Goal: Information Seeking & Learning: Learn about a topic

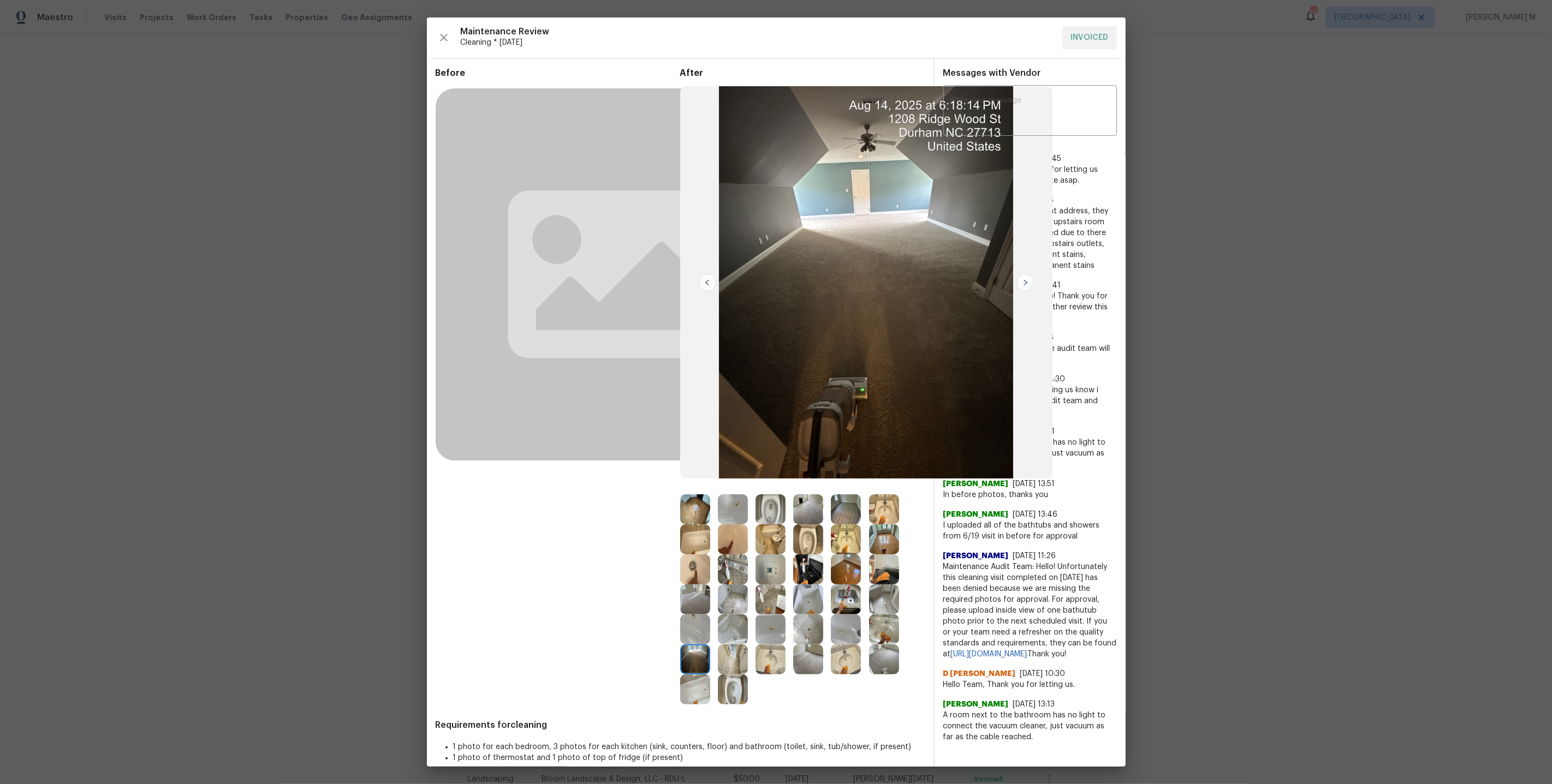
click at [1112, 280] on div "Nijanthan N 7/9/25, 9:41" at bounding box center [1030, 285] width 173 height 11
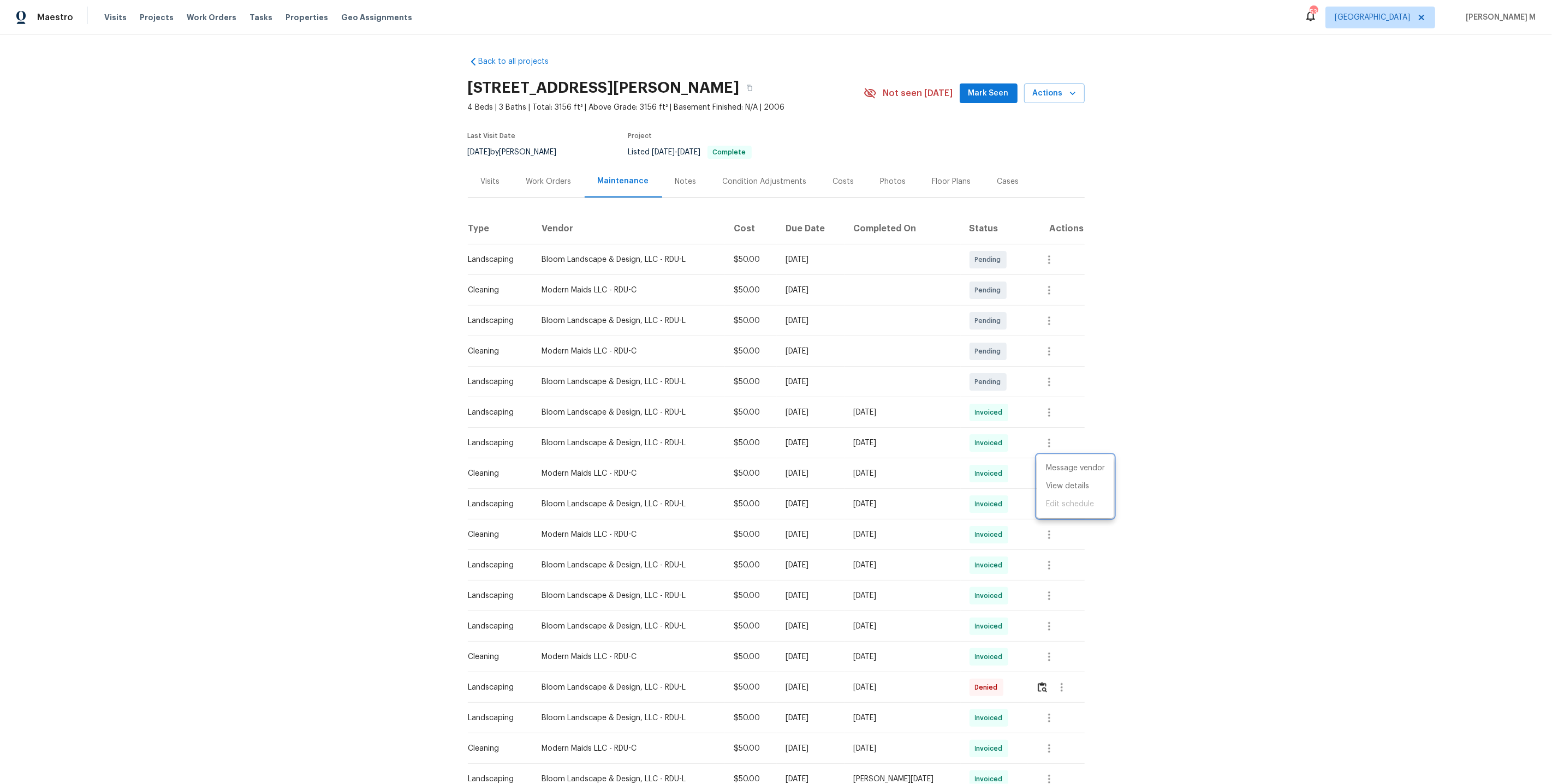
click at [1203, 312] on div at bounding box center [776, 392] width 1552 height 784
click at [1203, 312] on div "Back to all projects 3116 Kirby St, Durham, NC 27713 4 Beds | 3 Baths | Total: …" at bounding box center [776, 409] width 1552 height 750
click at [520, 146] on div "6/30/2025 by Wayne Putnam" at bounding box center [519, 152] width 102 height 13
click at [525, 155] on div "Last Visit Date 6/30/2025 by Wayne Putnam Project Listed 8/18/2025 - 8/22/2025 …" at bounding box center [653, 146] width 370 height 39
click at [526, 177] on div "Work Orders" at bounding box center [549, 182] width 45 height 11
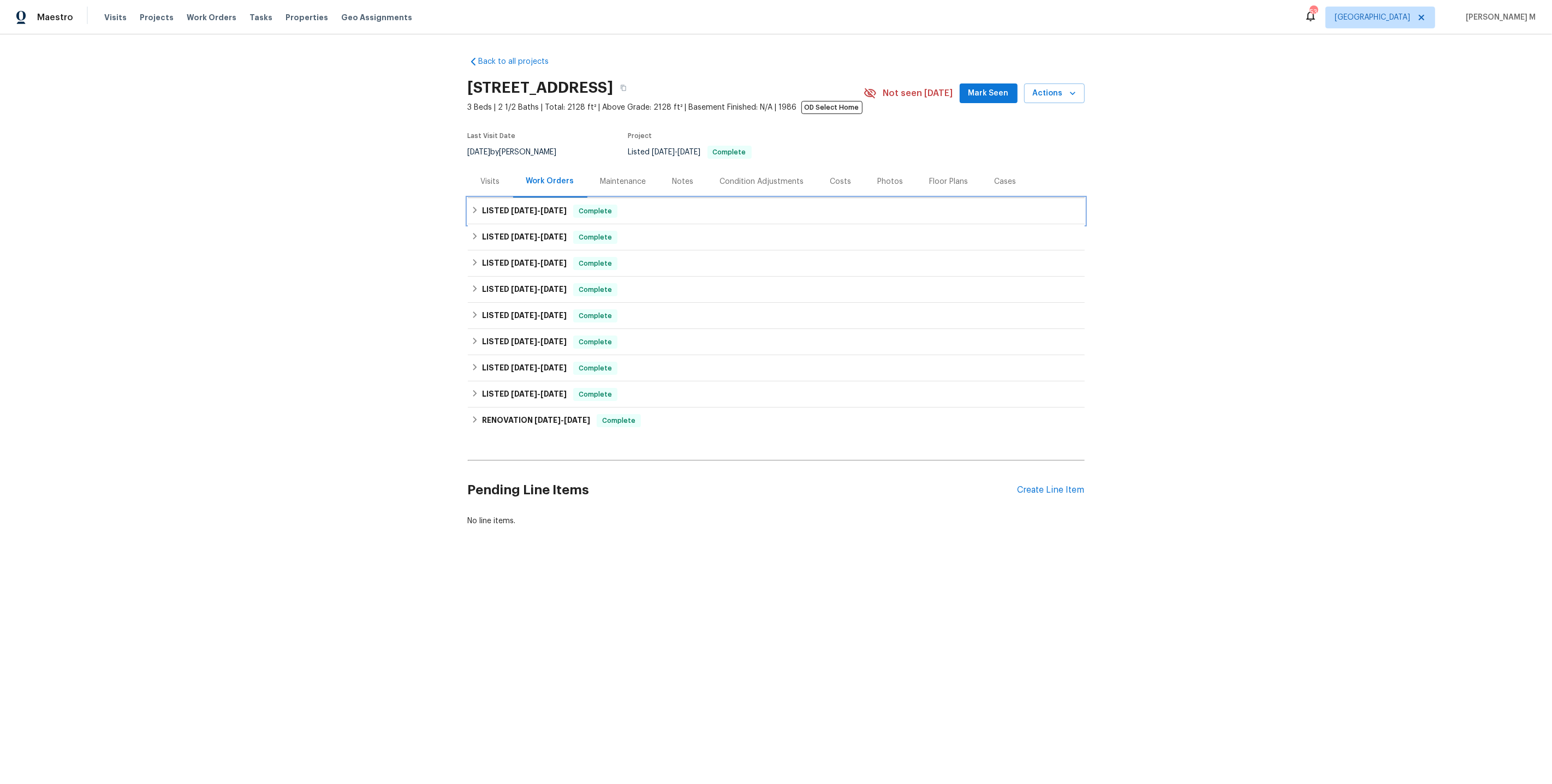
click at [518, 198] on div "LISTED [DATE] - [DATE] Complete" at bounding box center [776, 211] width 617 height 26
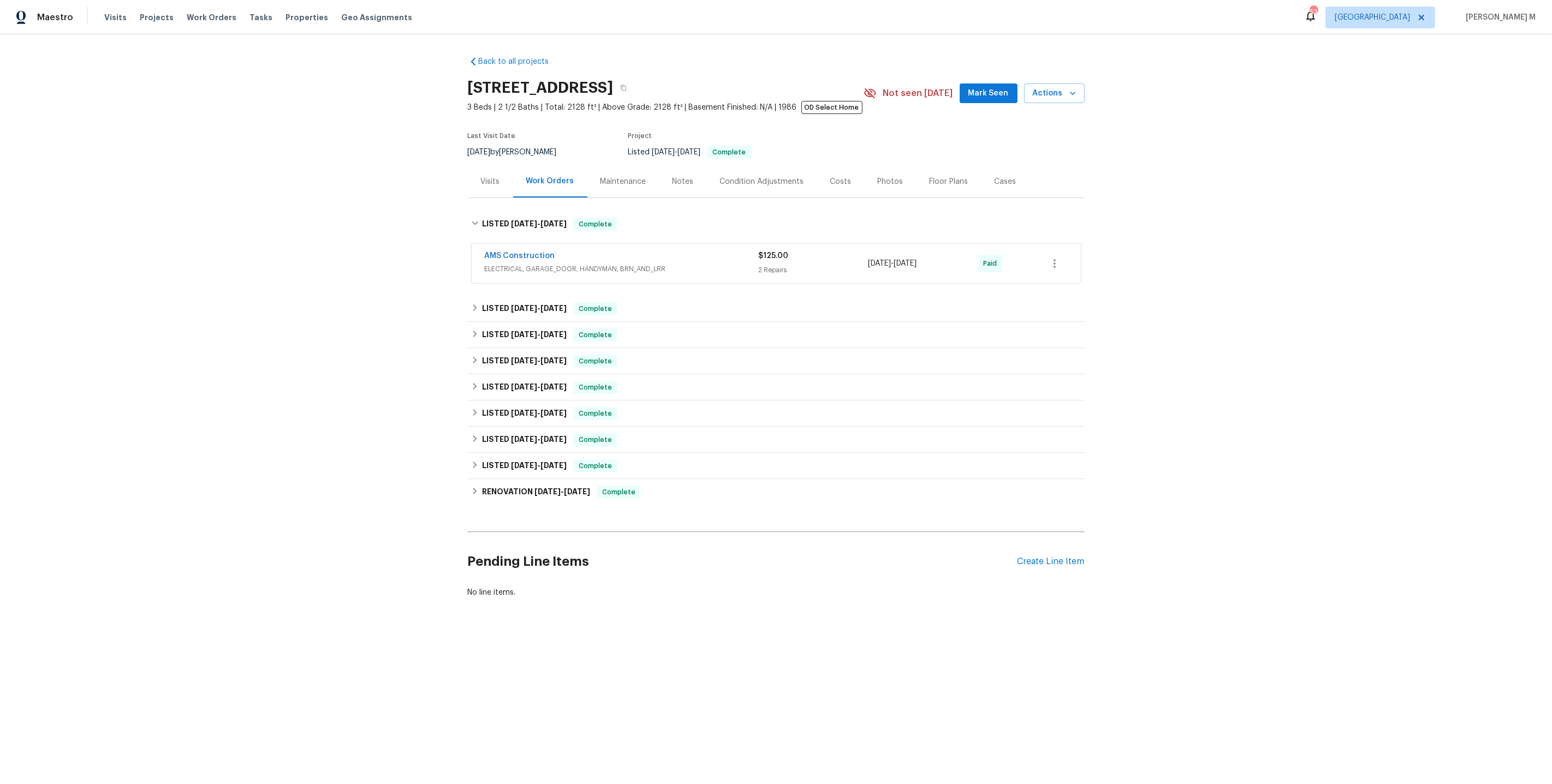
click at [520, 270] on div "AMS Construction ELECTRICAL, GARAGE_DOOR, HANDYMAN, BRN_AND_LRR" at bounding box center [622, 264] width 274 height 26
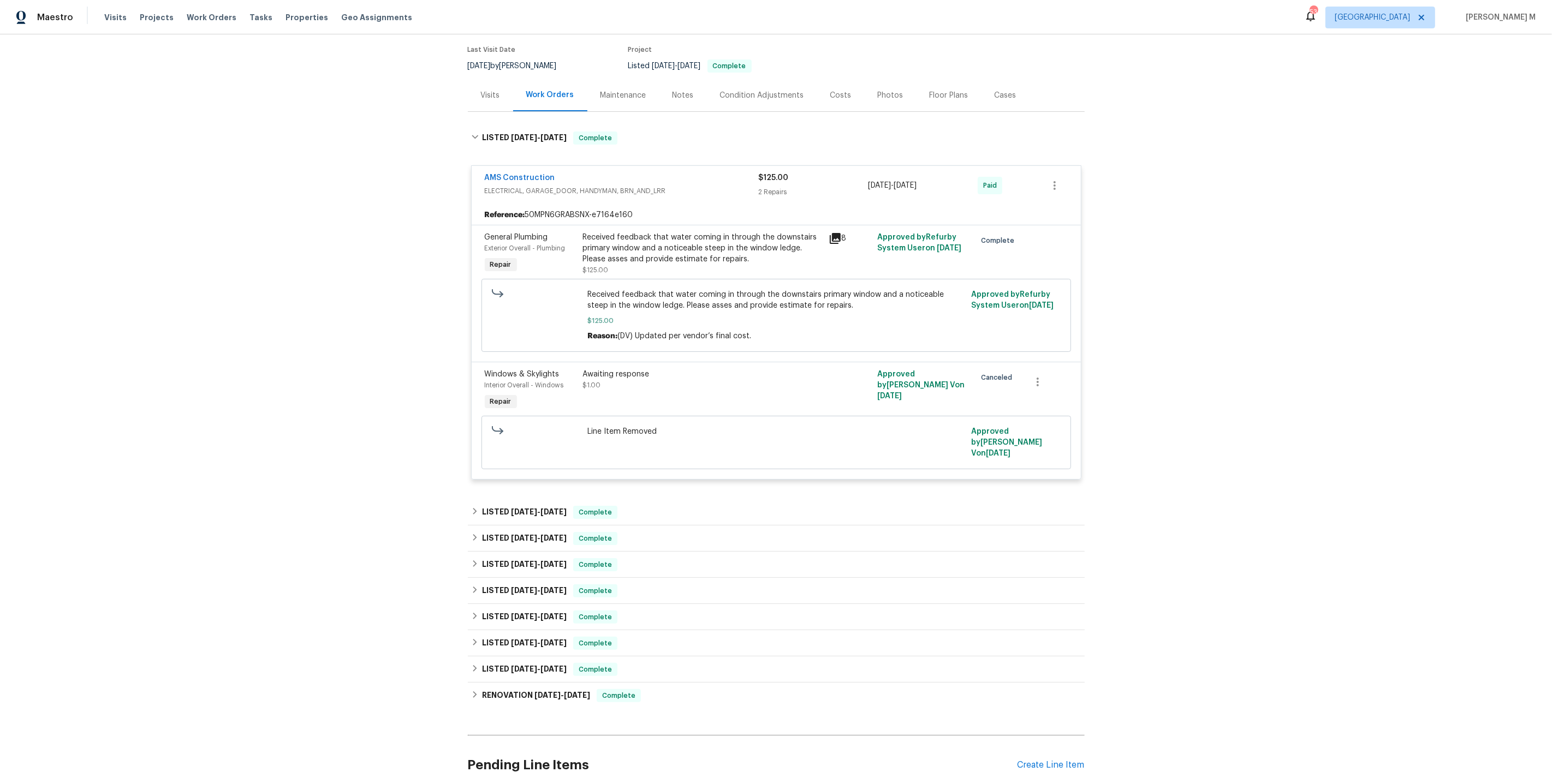
scroll to position [87, 0]
click at [545, 498] on div "LISTED 6/9/25 - 6/13/25 Complete" at bounding box center [776, 511] width 617 height 26
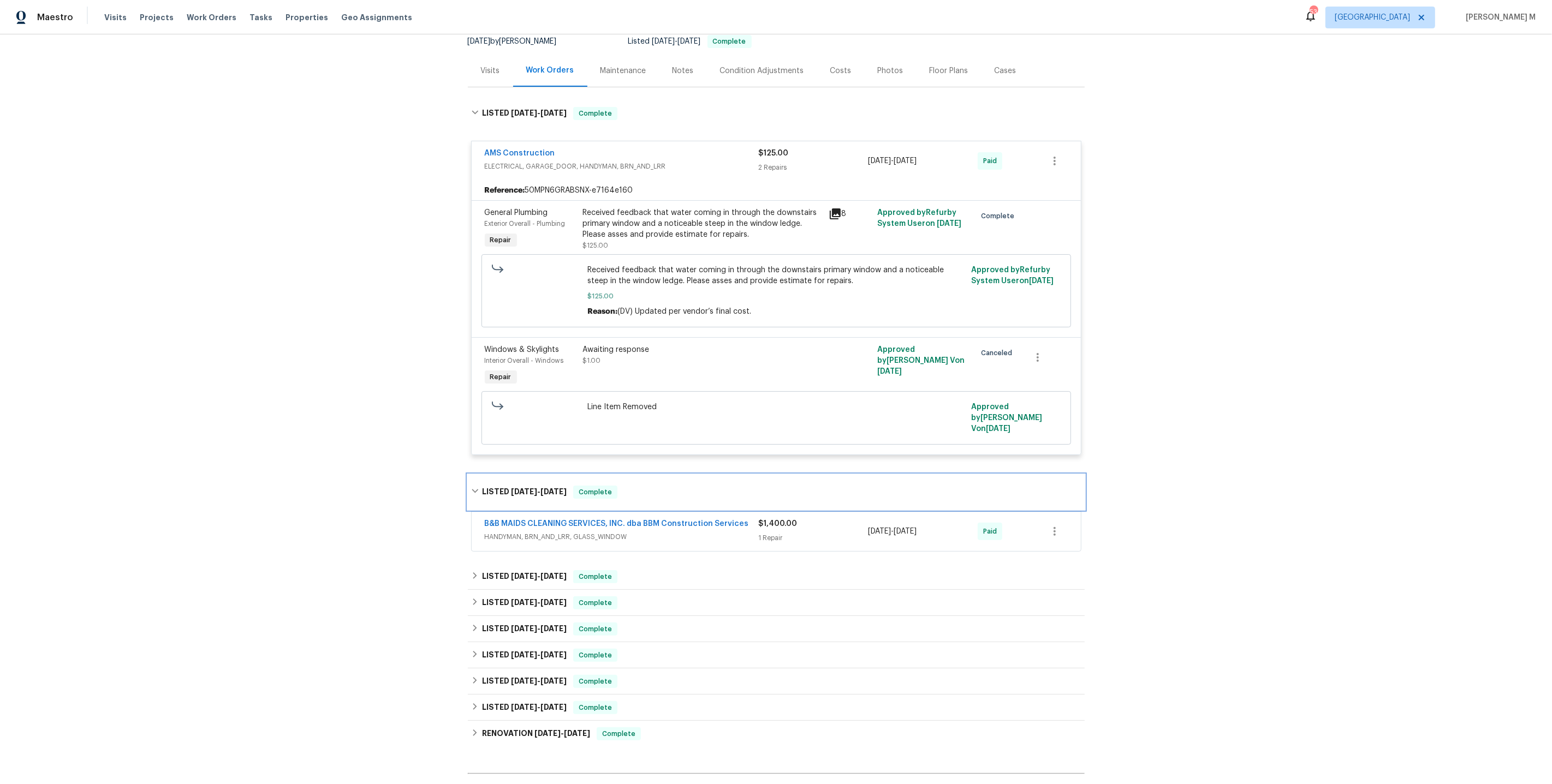
scroll to position [117, 0]
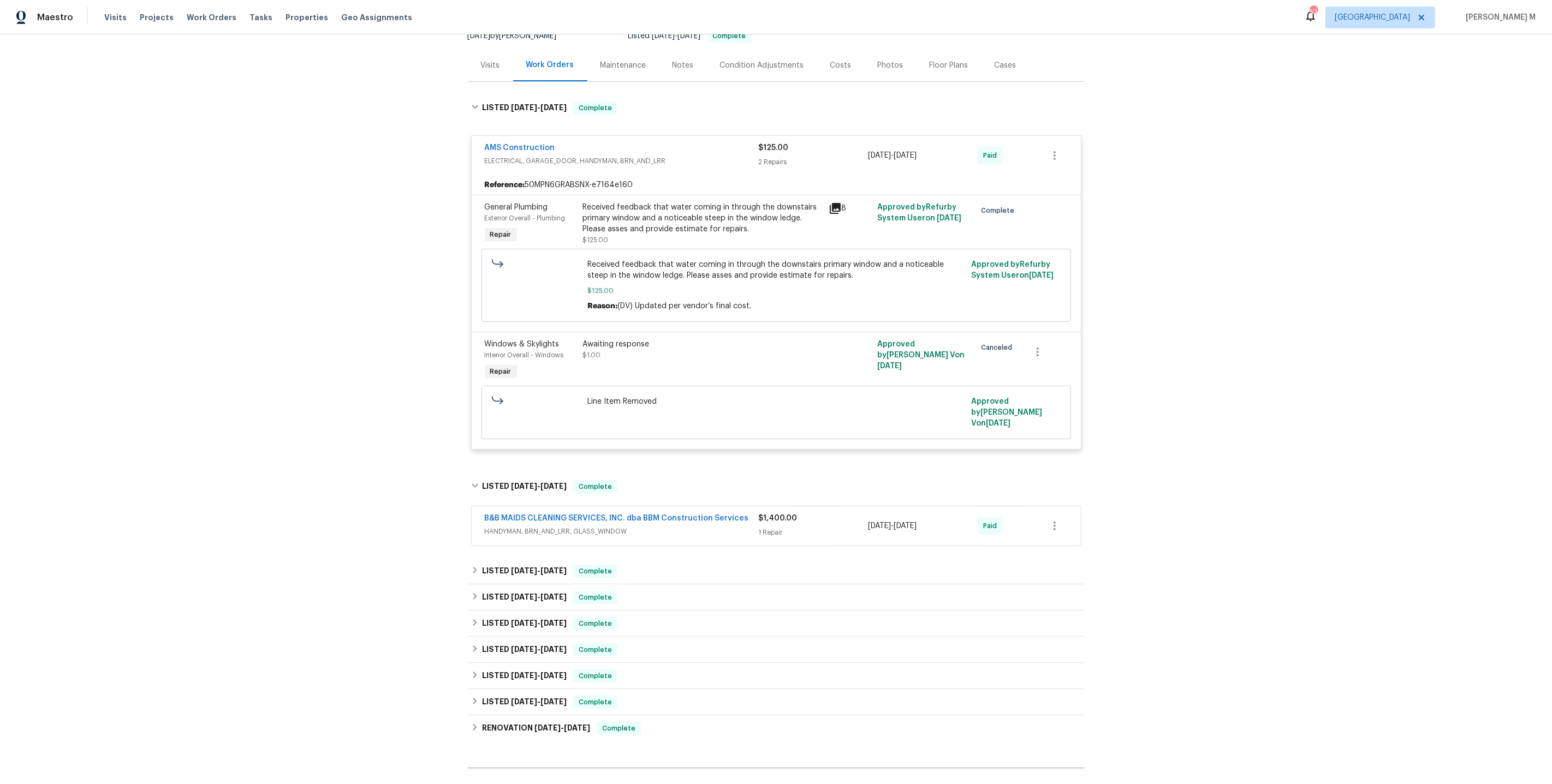
click at [541, 526] on span "HANDYMAN, BRN_AND_LRR, GLASS_WINDOW" at bounding box center [622, 531] width 274 height 11
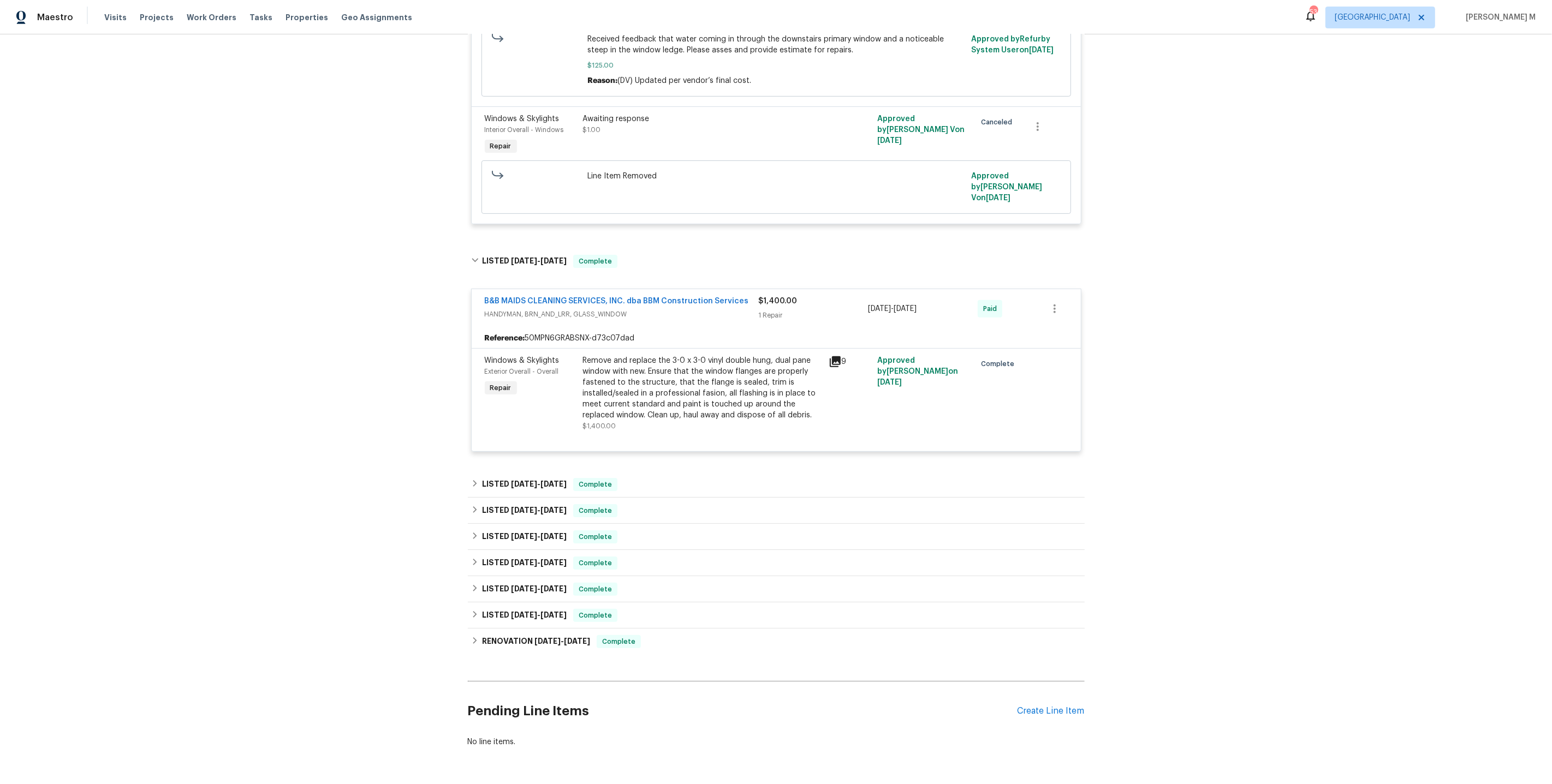
scroll to position [347, 0]
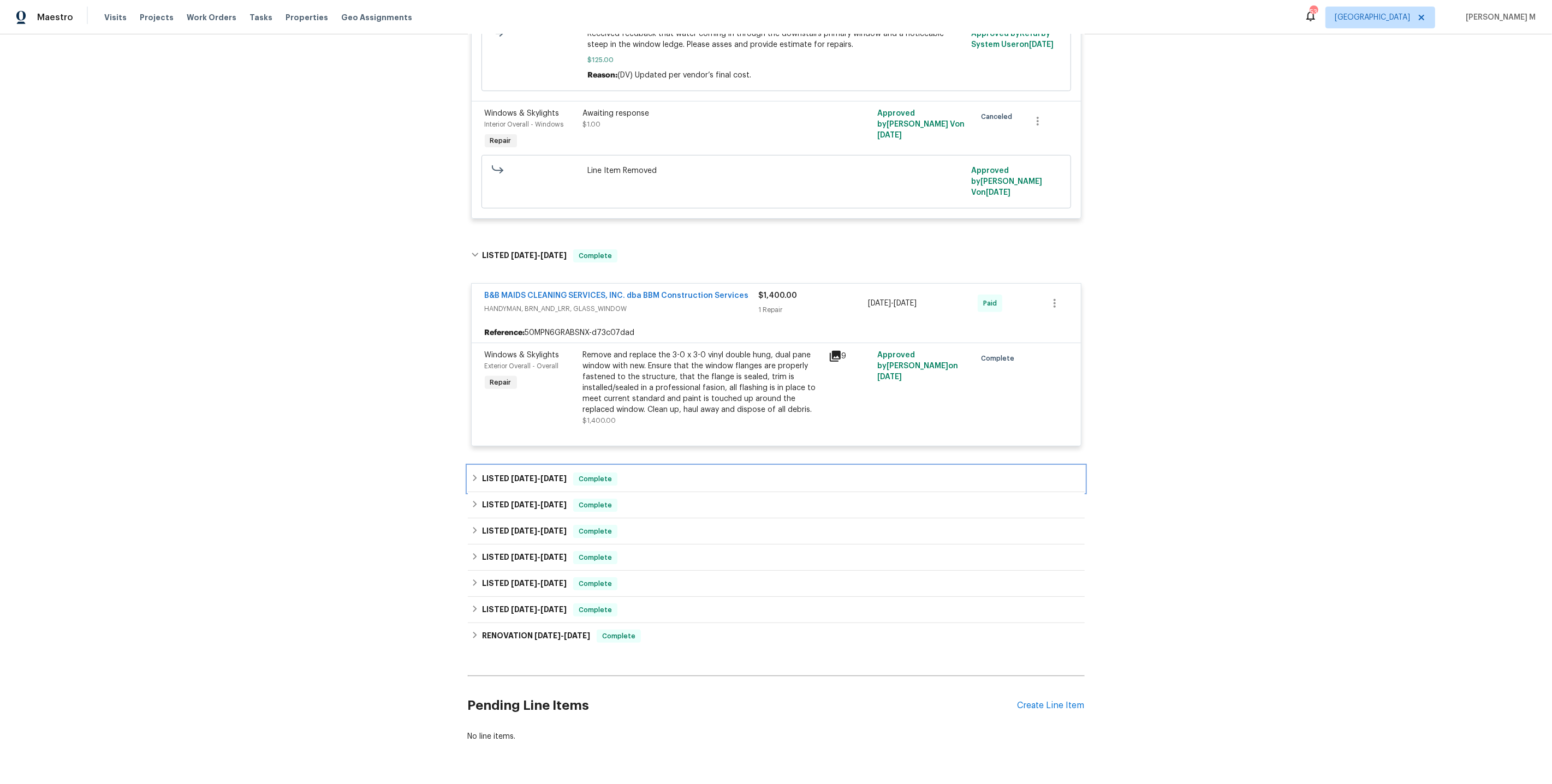
click at [525, 466] on div "LISTED 5/14/25 - 5/21/25 Complete" at bounding box center [776, 479] width 617 height 26
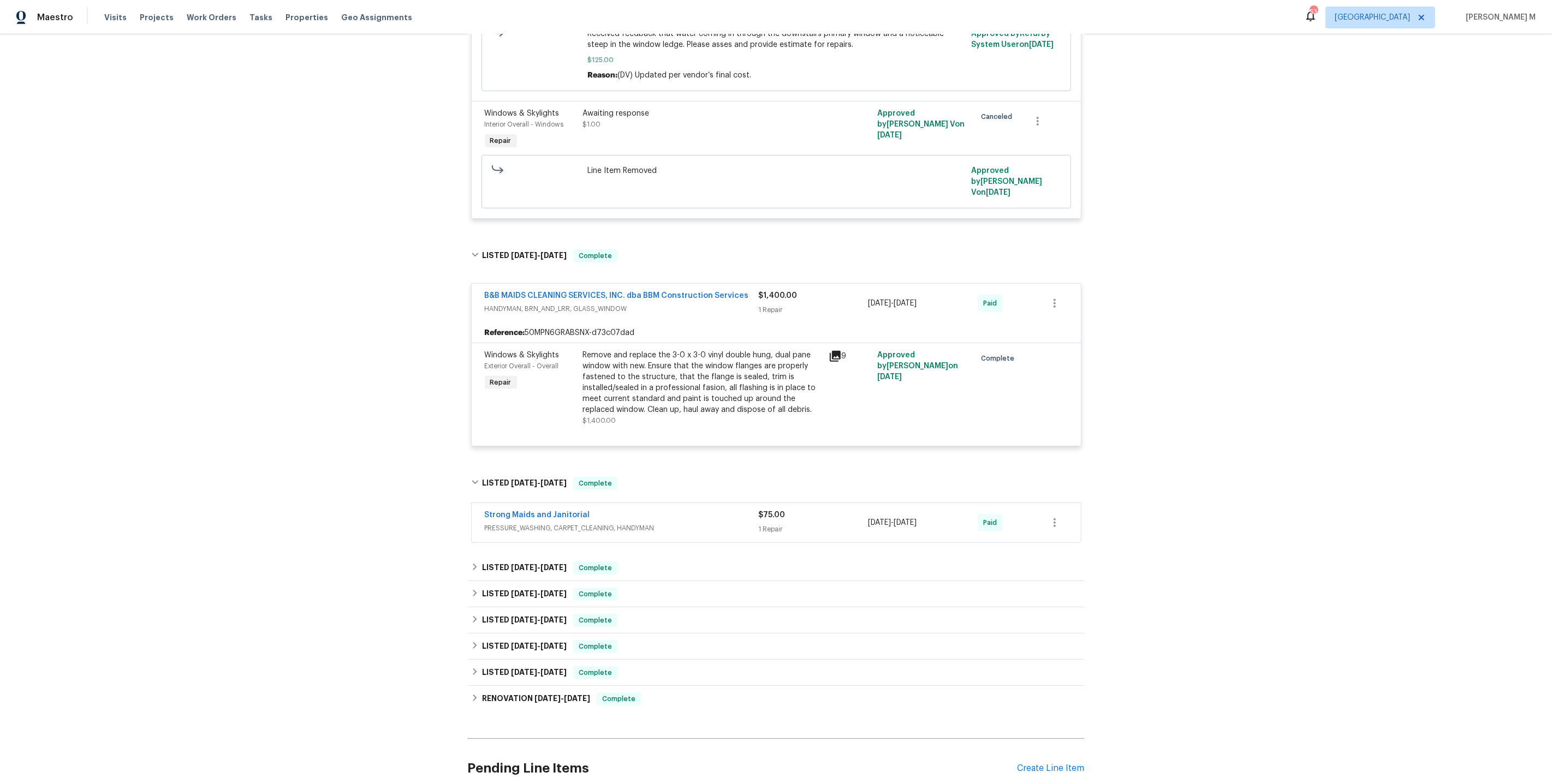
click at [543, 523] on span "PRESSURE_WASHING, CARPET_CLEANING, HANDYMAN" at bounding box center [622, 528] width 274 height 11
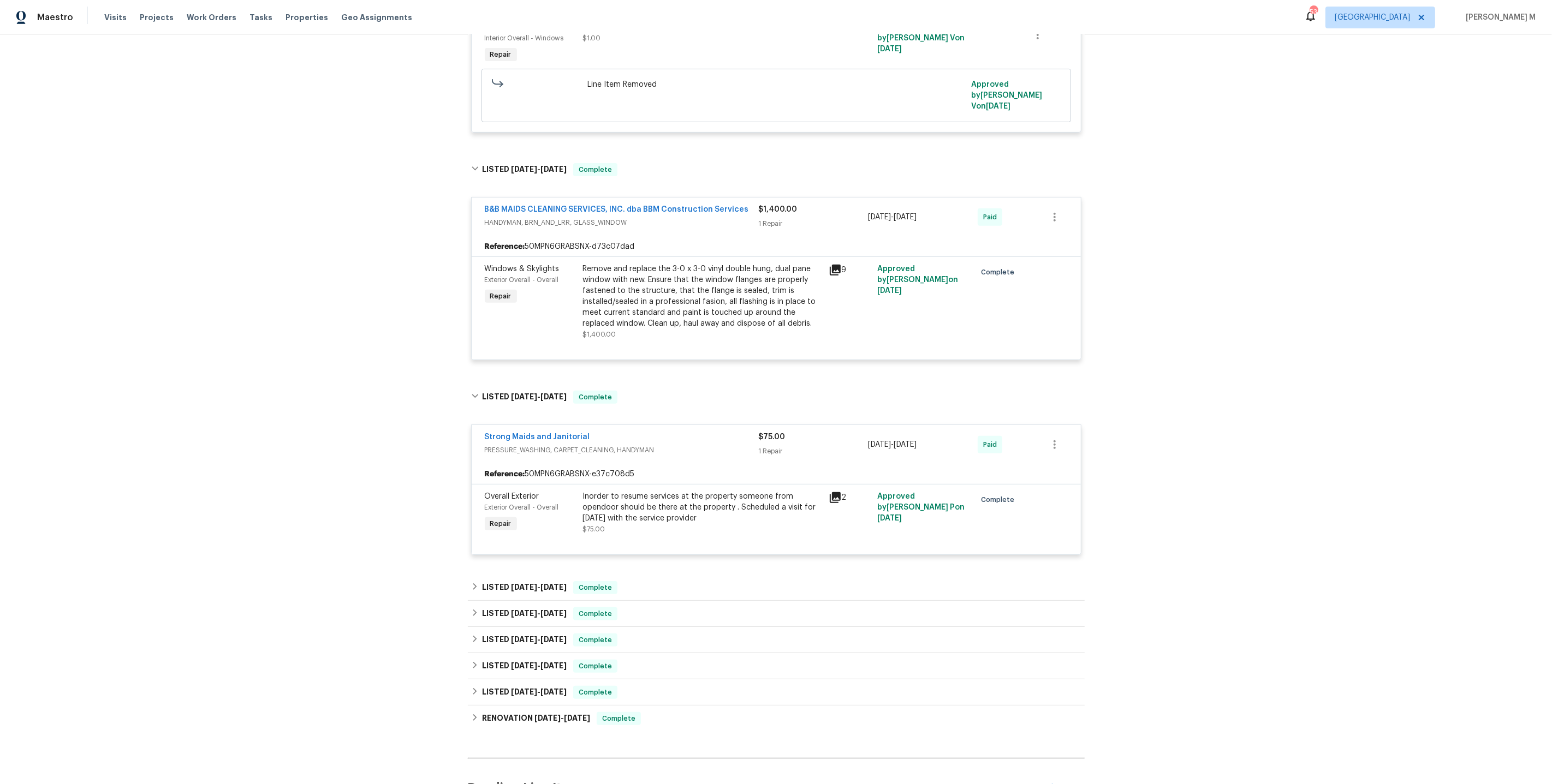
scroll to position [513, 0]
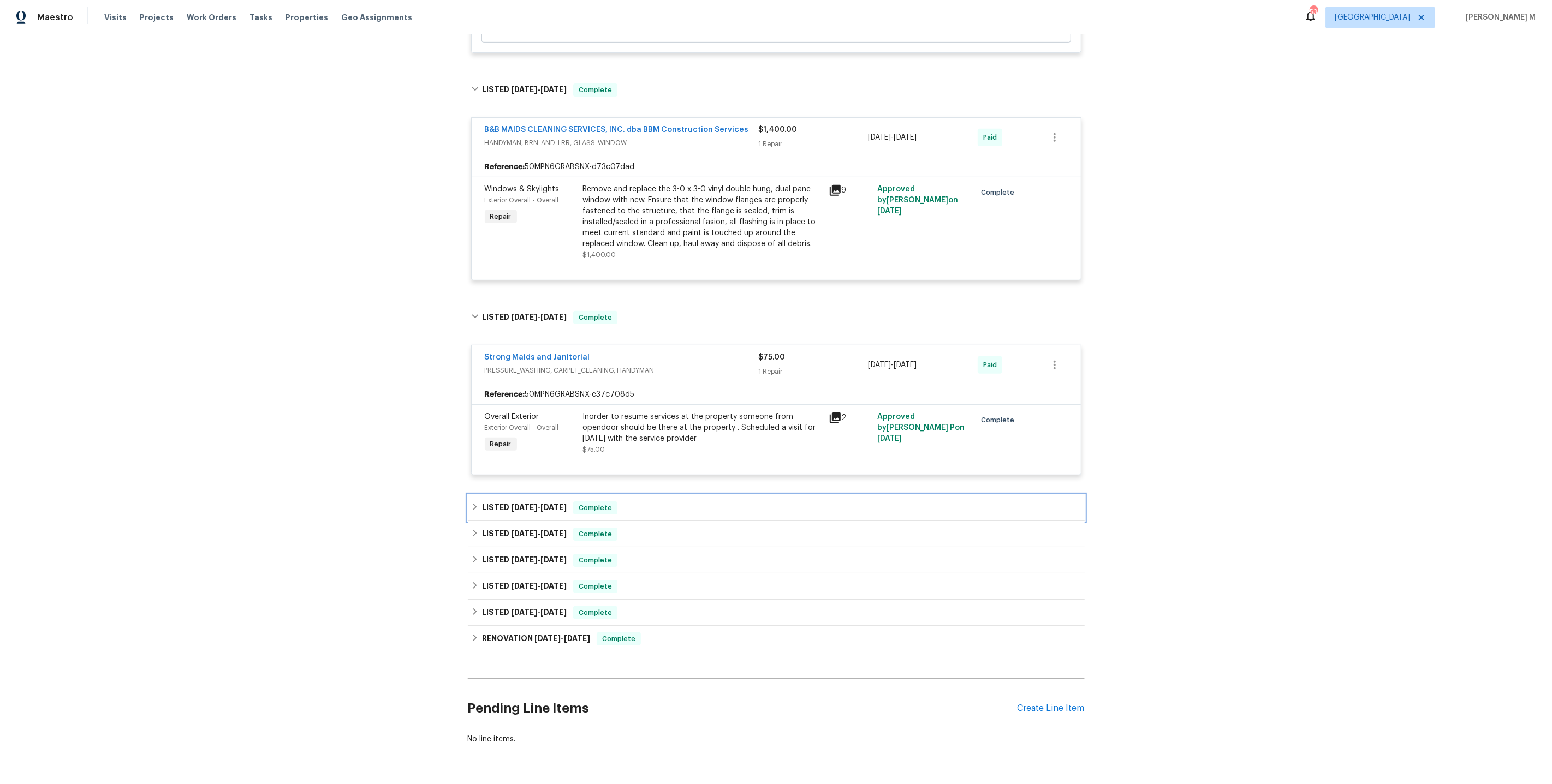
click at [525, 503] on span "5/12/25" at bounding box center [524, 507] width 26 height 8
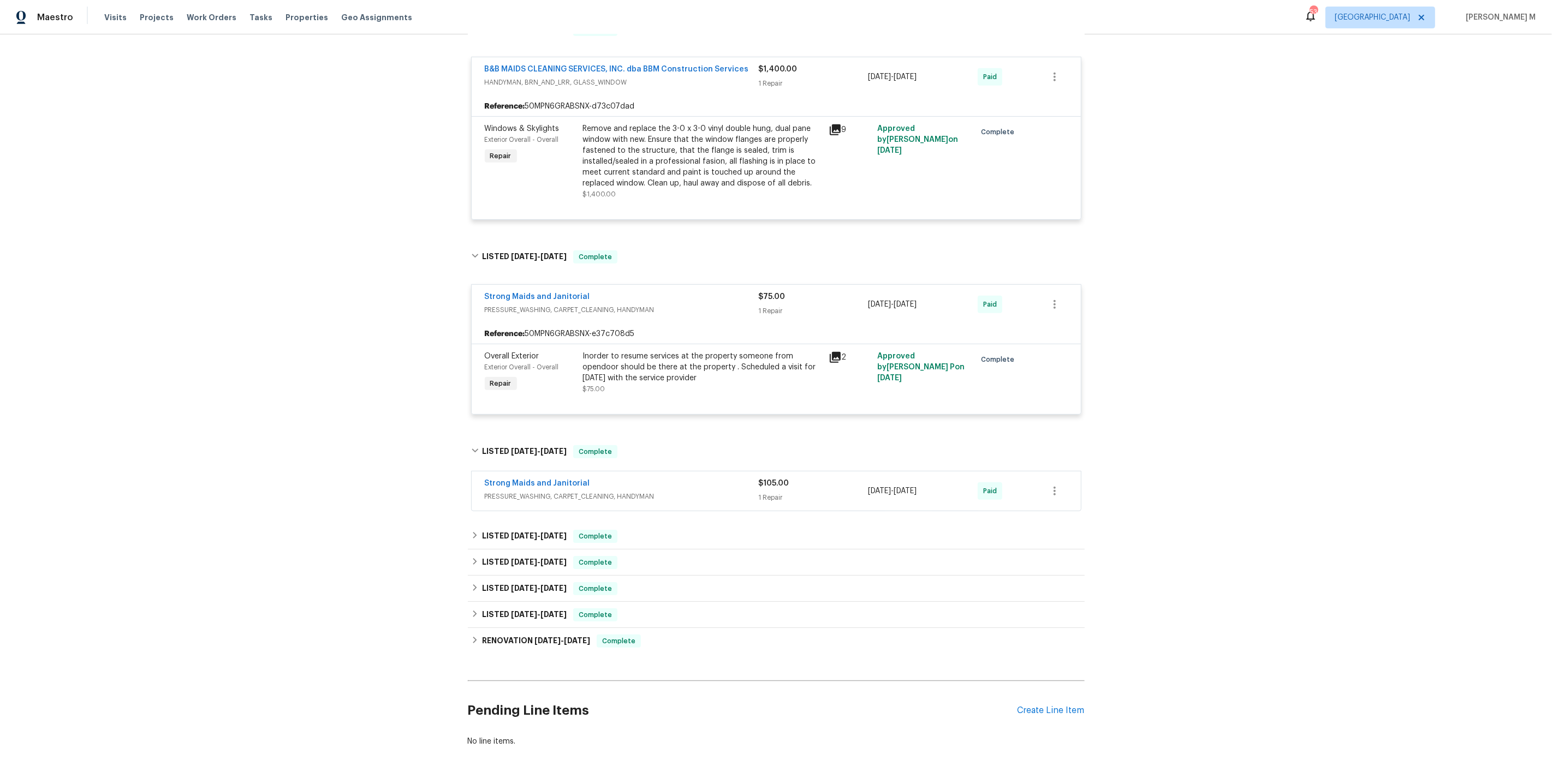
click at [530, 491] on span "PRESSURE_WASHING, CARPET_CLEANING, HANDYMAN" at bounding box center [622, 496] width 274 height 11
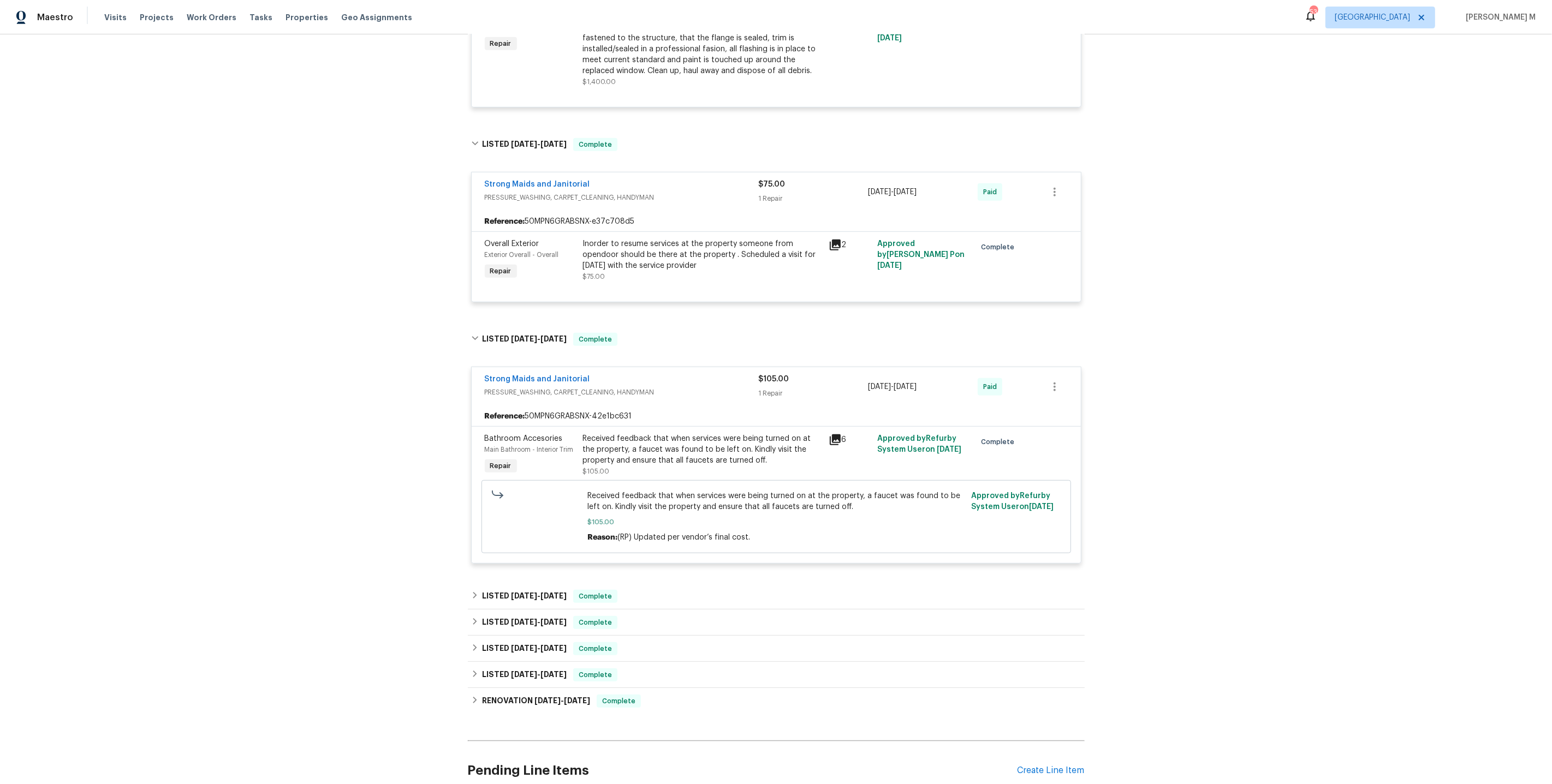
scroll to position [743, 0]
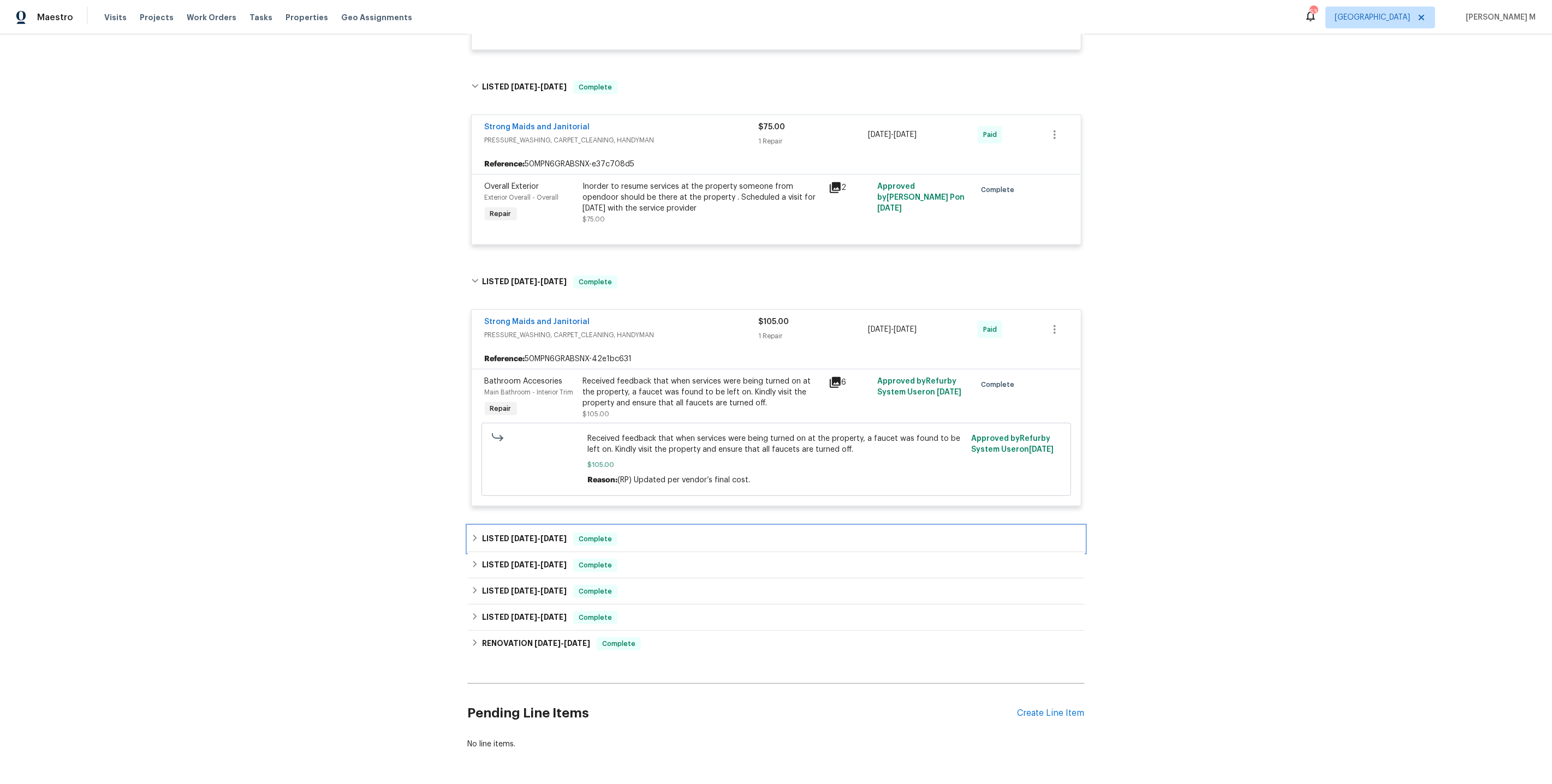
click at [537, 532] on h6 "LISTED 4/14/25 - 4/18/25" at bounding box center [525, 539] width 85 height 13
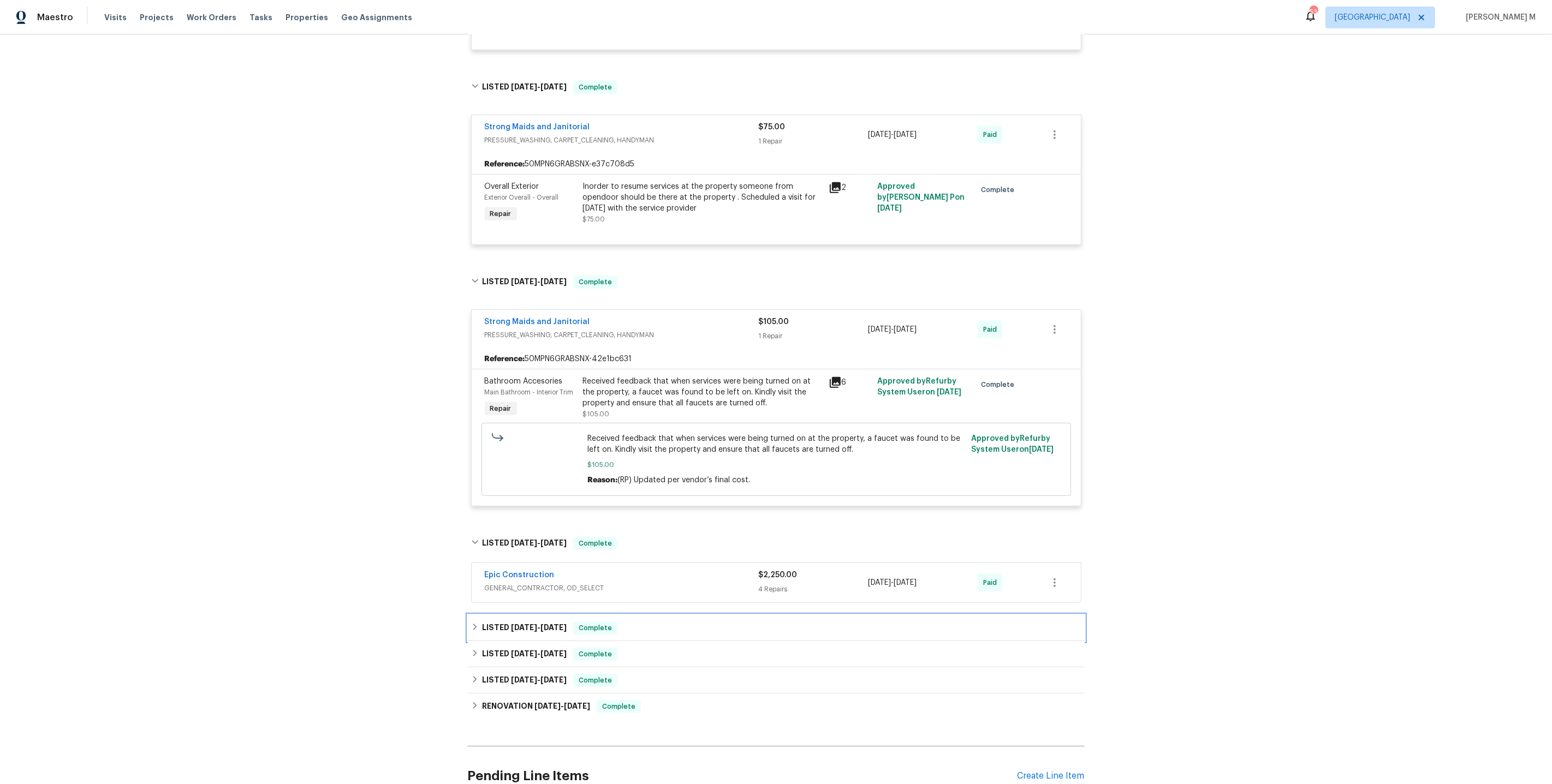
click at [526, 623] on span "1/16/25" at bounding box center [524, 627] width 26 height 8
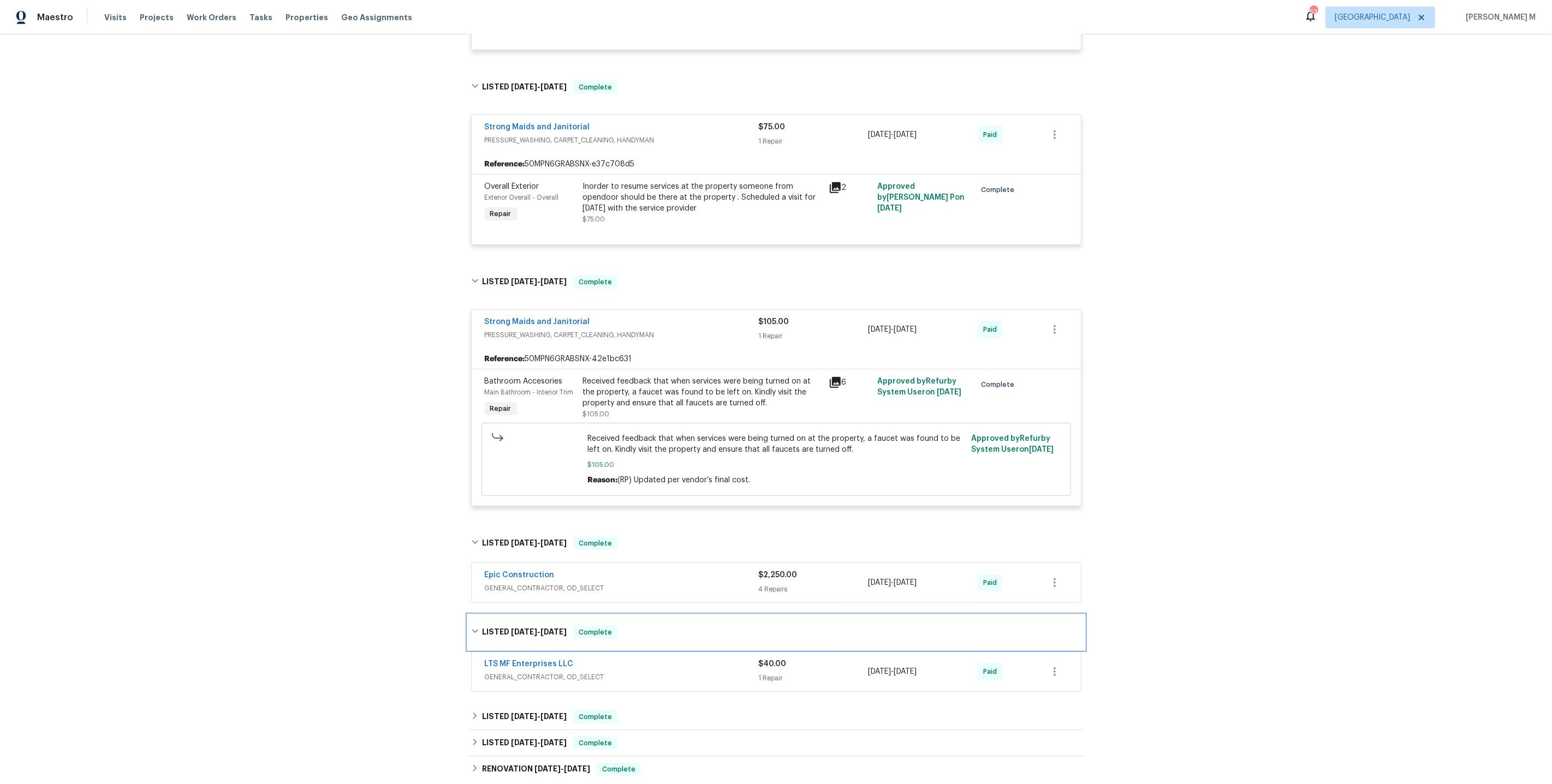
scroll to position [0, 0]
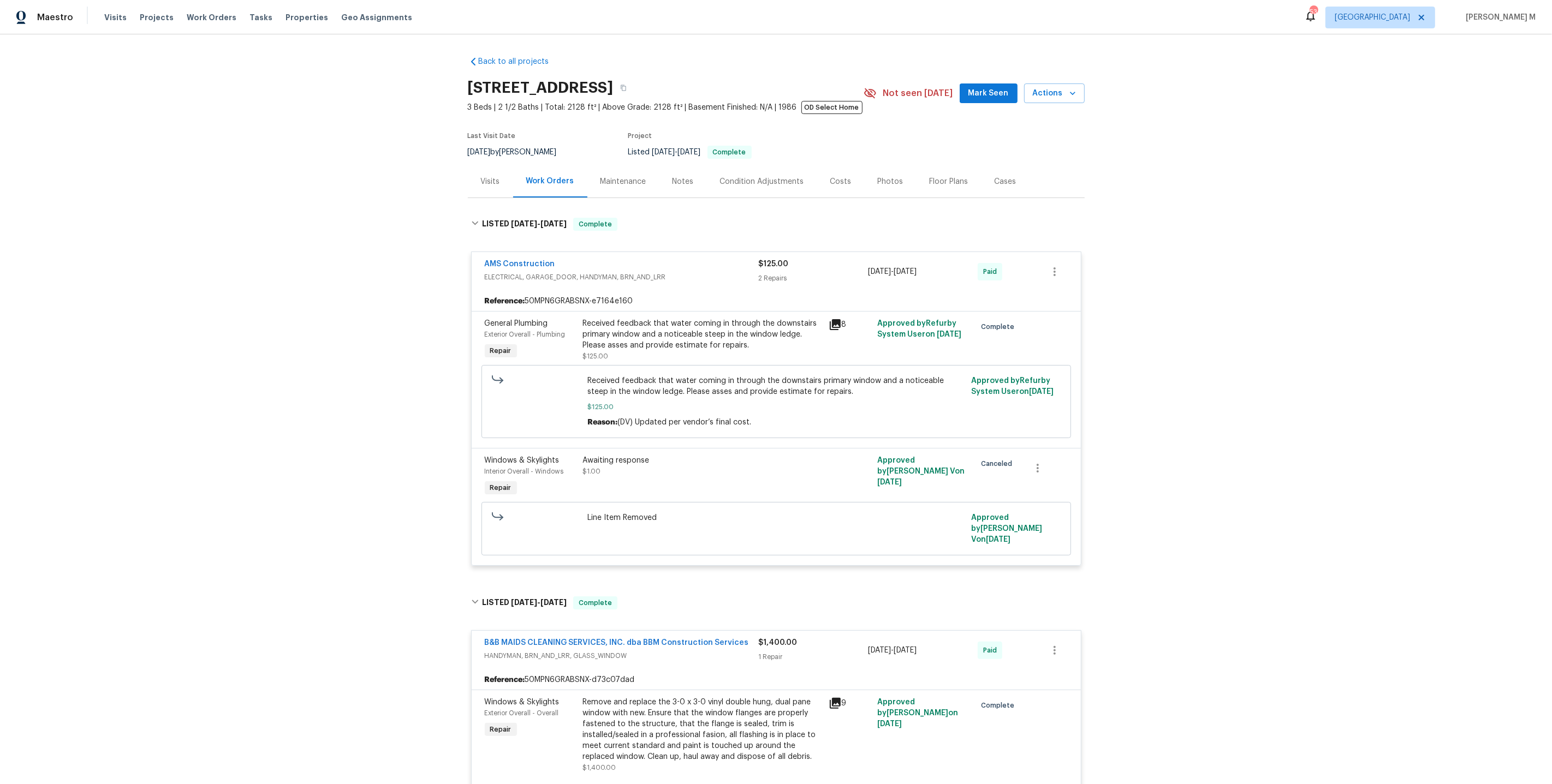
click at [631, 177] on div "Maintenance" at bounding box center [624, 182] width 46 height 11
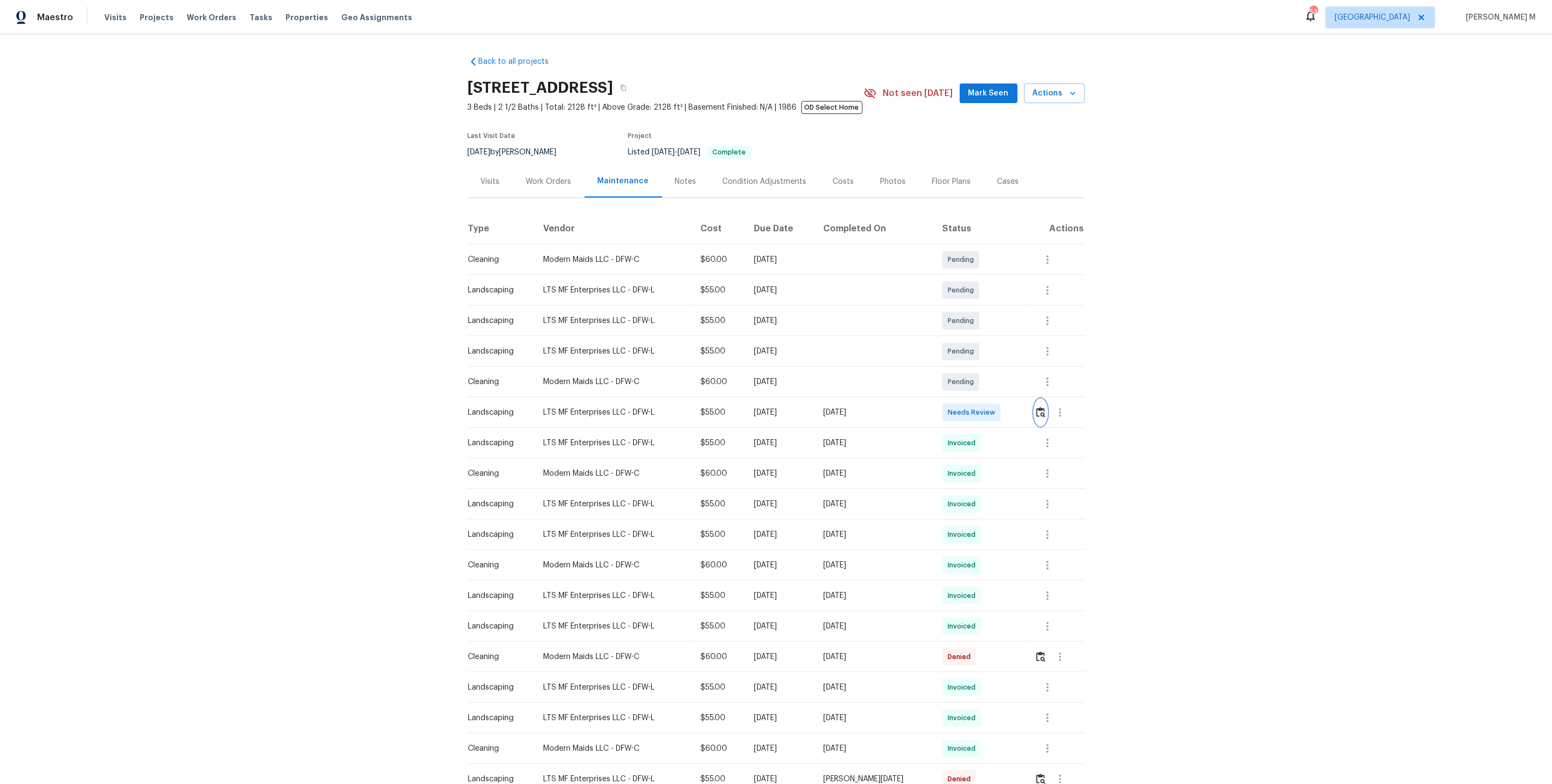
click at [1041, 409] on img "button" at bounding box center [1041, 412] width 10 height 11
click at [1060, 406] on icon "button" at bounding box center [1060, 412] width 13 height 13
click at [1060, 406] on li "Message vendor" at bounding box center [1086, 408] width 77 height 18
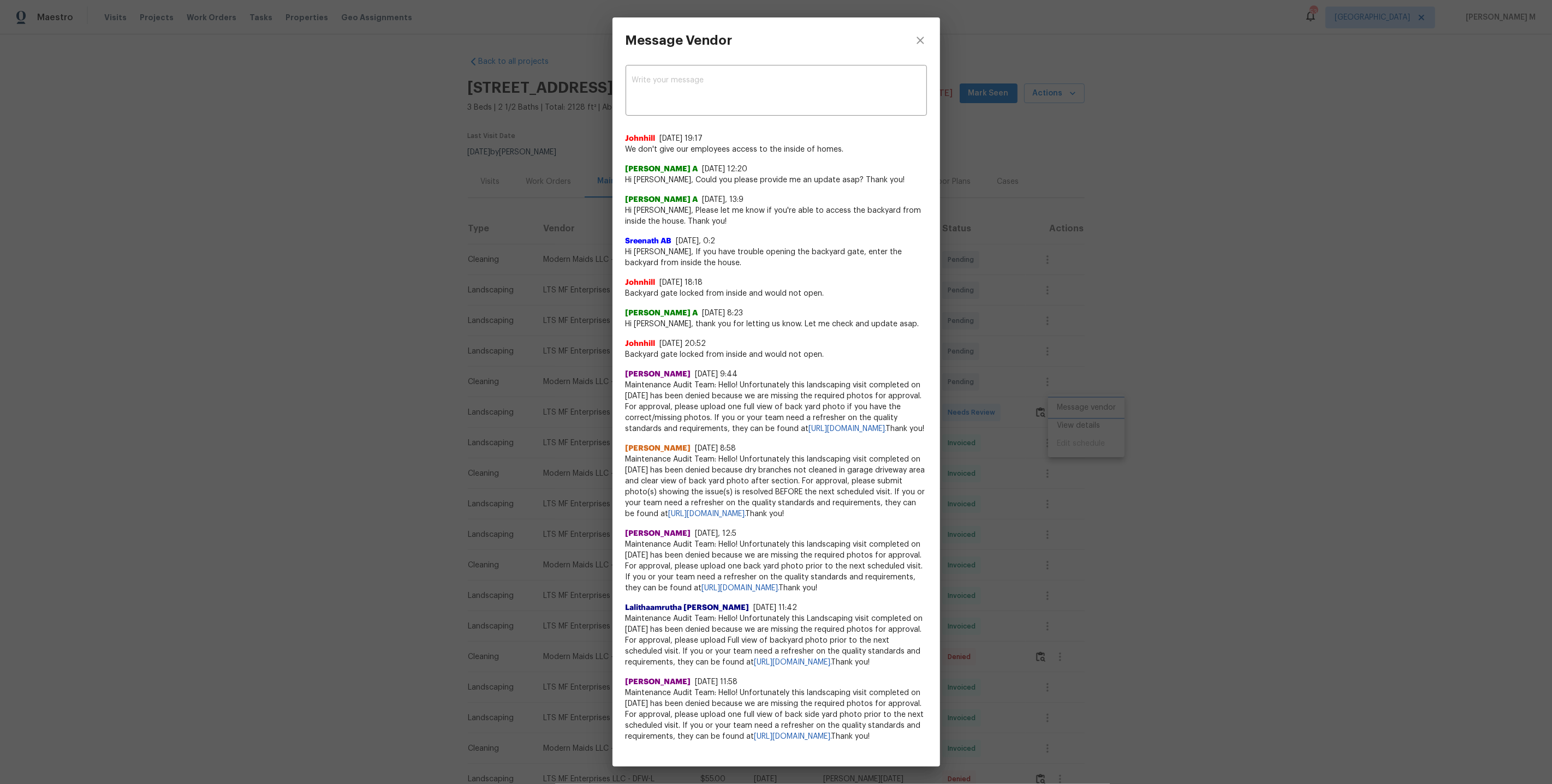
click at [1167, 474] on div "Message Vendor x ​ Johnhill 8/25/25, 19:17 We don't give our employees access t…" at bounding box center [776, 392] width 1552 height 784
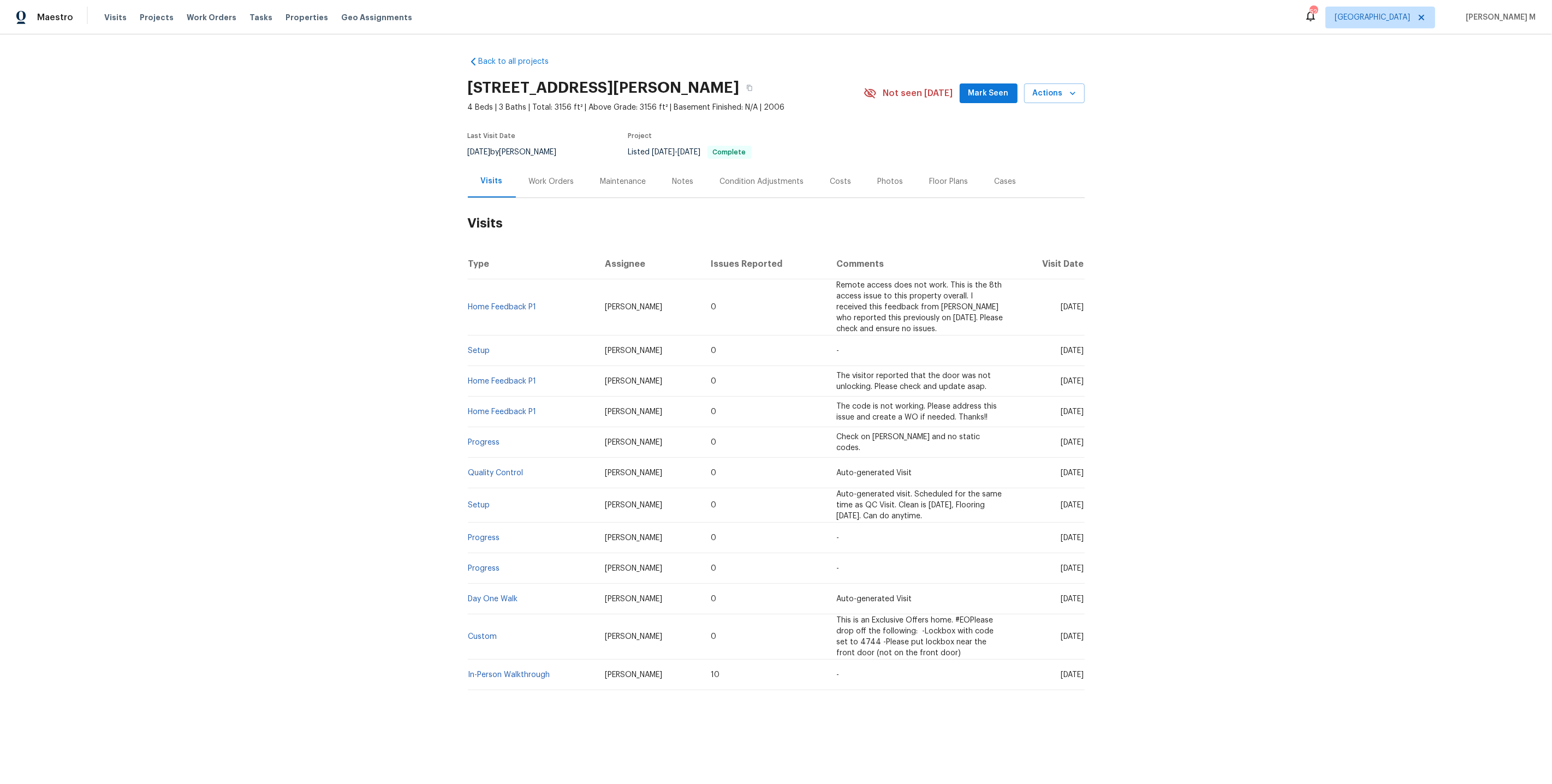
click at [562, 167] on div "Work Orders" at bounding box center [551, 181] width 72 height 32
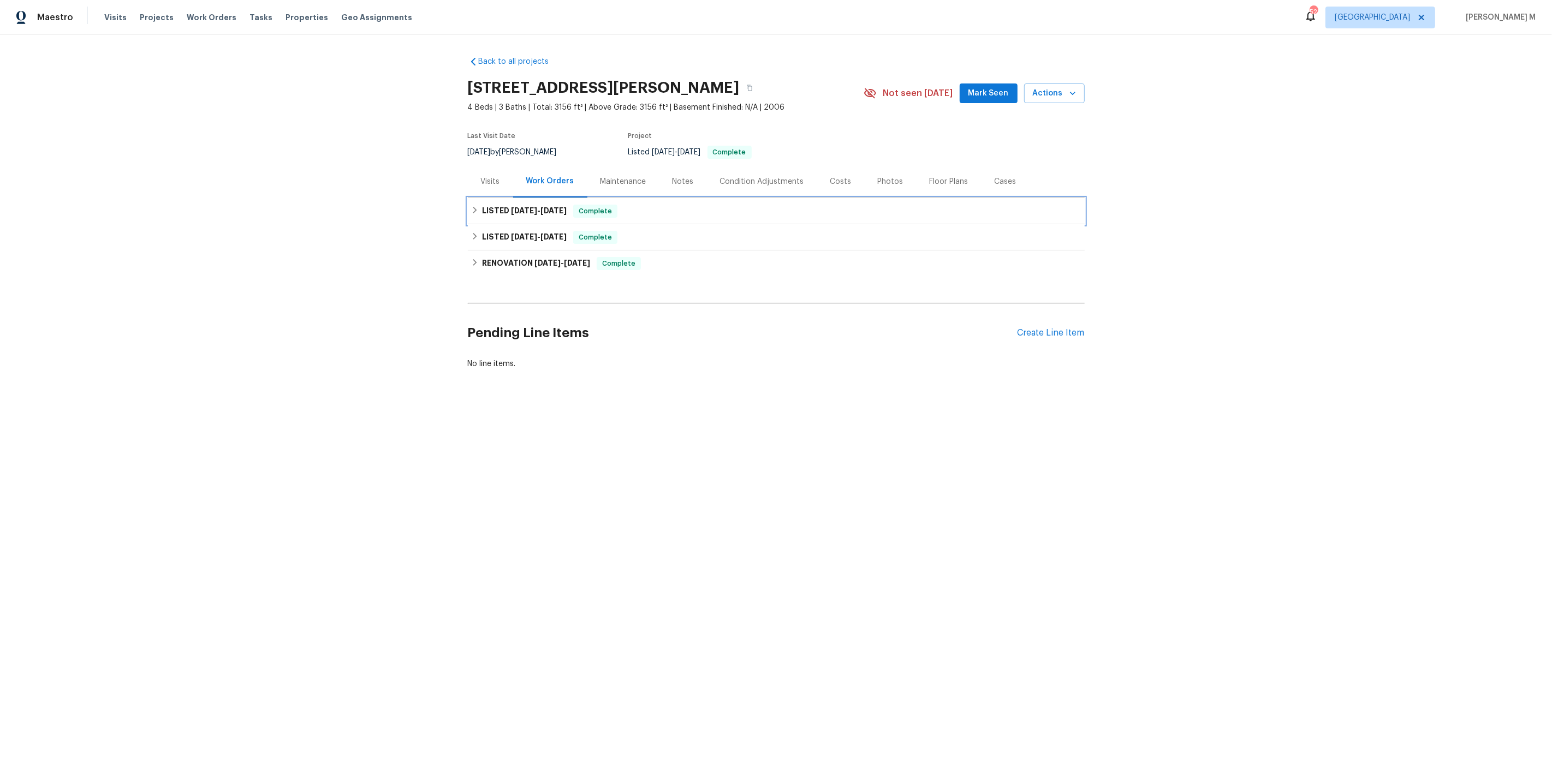
click at [517, 207] on span "8/18/25" at bounding box center [524, 210] width 26 height 8
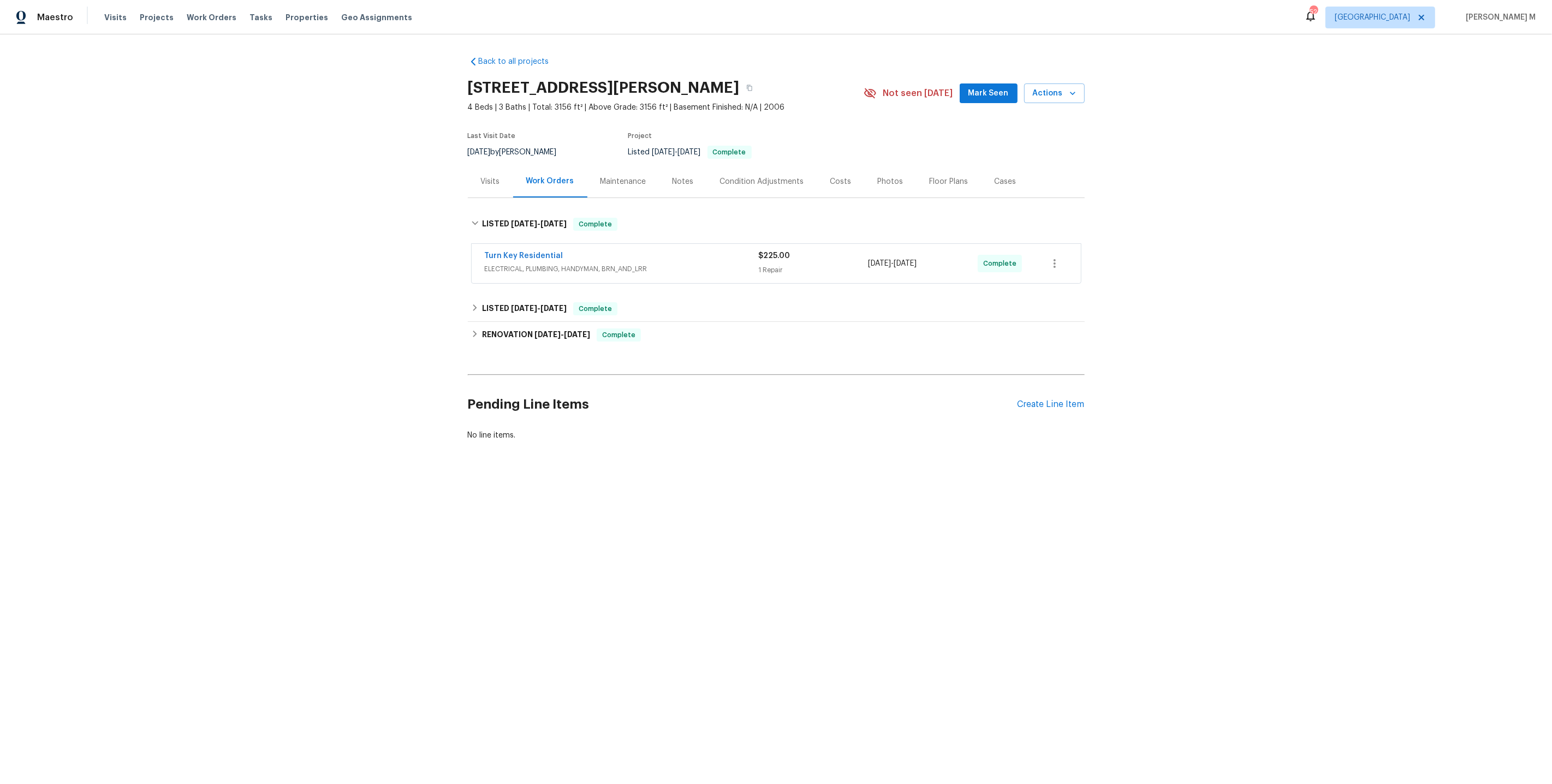
click at [519, 263] on span "ELECTRICAL, PLUMBING, HANDYMAN, BRN_AND_LRR" at bounding box center [622, 268] width 274 height 11
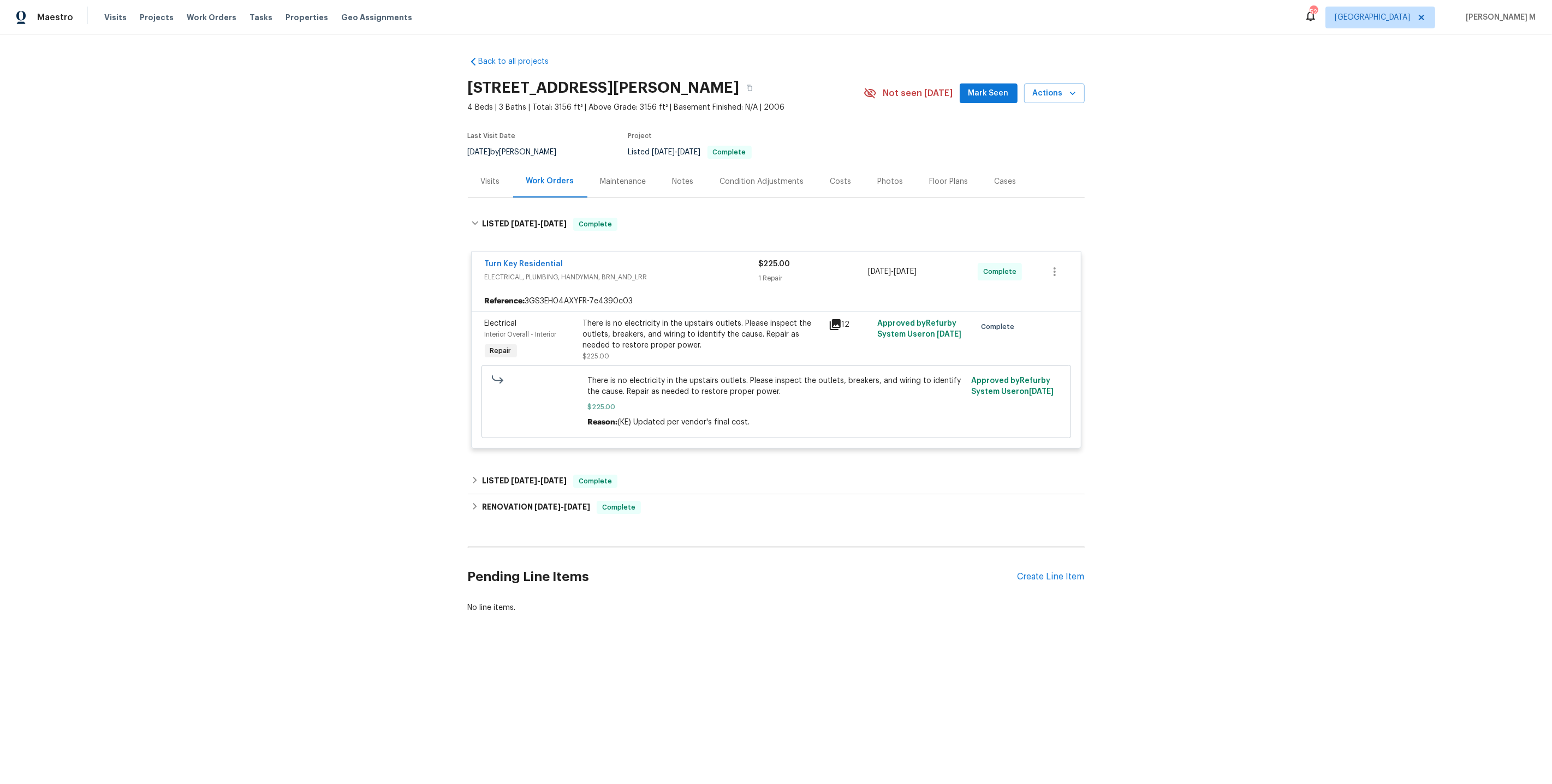
click at [706, 345] on div "There is no electricity in the upstairs outlets. Please inspect the outlets, br…" at bounding box center [702, 339] width 239 height 43
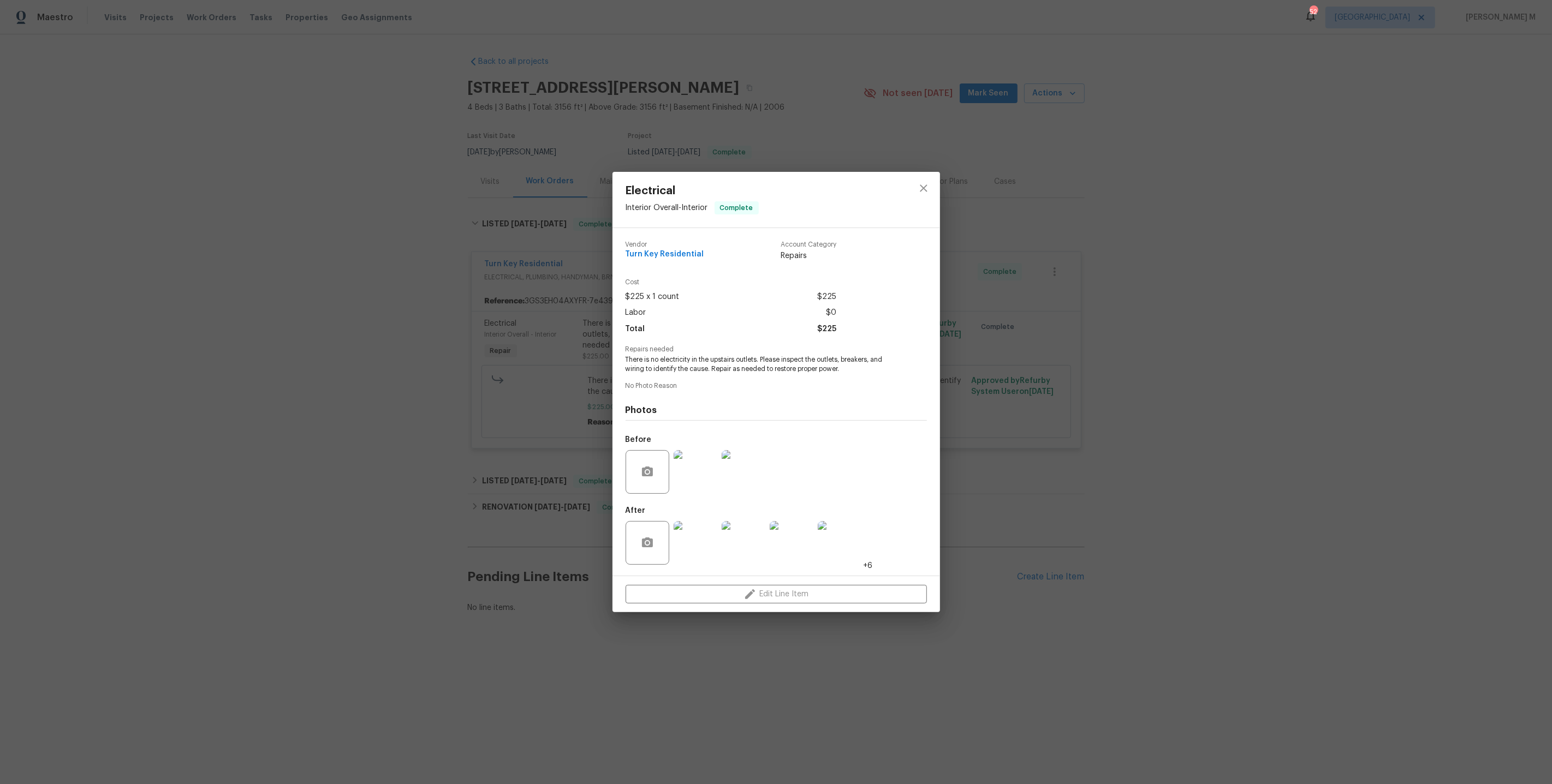
click at [511, 479] on div "Electrical Interior Overall - Interior Complete Vendor Turn Key Residential Acc…" at bounding box center [776, 392] width 1552 height 784
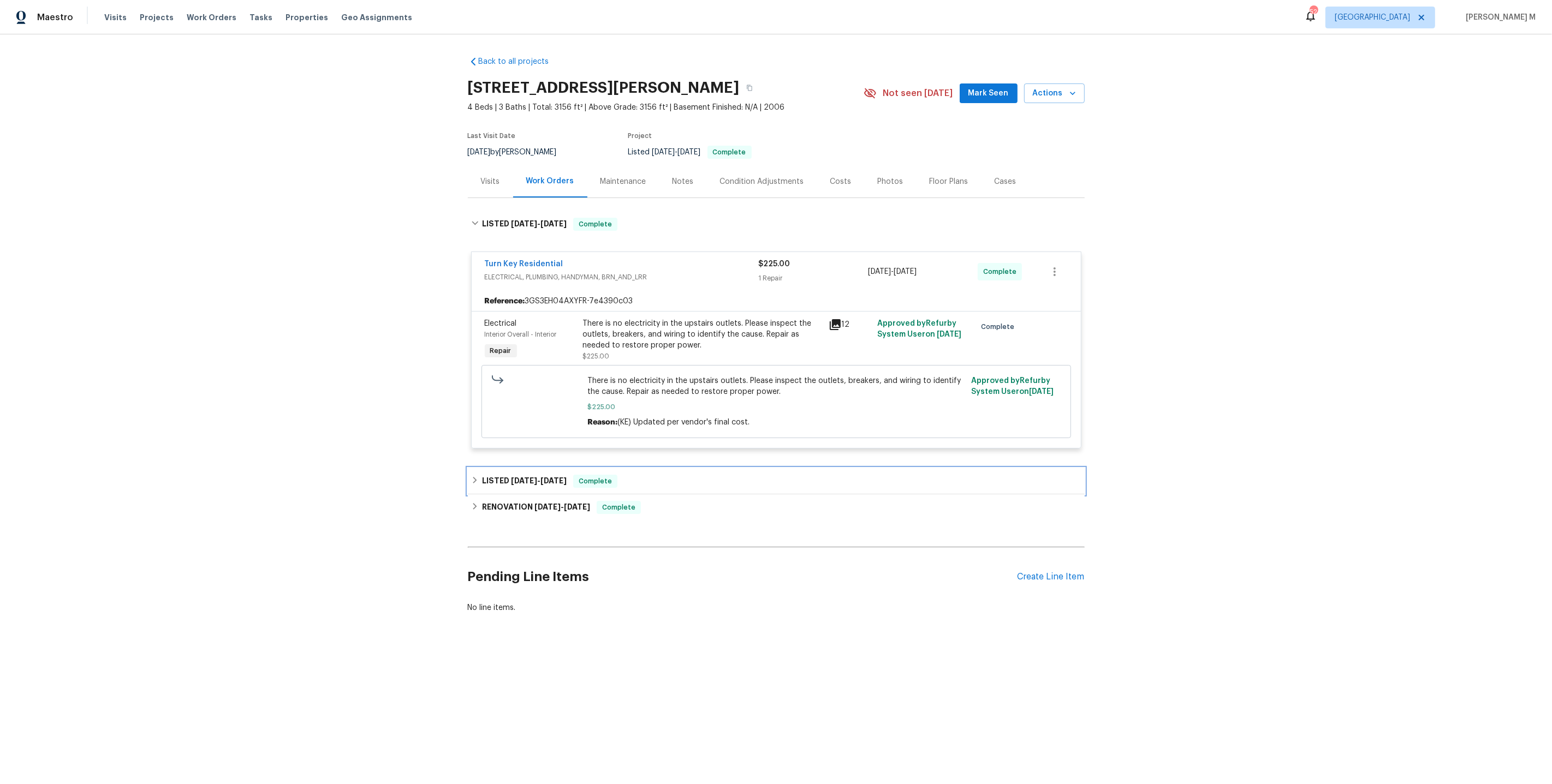
click at [534, 481] on div "LISTED 5/30/25 - 5/31/25 Complete" at bounding box center [776, 481] width 617 height 26
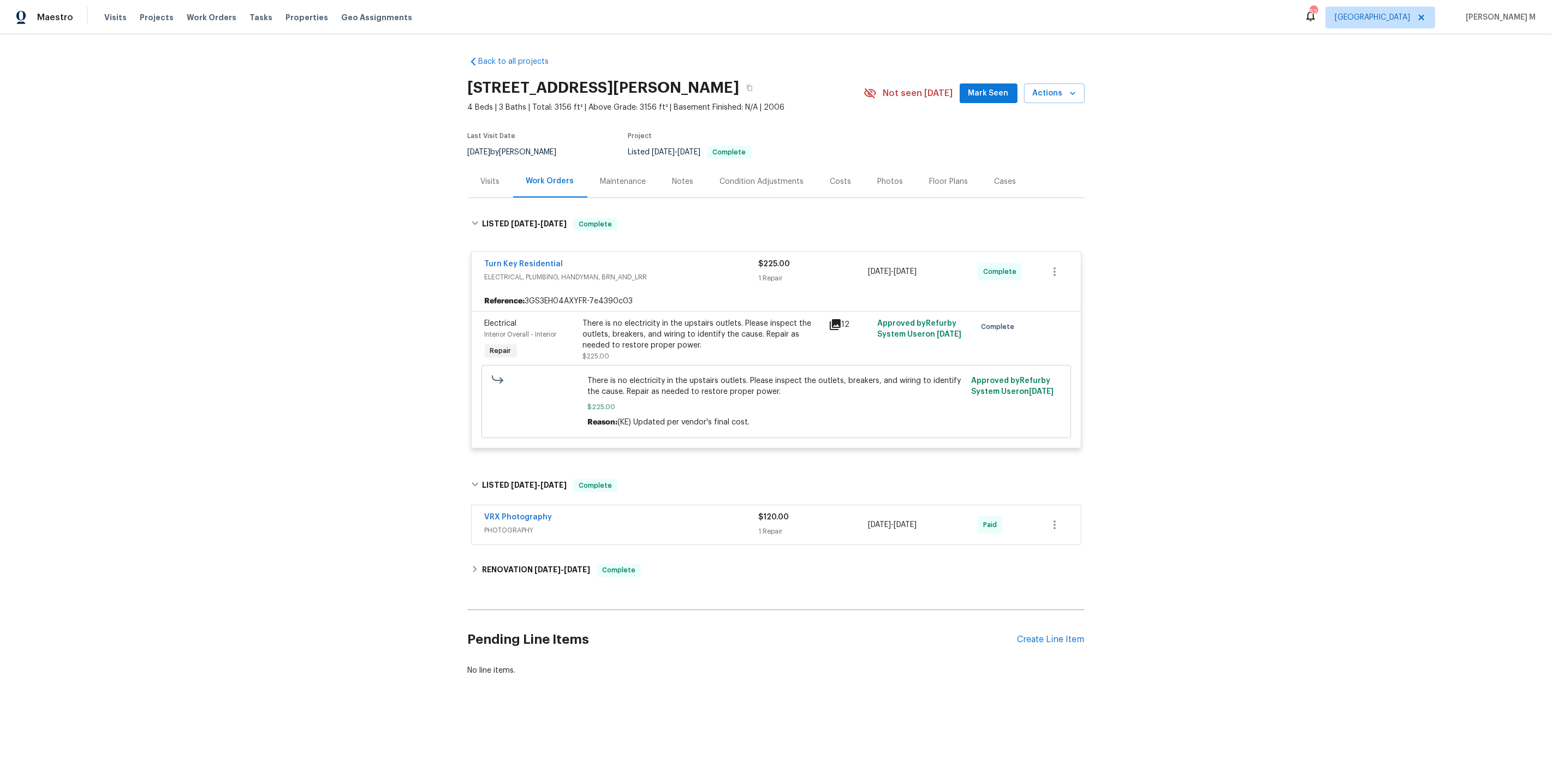
click at [688, 345] on div "There is no electricity in the upstairs outlets. Please inspect the outlets, br…" at bounding box center [702, 339] width 239 height 43
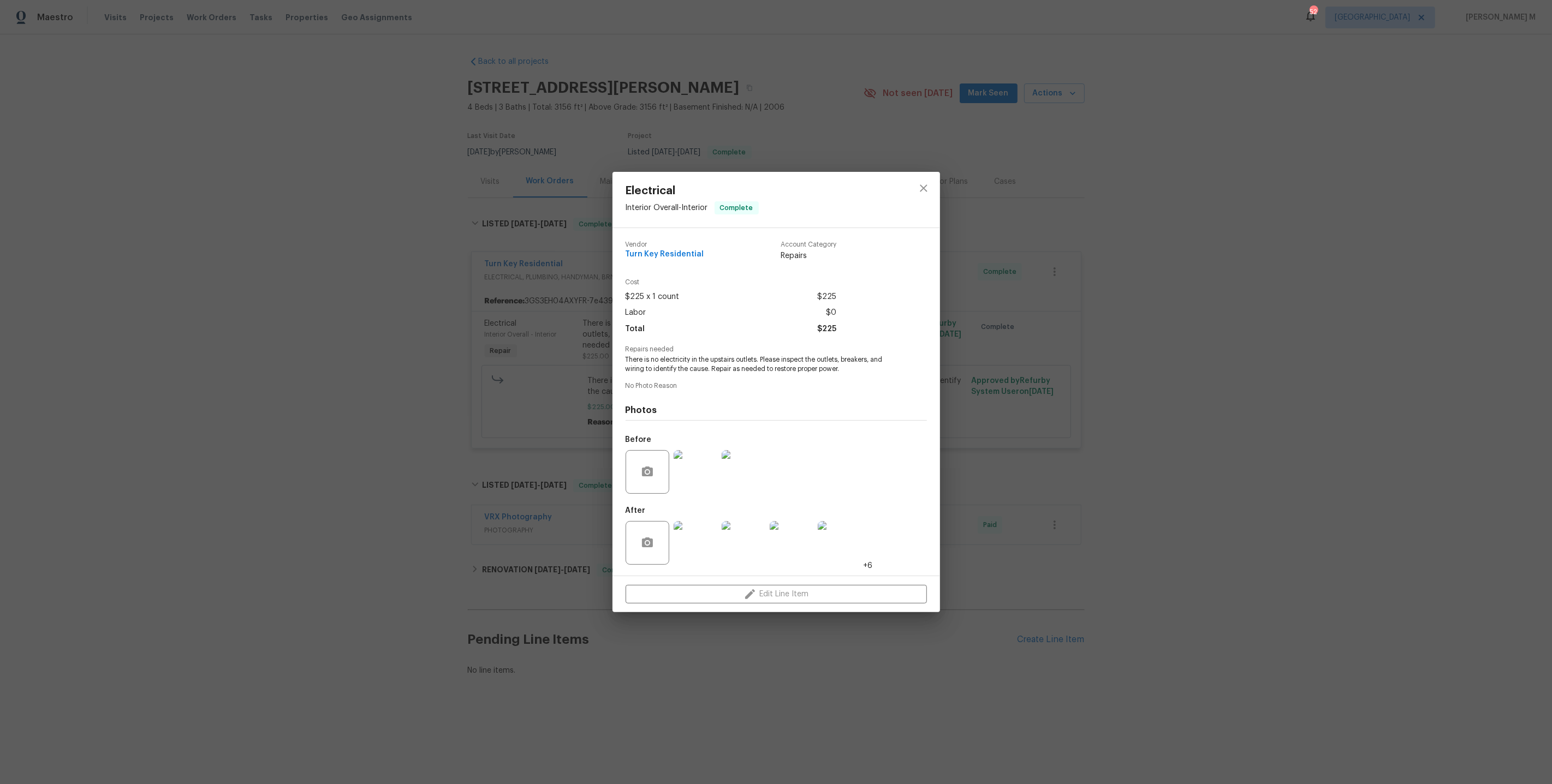
click at [487, 478] on div "Electrical Interior Overall - Interior Complete Vendor Turn Key Residential Acc…" at bounding box center [776, 392] width 1552 height 784
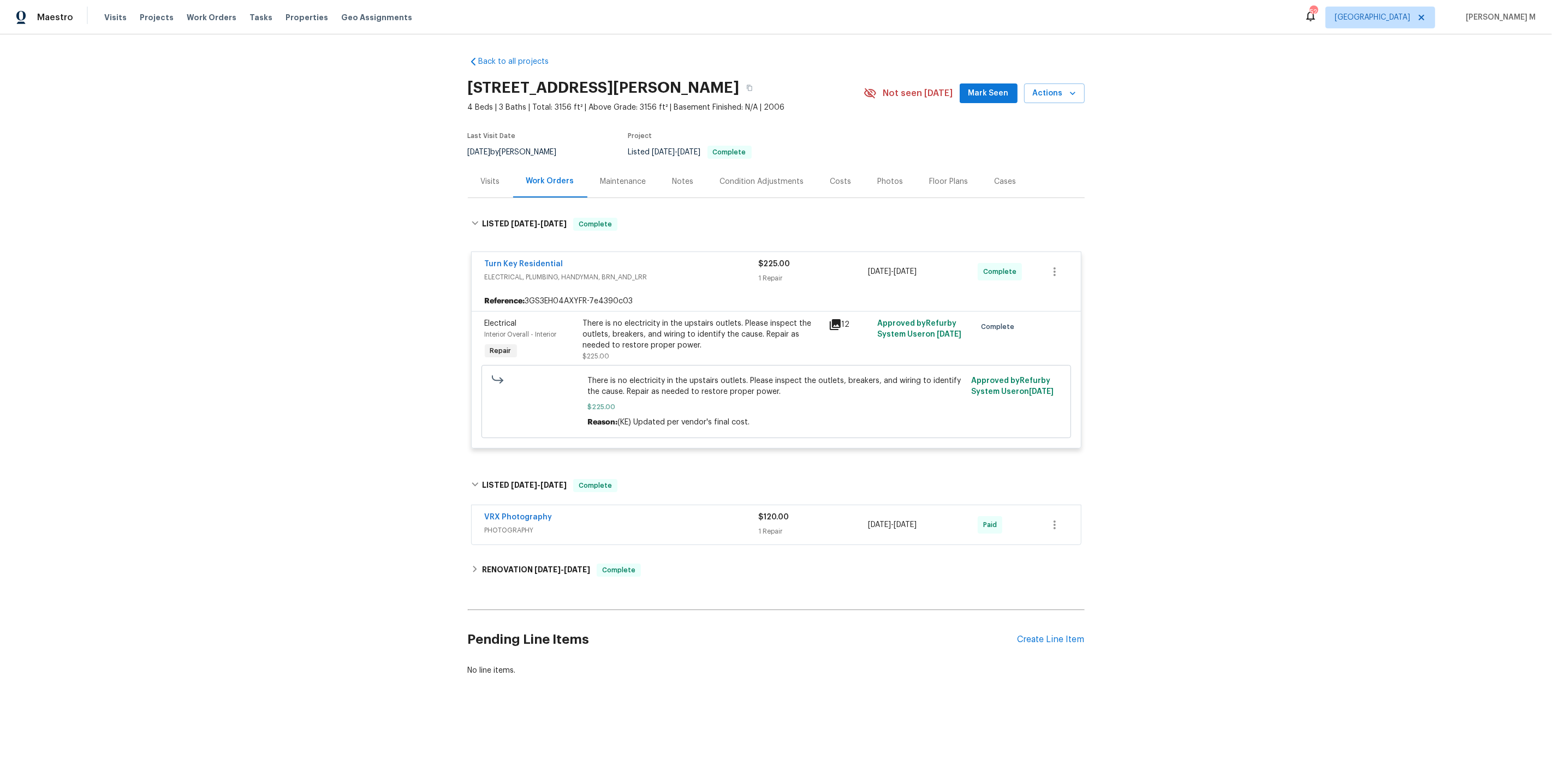
click at [525, 524] on span "PHOTOGRAPHY" at bounding box center [622, 530] width 274 height 11
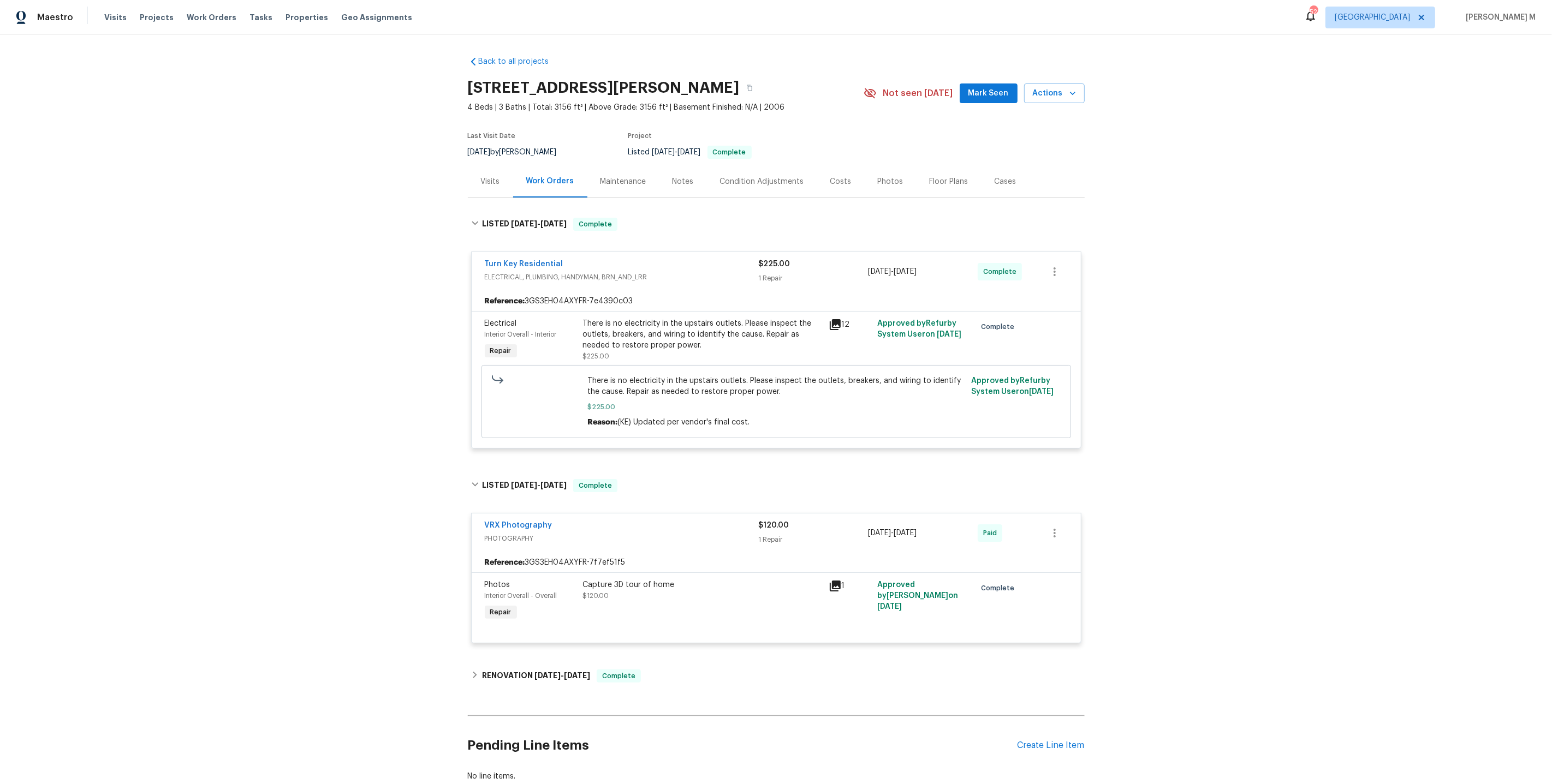
scroll to position [52, 0]
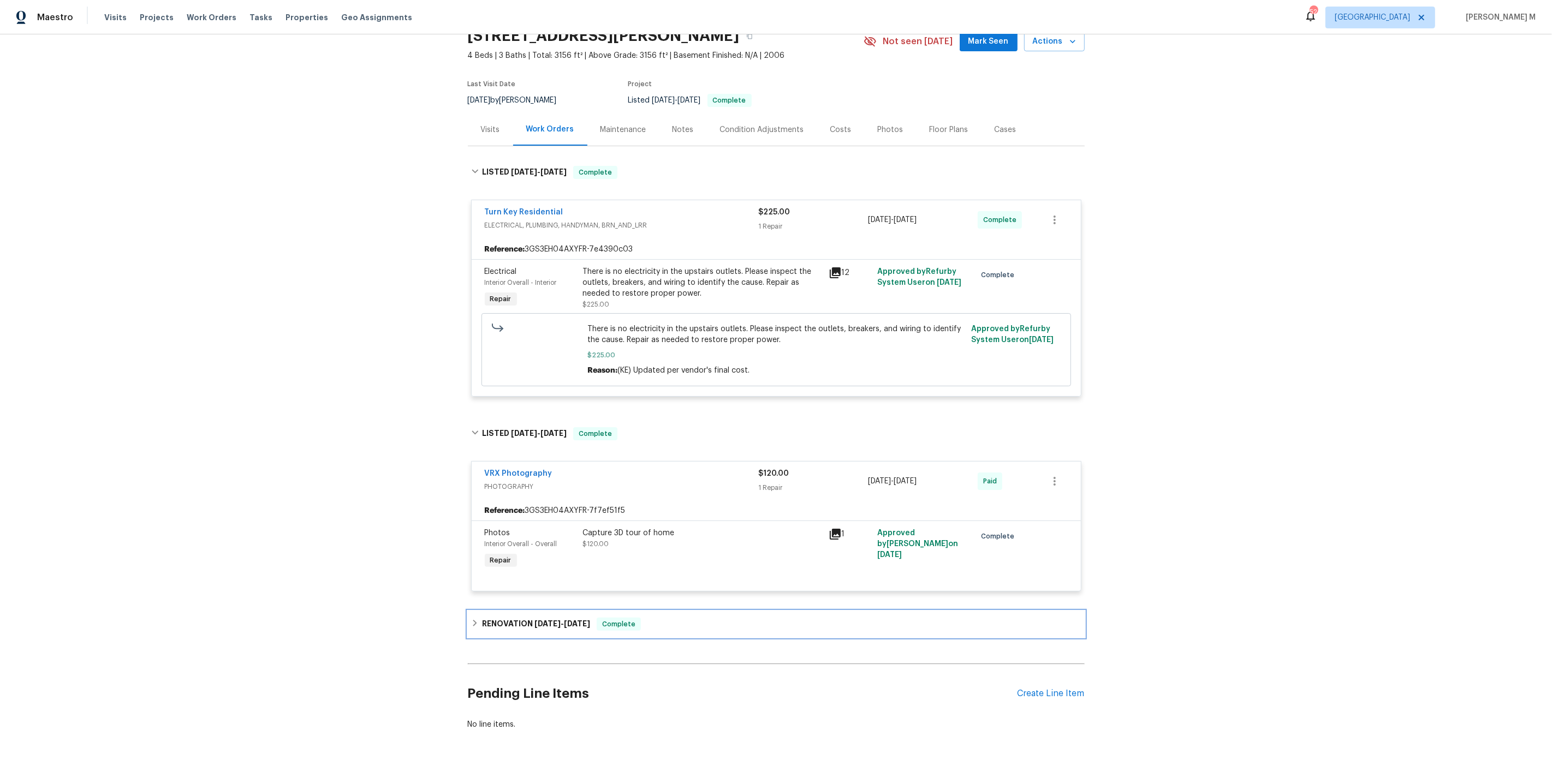
click at [528, 617] on h6 "RENOVATION 5/16/25 - 5/26/25" at bounding box center [536, 623] width 108 height 13
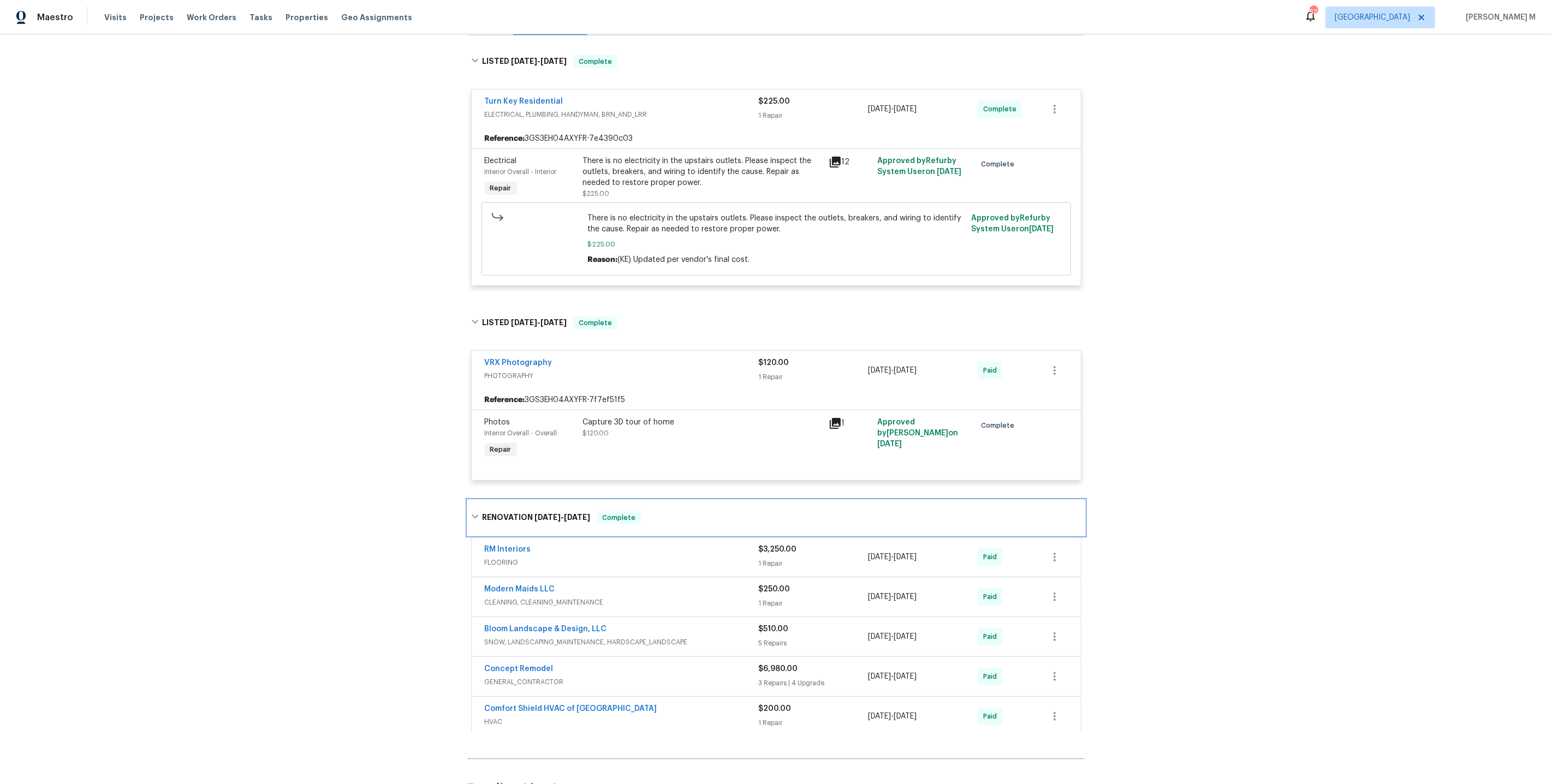
scroll to position [181, 0]
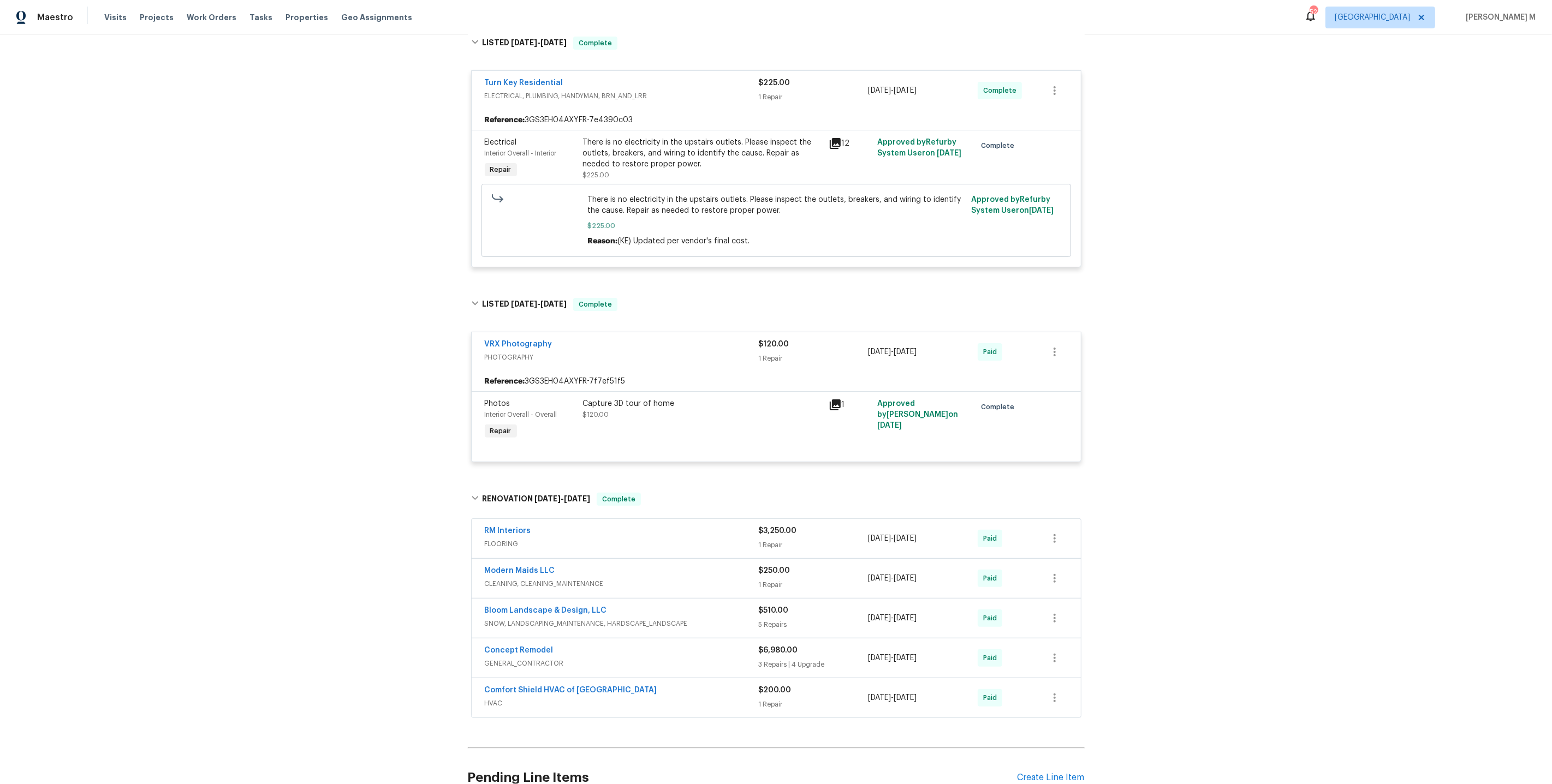
click at [509, 578] on span "CLEANING, CLEANING_MAINTENANCE" at bounding box center [622, 584] width 274 height 11
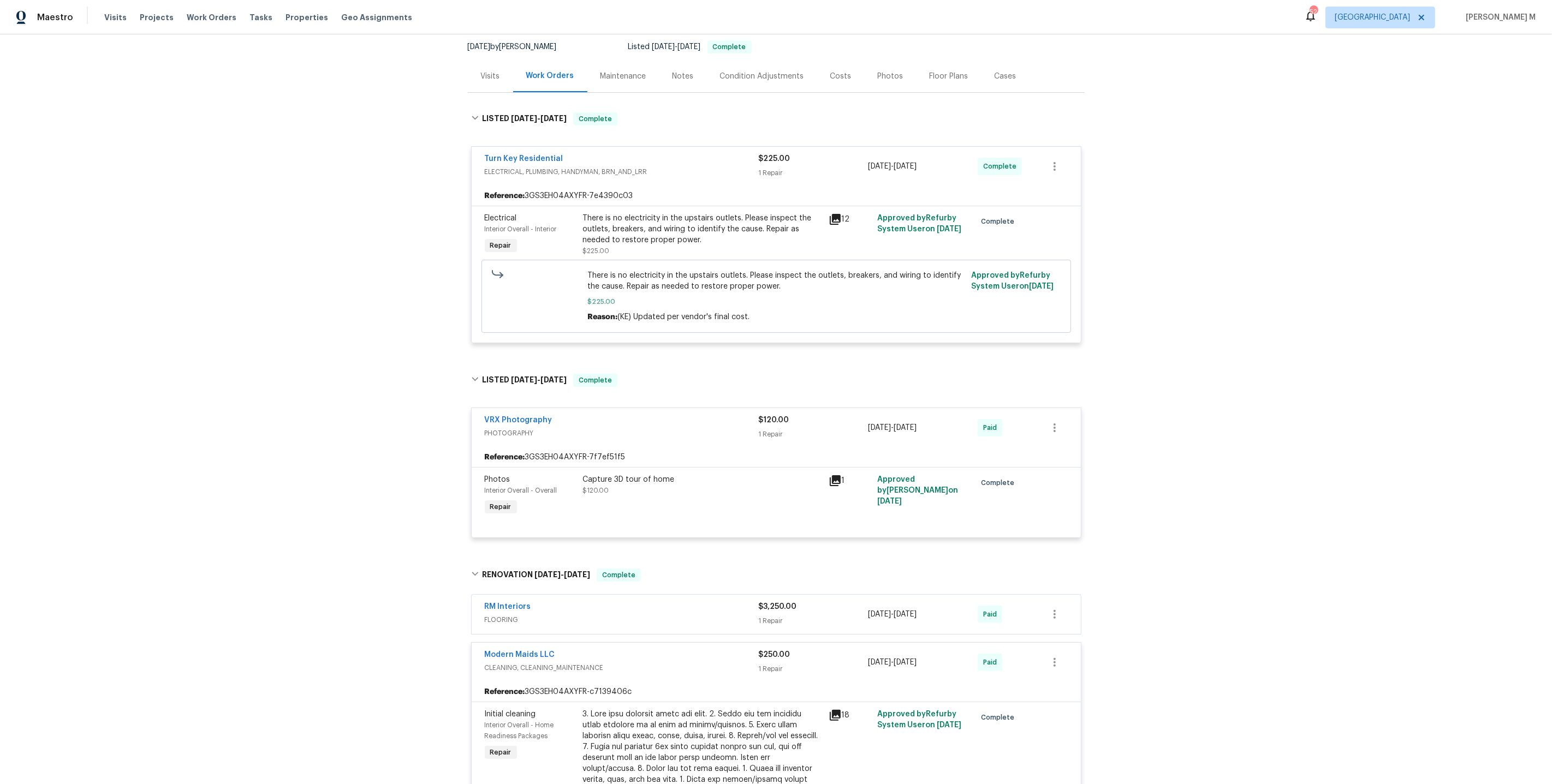
scroll to position [42, 0]
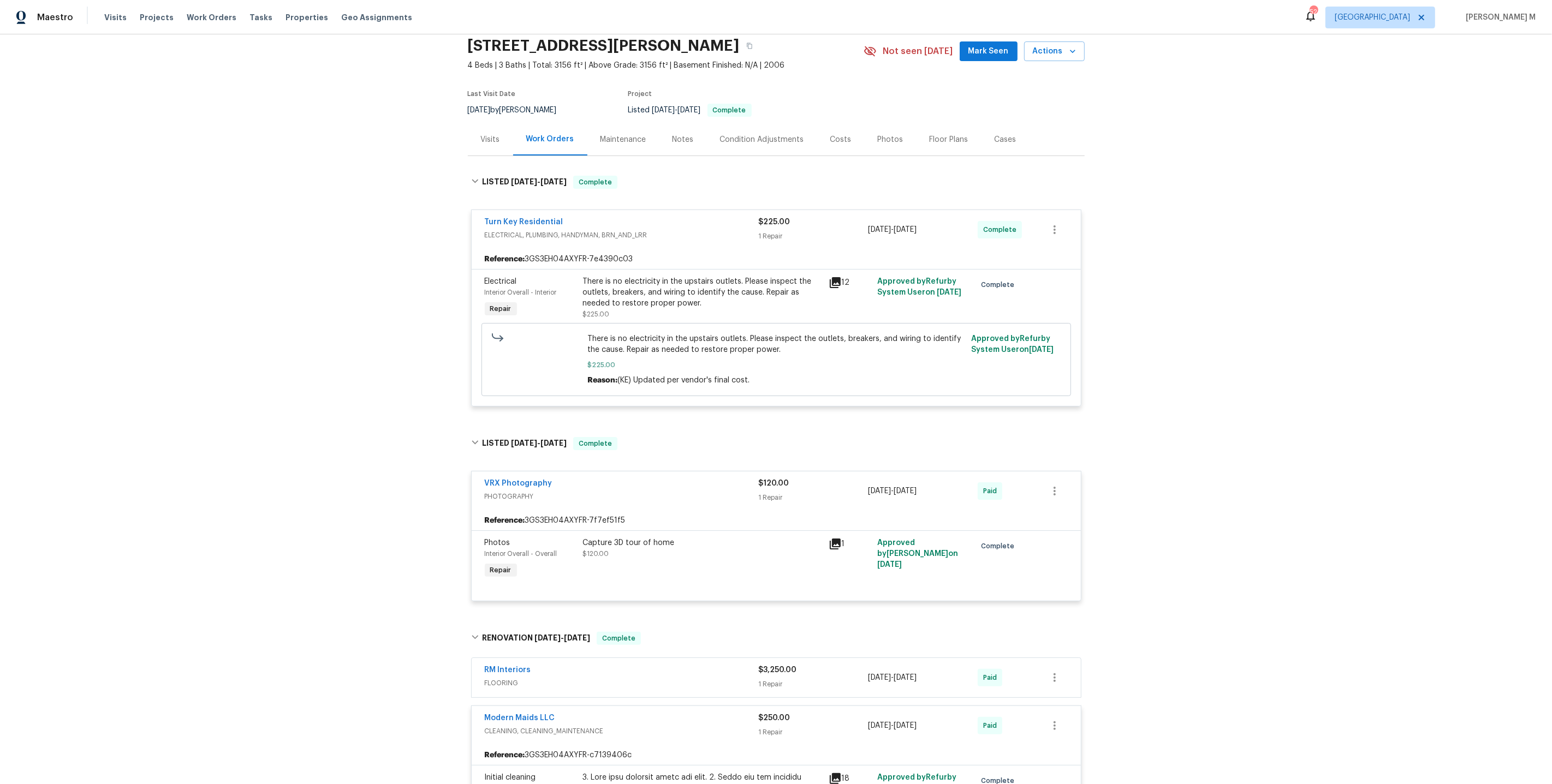
click at [609, 145] on div "Maintenance" at bounding box center [624, 139] width 72 height 32
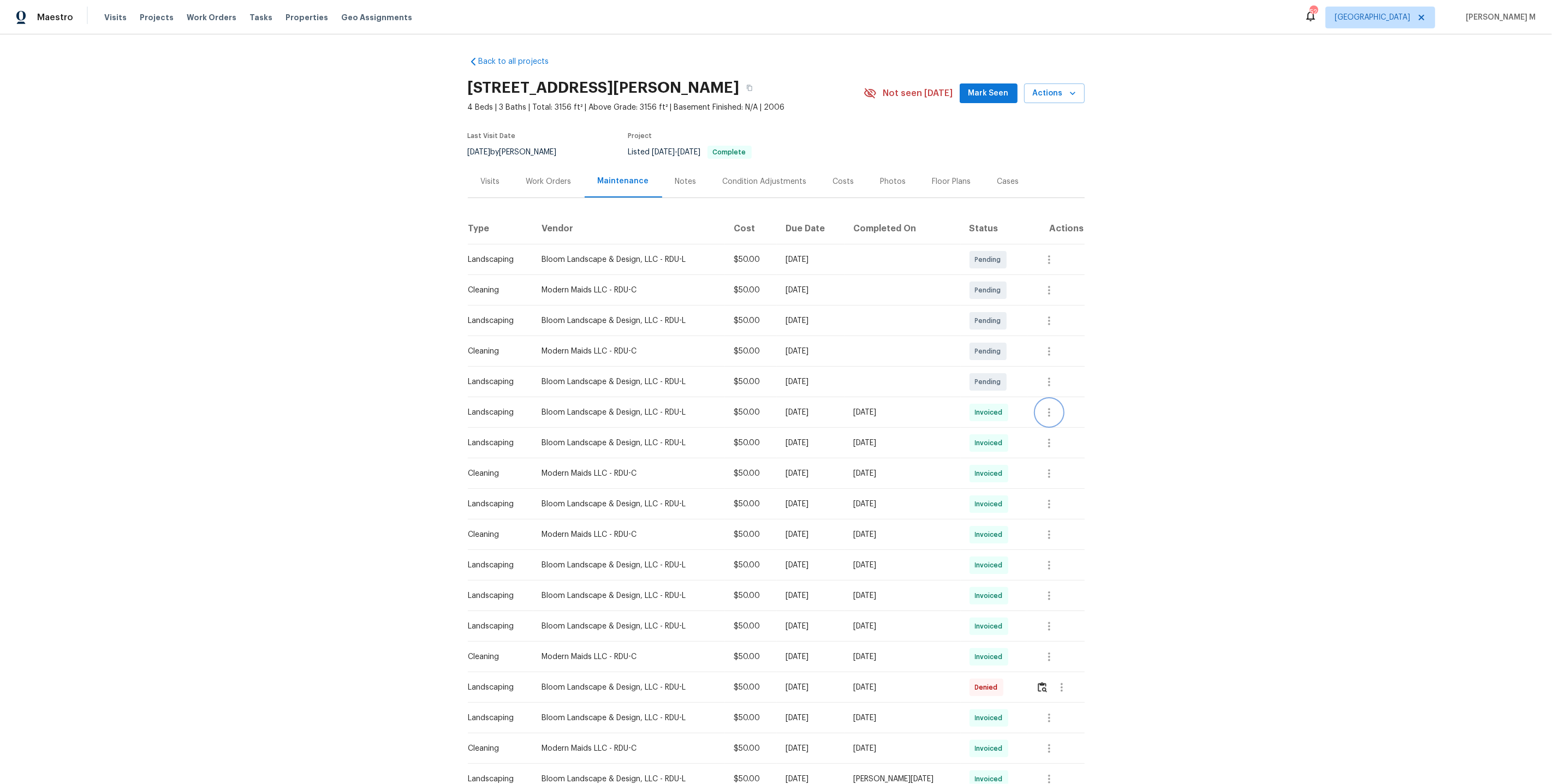
click at [1048, 408] on icon "button" at bounding box center [1049, 412] width 13 height 13
click at [997, 440] on div at bounding box center [776, 392] width 1552 height 784
click at [1064, 440] on div at bounding box center [1060, 443] width 48 height 26
click at [1050, 440] on icon "button" at bounding box center [1049, 443] width 2 height 9
click at [1052, 451] on li "View details" at bounding box center [1075, 456] width 77 height 18
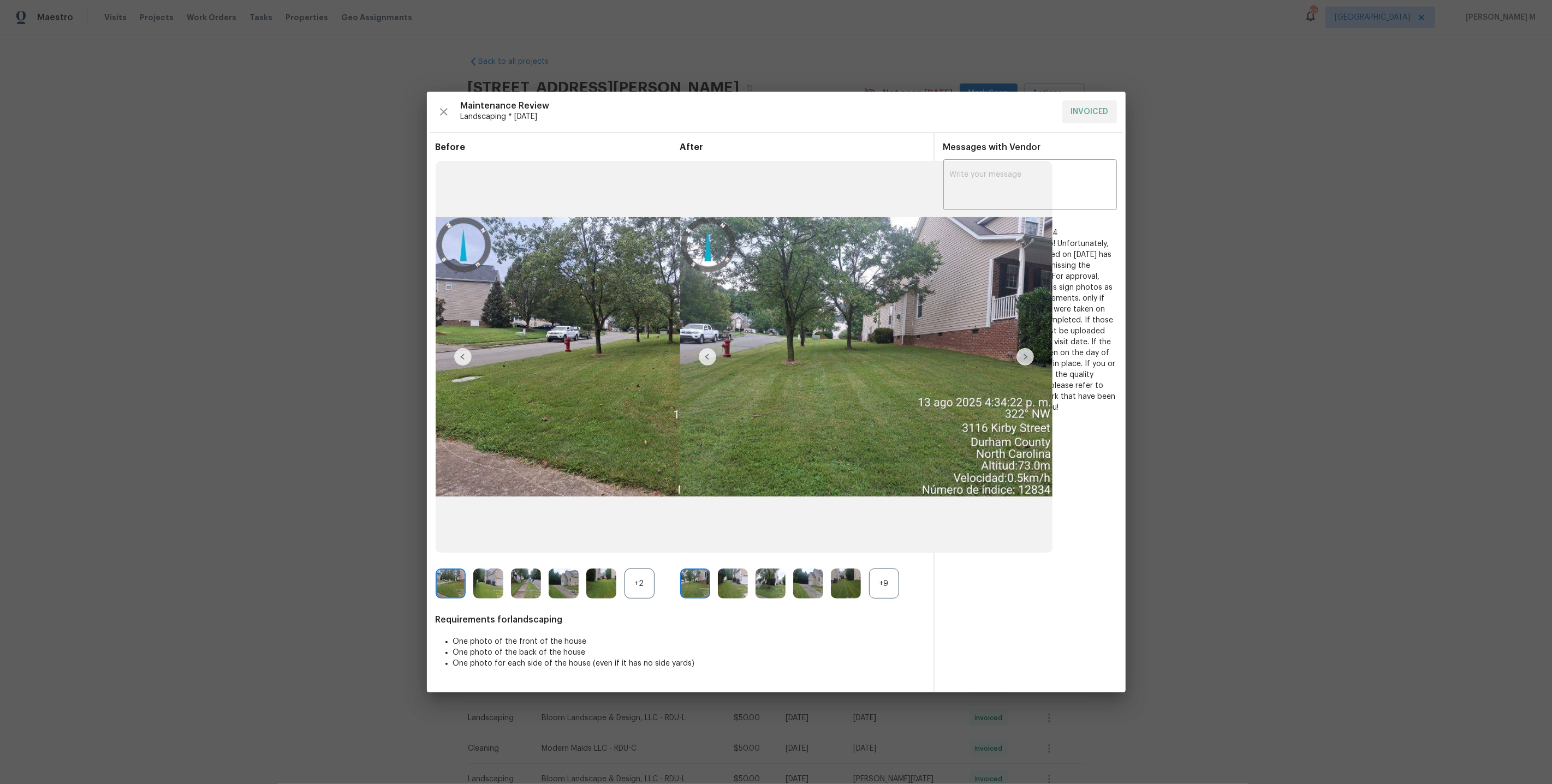
click at [882, 574] on div "+9" at bounding box center [884, 584] width 30 height 30
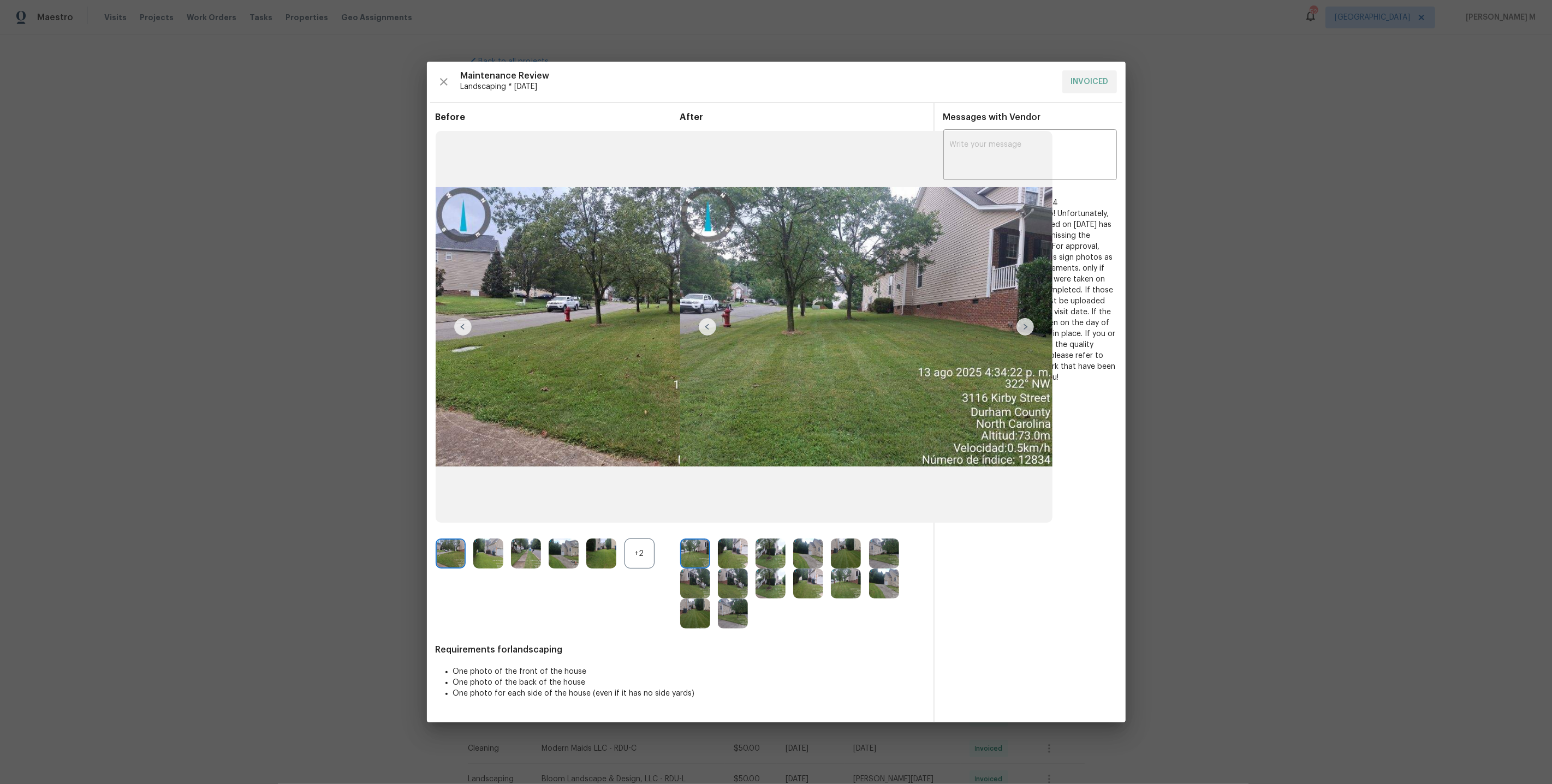
click at [879, 558] on img at bounding box center [884, 554] width 30 height 30
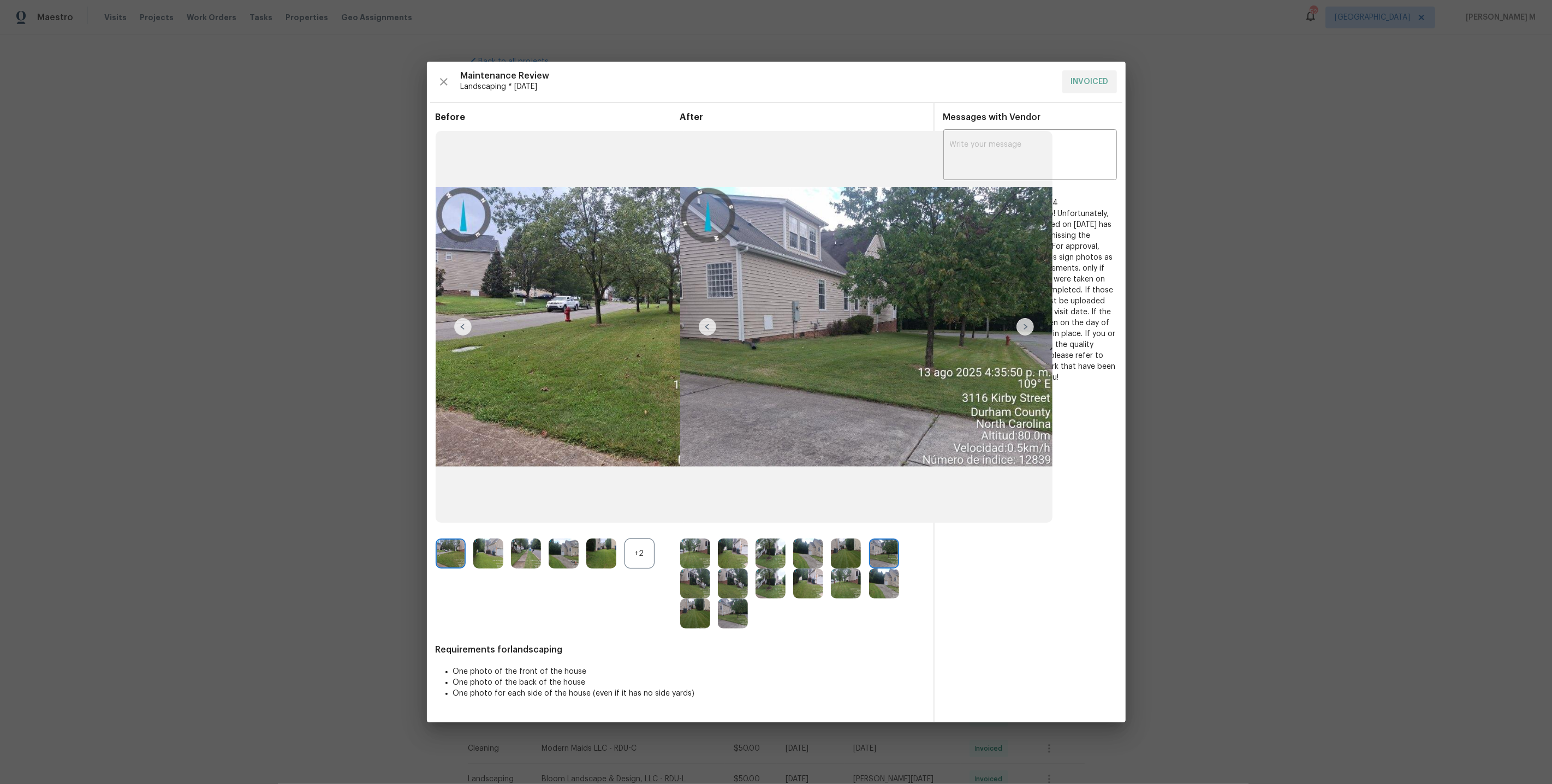
click at [886, 577] on img at bounding box center [884, 584] width 30 height 30
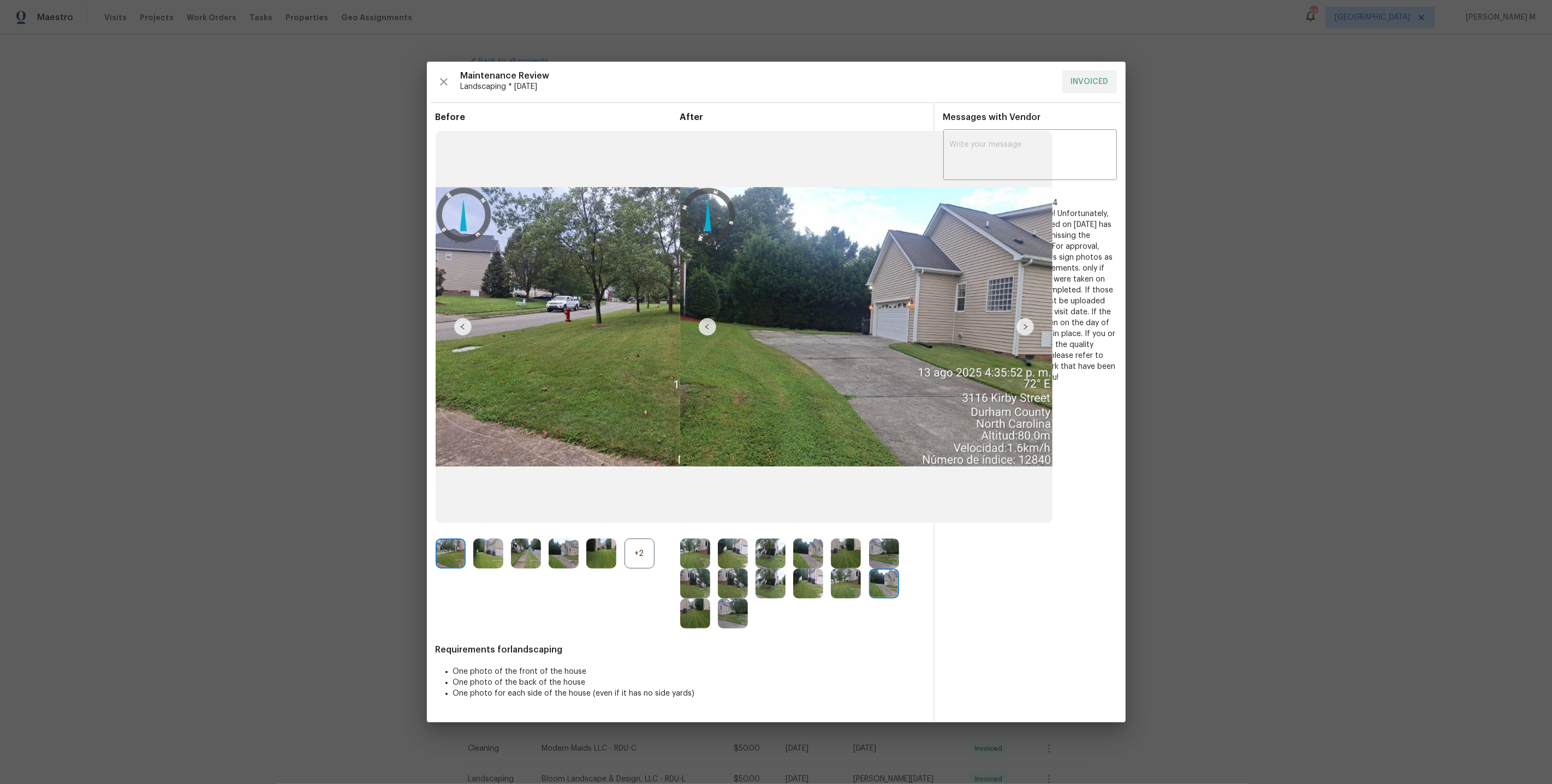
click at [886, 546] on img at bounding box center [884, 554] width 30 height 30
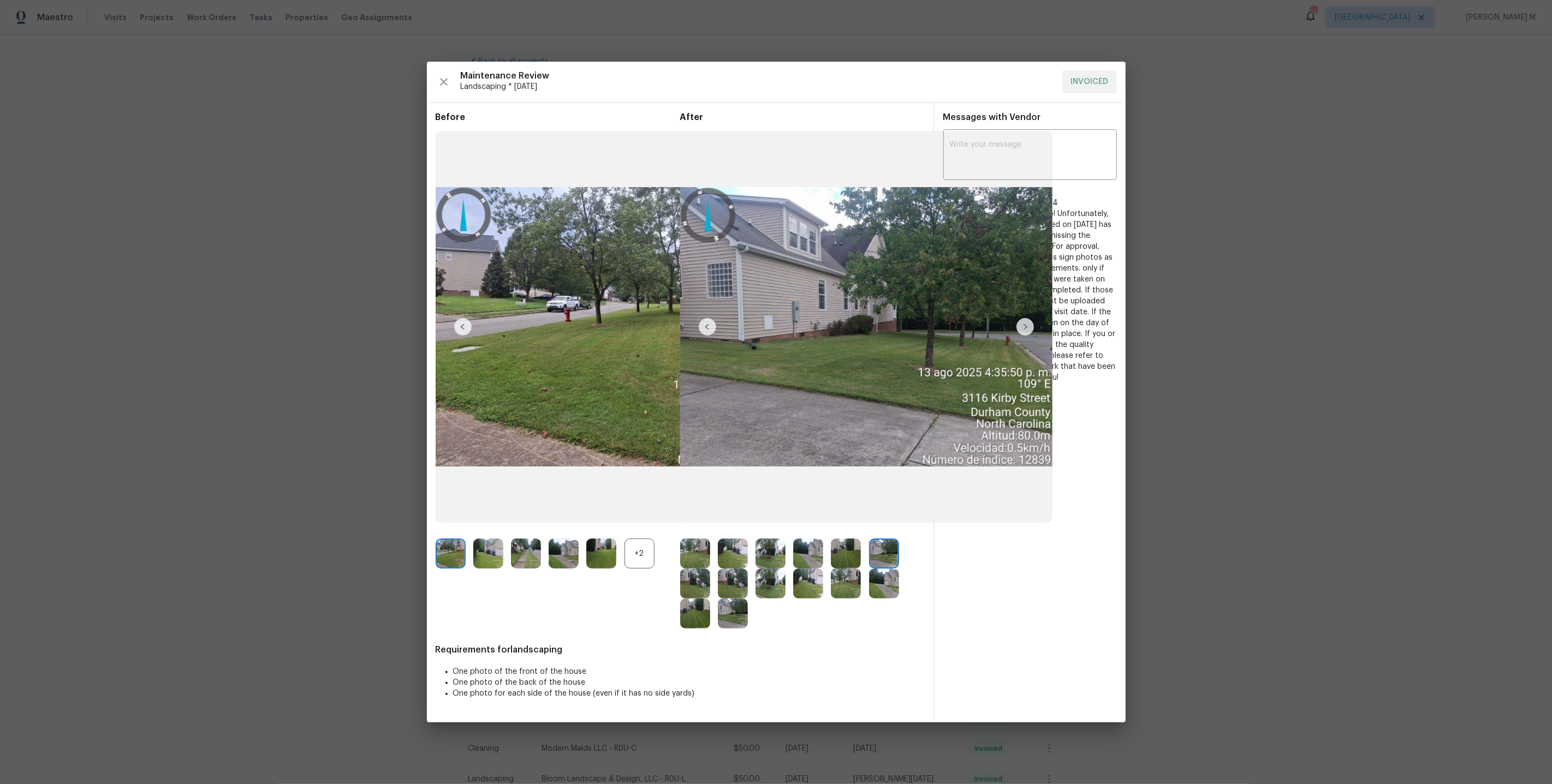
click at [886, 587] on img at bounding box center [884, 584] width 30 height 30
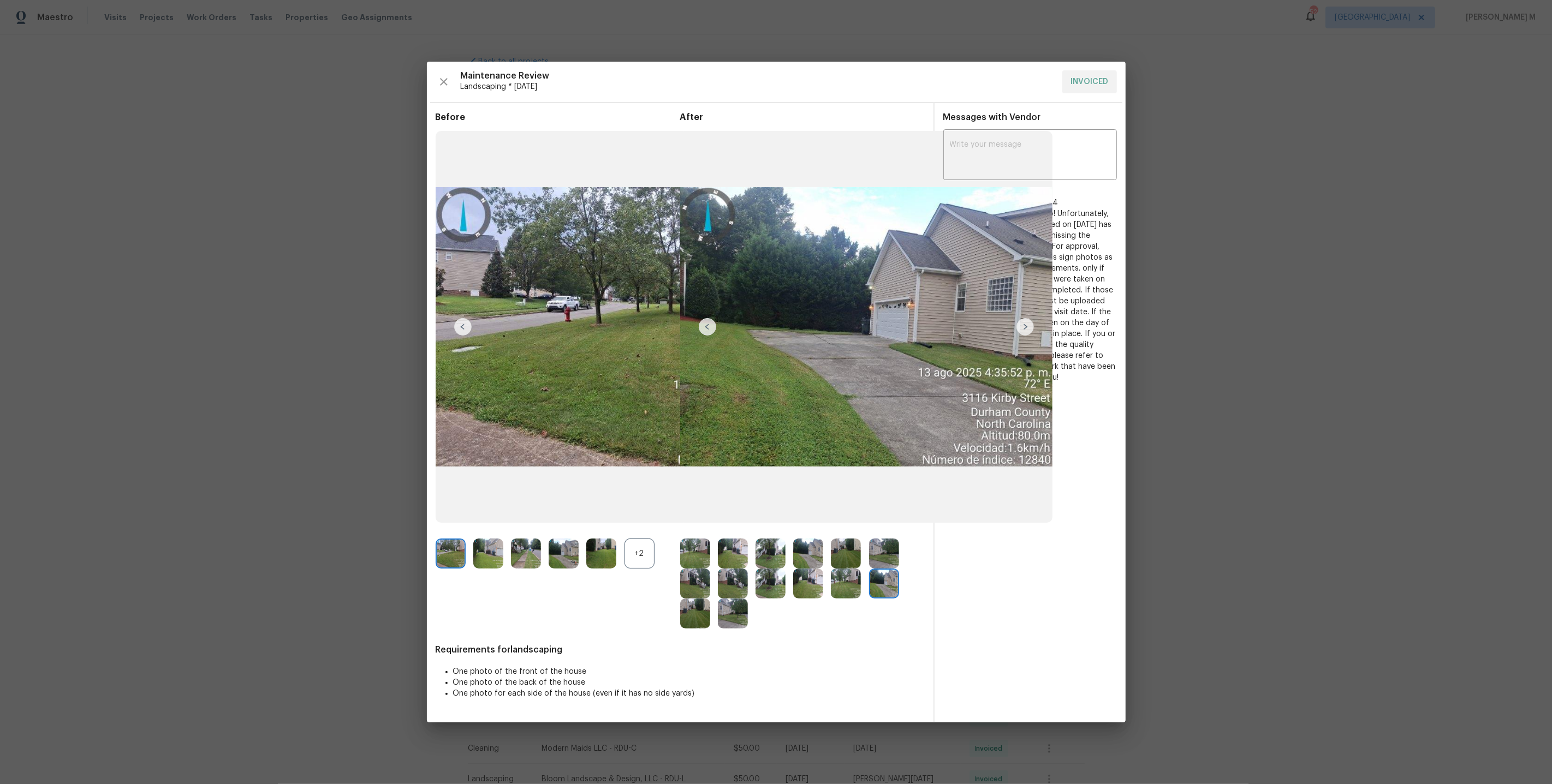
click at [1055, 283] on span "Maintenance Audit Team: Hello! Unfortunately, this landscaping visit completed …" at bounding box center [1030, 296] width 173 height 175
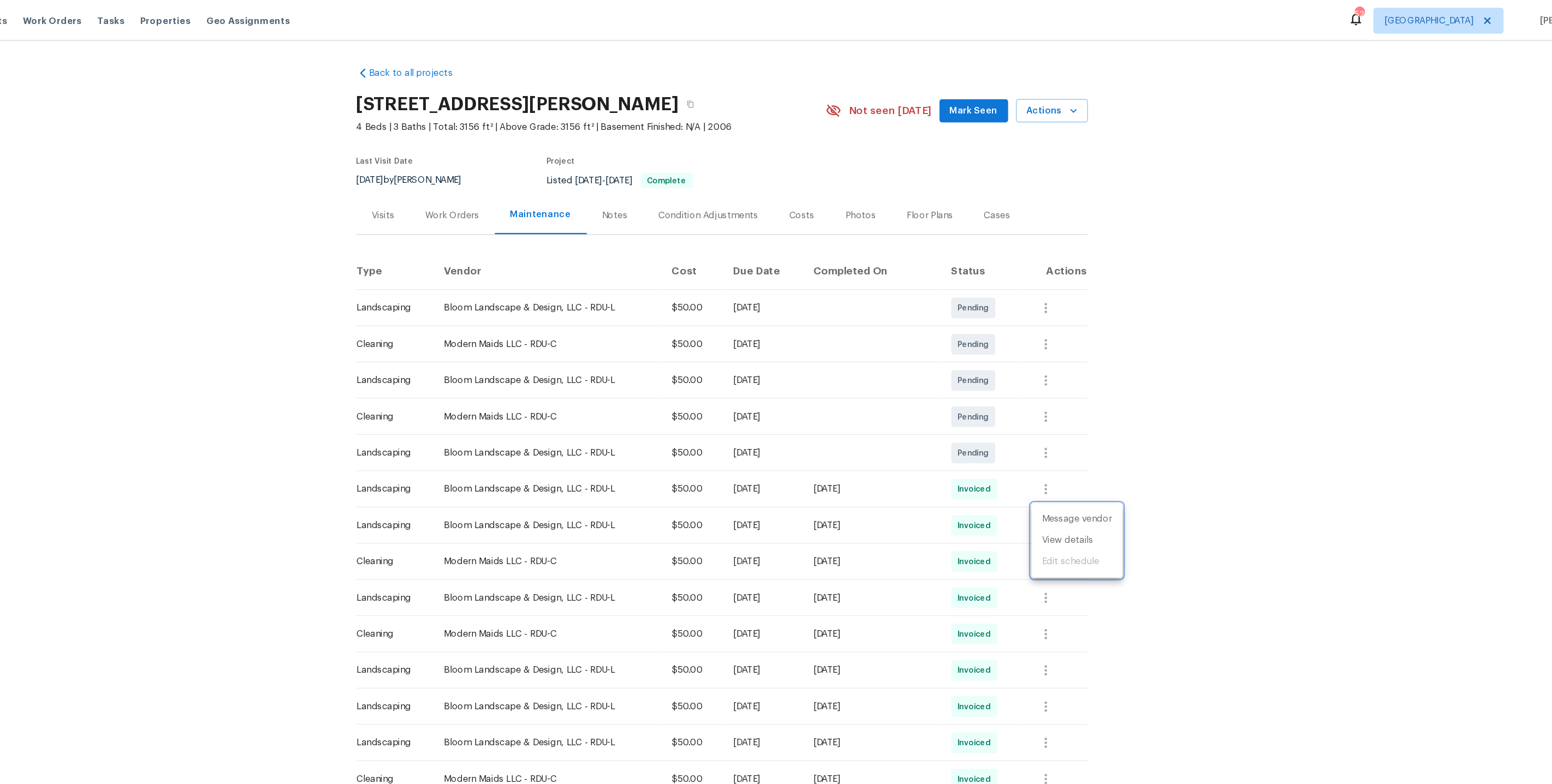
click at [699, 85] on div at bounding box center [776, 392] width 1552 height 784
click at [746, 85] on icon "button" at bounding box center [749, 87] width 5 height 6
click at [557, 195] on div "Back to all projects 3116 Kirby St, Durham, NC 27713 4 Beds | 3 Baths | Total: …" at bounding box center [776, 497] width 617 height 900
click at [555, 168] on div "Work Orders" at bounding box center [549, 181] width 72 height 32
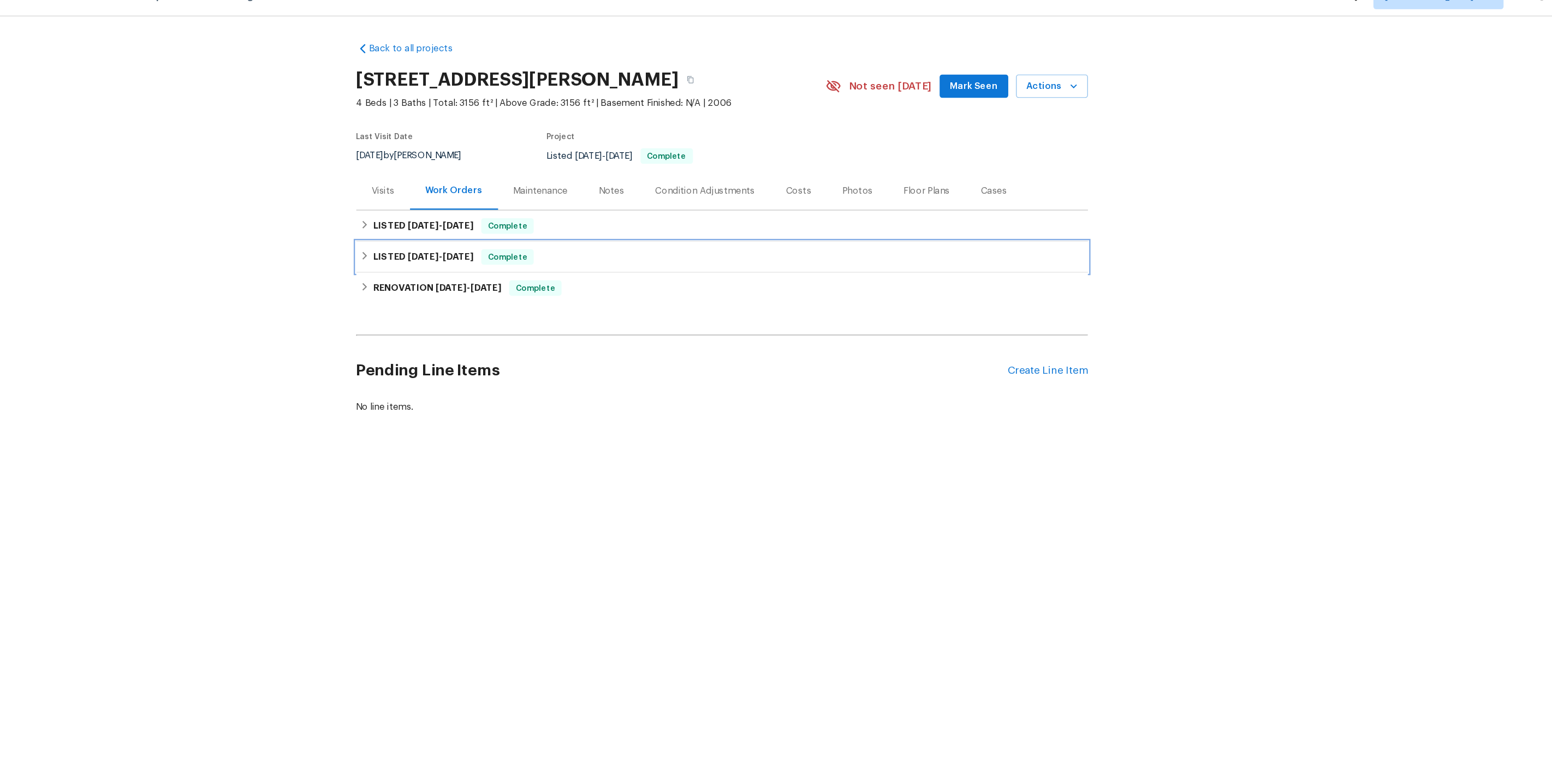
click at [511, 233] on span "5/30/25" at bounding box center [524, 237] width 26 height 8
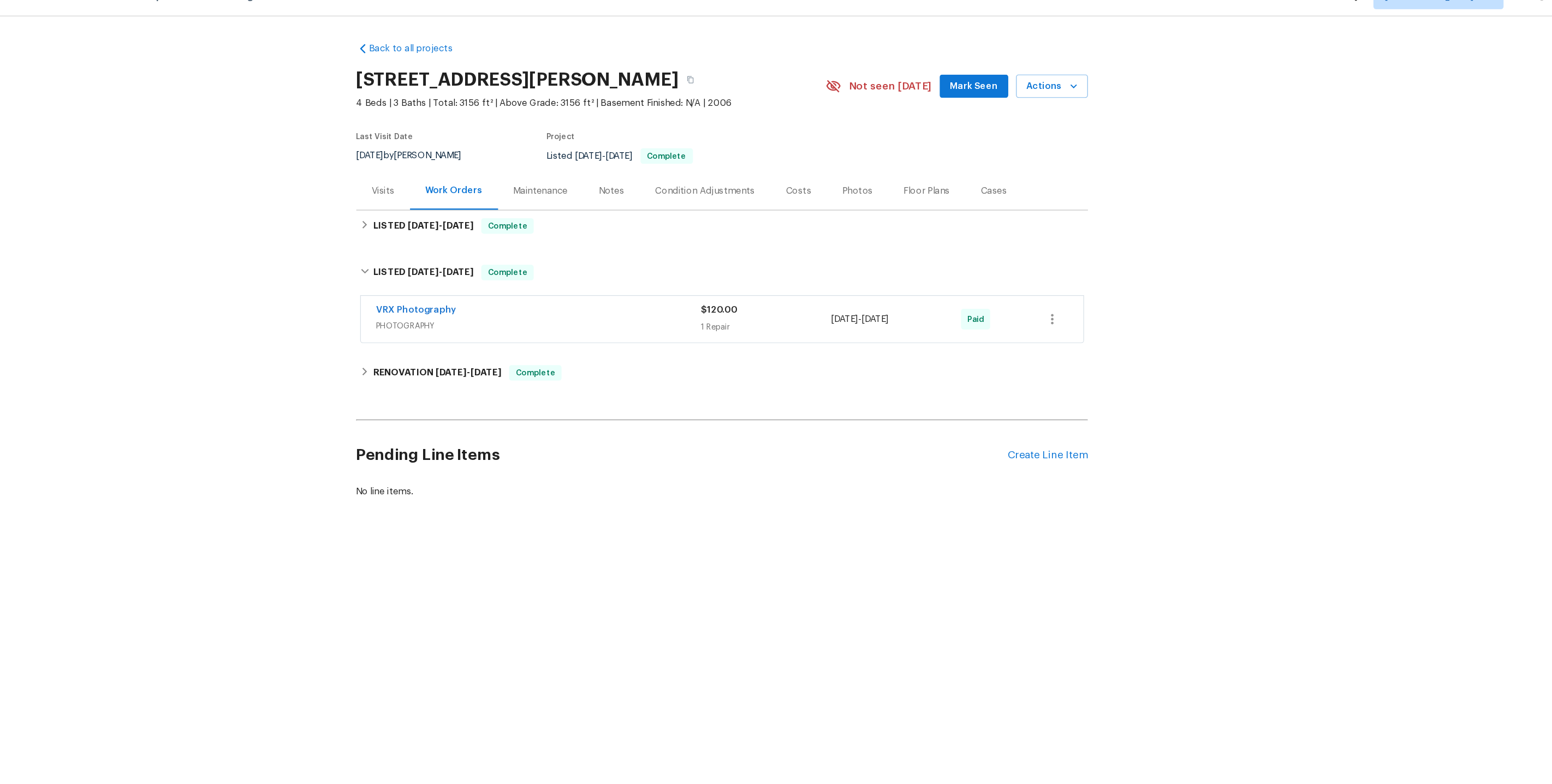
click at [511, 309] on div "Back to all projects 3116 Kirby St, Durham, NC 27713 4 Beds | 3 Baths | Total: …" at bounding box center [776, 248] width 617 height 402
click at [511, 336] on div "RENOVATION 5/16/25 - 5/26/25 Complete" at bounding box center [776, 335] width 617 height 26
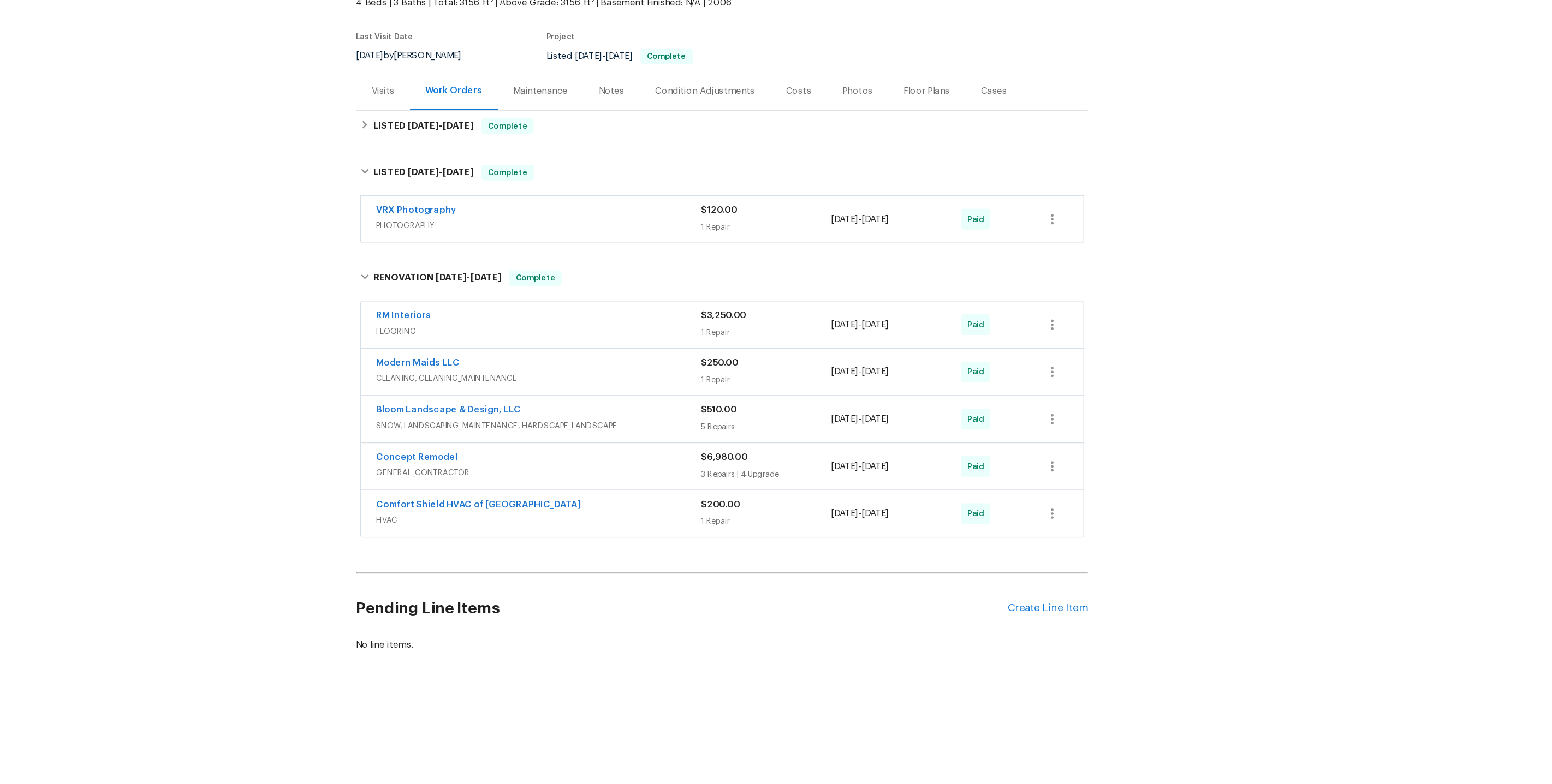
click at [514, 498] on span "GENERAL_CONTRACTOR" at bounding box center [622, 503] width 274 height 11
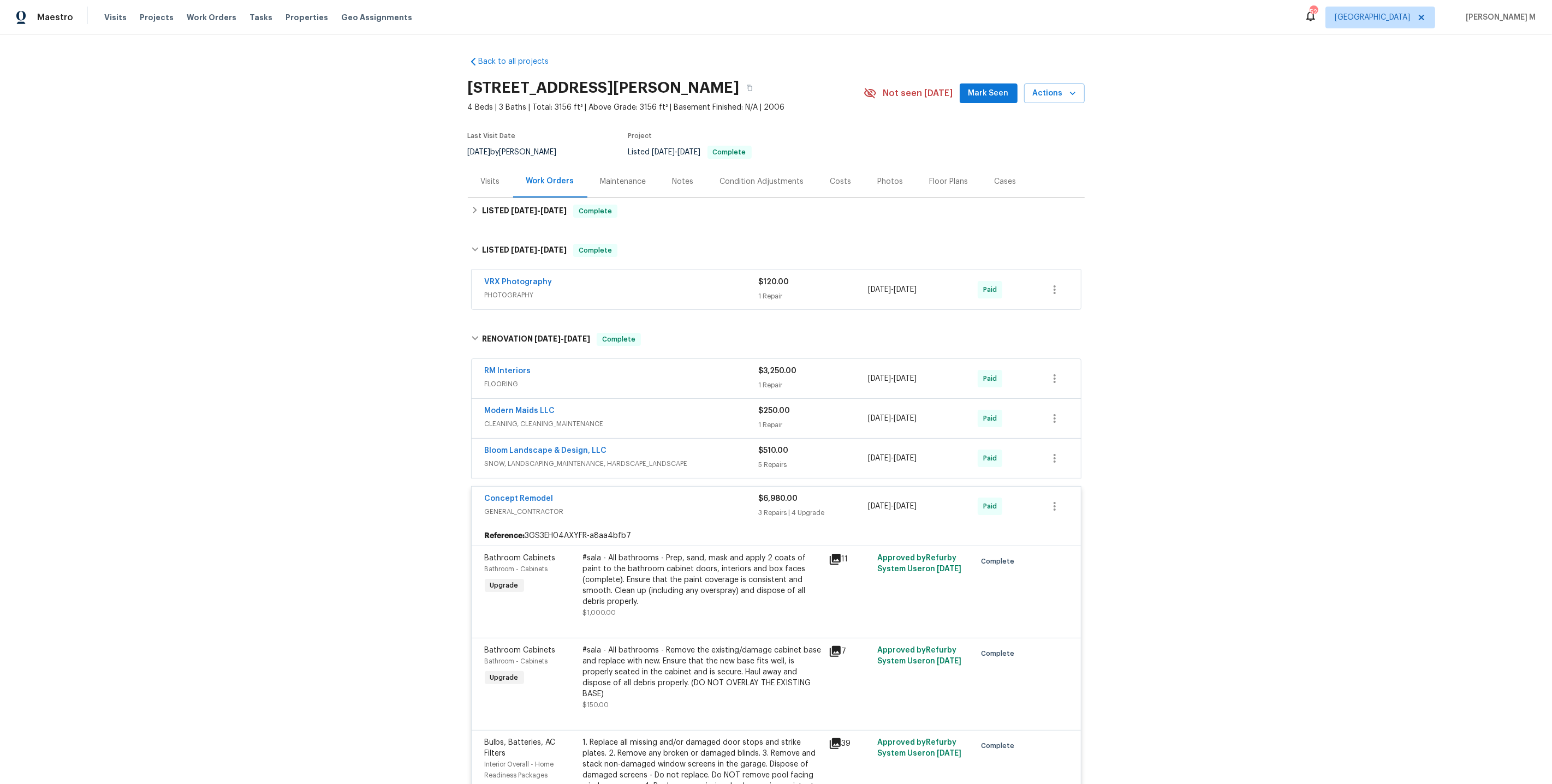
click at [496, 379] on span "FLOORING" at bounding box center [622, 384] width 274 height 11
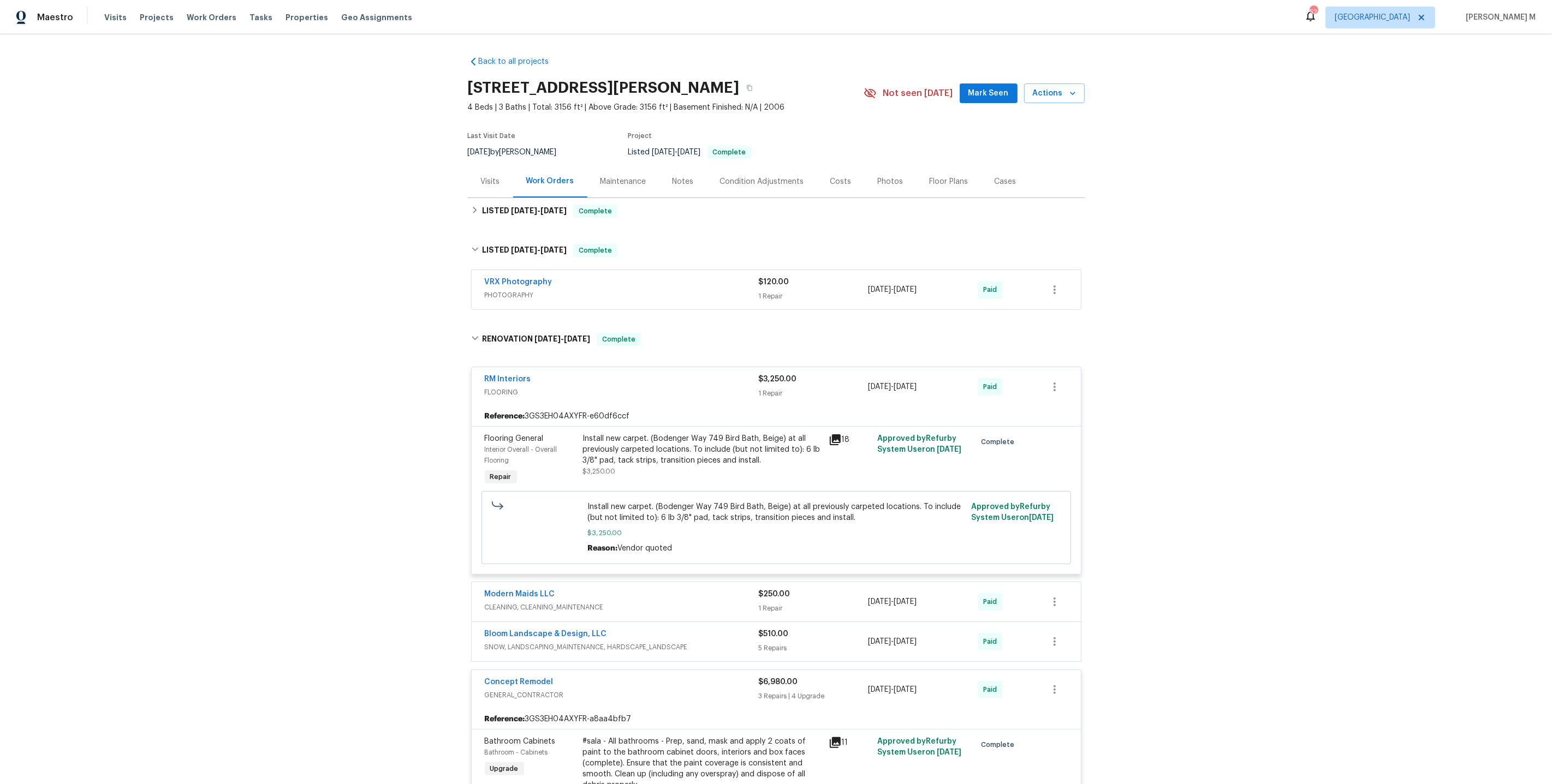
click at [688, 464] on div "Install new carpet. (Bodenger Way 749 Bird Bath, Beige) at all previously carpe…" at bounding box center [702, 455] width 239 height 43
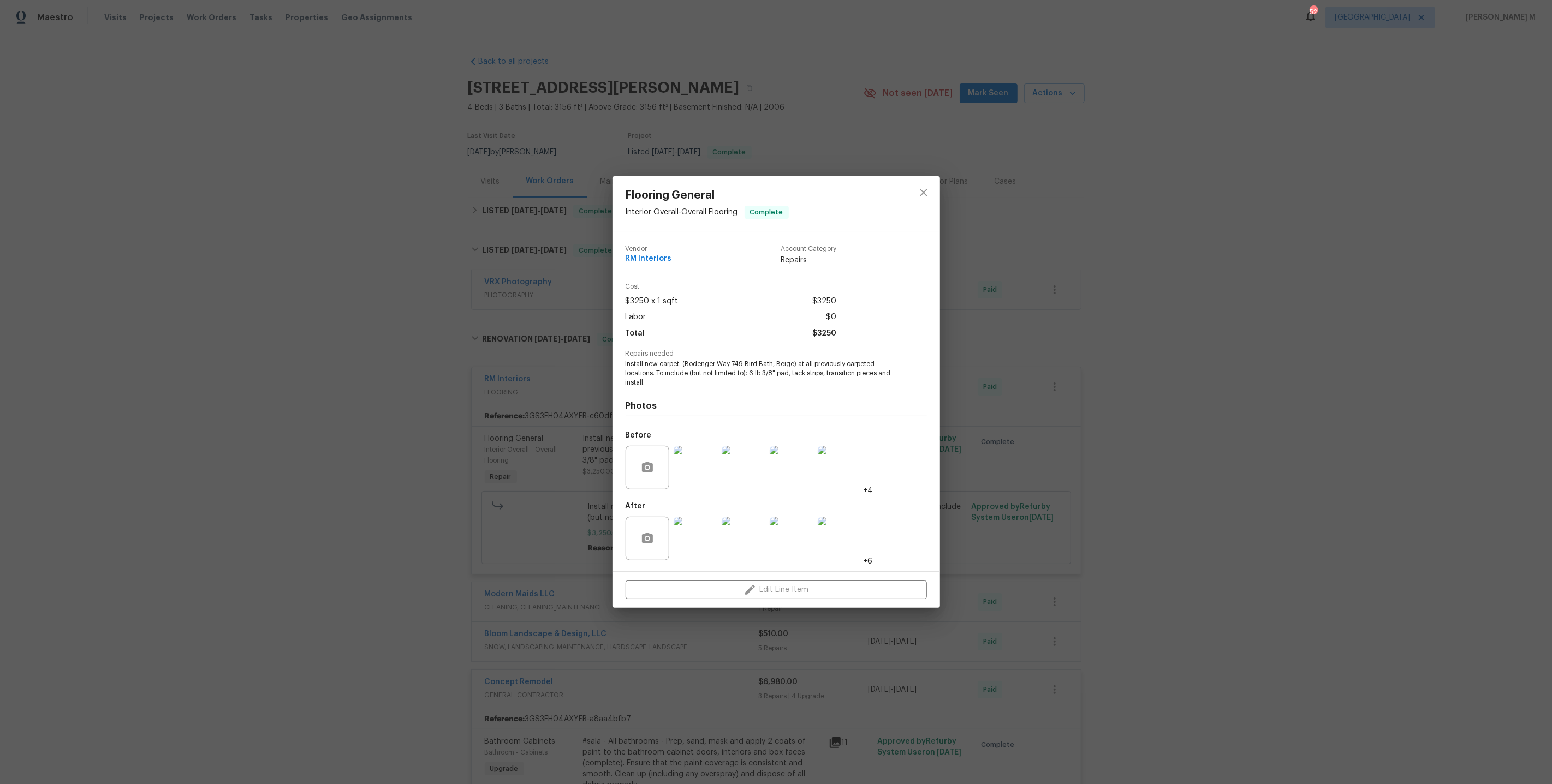
click at [1151, 421] on div "Flooring General Interior Overall - Overall Flooring Complete Vendor RM Interio…" at bounding box center [776, 392] width 1552 height 784
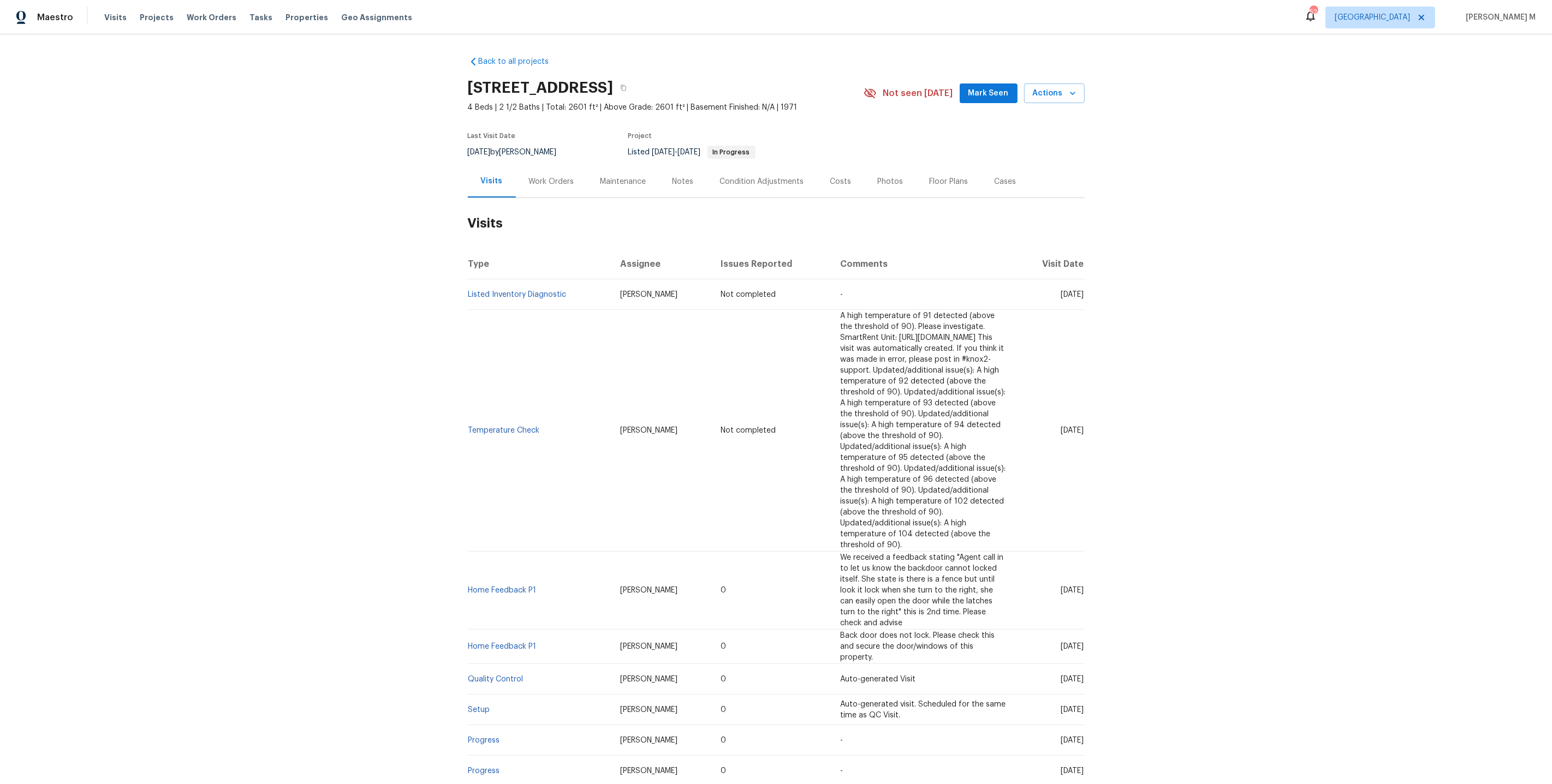
click at [556, 181] on div "Work Orders" at bounding box center [551, 181] width 72 height 32
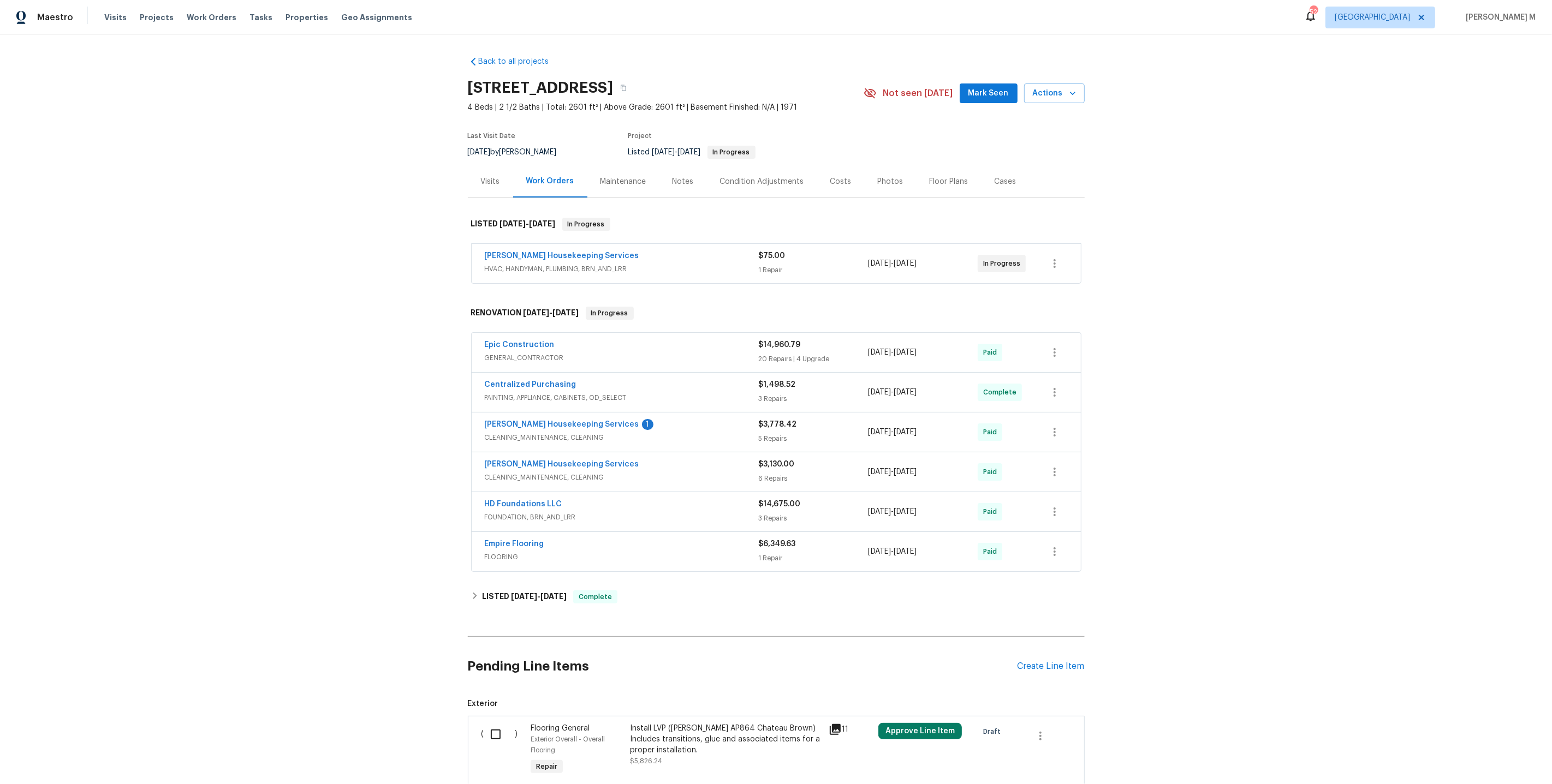
click at [533, 263] on span "HVAC, HANDYMAN, PLUMBING, BRN_AND_LRR" at bounding box center [622, 268] width 274 height 11
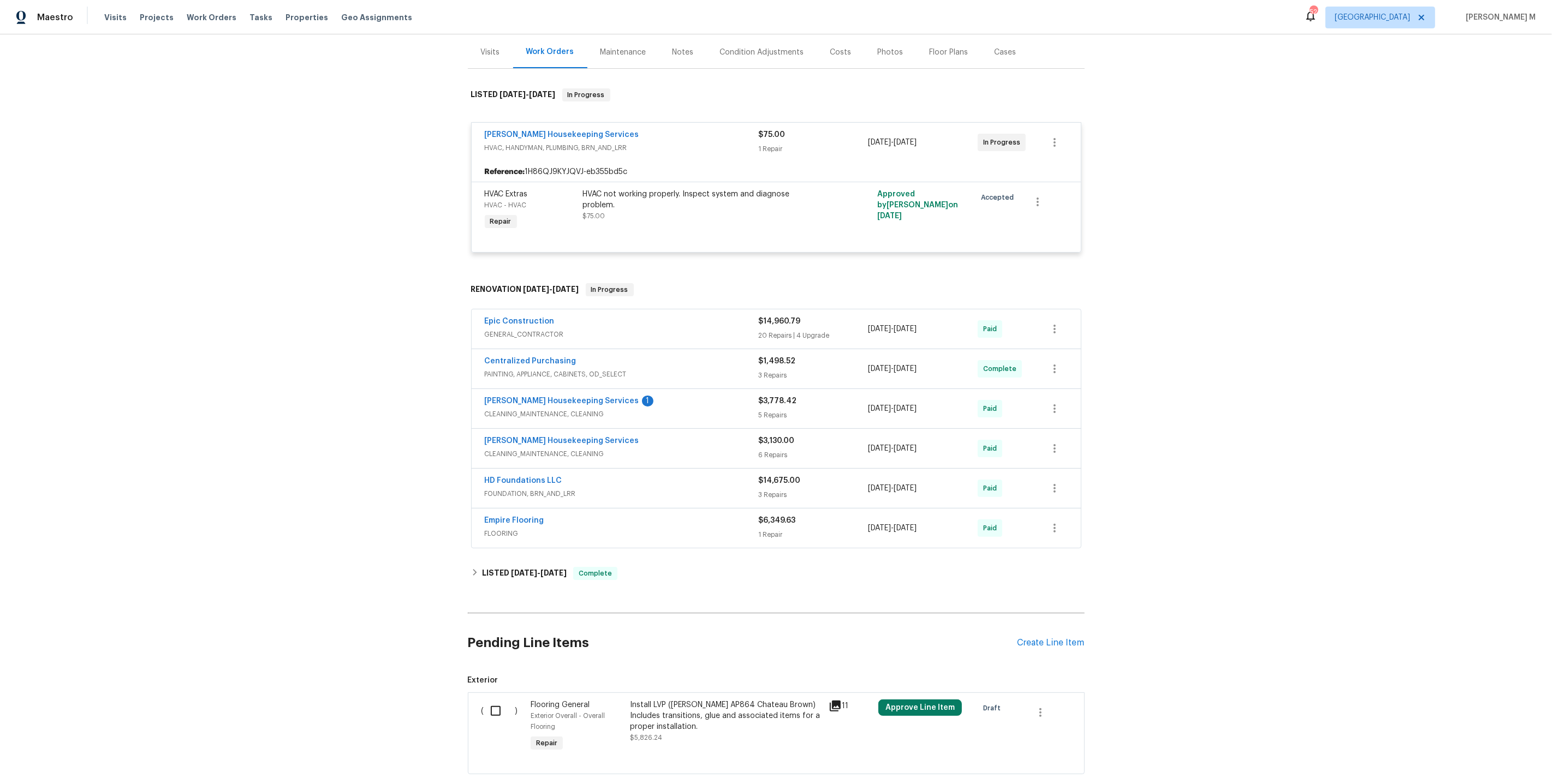
scroll to position [132, 0]
click at [545, 328] on div "Epic Construction GENERAL_CONTRACTOR" at bounding box center [622, 327] width 274 height 26
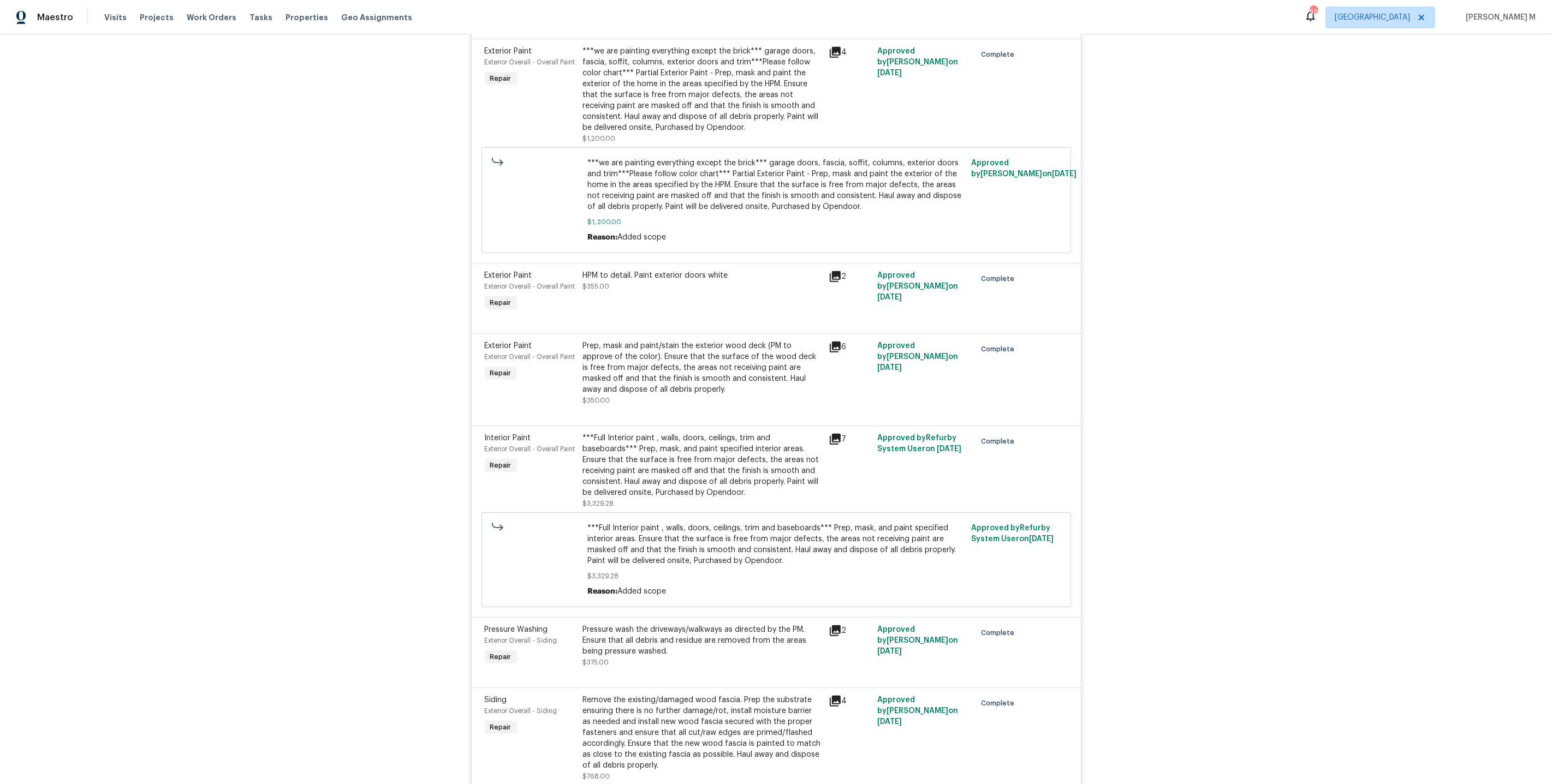
scroll to position [0, 0]
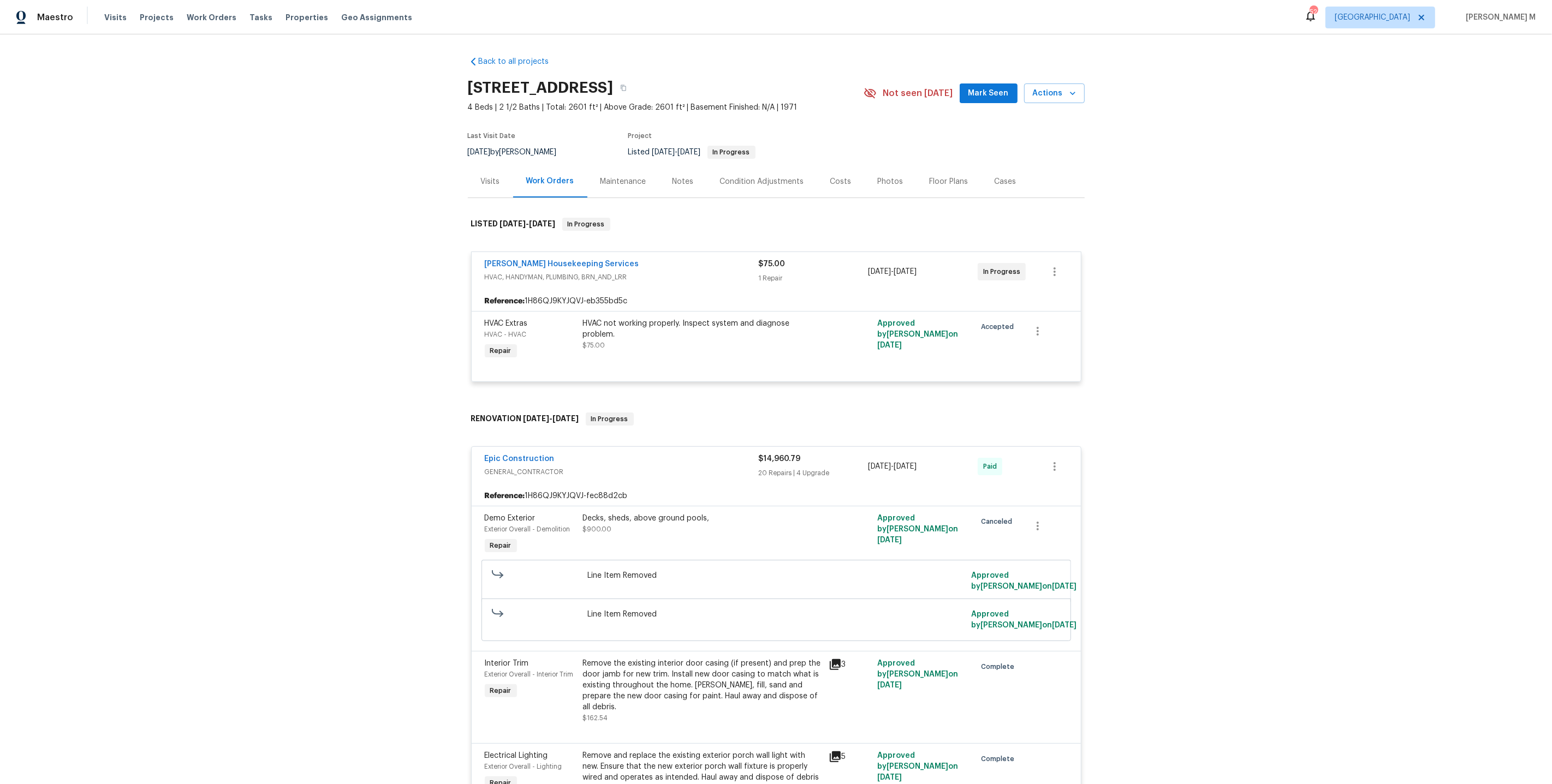
click at [609, 165] on div "Maintenance" at bounding box center [624, 181] width 72 height 32
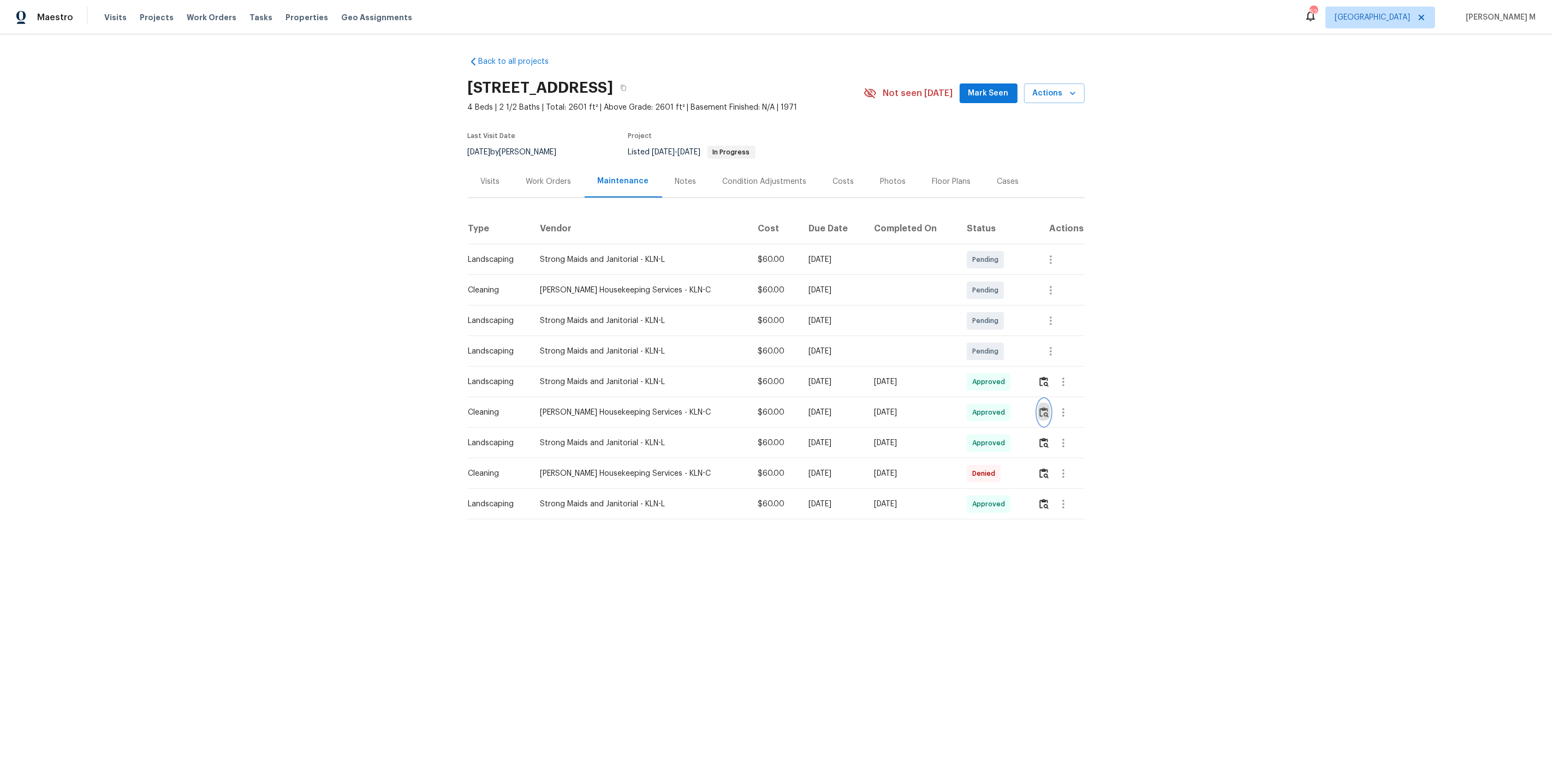
click at [1046, 411] on img "button" at bounding box center [1043, 412] width 10 height 11
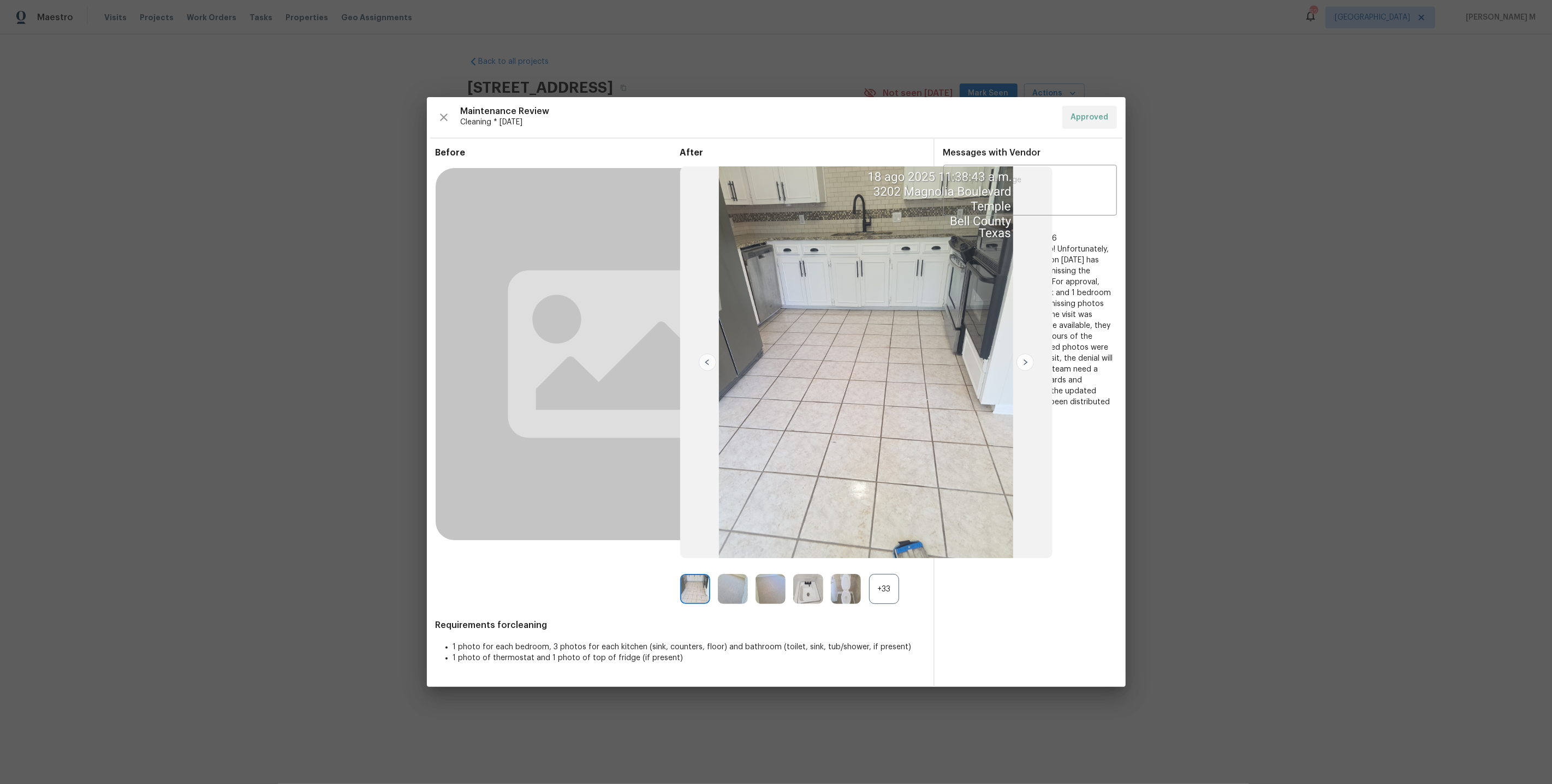
click at [888, 592] on div "+33" at bounding box center [884, 589] width 30 height 30
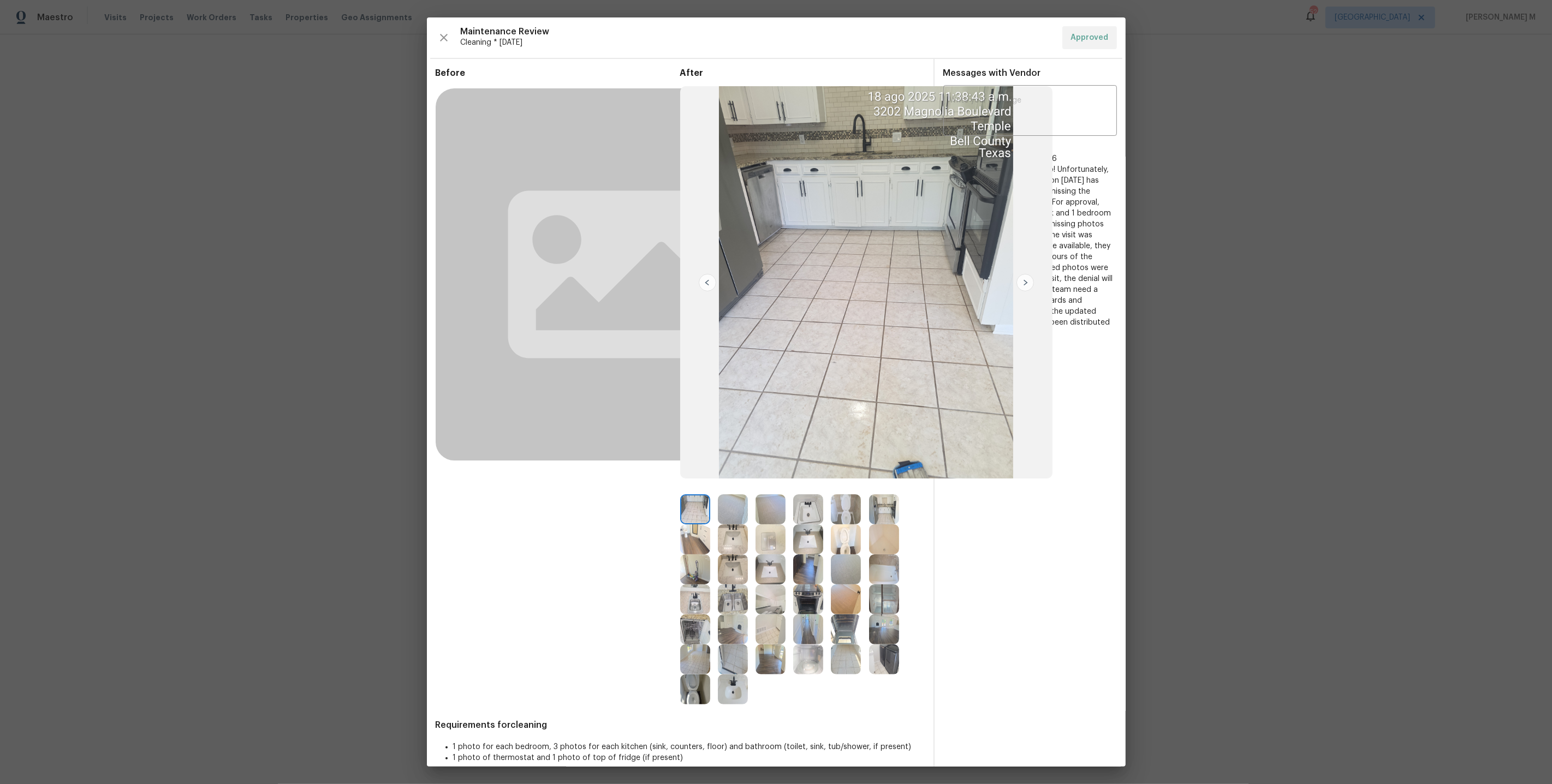
click at [894, 626] on img at bounding box center [884, 629] width 30 height 30
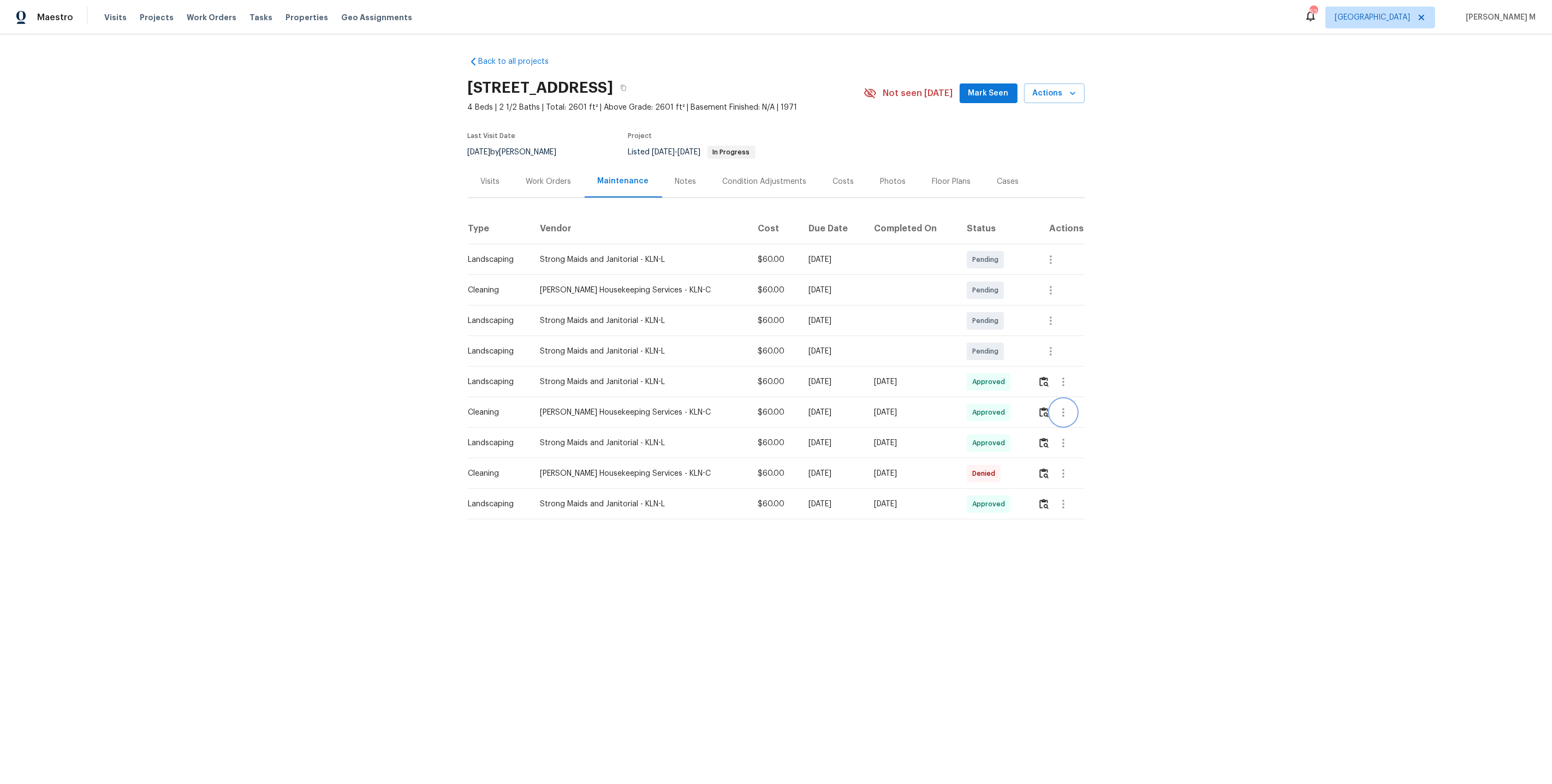
click at [1057, 406] on icon "button" at bounding box center [1063, 412] width 13 height 13
click at [982, 371] on div at bounding box center [776, 392] width 1552 height 784
click at [1064, 375] on icon "button" at bounding box center [1063, 381] width 13 height 13
click at [1064, 373] on li "Message vendor" at bounding box center [1087, 376] width 77 height 18
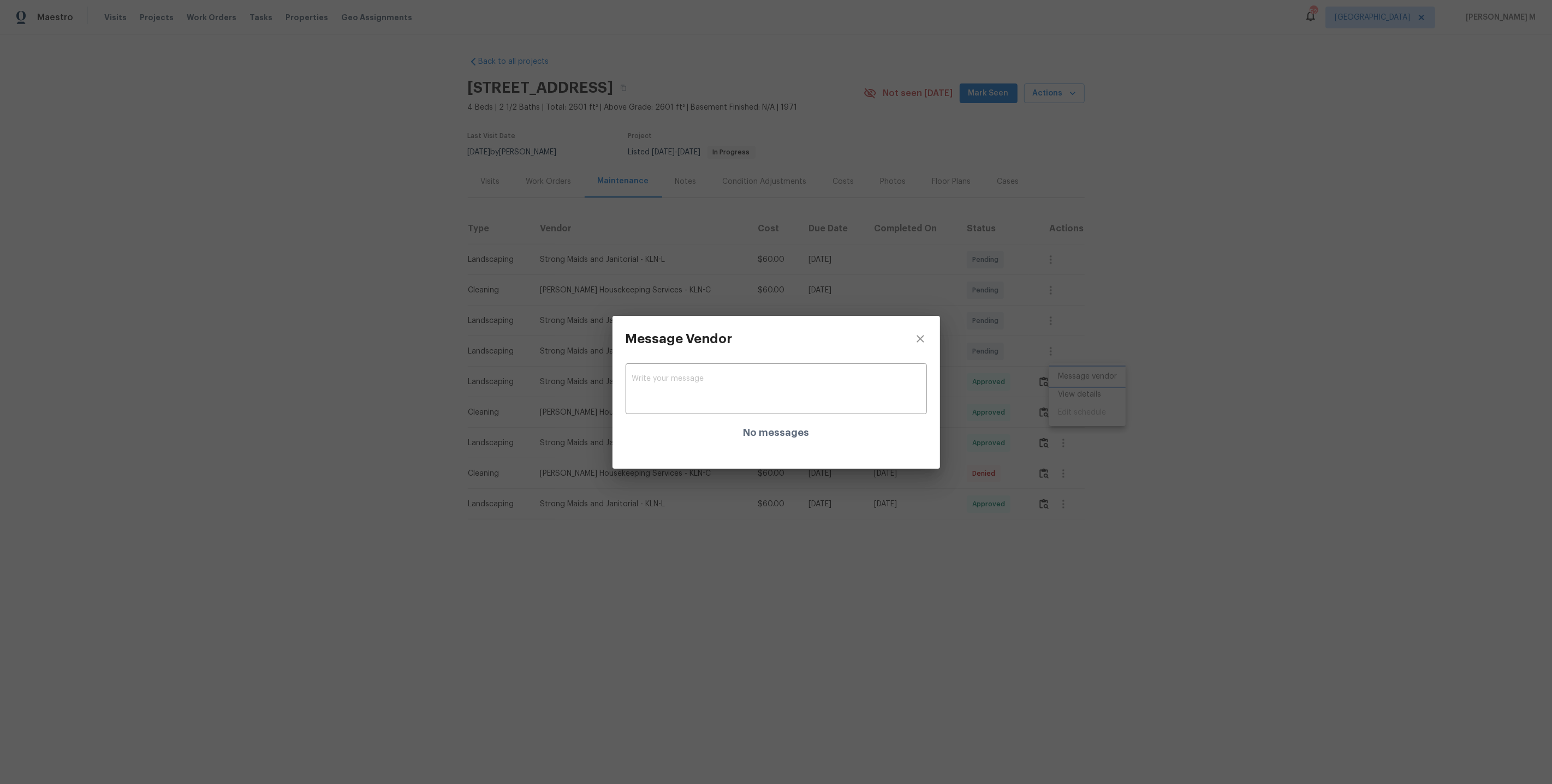
click at [1112, 383] on div "Message Vendor x ​ No messages" at bounding box center [776, 392] width 1552 height 784
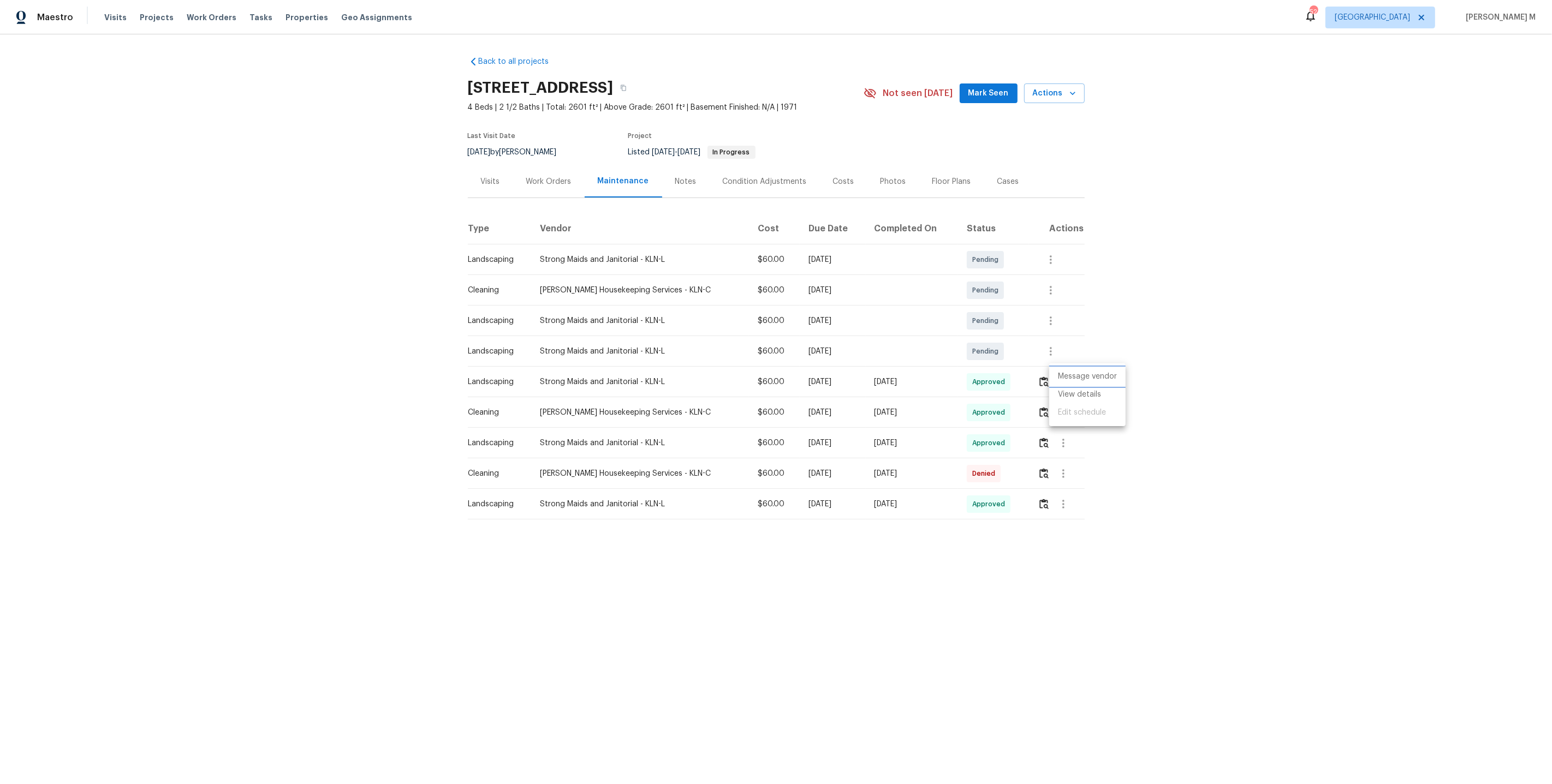
click at [1083, 378] on li "Message vendor" at bounding box center [1087, 376] width 77 height 18
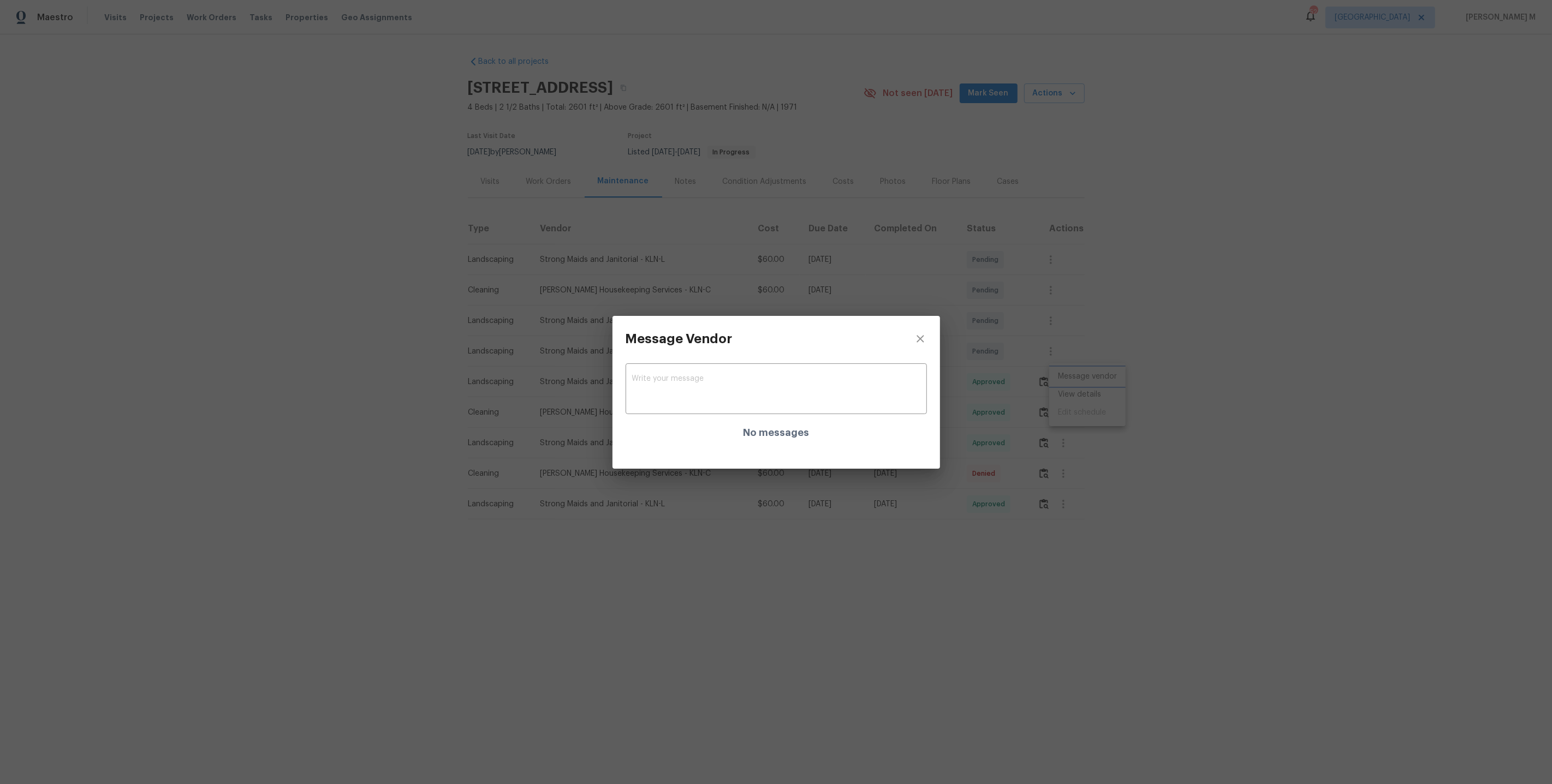
click at [1071, 404] on div "Message Vendor x ​ No messages" at bounding box center [776, 392] width 1552 height 784
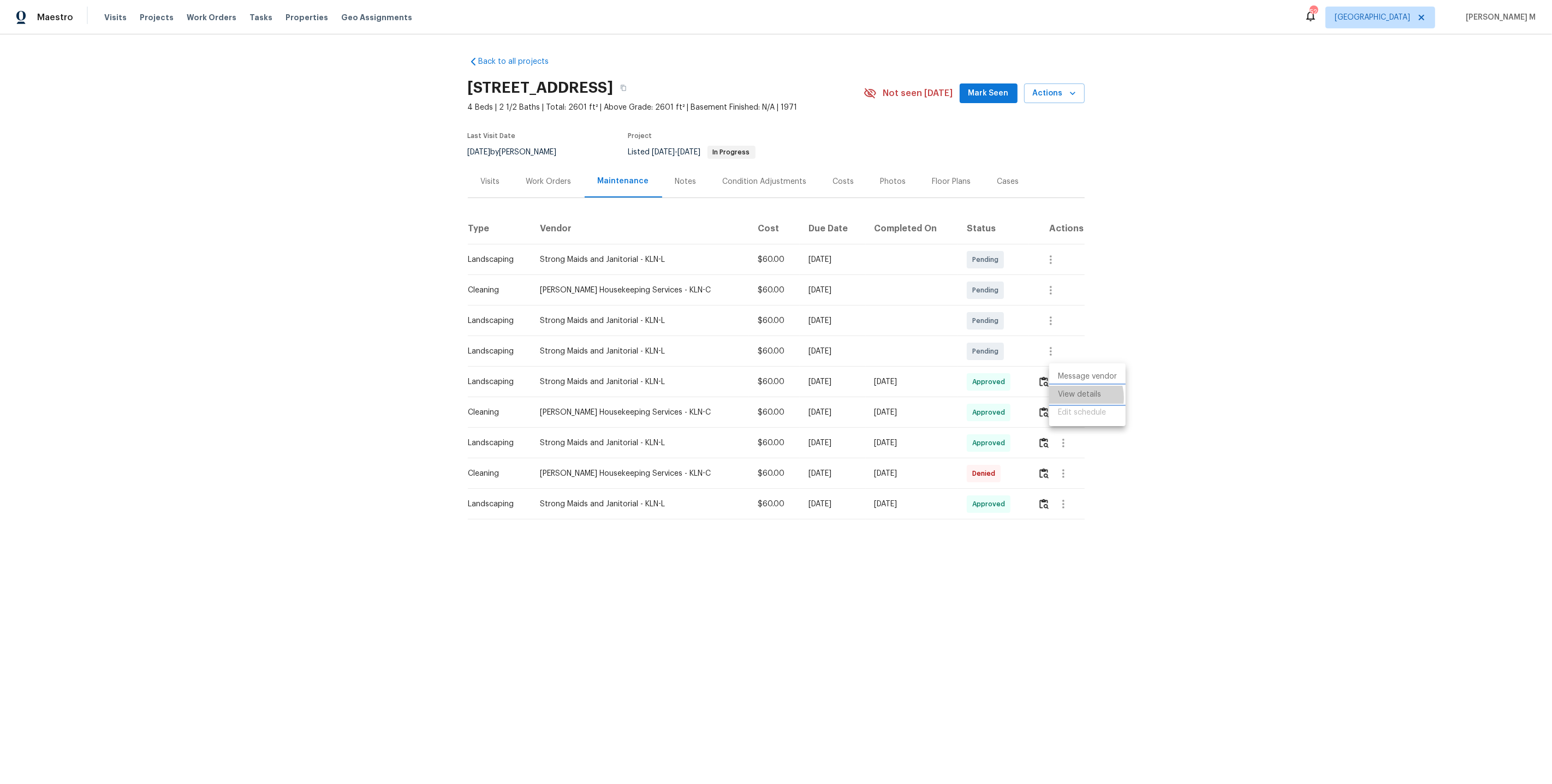
click at [1074, 397] on li "View details" at bounding box center [1087, 395] width 77 height 18
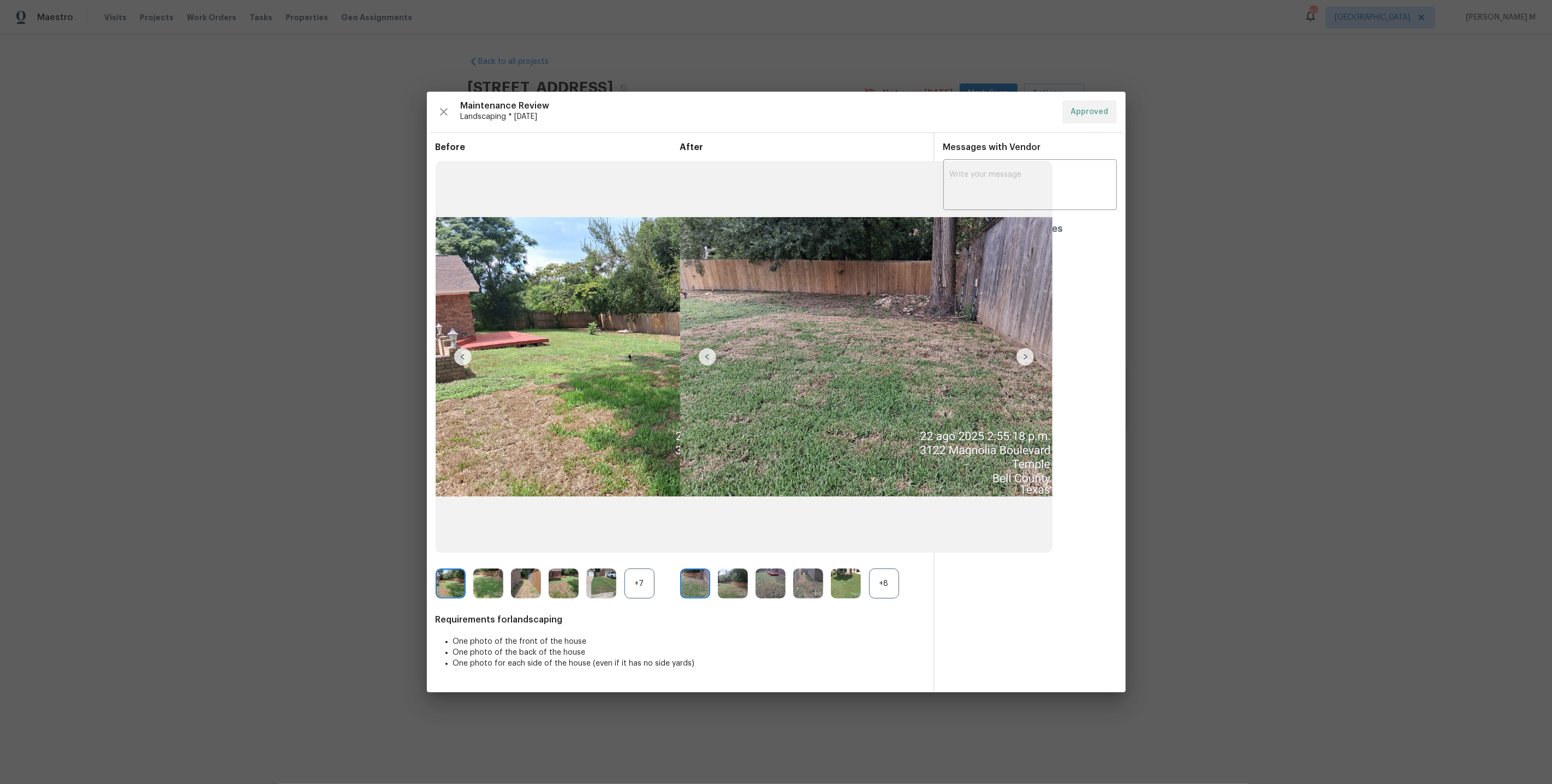
click at [882, 595] on div "+8" at bounding box center [884, 584] width 30 height 30
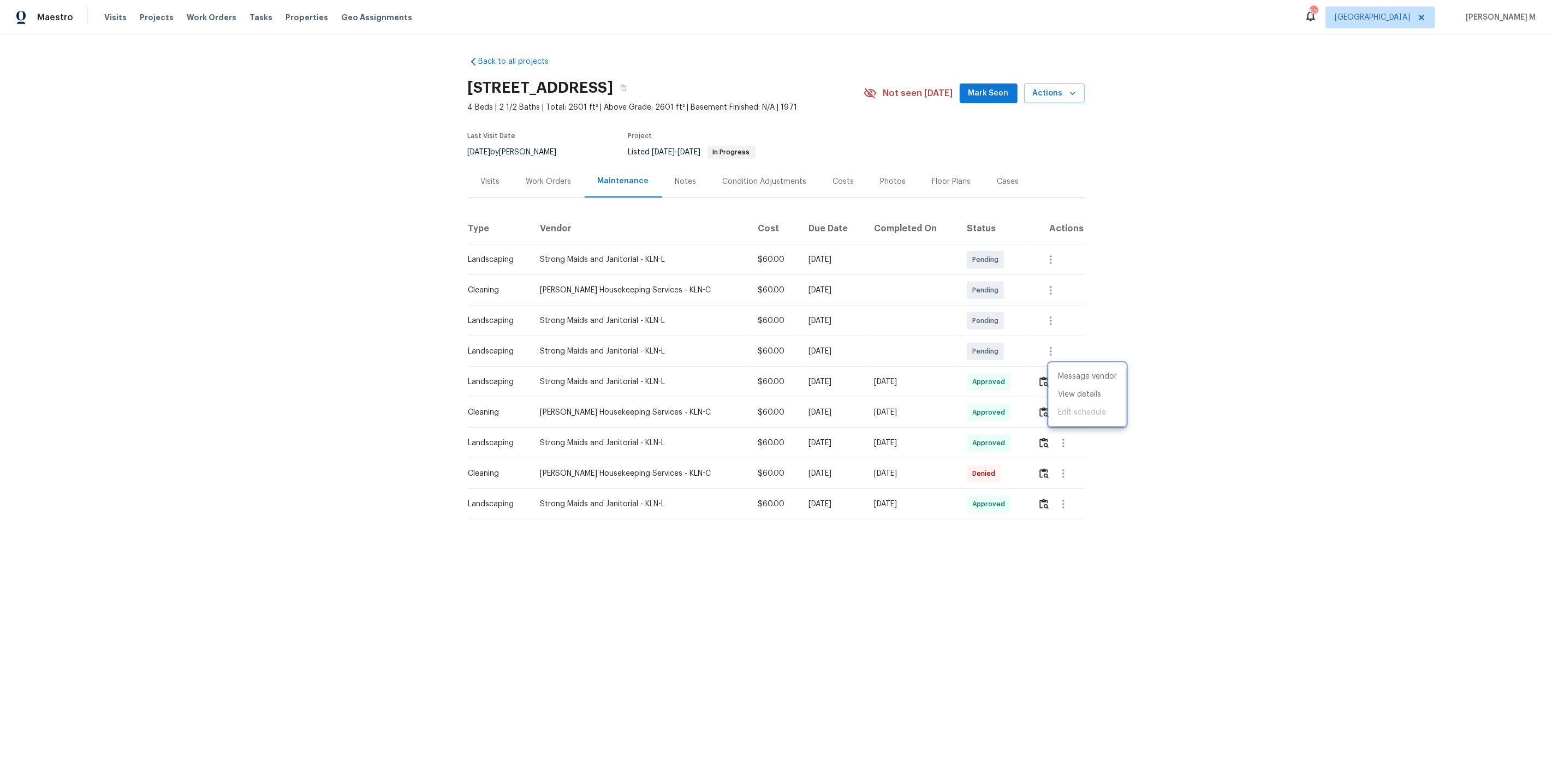
click at [562, 170] on div at bounding box center [776, 392] width 1552 height 784
click at [547, 179] on div "Work Orders" at bounding box center [549, 182] width 45 height 11
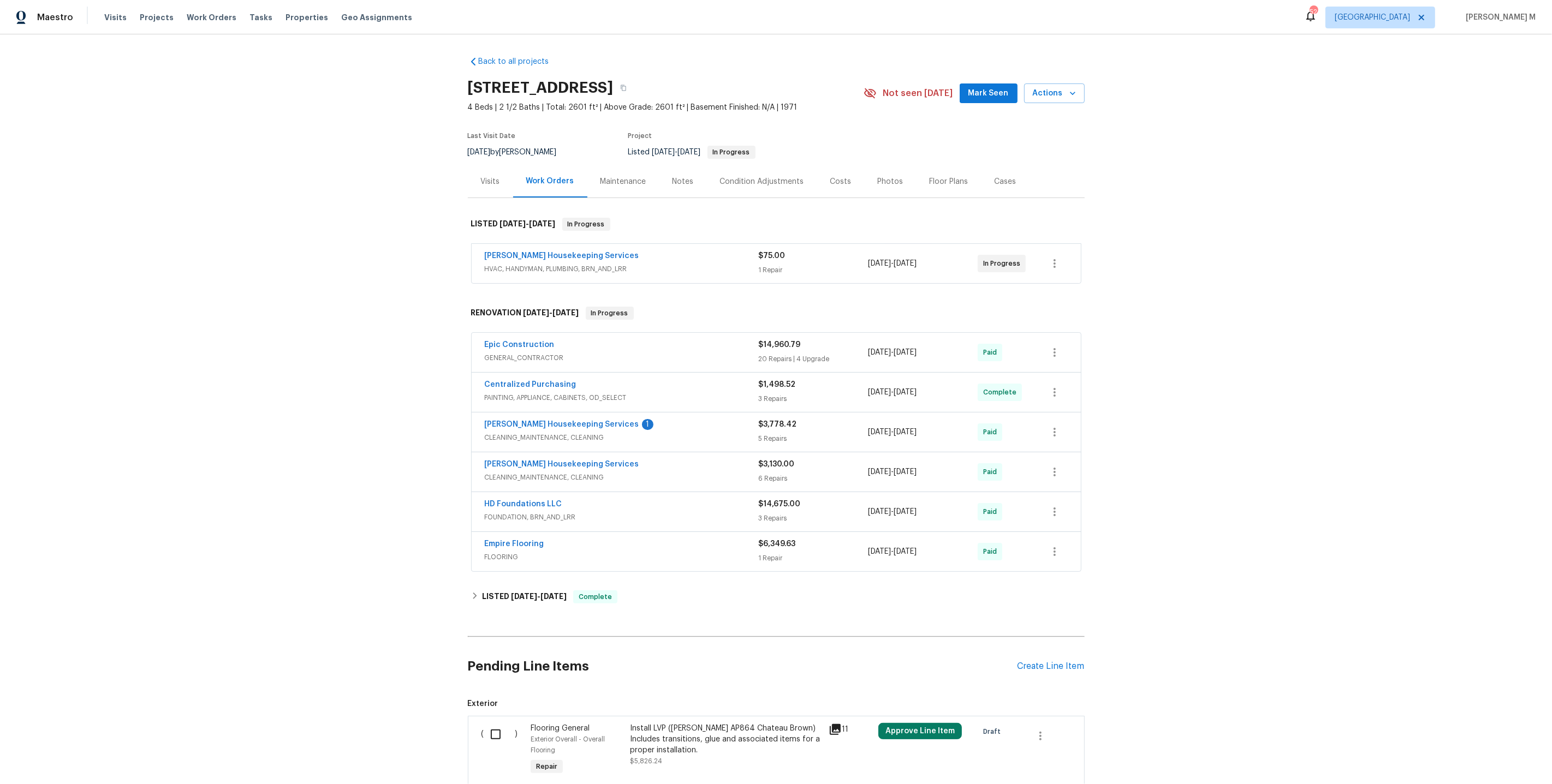
click at [536, 265] on span "HVAC, HANDYMAN, PLUMBING, BRN_AND_LRR" at bounding box center [622, 268] width 274 height 11
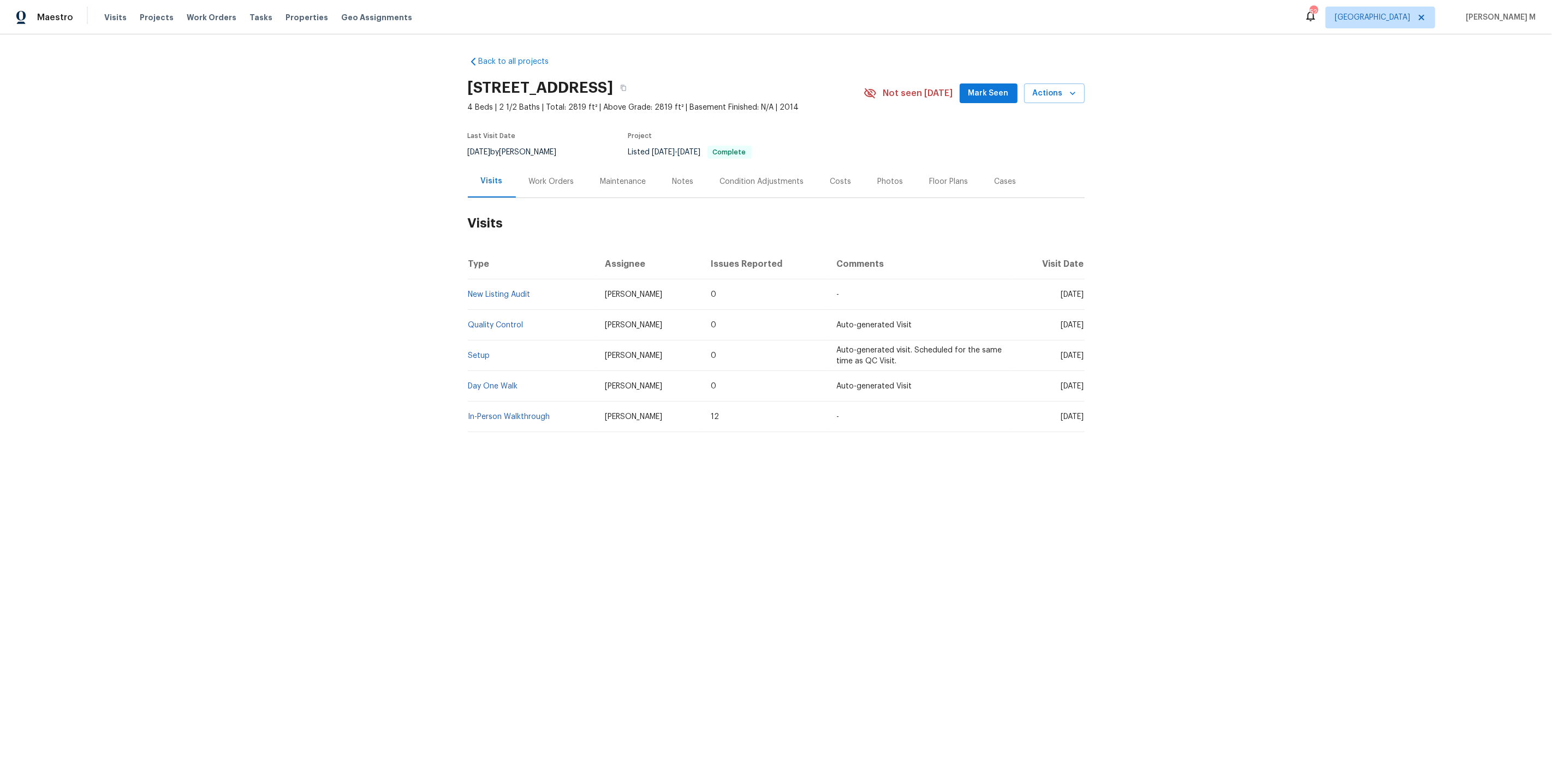
click at [531, 182] on div "Work Orders" at bounding box center [551, 181] width 72 height 32
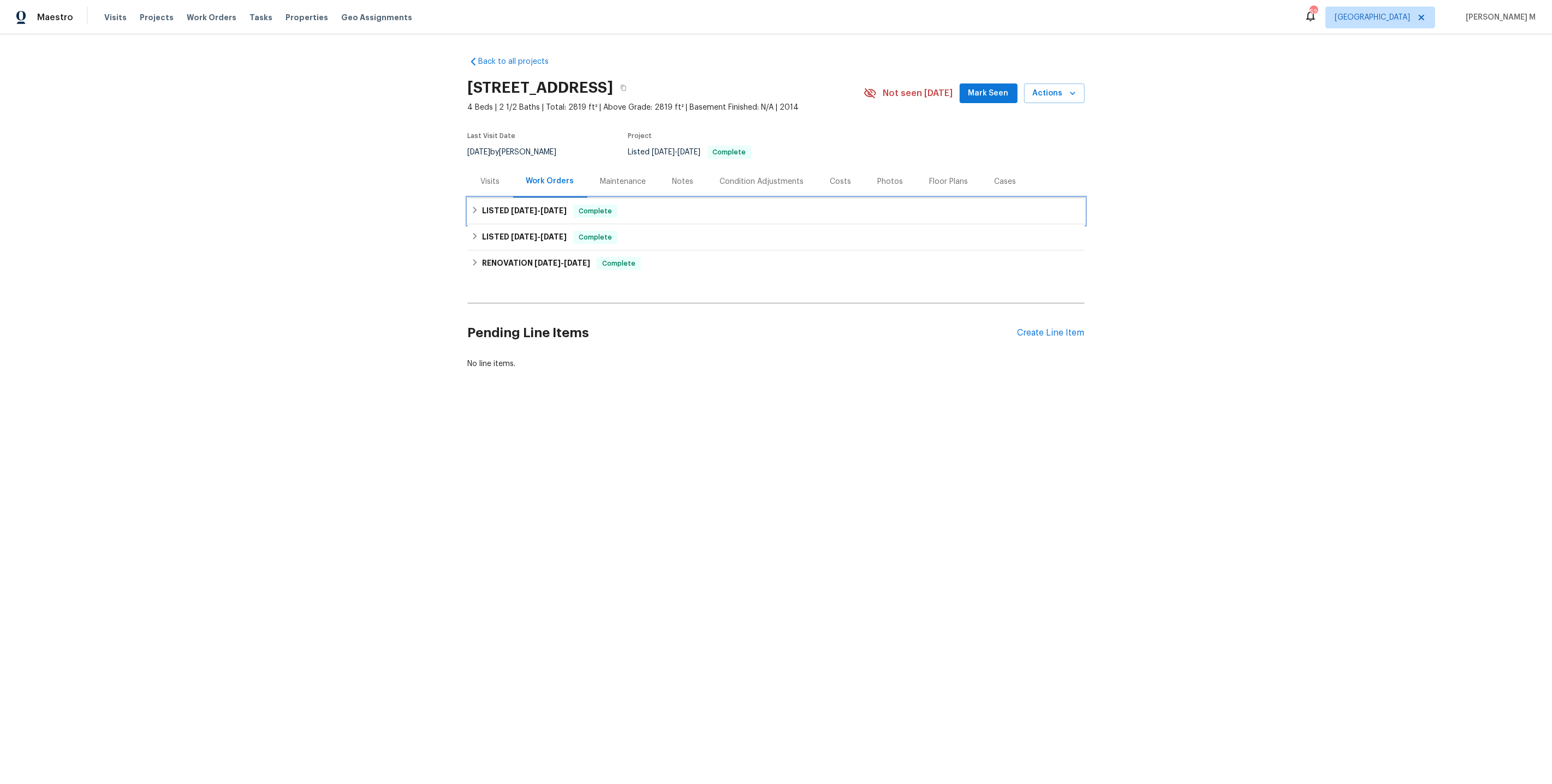
click at [529, 207] on span "8/6/25" at bounding box center [524, 210] width 26 height 8
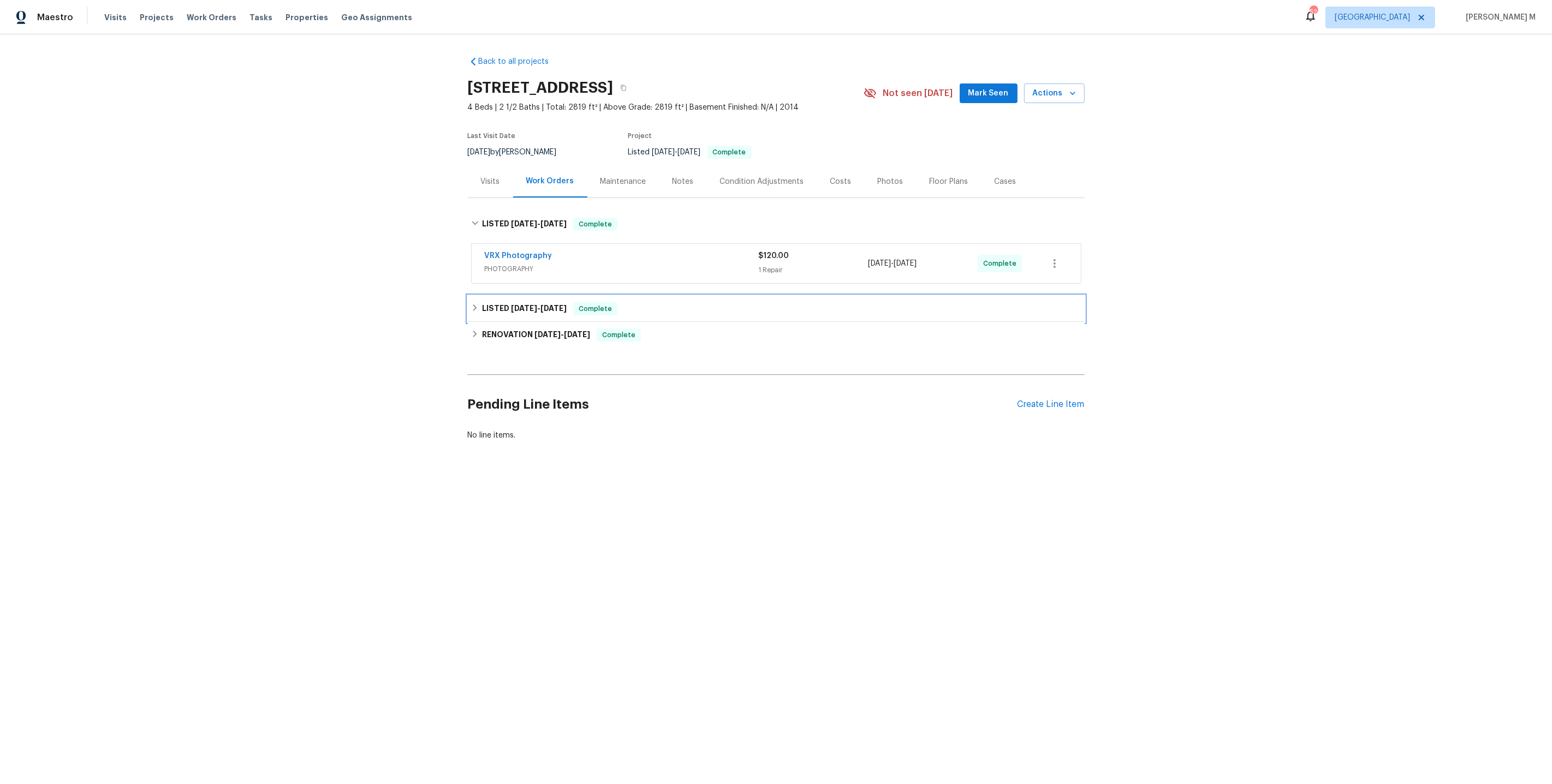
click at [521, 305] on span "8/1/25" at bounding box center [524, 308] width 26 height 8
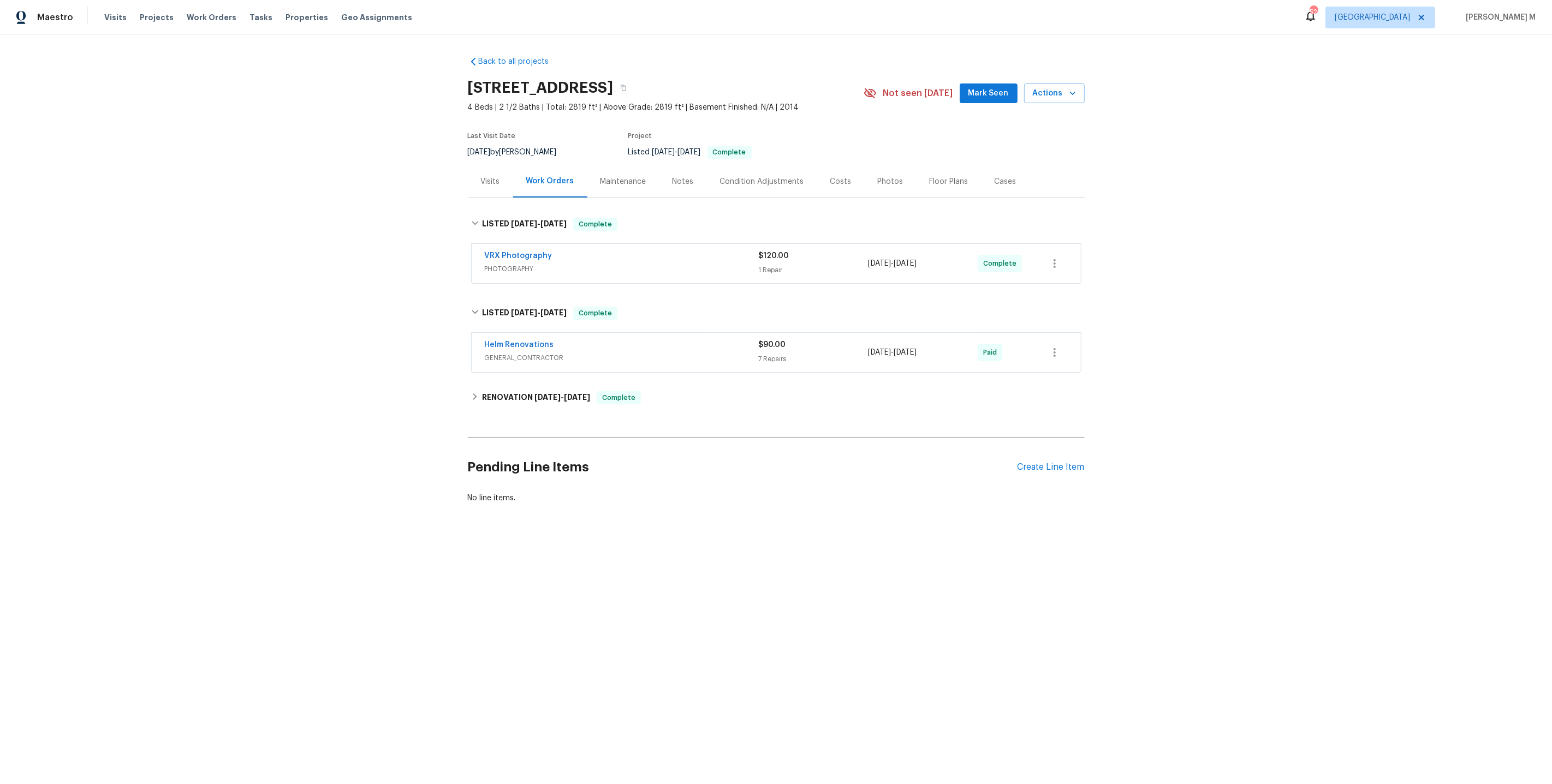
click at [519, 353] on span "GENERAL_CONTRACTOR" at bounding box center [622, 358] width 274 height 11
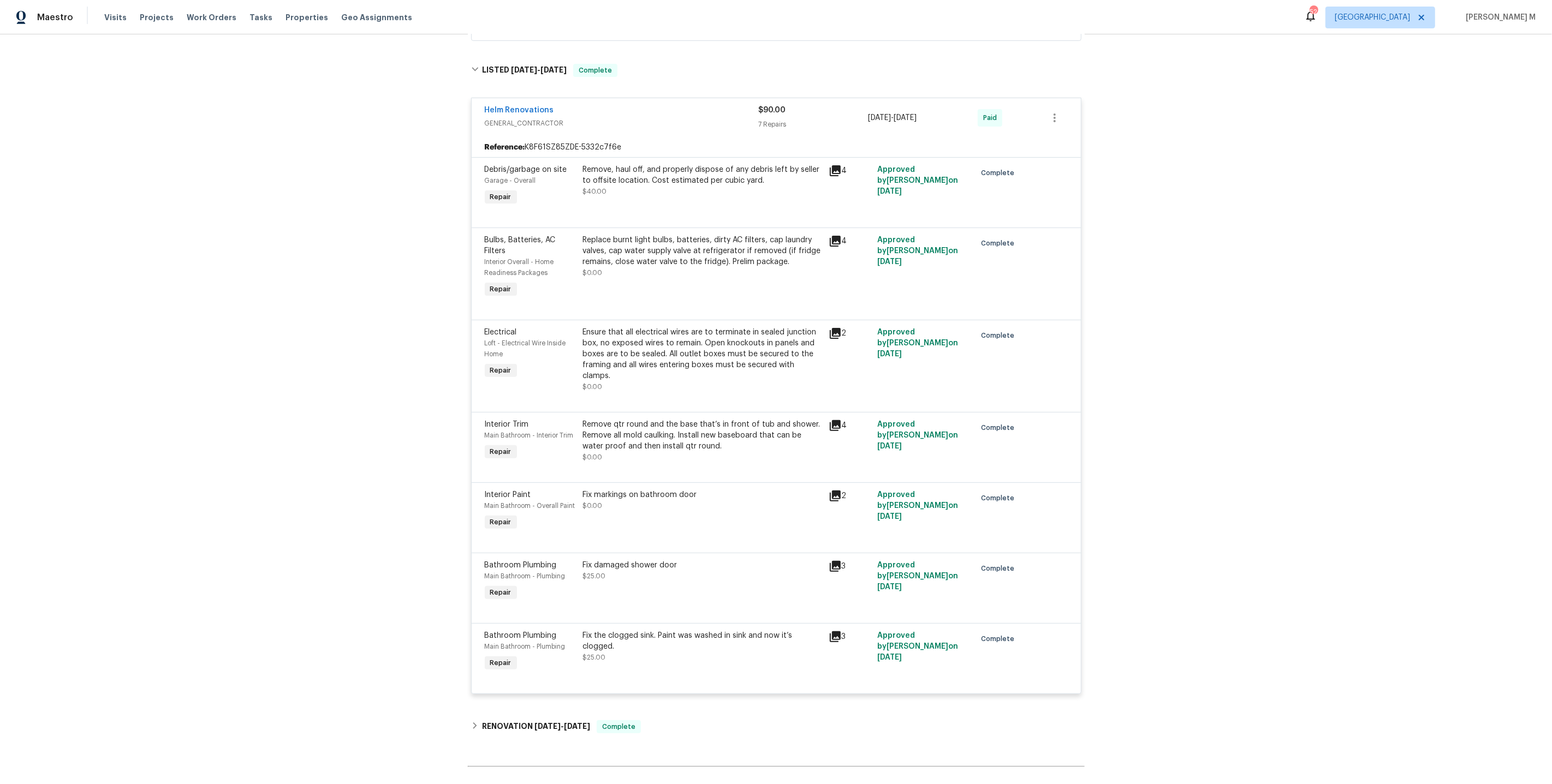
scroll to position [258, 0]
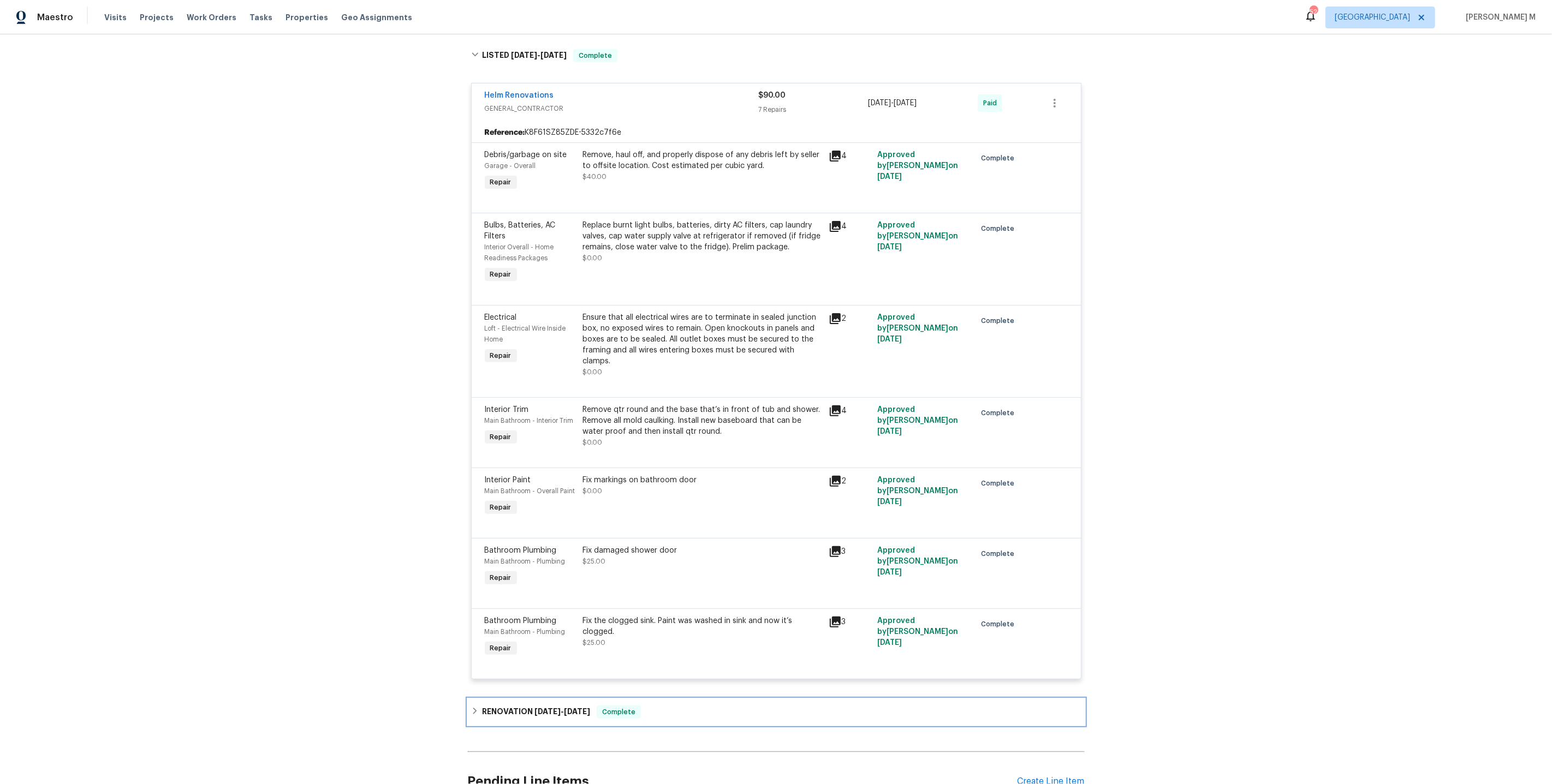
click at [502, 699] on div "RENOVATION 7/21/25 - 7/30/25 Complete" at bounding box center [776, 712] width 617 height 26
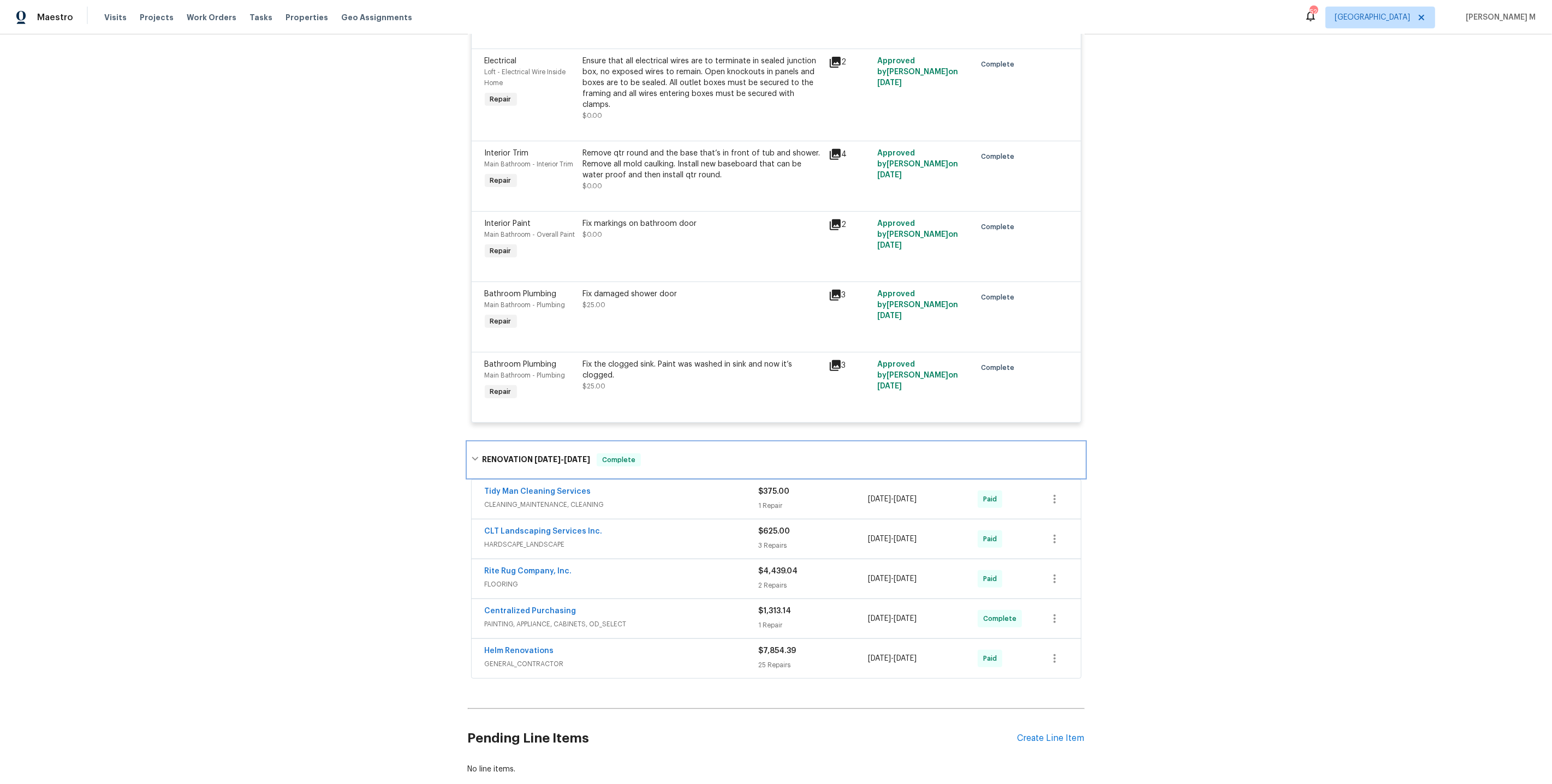
scroll to position [515, 0]
click at [538, 357] on div "Bathroom Plumbing Main Bathroom - Plumbing Repair" at bounding box center [530, 380] width 98 height 50
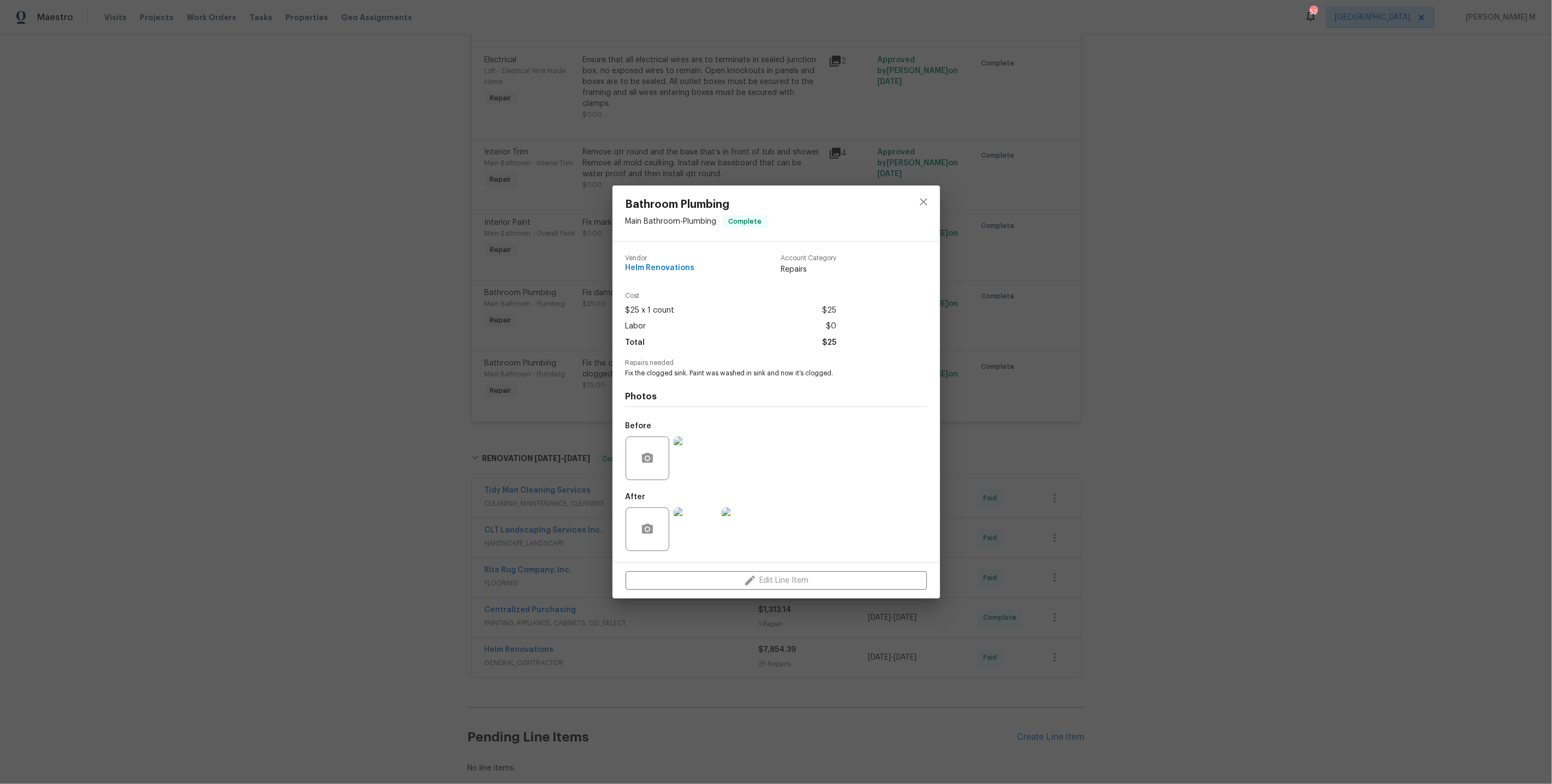
click at [489, 256] on div "Bathroom Plumbing Main Bathroom - Plumbing Complete Vendor Helm Renovations Acc…" at bounding box center [776, 392] width 1552 height 784
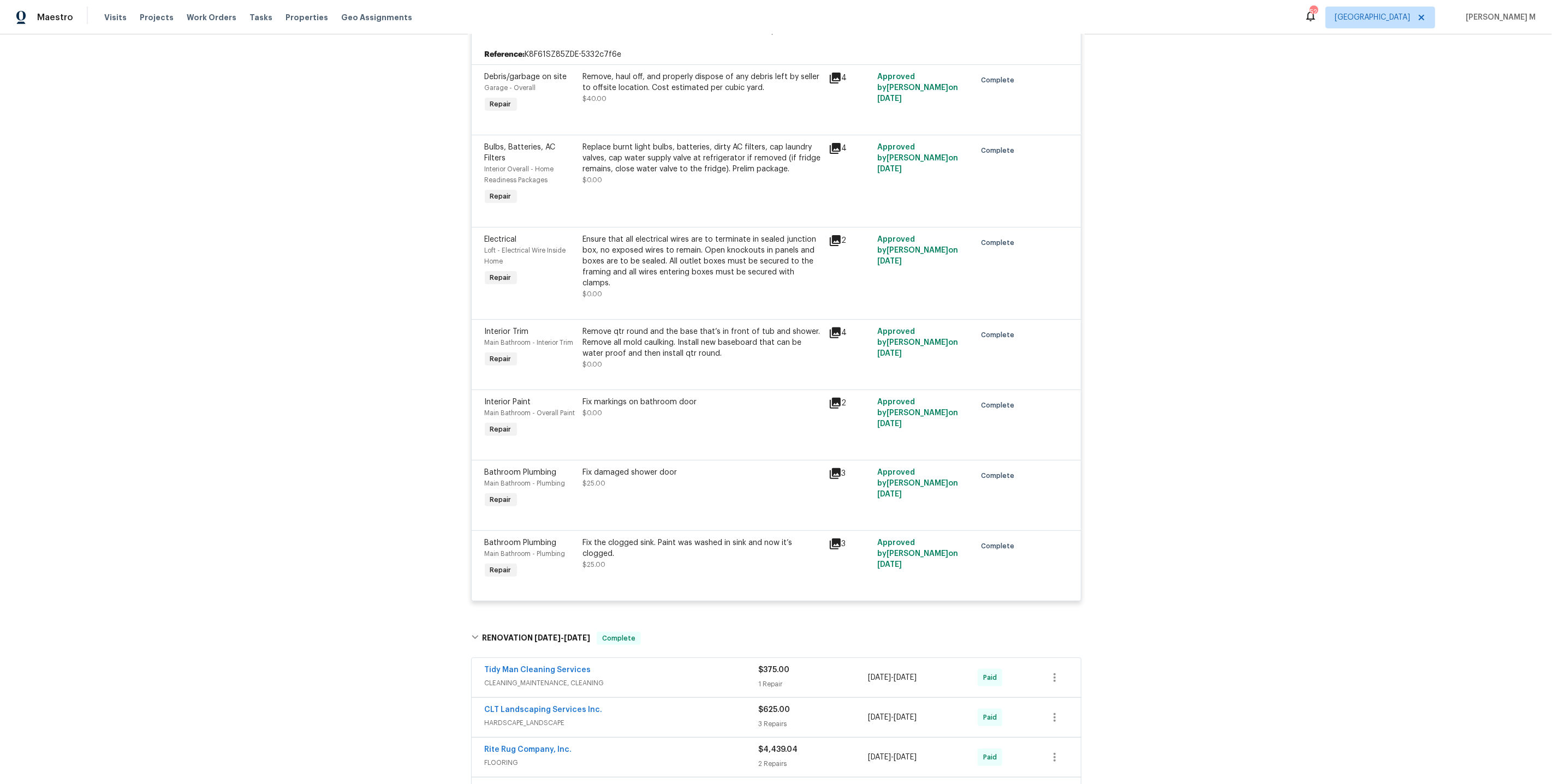
scroll to position [360, 0]
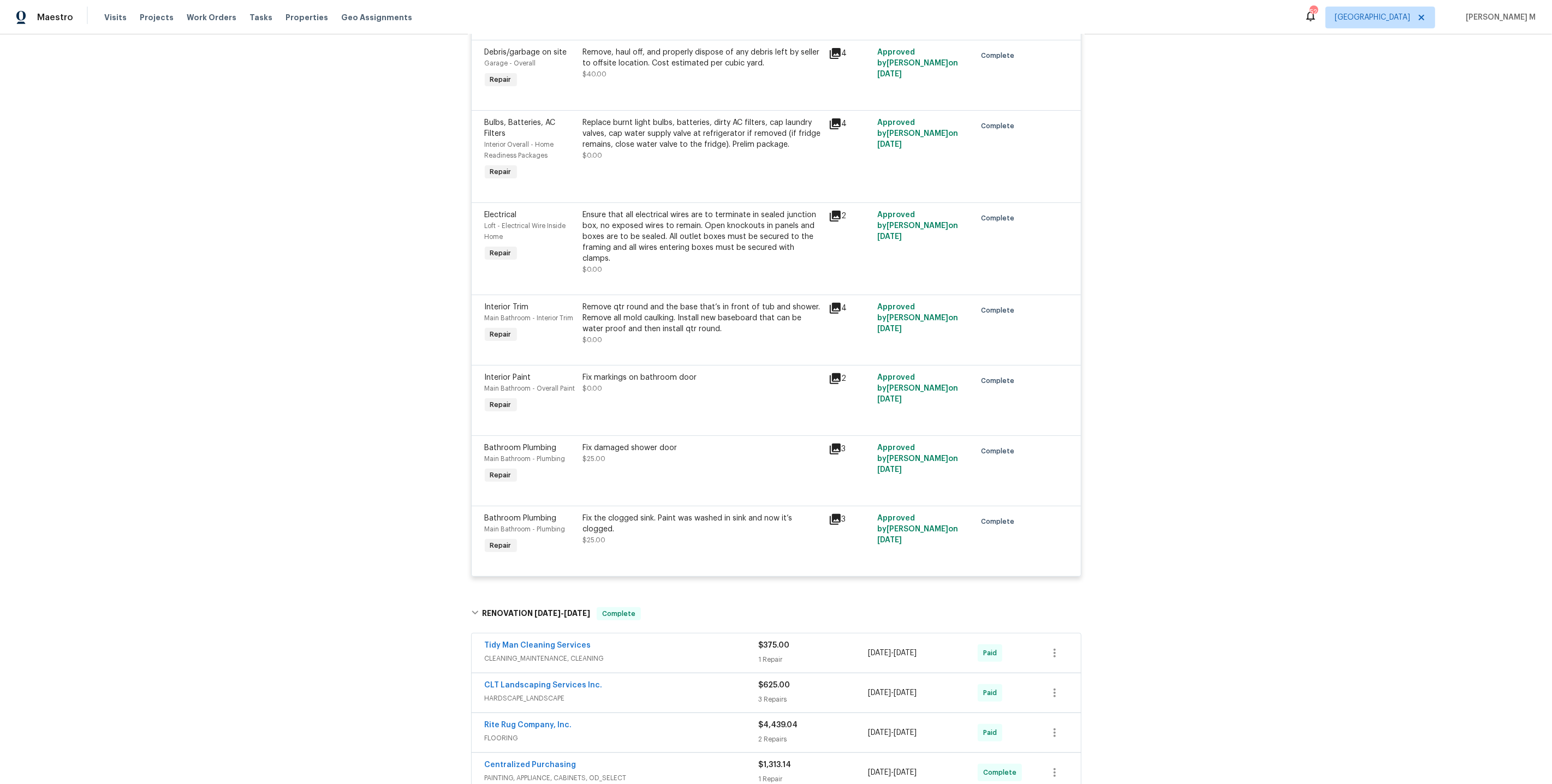
click at [714, 226] on div "Ensure that all electrical wires are to terminate in sealed junction box, no ex…" at bounding box center [702, 237] width 239 height 55
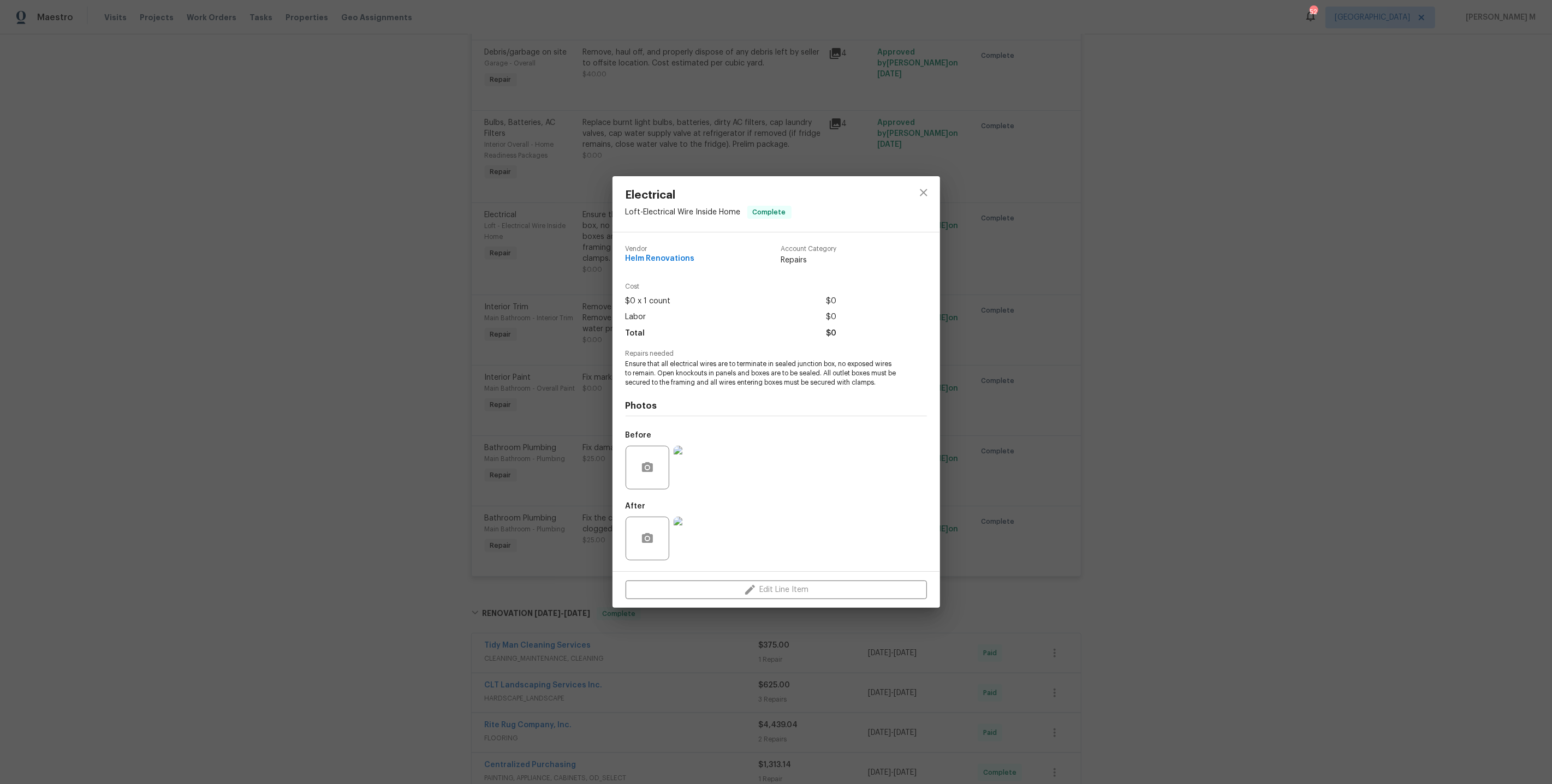
click at [1024, 473] on div "Electrical Loft - Electrical Wire Inside Home Complete Vendor Helm Renovations …" at bounding box center [776, 392] width 1552 height 784
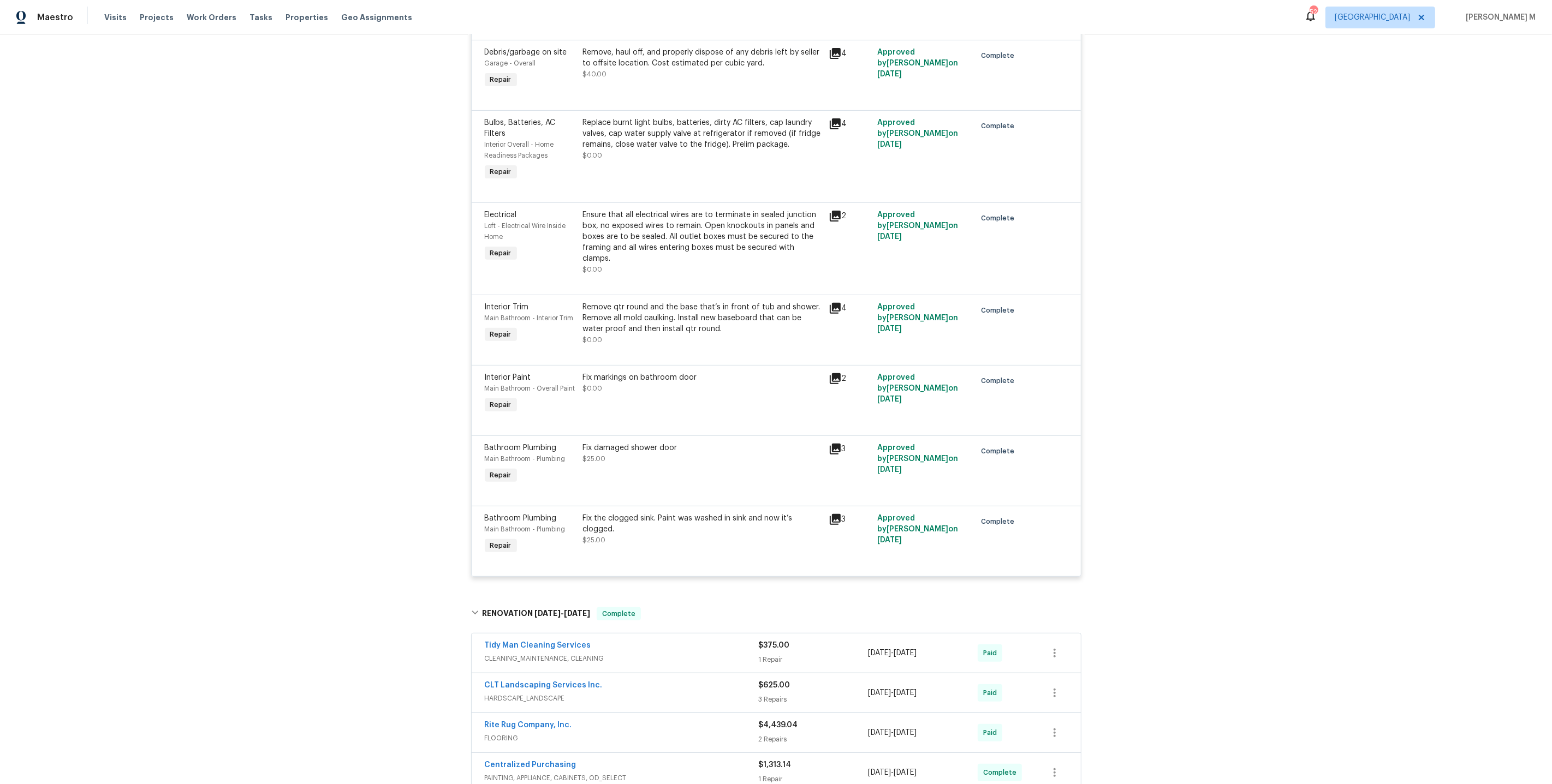
click at [722, 233] on div "Ensure that all electrical wires are to terminate in sealed junction box, no ex…" at bounding box center [702, 242] width 239 height 65
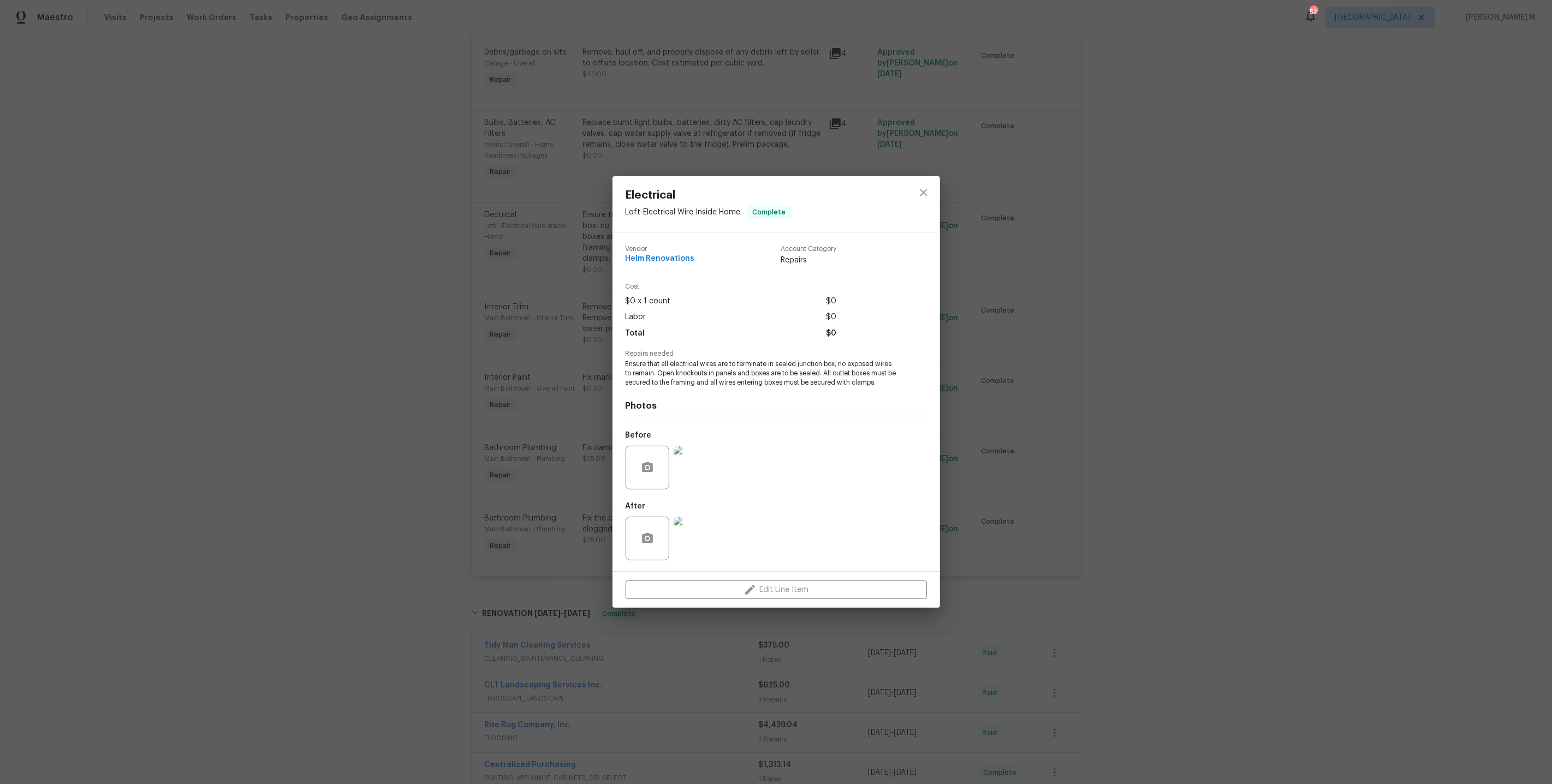
click at [699, 452] on img at bounding box center [694, 467] width 43 height 43
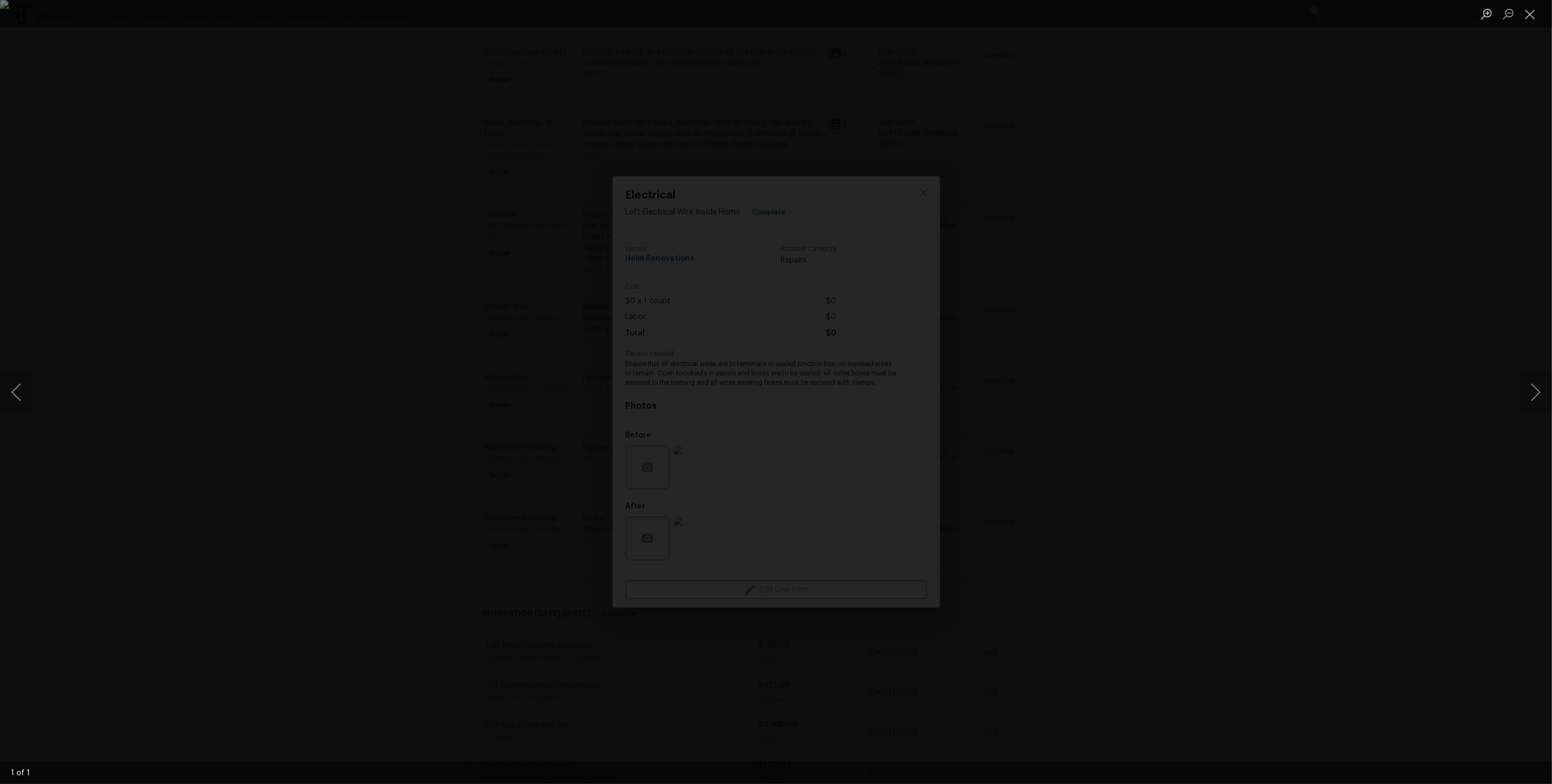
click at [1109, 335] on div "Lightbox" at bounding box center [776, 392] width 1552 height 784
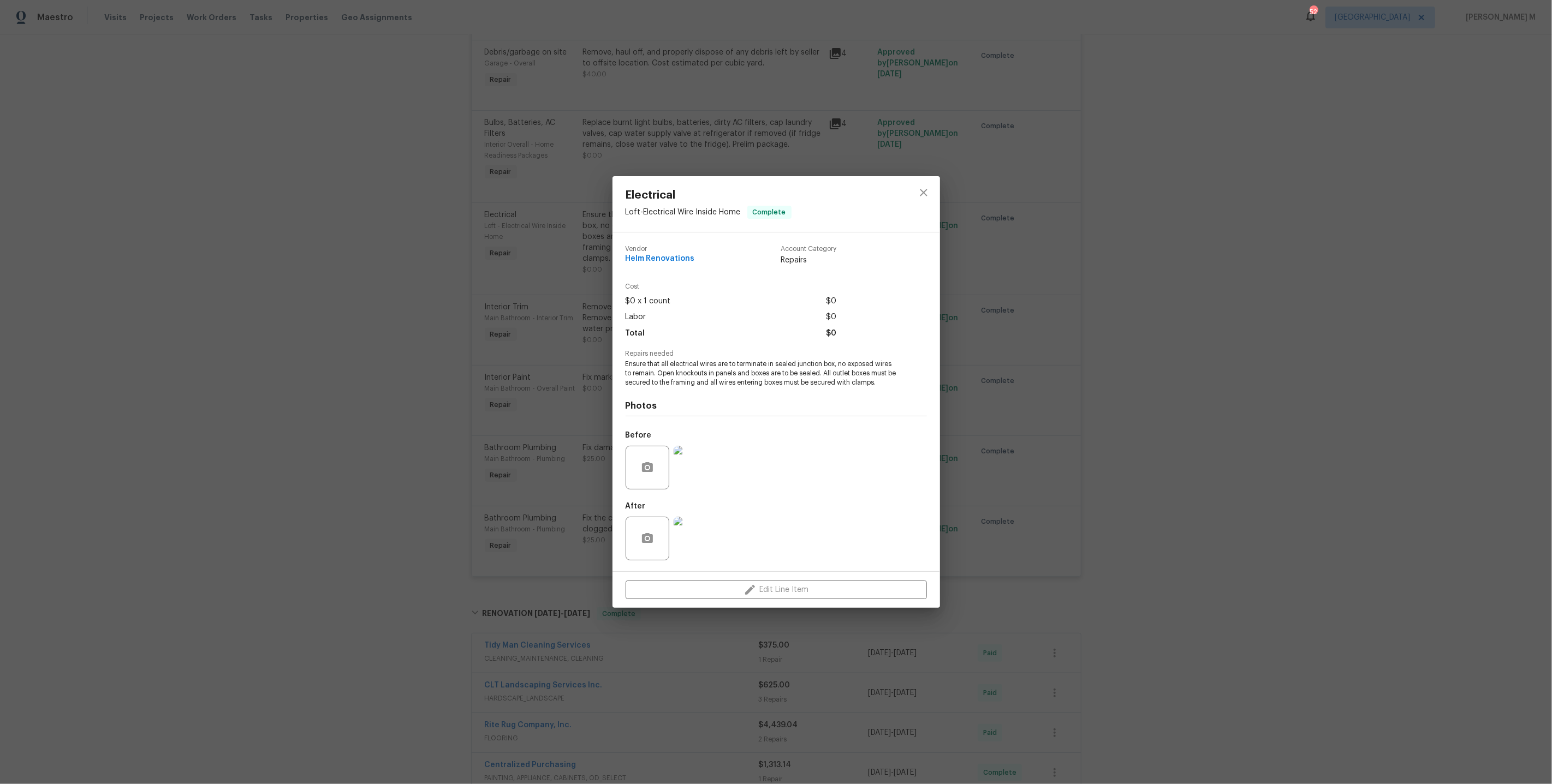
click at [705, 520] on img at bounding box center [694, 538] width 43 height 43
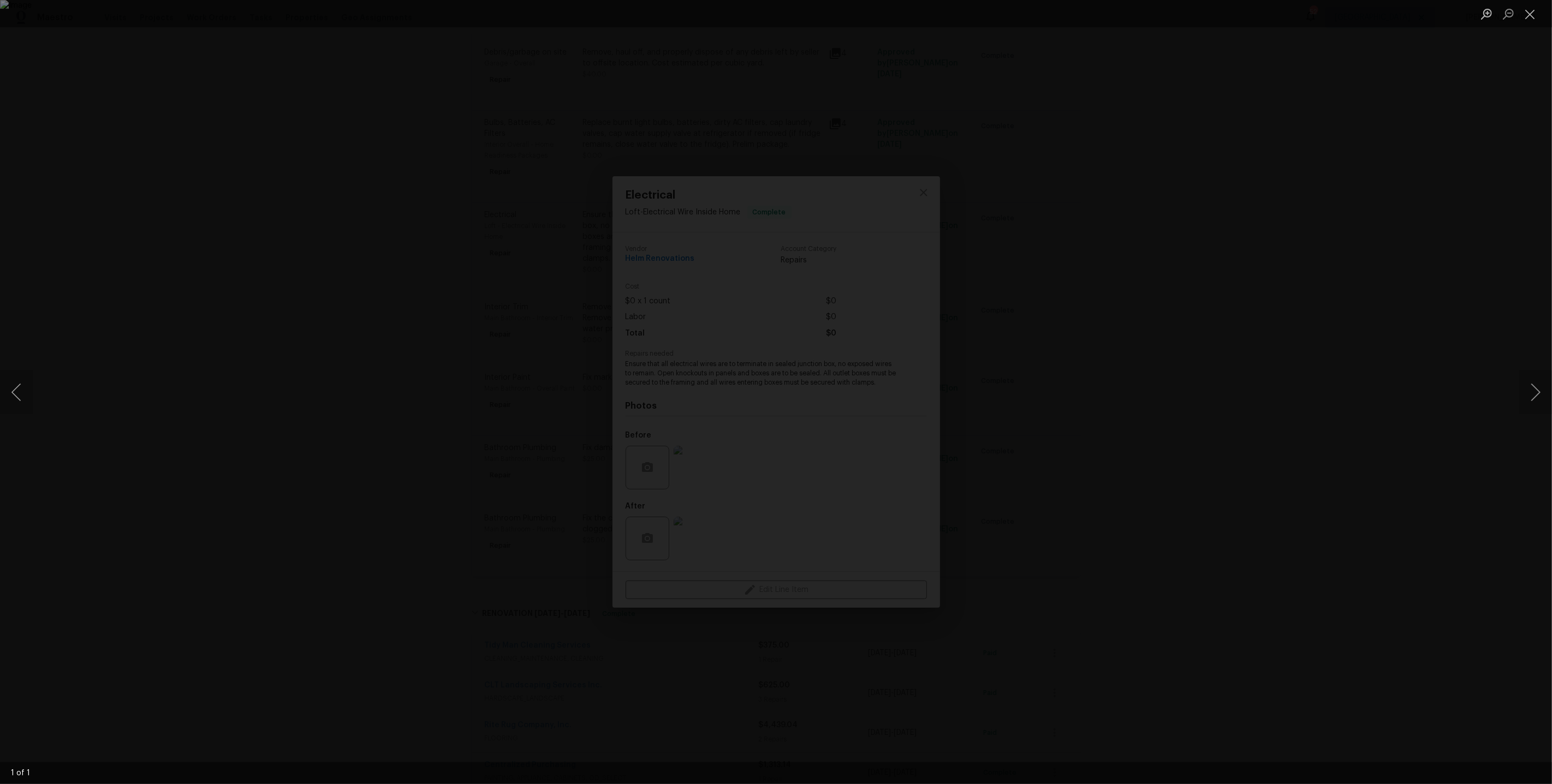
click at [1299, 449] on div "Lightbox" at bounding box center [776, 392] width 1552 height 784
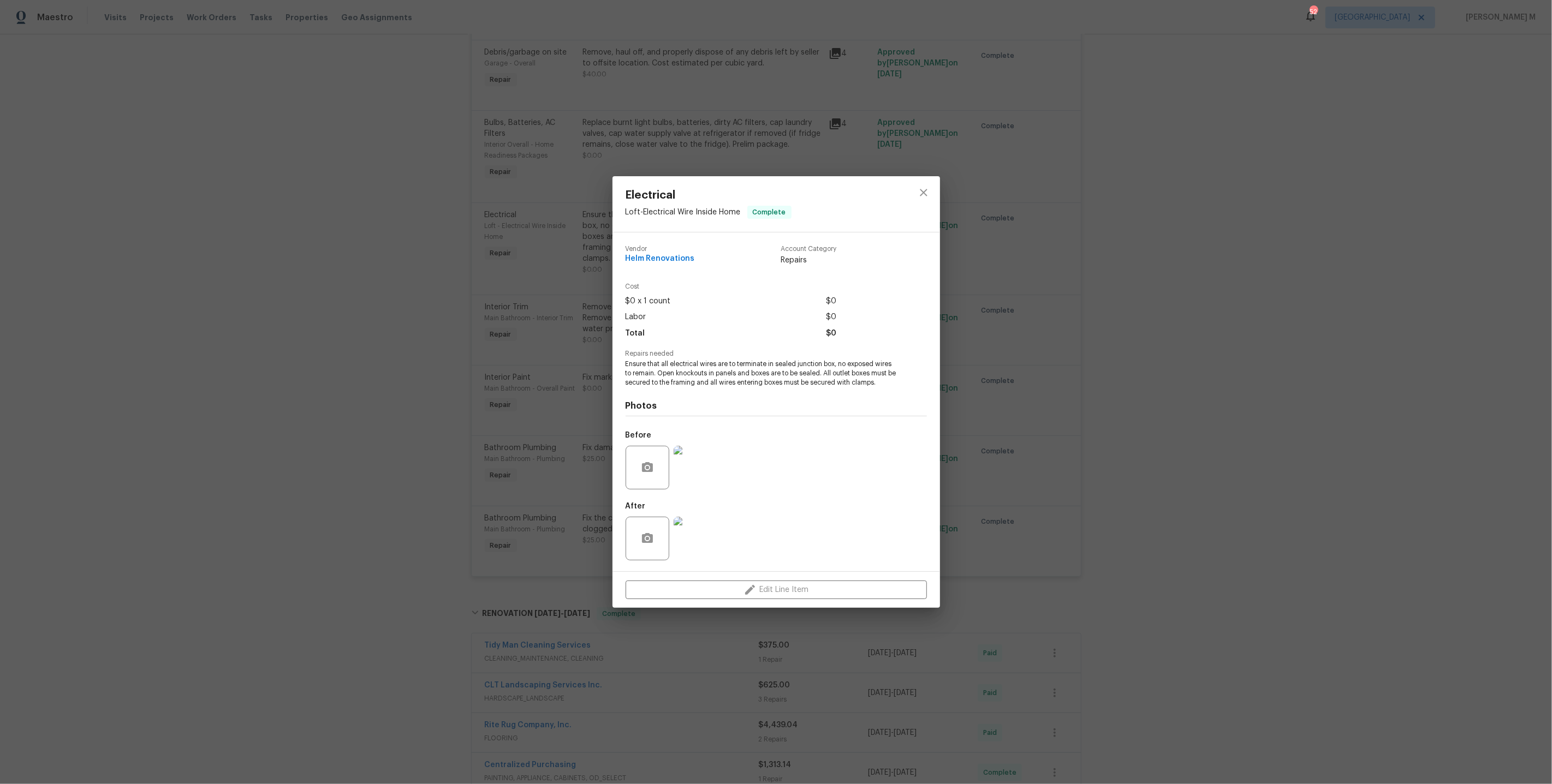
click at [461, 271] on div "Electrical Loft - Electrical Wire Inside Home Complete Vendor Helm Renovations …" at bounding box center [776, 392] width 1552 height 784
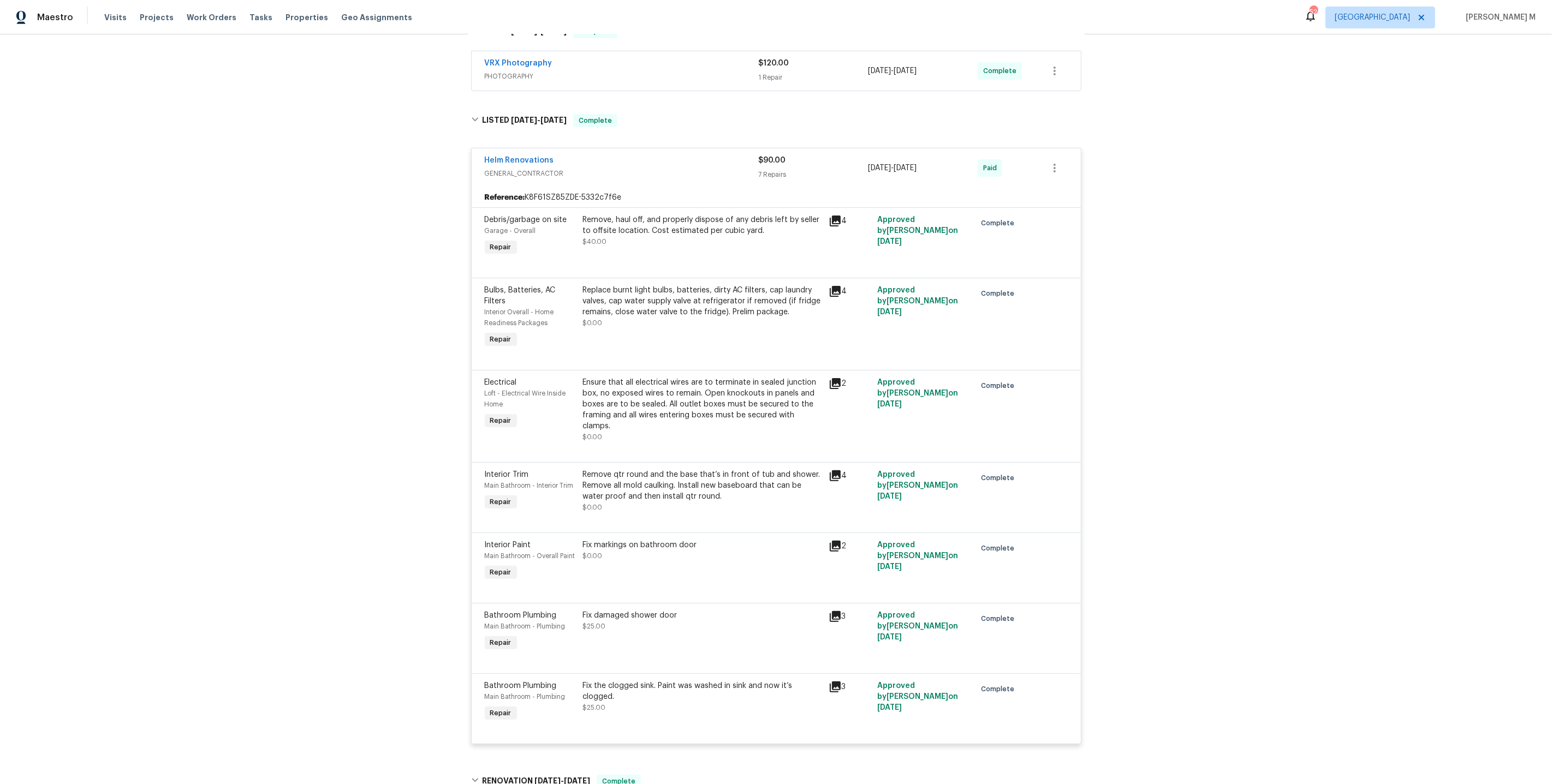
scroll to position [524, 0]
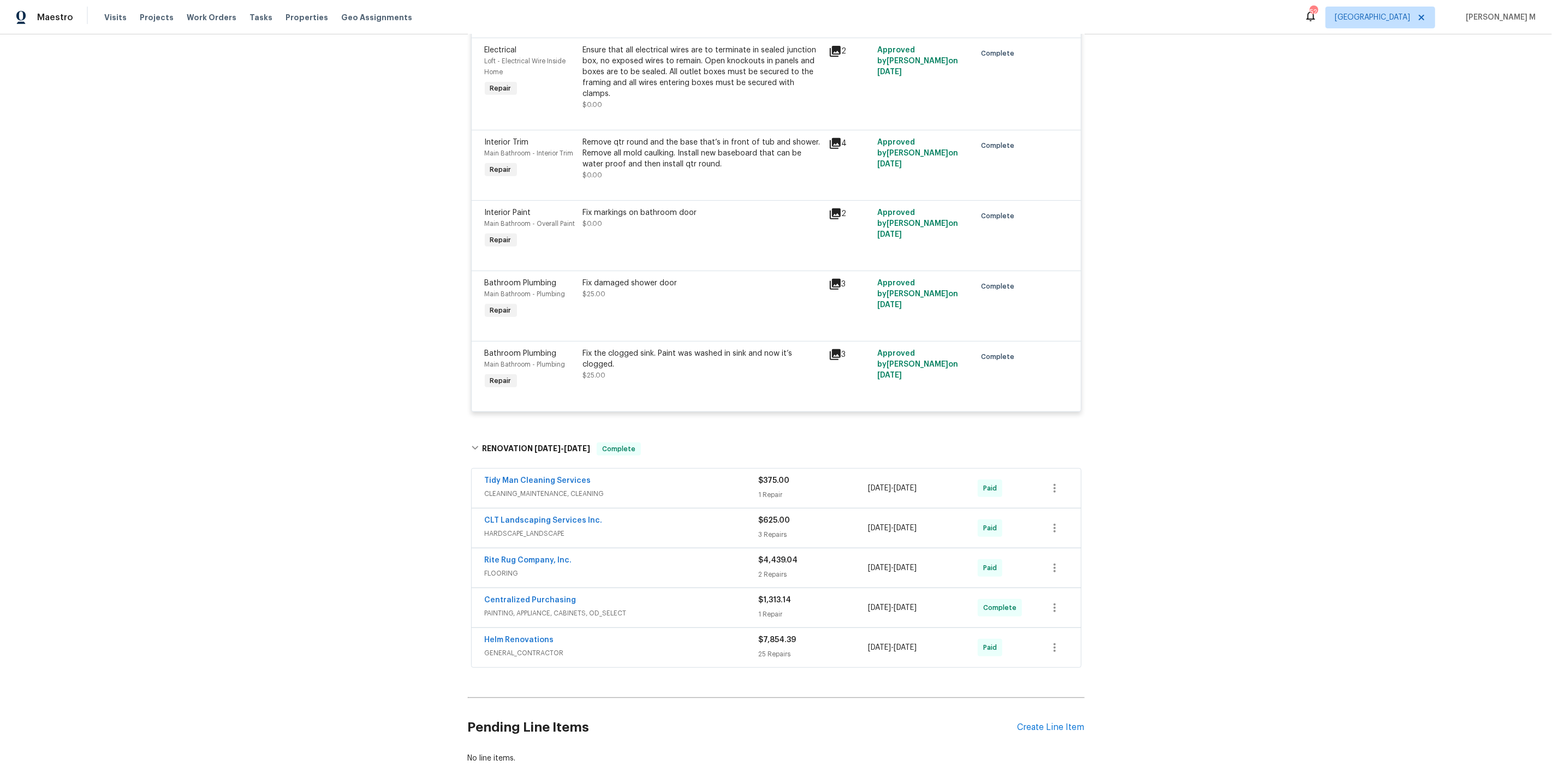
click at [509, 635] on div "Helm Renovations" at bounding box center [622, 641] width 274 height 13
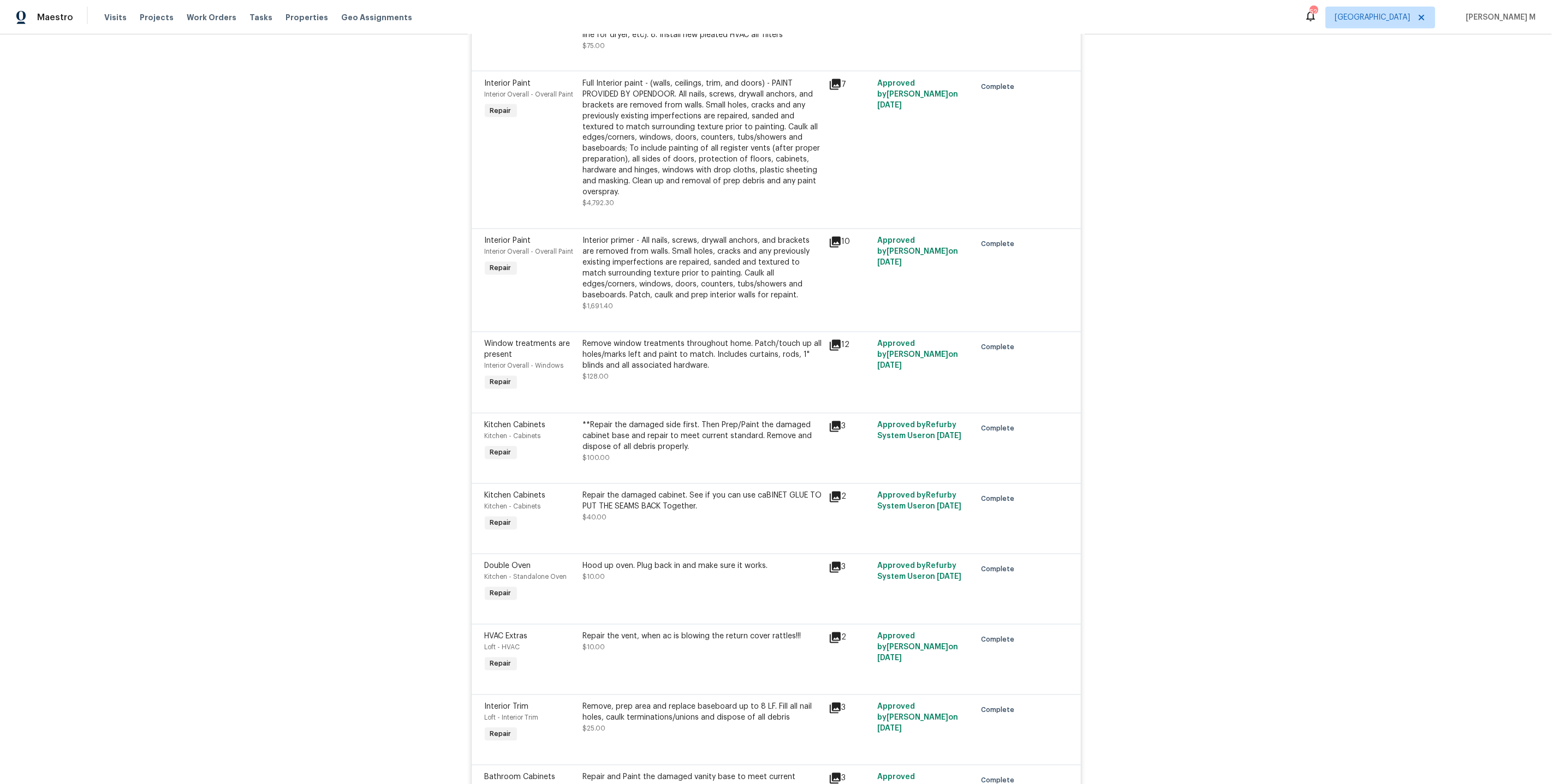
scroll to position [2232, 0]
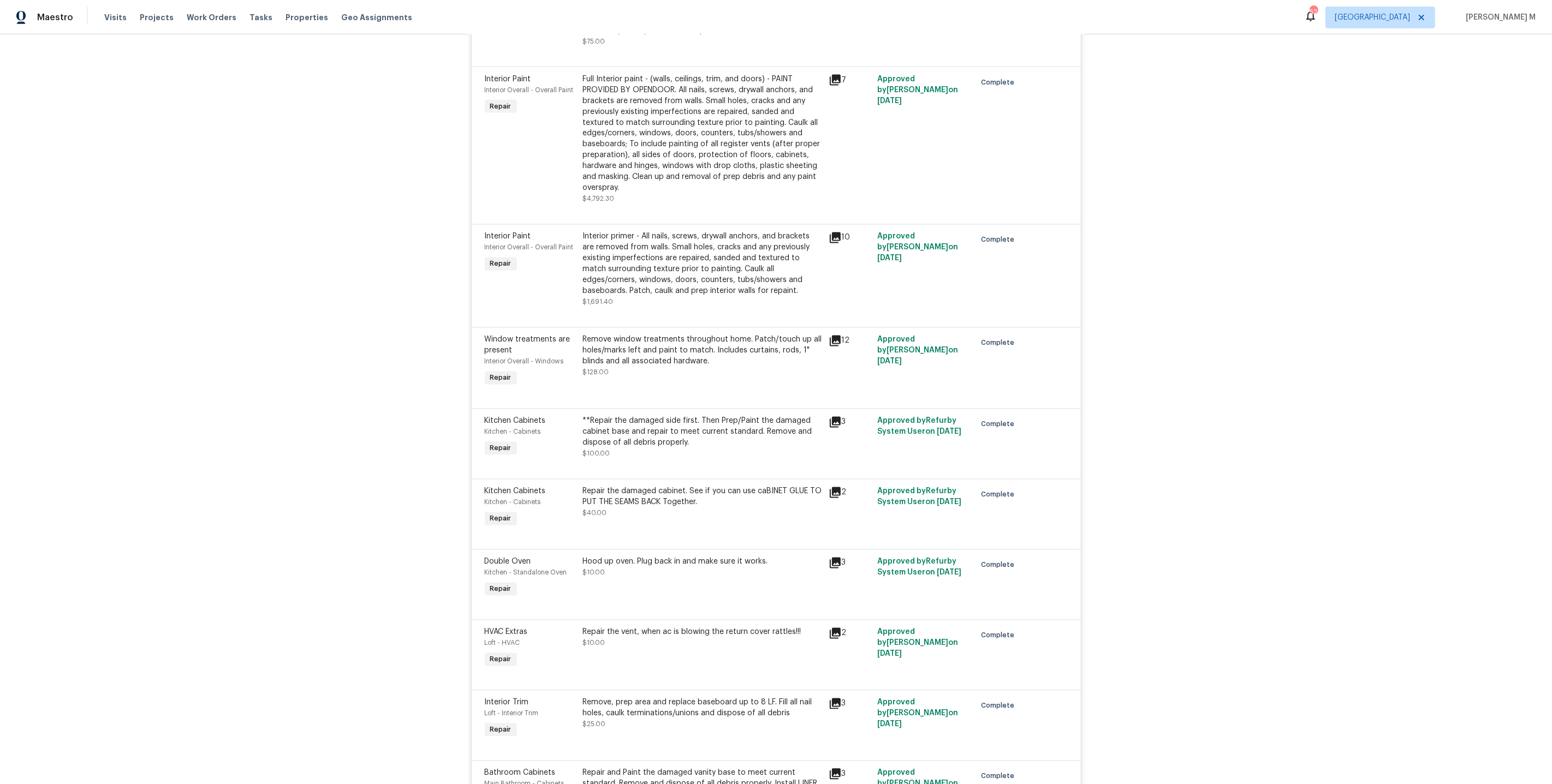
click at [651, 335] on div "Remove window treatments throughout home. Patch/touch up all holes/marks left a…" at bounding box center [702, 351] width 239 height 33
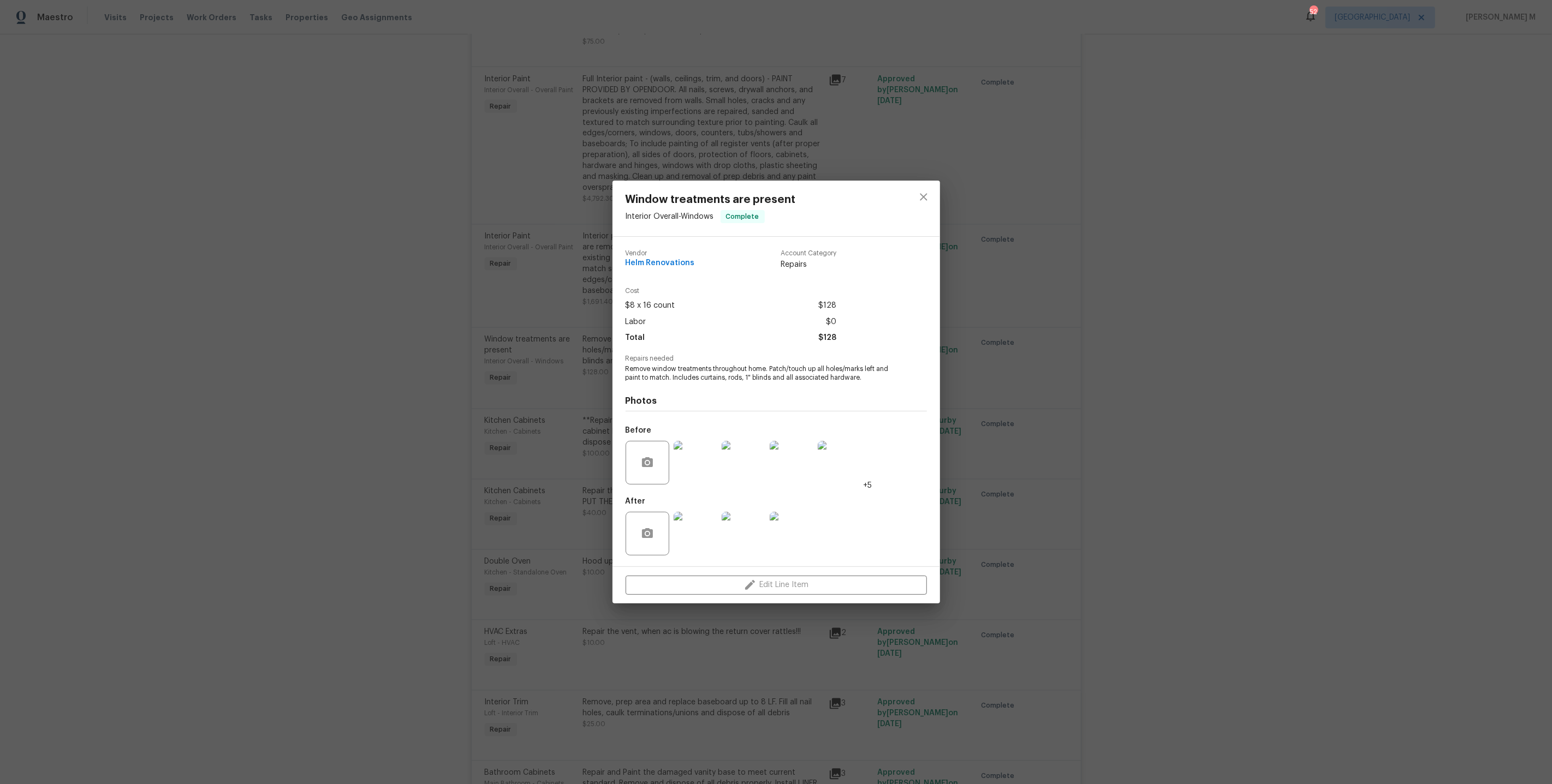
click at [695, 457] on img at bounding box center [694, 462] width 43 height 43
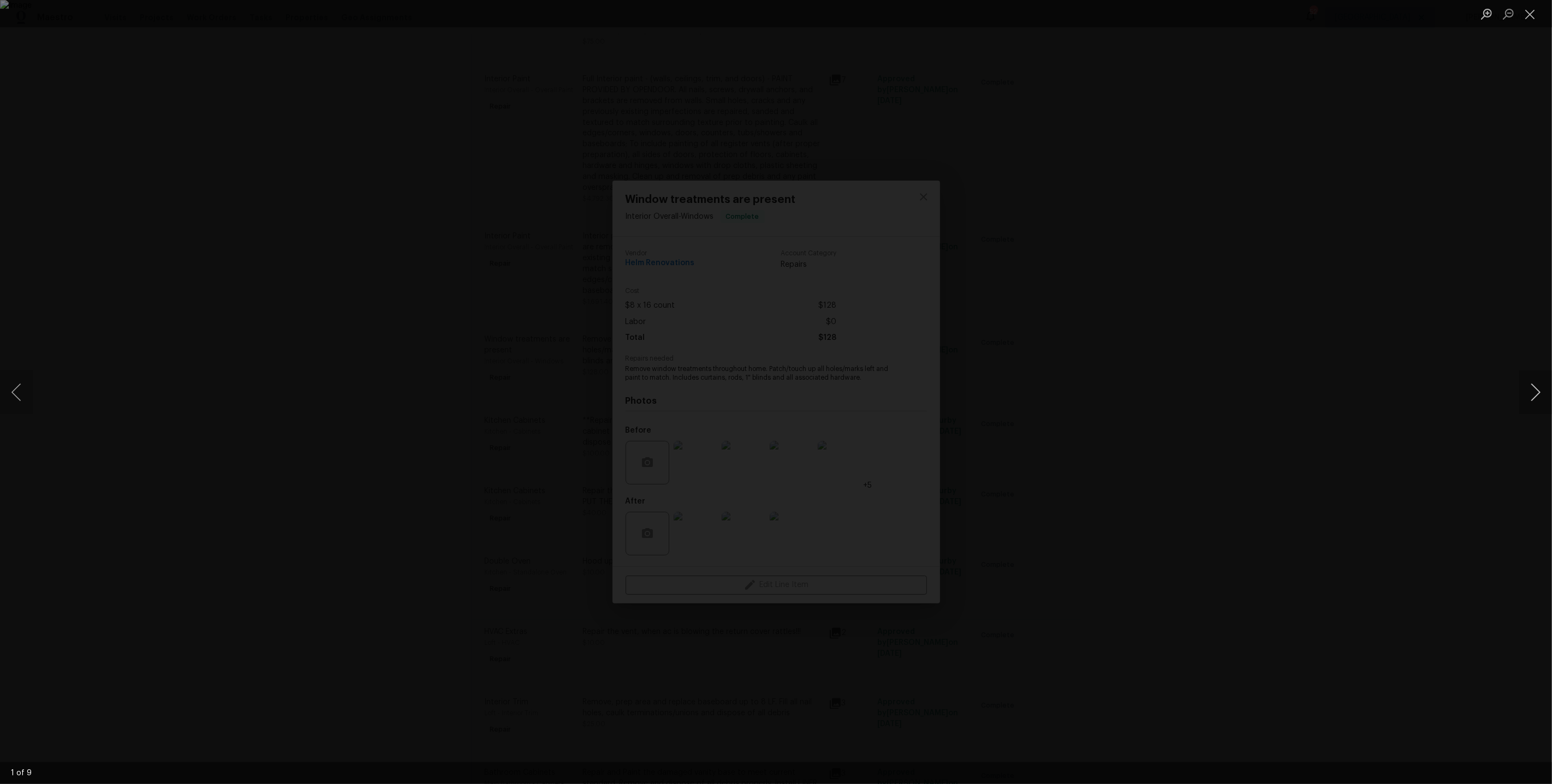
click at [1544, 400] on button "Next image" at bounding box center [1535, 392] width 33 height 43
click at [1544, 401] on button "Next image" at bounding box center [1535, 392] width 33 height 43
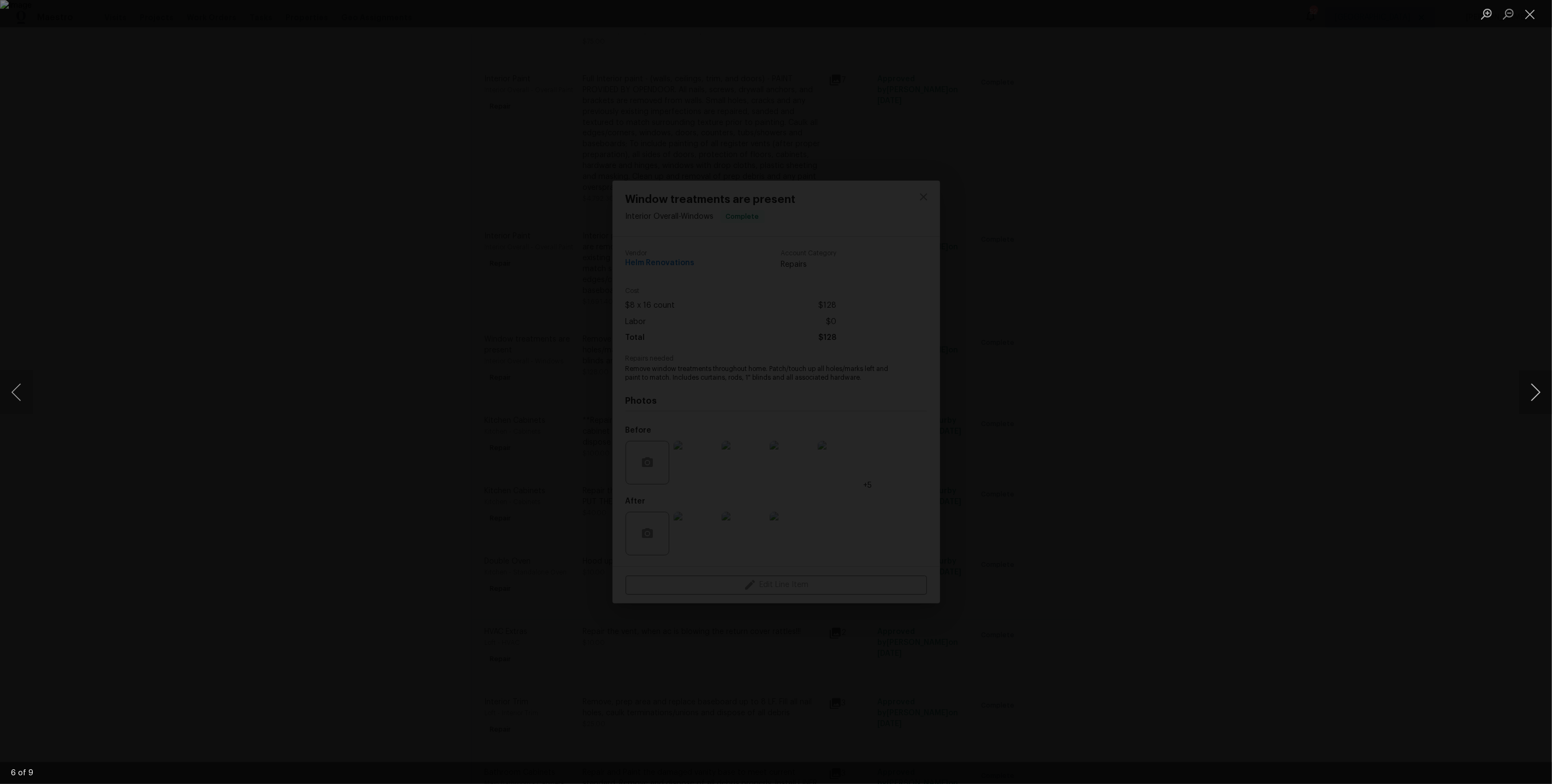
click at [1544, 401] on button "Next image" at bounding box center [1535, 392] width 33 height 43
click at [1402, 200] on div "Lightbox" at bounding box center [776, 392] width 1552 height 784
click at [1109, 265] on div "Lightbox" at bounding box center [776, 392] width 1552 height 784
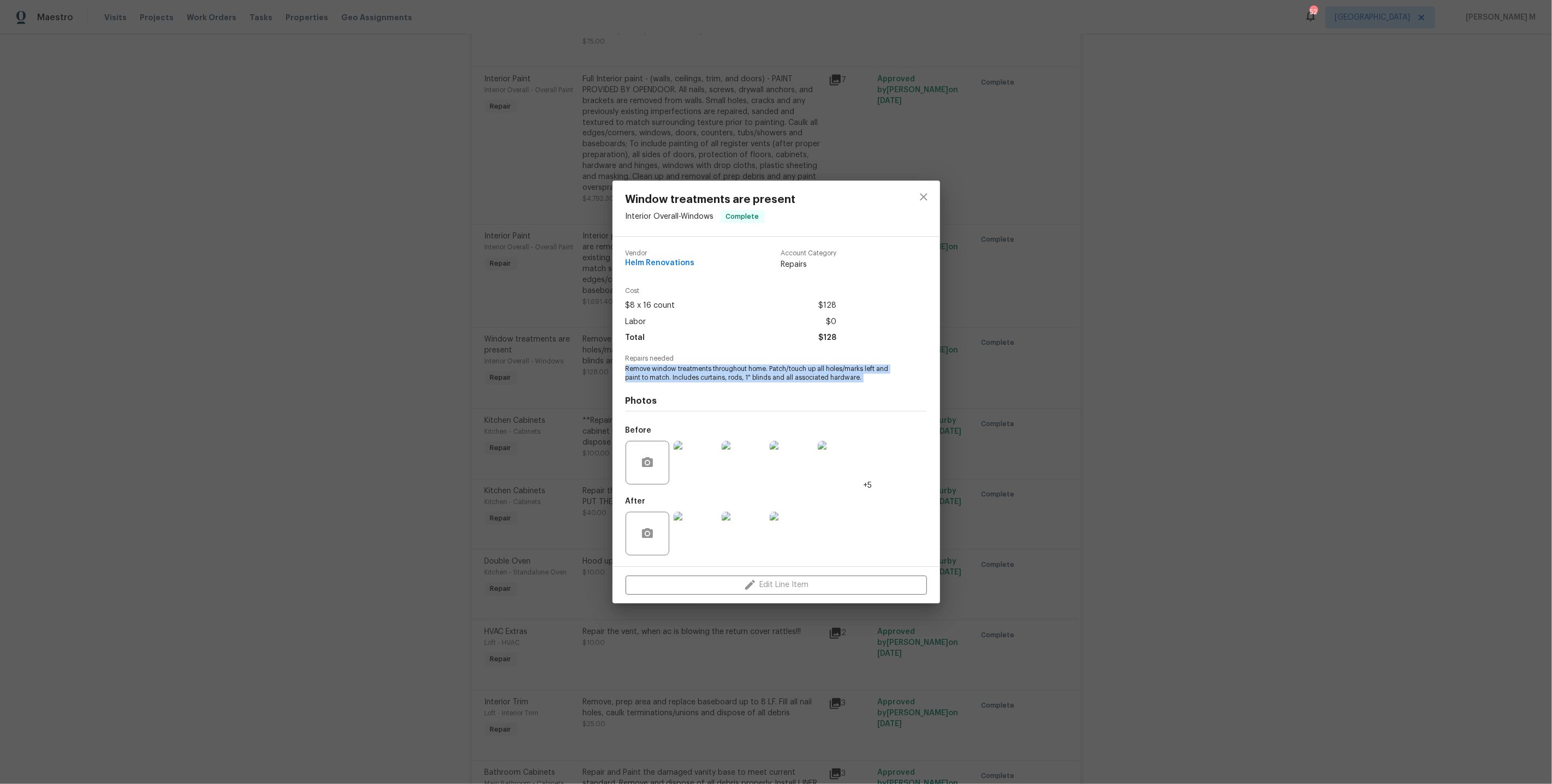
drag, startPoint x: 626, startPoint y: 366, endPoint x: 865, endPoint y: 382, distance: 239.5
click at [865, 382] on div "Vendor Helm Renovations Account Category Repairs Cost $8 x 16 count $128 Labor …" at bounding box center [776, 401] width 301 height 320
click at [865, 382] on div "Photos Before +5 After" at bounding box center [776, 471] width 301 height 179
click at [1057, 430] on div "Window treatments are present Interior Overall - Windows Complete Vendor Helm R…" at bounding box center [776, 392] width 1552 height 784
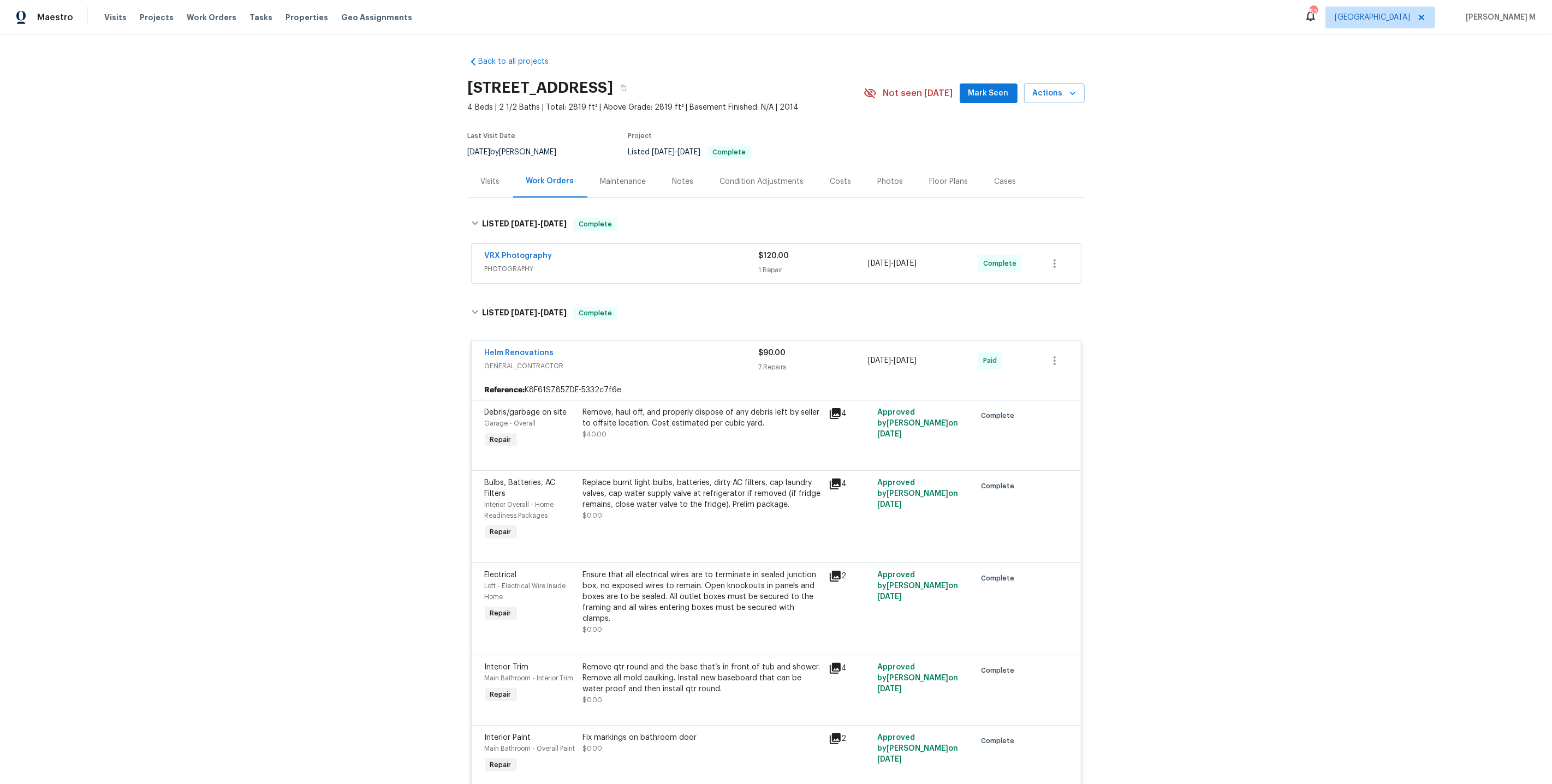
scroll to position [17, 0]
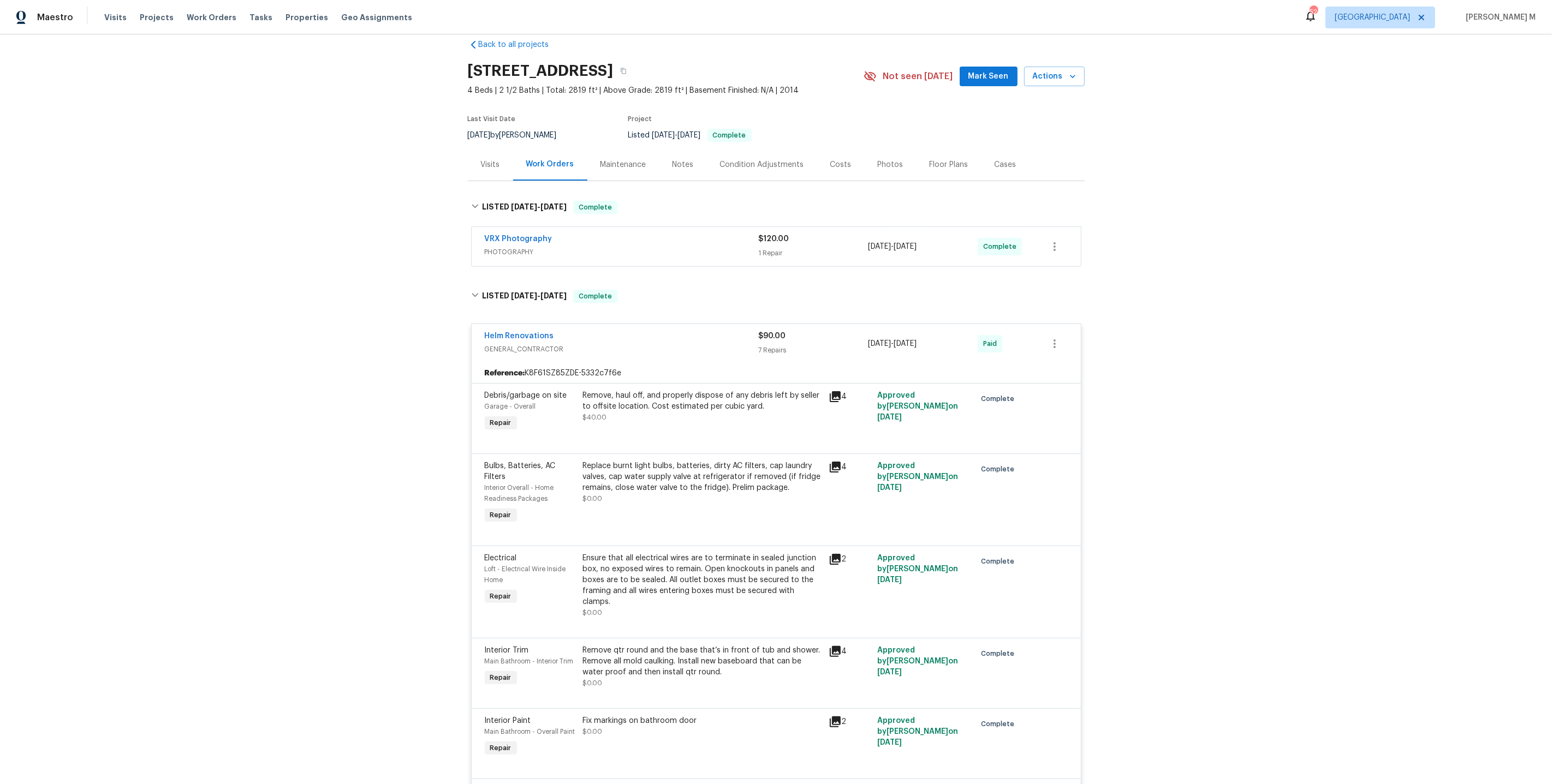
click at [606, 162] on div "Maintenance" at bounding box center [624, 164] width 46 height 11
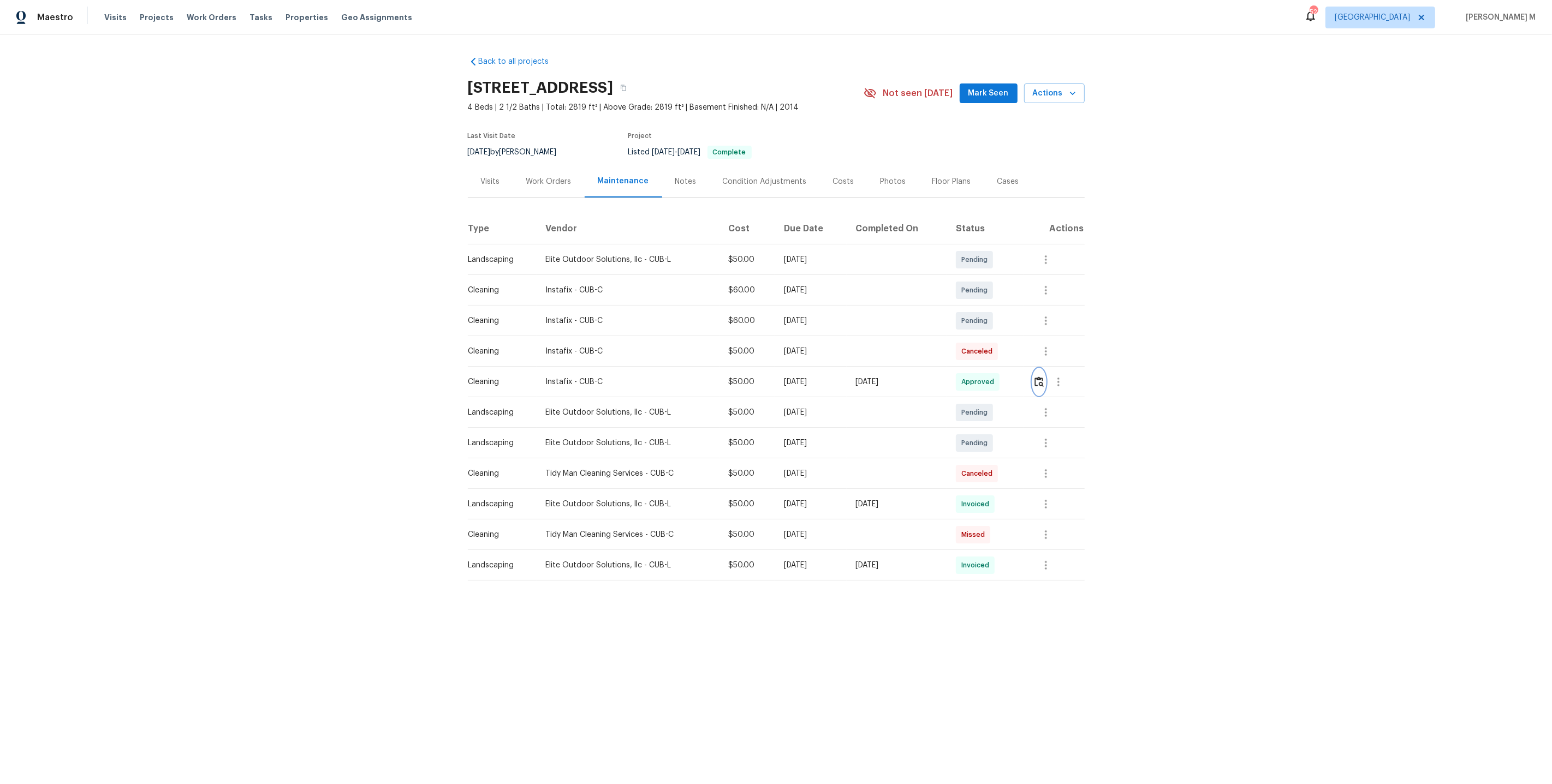
click at [1045, 370] on button "button" at bounding box center [1039, 382] width 12 height 26
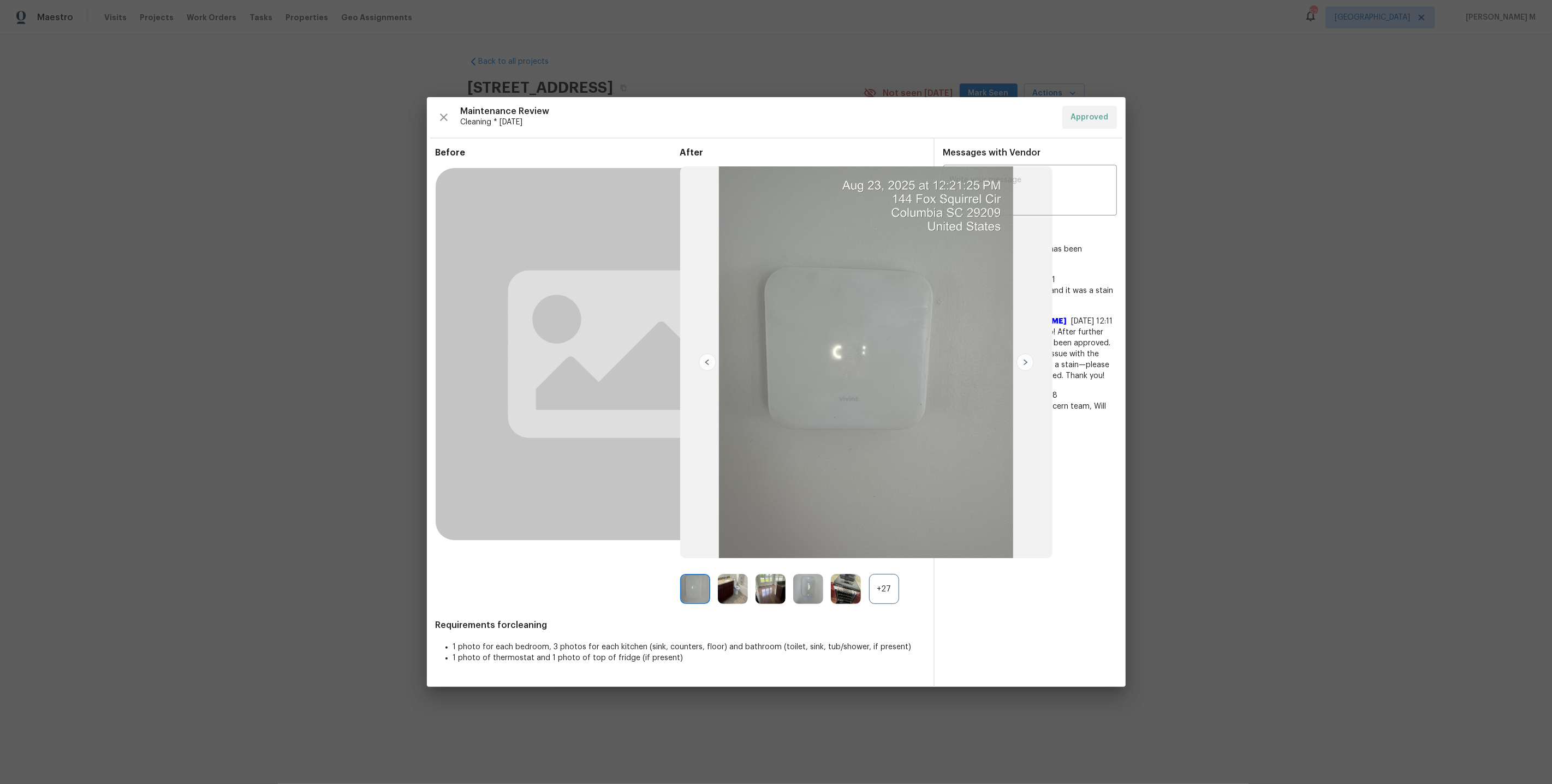
click at [883, 591] on div "+27" at bounding box center [884, 589] width 30 height 30
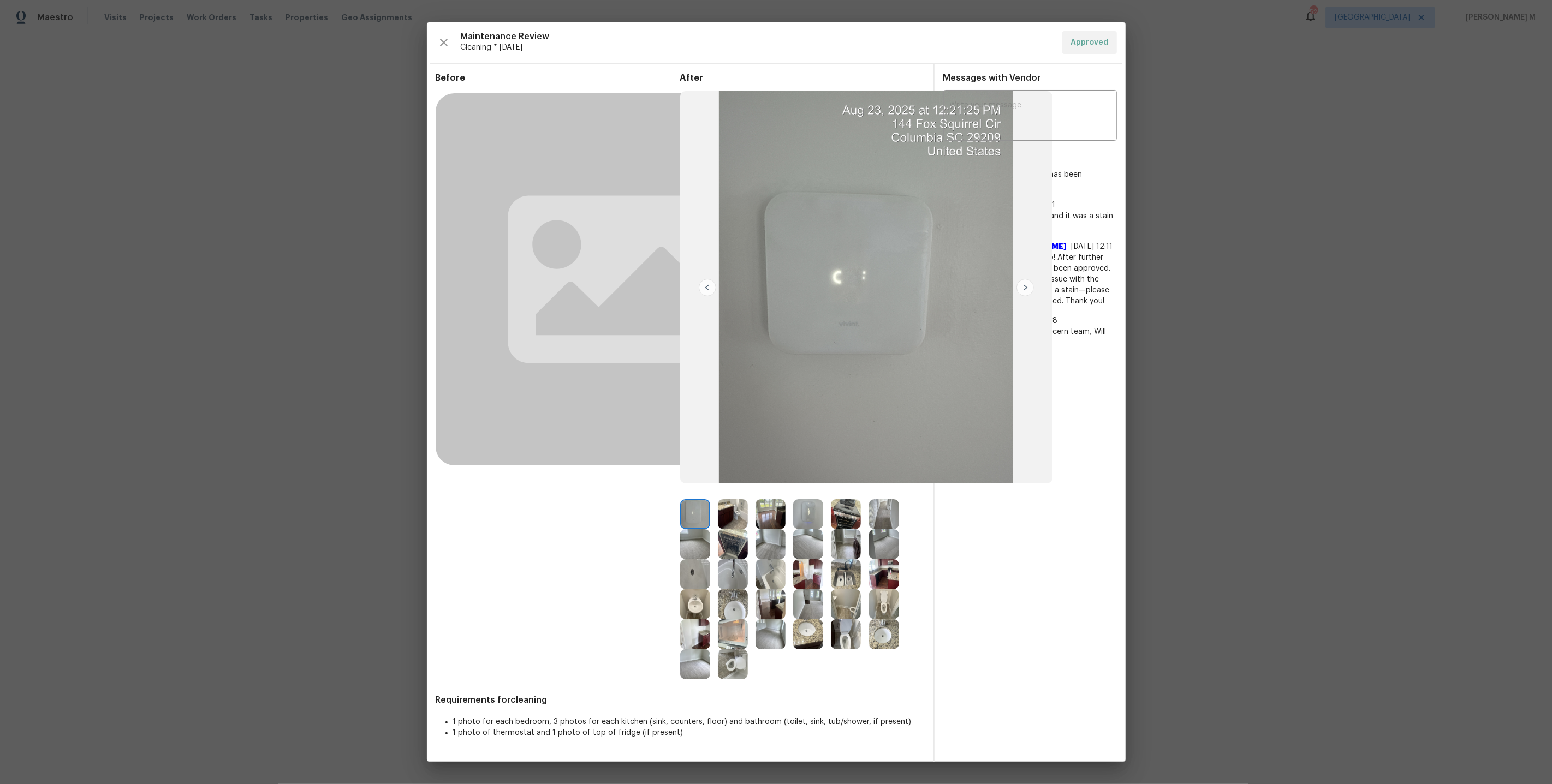
click at [773, 518] on img at bounding box center [770, 514] width 30 height 30
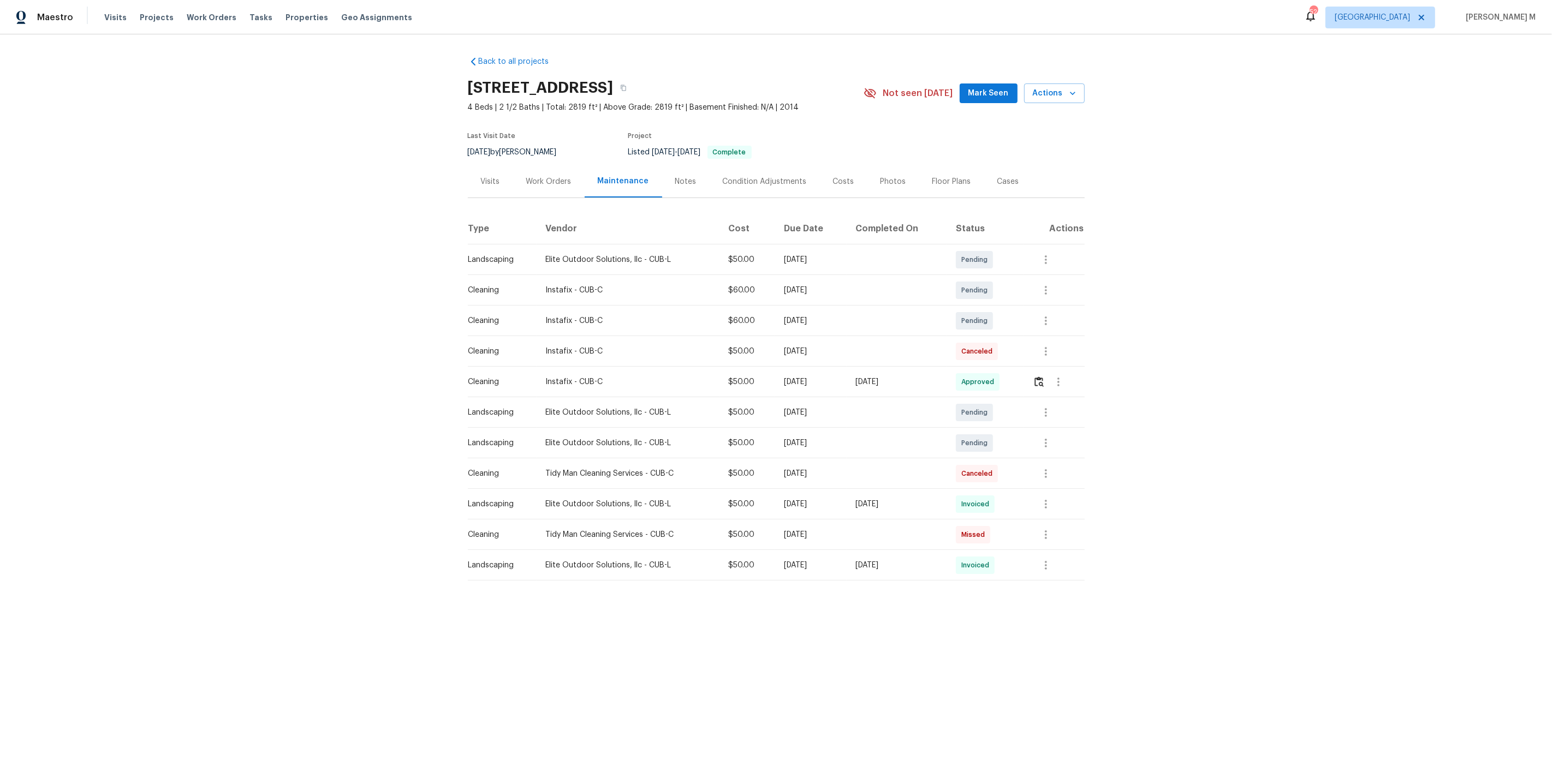
click at [586, 190] on div "Maintenance" at bounding box center [624, 181] width 78 height 32
click at [564, 185] on div "Work Orders" at bounding box center [549, 181] width 72 height 32
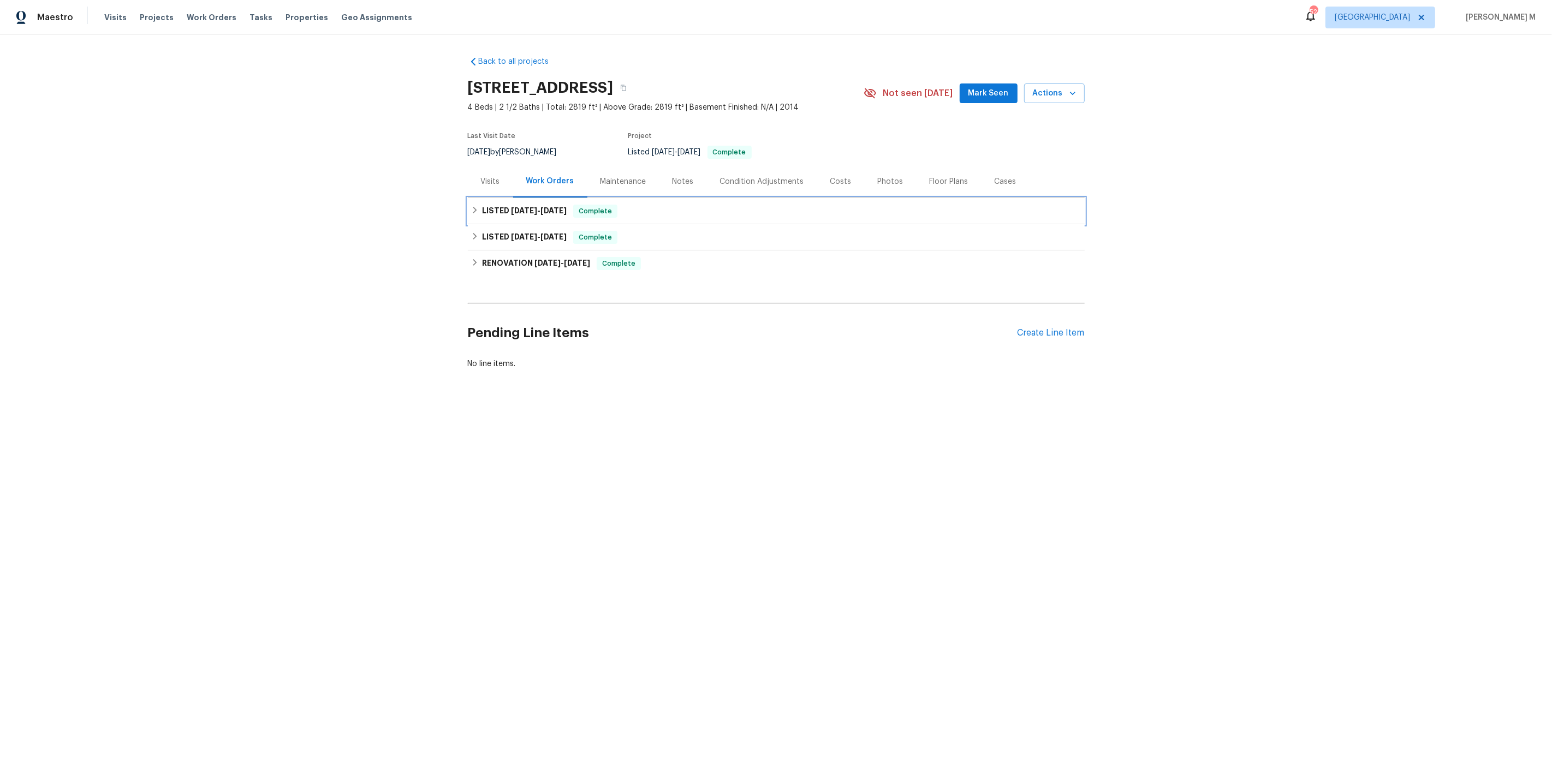
click at [505, 206] on h6 "LISTED 8/6/25 - 8/7/25" at bounding box center [525, 211] width 85 height 13
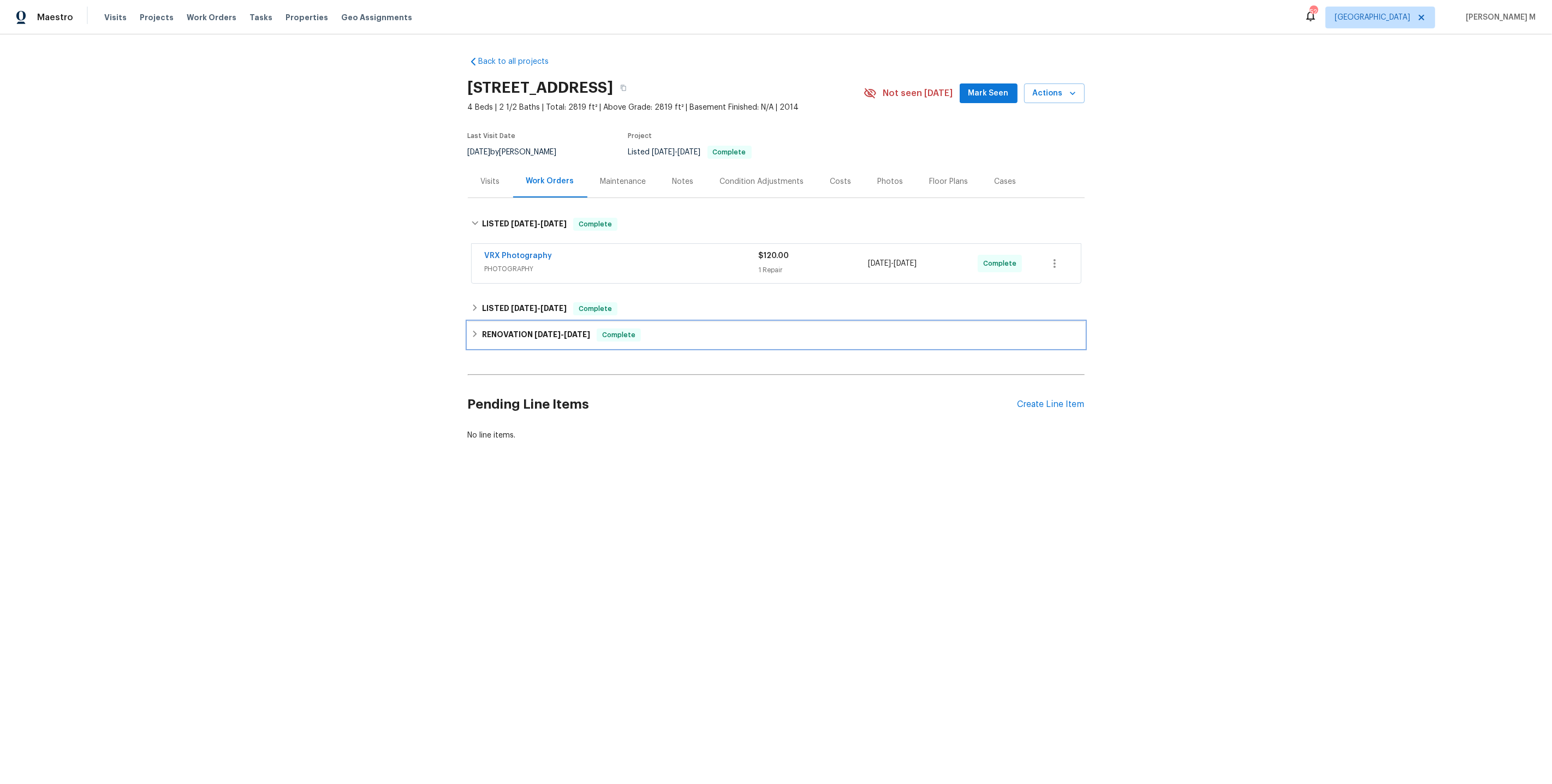
click at [527, 334] on div "RENOVATION 7/21/25 - 7/30/25 Complete" at bounding box center [776, 335] width 617 height 26
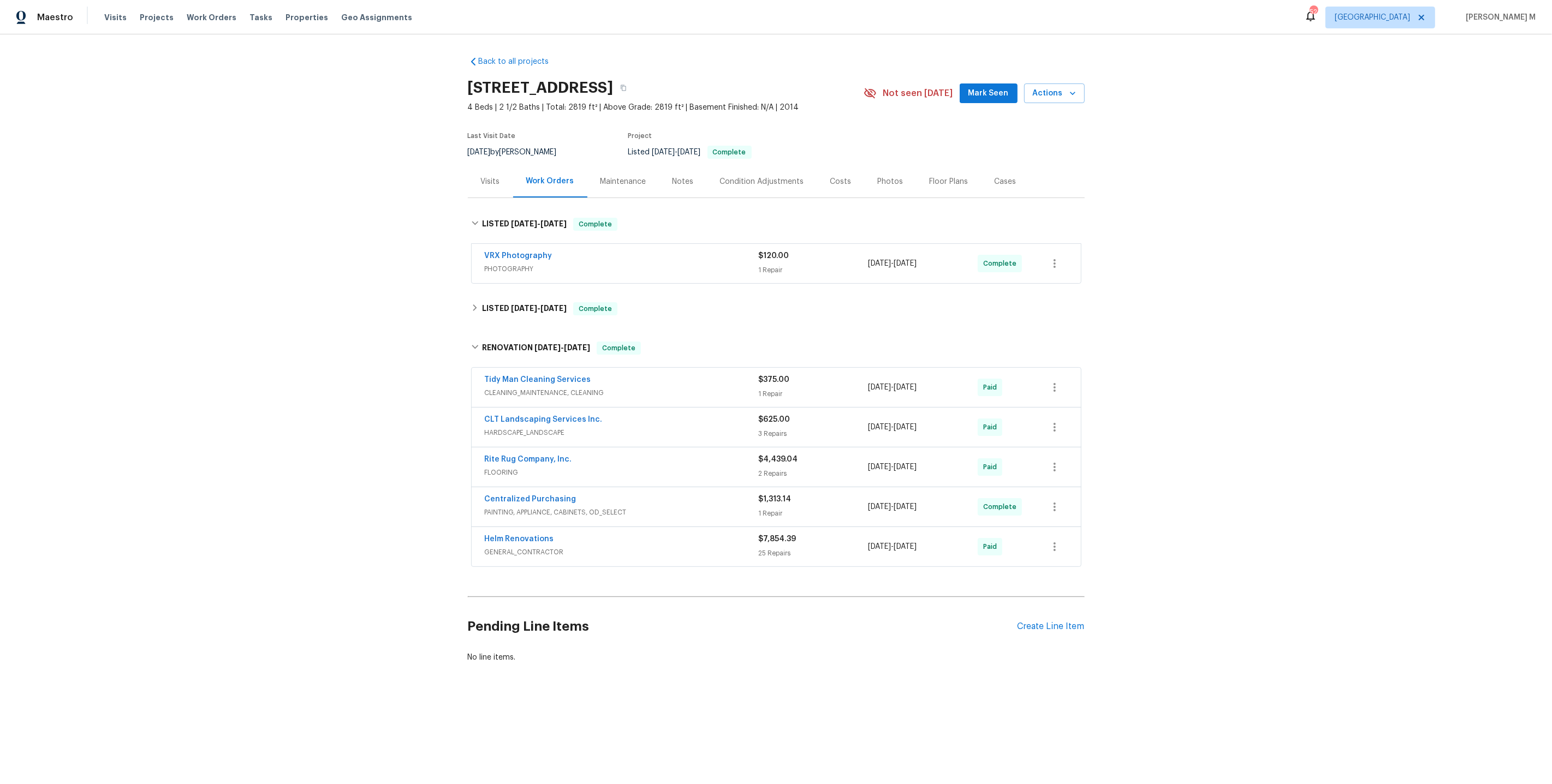
click at [519, 547] on span "GENERAL_CONTRACTOR" at bounding box center [622, 552] width 274 height 11
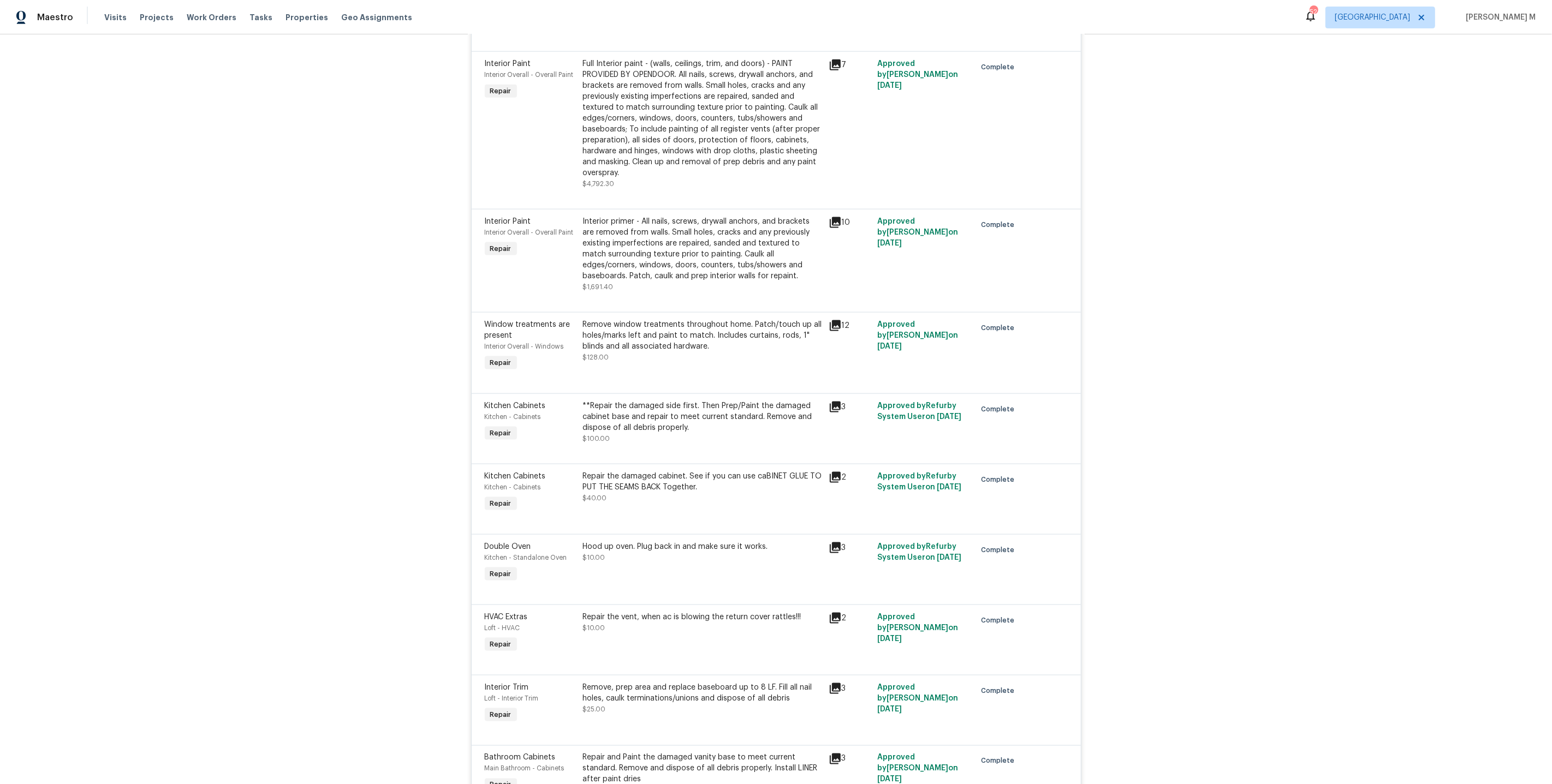
scroll to position [1622, 0]
click at [678, 320] on div "Remove window treatments throughout home. Patch/touch up all holes/marks left a…" at bounding box center [702, 340] width 239 height 43
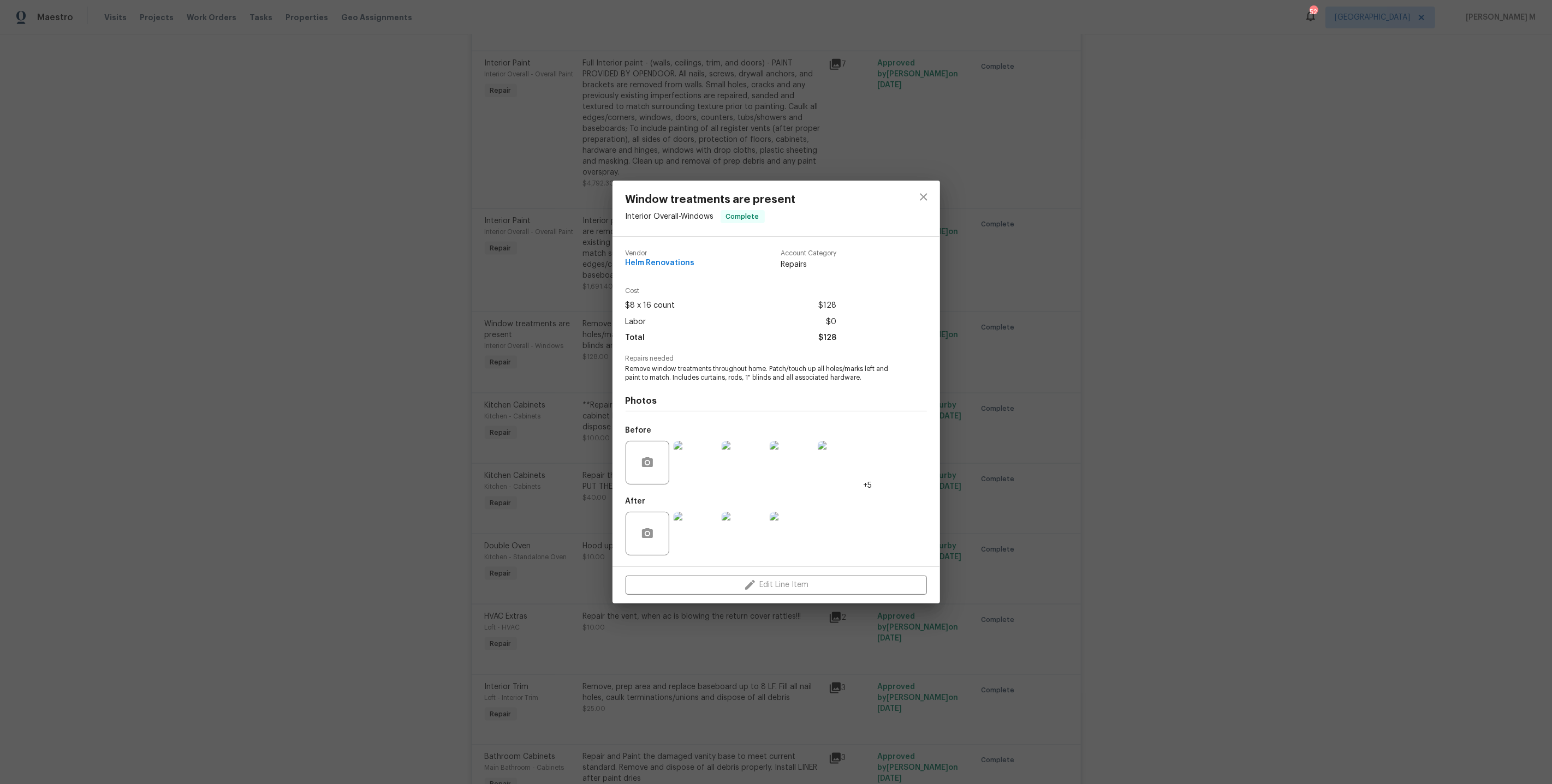
click at [692, 538] on img at bounding box center [694, 533] width 43 height 43
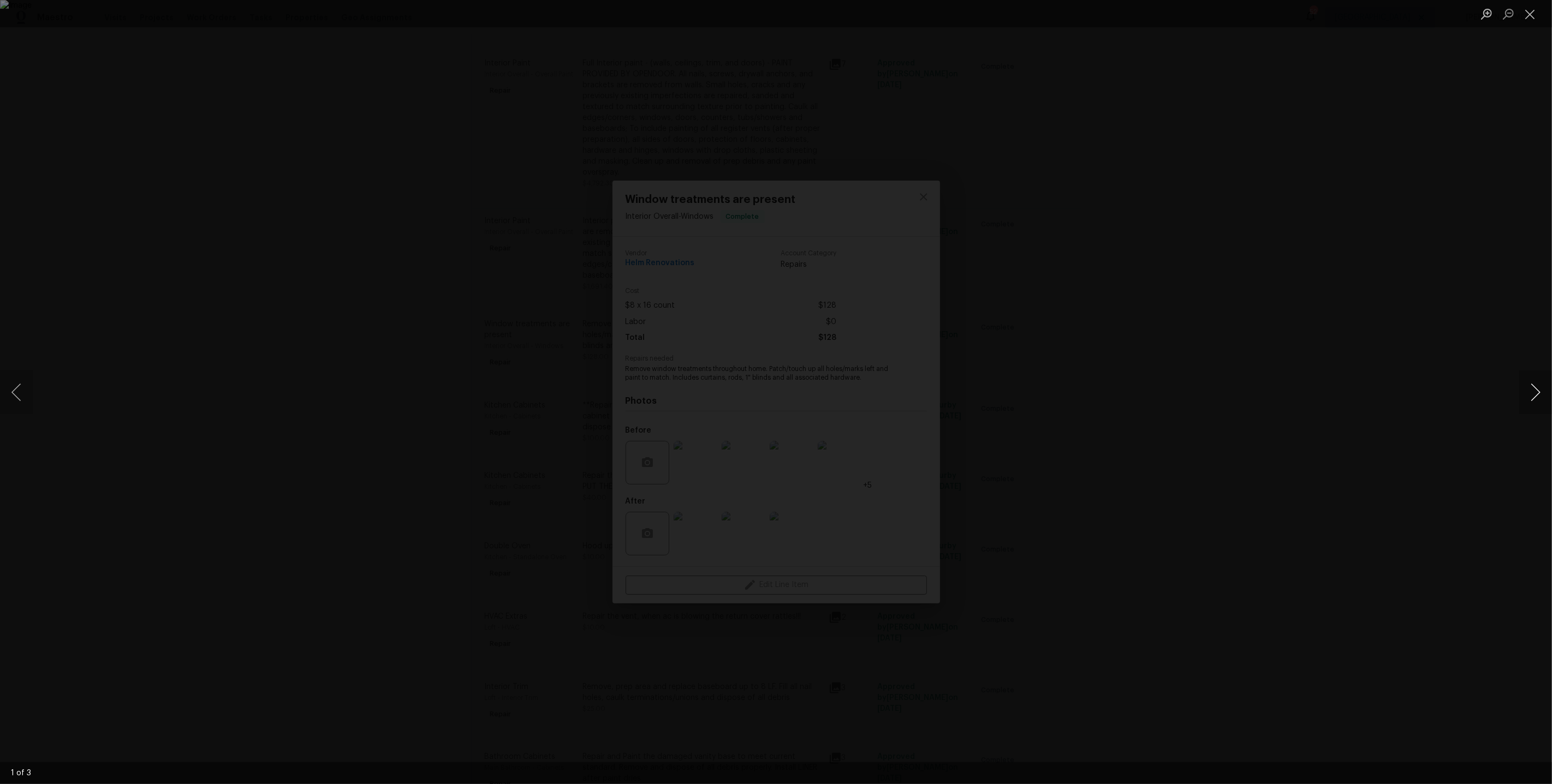
click at [1539, 392] on button "Next image" at bounding box center [1535, 392] width 33 height 43
click at [1539, 397] on button "Next image" at bounding box center [1535, 392] width 33 height 43
click at [341, 170] on div "Lightbox" at bounding box center [776, 392] width 1552 height 784
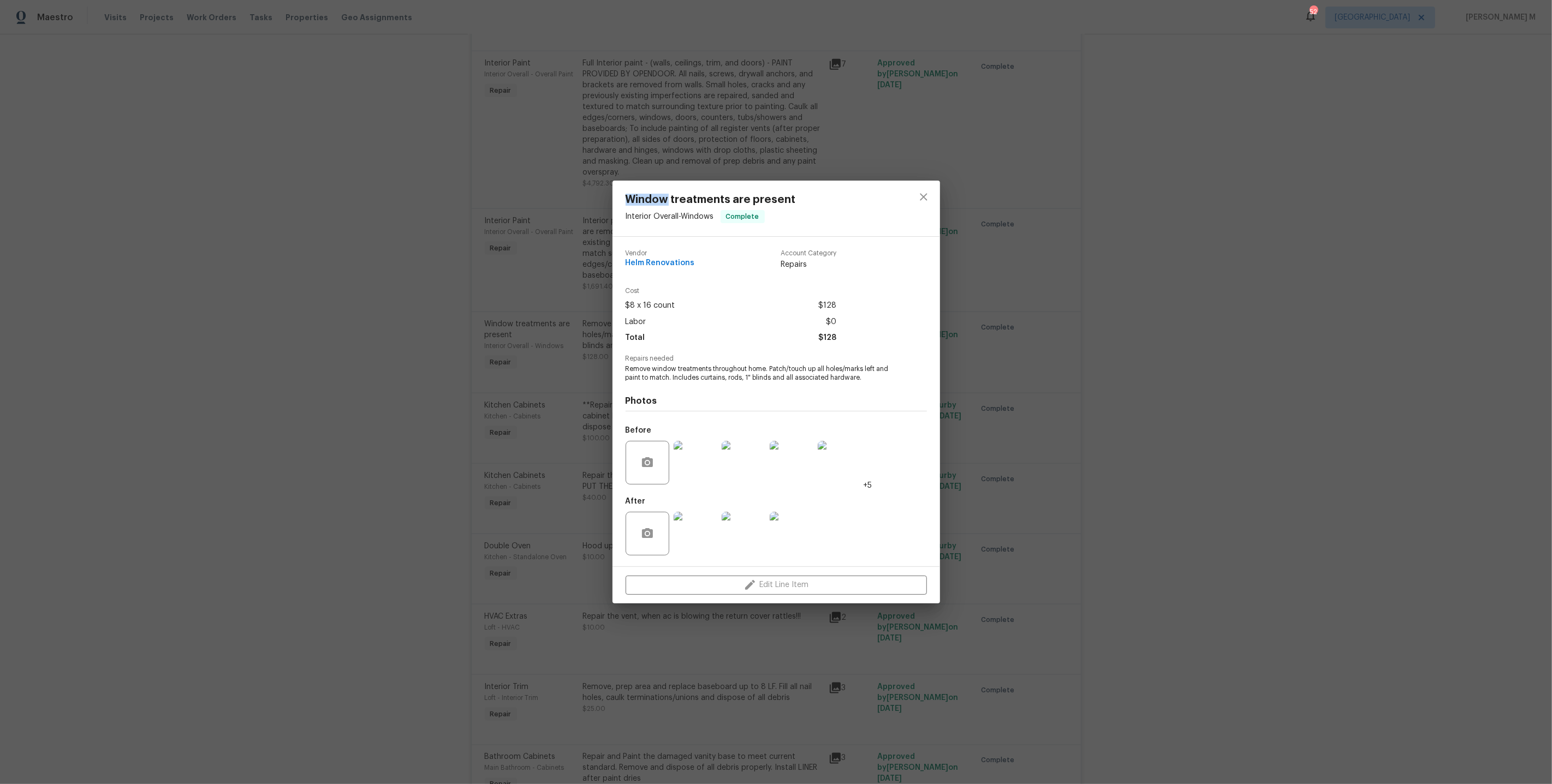
click at [341, 170] on div "Window treatments are present Interior Overall - Windows Complete Vendor Helm R…" at bounding box center [776, 392] width 1552 height 784
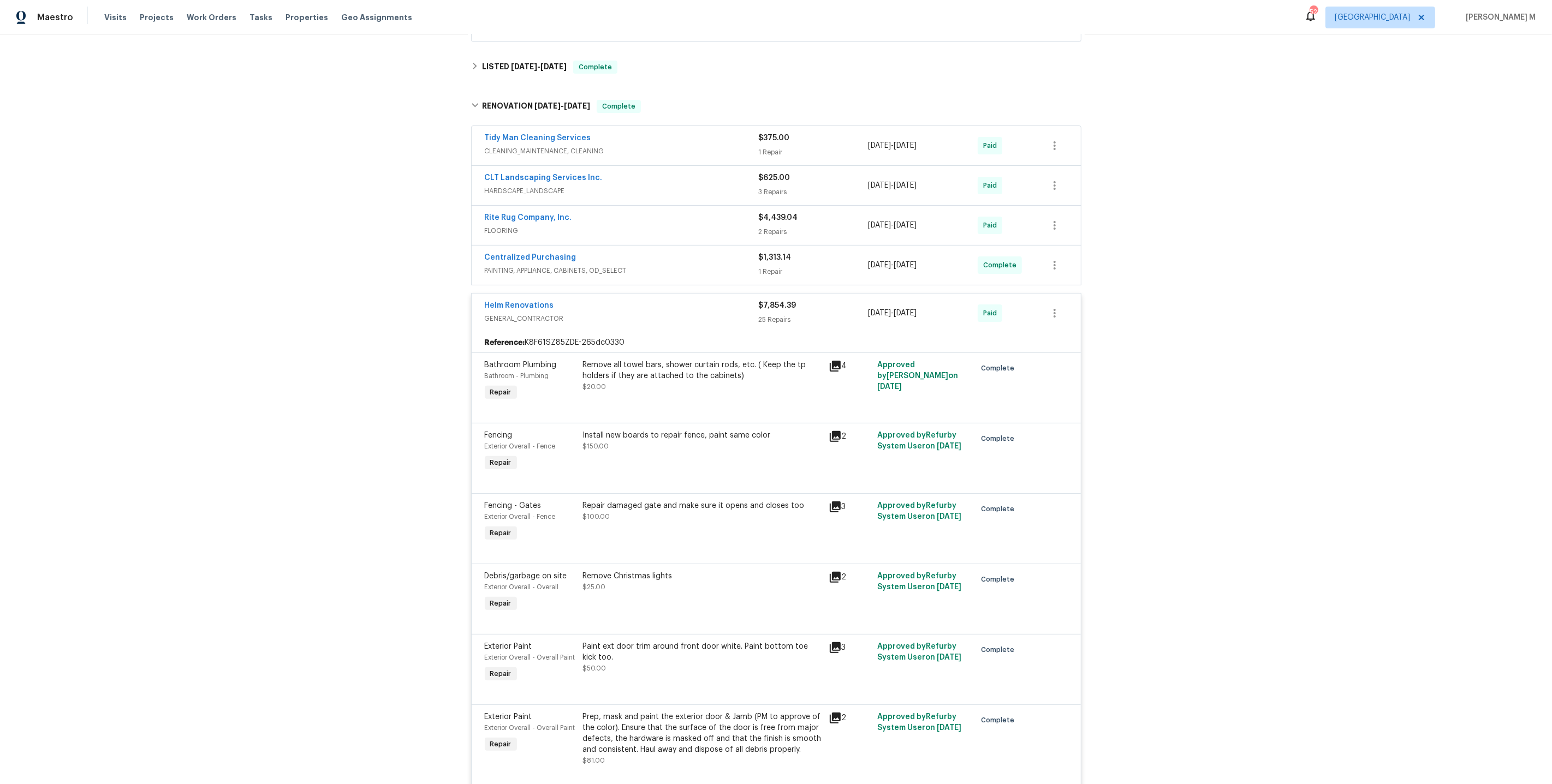
scroll to position [0, 0]
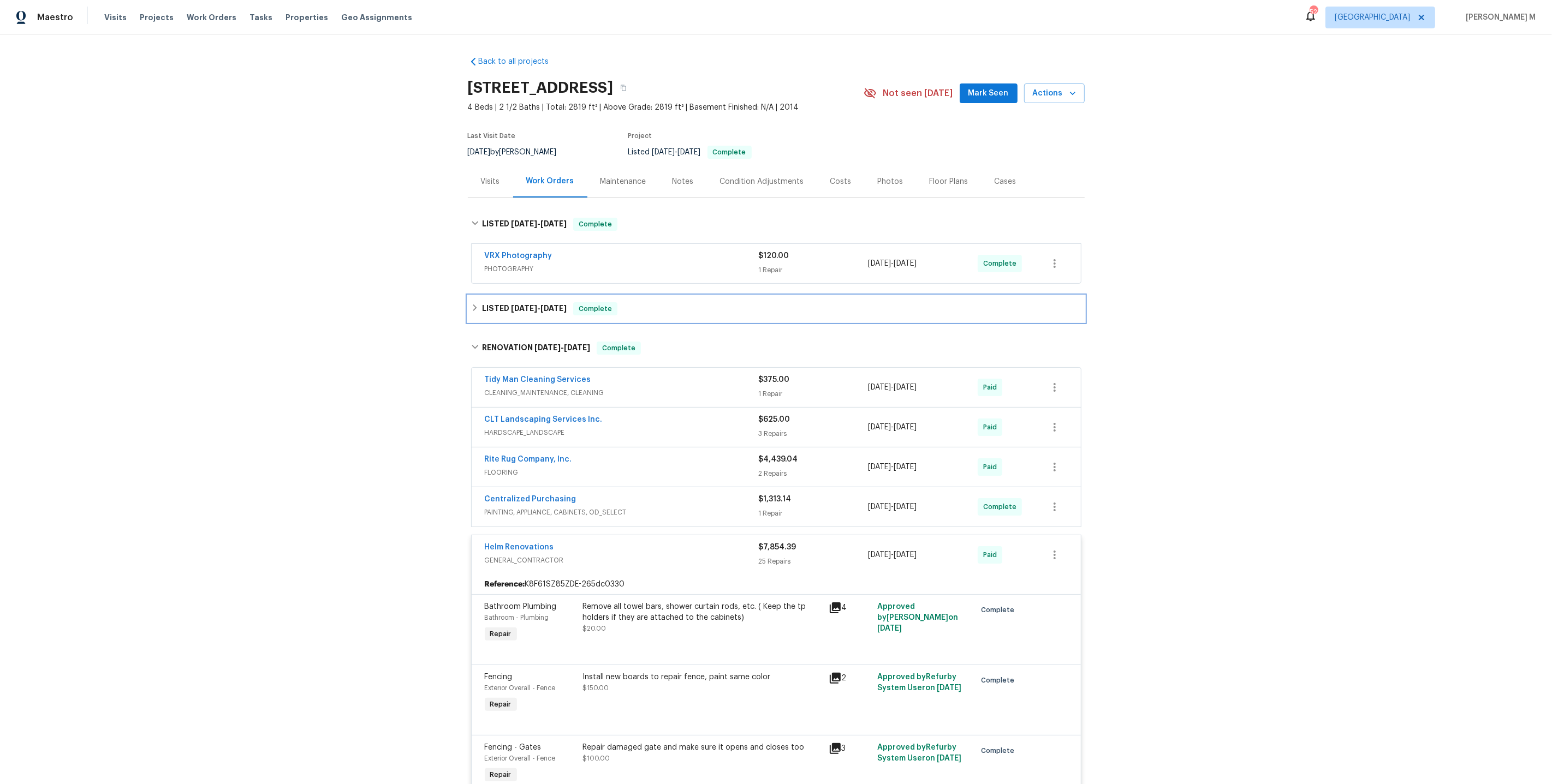
click at [515, 305] on span "8/1/25" at bounding box center [524, 308] width 26 height 8
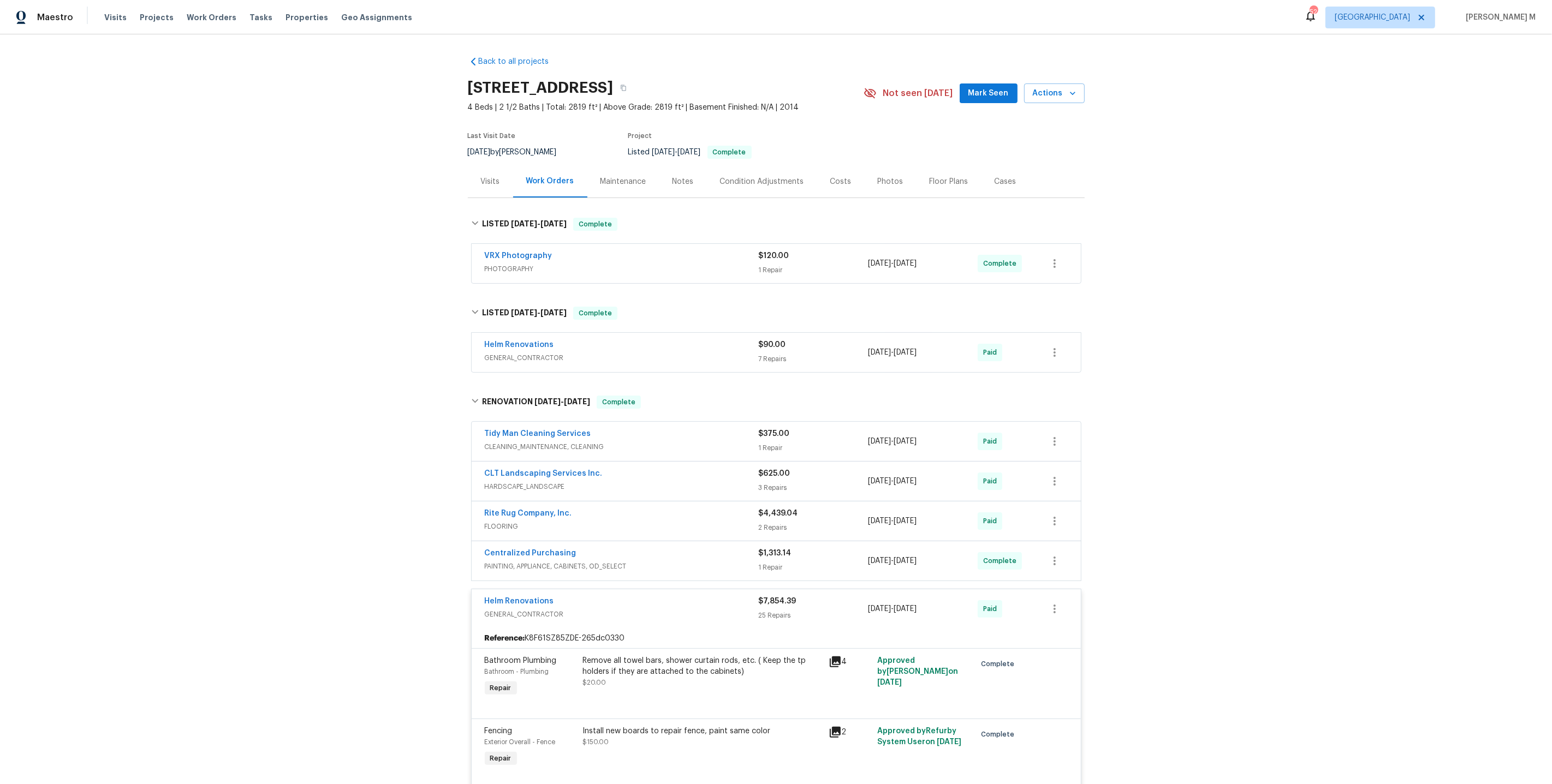
click at [508, 352] on span "GENERAL_CONTRACTOR" at bounding box center [622, 358] width 274 height 11
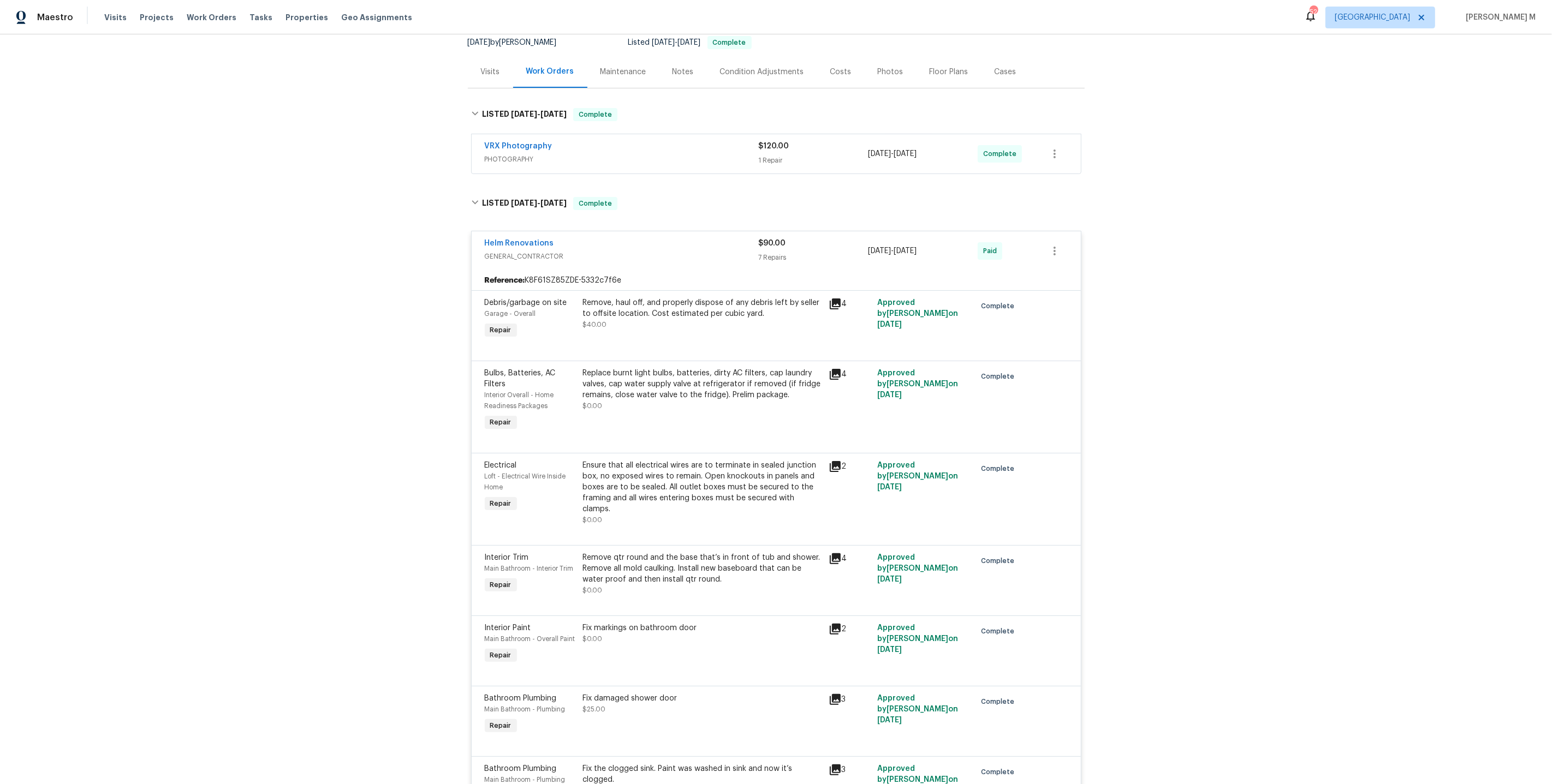
scroll to position [147, 0]
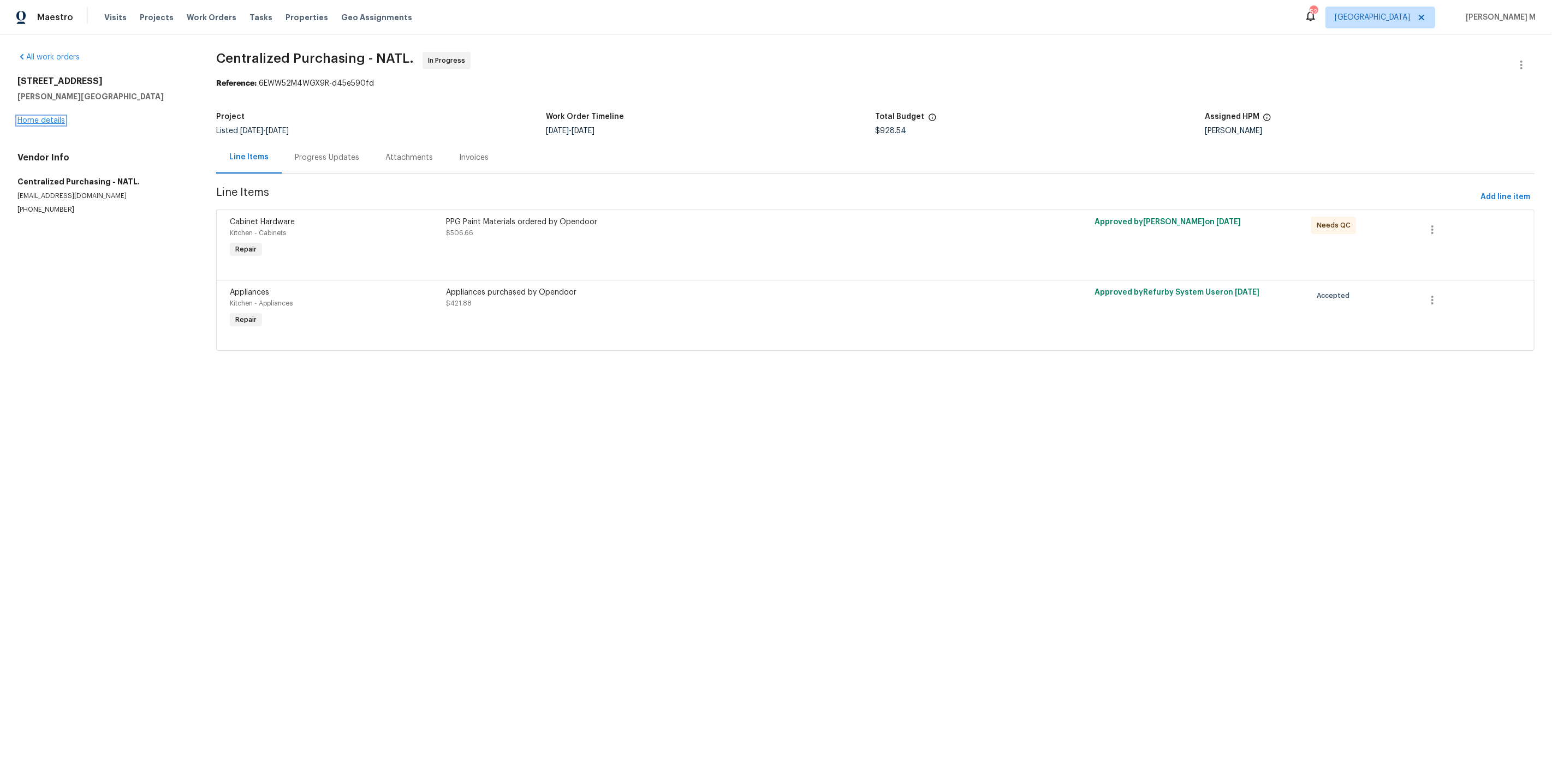
click at [35, 117] on link "Home details" at bounding box center [42, 120] width 48 height 8
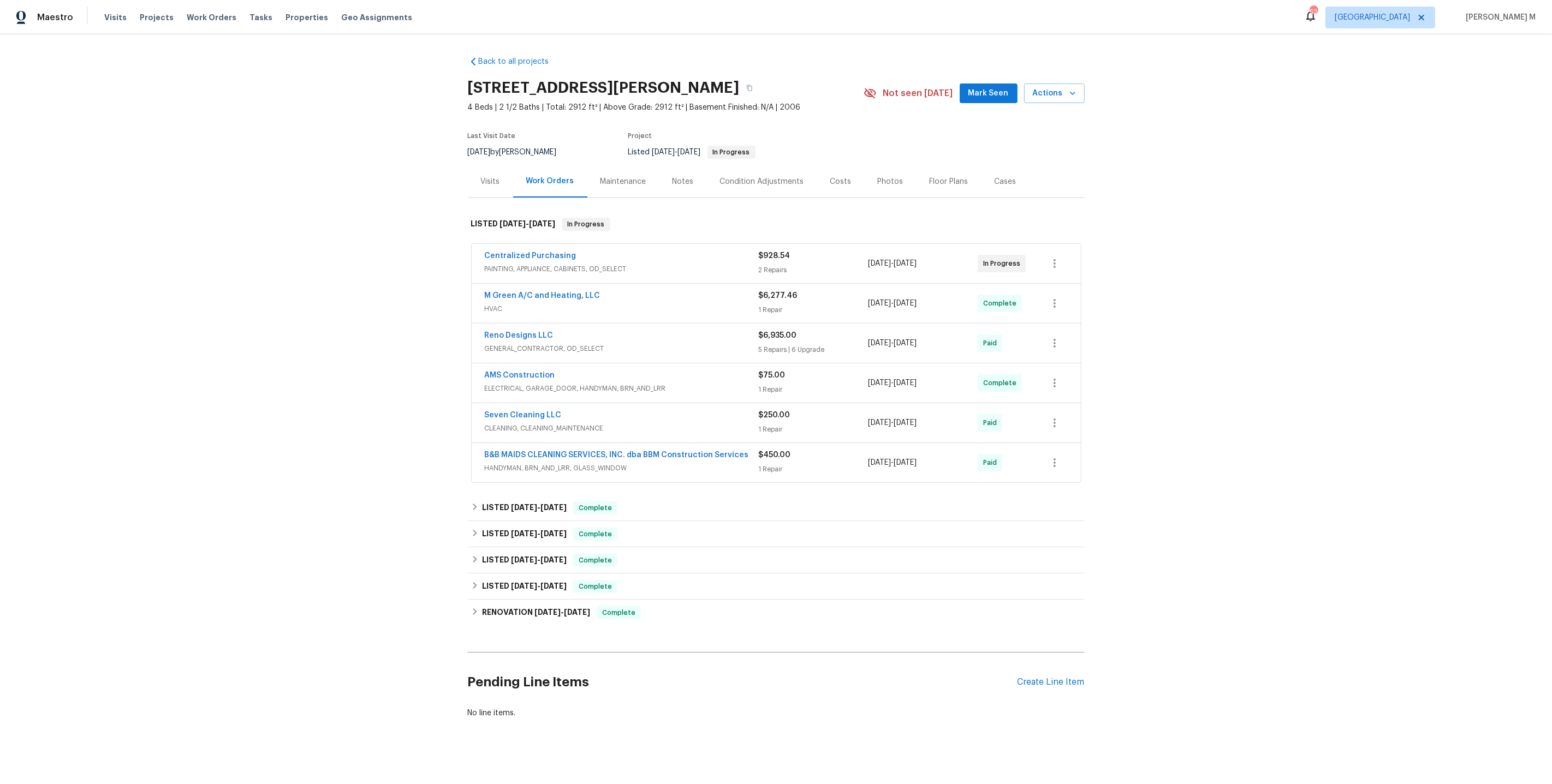
click at [527, 263] on span "PAINTING, APPLIANCE, CABINETS, OD_SELECT" at bounding box center [622, 268] width 274 height 11
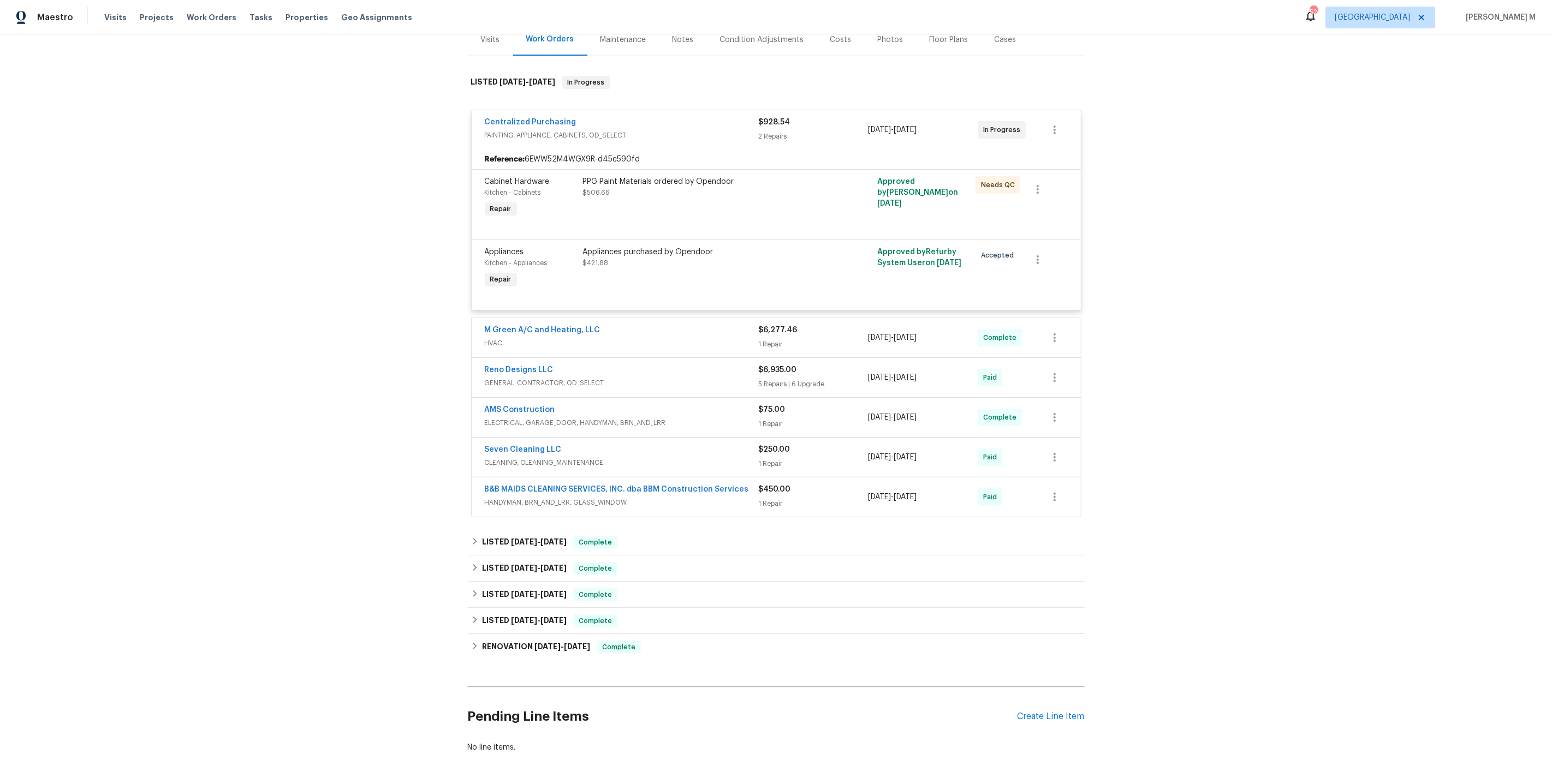
scroll to position [144, 0]
click at [548, 375] on span "GENERAL_CONTRACTOR, OD_SELECT" at bounding box center [622, 381] width 274 height 11
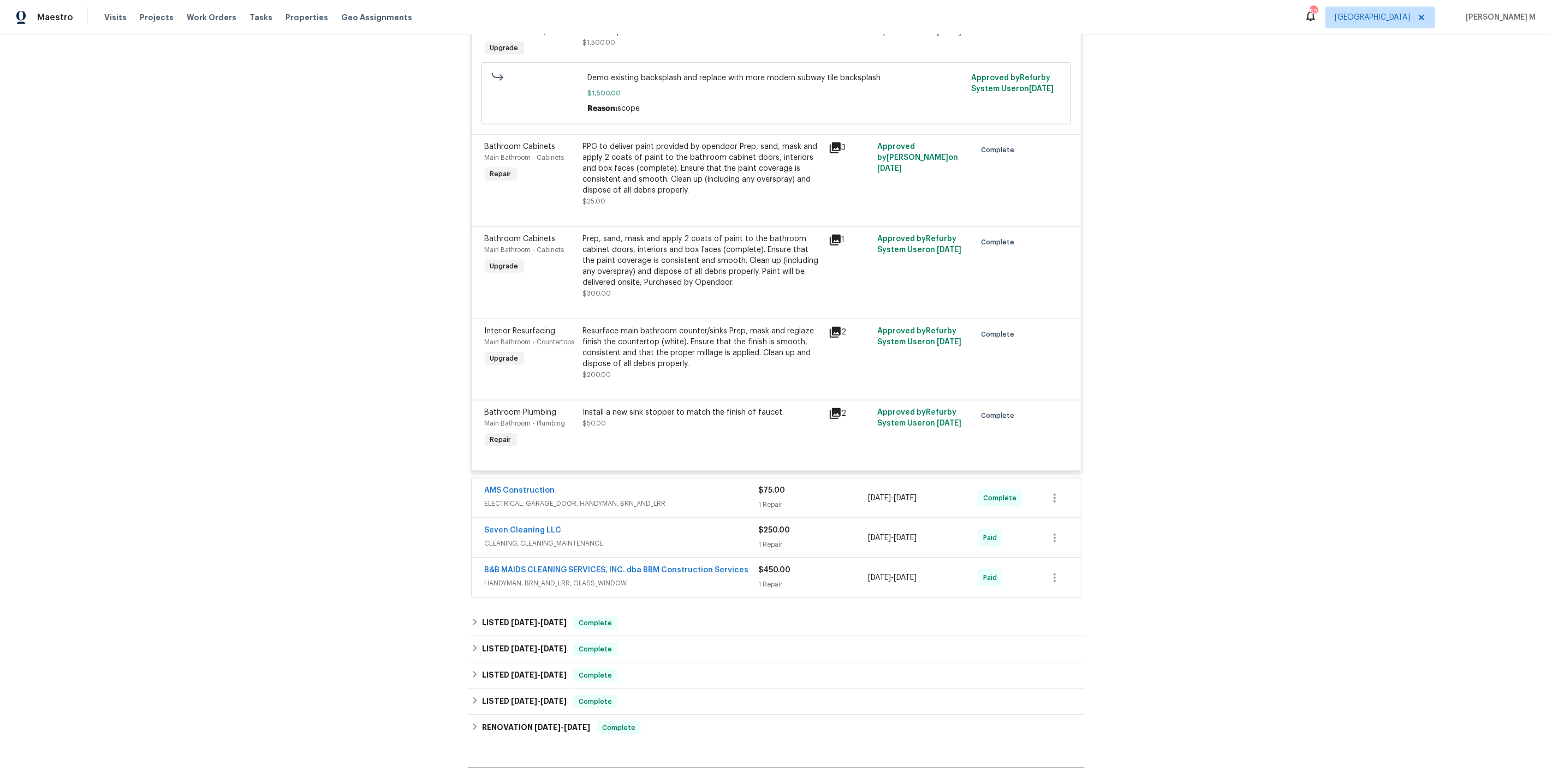
scroll to position [1251, 0]
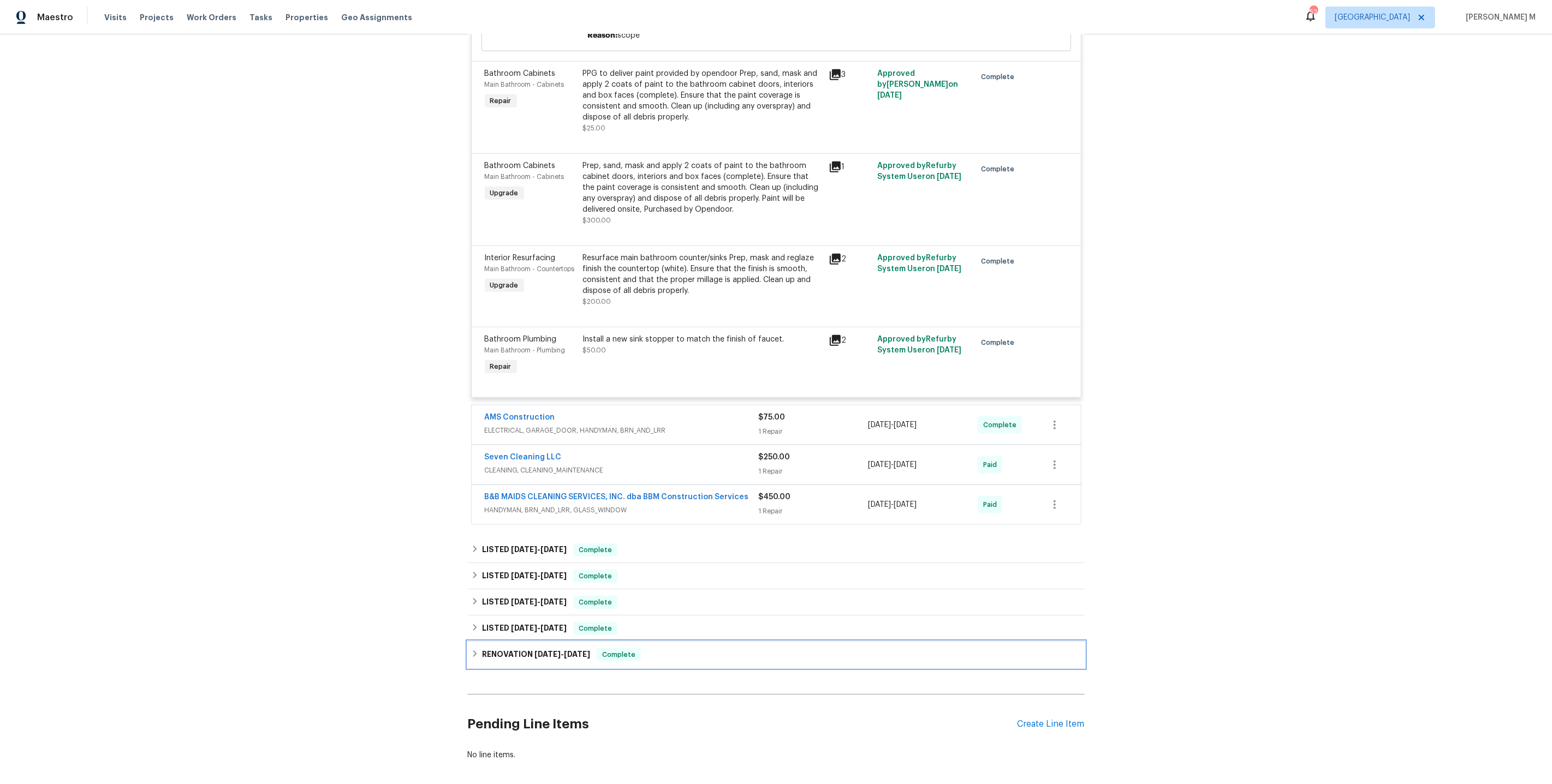
click at [543, 651] on span "[DATE]" at bounding box center [548, 654] width 26 height 8
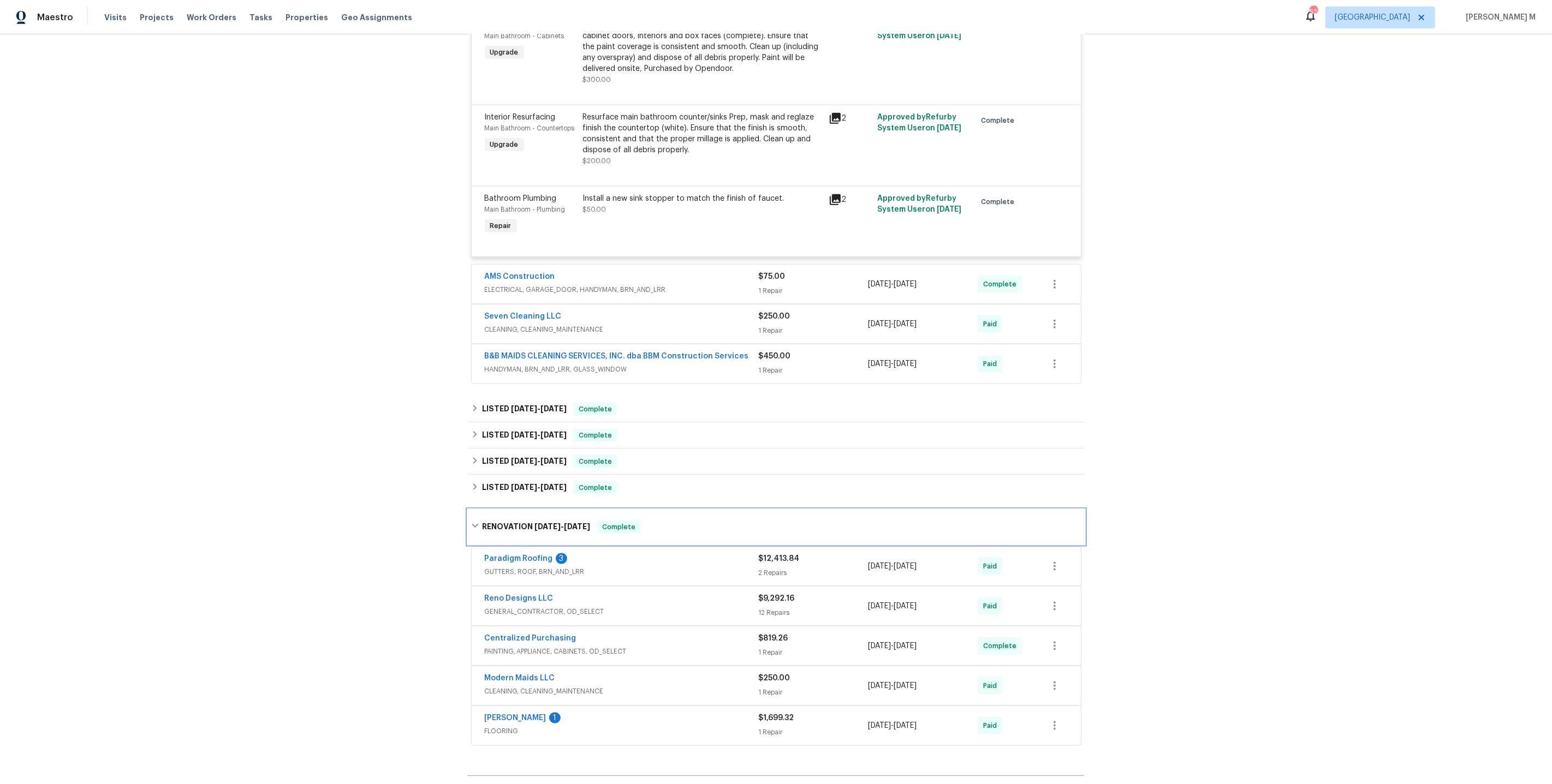
scroll to position [1394, 0]
click at [494, 724] on span "FLOORING" at bounding box center [622, 729] width 274 height 11
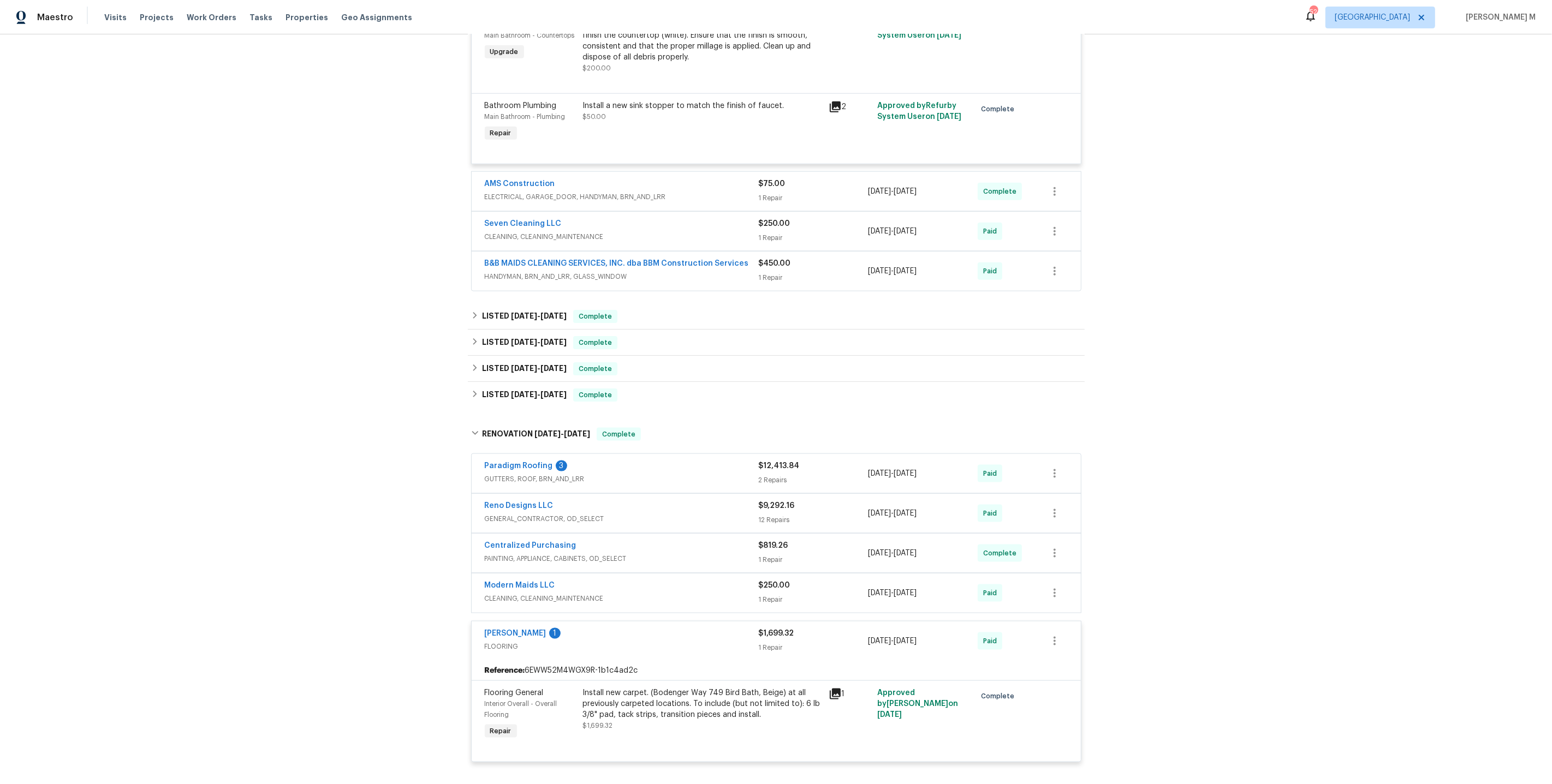
scroll to position [1489, 0]
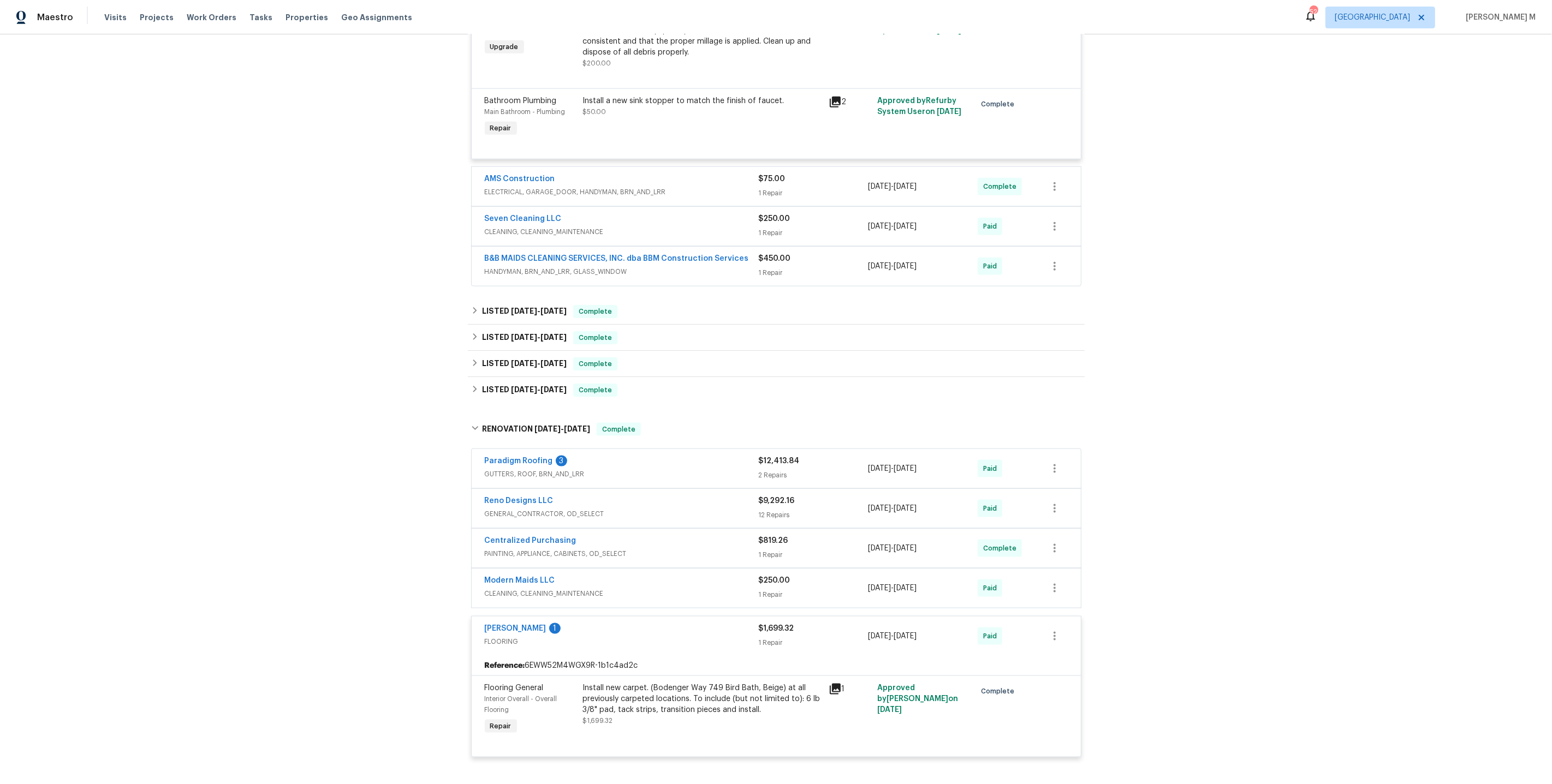
click at [536, 449] on div "Paradigm Roofing 3 GUTTERS, ROOF, BRN_AND_LRR $12,413.84 2 Repairs [DATE] - [DA…" at bounding box center [776, 469] width 609 height 39
click at [555, 456] on div "Paradigm Roofing 3 GUTTERS, ROOF, BRN_AND_LRR" at bounding box center [622, 469] width 274 height 26
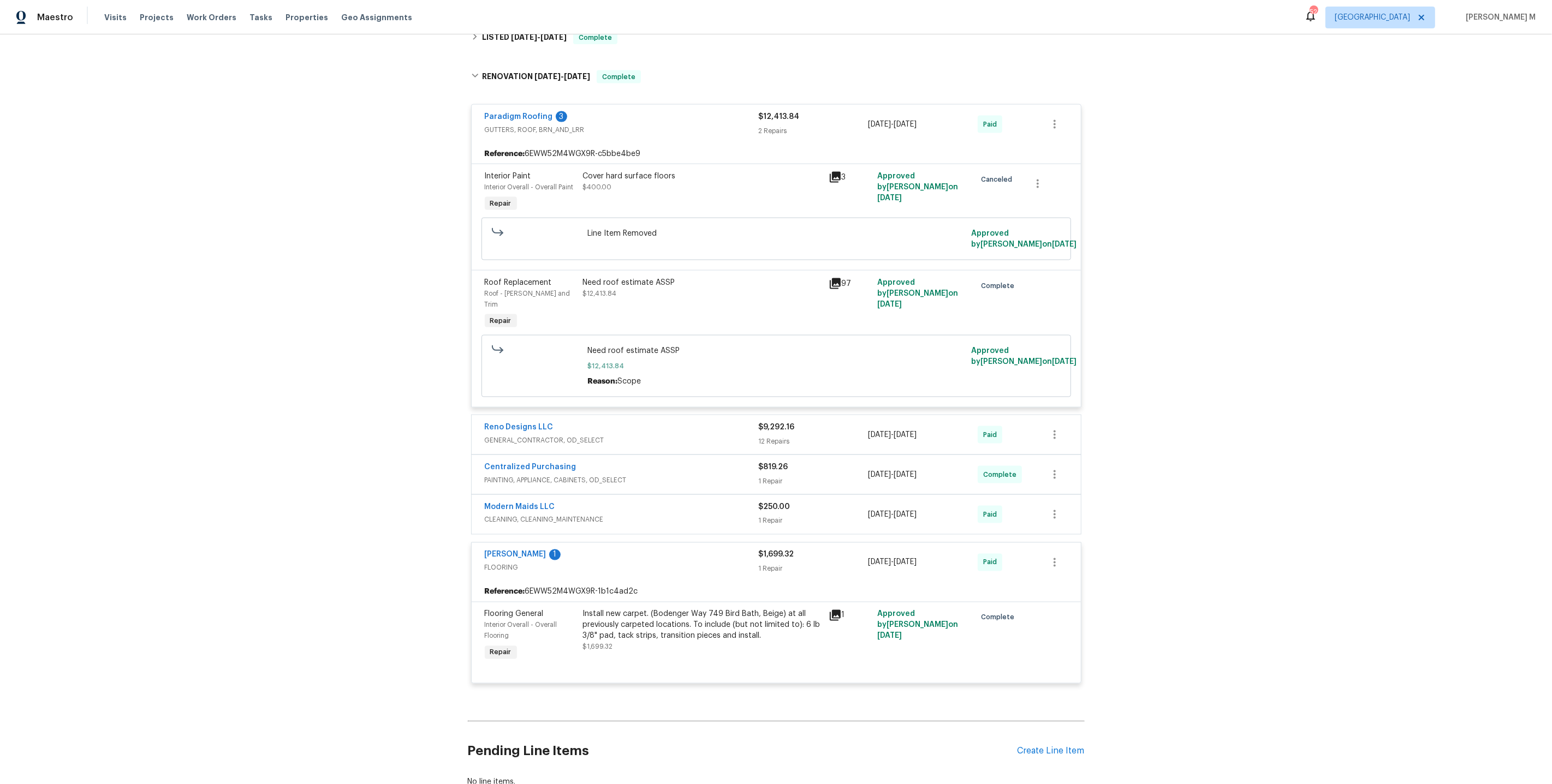
scroll to position [1843, 0]
click at [488, 421] on div "Reno Designs LLC GENERAL_CONTRACTOR, OD_SELECT" at bounding box center [622, 434] width 274 height 26
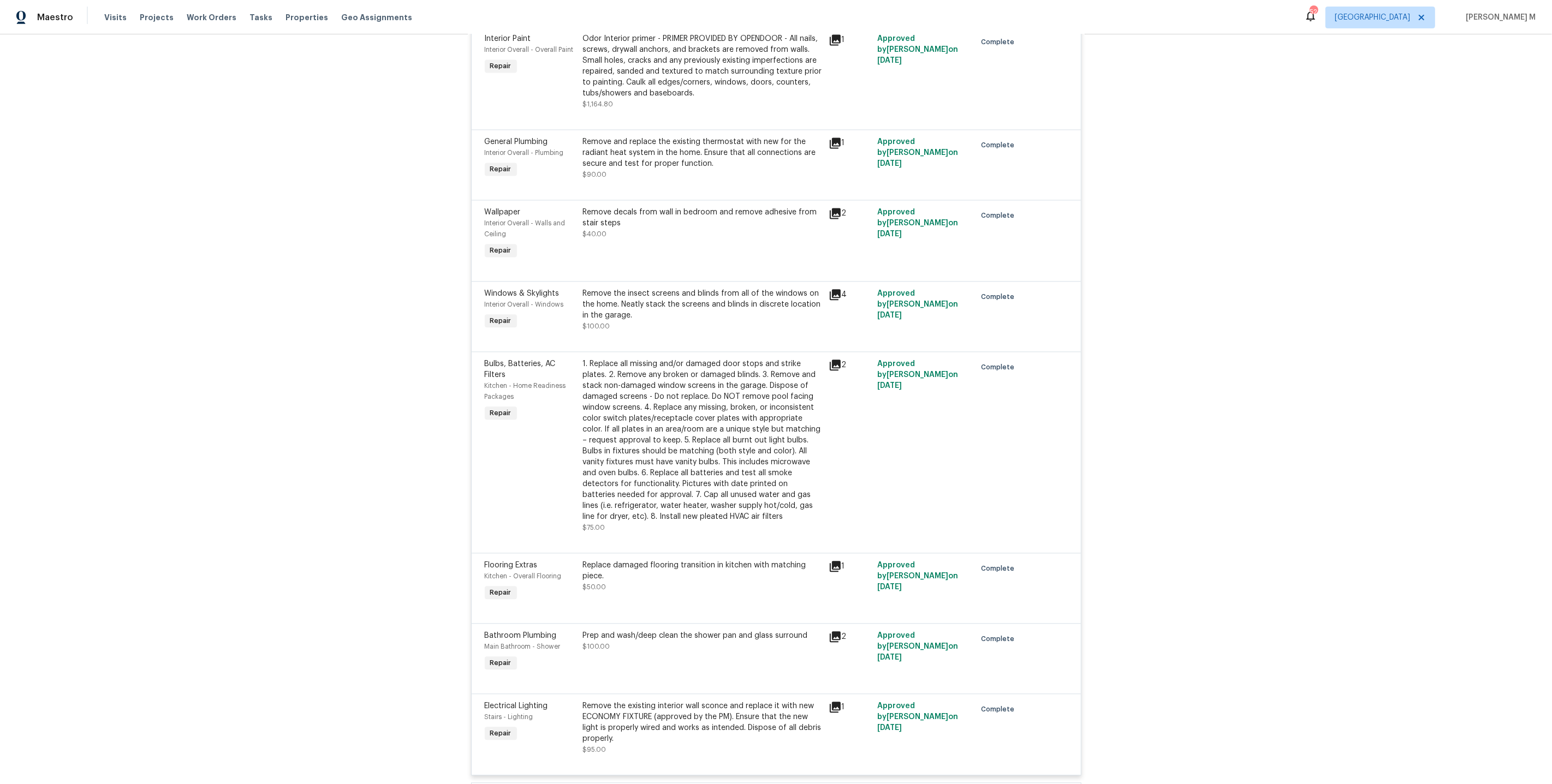
scroll to position [2660, 0]
click at [680, 559] on div "Replace damaged flooring transition in kitchen with matching piece." at bounding box center [702, 569] width 239 height 22
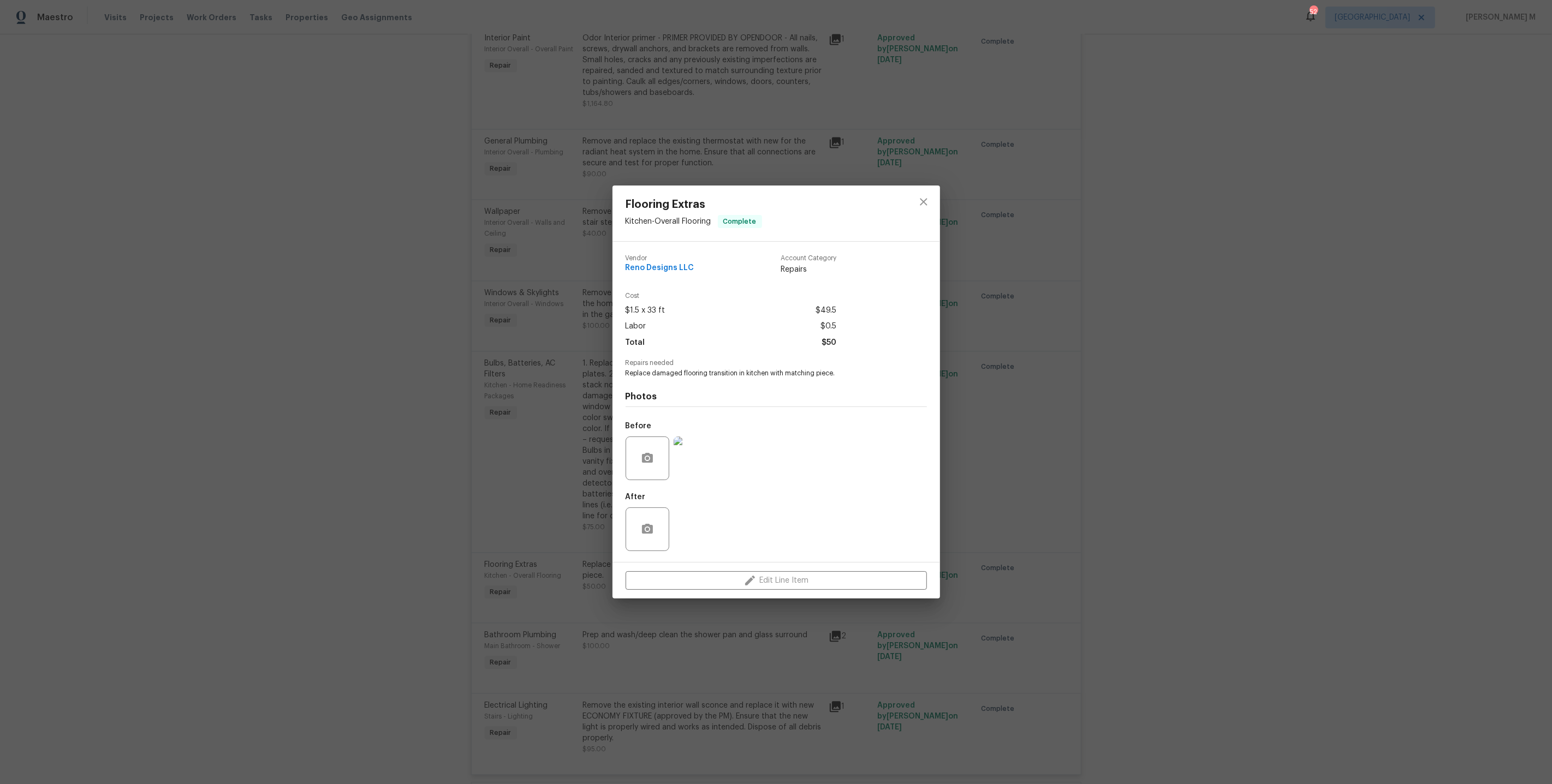
click at [703, 472] on img at bounding box center [694, 457] width 43 height 43
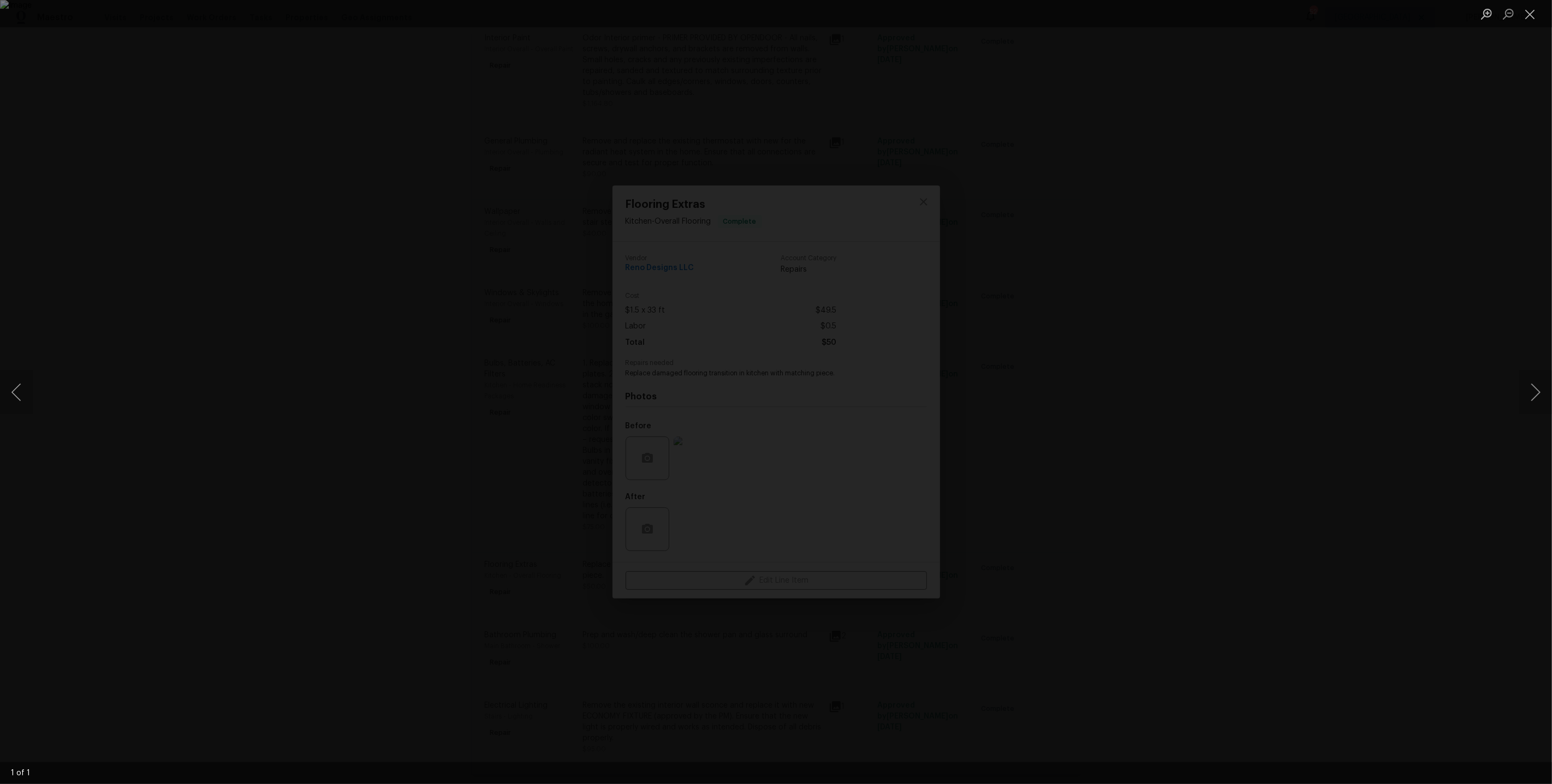
click at [1349, 402] on div "Lightbox" at bounding box center [776, 392] width 1552 height 784
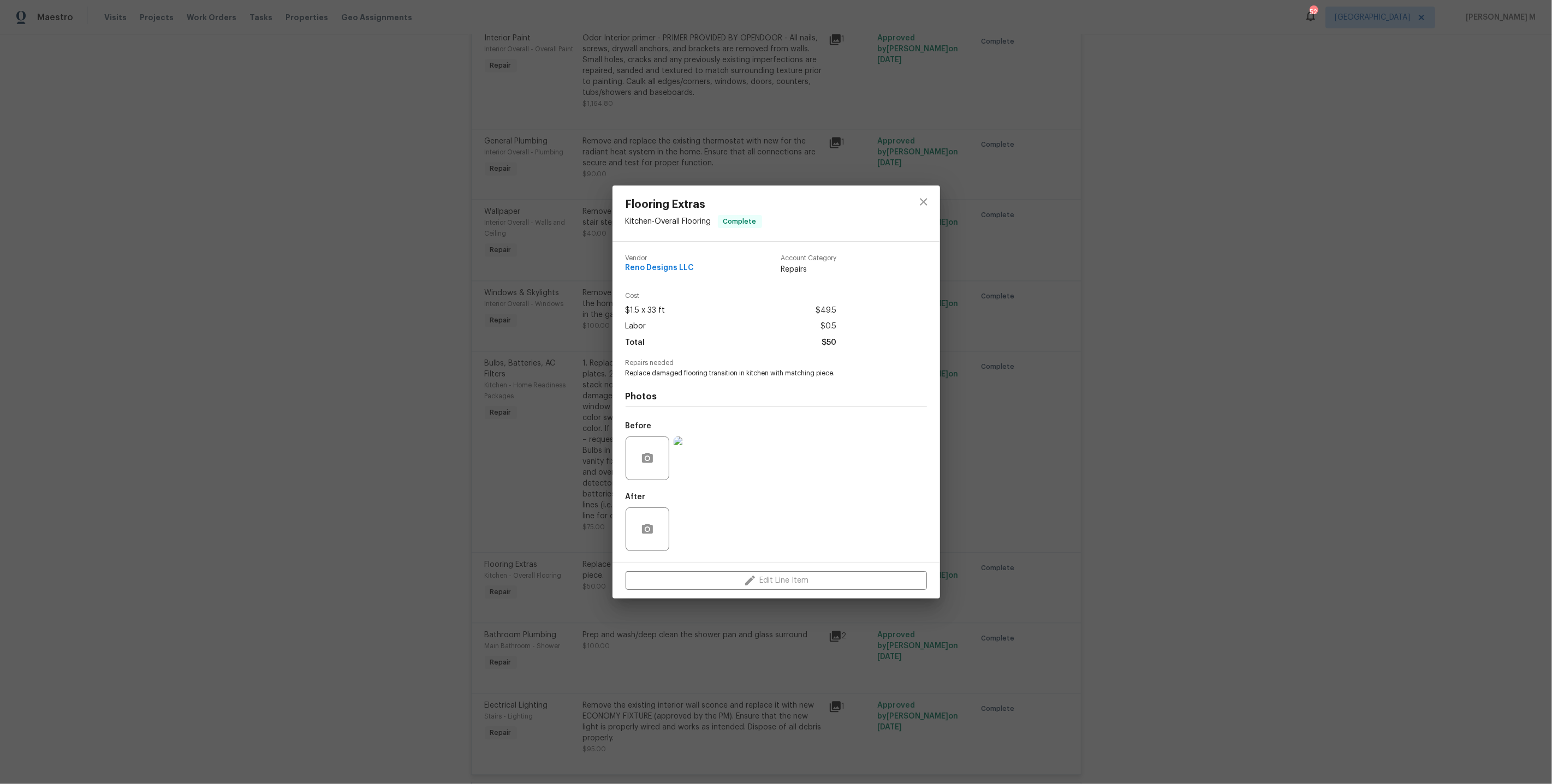
click at [1039, 469] on div "Flooring Extras Kitchen - Overall Flooring Complete Vendor Reno Designs LLC Acc…" at bounding box center [776, 392] width 1552 height 784
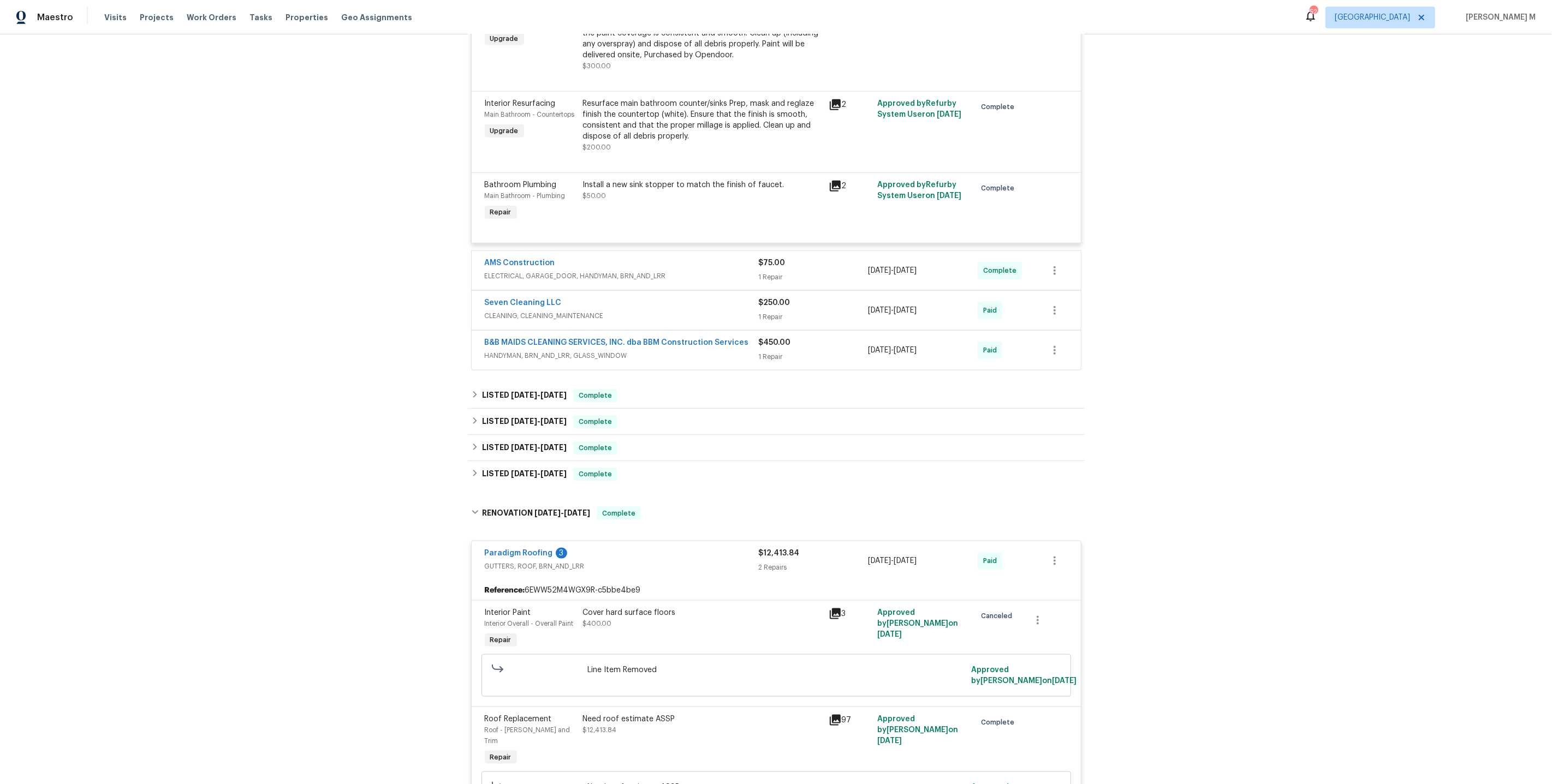
scroll to position [1397, 0]
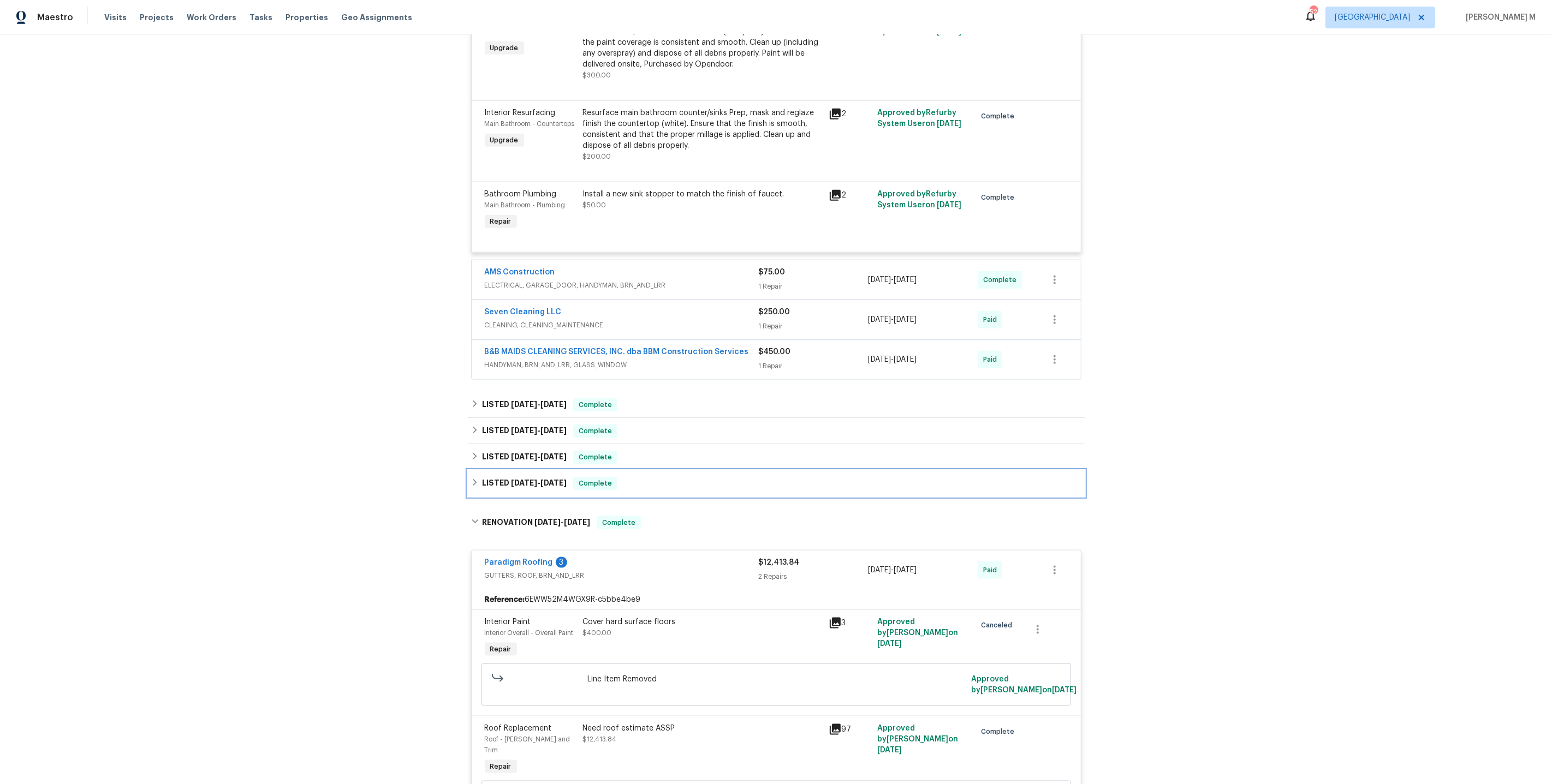
click at [529, 471] on div "LISTED 2/14/25 - 2/15/25 Complete" at bounding box center [776, 484] width 617 height 26
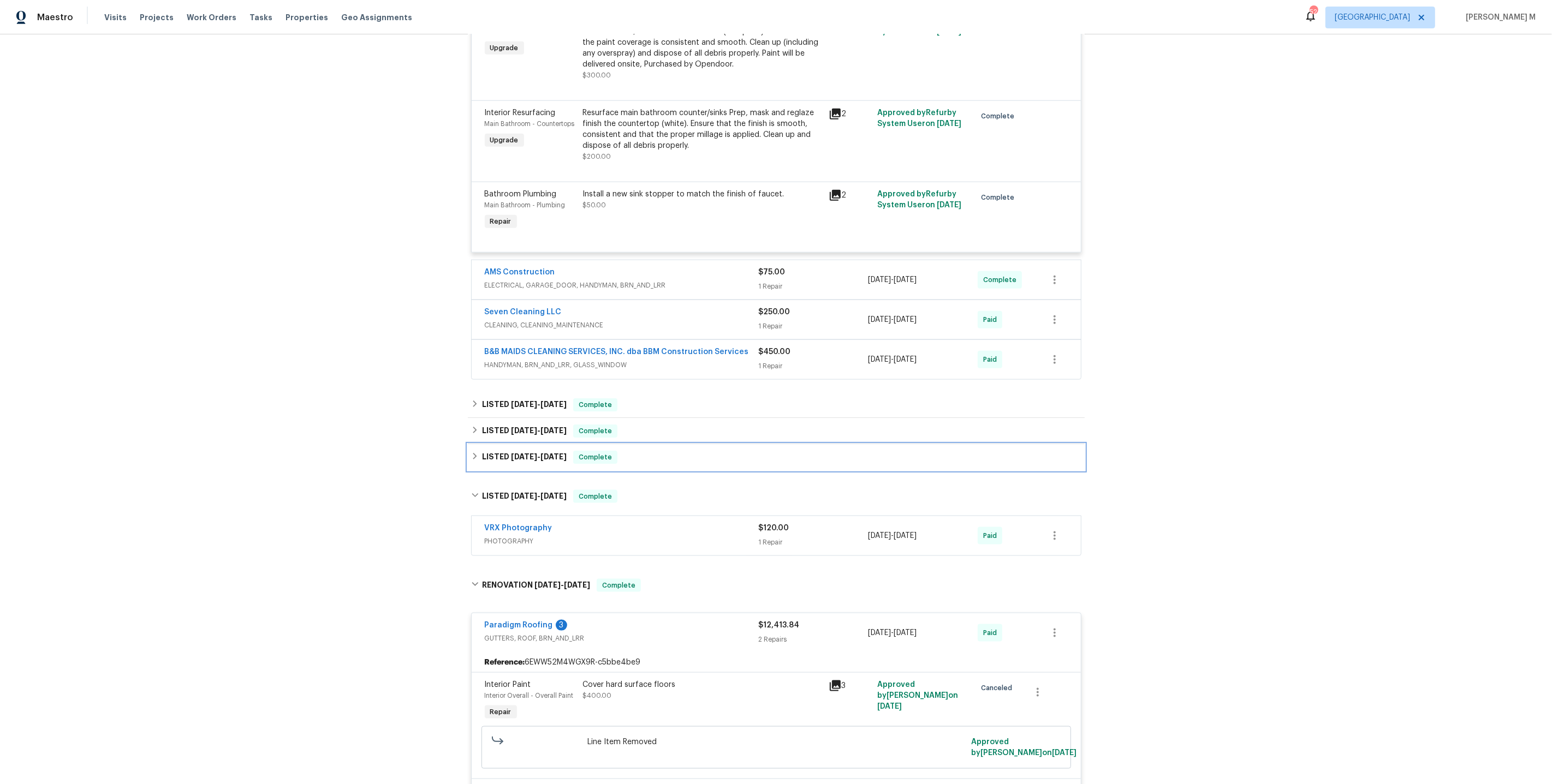
click at [522, 450] on h6 "LISTED 2/24/25 - 3/6/25" at bounding box center [525, 456] width 85 height 13
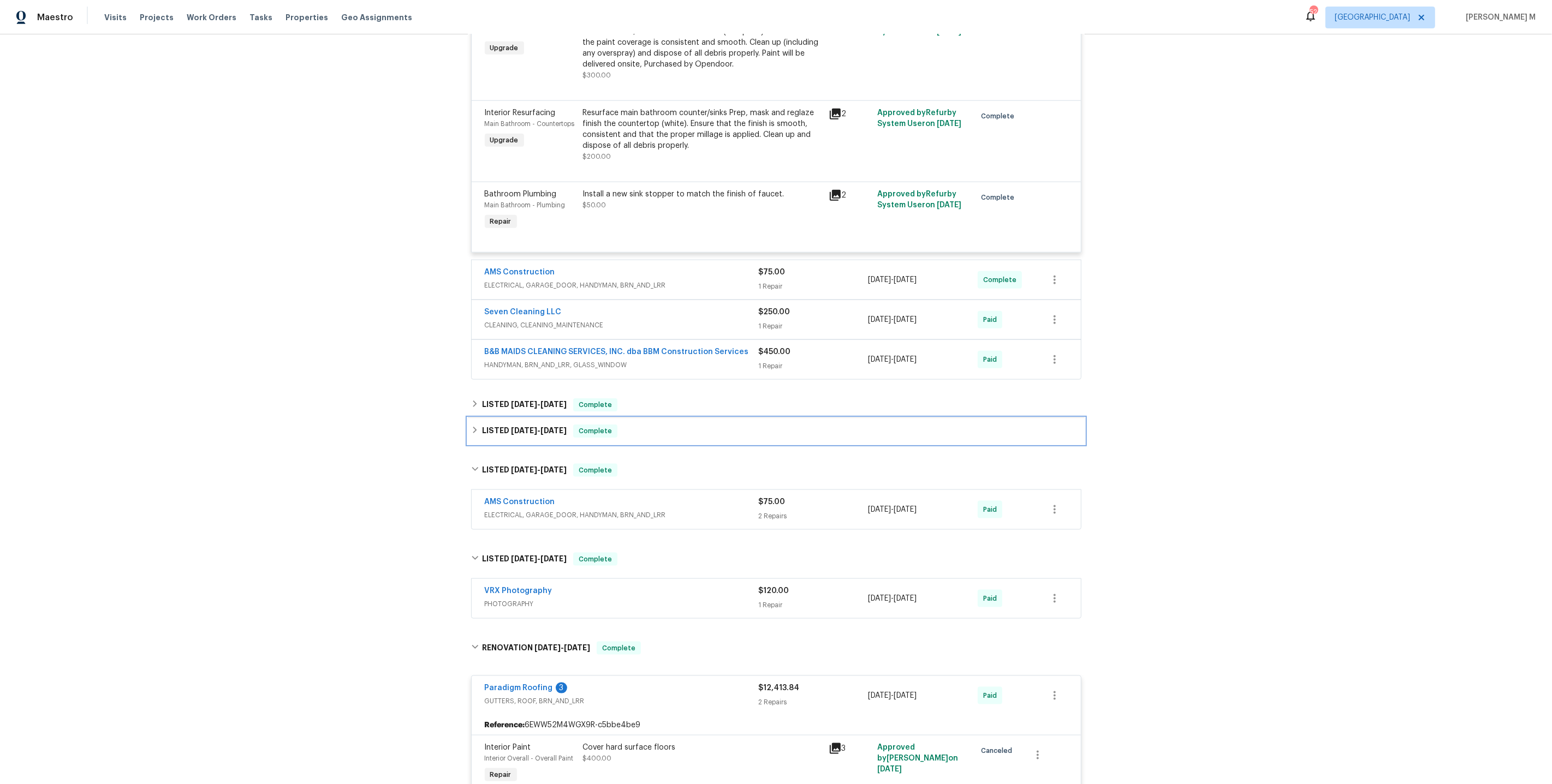
click at [533, 418] on div "LISTED 3/6/25 - 3/7/25 Complete" at bounding box center [776, 431] width 617 height 26
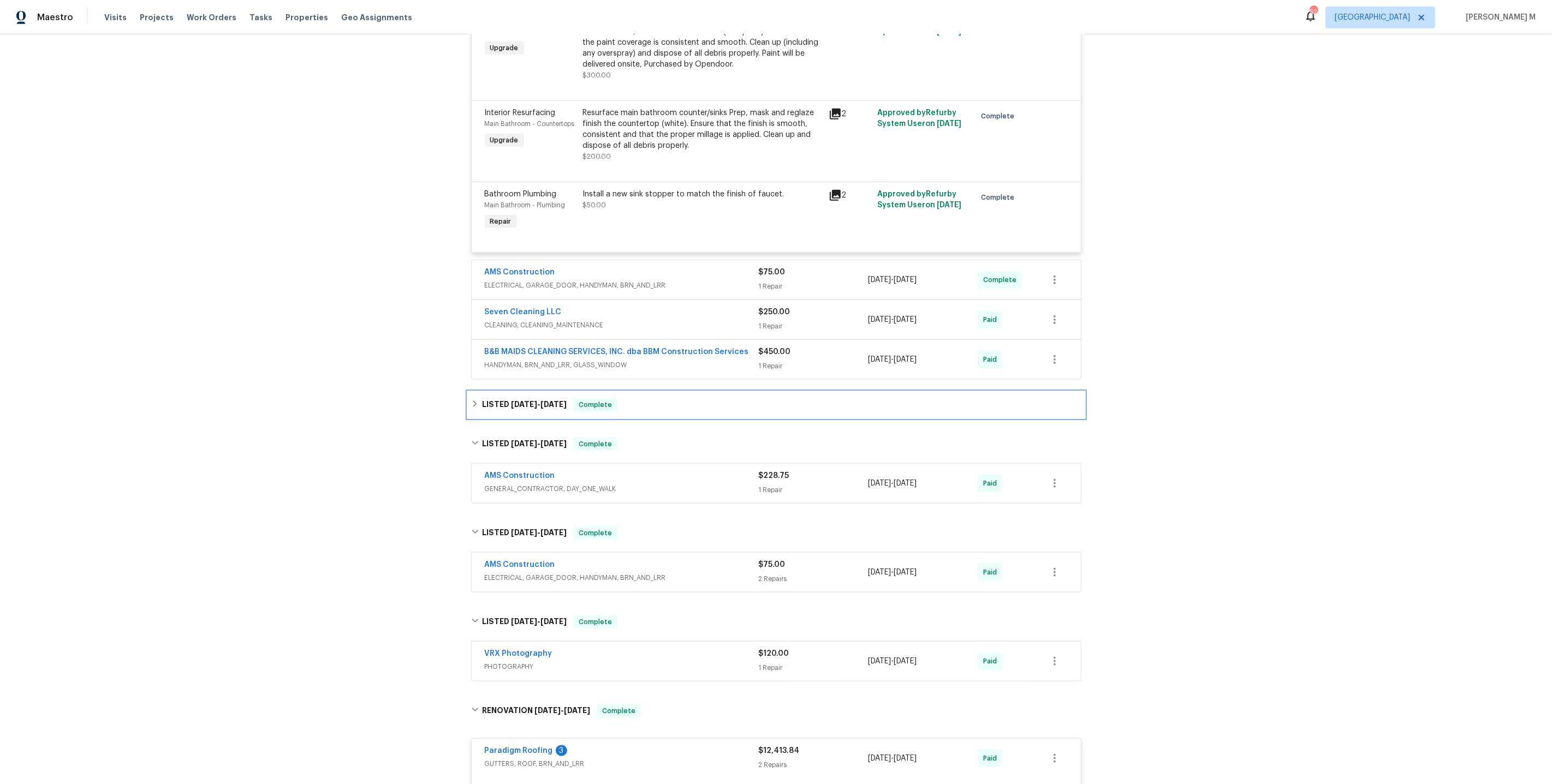
click at [534, 401] on span "4/13/25 - 4/23/25" at bounding box center [538, 404] width 56 height 8
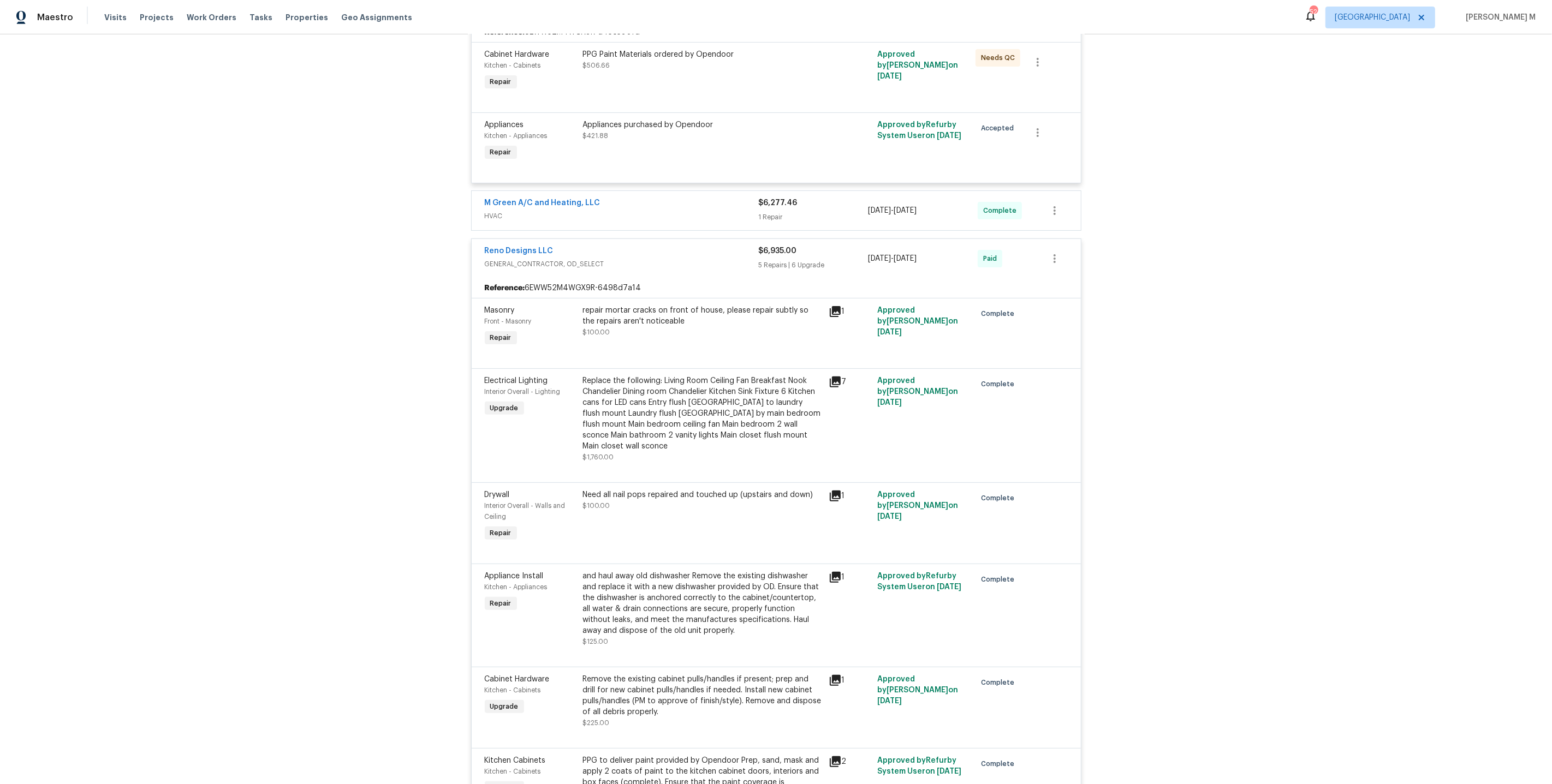
scroll to position [0, 0]
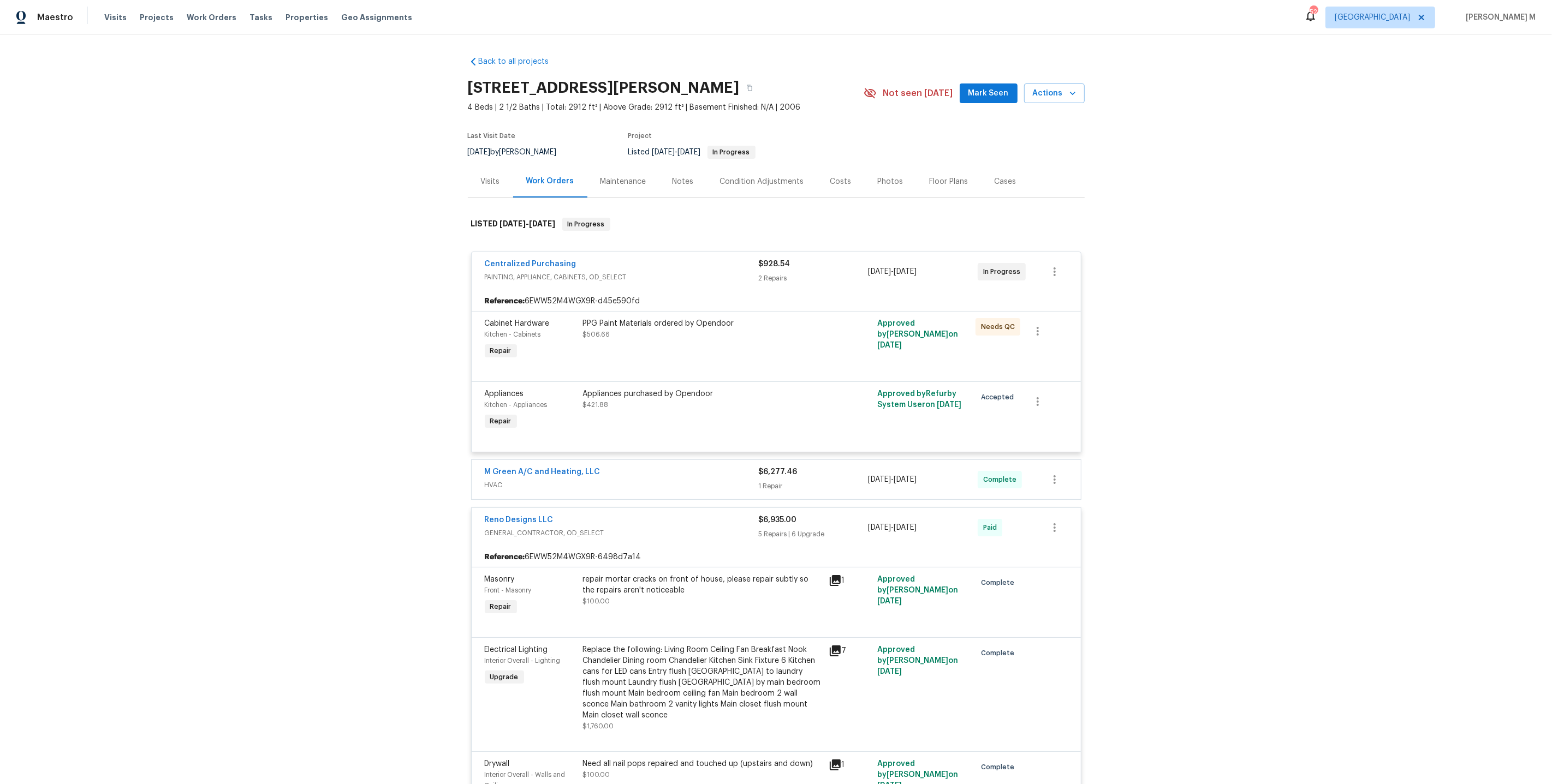
click at [505, 466] on div "M Green A/C and Heating, LLC" at bounding box center [622, 472] width 274 height 13
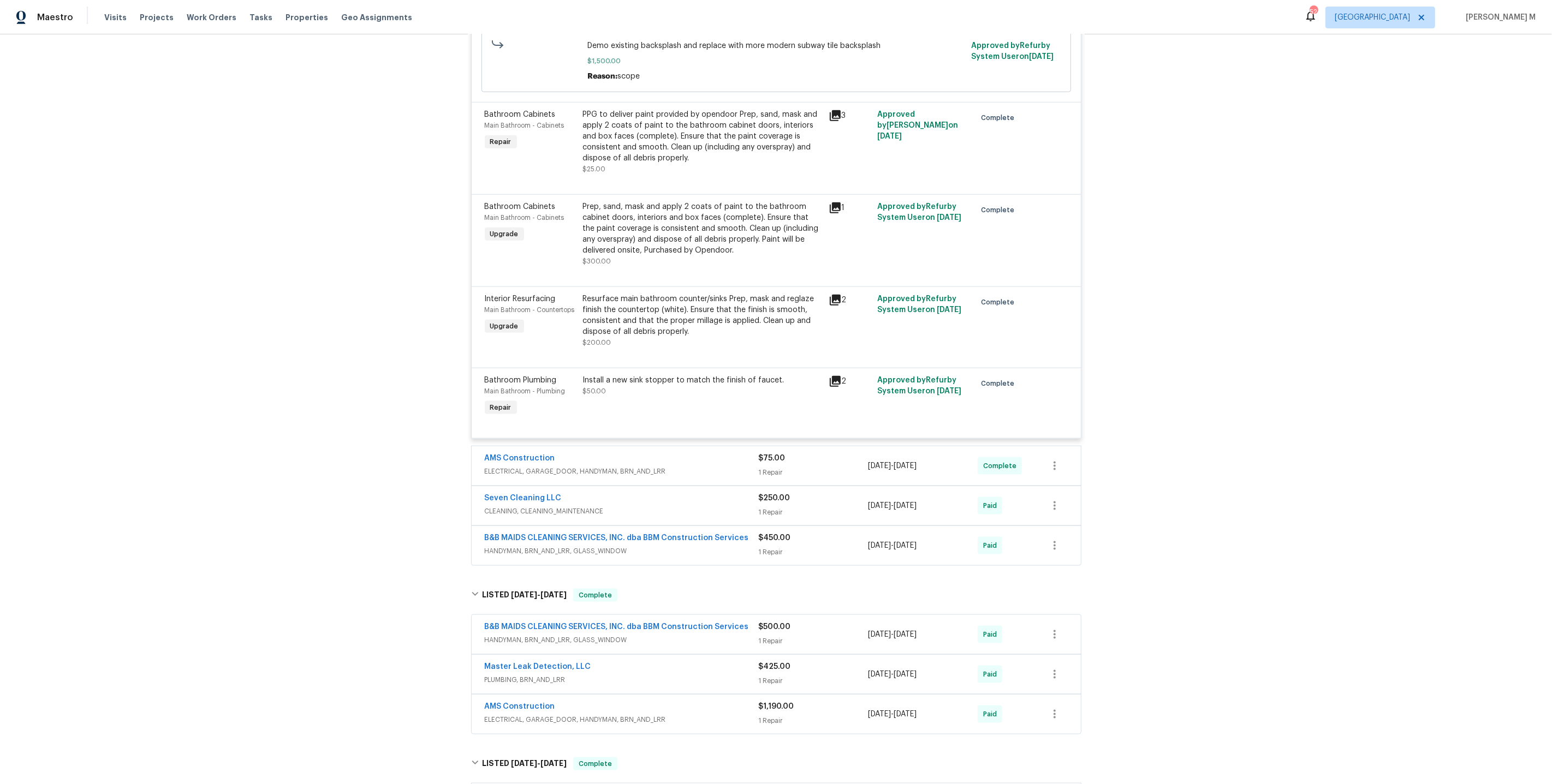
scroll to position [1398, 0]
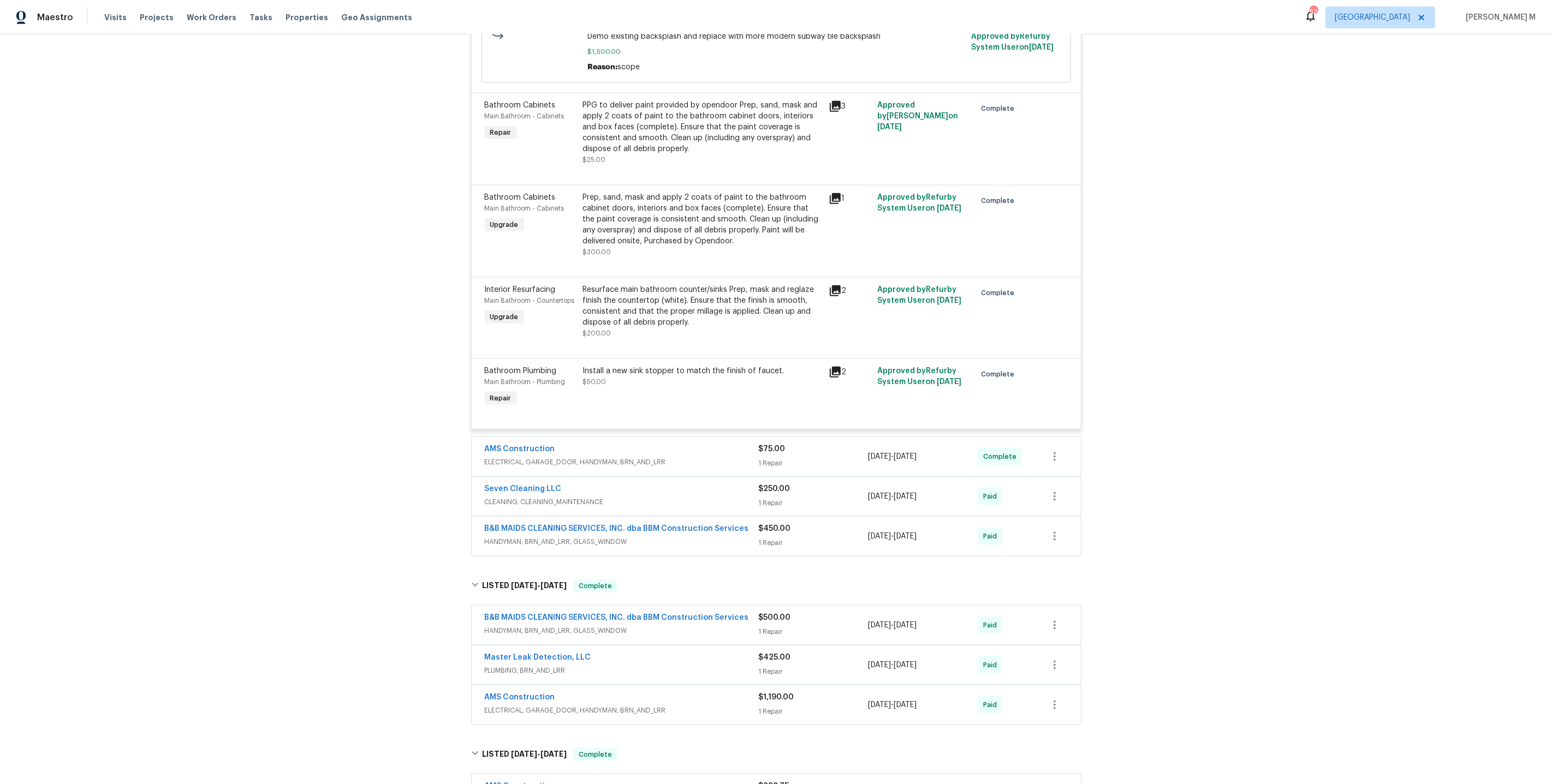
click at [569, 536] on span "HANDYMAN, BRN_AND_LRR, GLASS_WINDOW" at bounding box center [622, 541] width 274 height 11
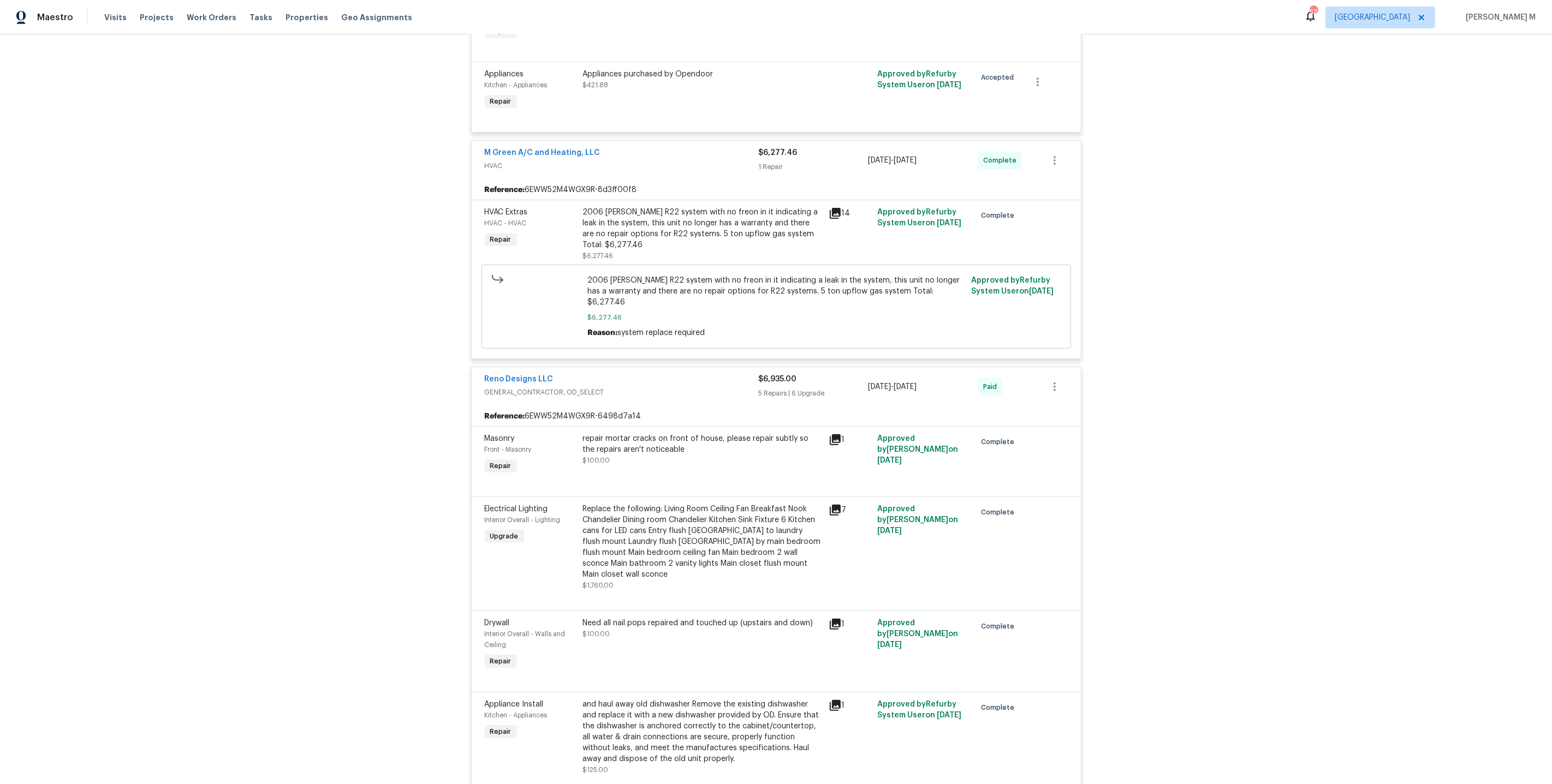
scroll to position [0, 0]
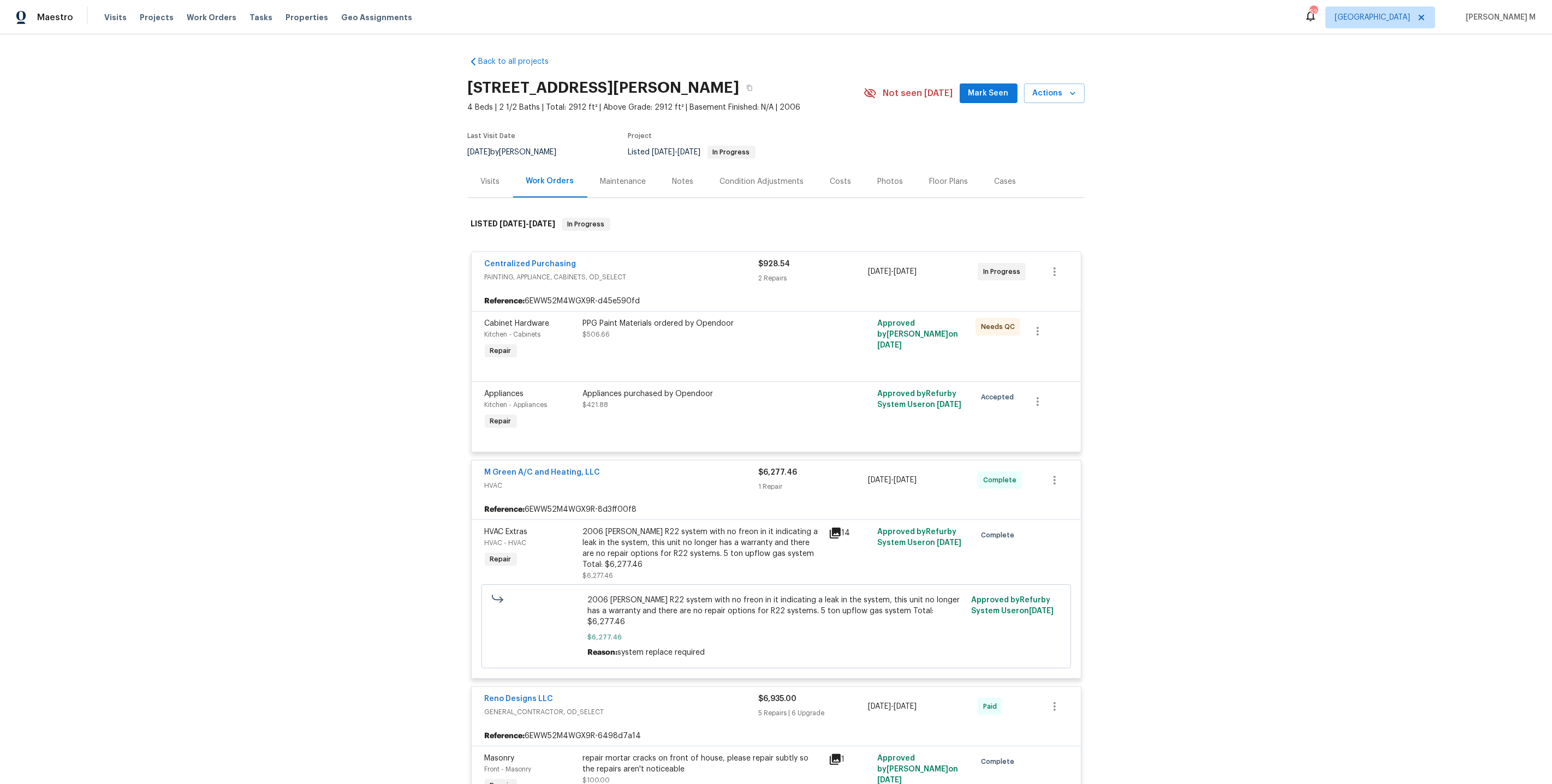
click at [612, 185] on div "Maintenance" at bounding box center [624, 181] width 72 height 32
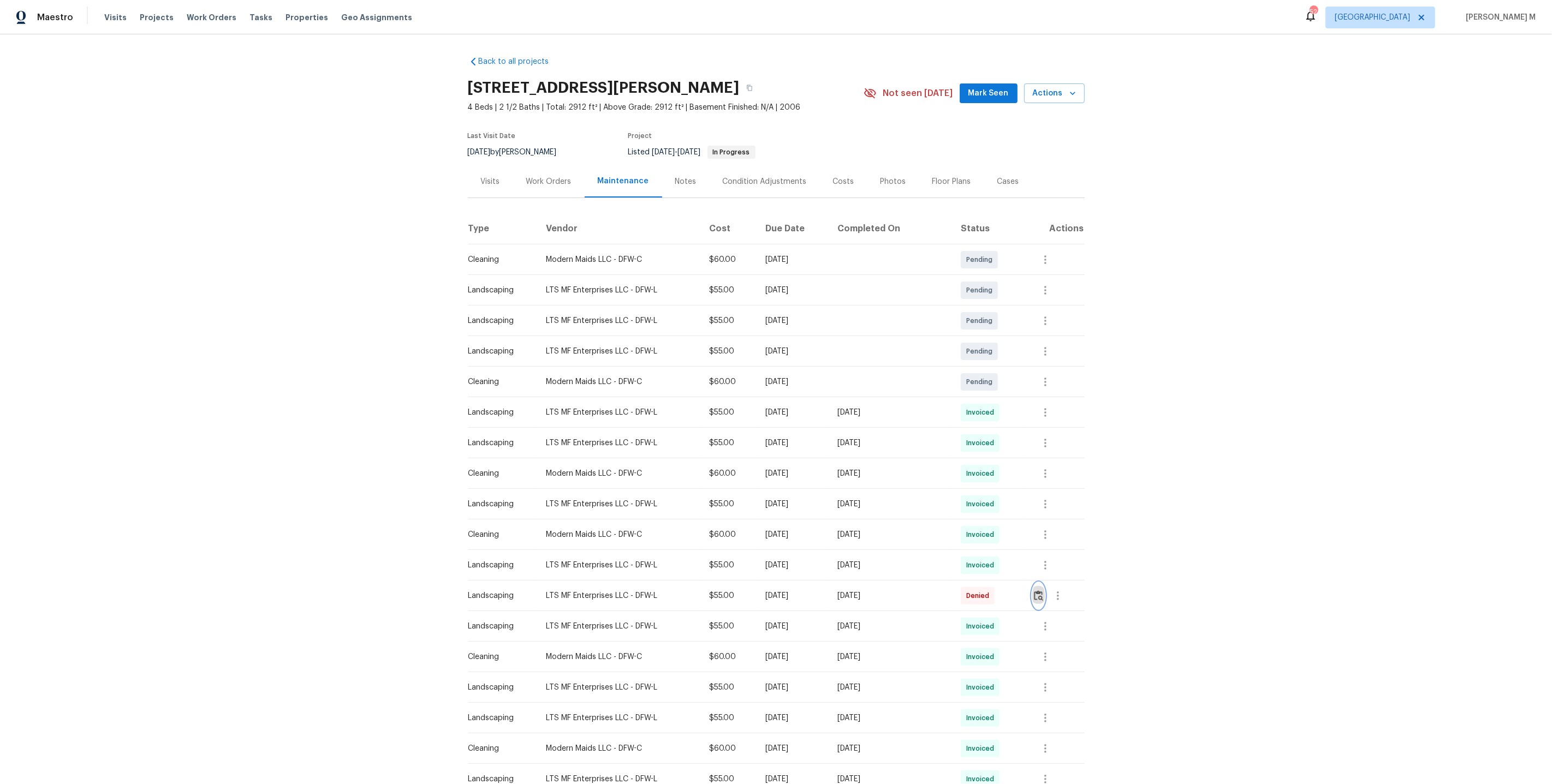
click at [1043, 595] on img "button" at bounding box center [1038, 596] width 10 height 11
click at [1049, 414] on button "button" at bounding box center [1045, 412] width 26 height 26
click at [996, 475] on div at bounding box center [776, 392] width 1552 height 784
click at [1038, 472] on button "button" at bounding box center [1045, 473] width 26 height 26
click at [1051, 486] on li "View details" at bounding box center [1071, 486] width 77 height 18
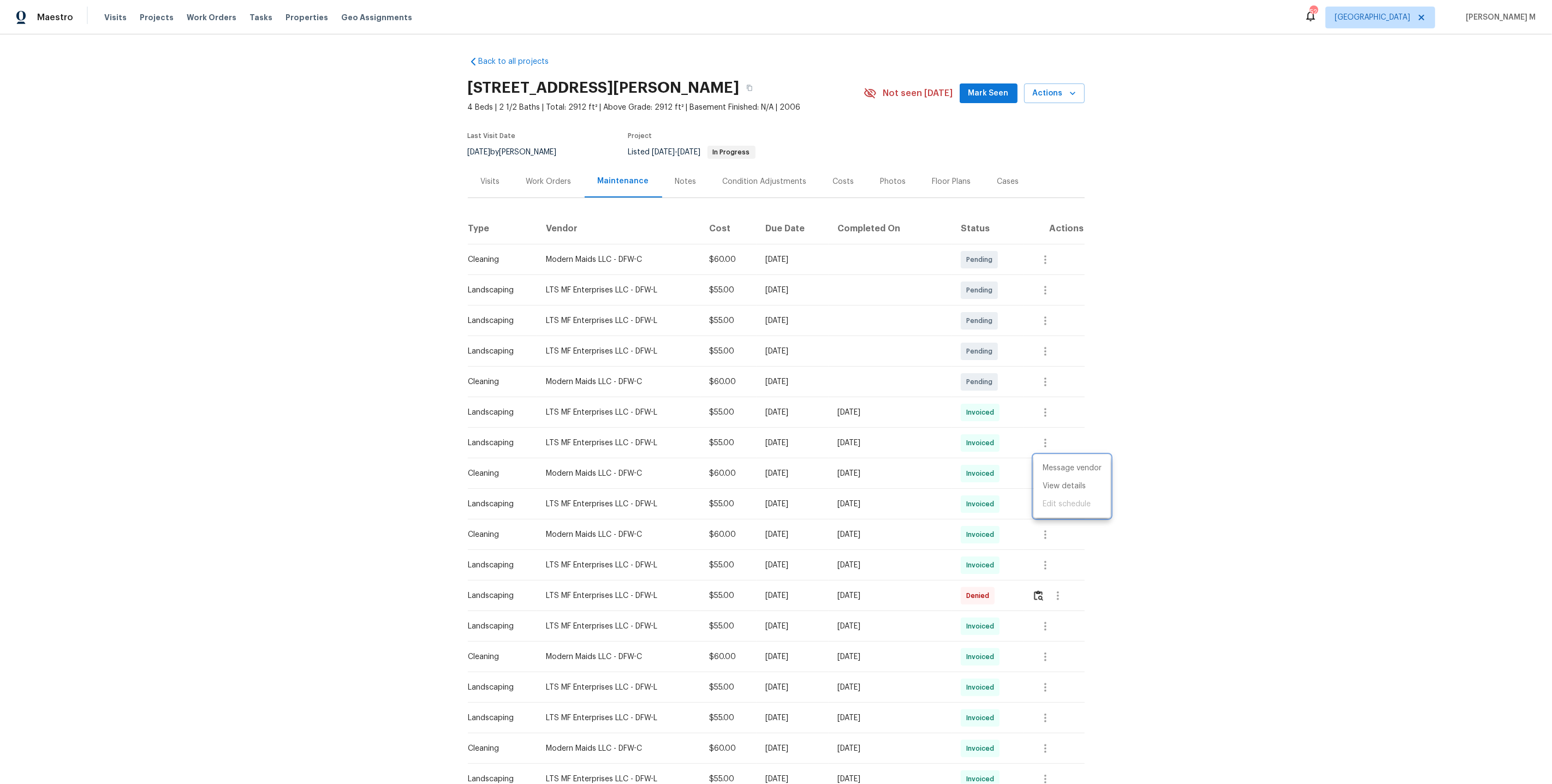
click at [1038, 396] on div at bounding box center [776, 392] width 1552 height 784
click at [1052, 407] on icon "button" at bounding box center [1045, 412] width 13 height 13
click at [1052, 407] on li "Message vendor" at bounding box center [1071, 407] width 77 height 18
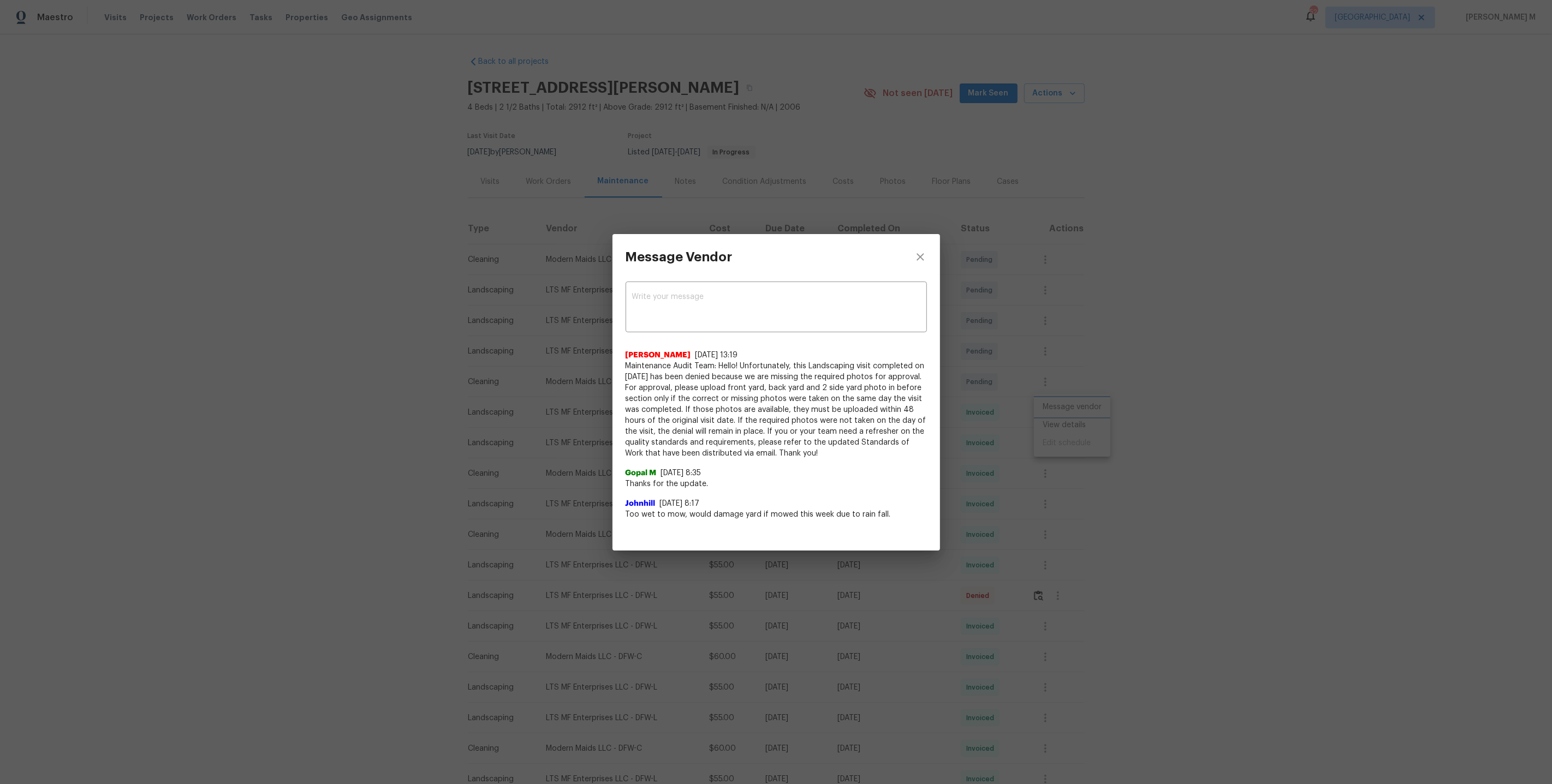
click at [1177, 399] on div "Message Vendor x ​ Saravanan Thiagarajan 7/25/25, 13:19 Maintenance Audit Team:…" at bounding box center [776, 392] width 1552 height 784
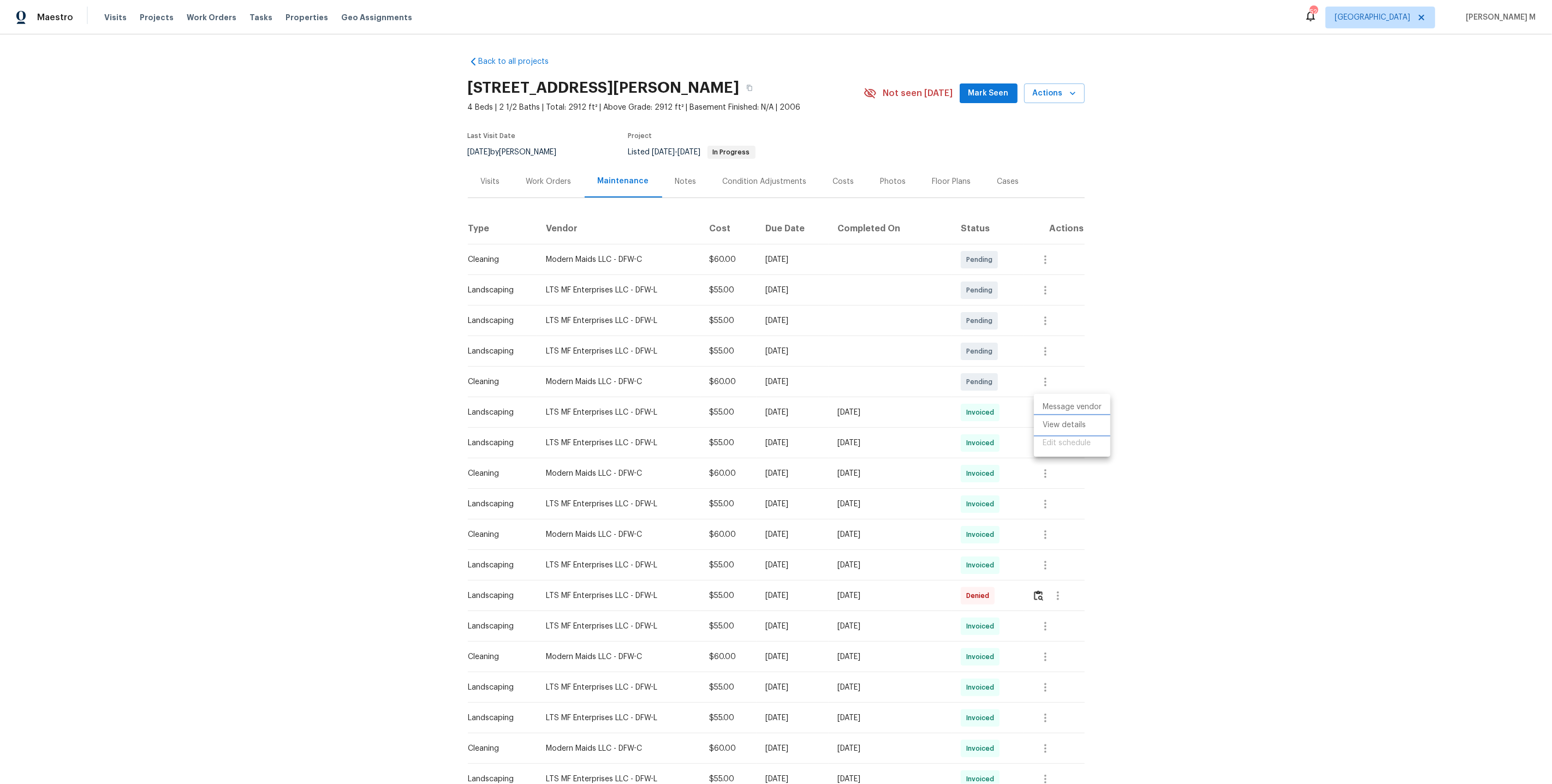
click at [1087, 418] on li "View details" at bounding box center [1071, 425] width 77 height 18
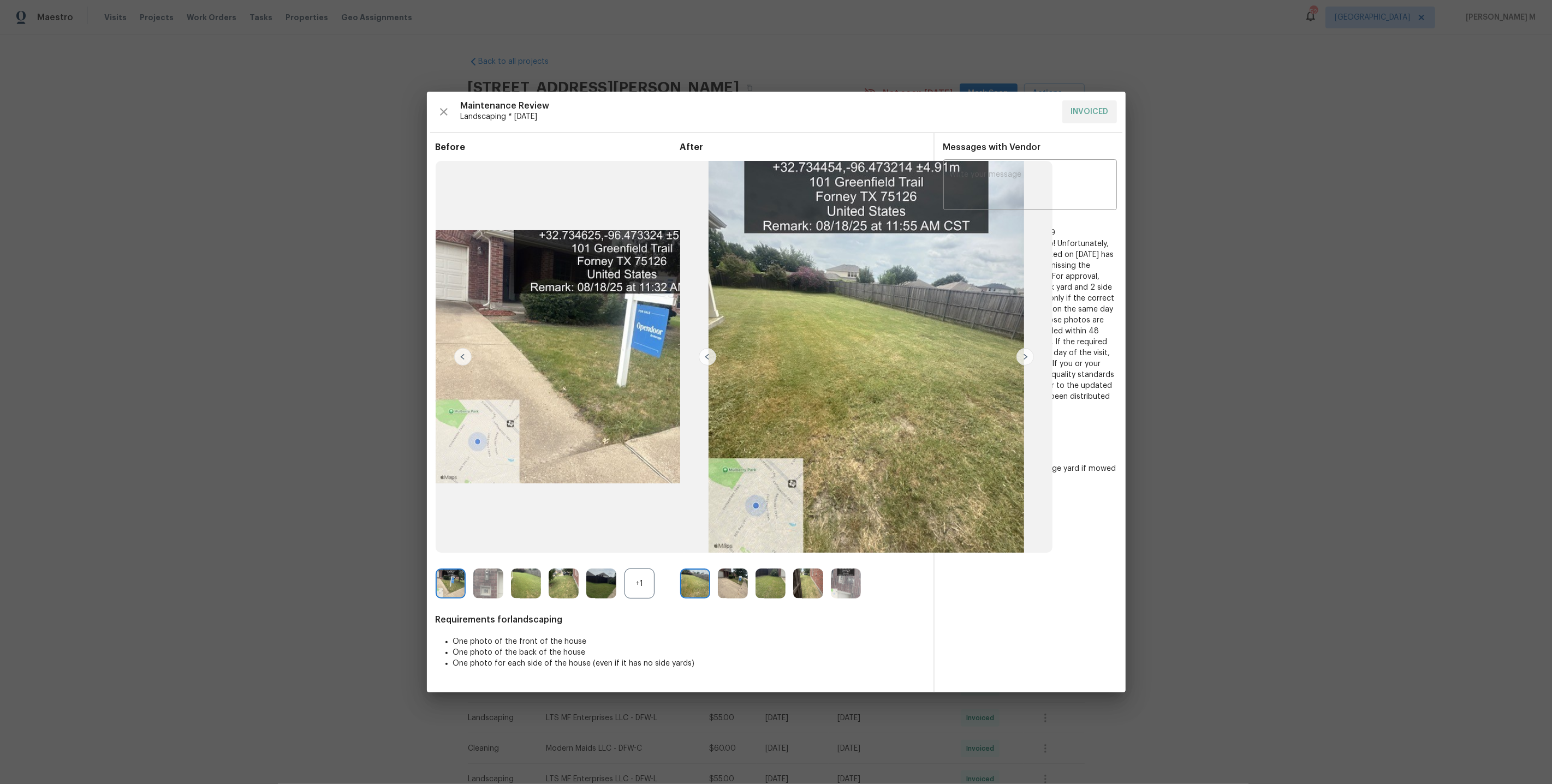
click at [814, 602] on div "Before +1 After Requirements for landscaping One photo of the front of the hous…" at bounding box center [680, 417] width 489 height 550
click at [812, 599] on div "Before +1 After Requirements for landscaping One photo of the front of the hous…" at bounding box center [680, 417] width 489 height 550
click at [812, 588] on img at bounding box center [808, 584] width 30 height 30
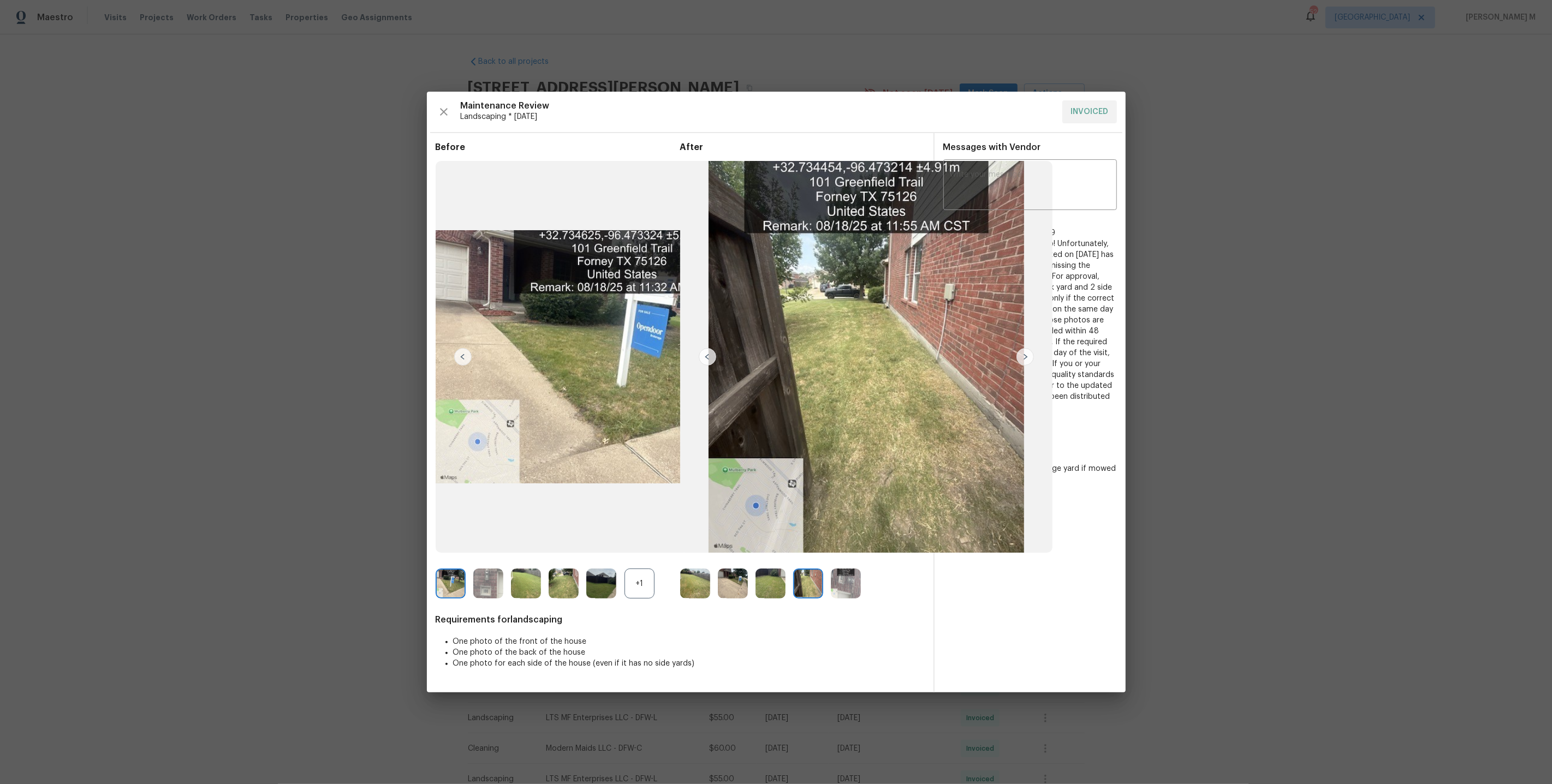
click at [647, 577] on div "+1" at bounding box center [640, 584] width 30 height 30
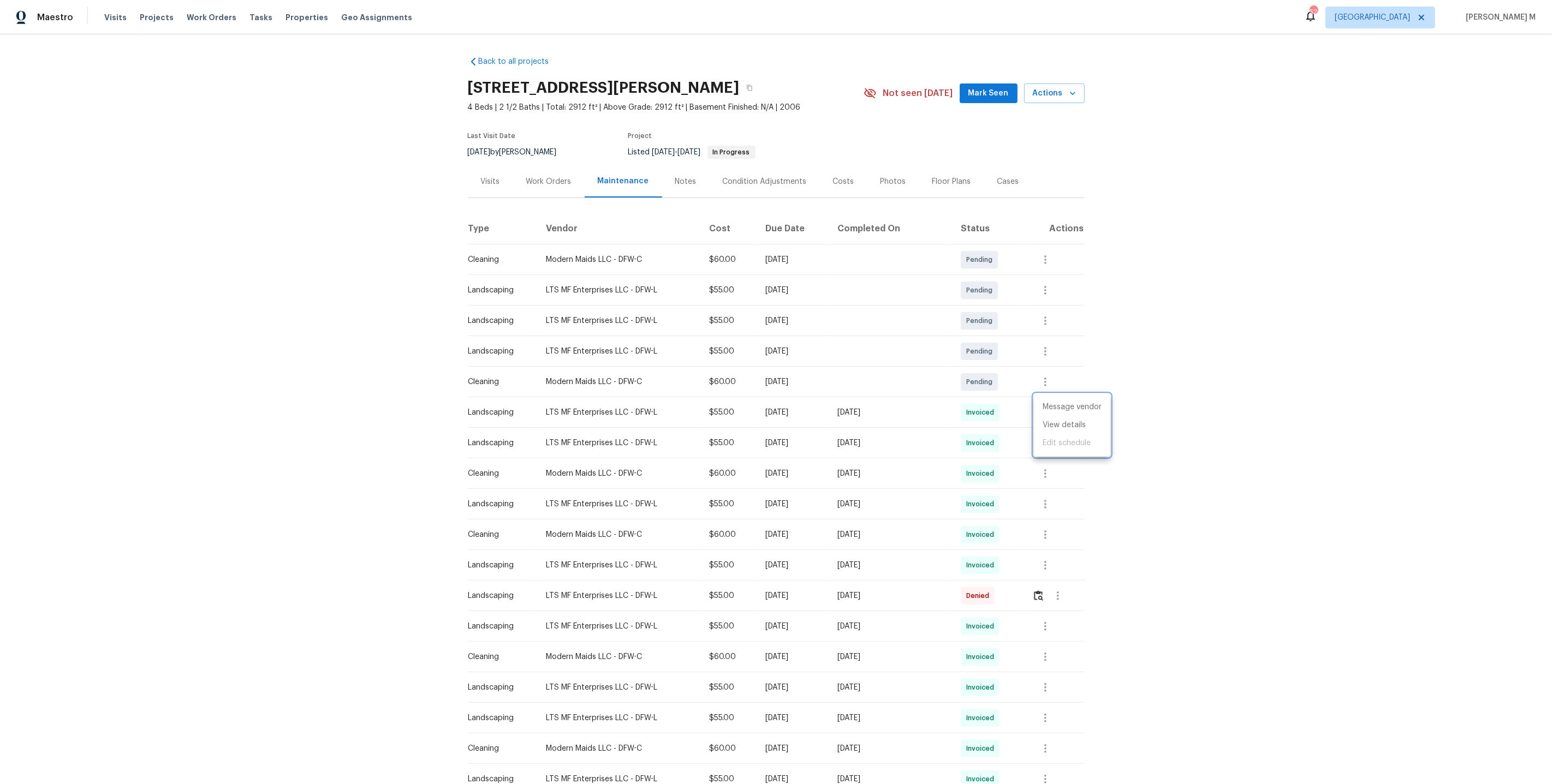
click at [1058, 506] on div at bounding box center [776, 392] width 1552 height 784
click at [549, 165] on div "Work Orders" at bounding box center [549, 181] width 72 height 32
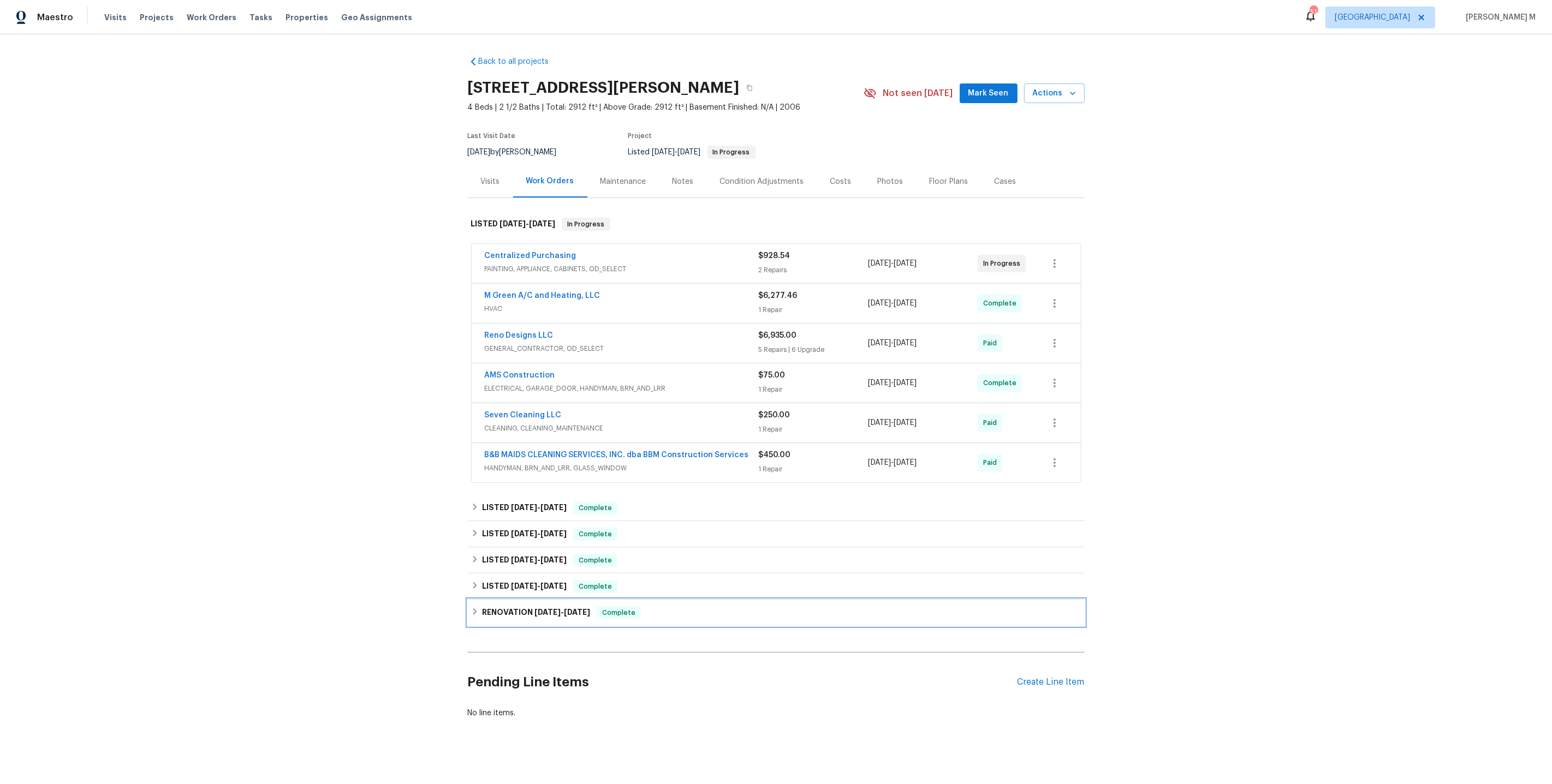
click at [547, 606] on h6 "RENOVATION 11/11/24 - 1/31/25" at bounding box center [536, 612] width 108 height 13
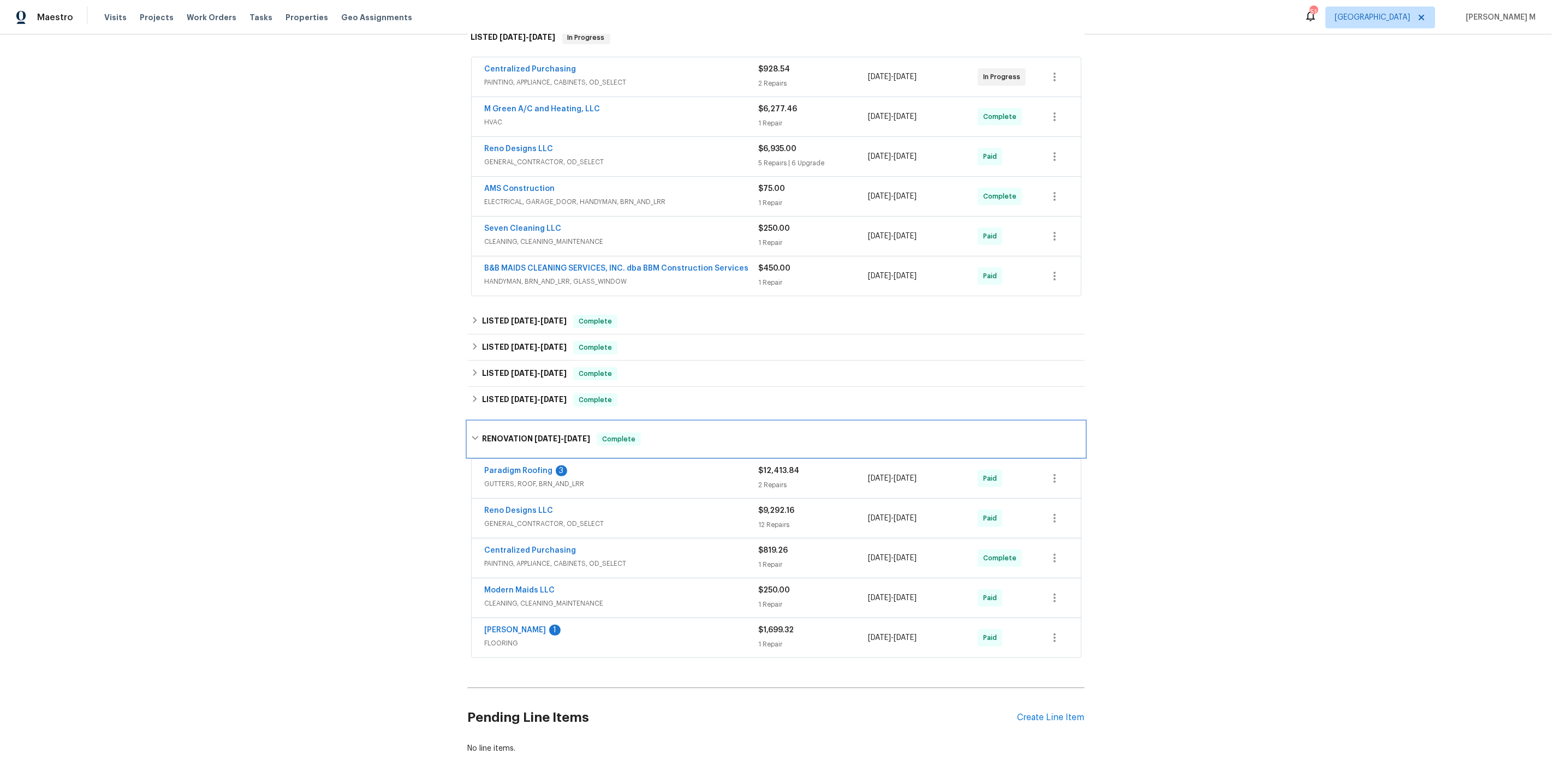
scroll to position [188, 0]
click at [499, 367] on div "LISTED 2/24/25 - 3/6/25 Complete" at bounding box center [776, 373] width 617 height 26
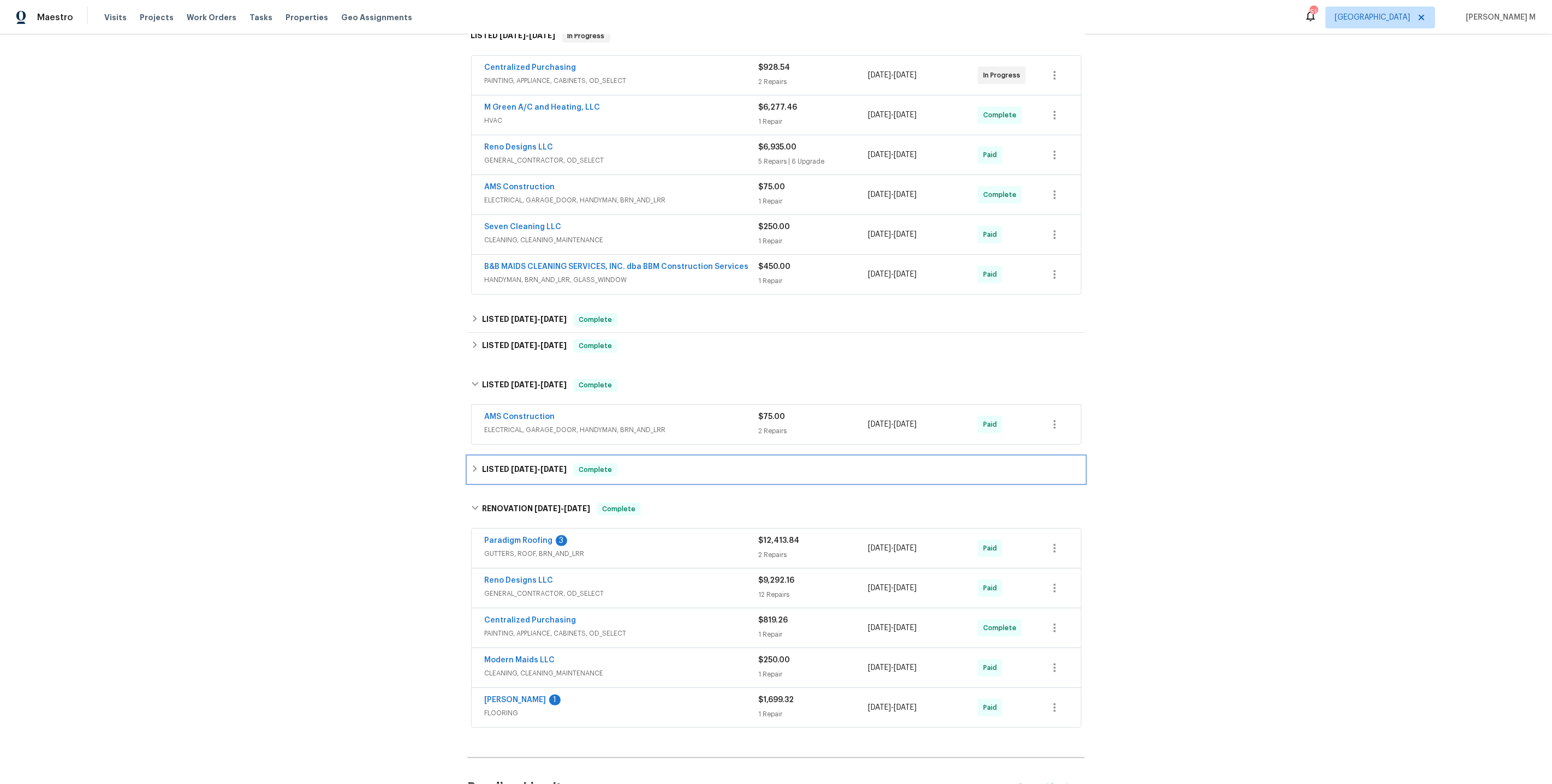
click at [511, 465] on span "2/14/25" at bounding box center [524, 469] width 26 height 8
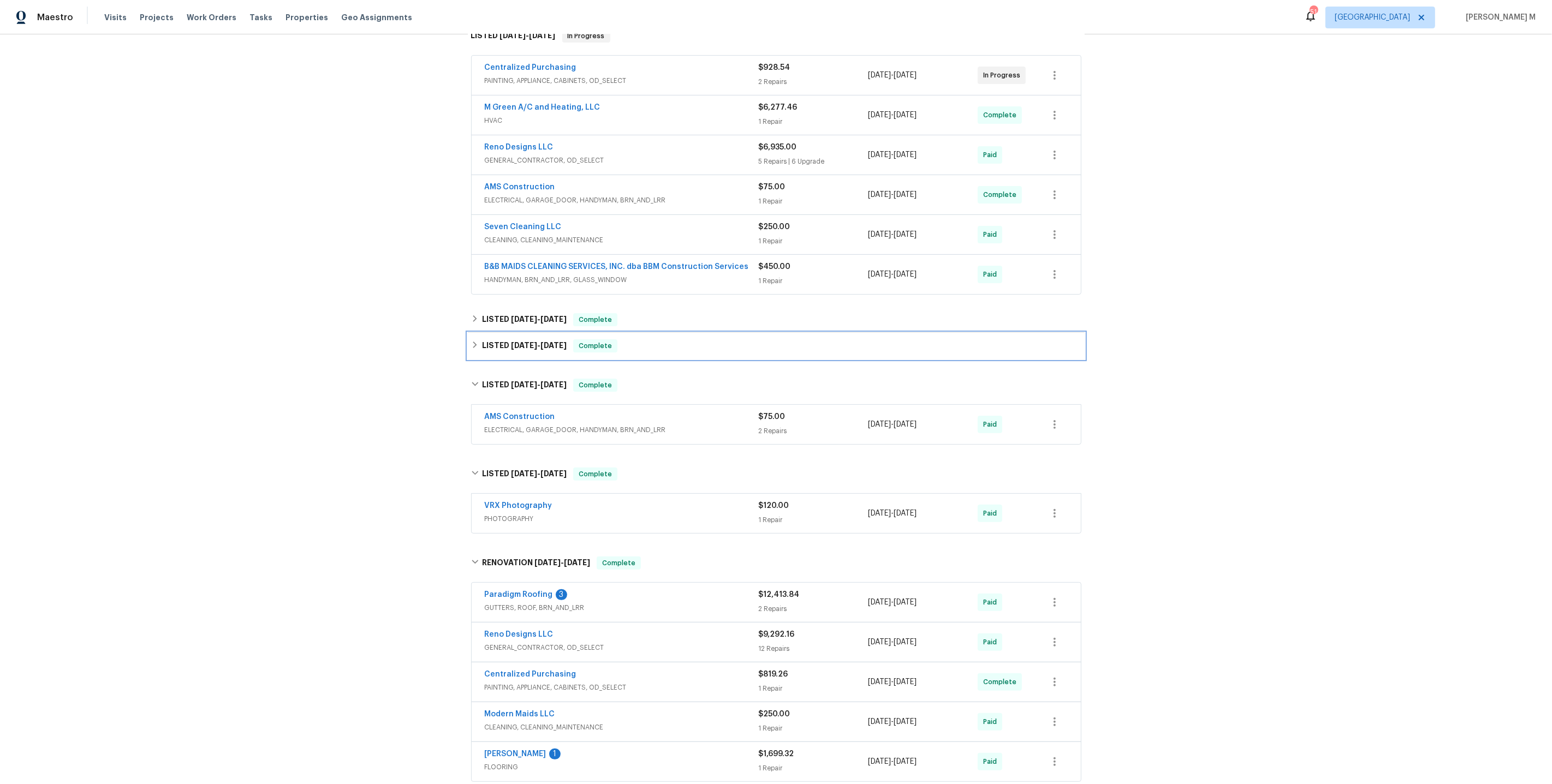
click at [531, 342] on div "LISTED 3/6/25 - 3/7/25 Complete" at bounding box center [776, 346] width 617 height 26
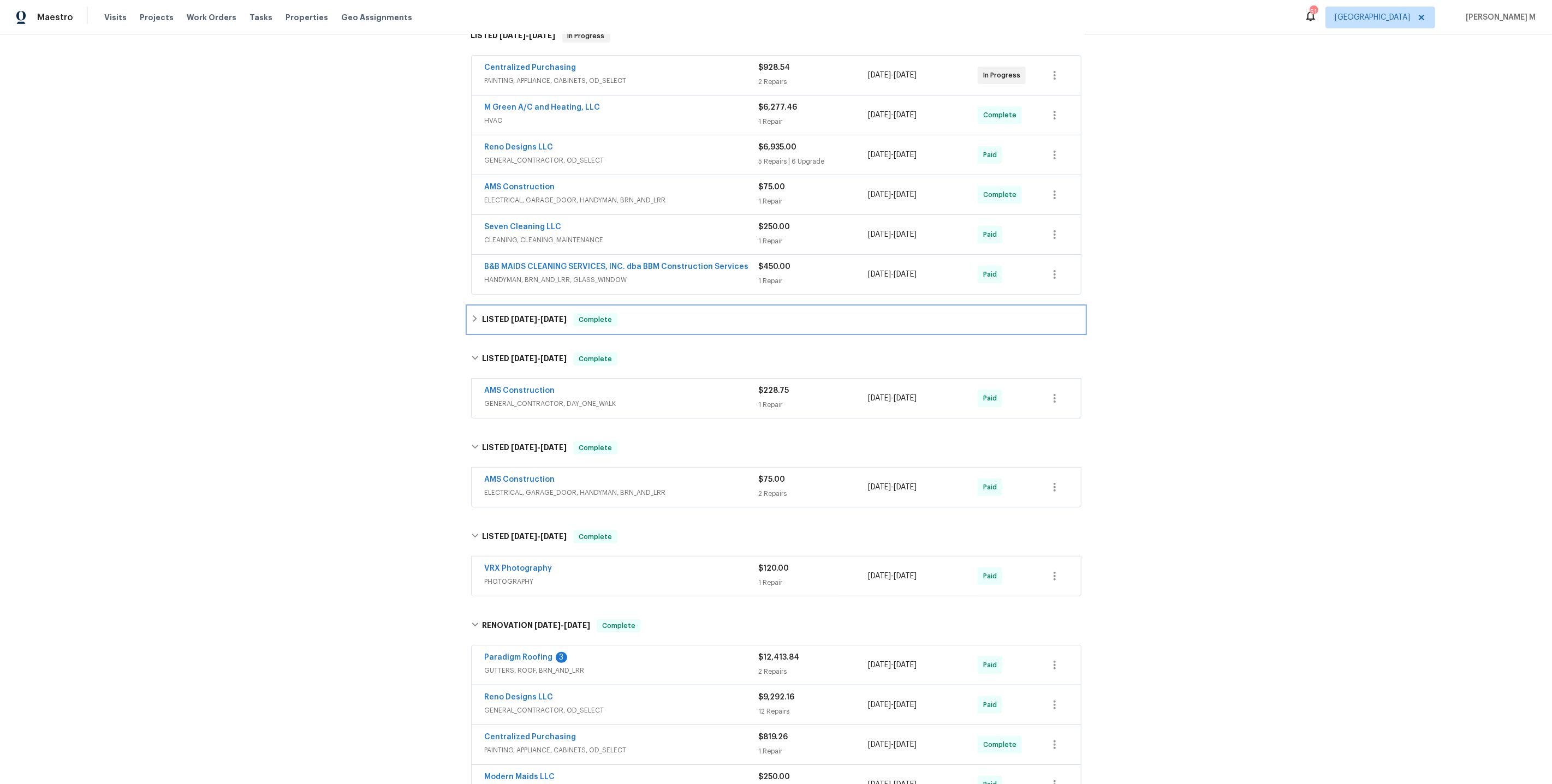
click at [527, 315] on span "4/13/25" at bounding box center [524, 319] width 26 height 8
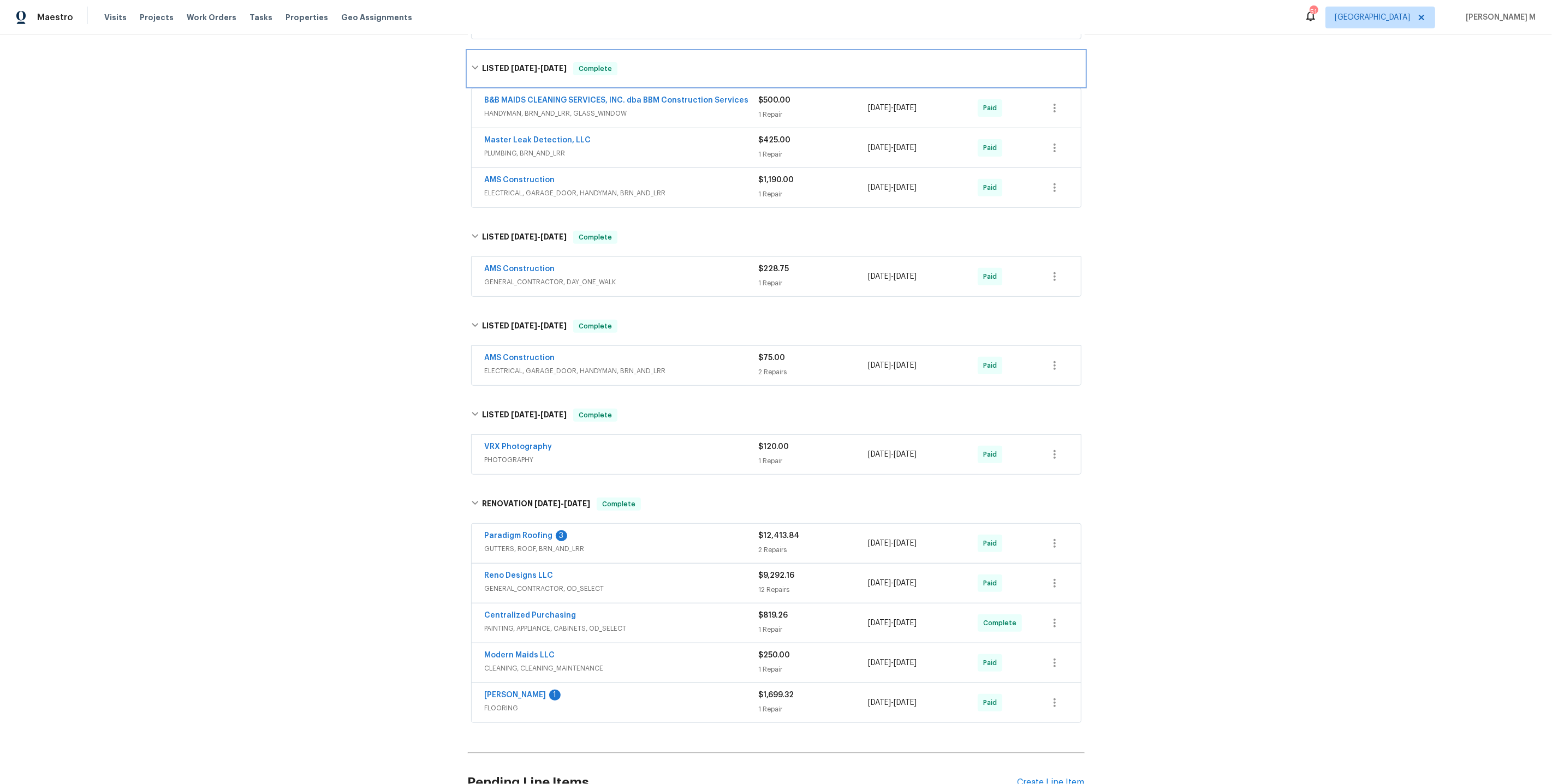
scroll to position [0, 0]
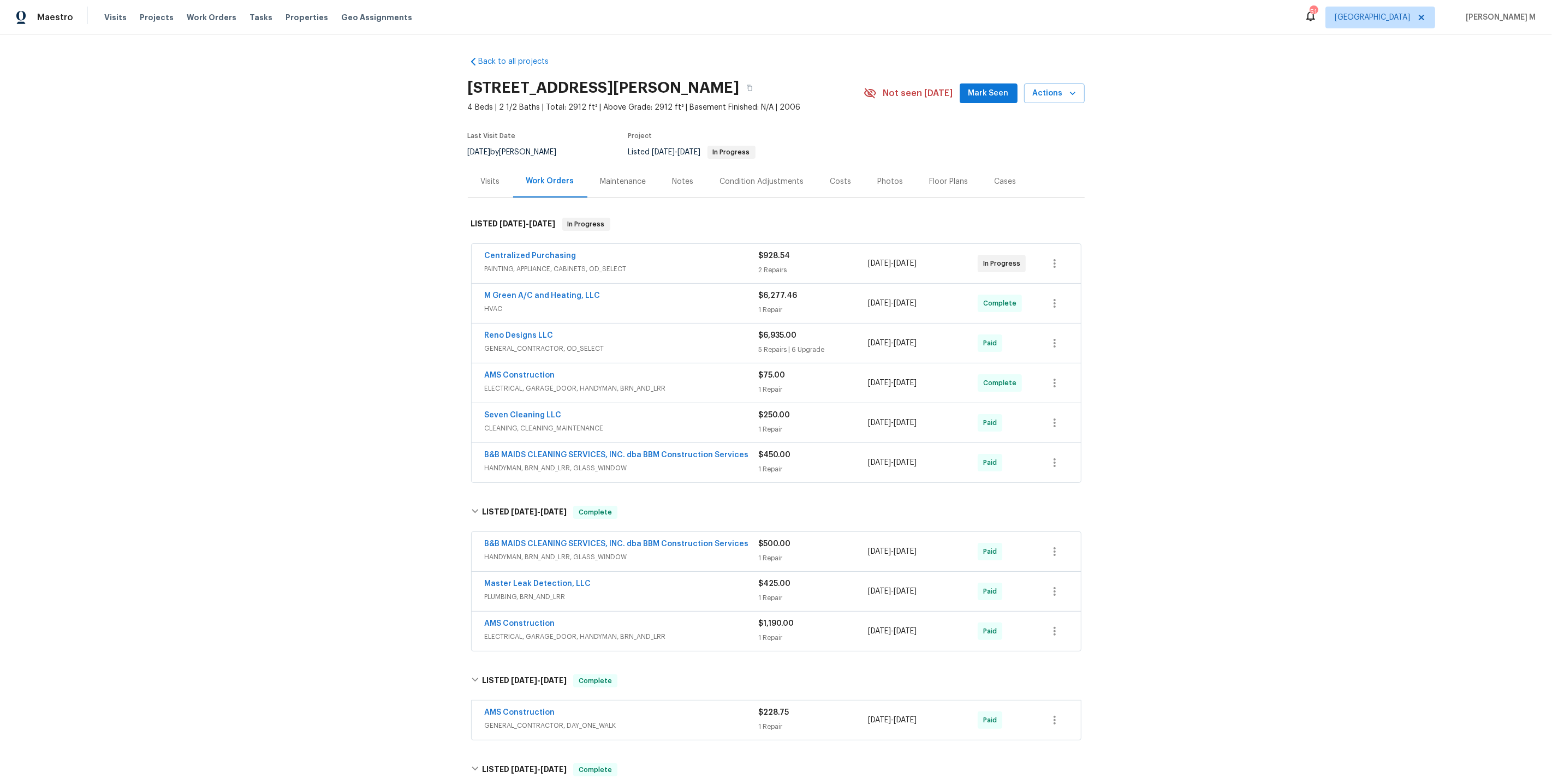
click at [497, 168] on div "Visits" at bounding box center [490, 181] width 45 height 32
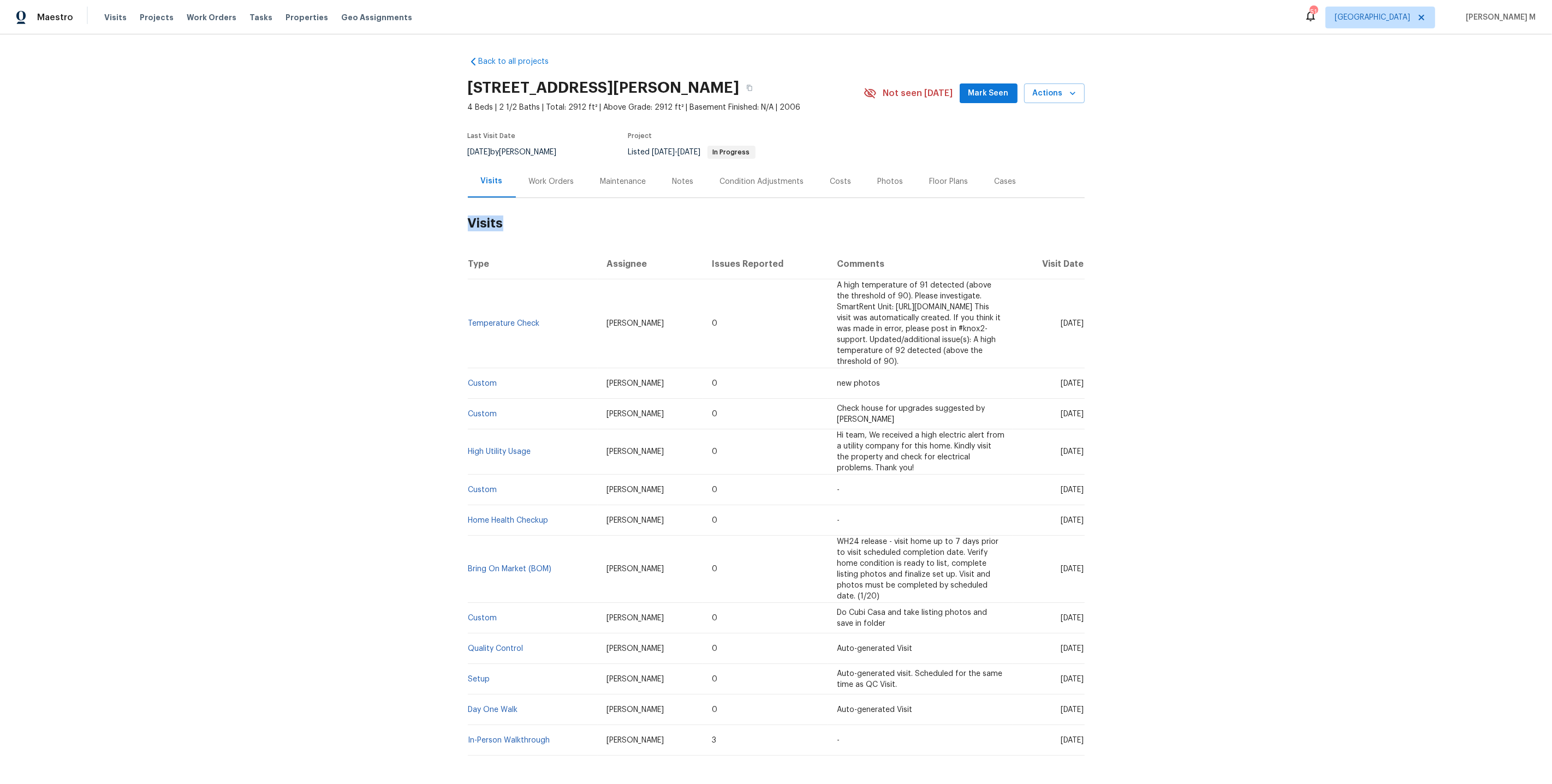
drag, startPoint x: 1132, startPoint y: 307, endPoint x: 4, endPoint y: 281, distance: 1128.3
click at [2, 280] on div "Back to all projects 101 Greenfield Trl, Forney, TX 75126 4 Beds | 2 1/2 Baths …" at bounding box center [776, 409] width 1552 height 750
click at [889, 475] on td "-" at bounding box center [920, 490] width 185 height 31
click at [535, 198] on h2 "Visits" at bounding box center [776, 222] width 617 height 50
click at [542, 185] on div "Work Orders" at bounding box center [551, 181] width 72 height 32
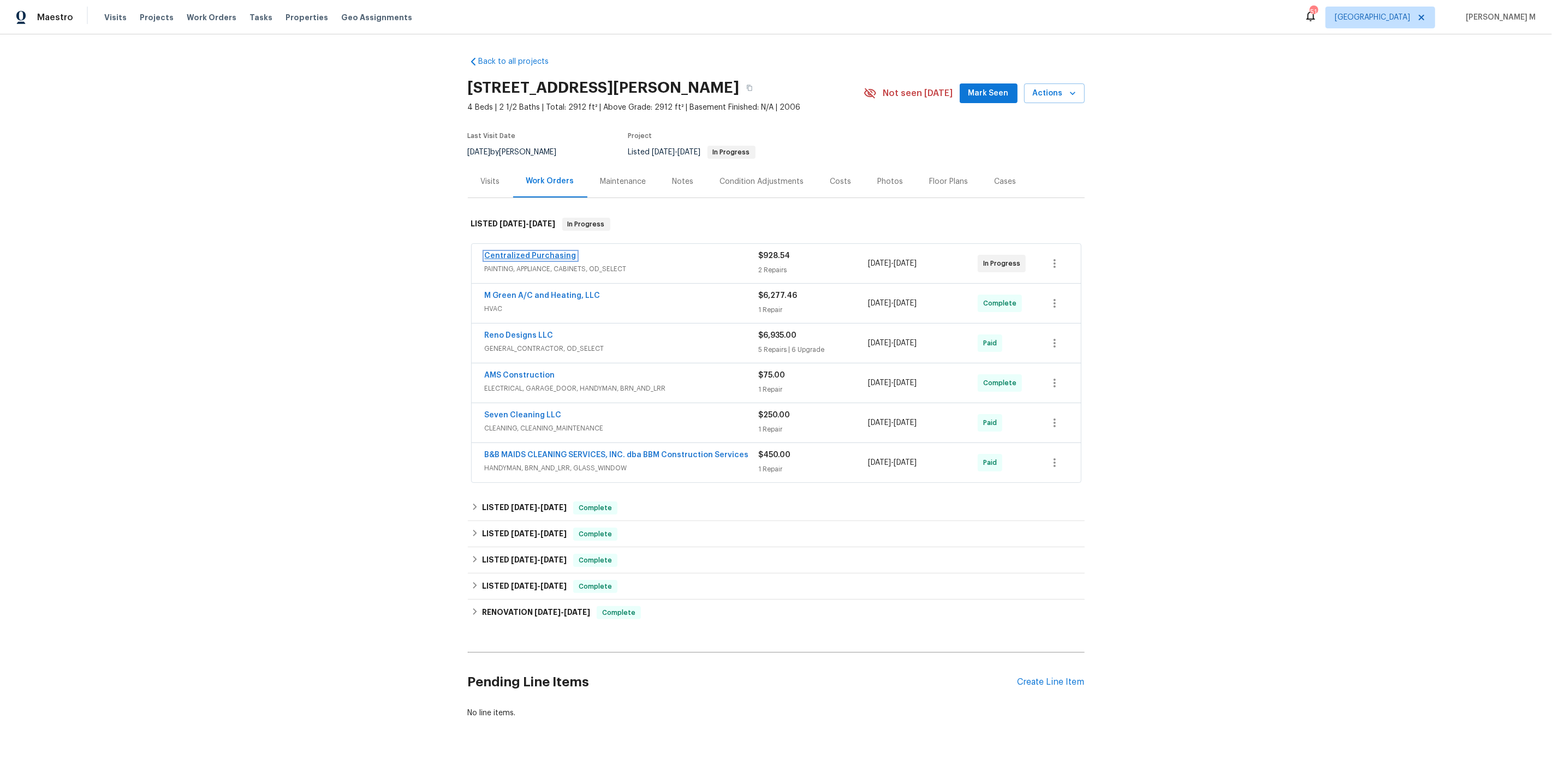
click at [527, 252] on link "Centralized Purchasing" at bounding box center [531, 255] width 92 height 8
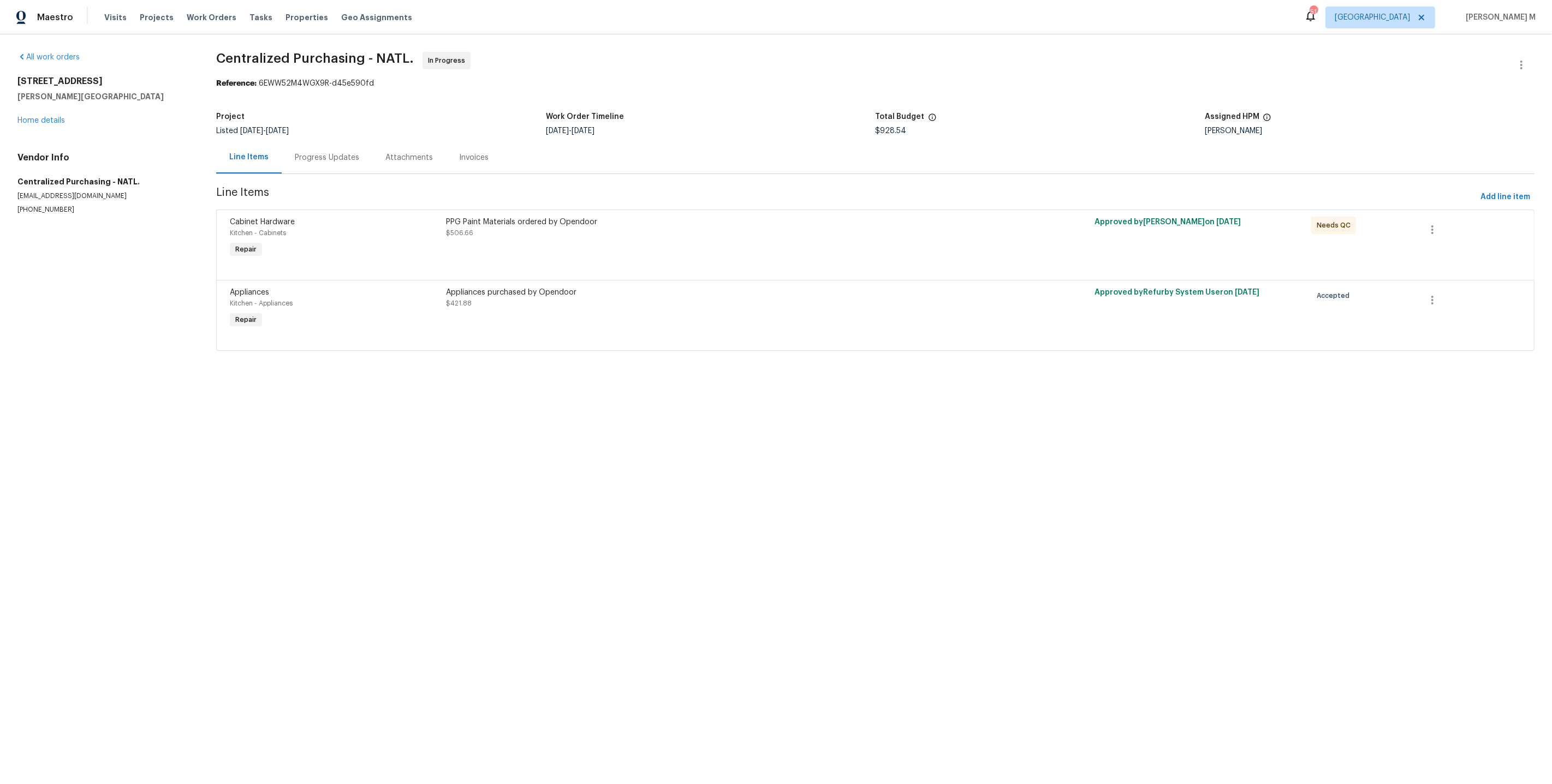
click at [378, 118] on div "Project" at bounding box center [381, 120] width 329 height 14
click at [35, 117] on link "Home details" at bounding box center [42, 120] width 48 height 8
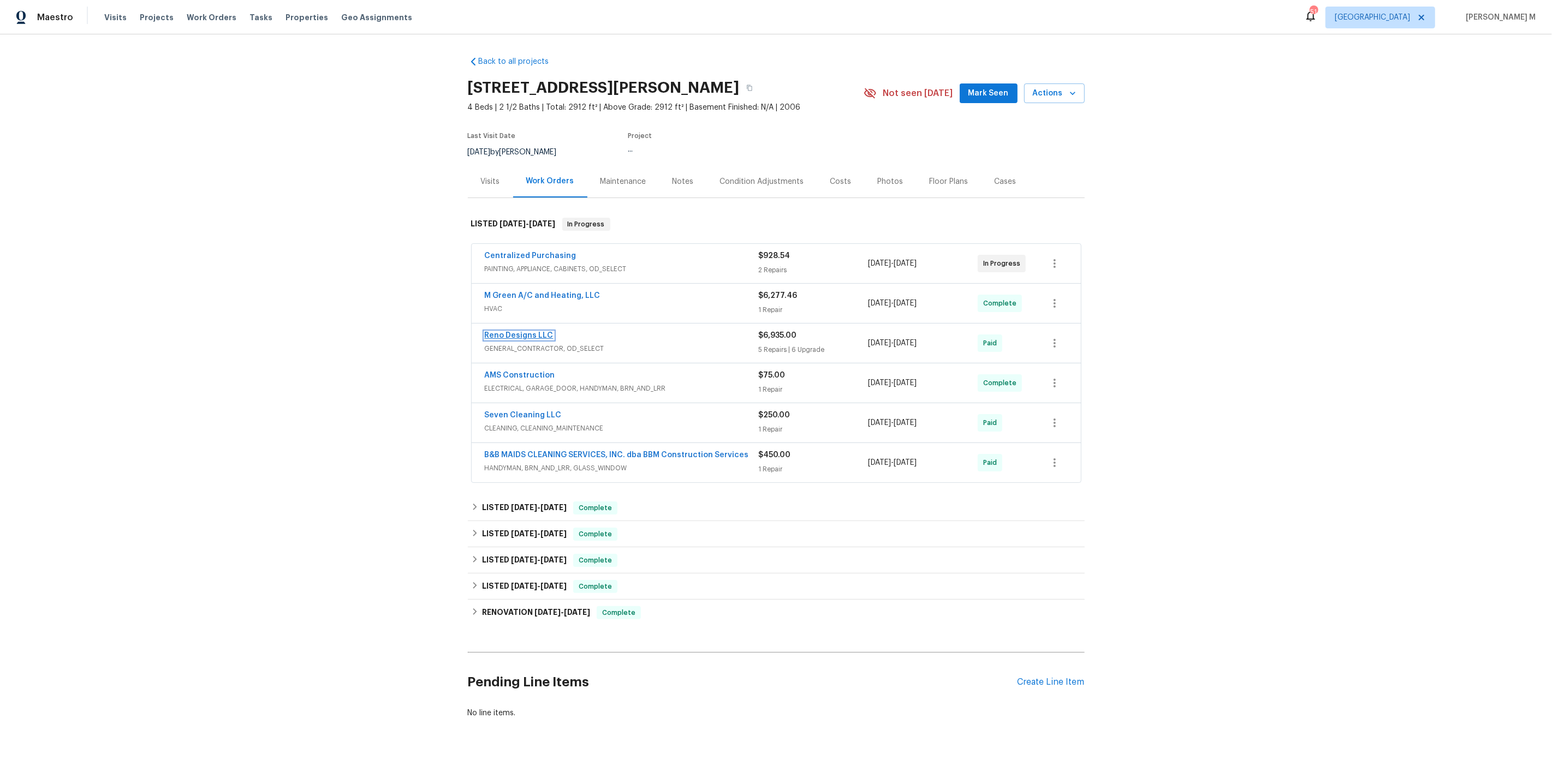
click at [510, 332] on link "Reno Designs LLC" at bounding box center [519, 335] width 69 height 8
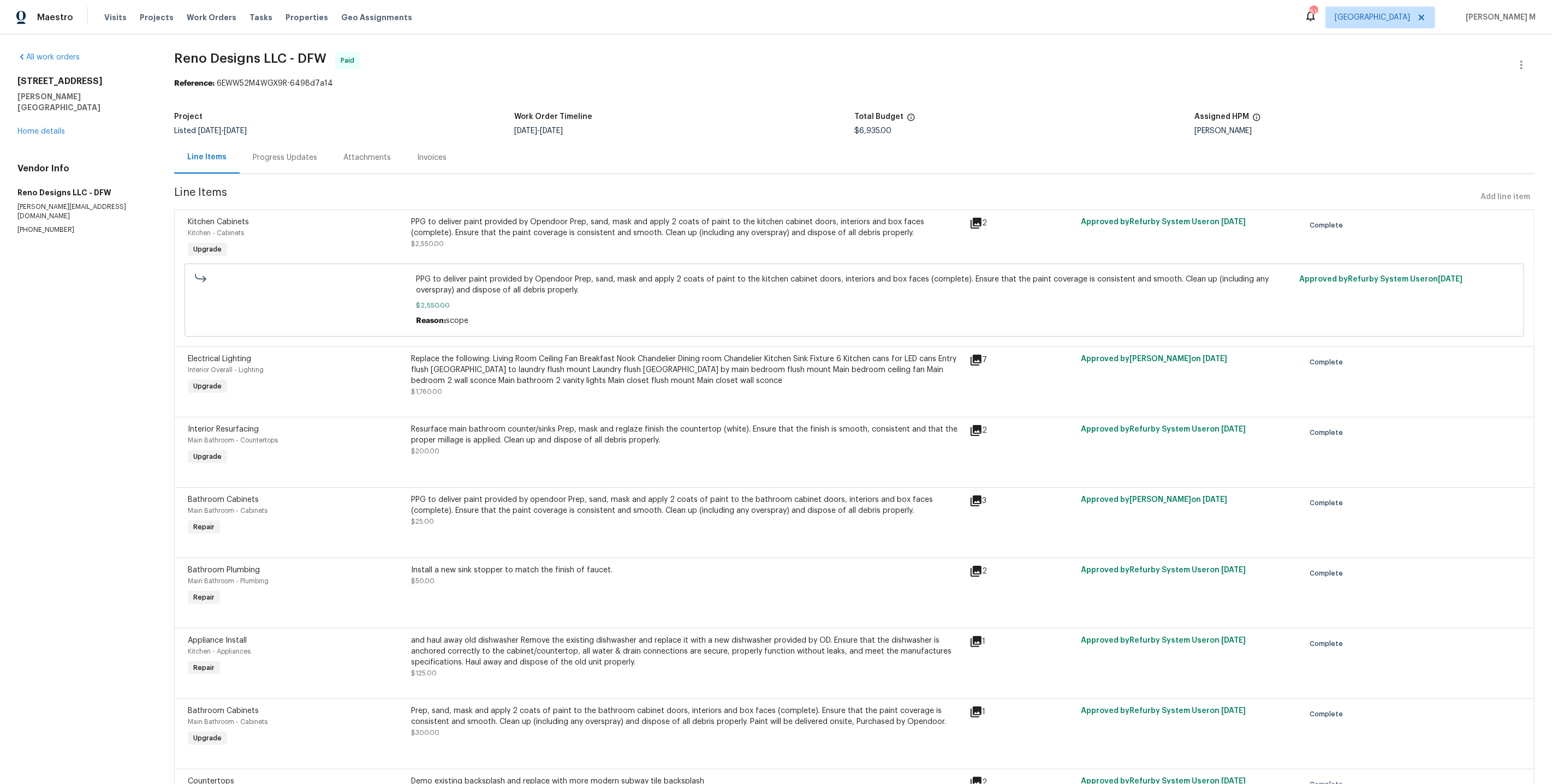
click at [49, 109] on div "101 Greenfield Trl Forney, TX 75126 Home details" at bounding box center [83, 106] width 131 height 61
click at [49, 122] on div "101 Greenfield Trl Forney, TX 75126 Home details" at bounding box center [83, 106] width 131 height 61
click at [49, 128] on link "Home details" at bounding box center [42, 132] width 48 height 8
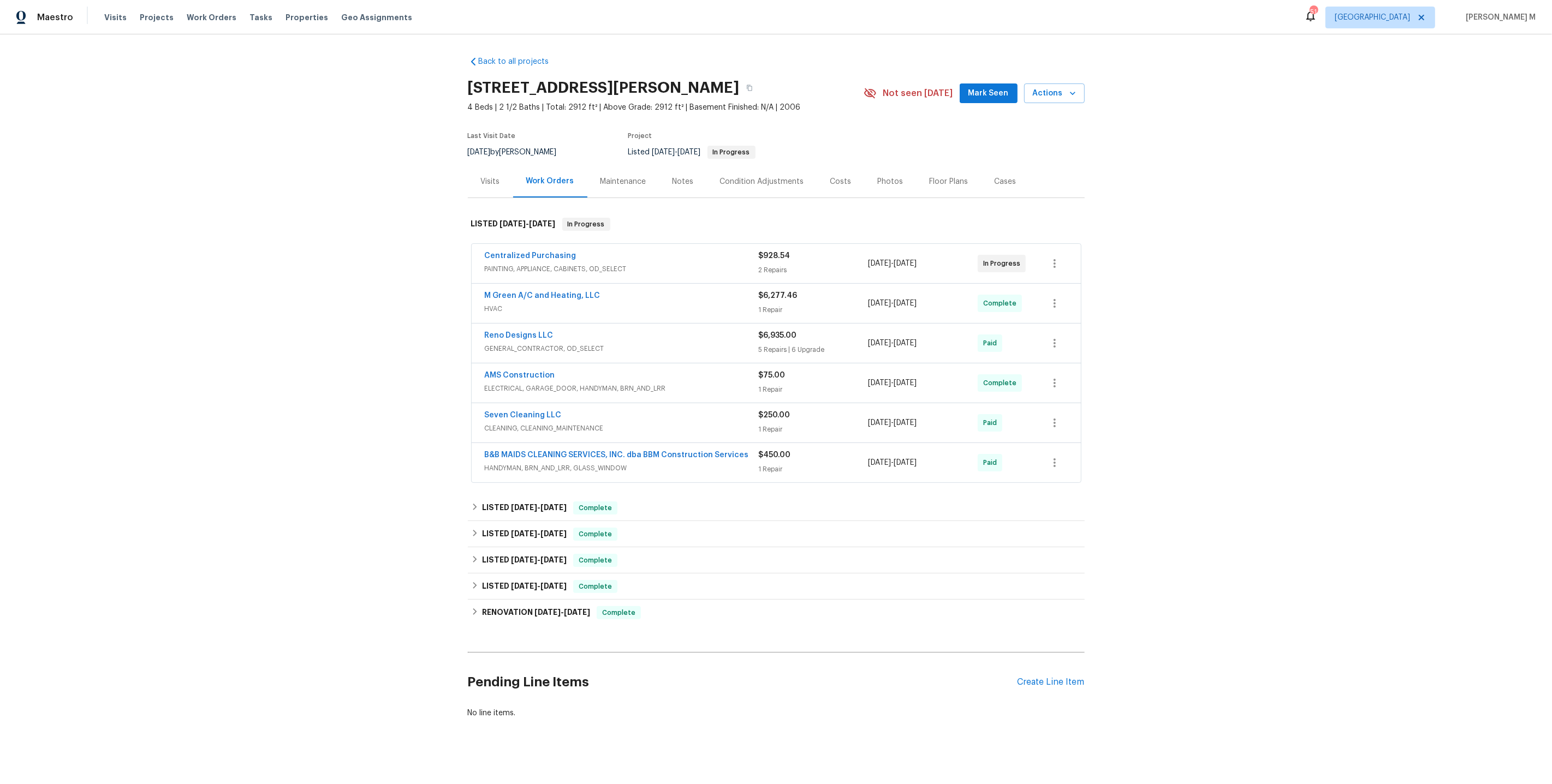
click at [513, 304] on span "HVAC" at bounding box center [622, 309] width 274 height 11
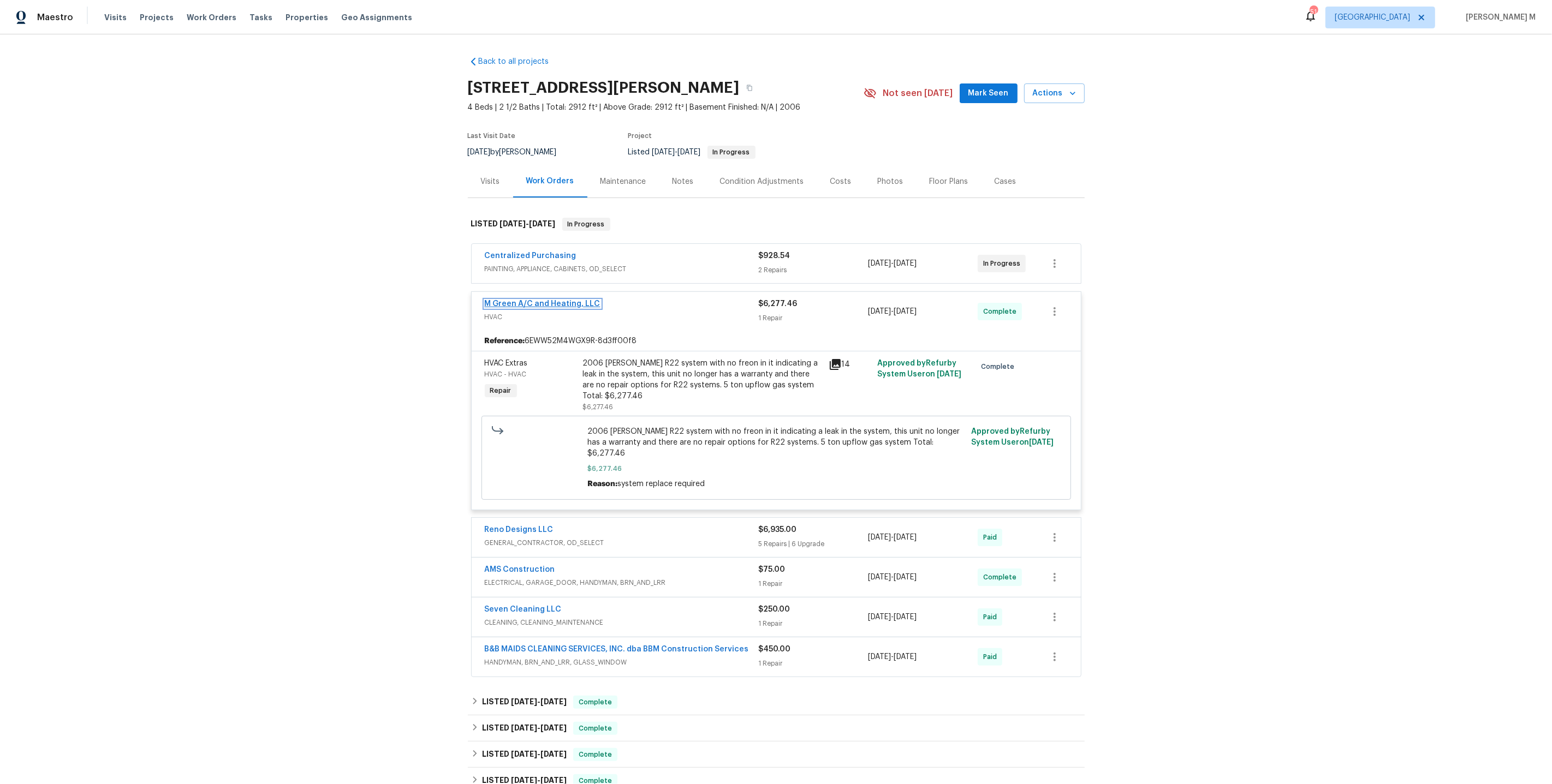
click at [538, 300] on link "M Green A/C and Heating, LLC" at bounding box center [542, 304] width 116 height 8
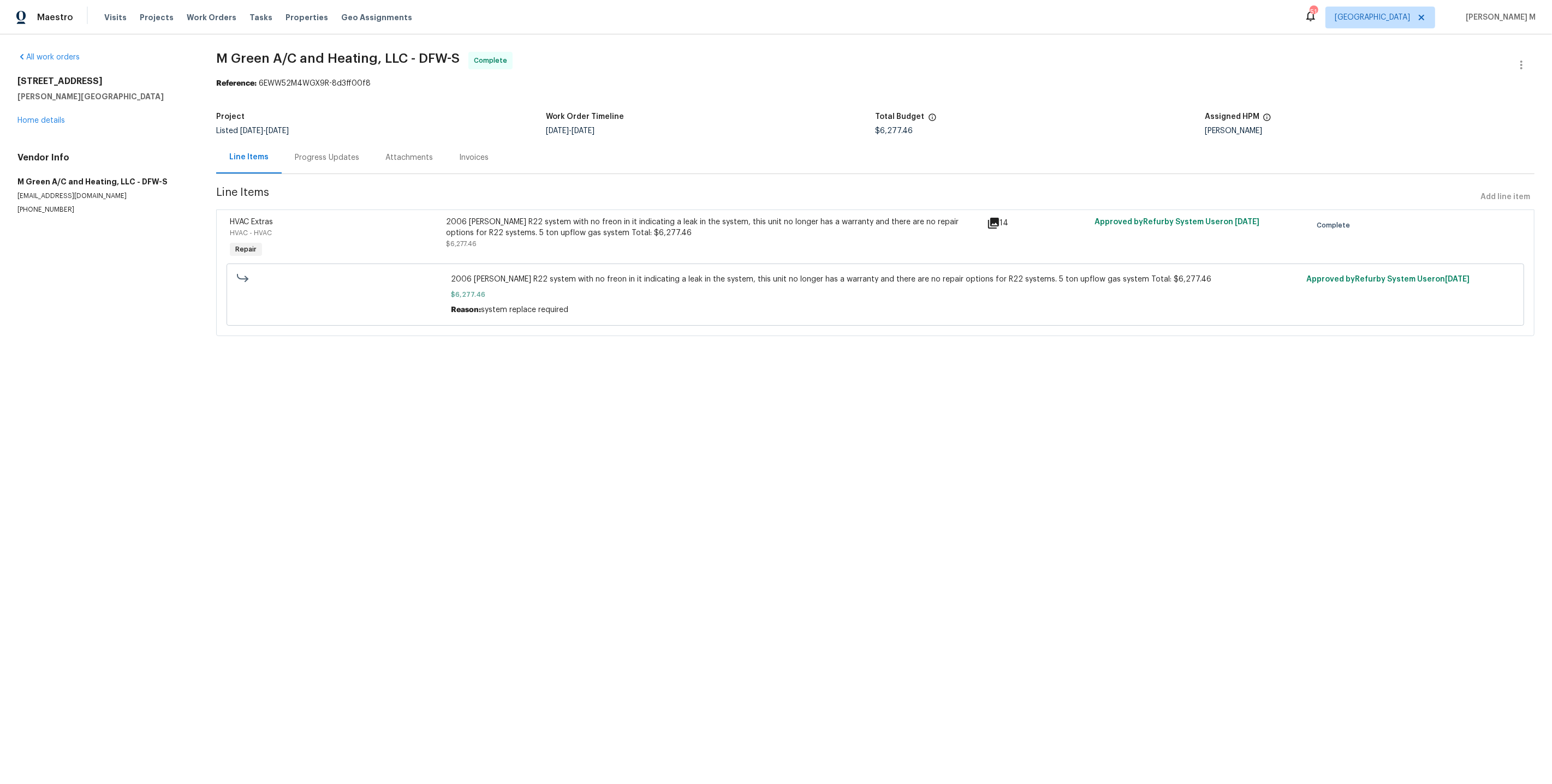
click at [631, 366] on html "Maestro Visits Projects Work Orders Tasks Properties Geo Assignments 51 Dallas …" at bounding box center [776, 183] width 1552 height 366
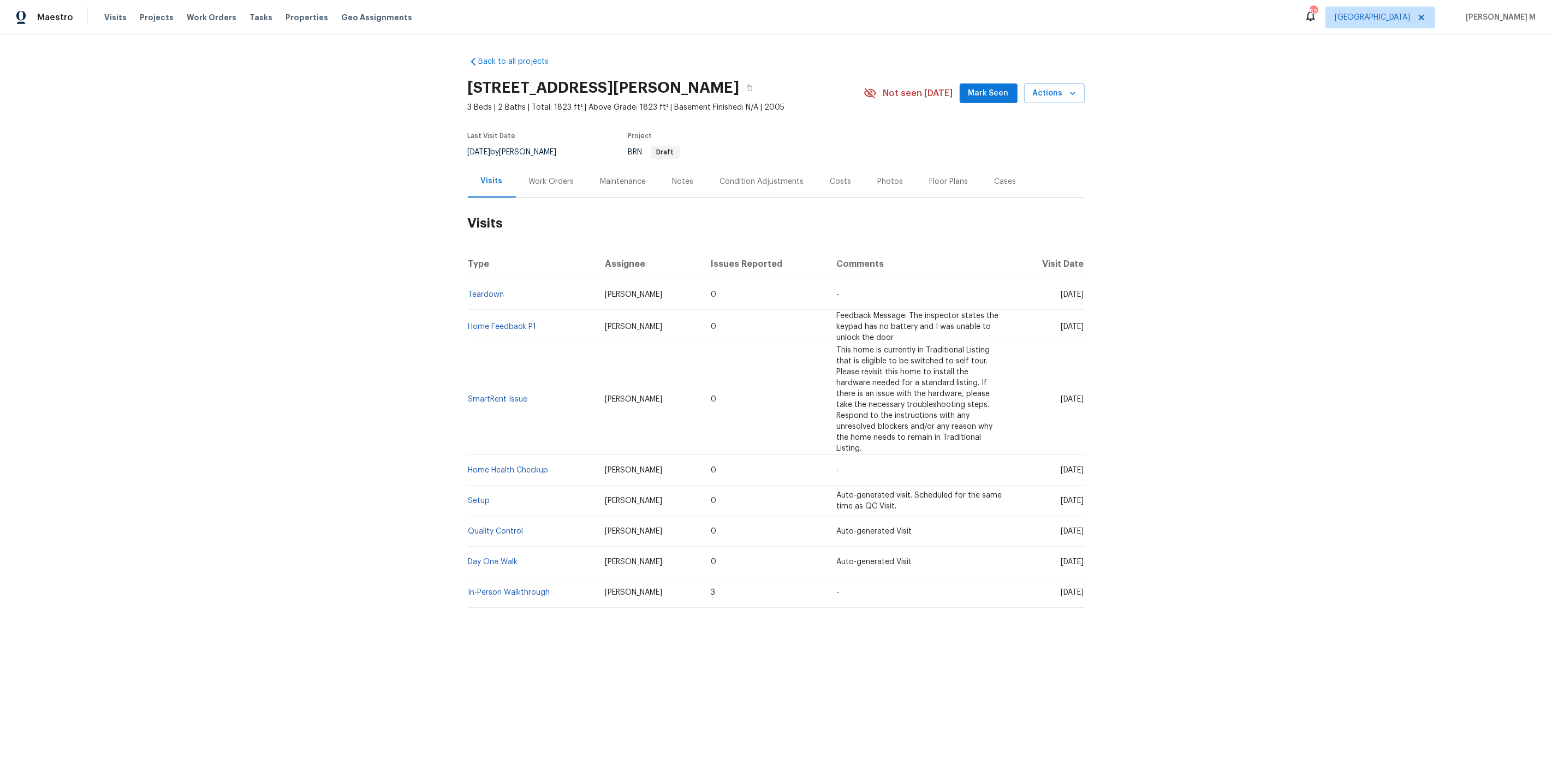
click at [569, 168] on div "Work Orders" at bounding box center [551, 181] width 72 height 32
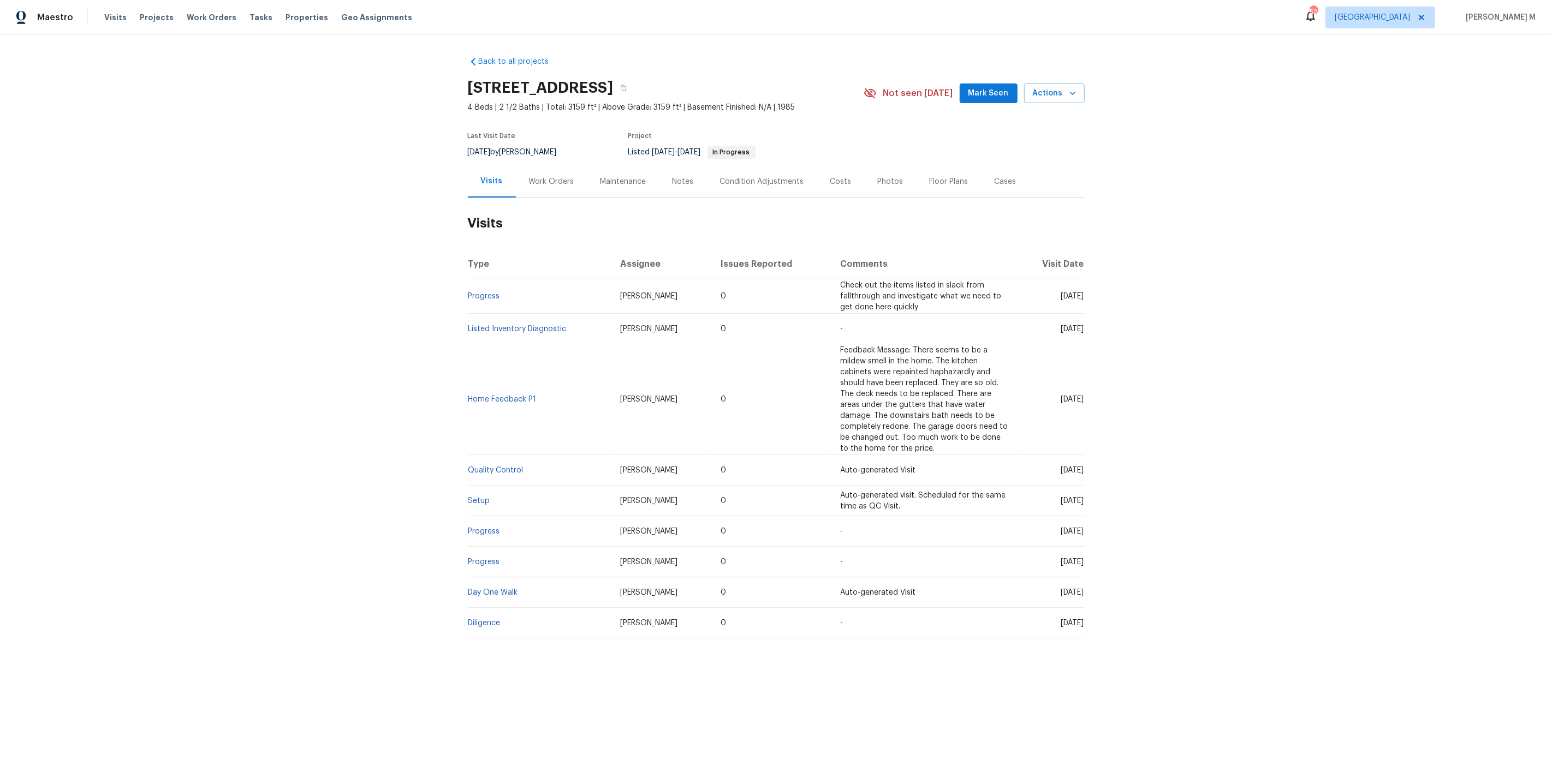
click at [542, 178] on div "Work Orders" at bounding box center [551, 182] width 45 height 11
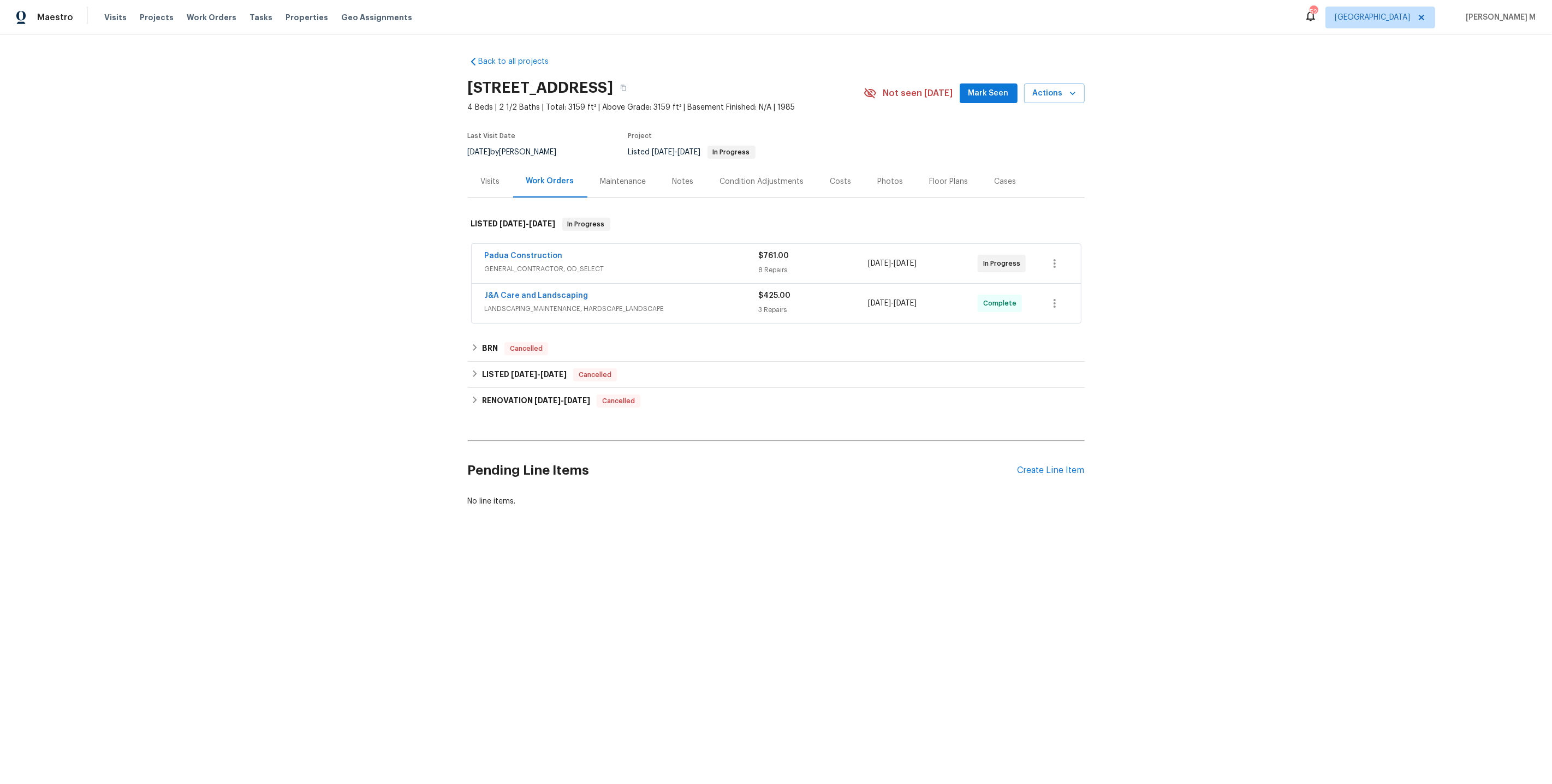
click at [531, 255] on span "Padua Construction" at bounding box center [524, 256] width 78 height 11
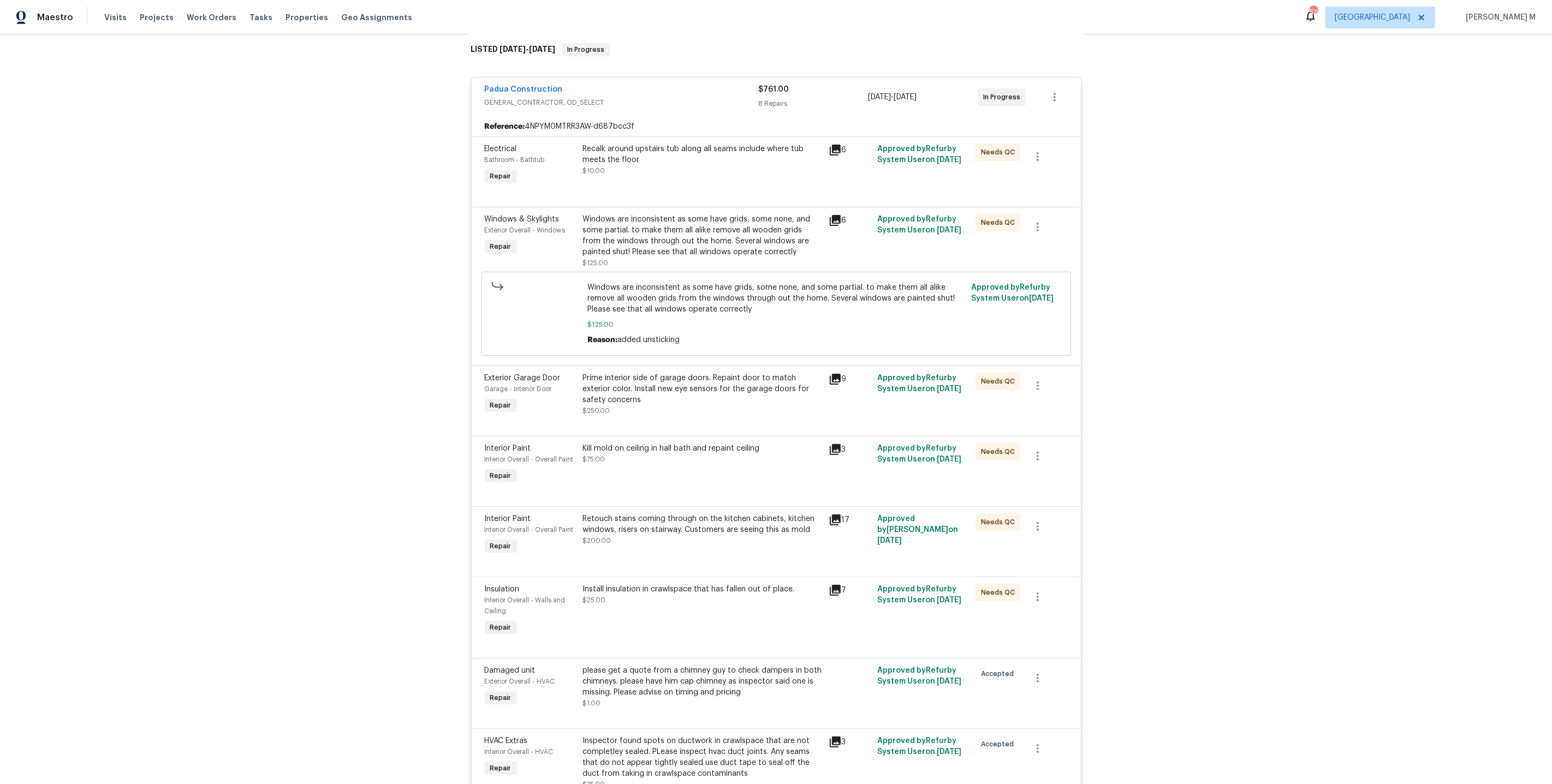
scroll to position [480, 0]
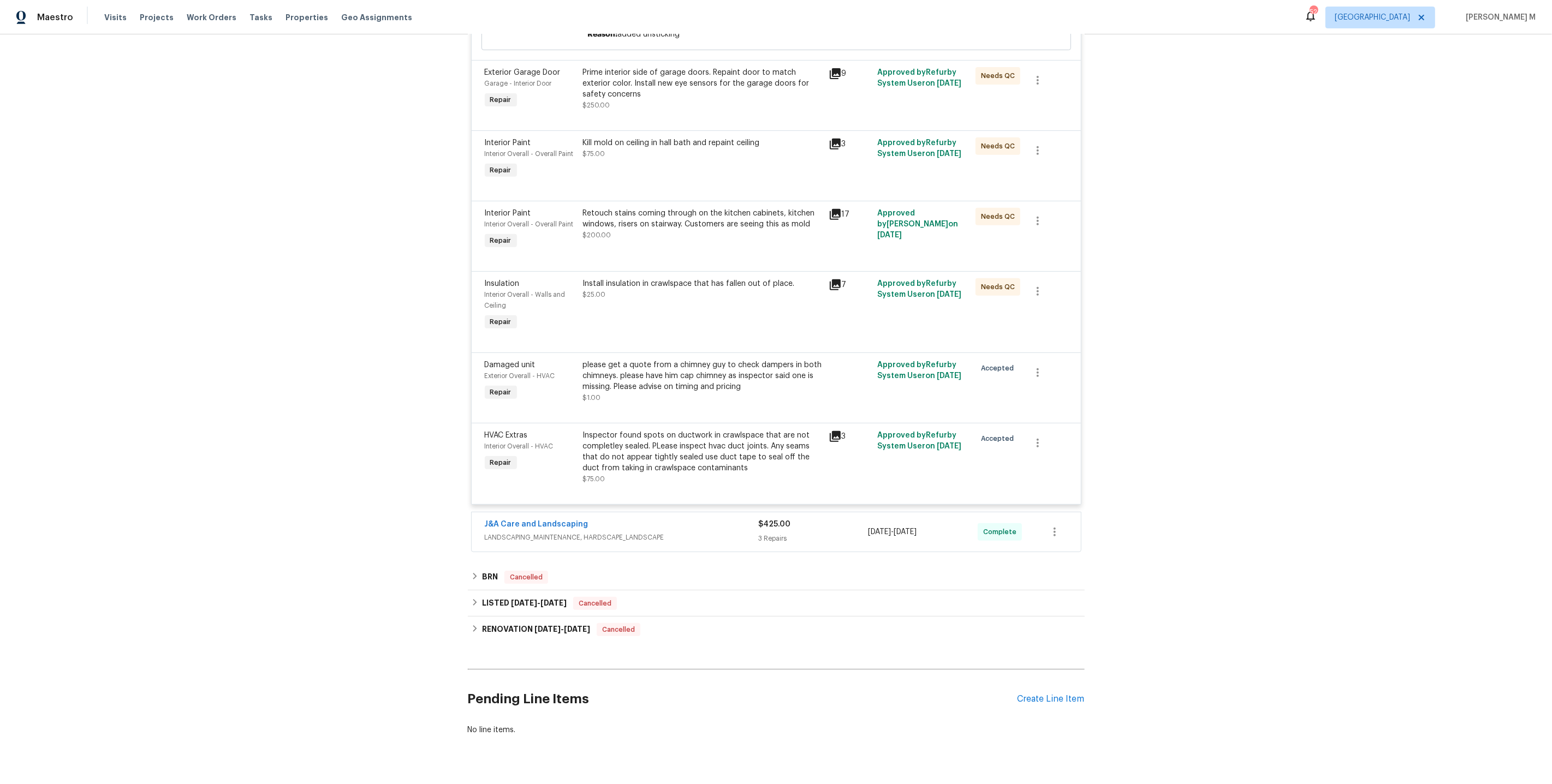
click at [545, 527] on div "J&A Care and Landscaping LANDSCAPING_MAINTENANCE, HARDSCAPE_LANDSCAPE $425.00 3…" at bounding box center [776, 531] width 609 height 39
click at [549, 527] on div "J&A Care and Landscaping LANDSCAPING_MAINTENANCE, HARDSCAPE_LANDSCAPE $425.00 3…" at bounding box center [776, 531] width 609 height 39
click at [564, 531] on span "LANDSCAPING_MAINTENANCE, HARDSCAPE_LANDSCAPE" at bounding box center [622, 537] width 274 height 11
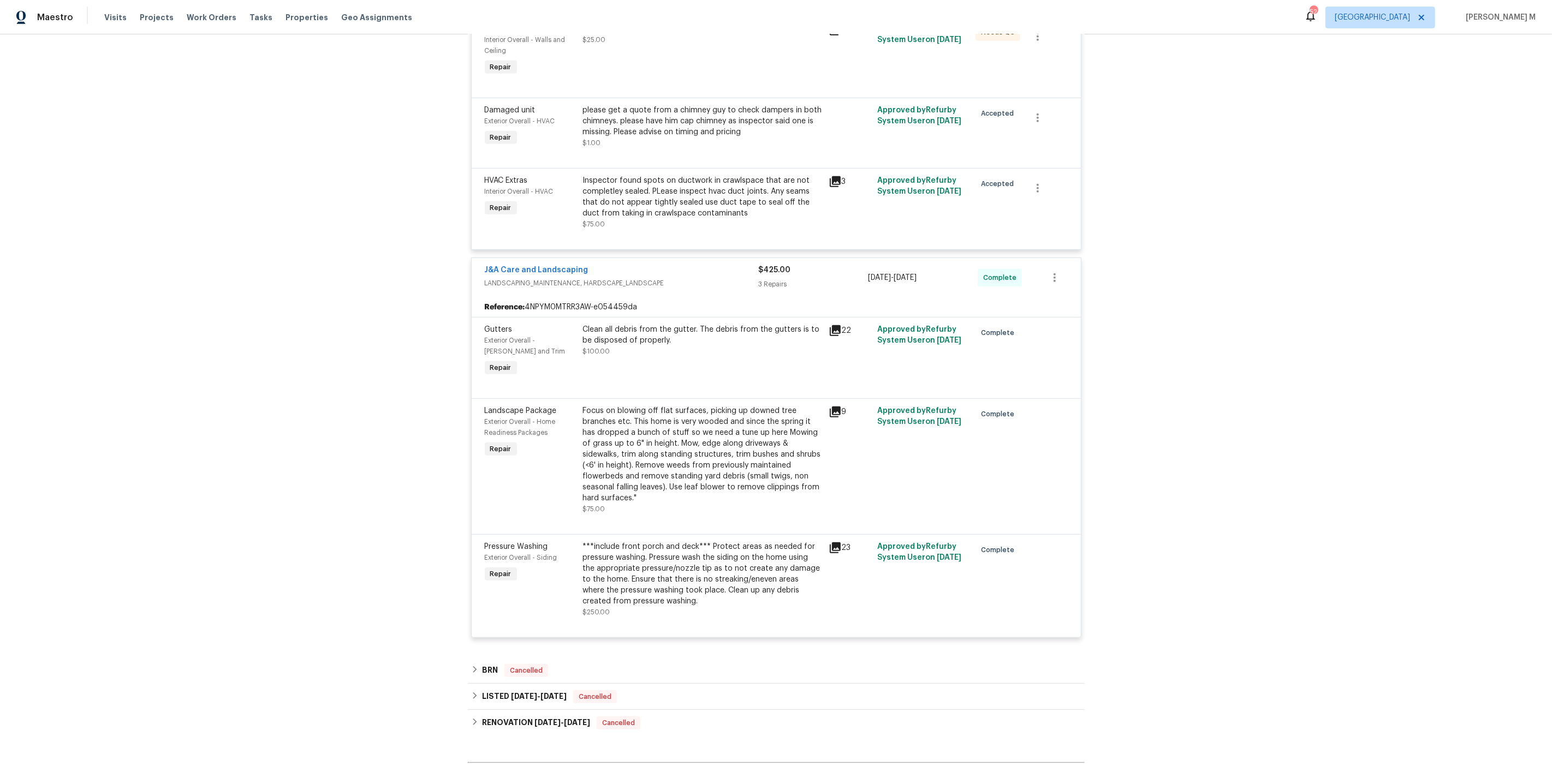
scroll to position [814, 0]
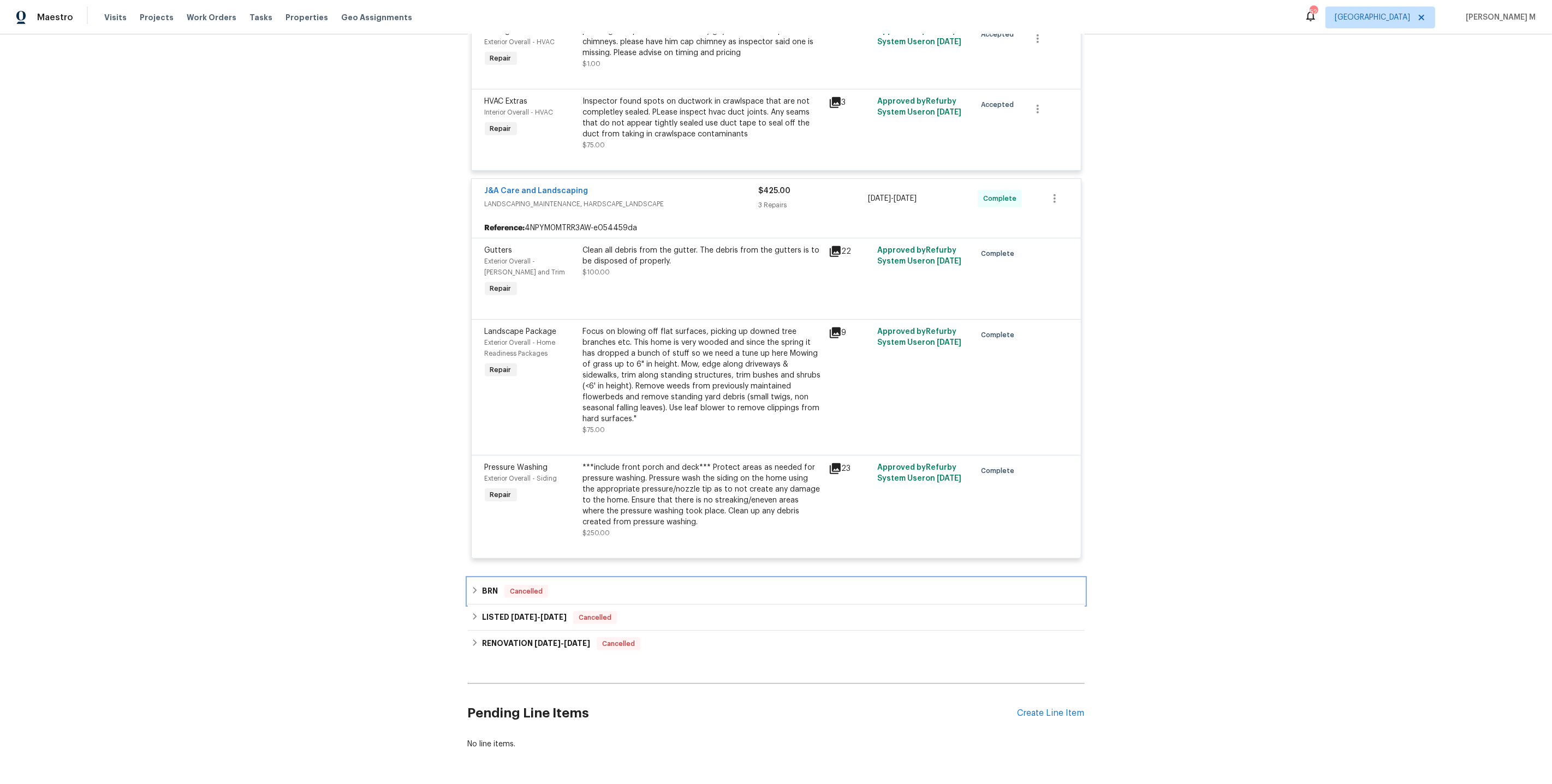
click at [522, 578] on div "BRN Cancelled" at bounding box center [776, 592] width 617 height 26
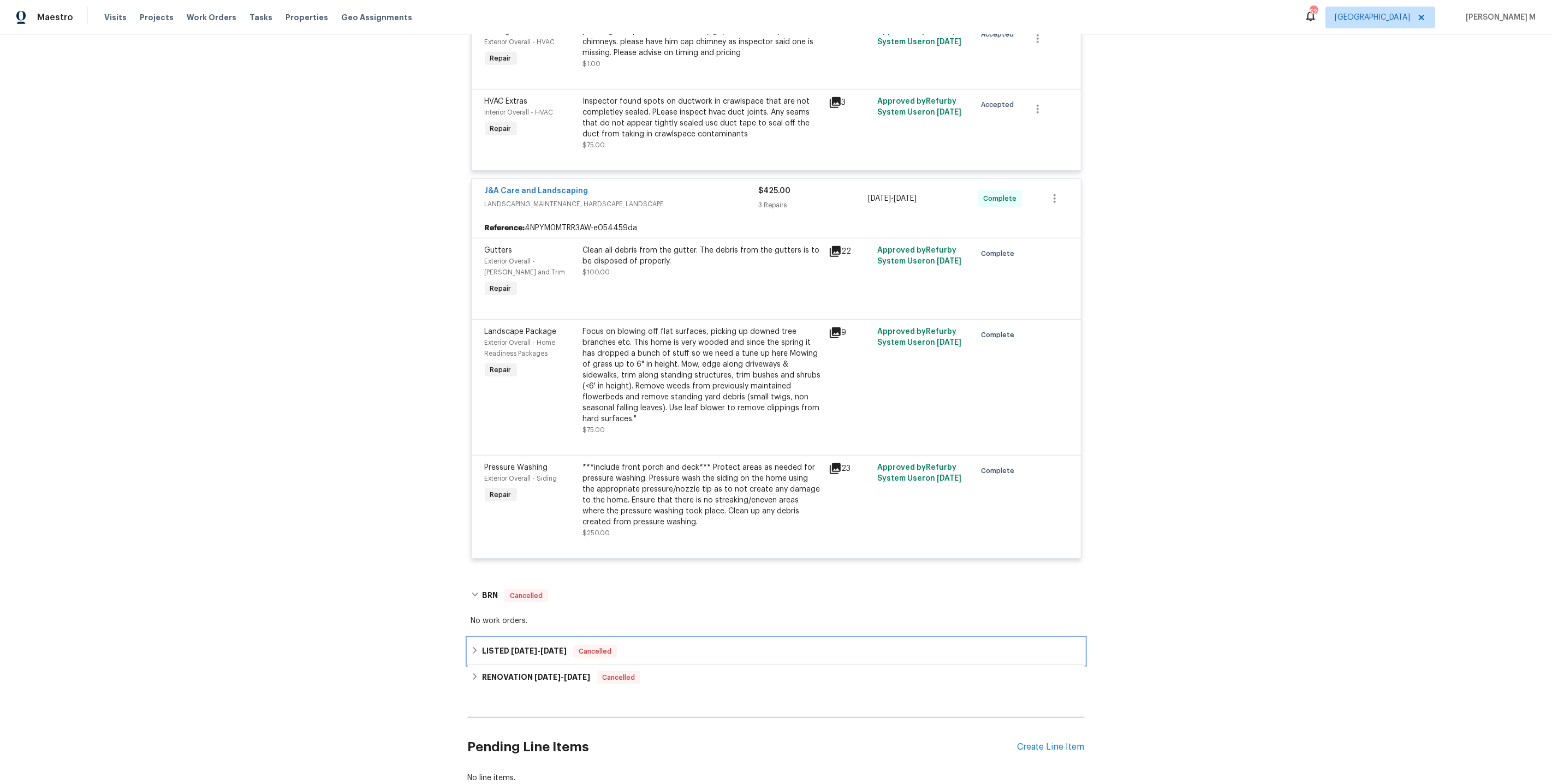
click at [522, 638] on div "LISTED [DATE] - [DATE] Cancelled" at bounding box center [776, 652] width 617 height 26
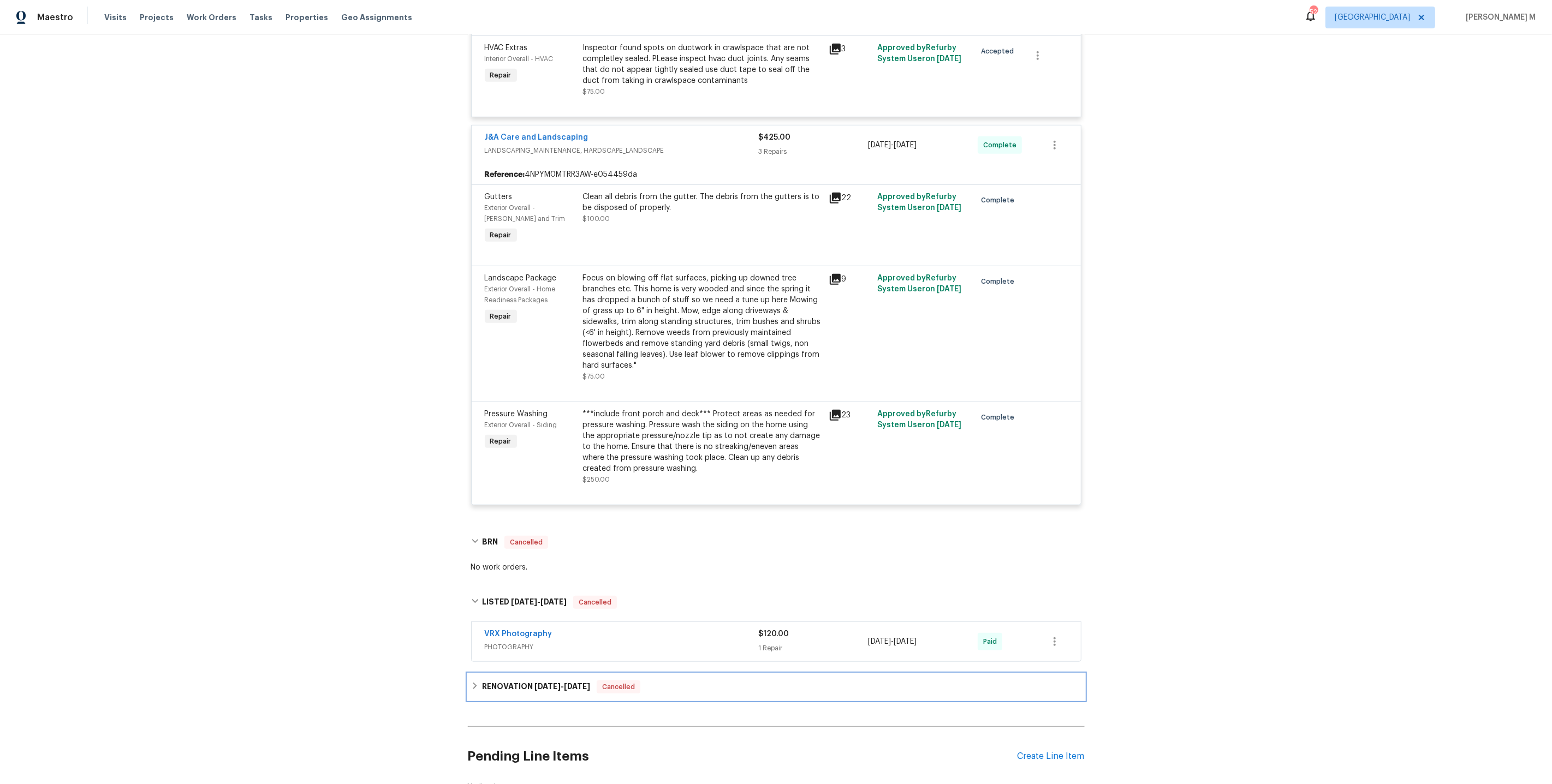
click at [515, 680] on h6 "RENOVATION [DATE] - [DATE]" at bounding box center [536, 686] width 108 height 13
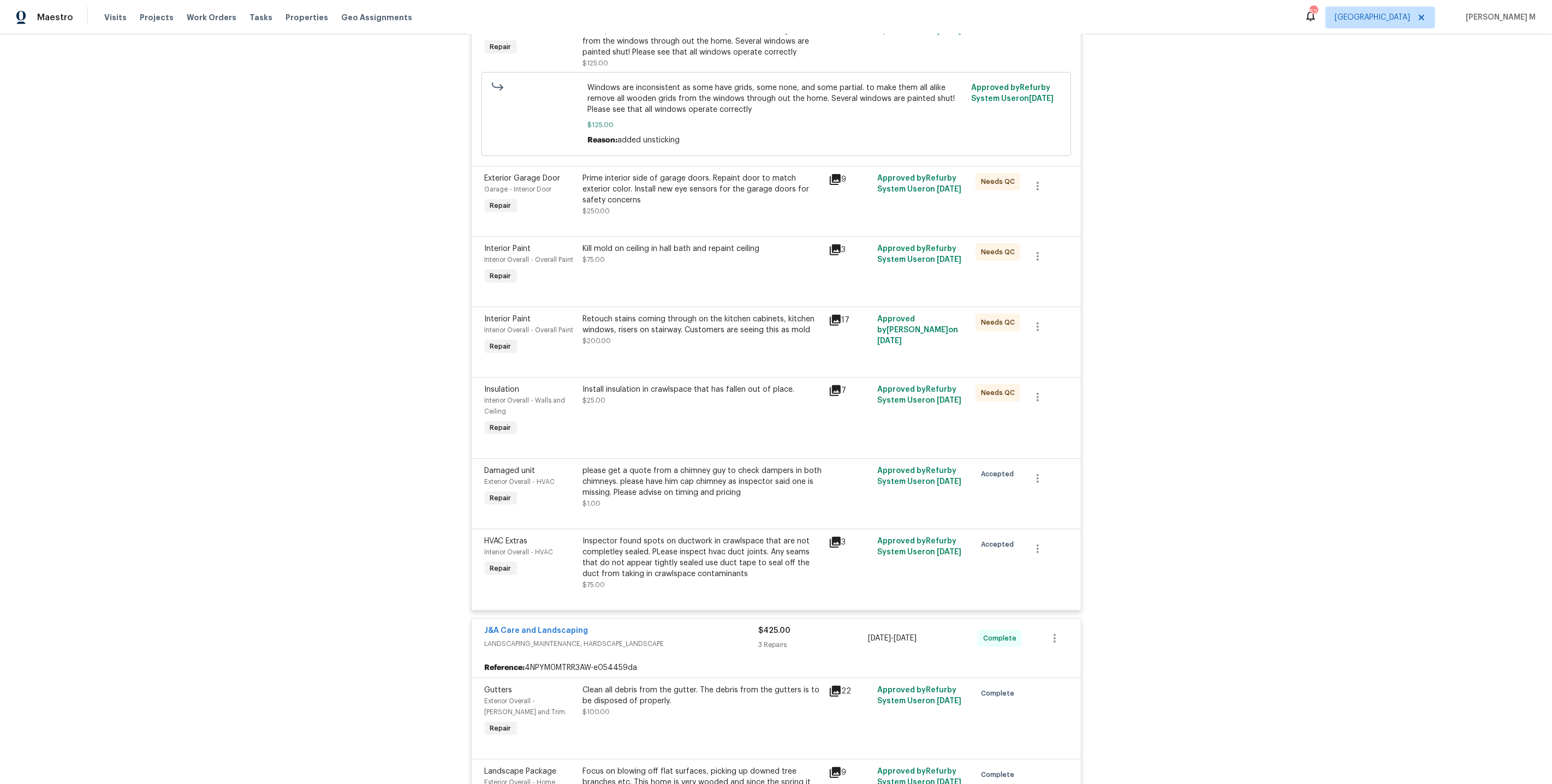
scroll to position [388, 0]
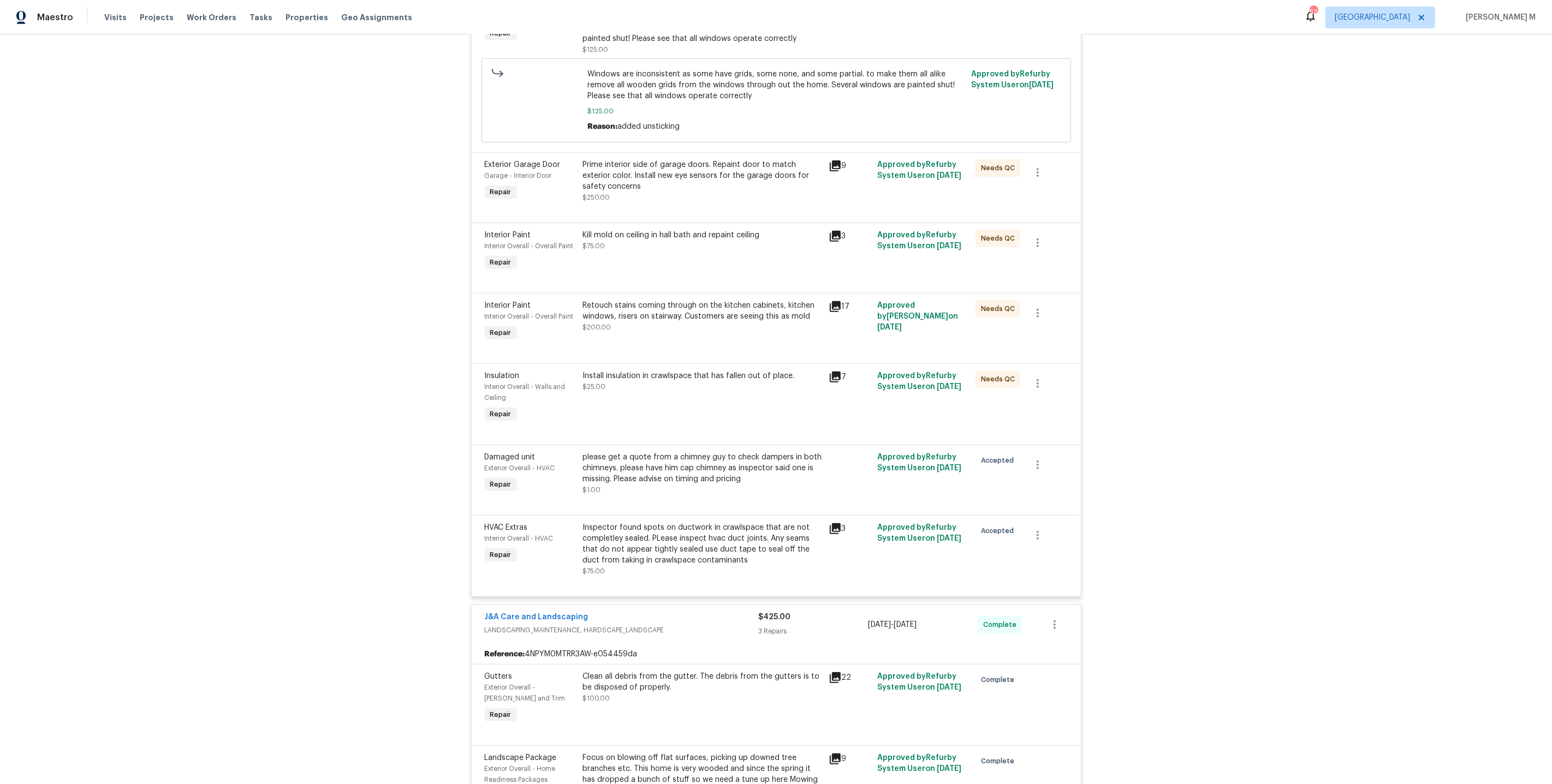
click at [707, 243] on div "Kill mold on ceiling in hall bath and repaint ceiling $75.00" at bounding box center [702, 251] width 246 height 50
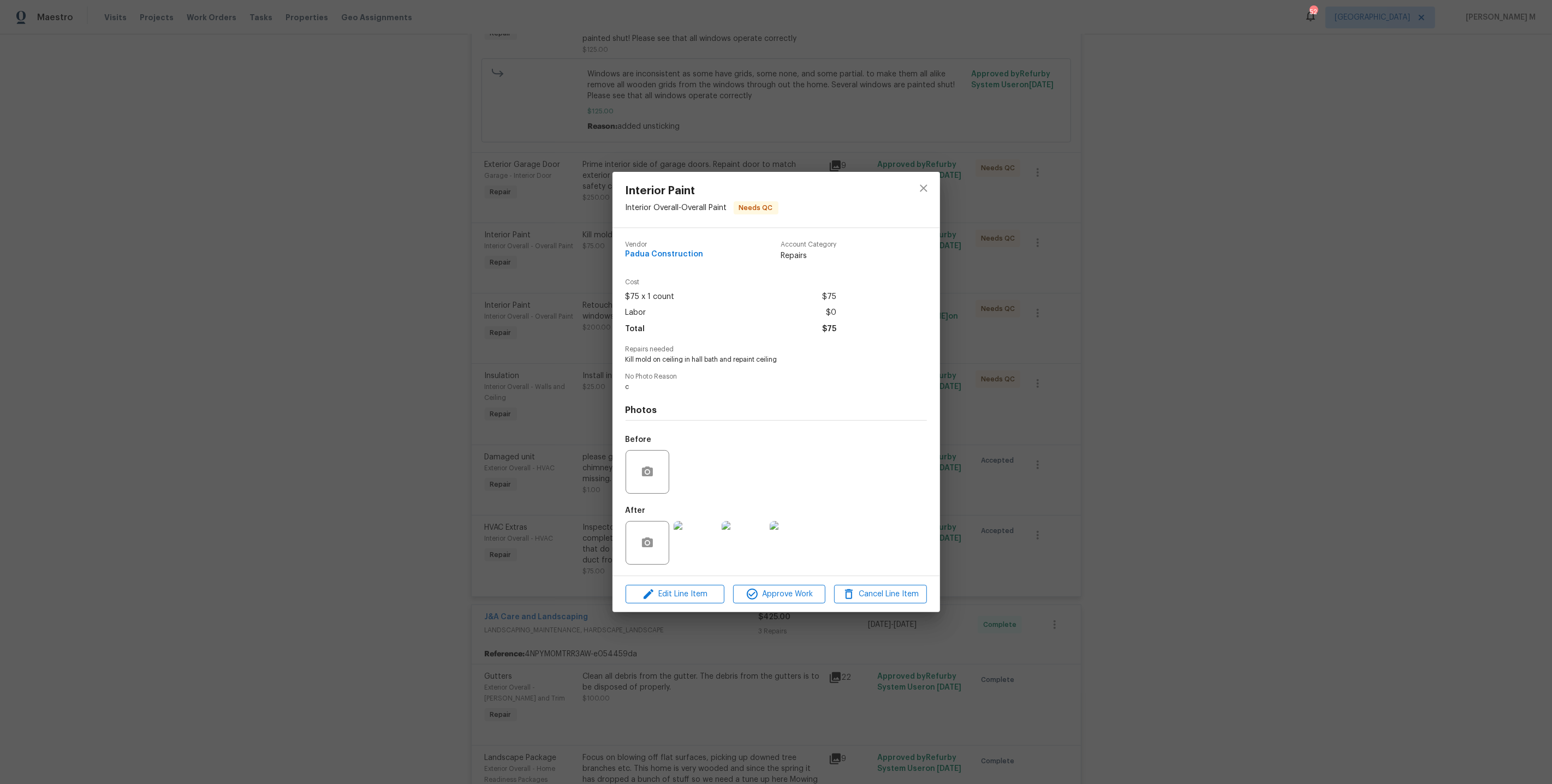
click at [694, 521] on img at bounding box center [694, 542] width 43 height 43
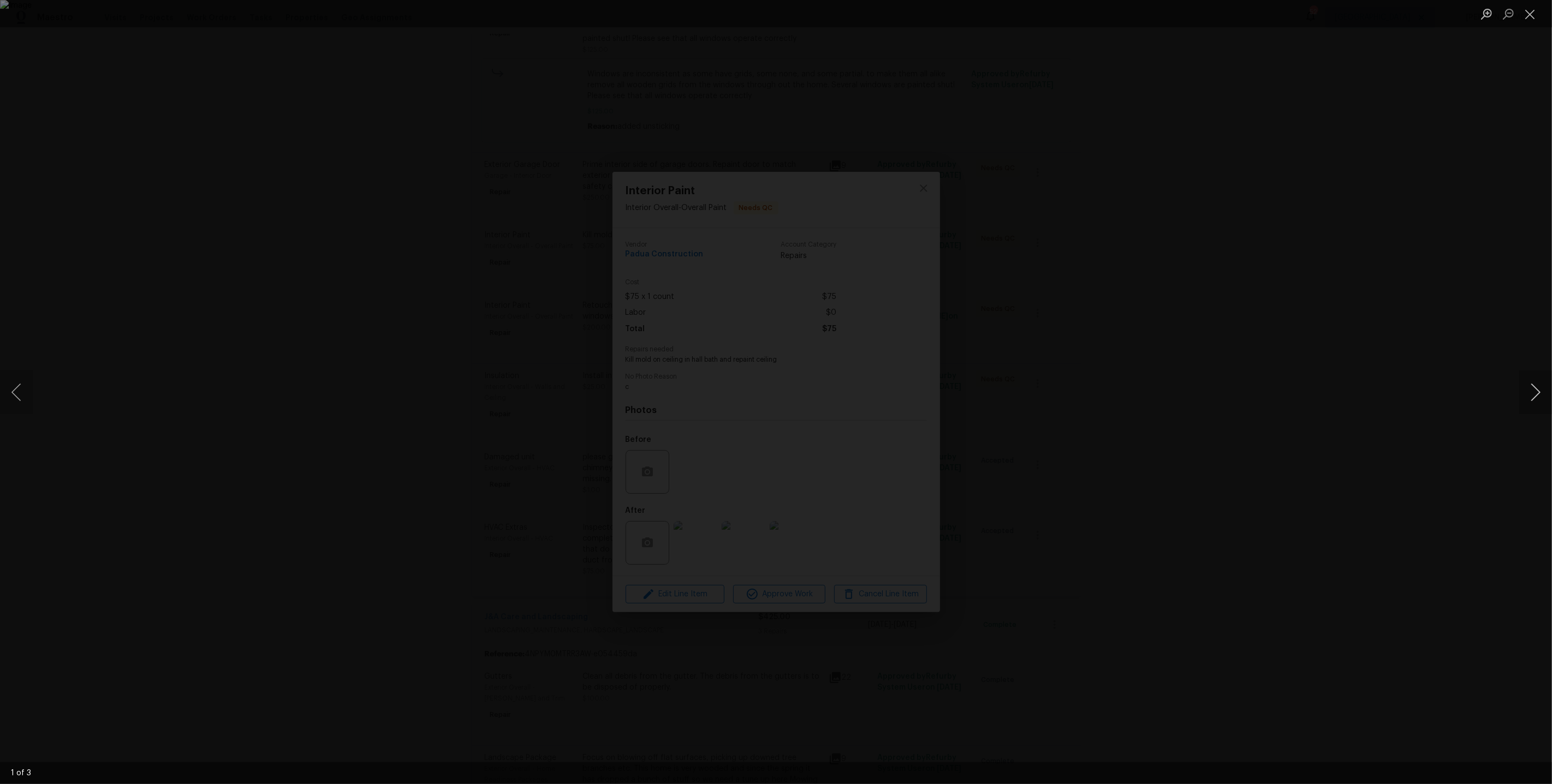
click at [1530, 388] on button "Next image" at bounding box center [1535, 392] width 33 height 43
click at [1402, 272] on div "Lightbox" at bounding box center [776, 392] width 1552 height 784
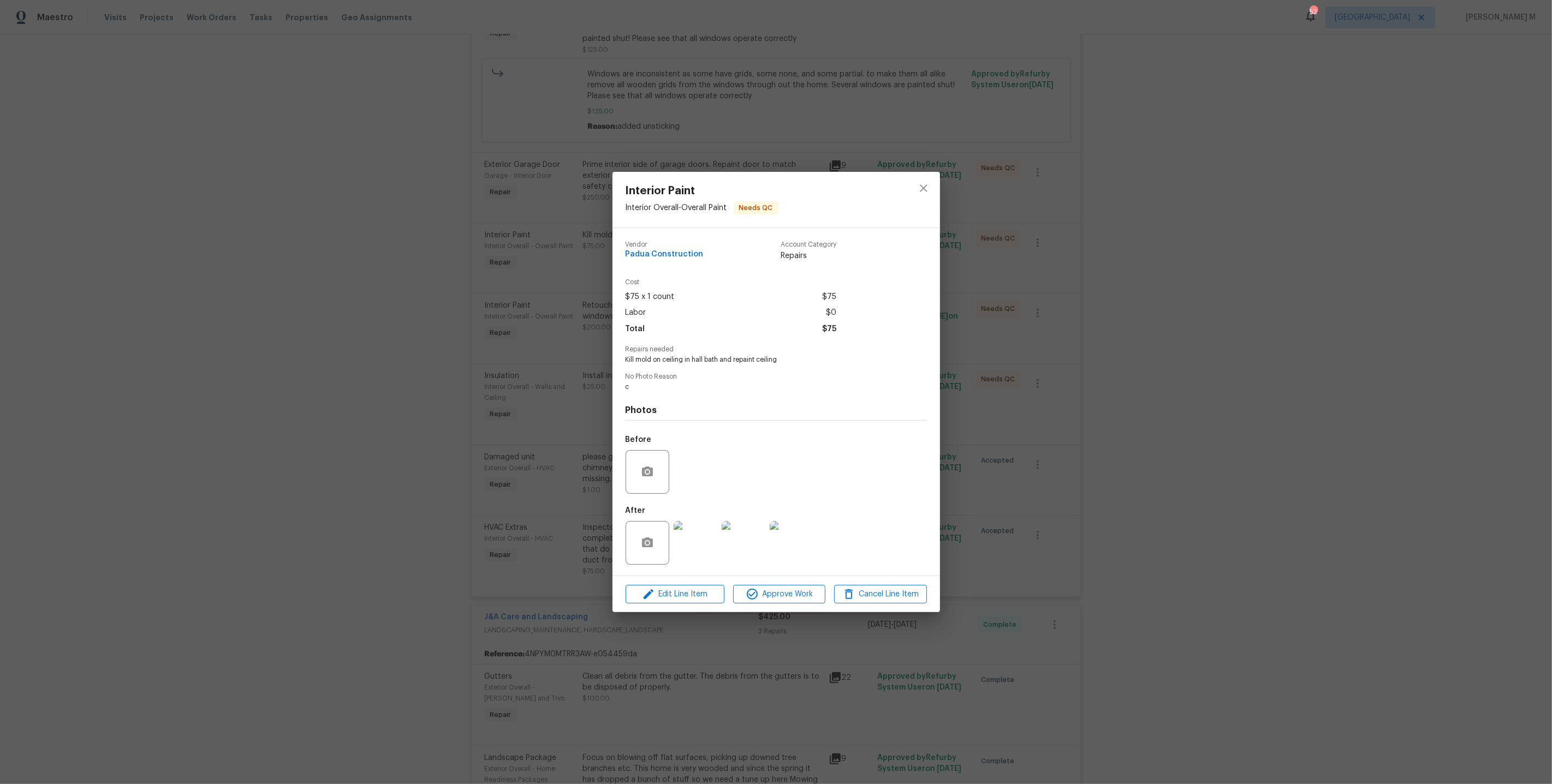
click at [1399, 272] on div "Interior Paint Interior Overall - Overall Paint Needs QC Vendor Padua Construct…" at bounding box center [776, 392] width 1552 height 784
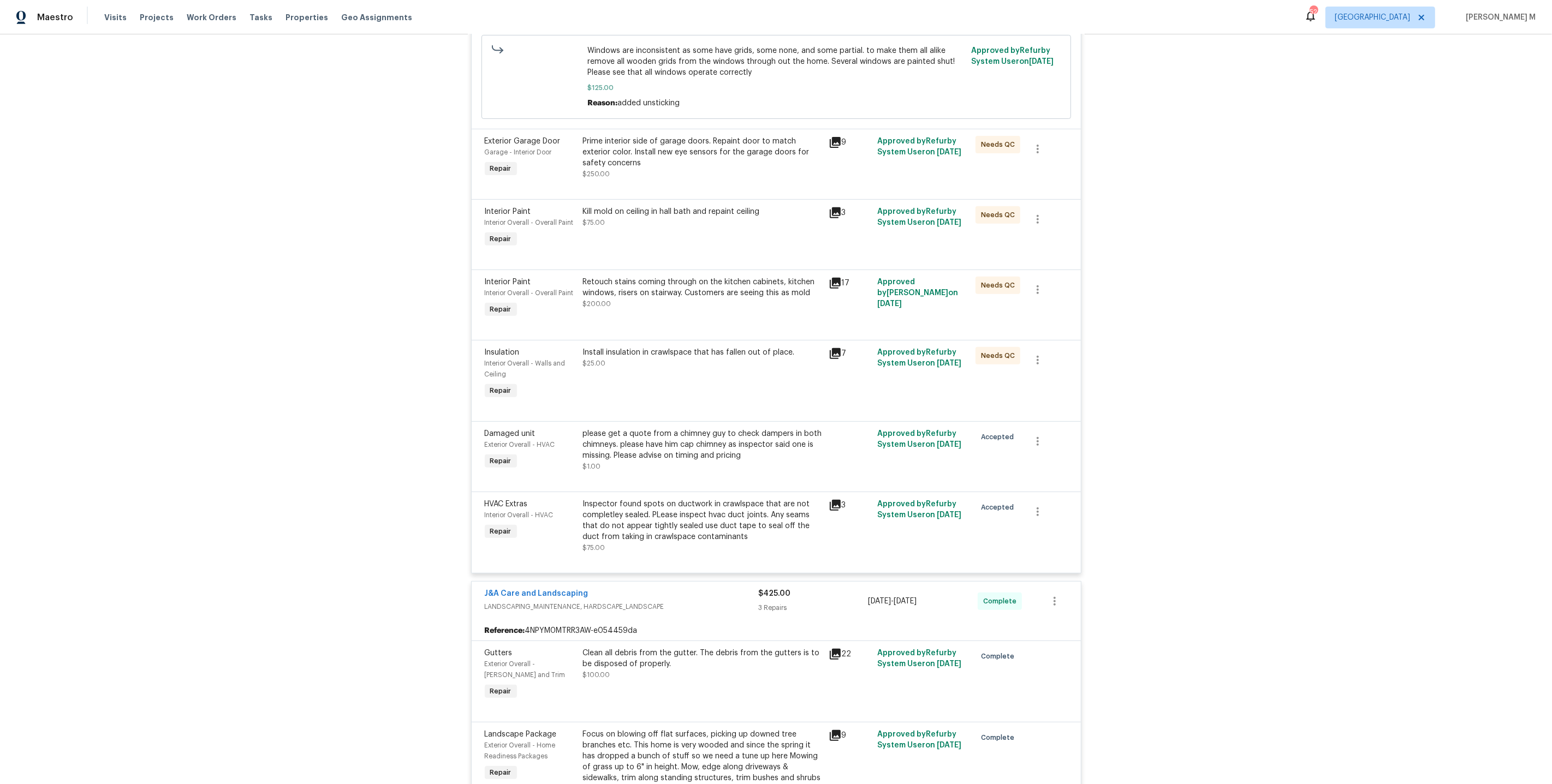
scroll to position [418, 0]
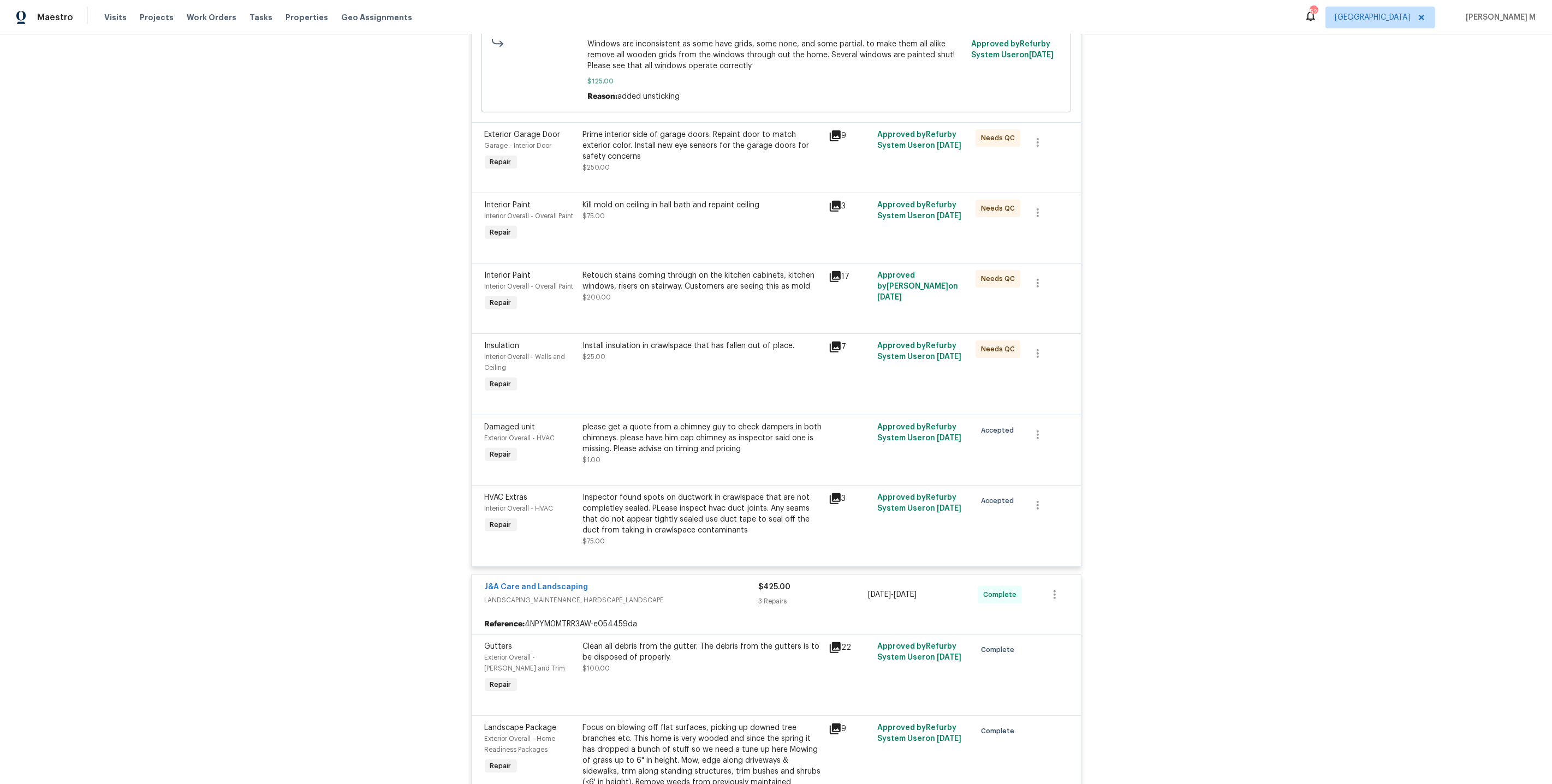
click at [687, 496] on div "Inspector found spots on ductwork in crawlspace that are not completley sealed.…" at bounding box center [702, 513] width 239 height 43
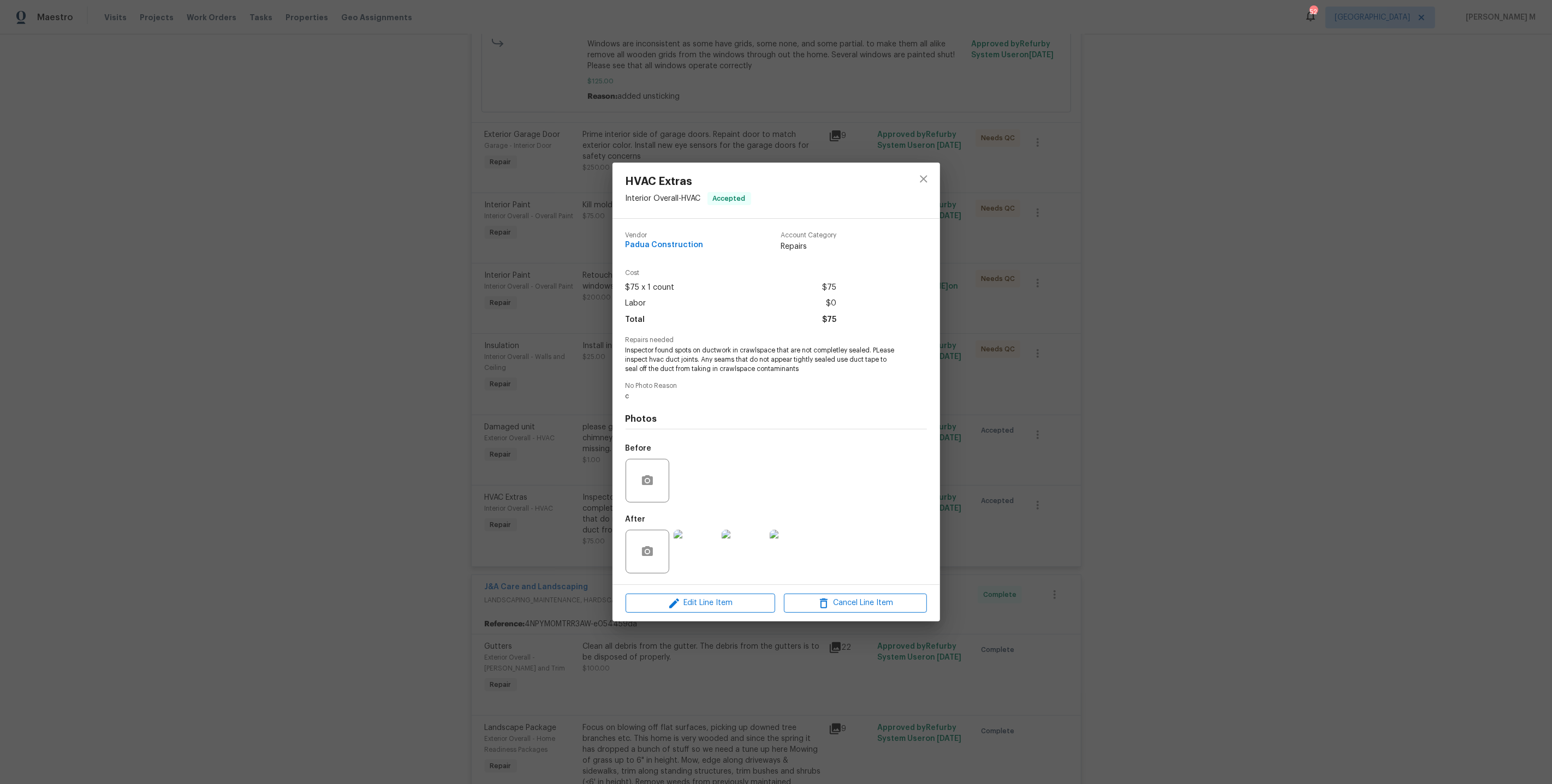
click at [1038, 464] on div "HVAC Extras Interior Overall - HVAC Accepted Vendor Padua Construction Account …" at bounding box center [776, 392] width 1552 height 784
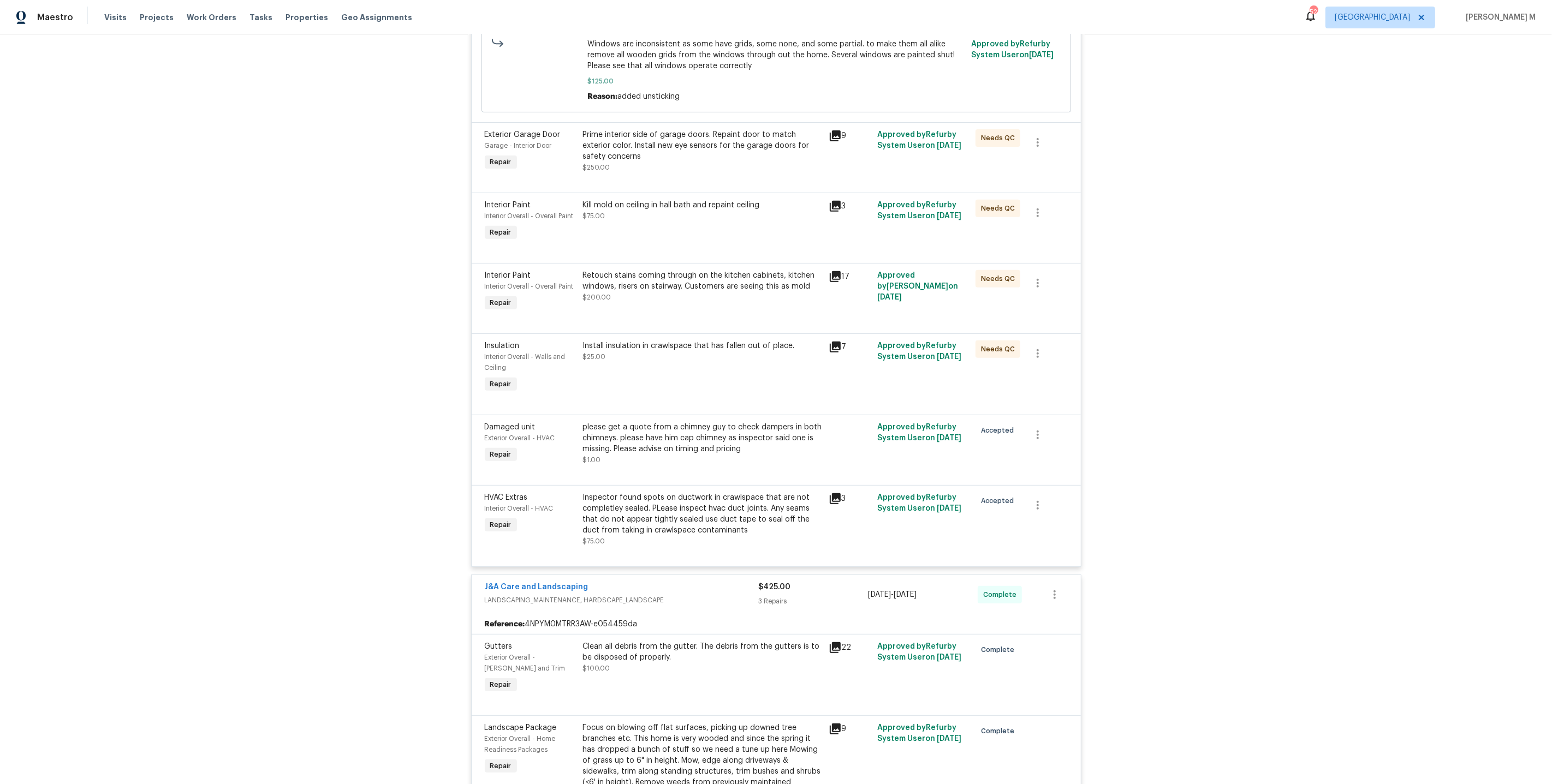
click at [642, 216] on div "Kill mold on ceiling in hall bath and repaint ceiling $75.00" at bounding box center [702, 221] width 246 height 50
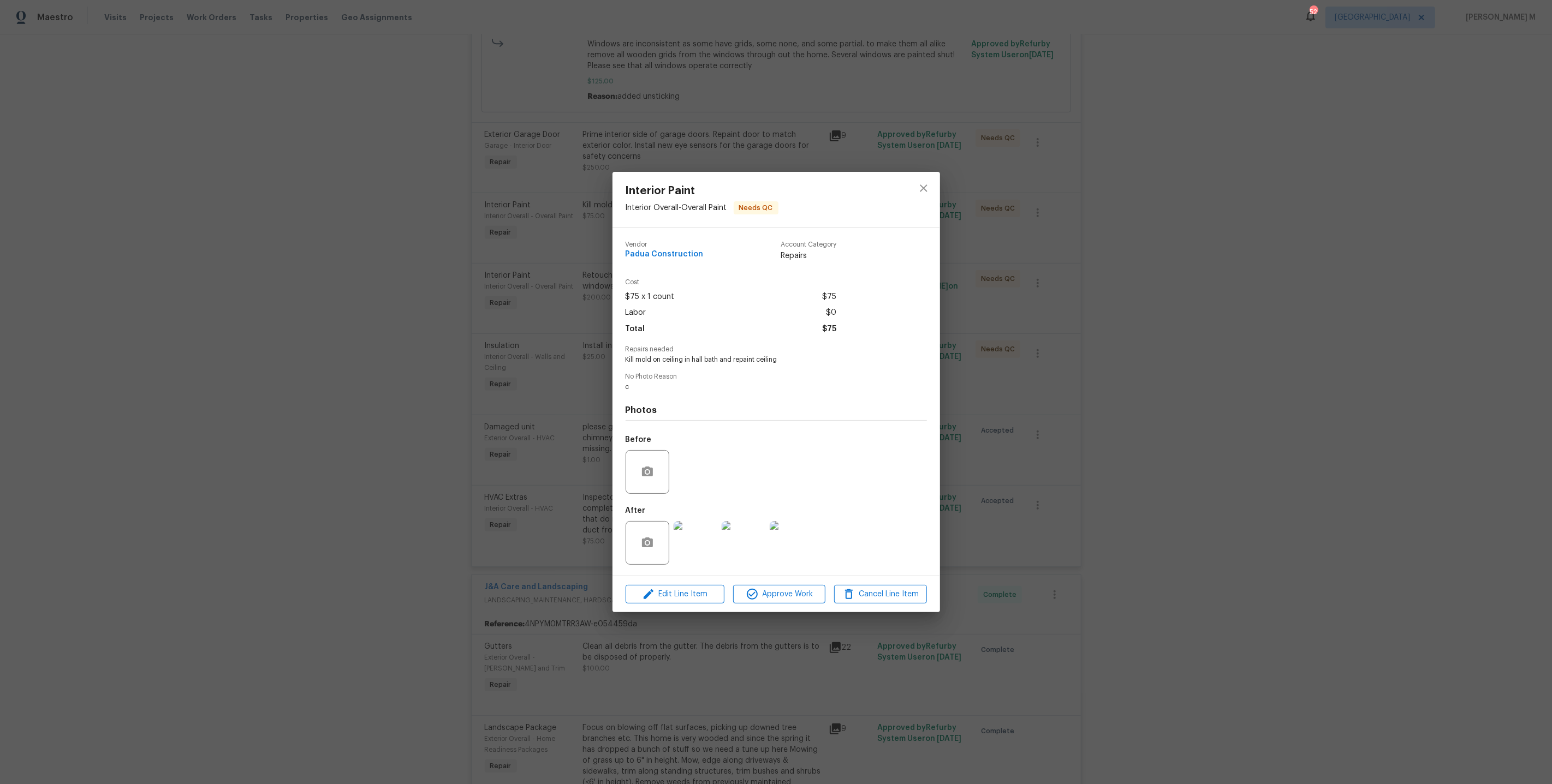
click at [698, 529] on img at bounding box center [694, 542] width 43 height 43
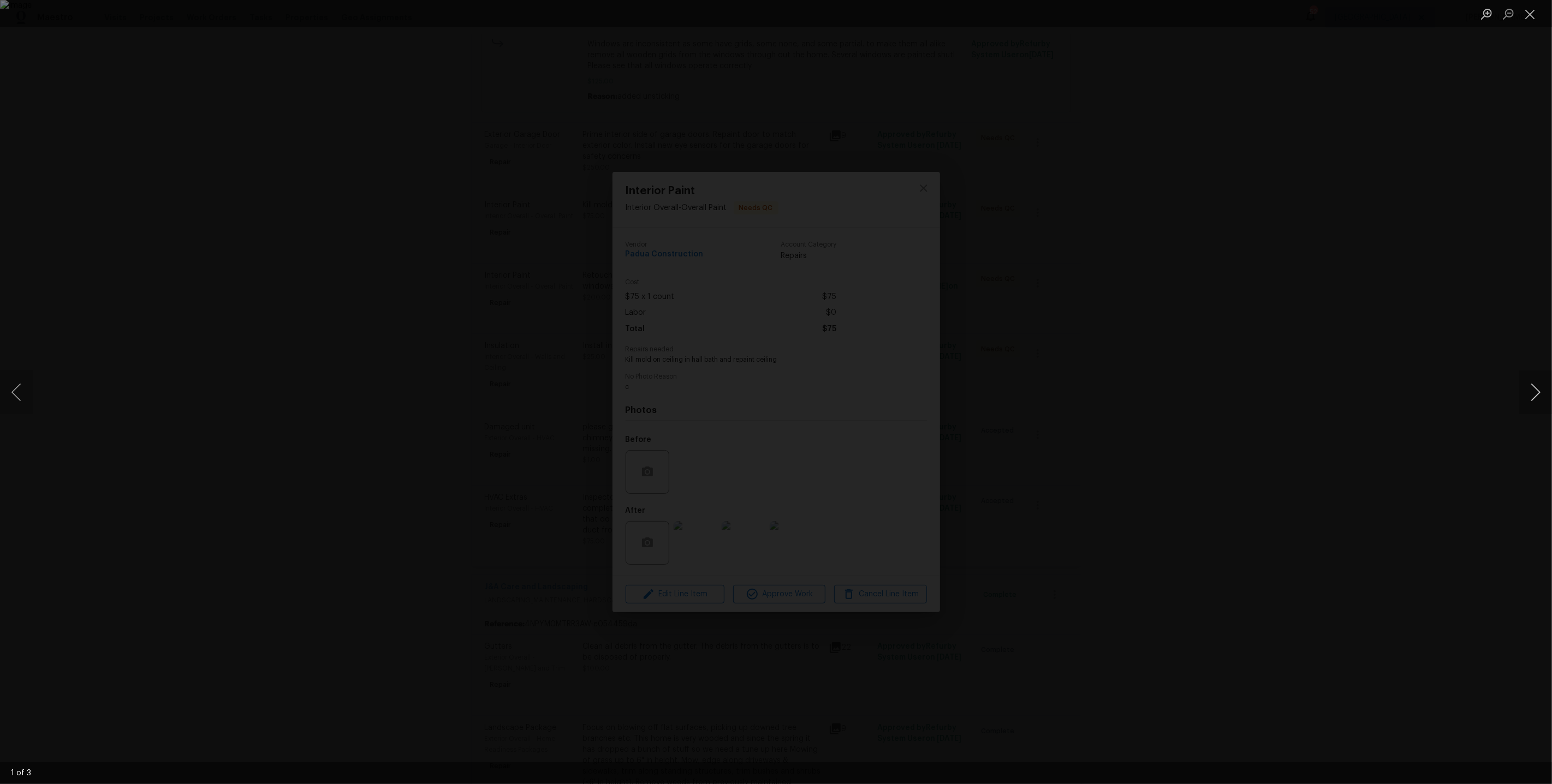
click at [1526, 389] on button "Next image" at bounding box center [1535, 392] width 33 height 43
click at [1473, 267] on div "Lightbox" at bounding box center [776, 392] width 1552 height 784
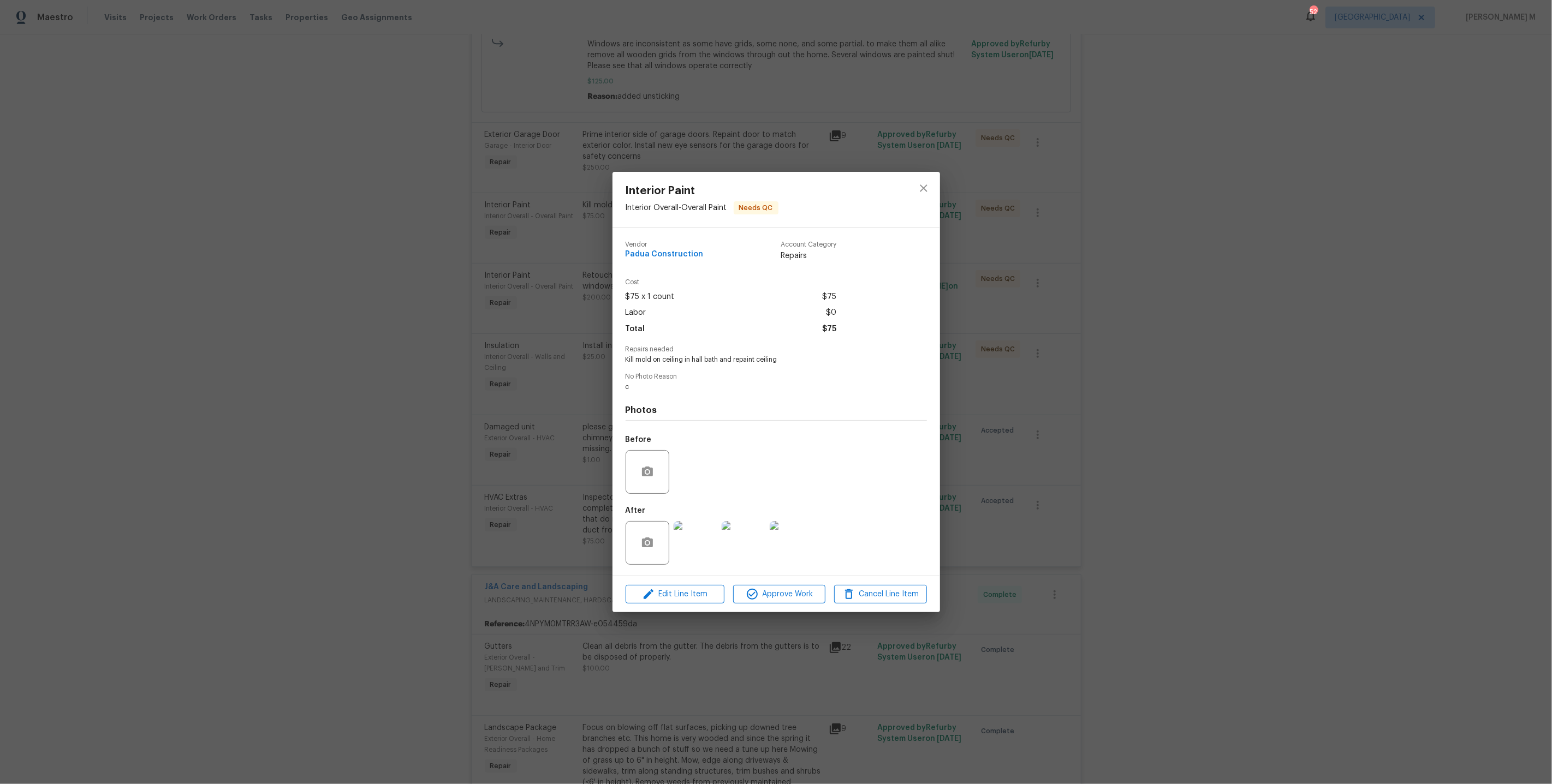
click at [1268, 290] on div "Interior Paint Interior Overall - Overall Paint Needs QC Vendor Padua Construct…" at bounding box center [776, 392] width 1552 height 784
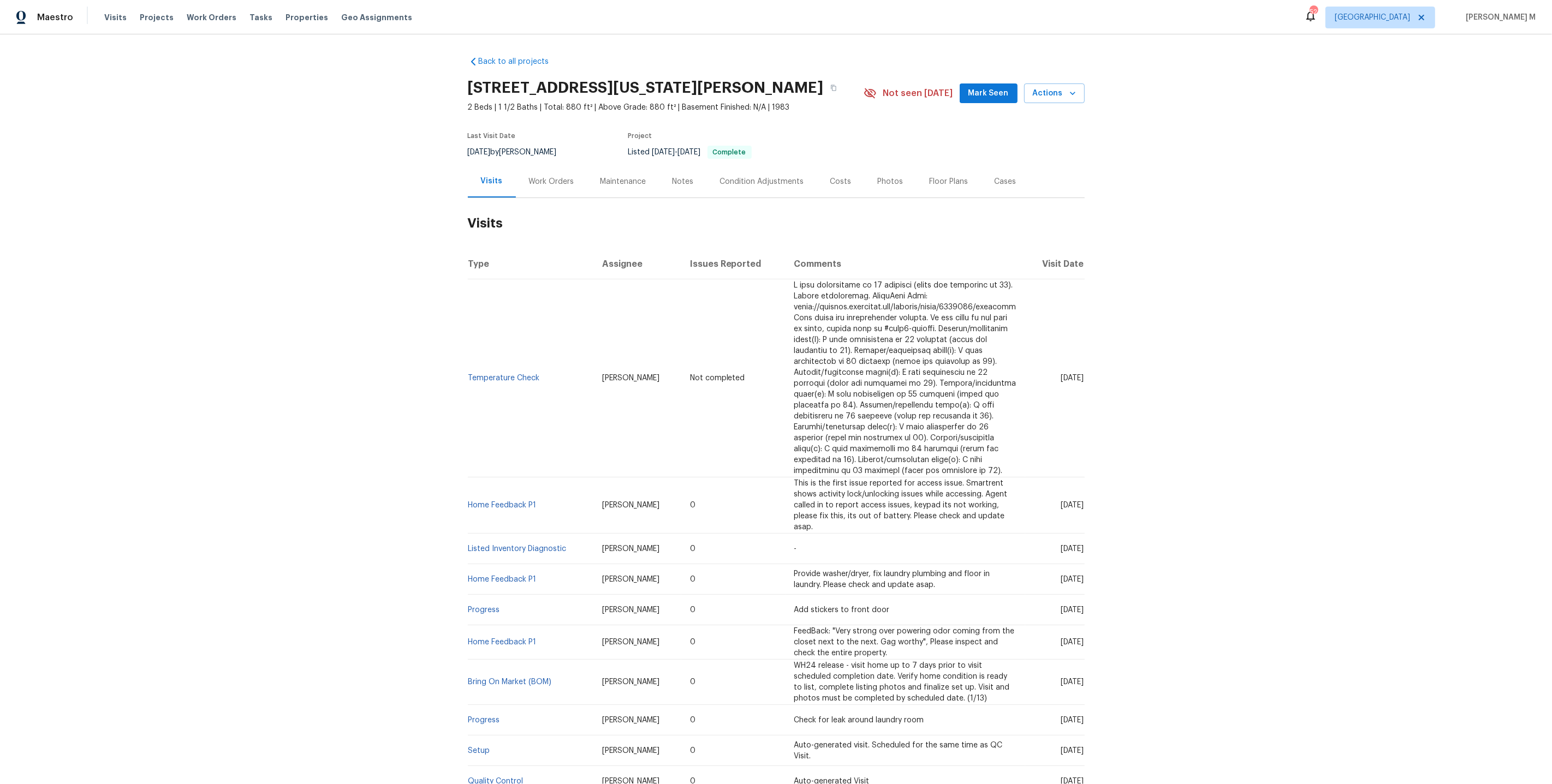
click at [549, 177] on div "Work Orders" at bounding box center [551, 182] width 45 height 11
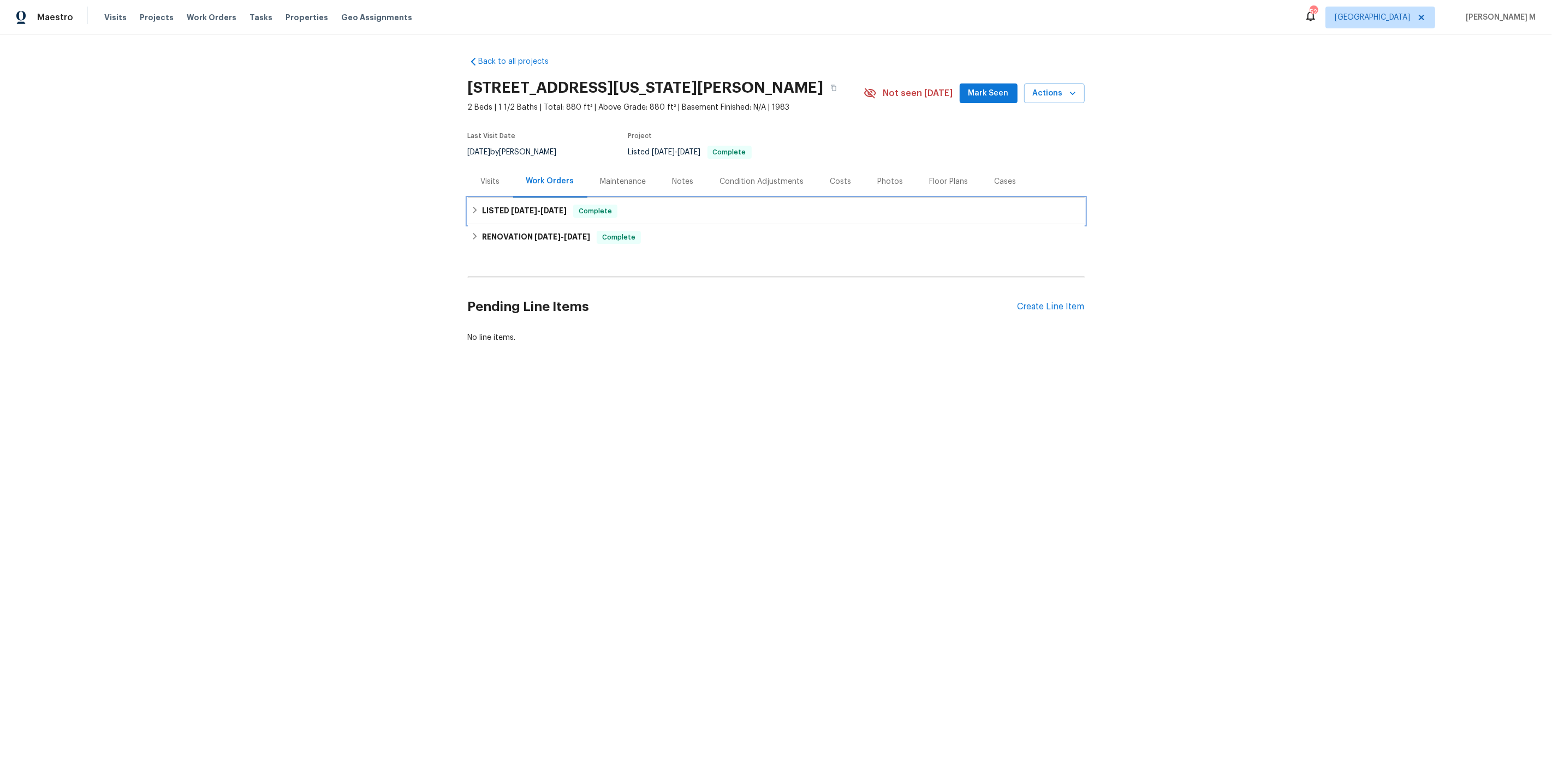
click at [541, 207] on span "[DATE]" at bounding box center [554, 210] width 26 height 8
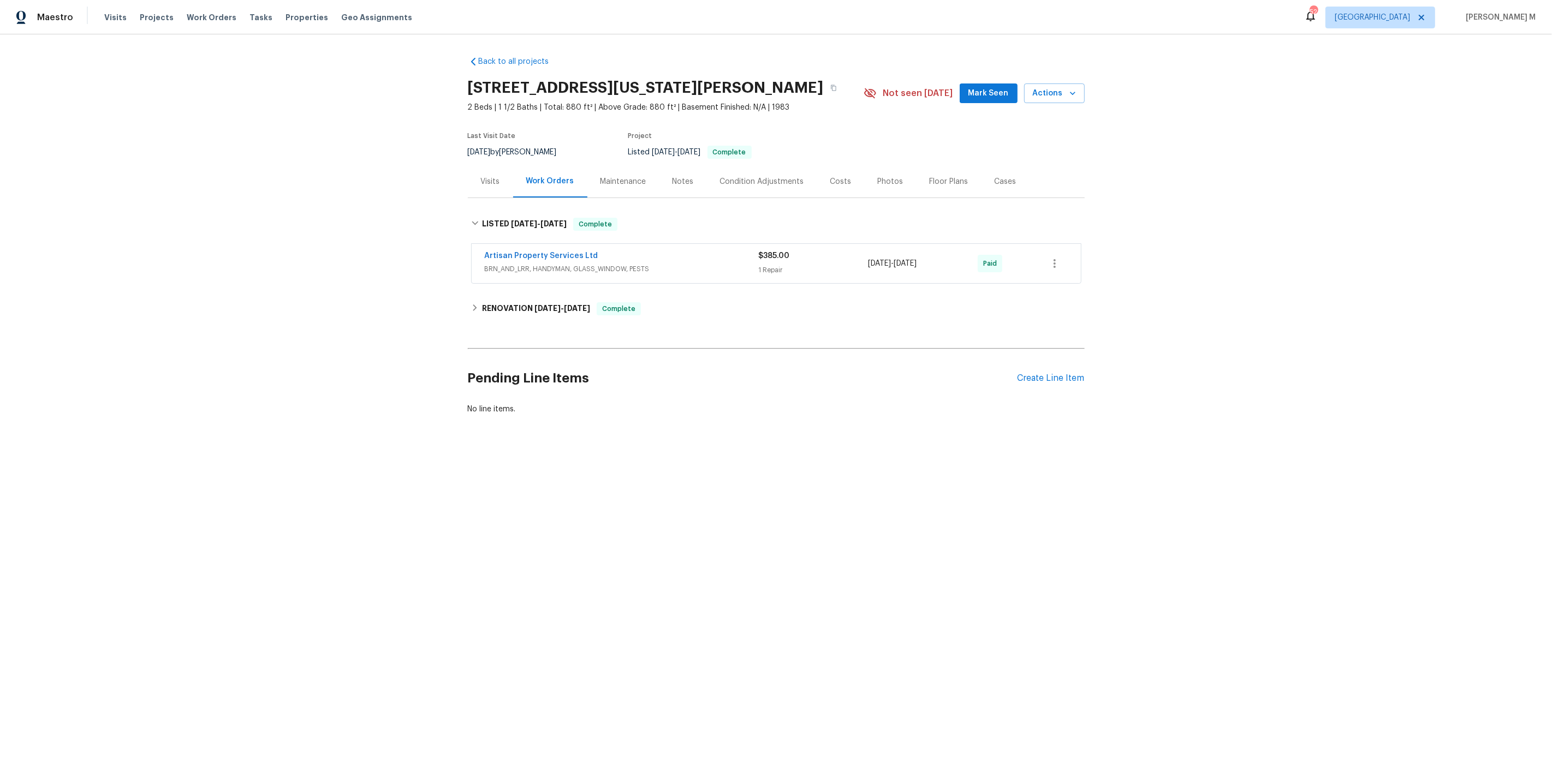
click at [529, 263] on span "BRN_AND_LRR, HANDYMAN, GLASS_WINDOW, PESTS" at bounding box center [622, 268] width 274 height 11
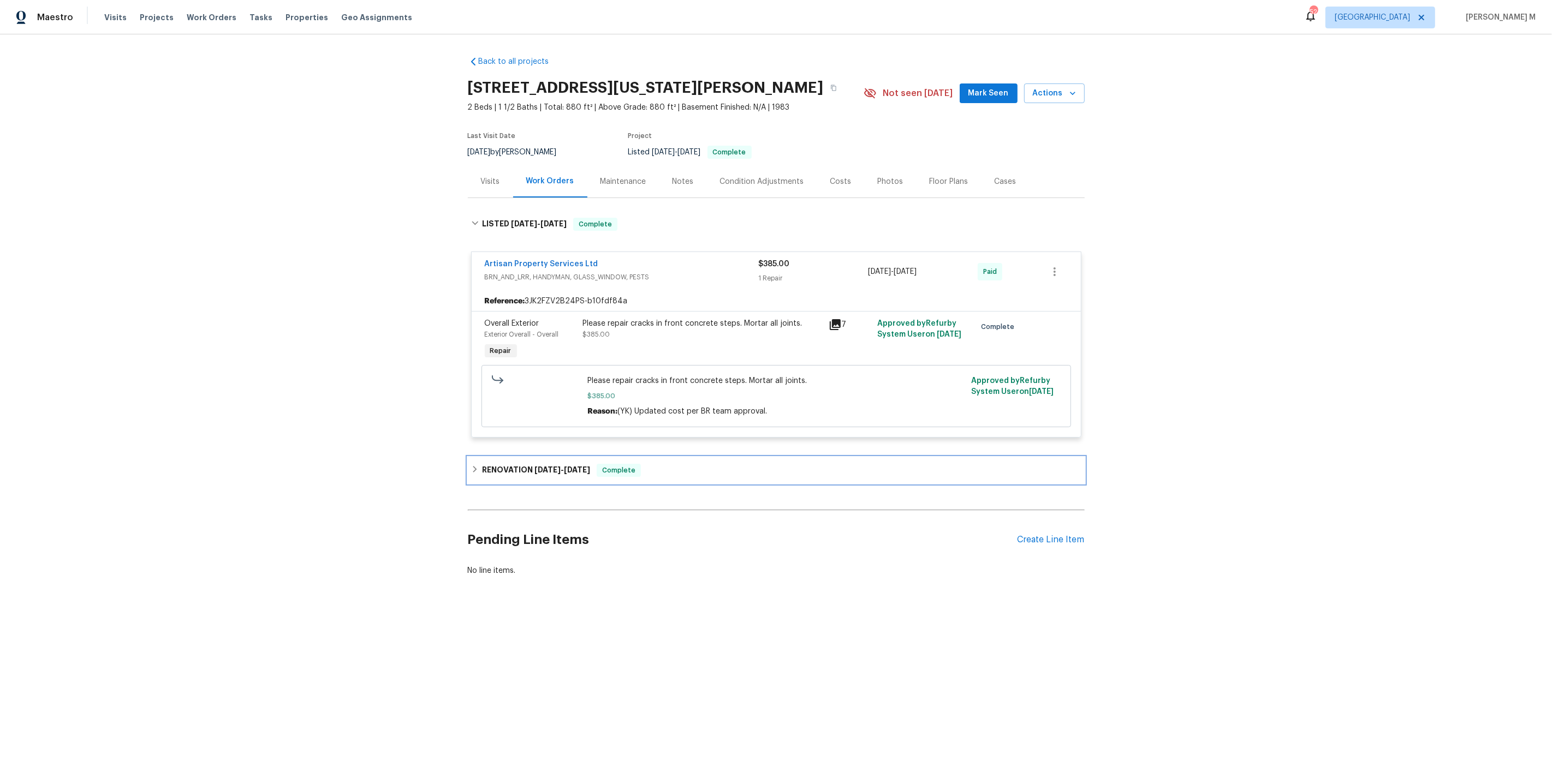
click at [522, 464] on h6 "RENOVATION [DATE] - [DATE]" at bounding box center [536, 470] width 108 height 13
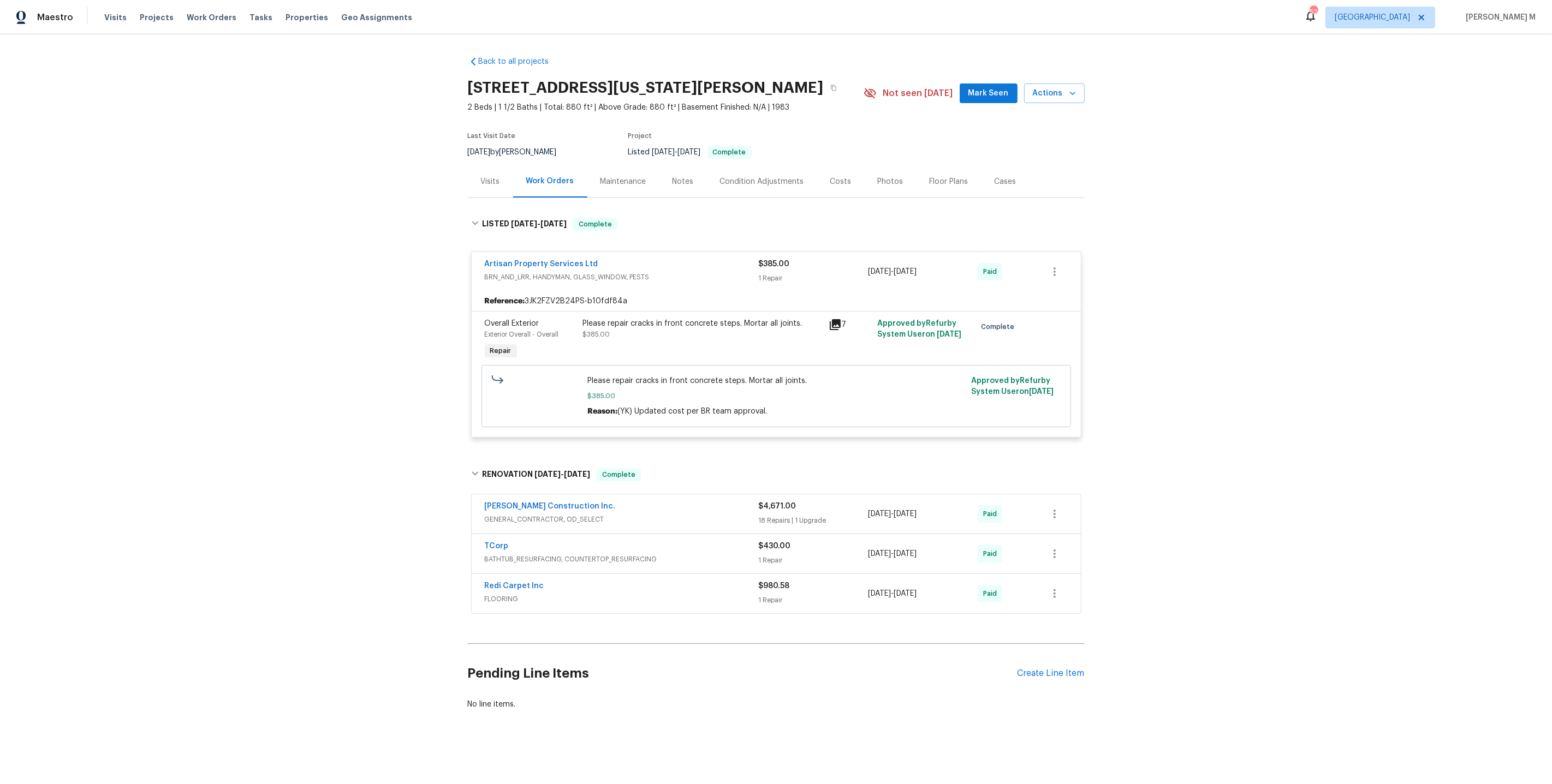
click at [529, 514] on span "GENERAL_CONTRACTOR, OD_SELECT" at bounding box center [622, 519] width 274 height 11
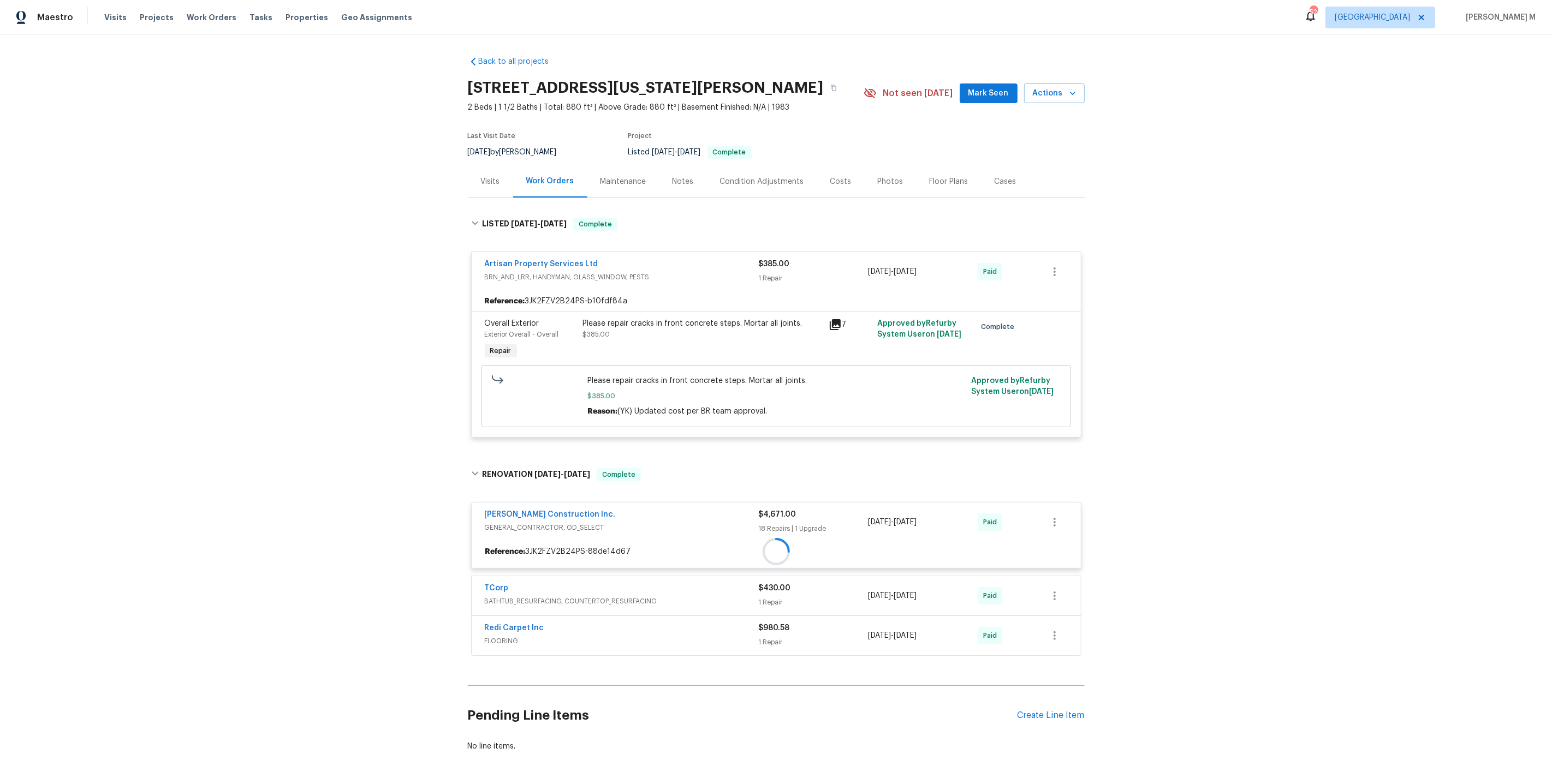
scroll to position [19, 0]
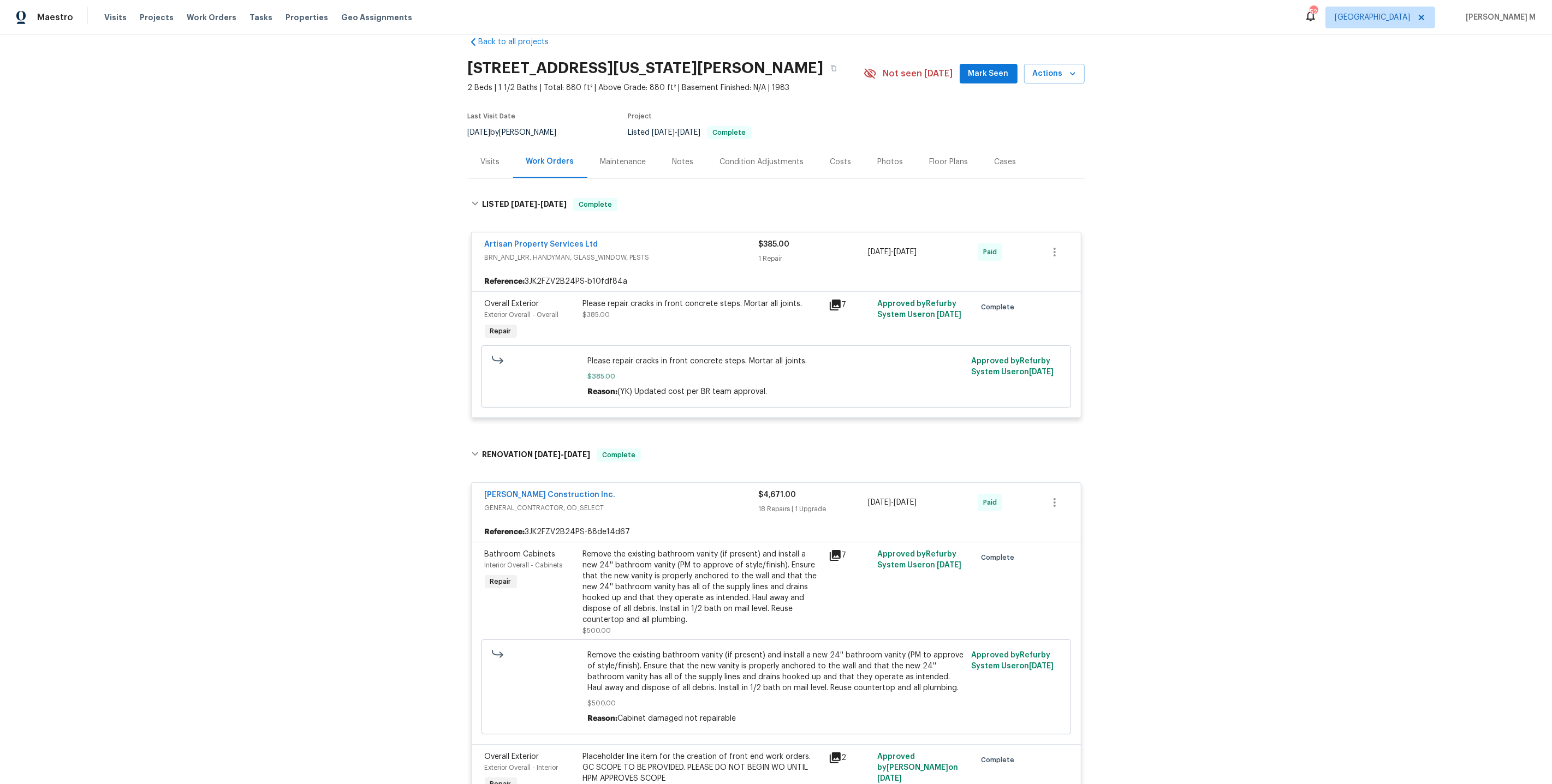
click at [612, 165] on div "Maintenance" at bounding box center [624, 162] width 72 height 32
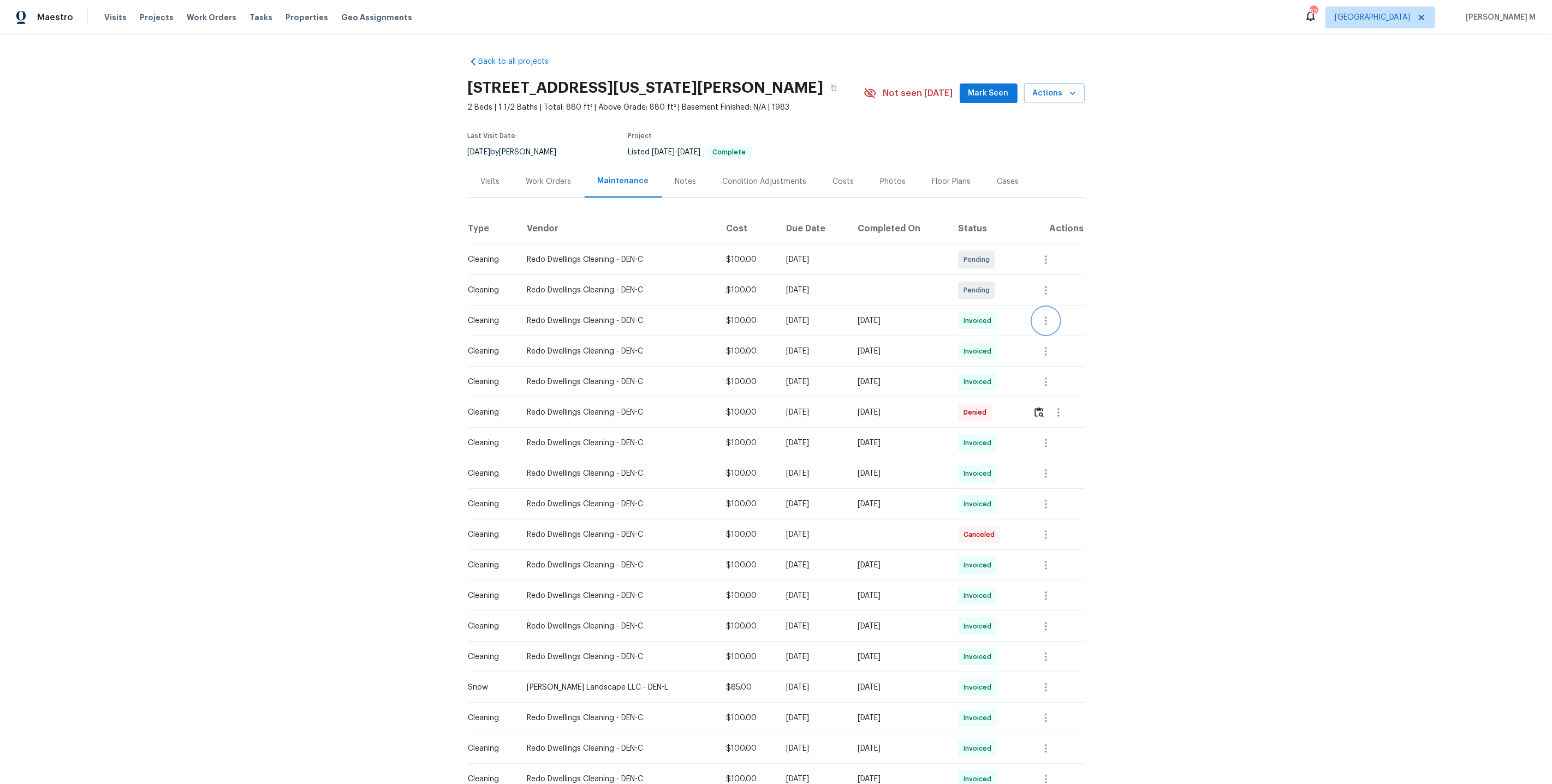
click at [1045, 318] on icon "button" at bounding box center [1046, 320] width 2 height 9
click at [1061, 332] on li "View details" at bounding box center [1071, 334] width 77 height 18
click at [1089, 317] on li "Message vendor" at bounding box center [1071, 315] width 77 height 18
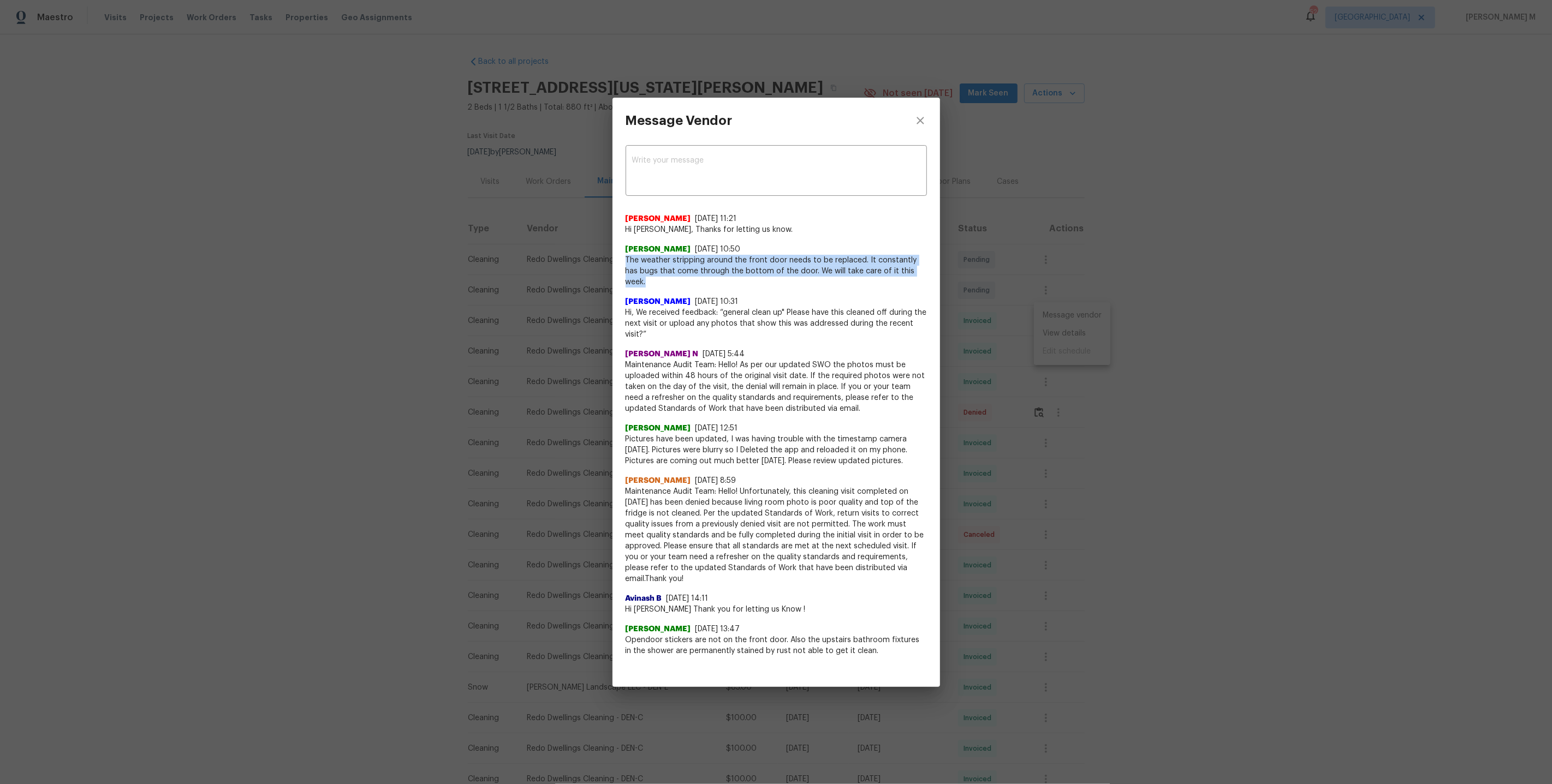
drag, startPoint x: 617, startPoint y: 267, endPoint x: 919, endPoint y: 280, distance: 302.3
click at [919, 280] on div "x ​ [PERSON_NAME] [DATE] 11:21 Hi [PERSON_NAME], Thanks for letting us know. [P…" at bounding box center [776, 407] width 328 height 526
click at [811, 273] on span "The weather stripping around the front door needs to be replaced. It constantly…" at bounding box center [776, 271] width 301 height 33
click at [1107, 436] on div "Message Vendor x ​ [PERSON_NAME] [DATE] 11:21 Hi [PERSON_NAME], Thanks for lett…" at bounding box center [776, 392] width 1552 height 784
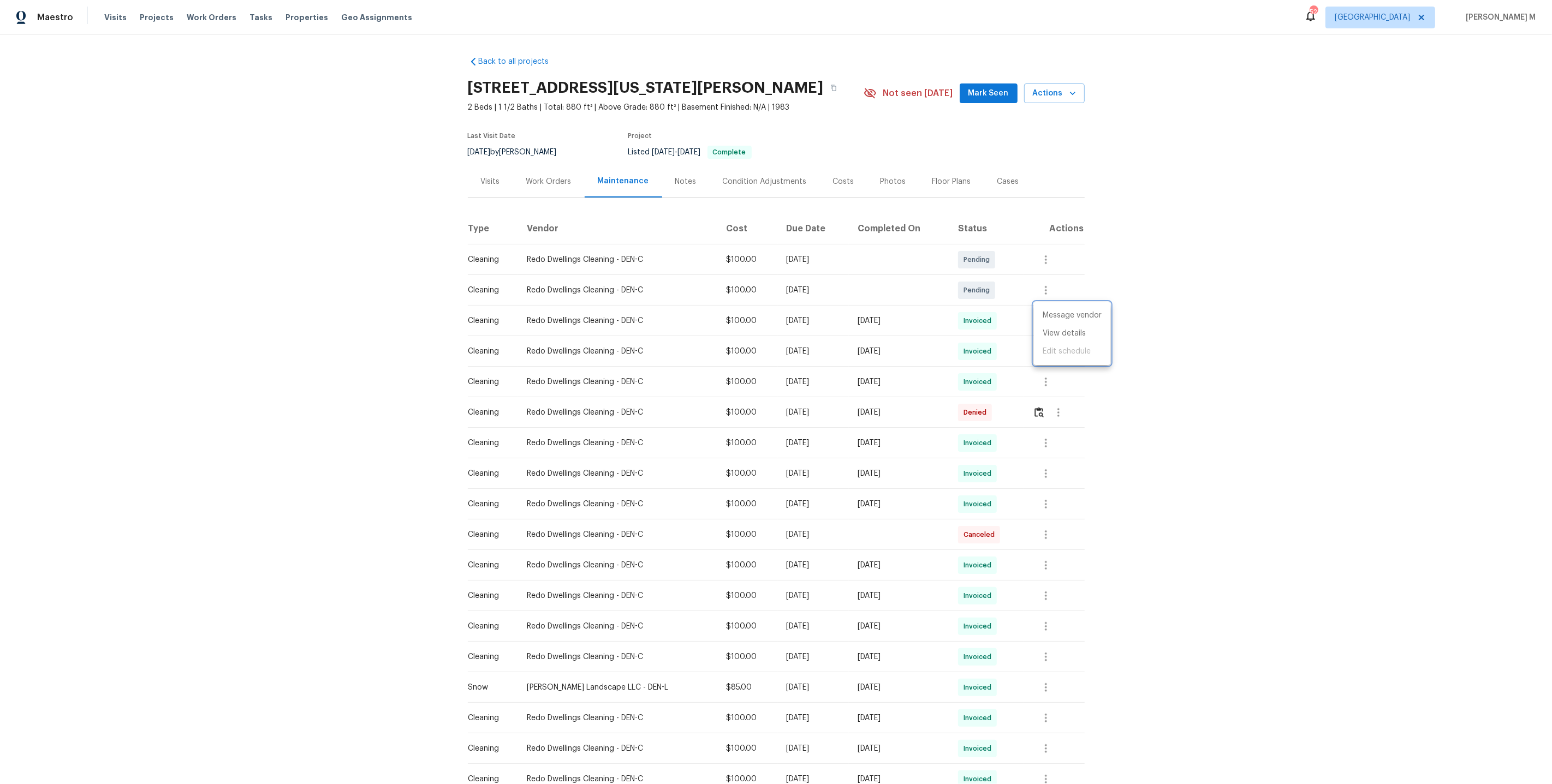
click at [559, 177] on div at bounding box center [776, 392] width 1552 height 784
click at [548, 177] on div "Work Orders" at bounding box center [549, 182] width 45 height 11
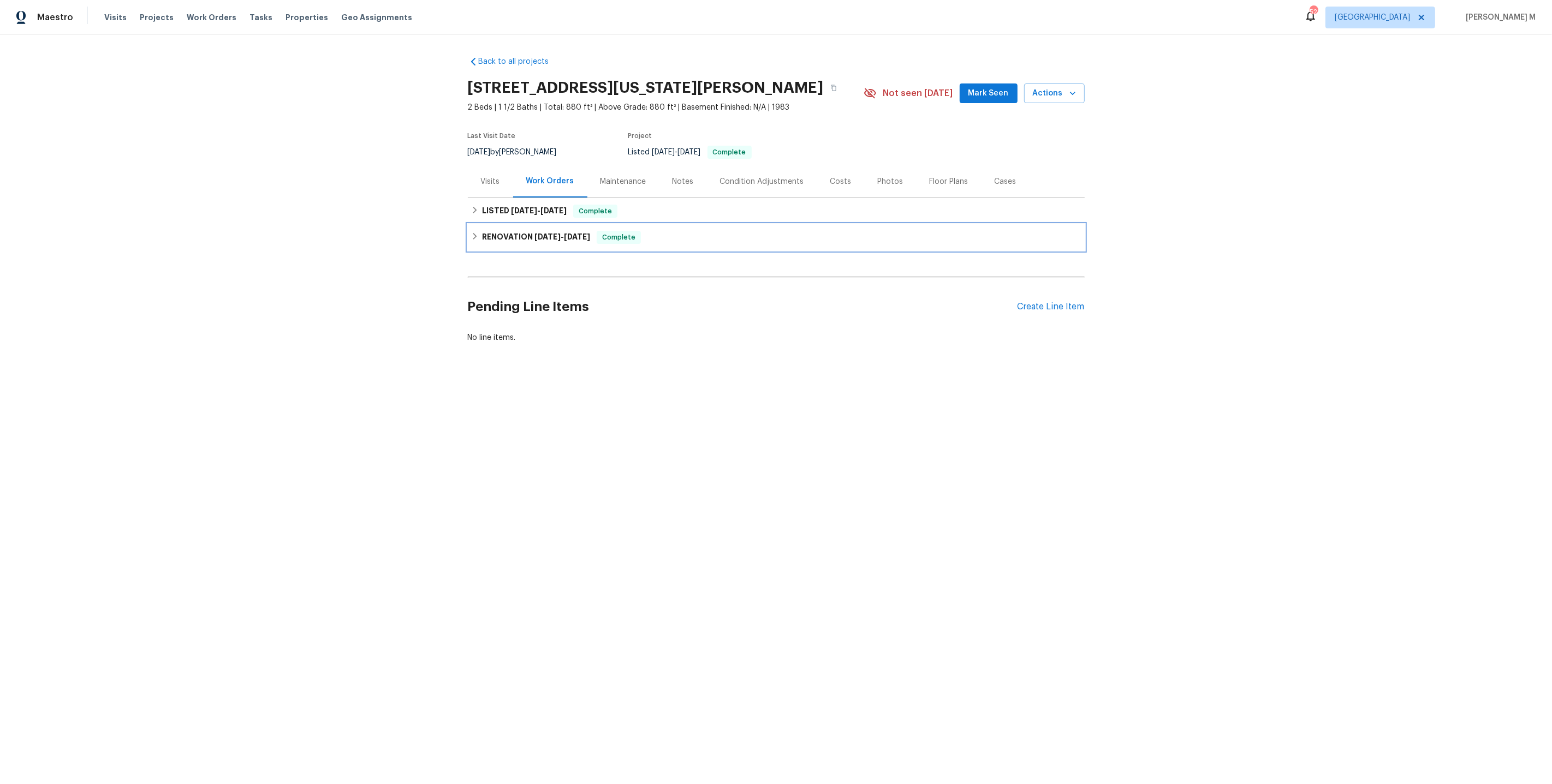
click at [541, 233] on span "10/24/24" at bounding box center [548, 237] width 26 height 8
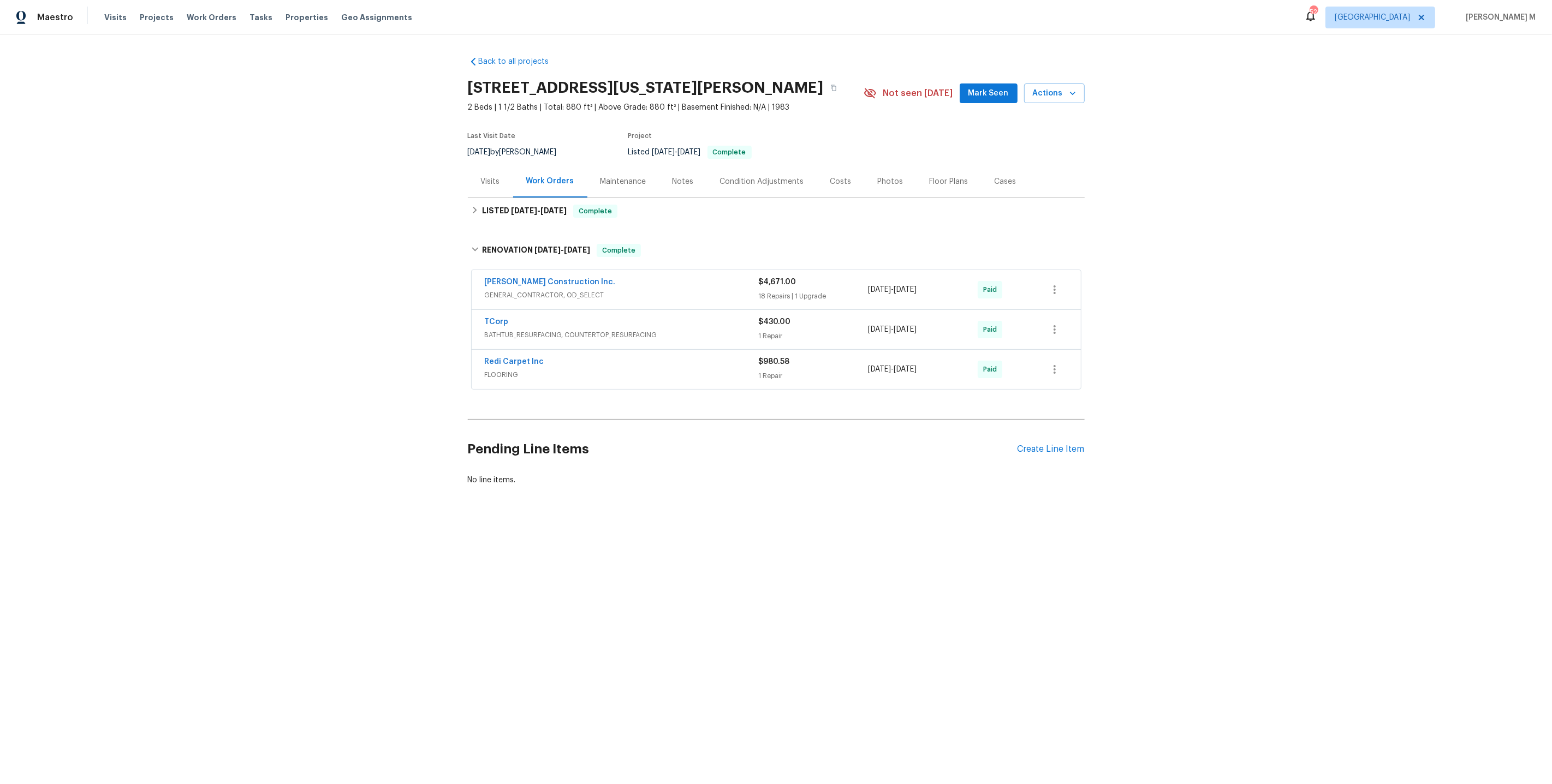
click at [601, 190] on div "Maintenance" at bounding box center [624, 181] width 72 height 32
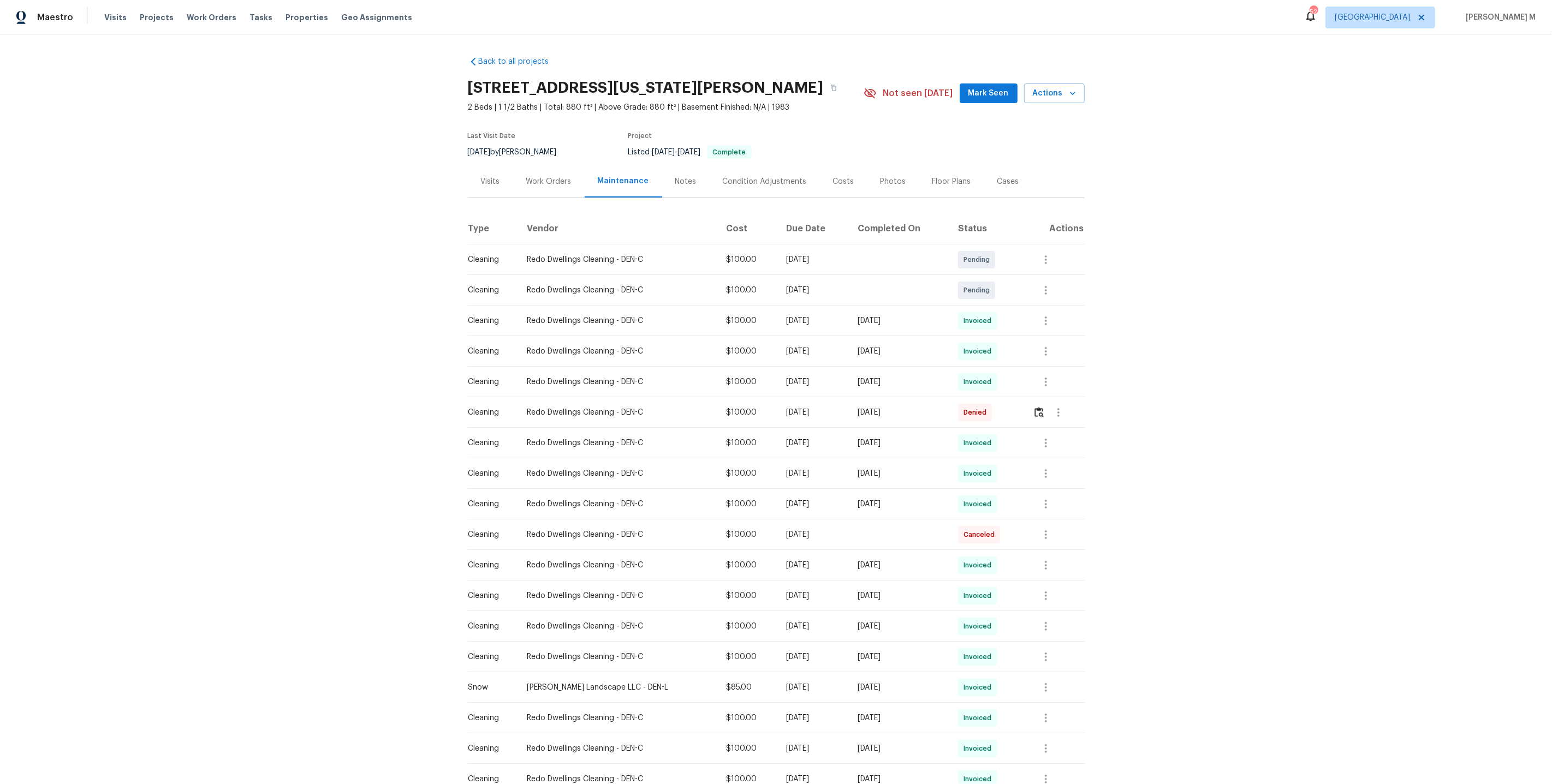
click at [1038, 307] on div at bounding box center [1046, 320] width 26 height 26
click at [1041, 314] on icon "button" at bounding box center [1045, 320] width 13 height 13
click at [1036, 336] on li "View details" at bounding box center [1071, 334] width 77 height 18
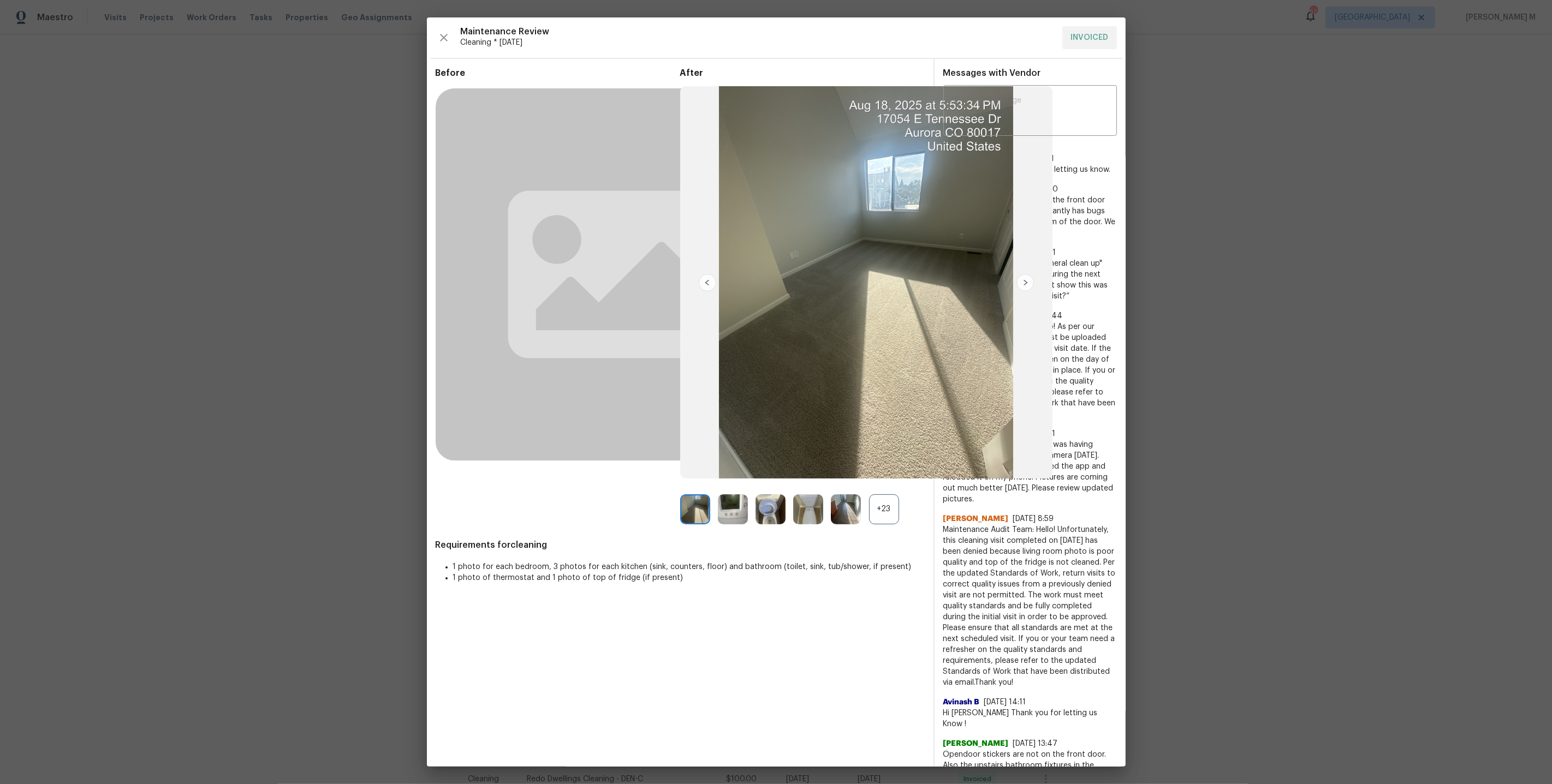
click at [881, 494] on div "+23" at bounding box center [884, 509] width 30 height 30
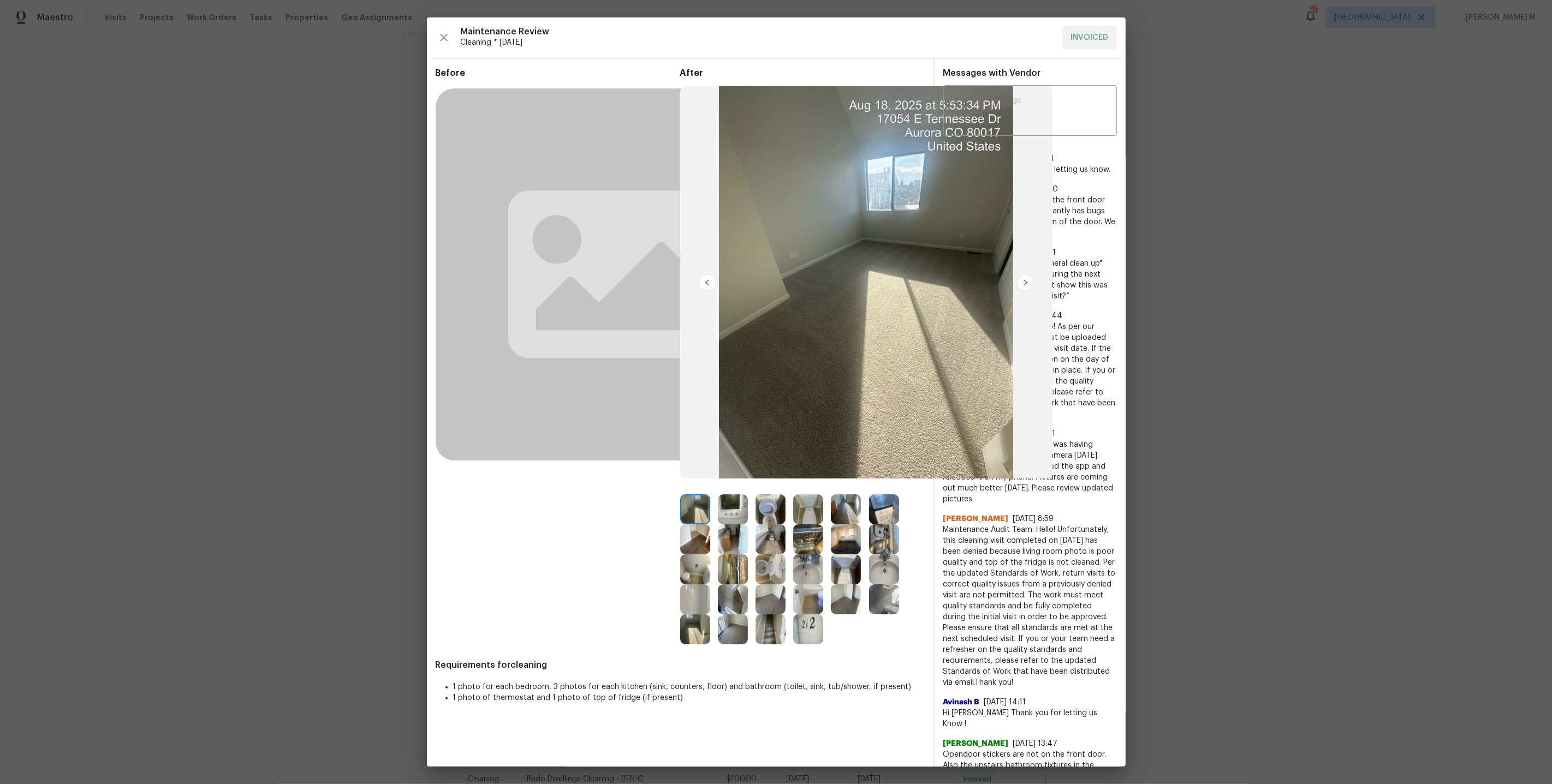
click at [852, 570] on img at bounding box center [845, 569] width 30 height 30
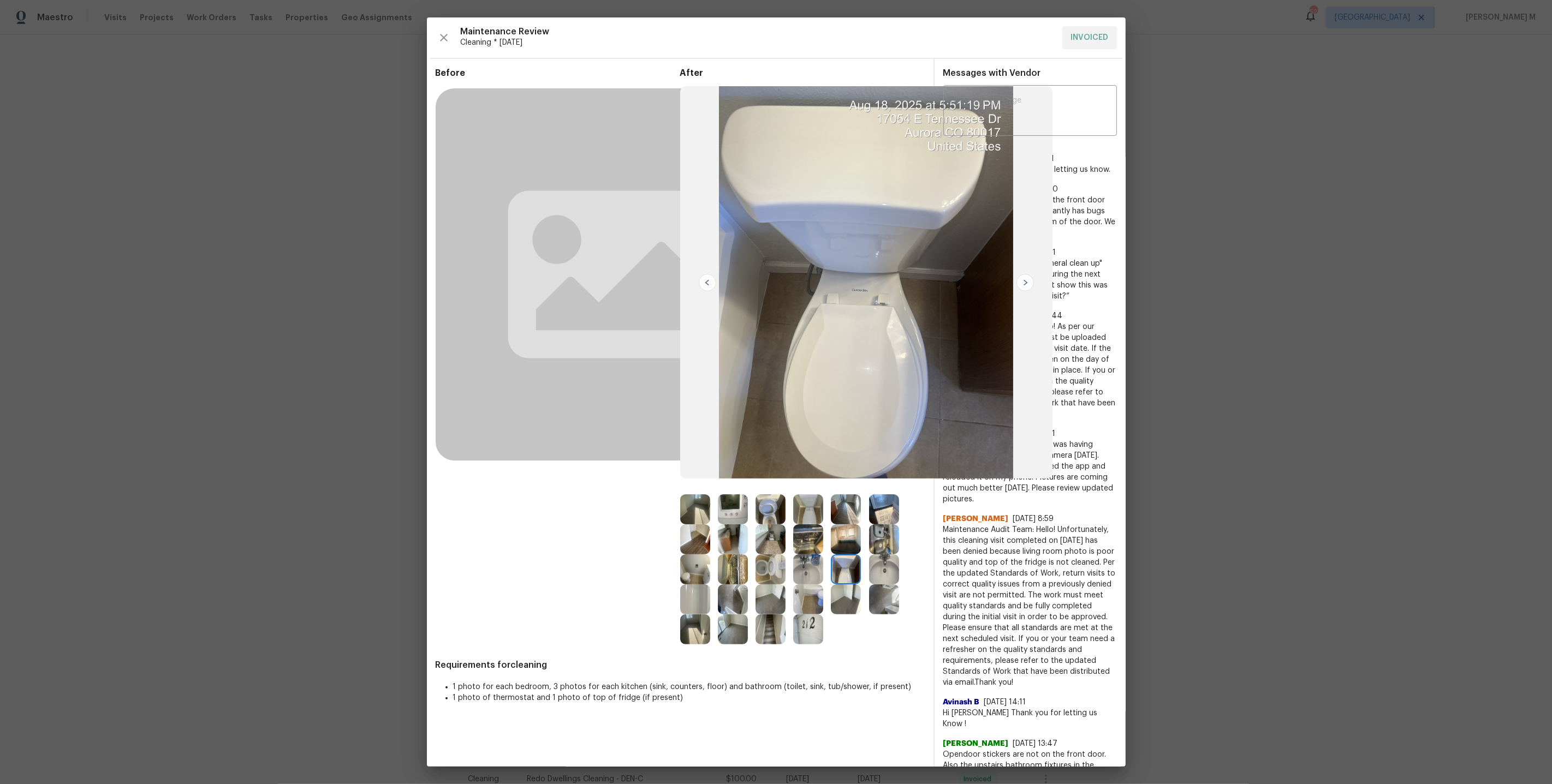
click at [851, 536] on img at bounding box center [845, 539] width 30 height 30
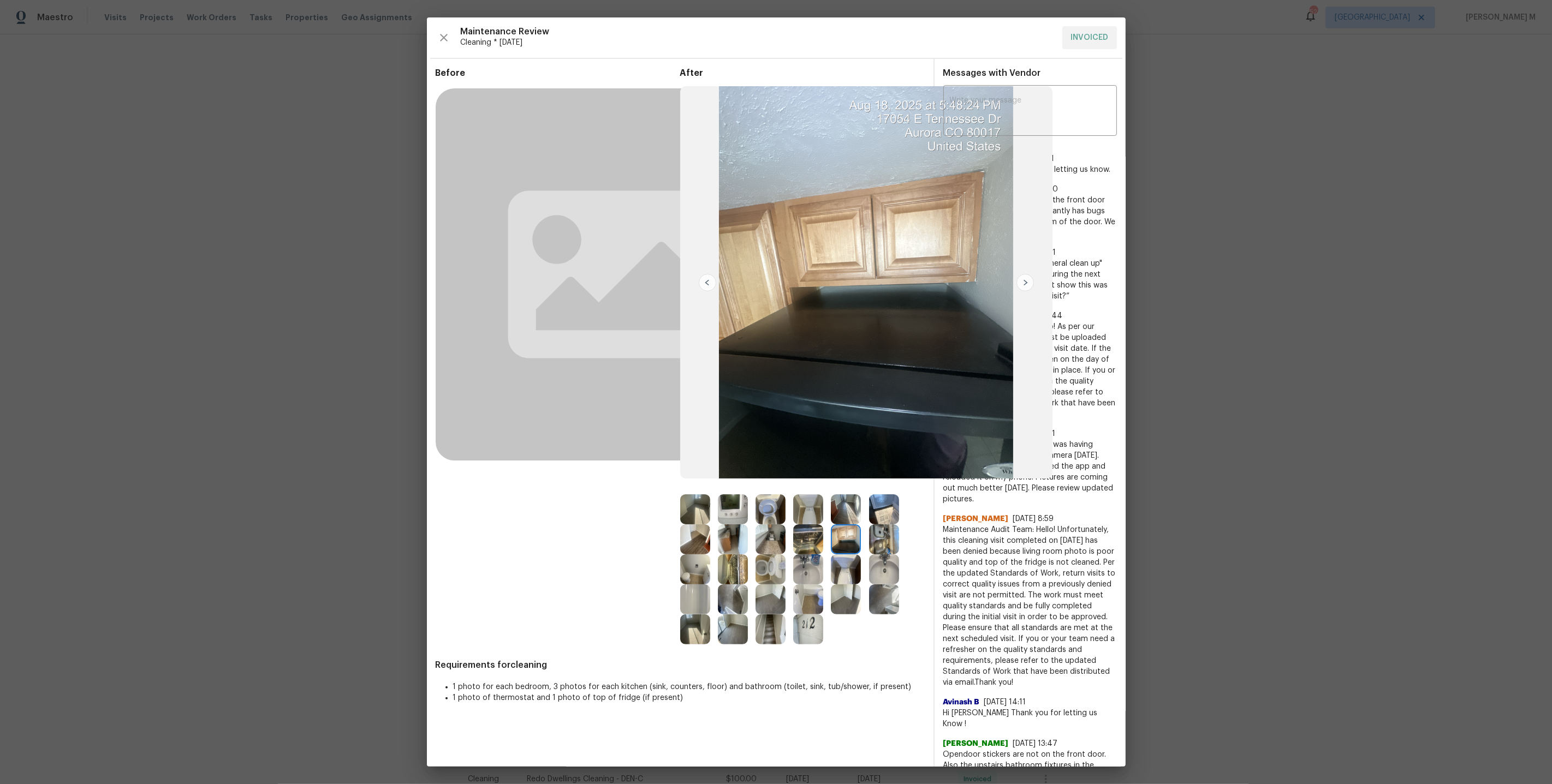
click at [887, 598] on img at bounding box center [884, 599] width 30 height 30
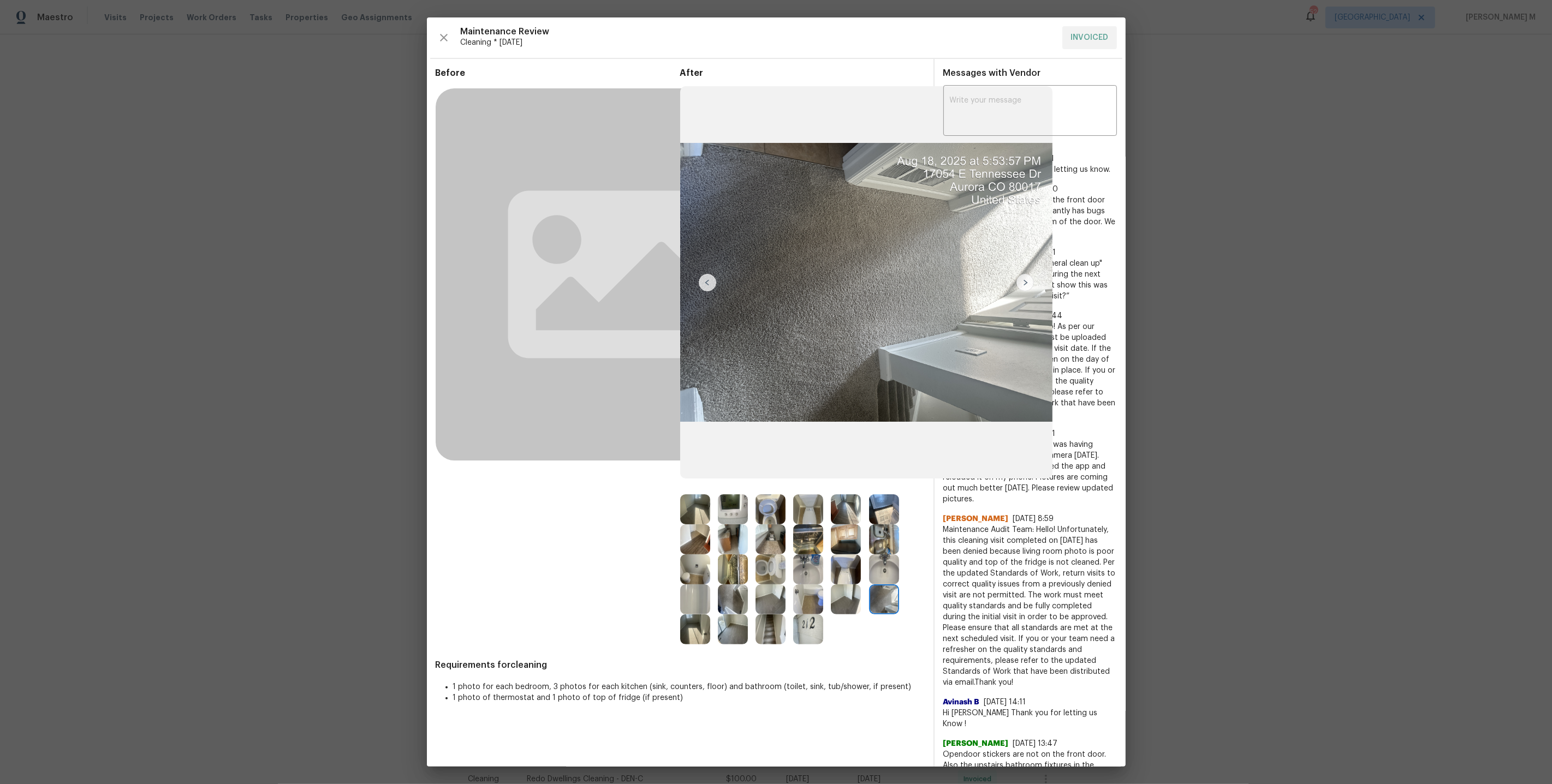
click at [889, 605] on img at bounding box center [884, 599] width 30 height 30
click at [867, 591] on div at bounding box center [849, 599] width 38 height 30
click at [850, 592] on img at bounding box center [845, 599] width 30 height 30
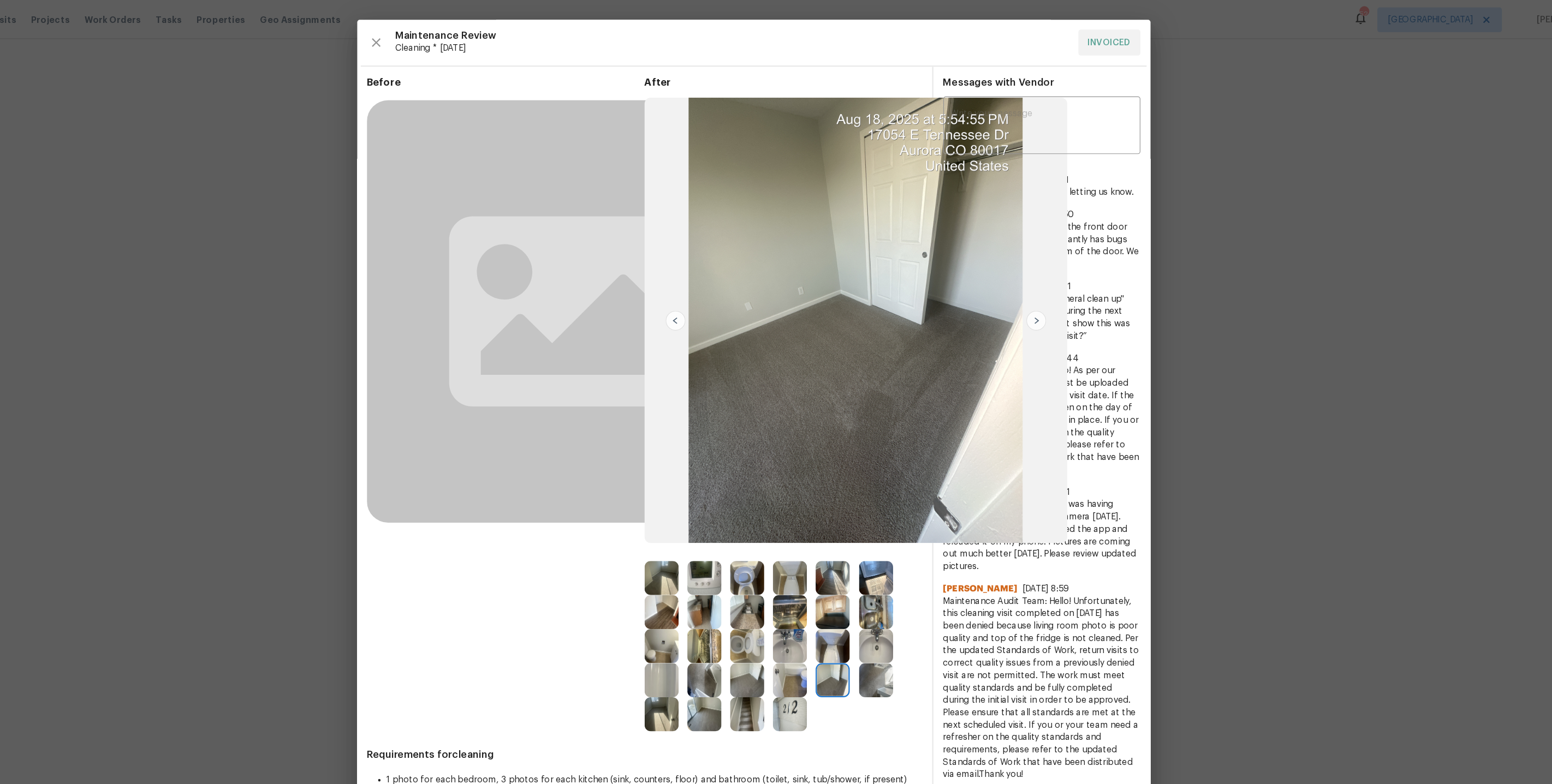
click at [731, 579] on img at bounding box center [733, 569] width 30 height 30
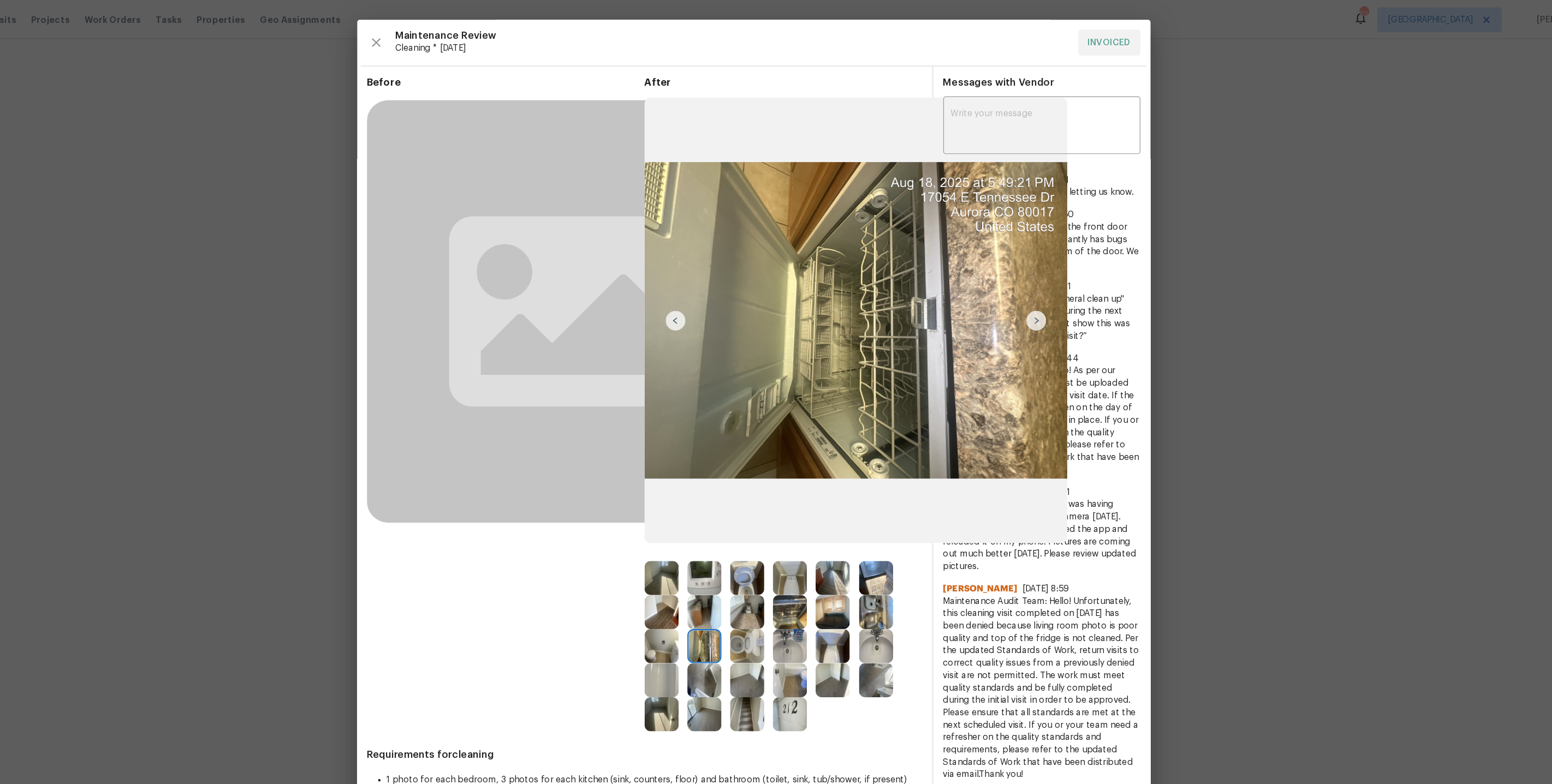
click at [731, 599] on img at bounding box center [733, 599] width 30 height 30
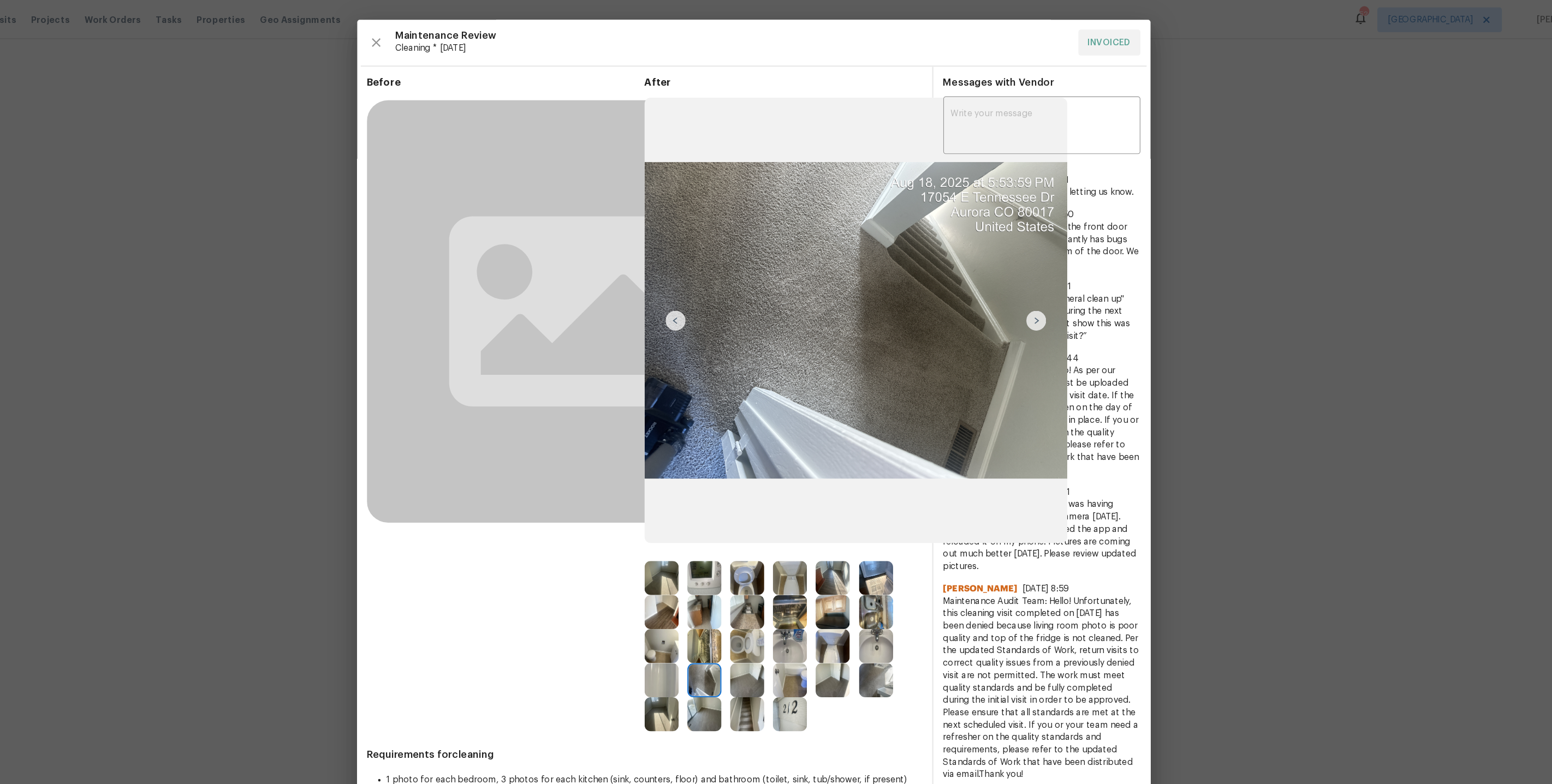
click at [691, 604] on img at bounding box center [695, 599] width 30 height 30
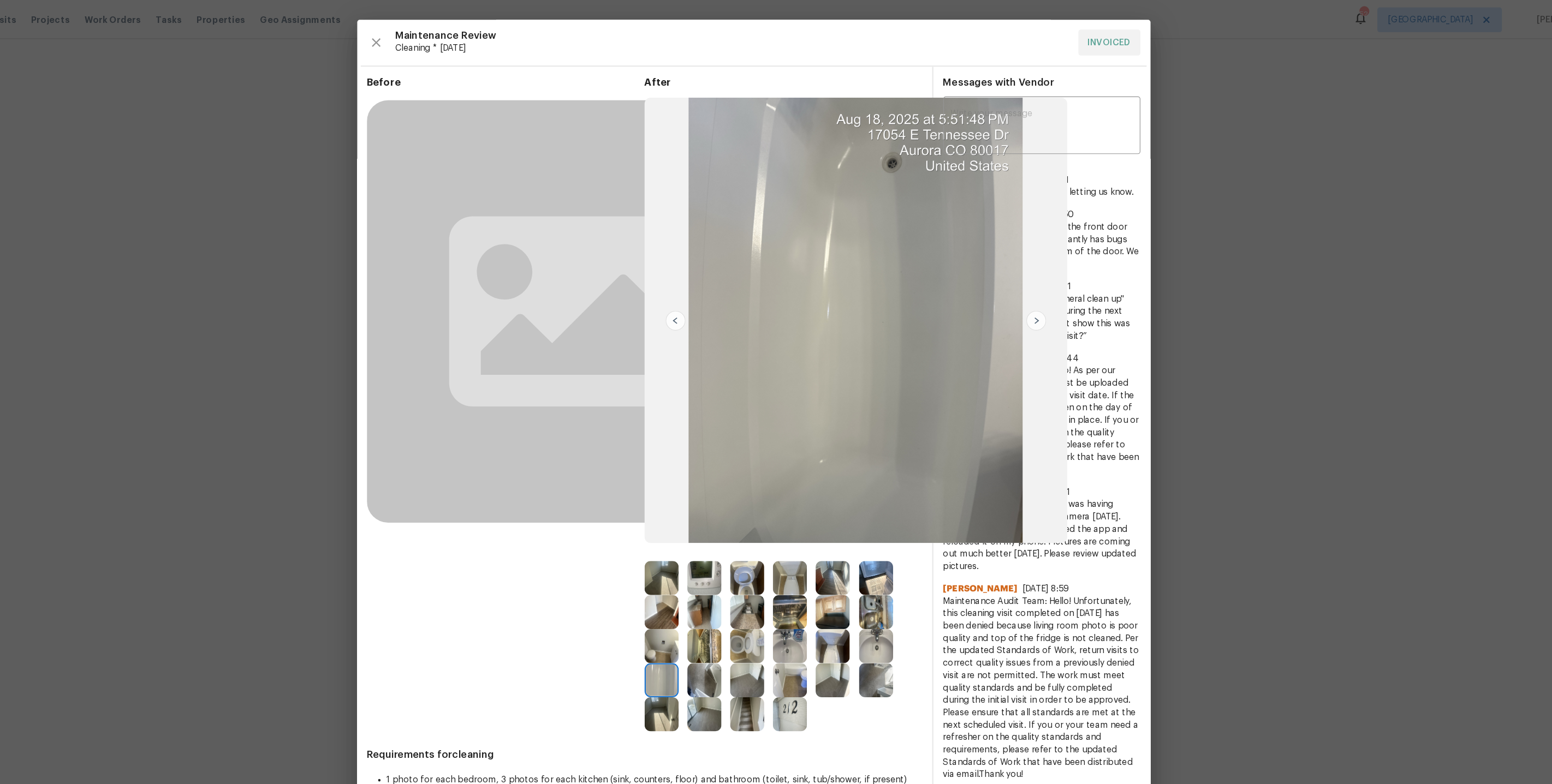
click at [737, 630] on img at bounding box center [733, 629] width 30 height 30
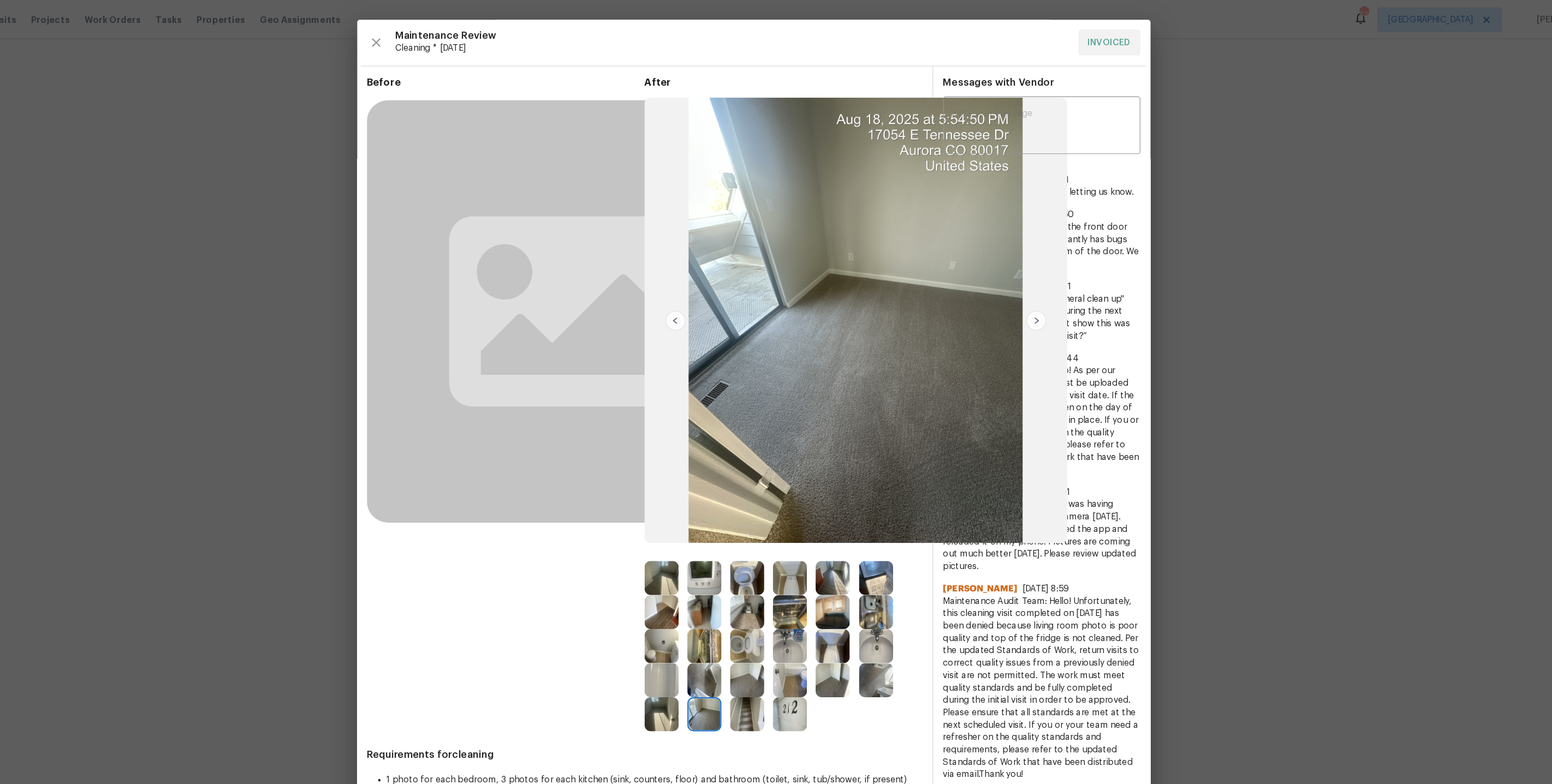
click at [469, 162] on rect at bounding box center [621, 274] width 372 height 372
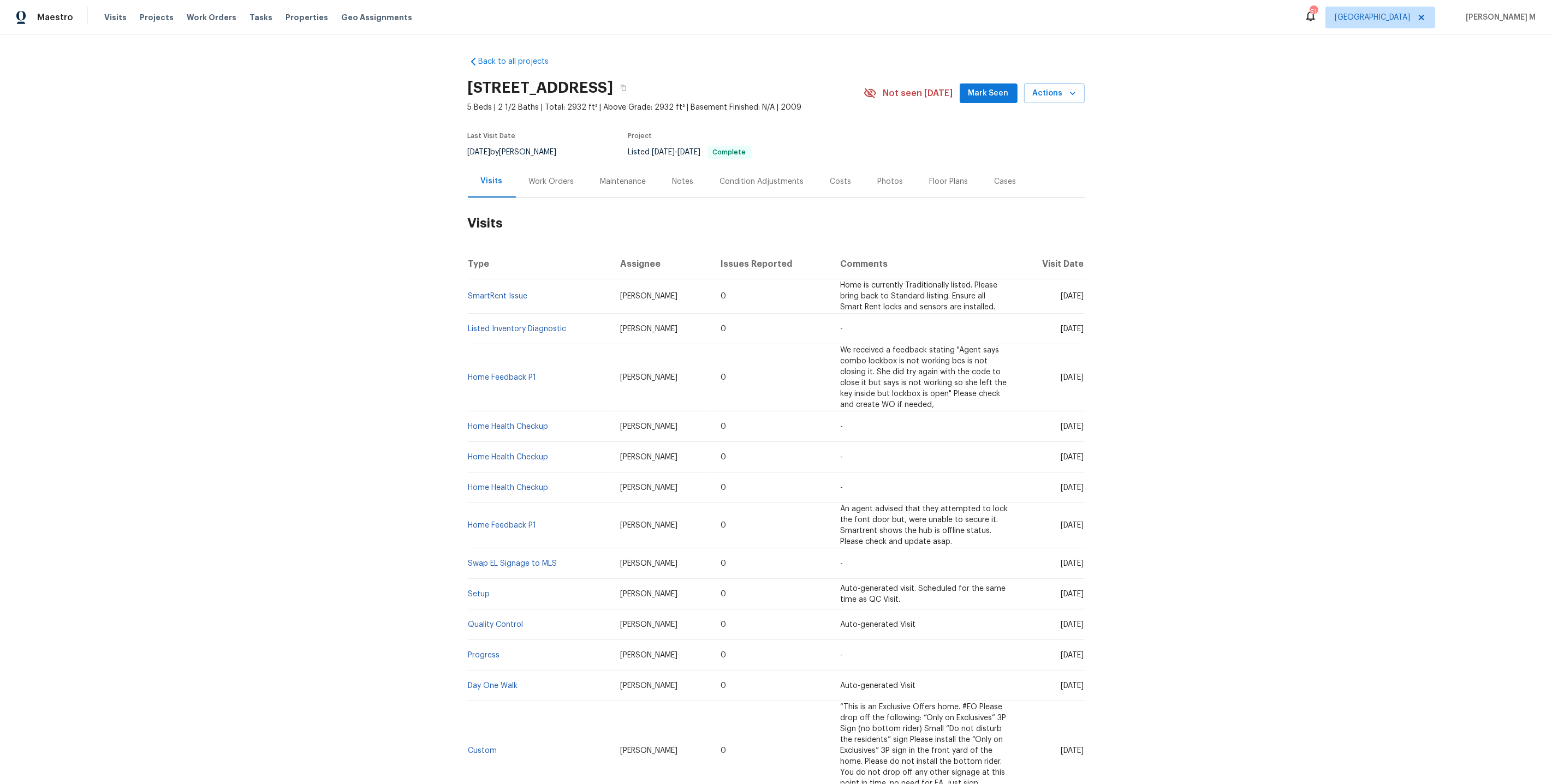
click at [549, 177] on div "Work Orders" at bounding box center [551, 182] width 45 height 11
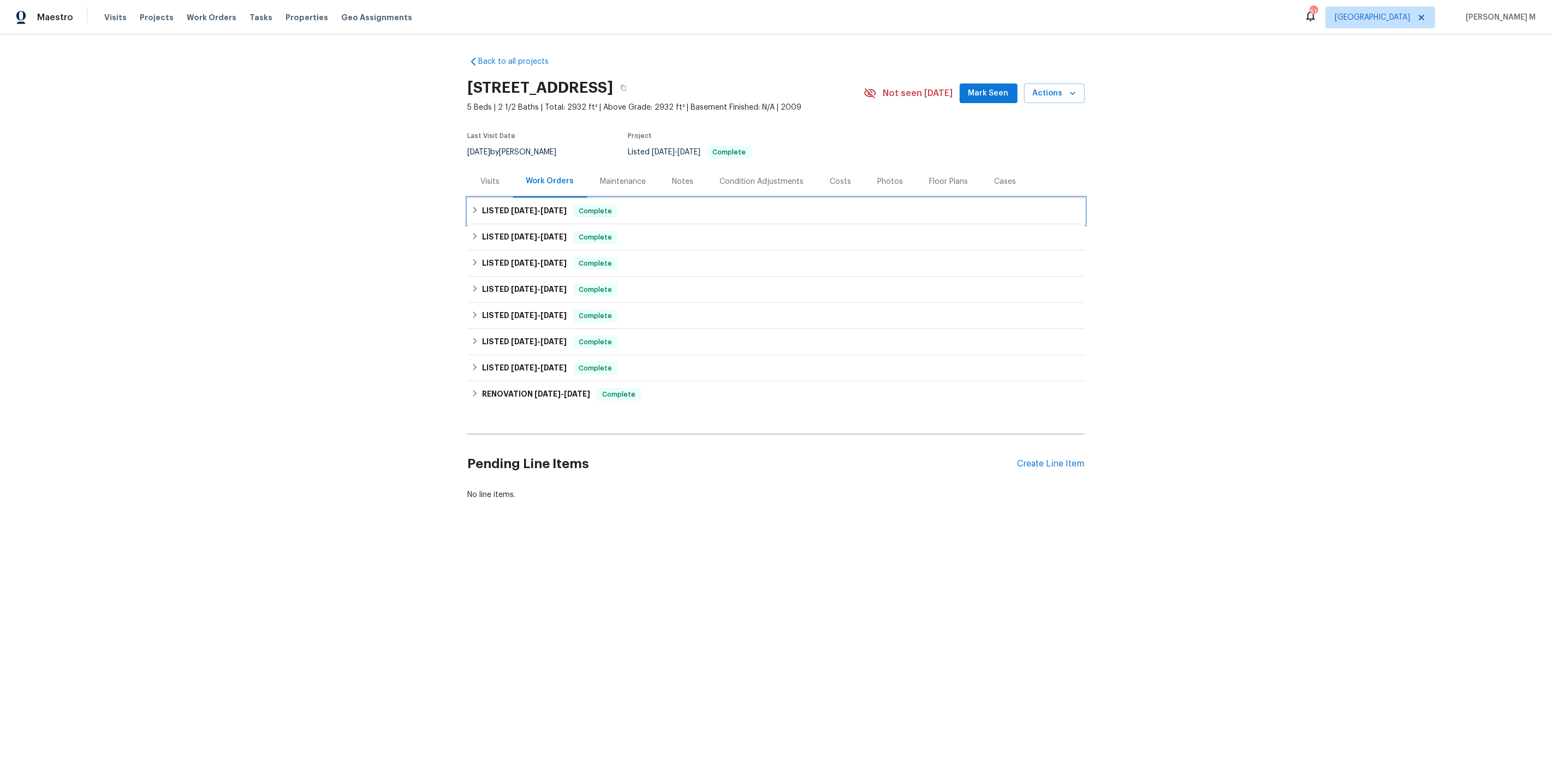
click at [546, 209] on h6 "LISTED [DATE] - [DATE]" at bounding box center [525, 211] width 85 height 13
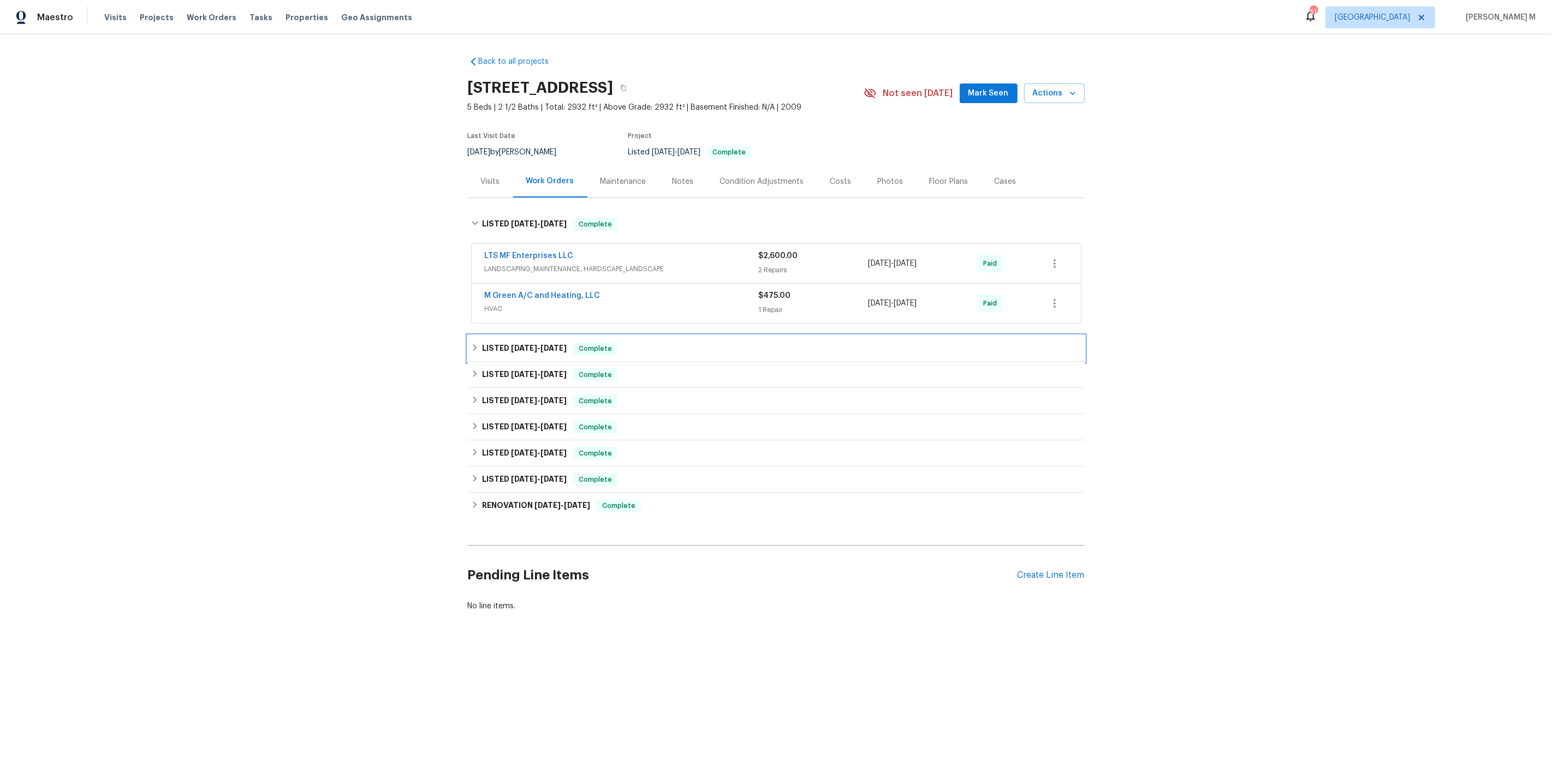
click at [501, 343] on h6 "LISTED [DATE] - [DATE]" at bounding box center [525, 348] width 85 height 13
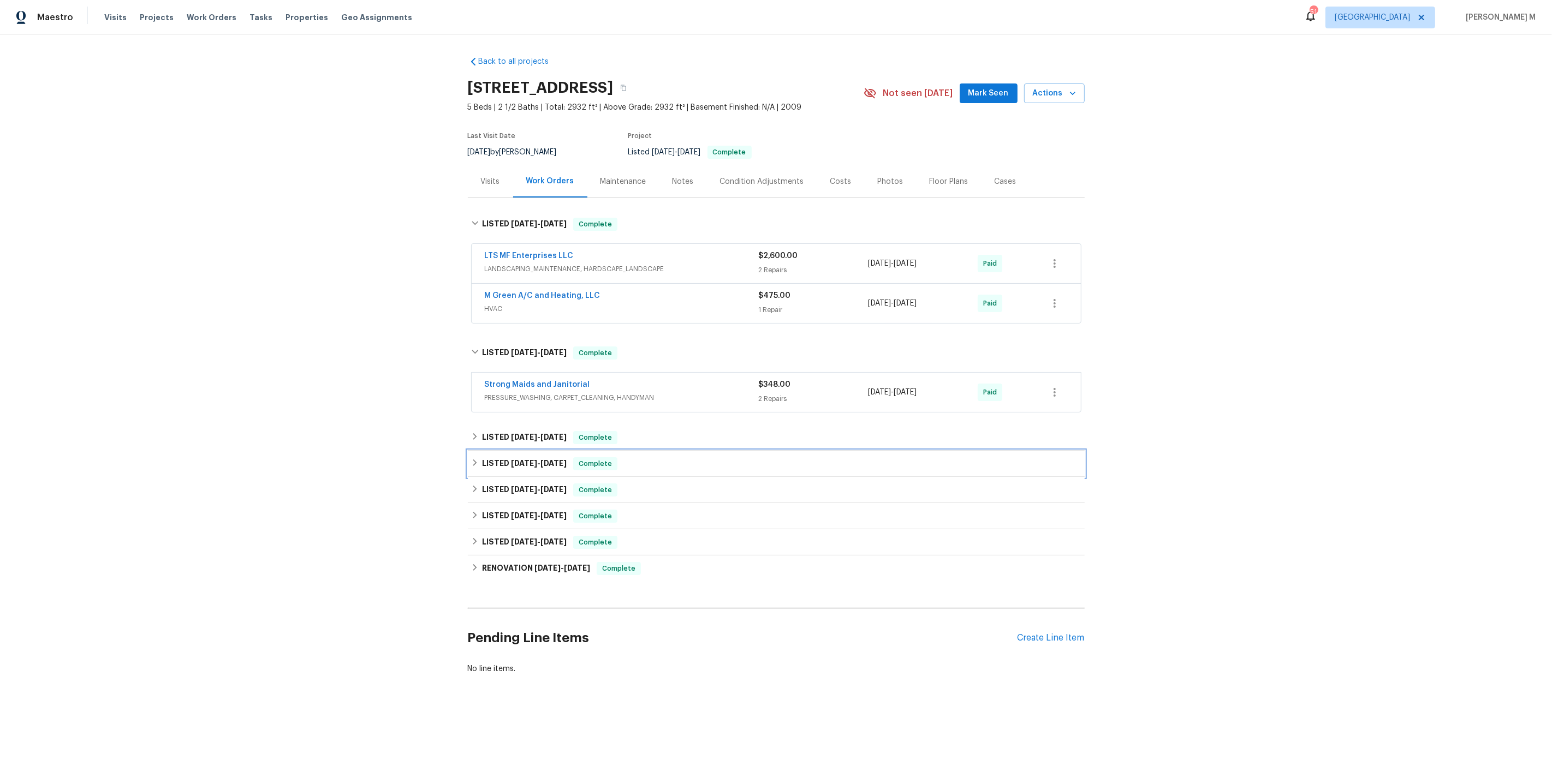
click at [499, 457] on h6 "LISTED [DATE] - [DATE]" at bounding box center [525, 464] width 85 height 13
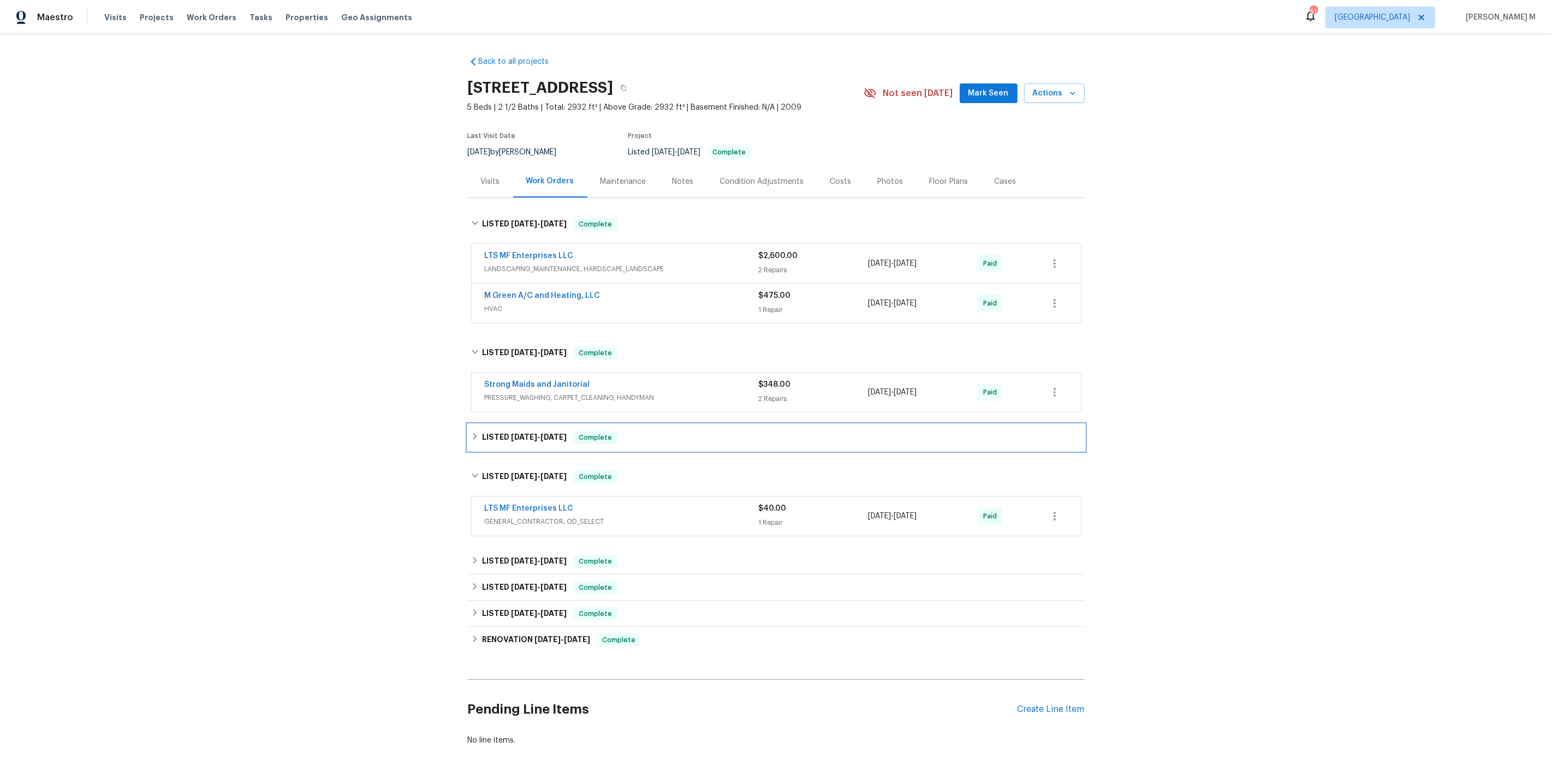
click at [499, 425] on div "LISTED [DATE] - [DATE] Complete" at bounding box center [776, 438] width 617 height 26
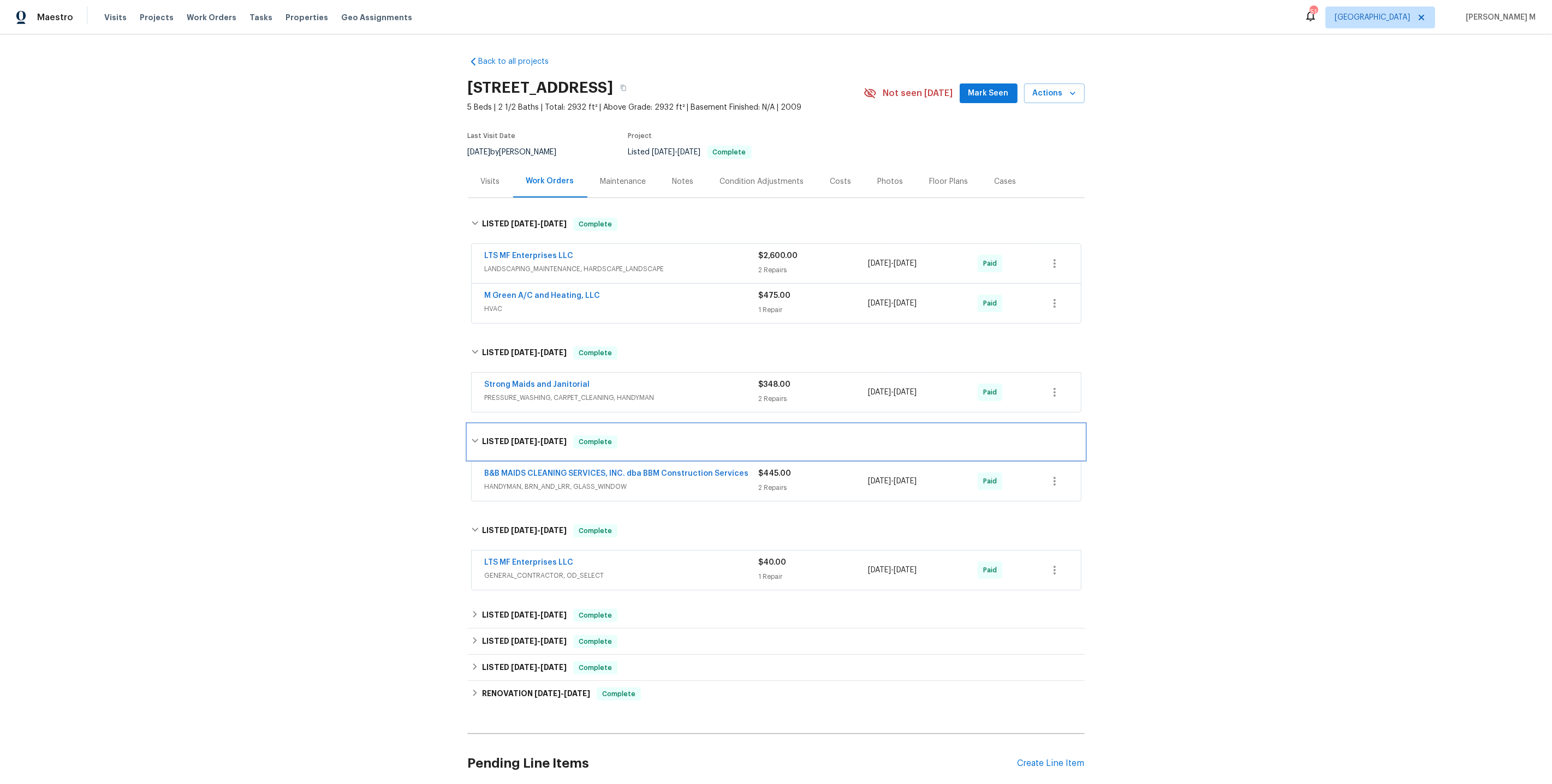
scroll to position [69, 0]
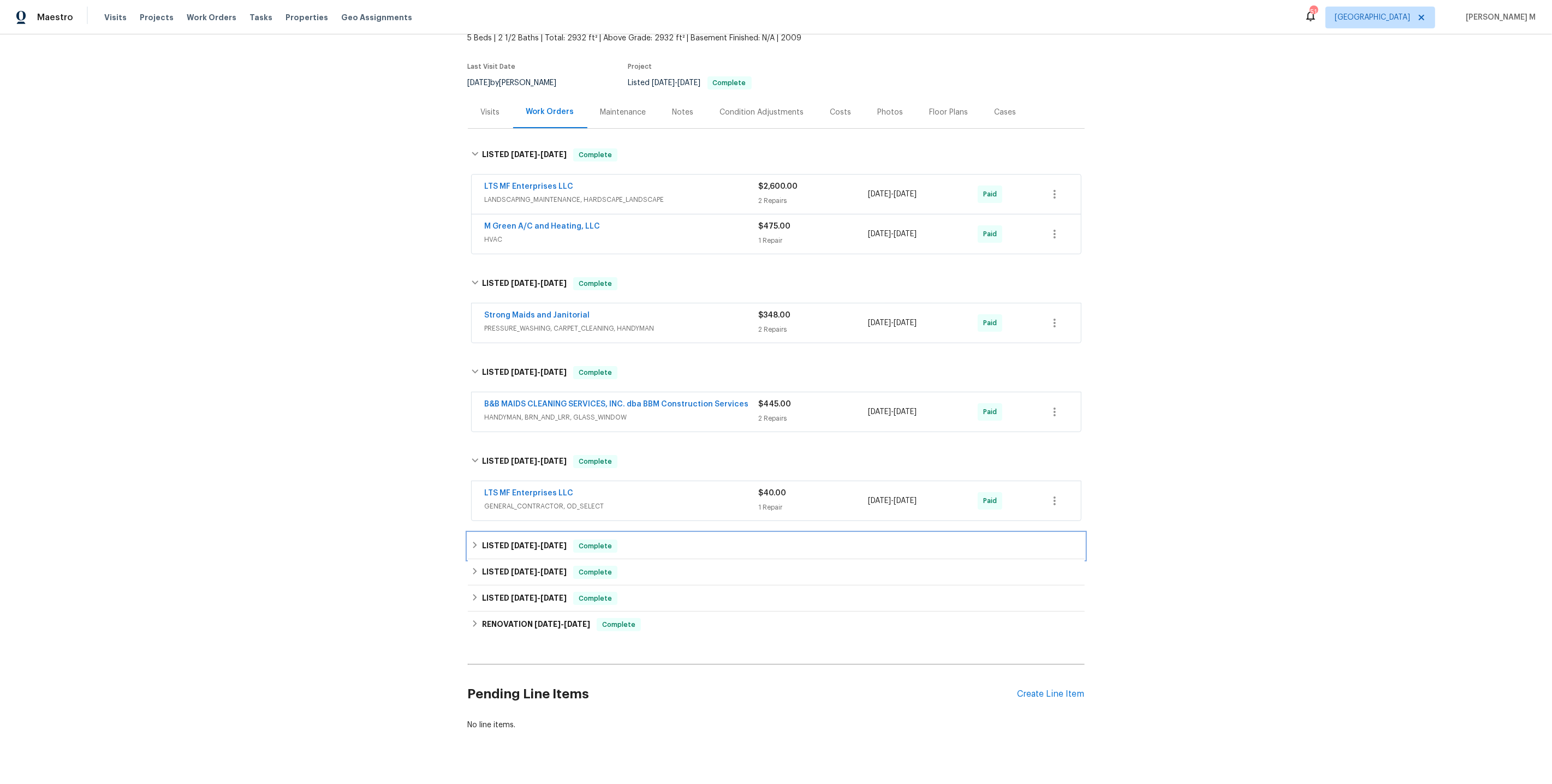
click at [533, 542] on span "[DATE]" at bounding box center [524, 546] width 26 height 8
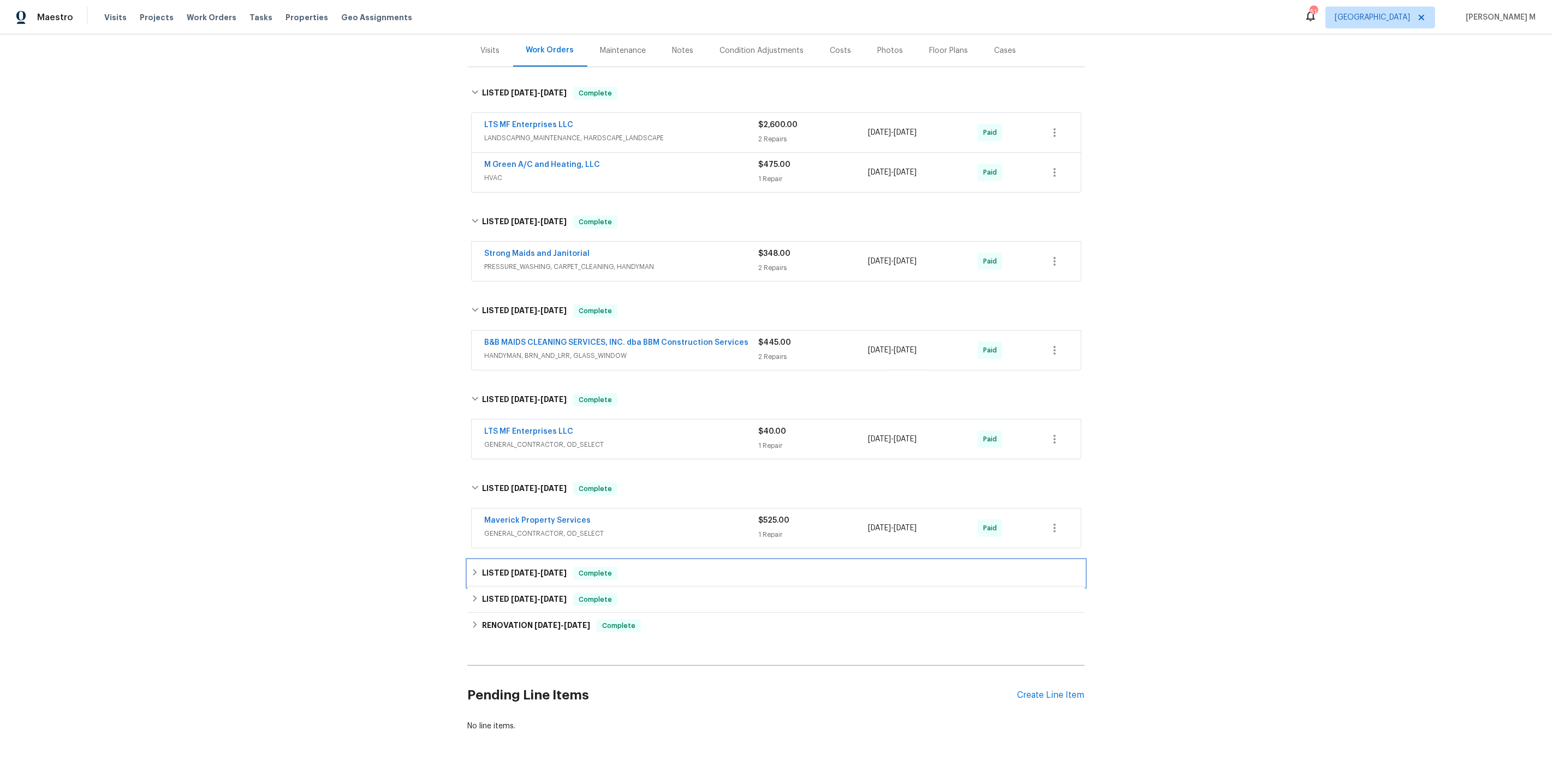
click at [530, 561] on div "LISTED [DATE] - [DATE] Complete" at bounding box center [776, 574] width 617 height 26
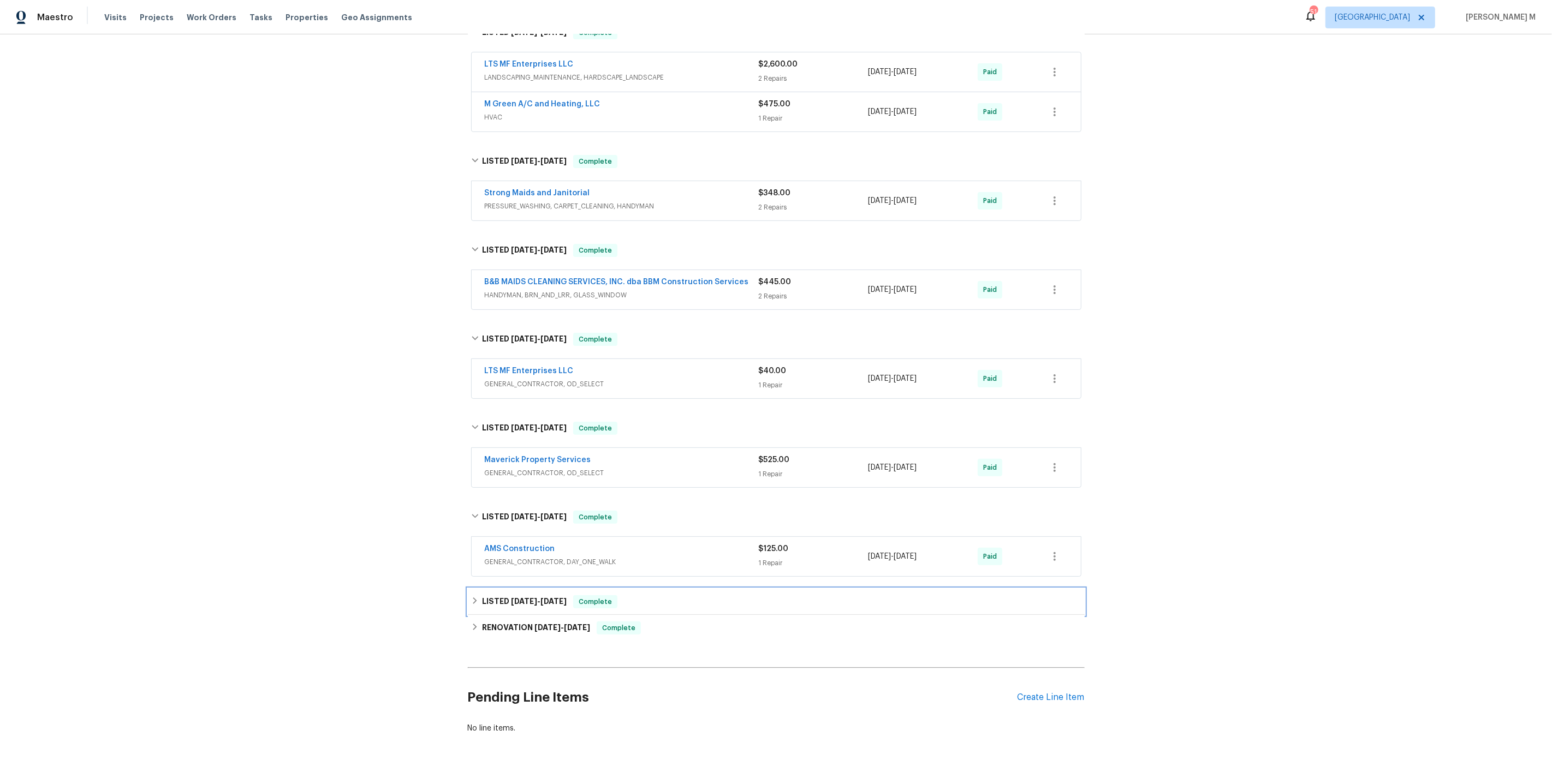
click at [516, 598] on span "[DATE]" at bounding box center [524, 601] width 26 height 8
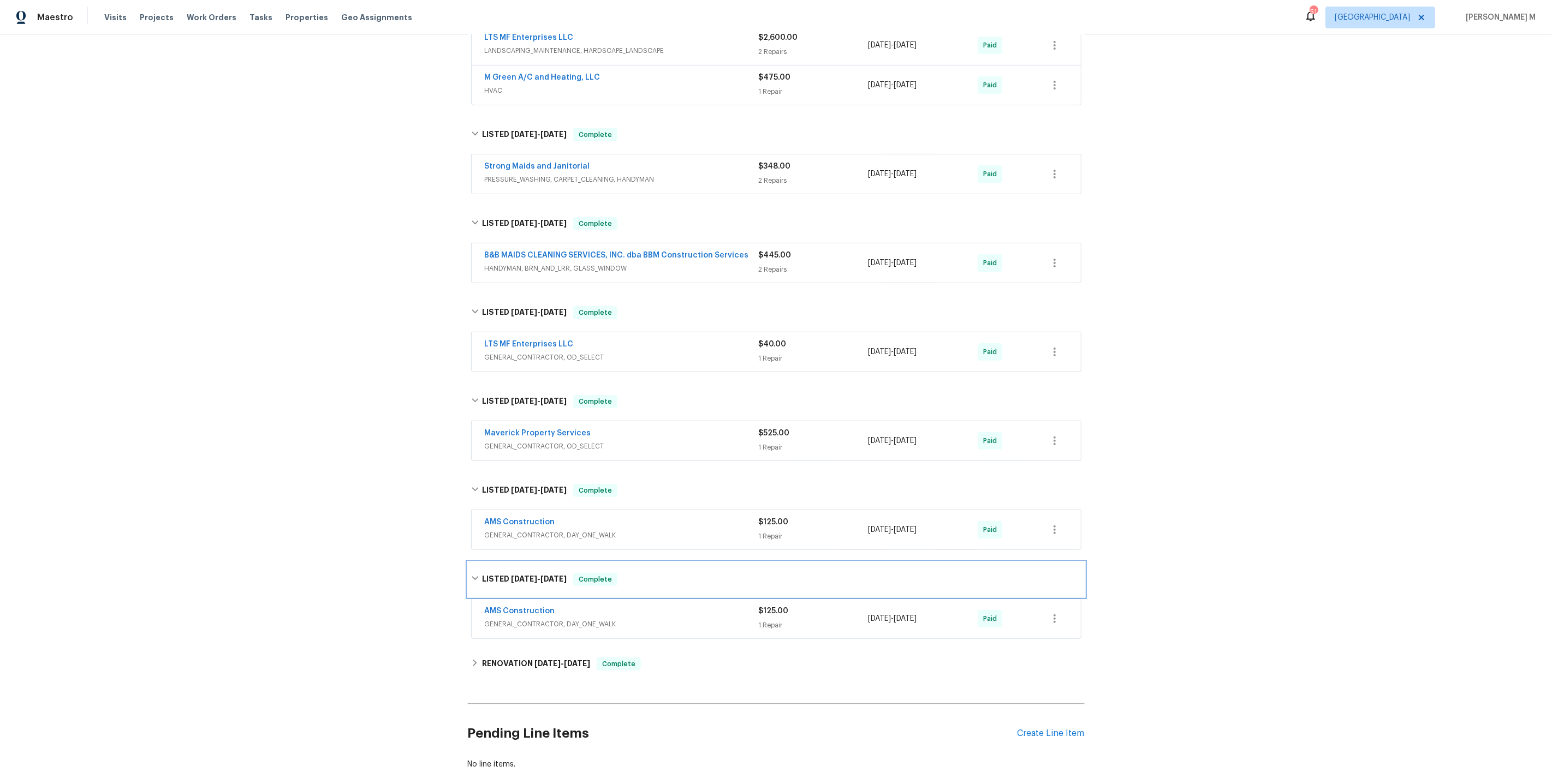
scroll to position [221, 0]
click at [510, 651] on div "RENOVATION [DATE] - [DATE] Complete" at bounding box center [776, 662] width 617 height 26
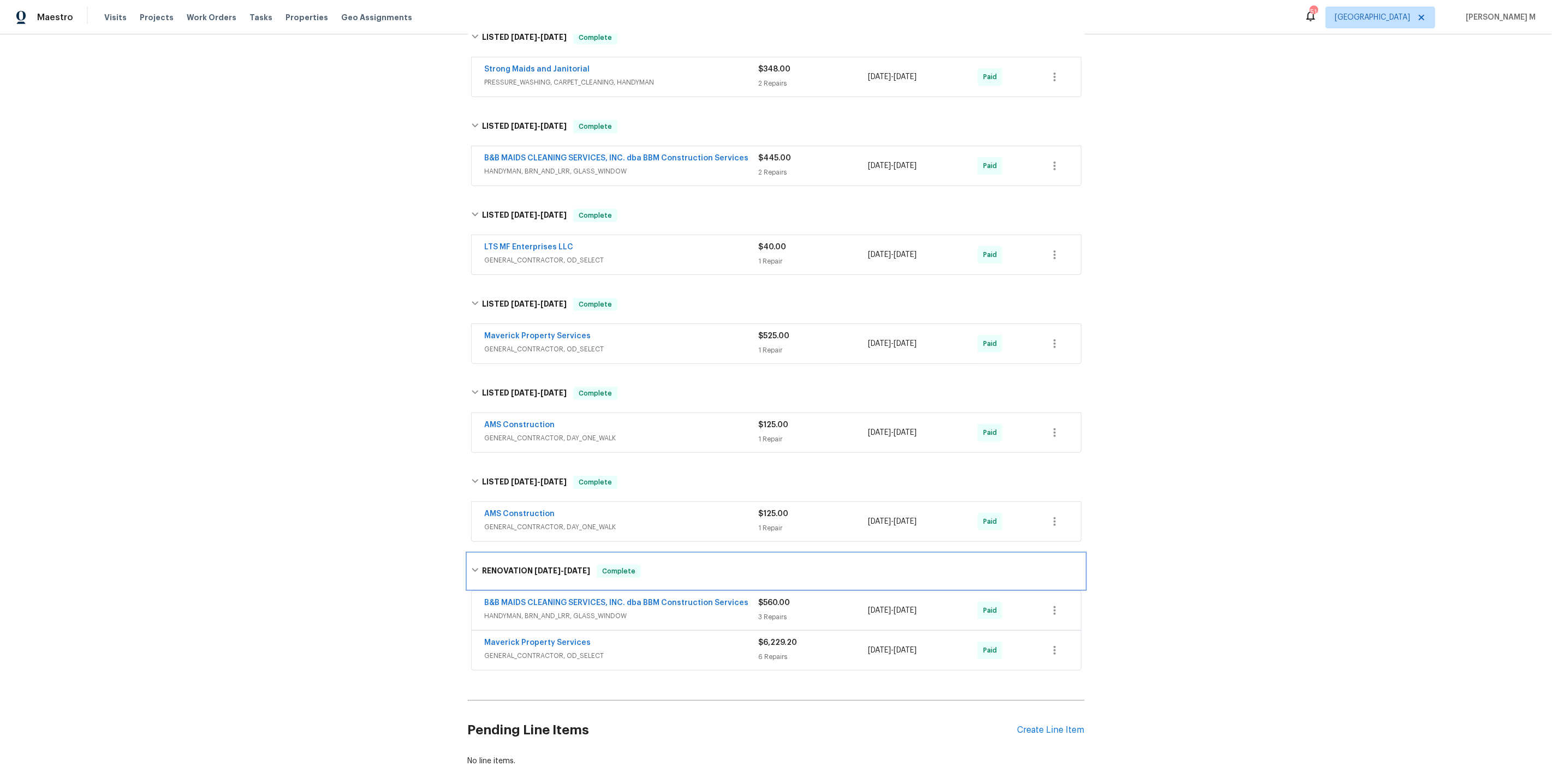
scroll to position [0, 0]
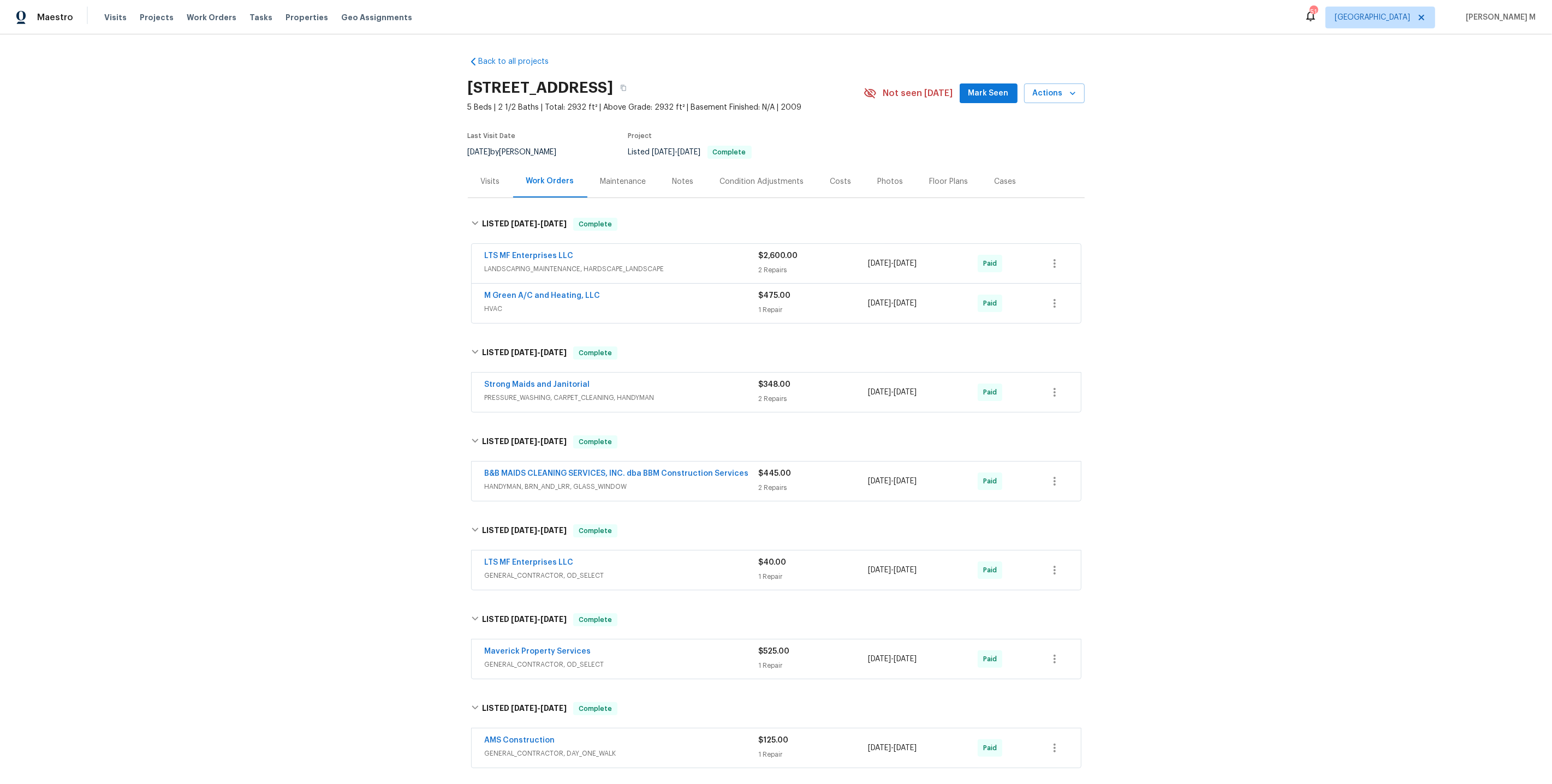
click at [624, 181] on div "Maintenance" at bounding box center [624, 182] width 46 height 11
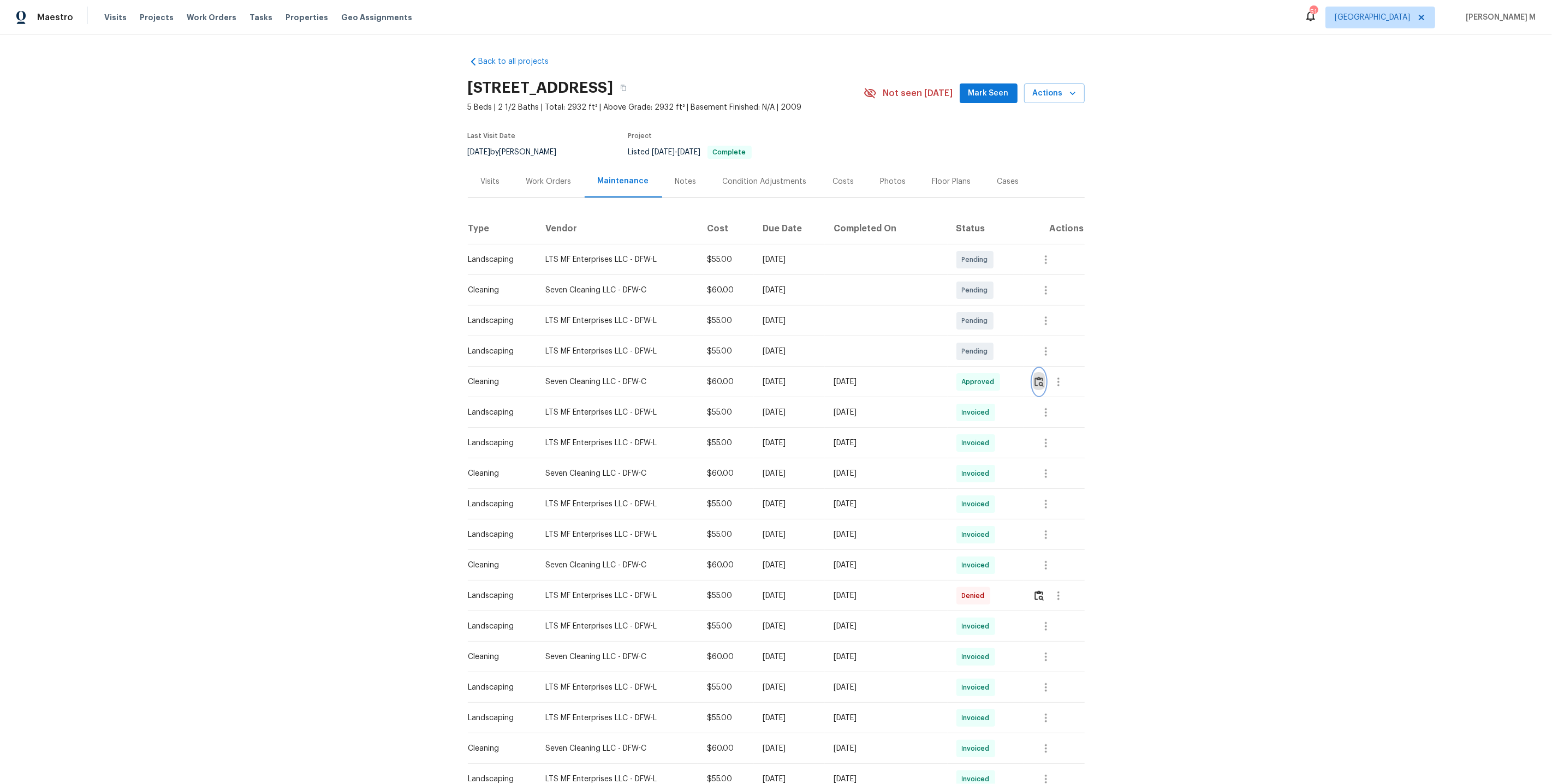
click at [1040, 378] on img "button" at bounding box center [1039, 381] width 10 height 11
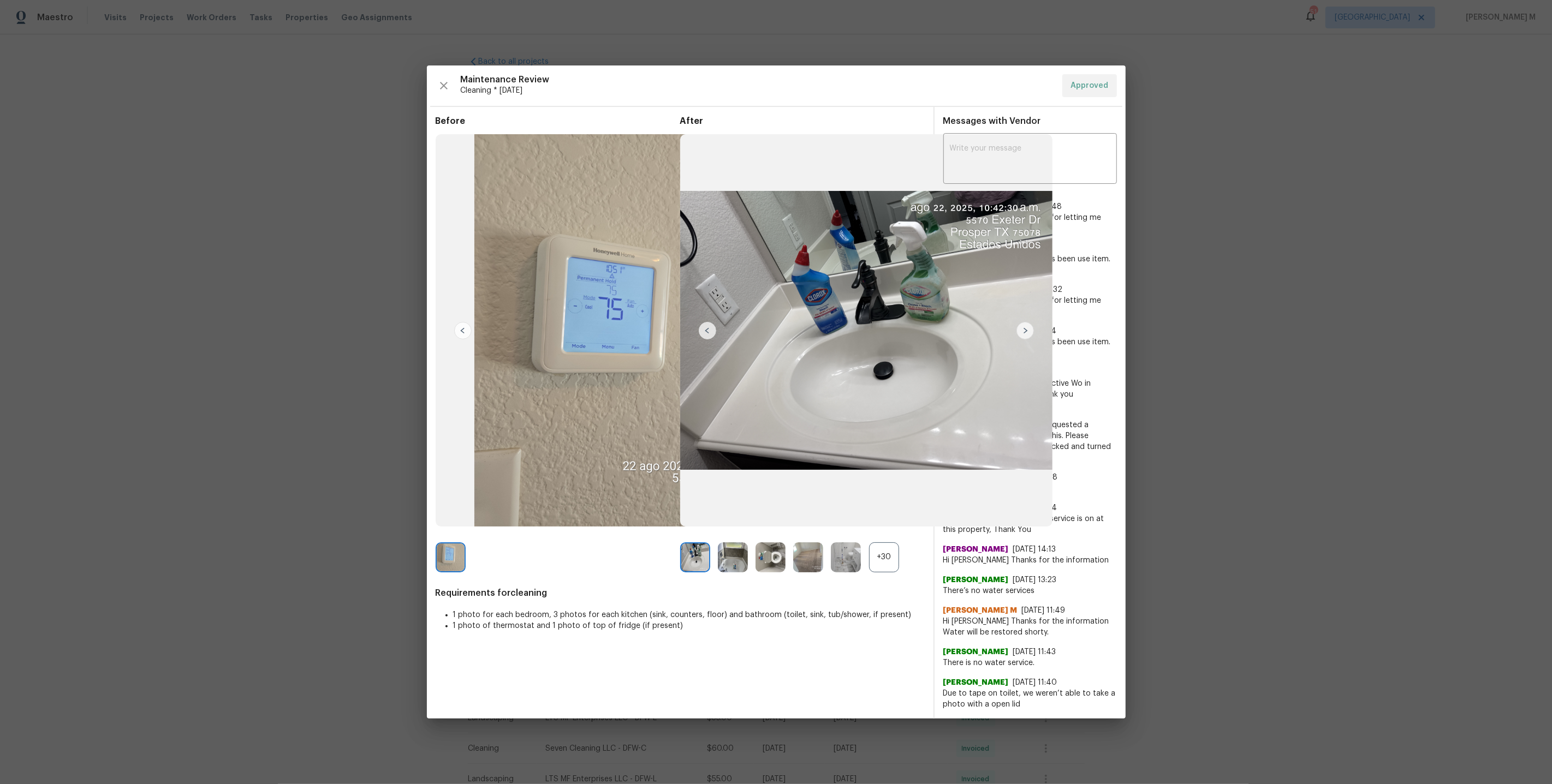
click at [886, 572] on div "+30" at bounding box center [884, 557] width 30 height 30
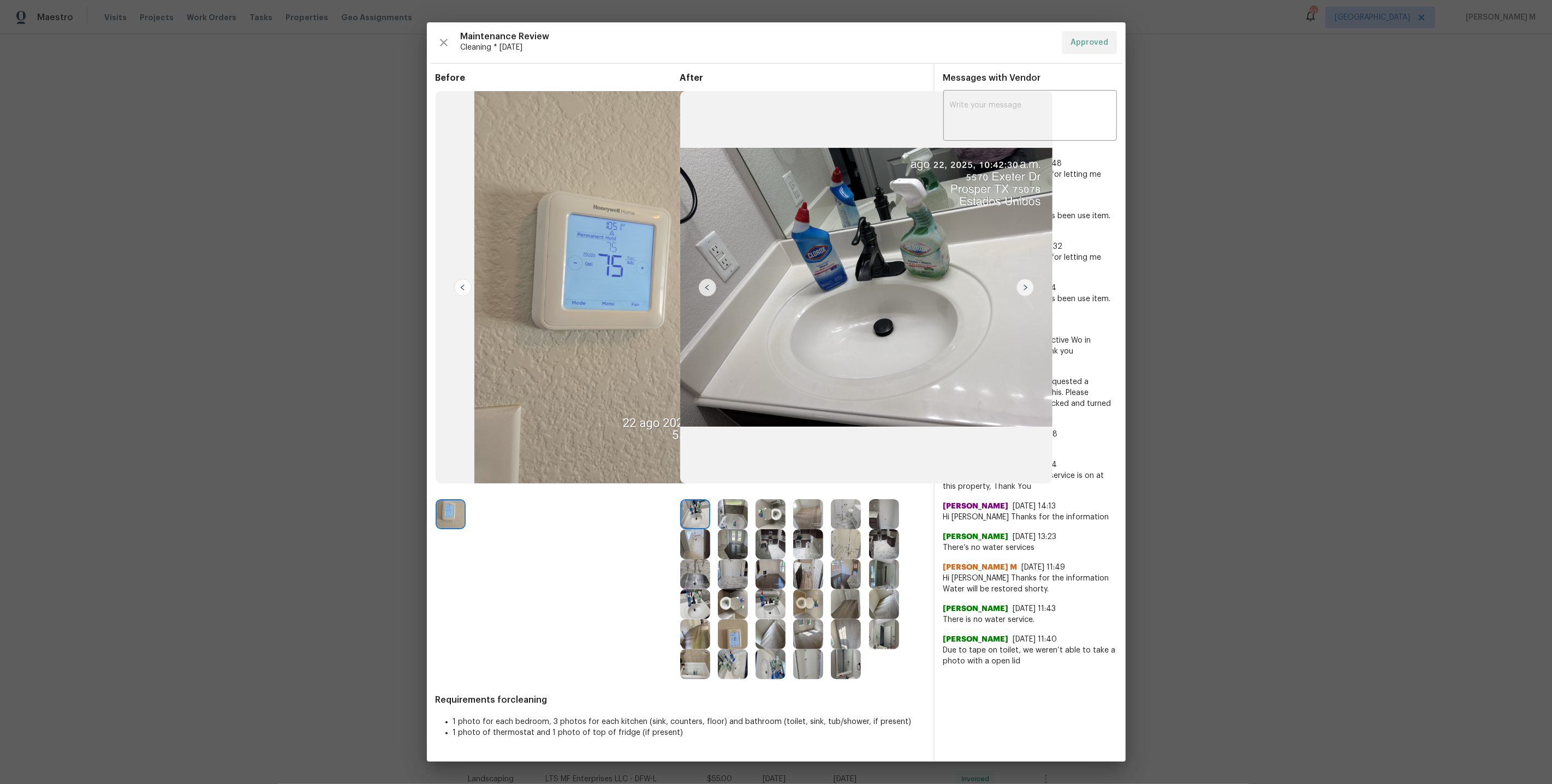
click at [838, 609] on img at bounding box center [845, 604] width 30 height 30
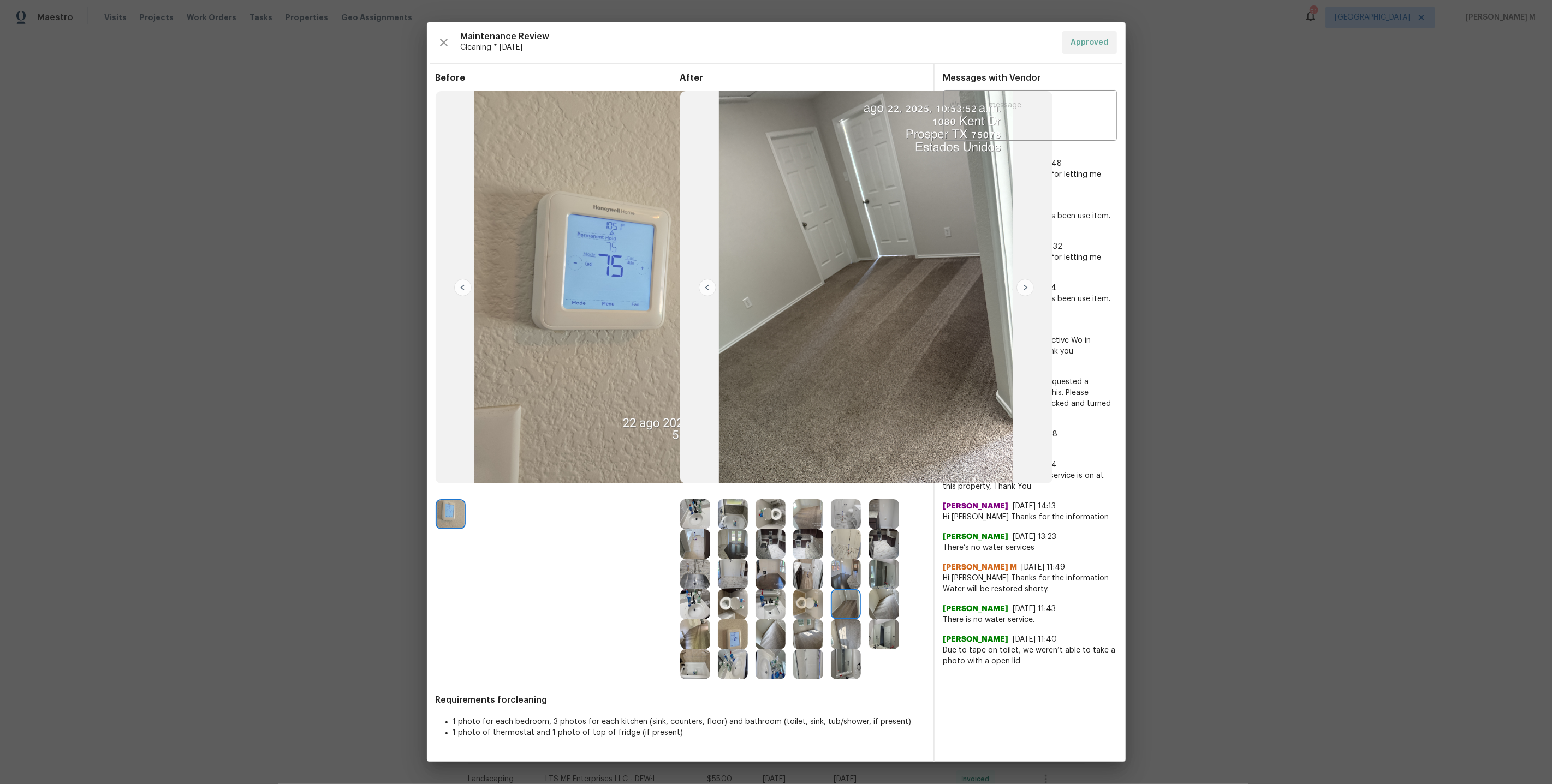
click at [768, 636] on img at bounding box center [770, 634] width 30 height 30
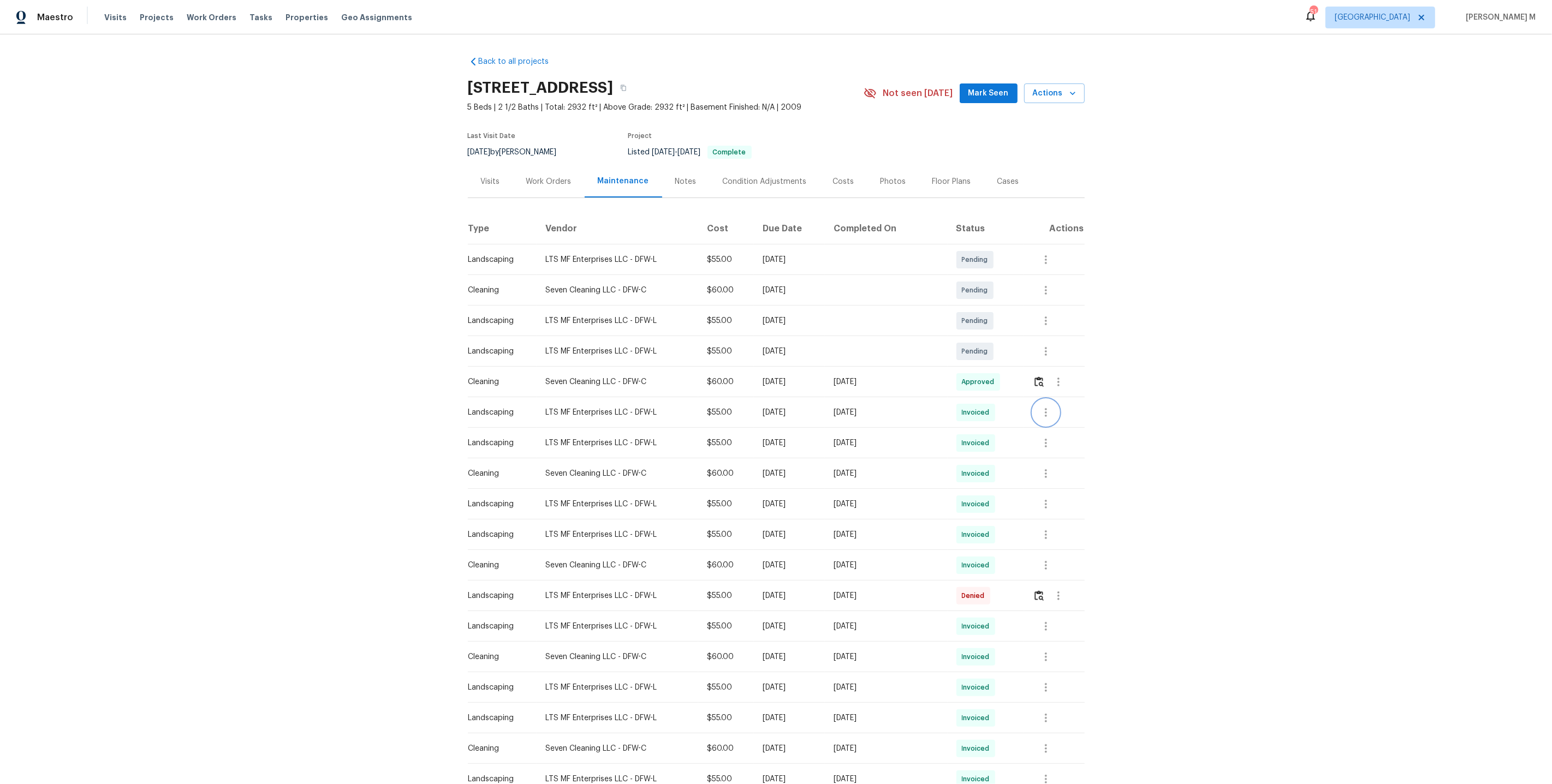
click at [1046, 408] on icon "button" at bounding box center [1046, 412] width 2 height 9
click at [1056, 423] on li "View details" at bounding box center [1072, 425] width 77 height 18
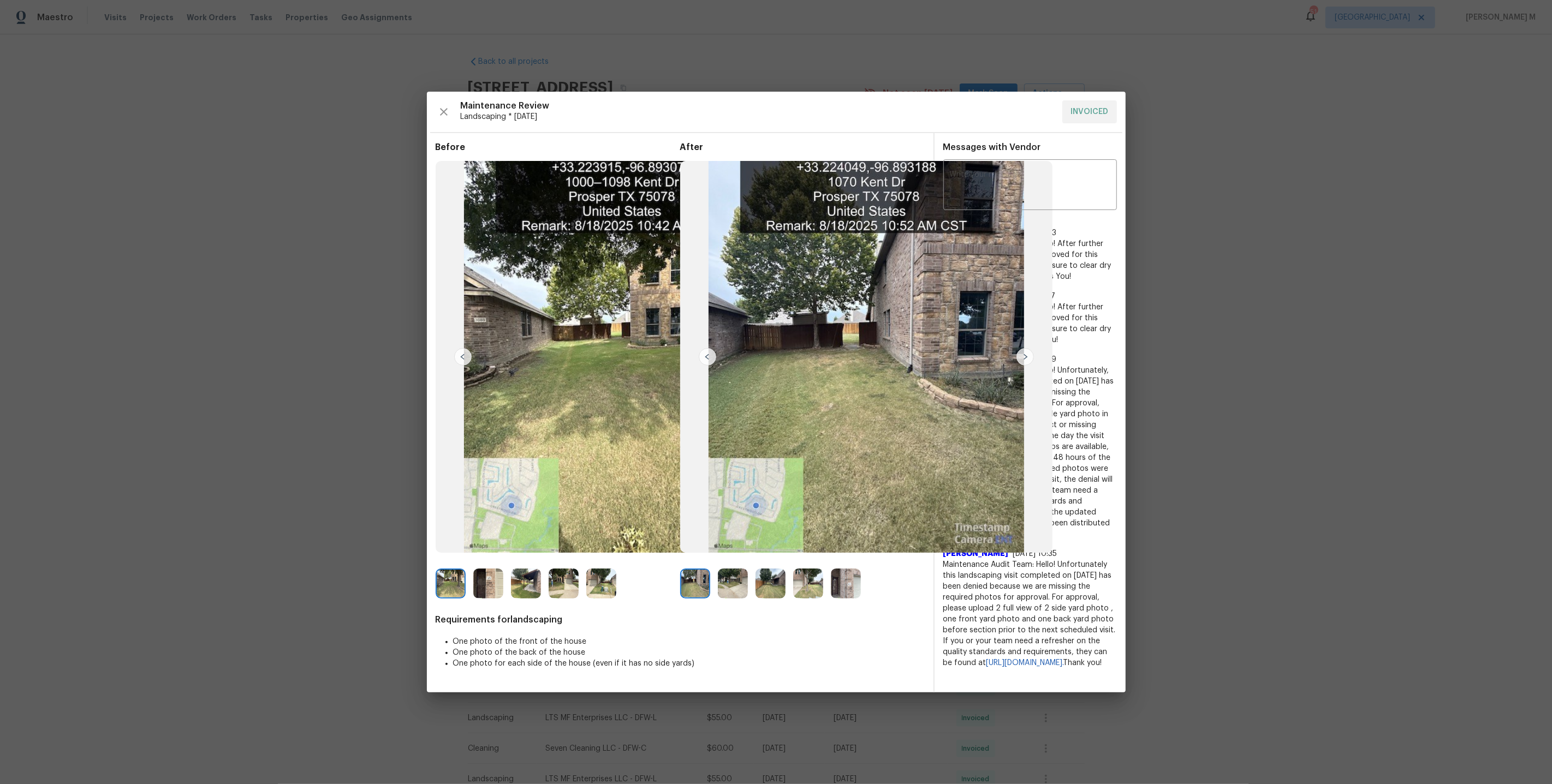
click at [833, 579] on img at bounding box center [845, 584] width 30 height 30
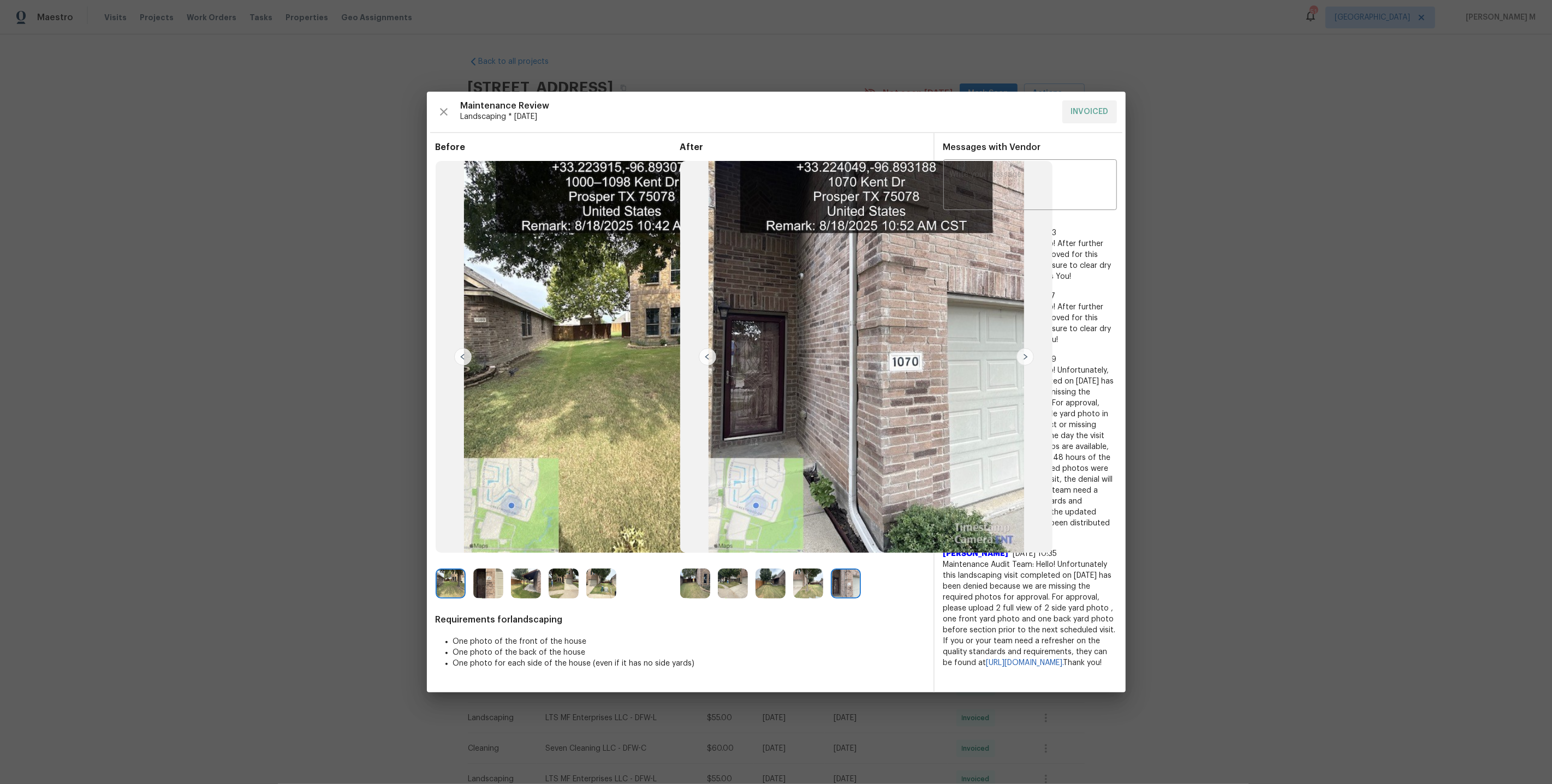
click at [814, 581] on img at bounding box center [808, 584] width 30 height 30
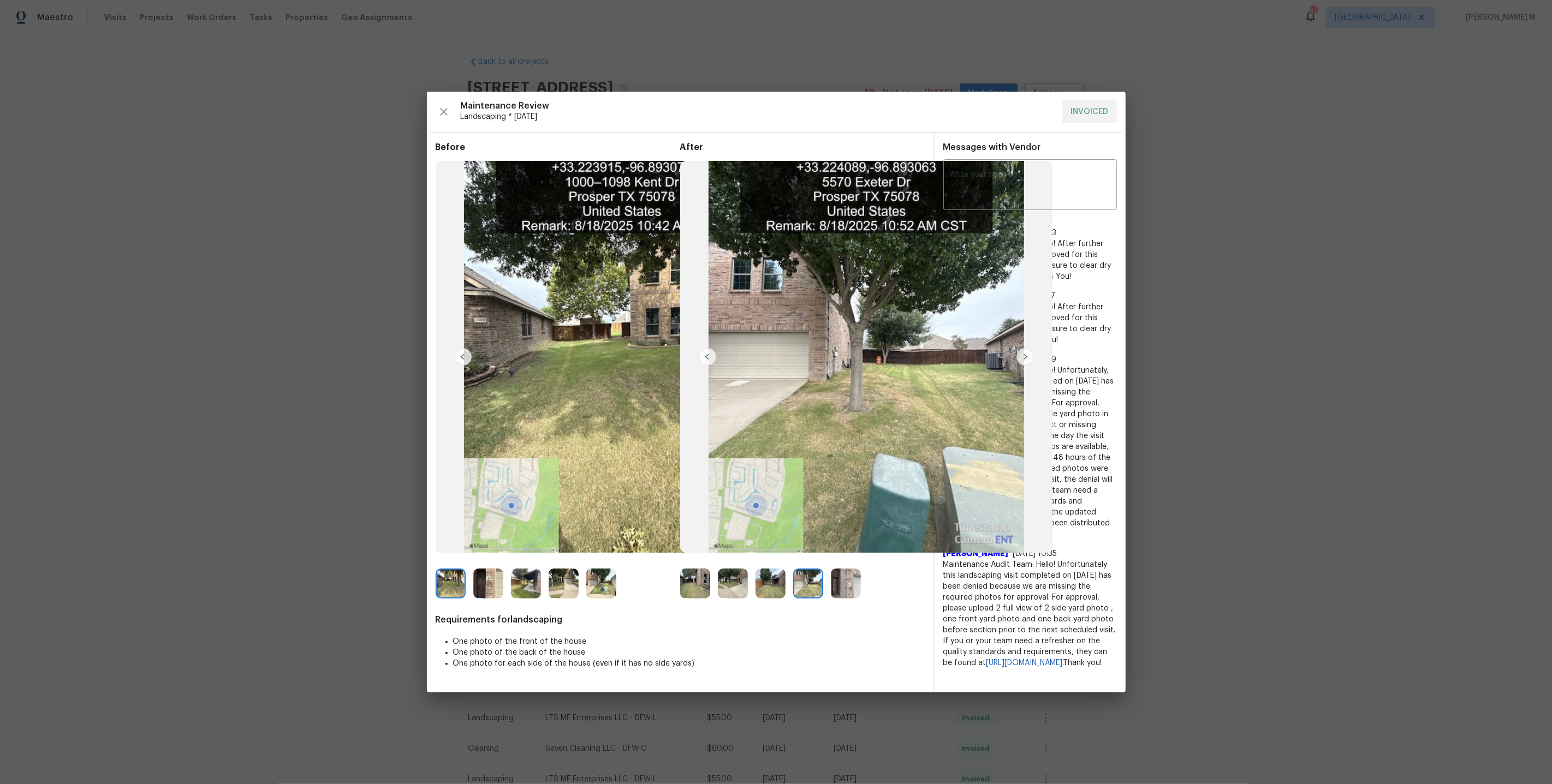
click at [781, 584] on img at bounding box center [770, 584] width 30 height 30
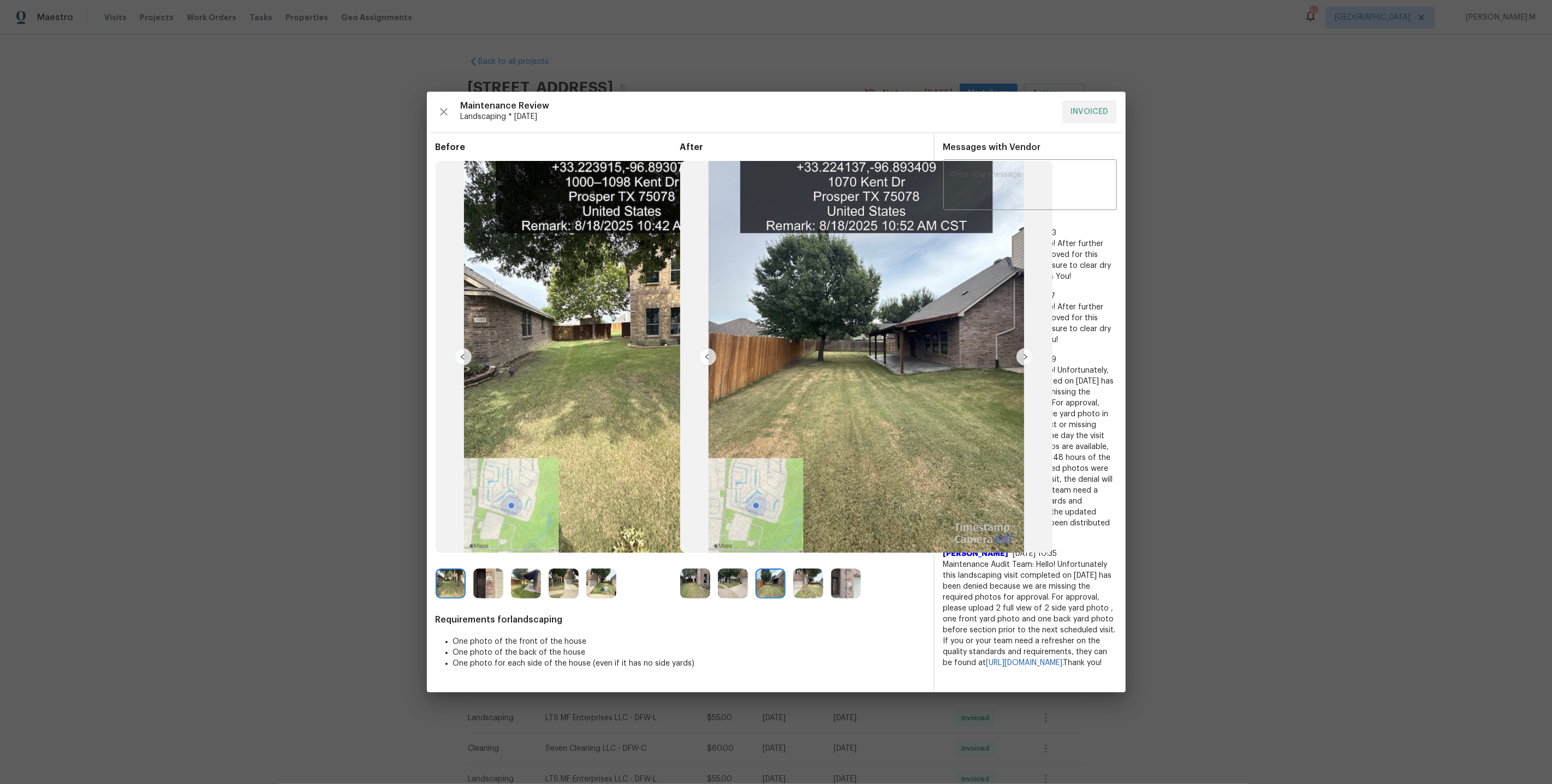
click at [738, 587] on img at bounding box center [733, 584] width 30 height 30
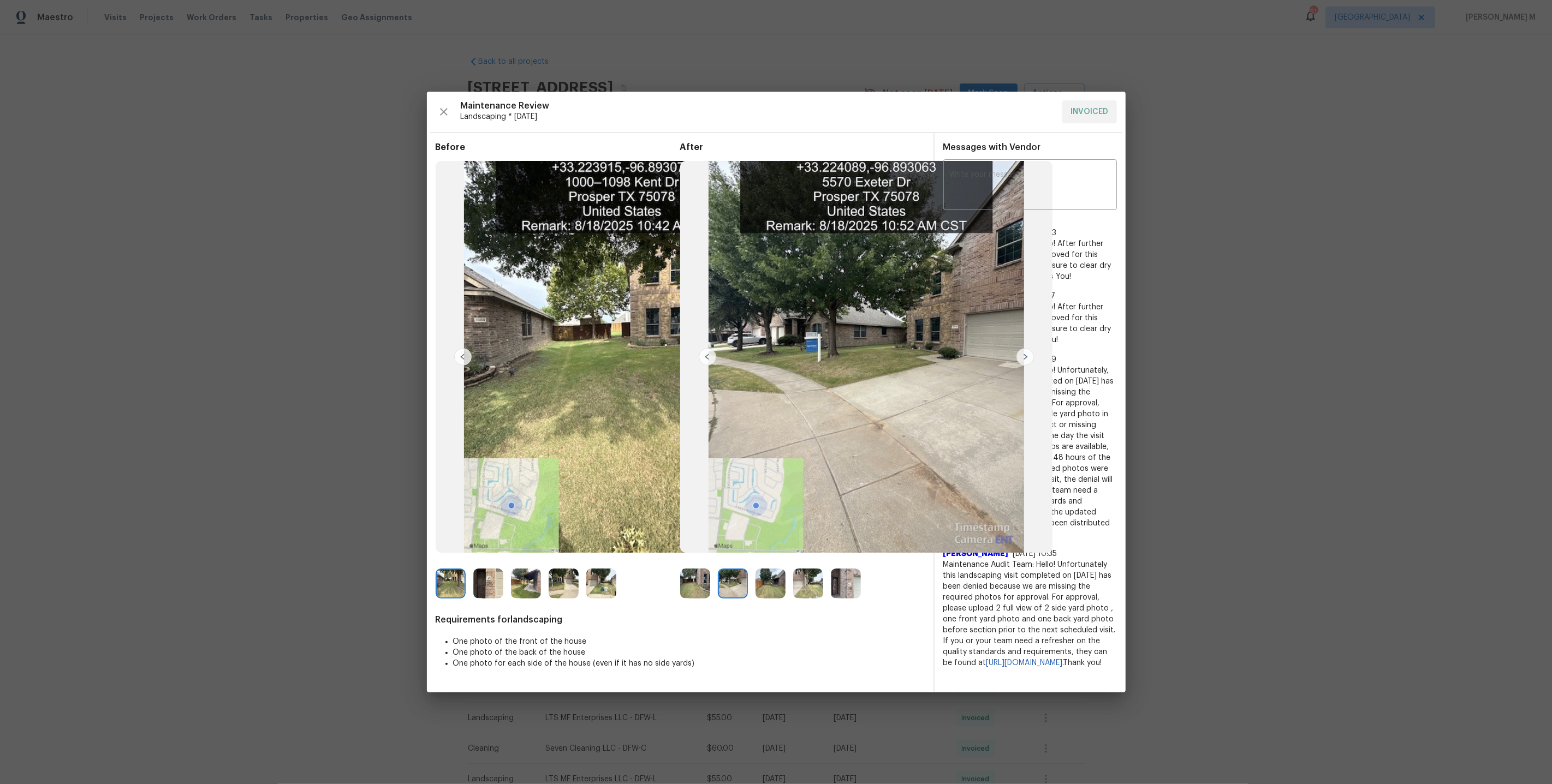
click at [696, 586] on img at bounding box center [695, 584] width 30 height 30
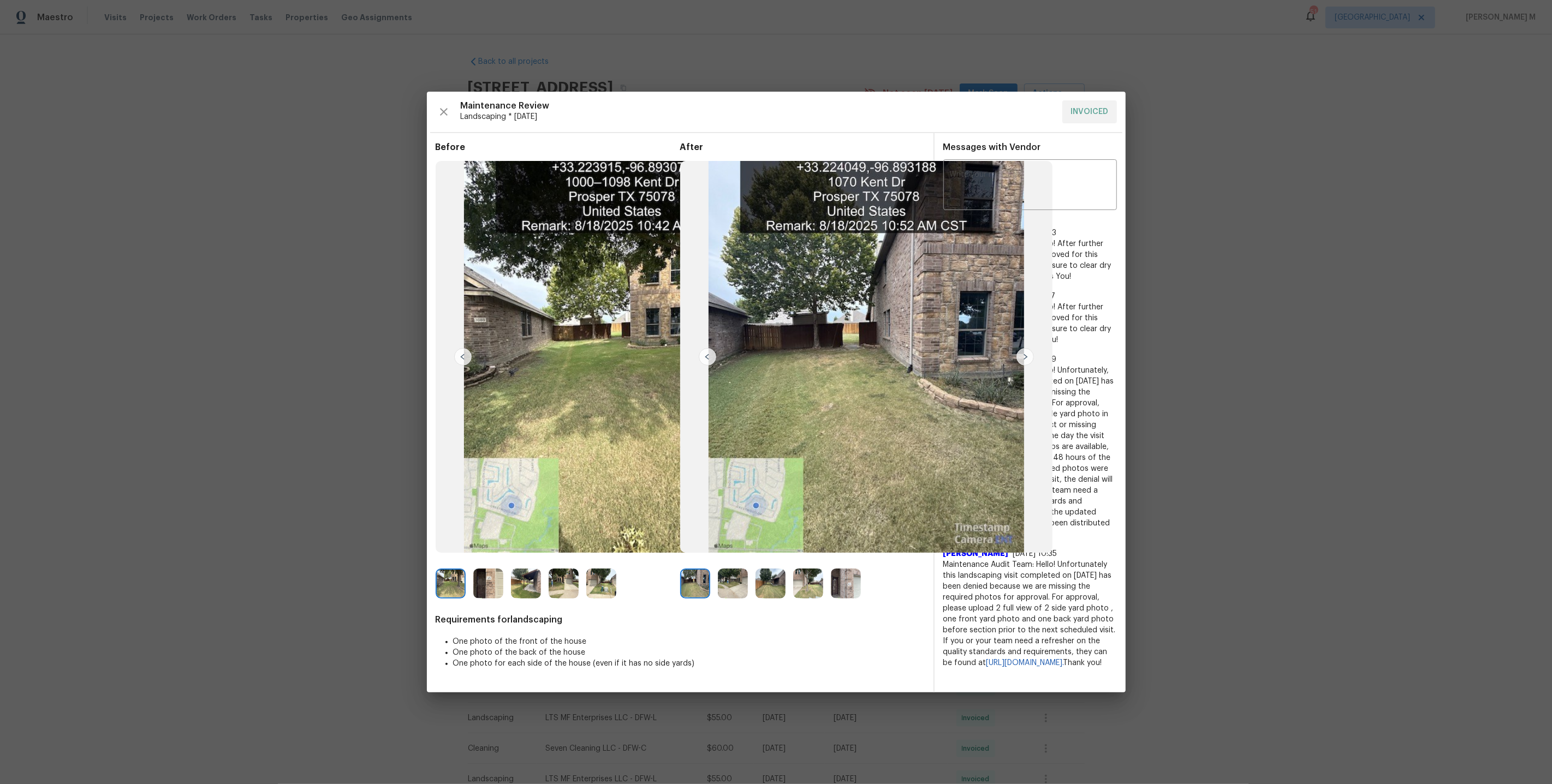
click at [830, 579] on img at bounding box center [845, 584] width 30 height 30
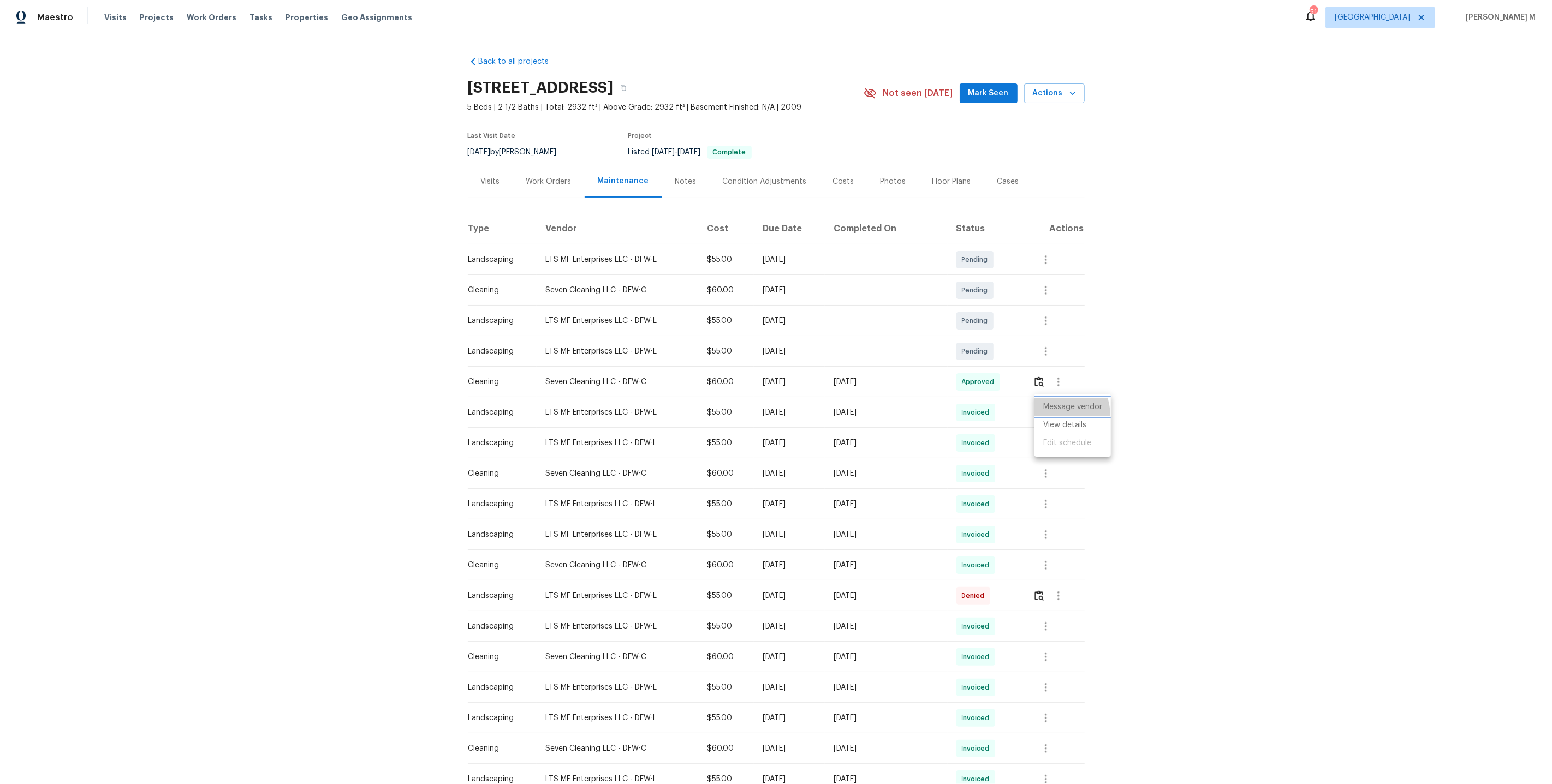
click at [1056, 415] on li "Message vendor" at bounding box center [1072, 407] width 77 height 18
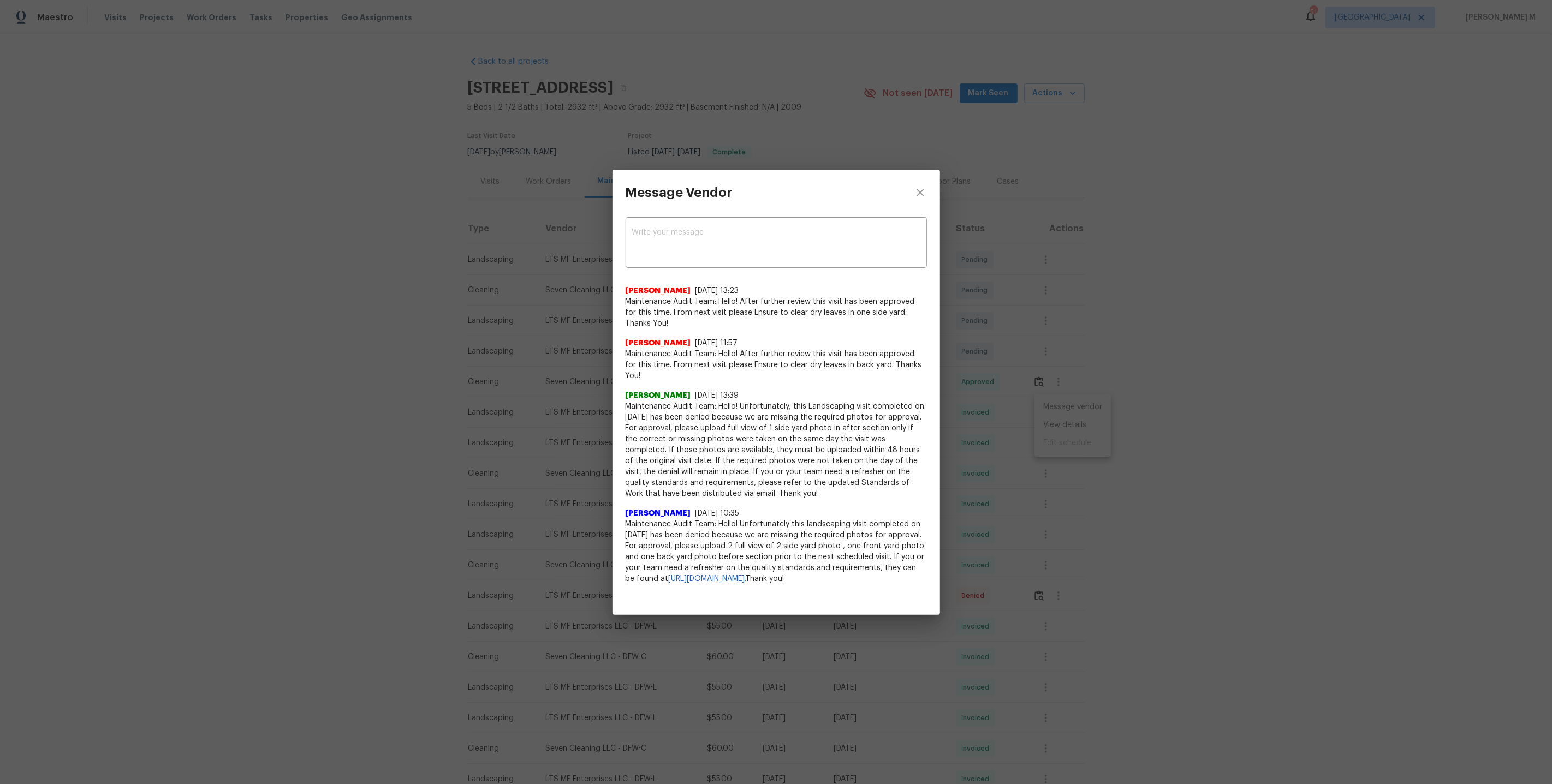
drag, startPoint x: 628, startPoint y: 355, endPoint x: 892, endPoint y: 366, distance: 264.2
click at [893, 367] on span "Maintenance Audit Team: Hello! After further review this visit has been approve…" at bounding box center [776, 365] width 301 height 33
click at [865, 423] on span "Maintenance Audit Team: Hello! Unfortunately, this Landscaping visit completed …" at bounding box center [776, 449] width 301 height 98
click at [1096, 433] on div "Message Vendor x ​ [PERSON_NAME] [DATE] 13:23 Maintenance Audit Team: Hello! Af…" at bounding box center [776, 392] width 1552 height 784
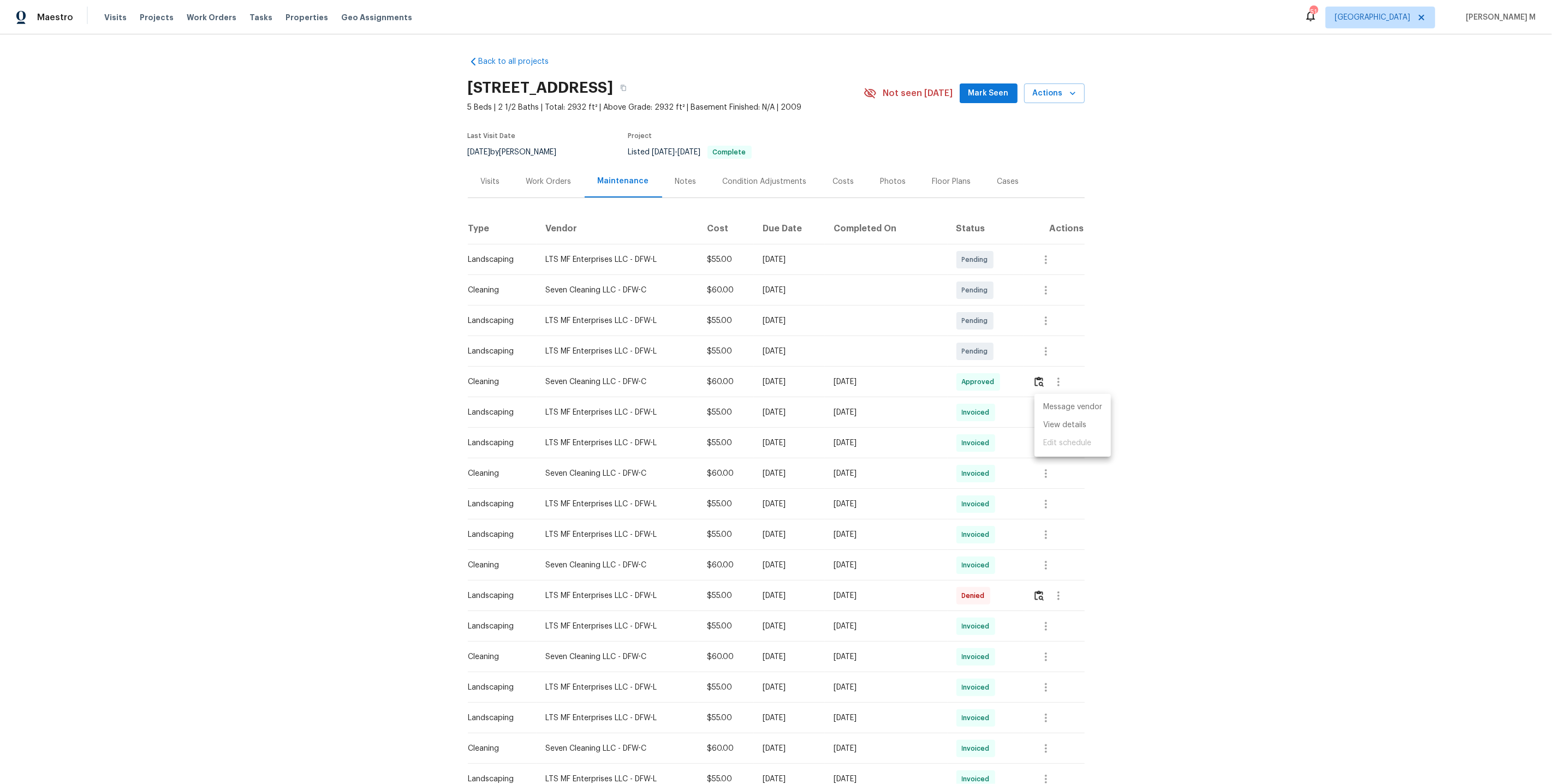
click at [1072, 433] on ul "Message vendor View details Edit schedule" at bounding box center [1072, 425] width 77 height 63
click at [1069, 431] on li "View details" at bounding box center [1072, 425] width 77 height 18
click at [548, 181] on div at bounding box center [776, 392] width 1552 height 784
click at [542, 181] on div "Work Orders" at bounding box center [549, 182] width 45 height 11
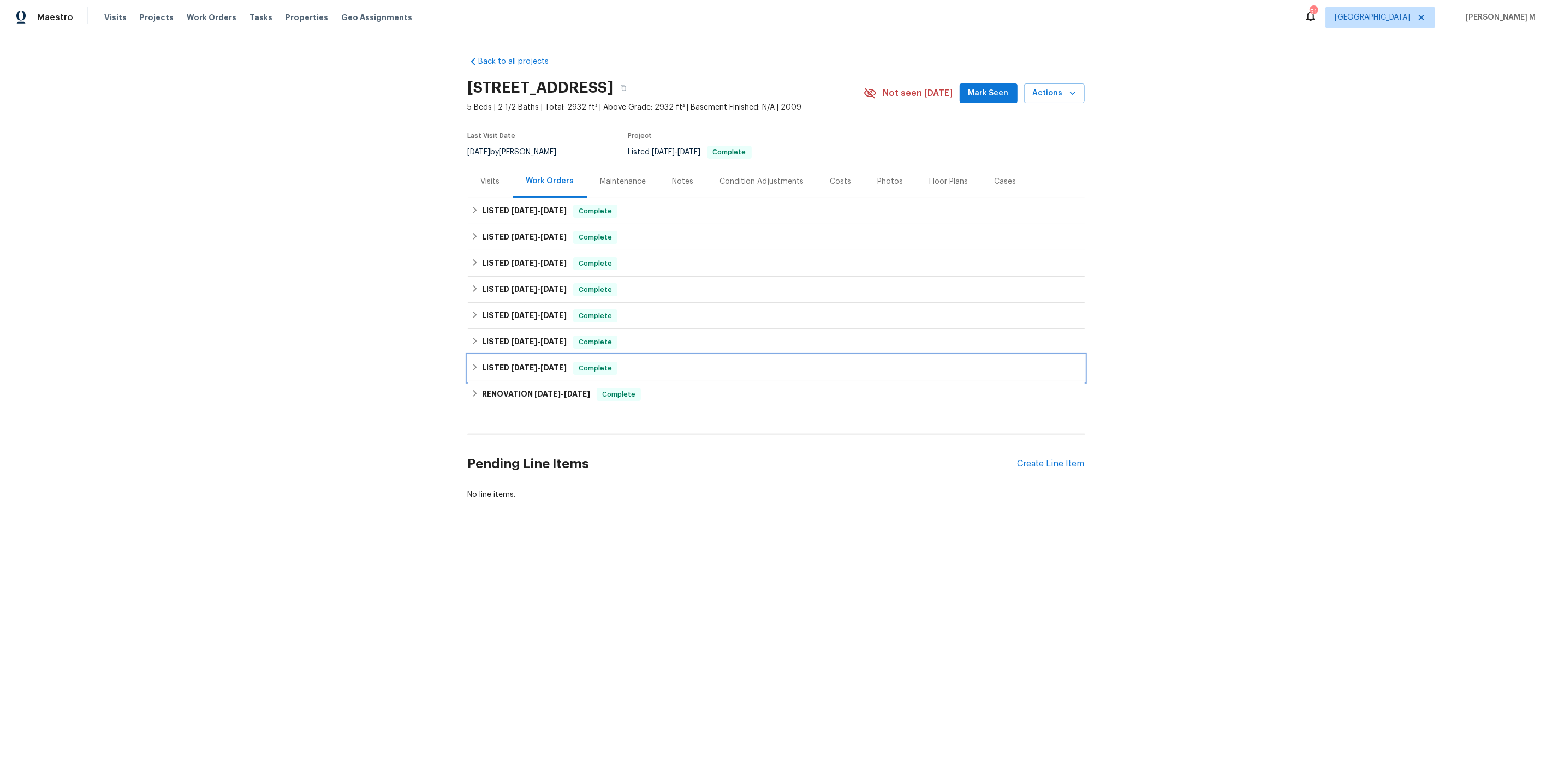
click at [523, 373] on div "LISTED [DATE] - [DATE] Complete" at bounding box center [776, 368] width 617 height 26
click at [502, 469] on div "RENOVATION [DATE] - [DATE] Complete" at bounding box center [776, 466] width 617 height 26
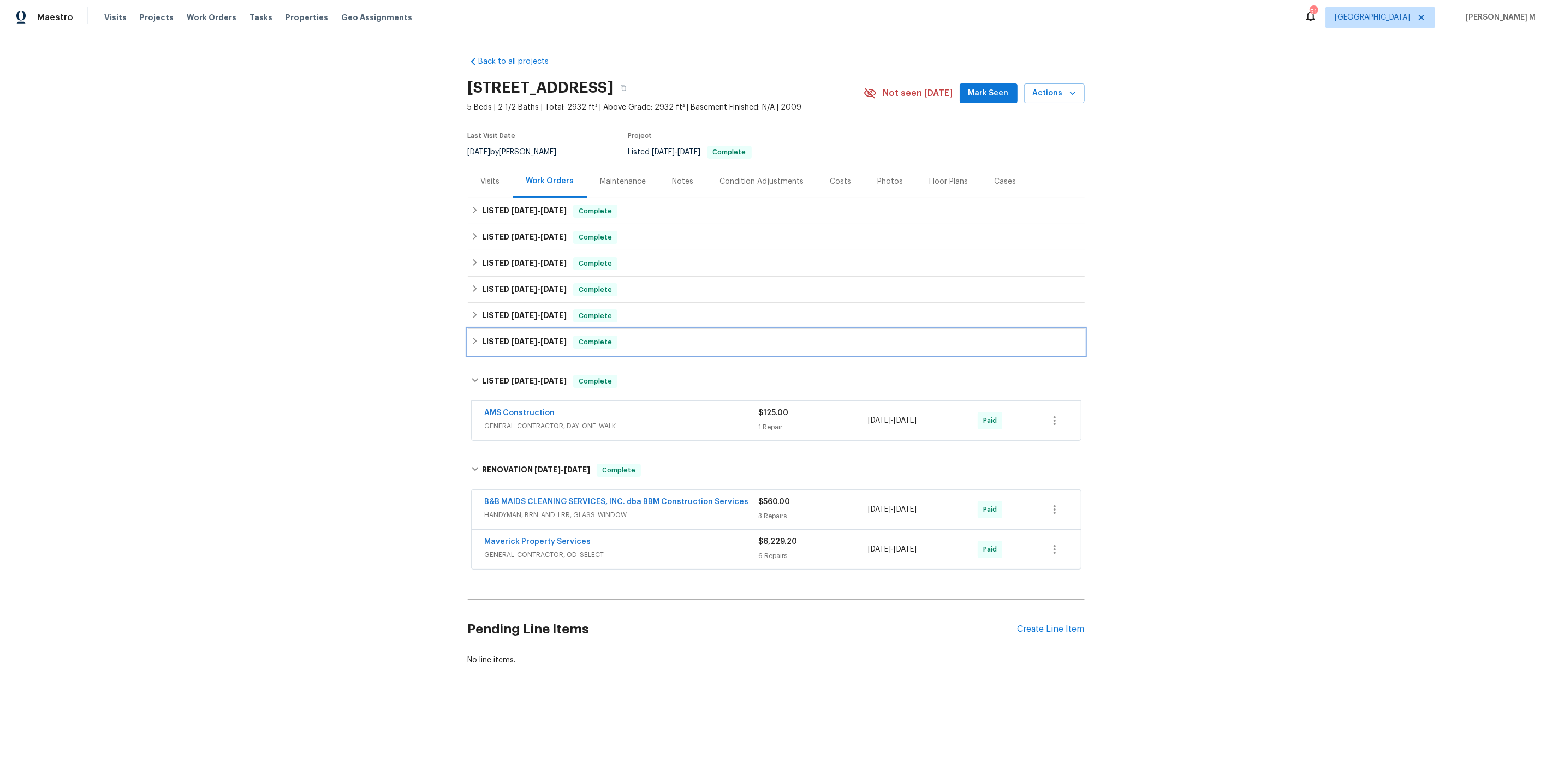
click at [517, 341] on h6 "LISTED [DATE] - [DATE]" at bounding box center [525, 342] width 85 height 13
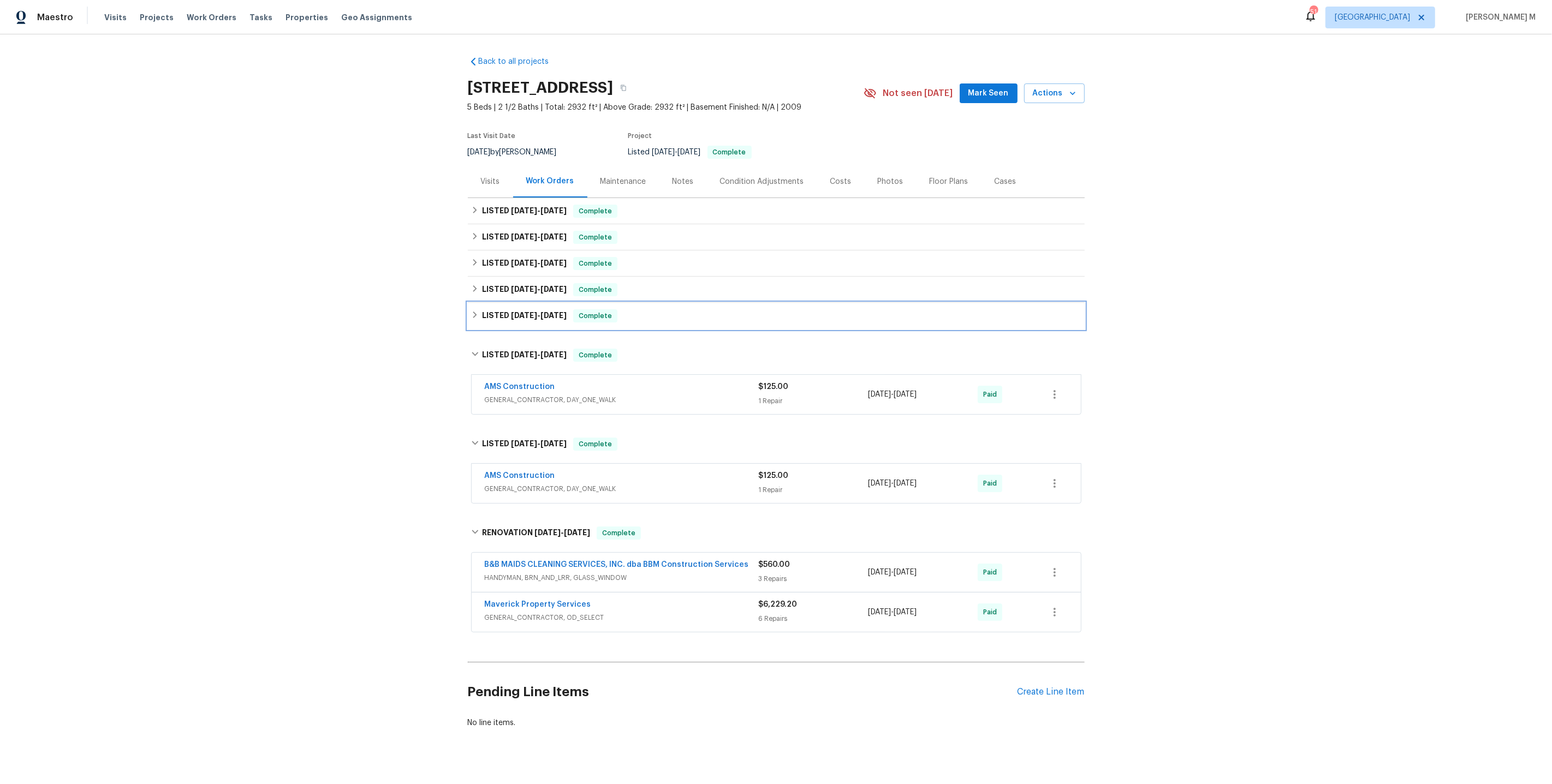
click at [525, 312] on span "[DATE]" at bounding box center [524, 315] width 26 height 8
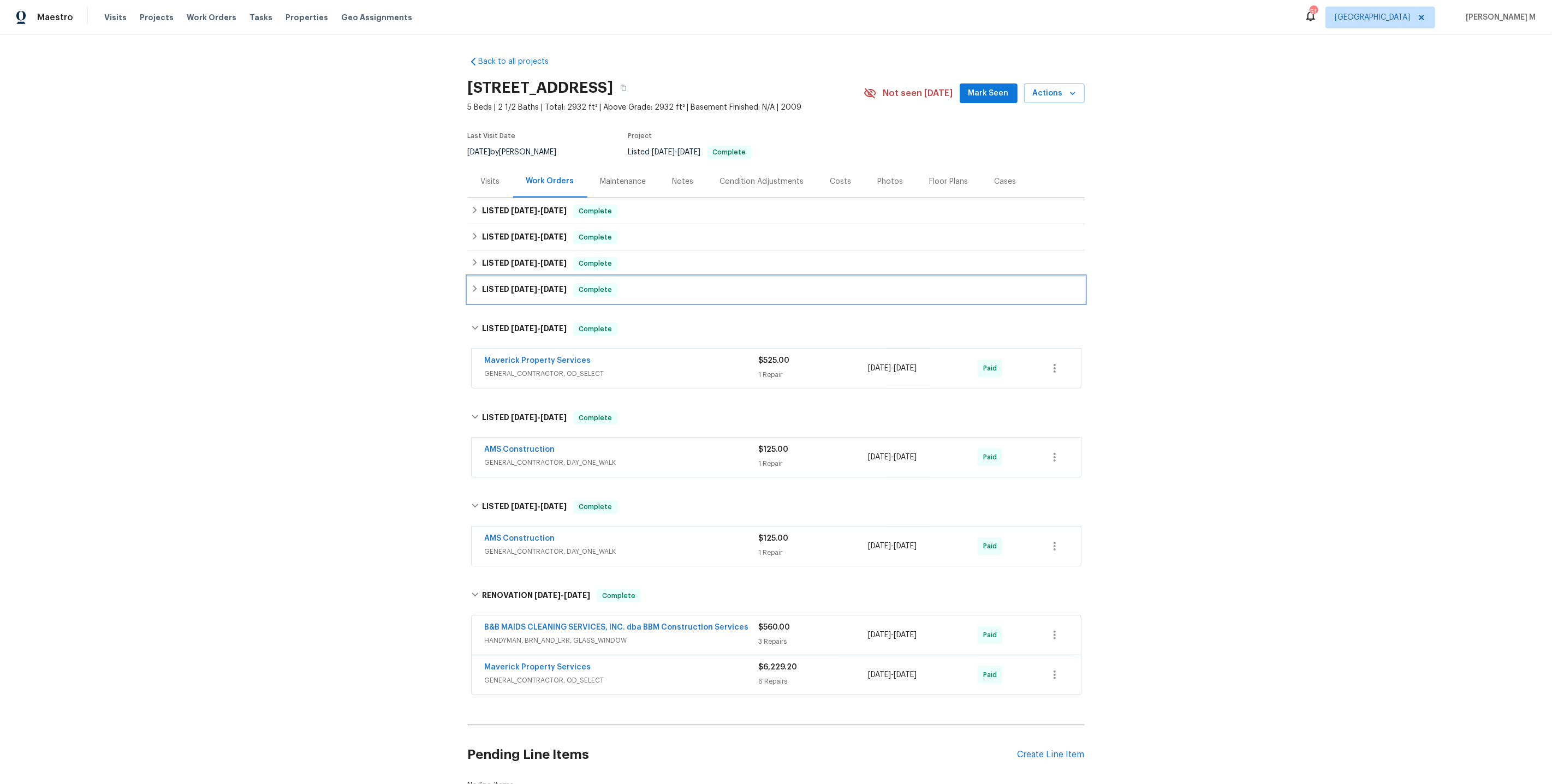
click at [525, 285] on span "[DATE]" at bounding box center [524, 289] width 26 height 8
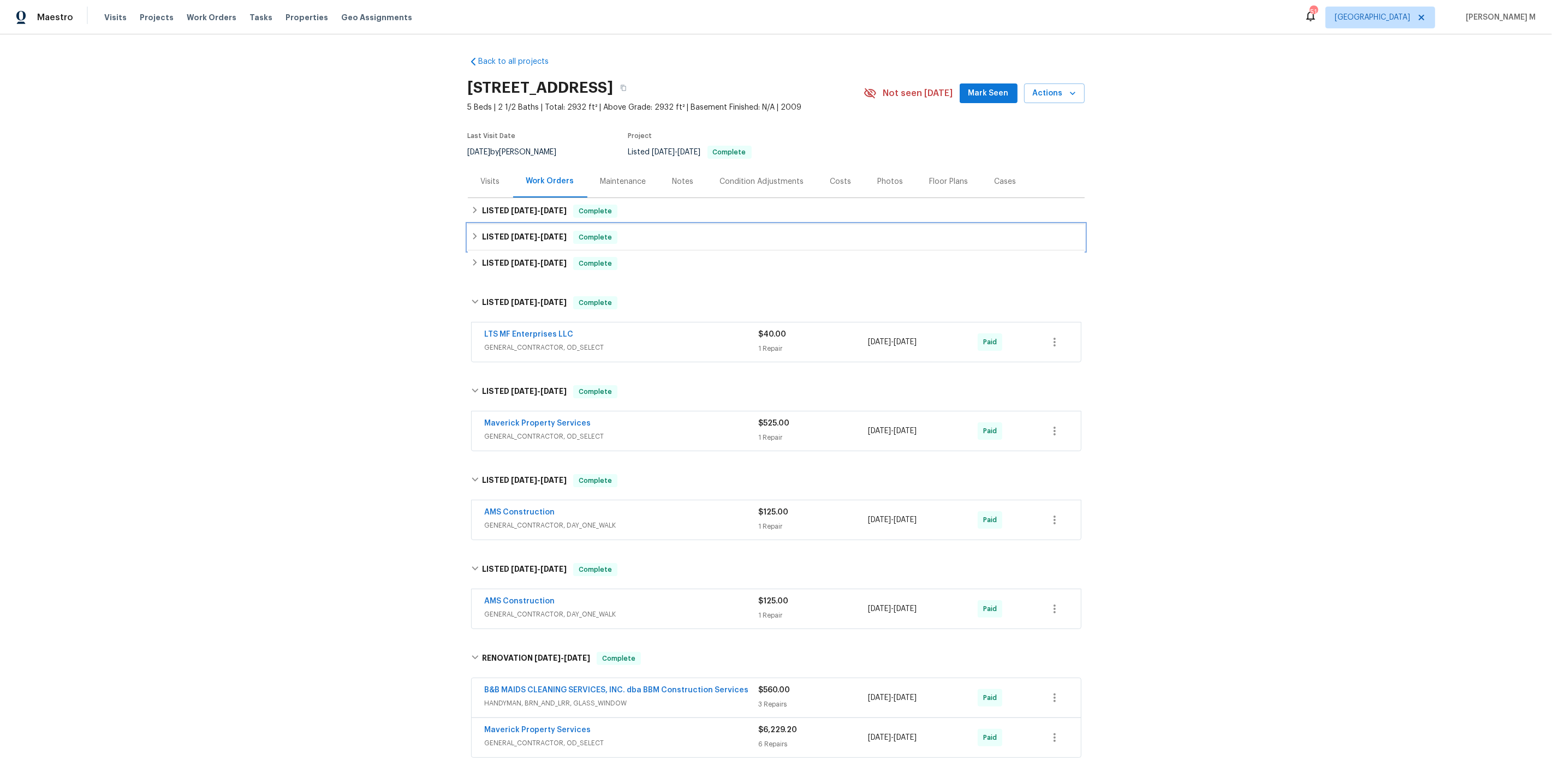
click at [539, 239] on div "LISTED [DATE] - [DATE] Complete" at bounding box center [776, 237] width 617 height 26
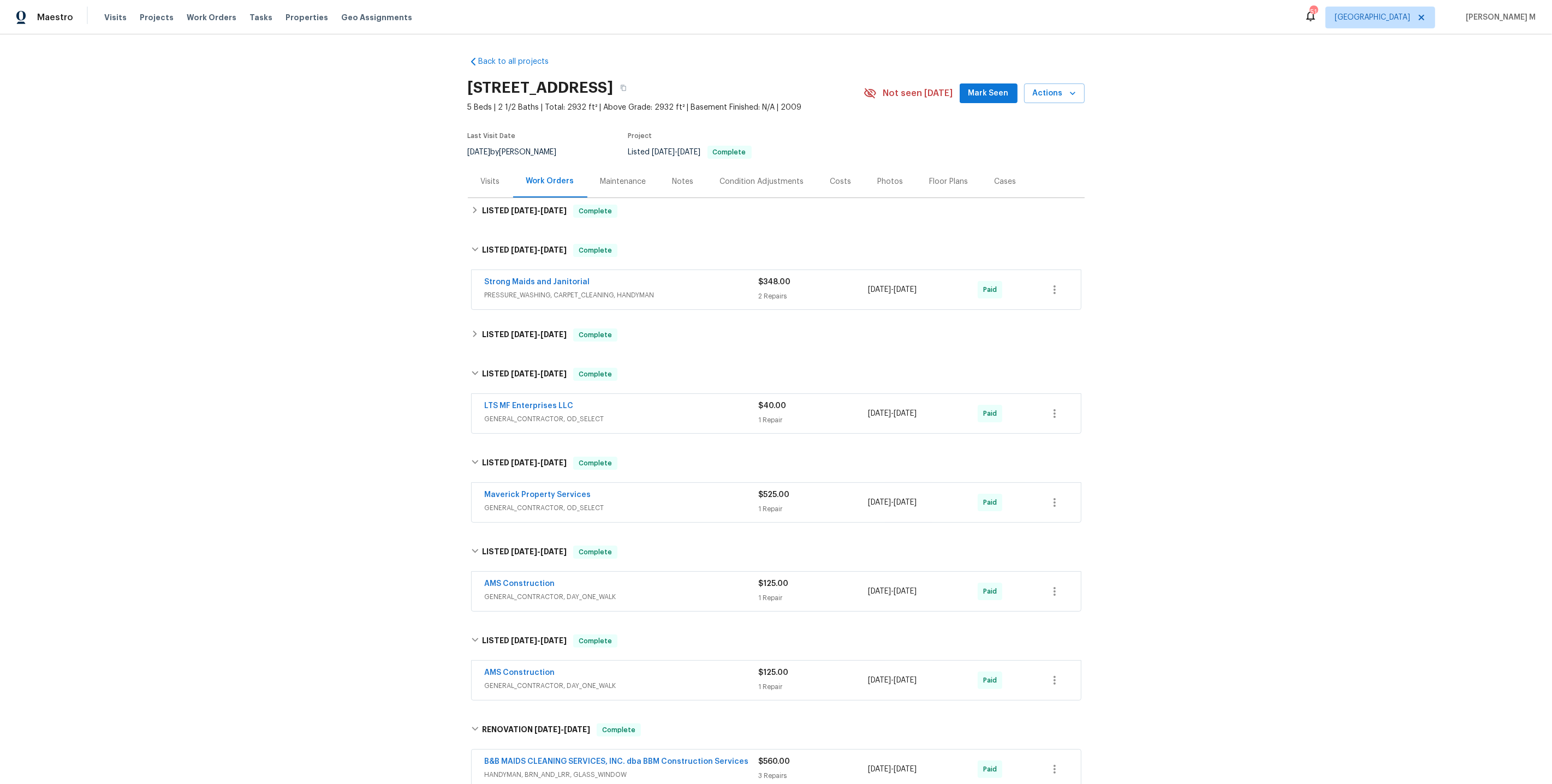
click at [520, 313] on div "Back to all projects [STREET_ADDRESS] 5 Beds | 2 1/2 Baths | Total: 2932 ft² | …" at bounding box center [776, 491] width 617 height 886
click at [519, 330] on span "[DATE]" at bounding box center [524, 334] width 26 height 8
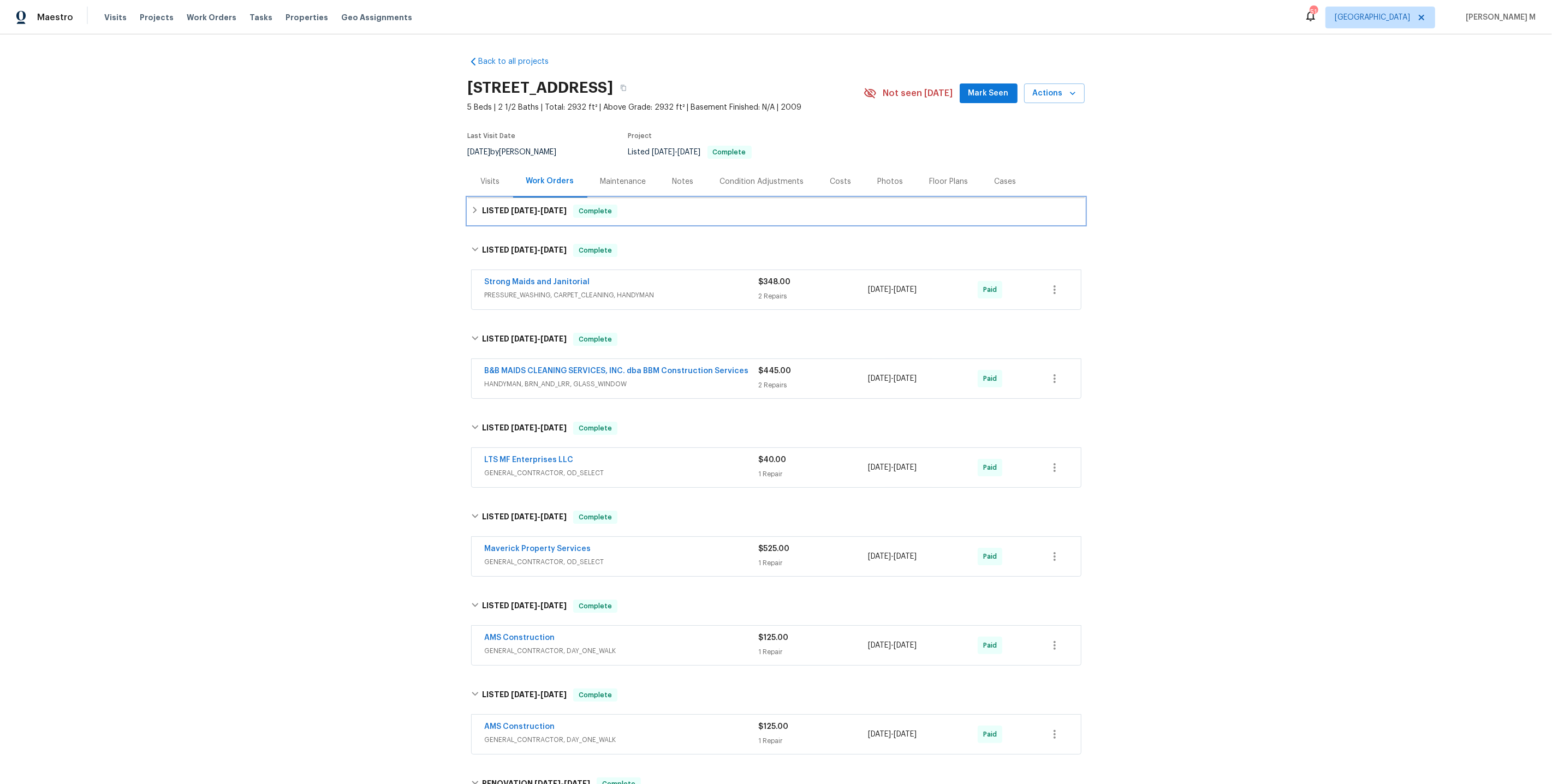
click at [524, 218] on div "LISTED [DATE] - [DATE] Complete" at bounding box center [776, 211] width 617 height 26
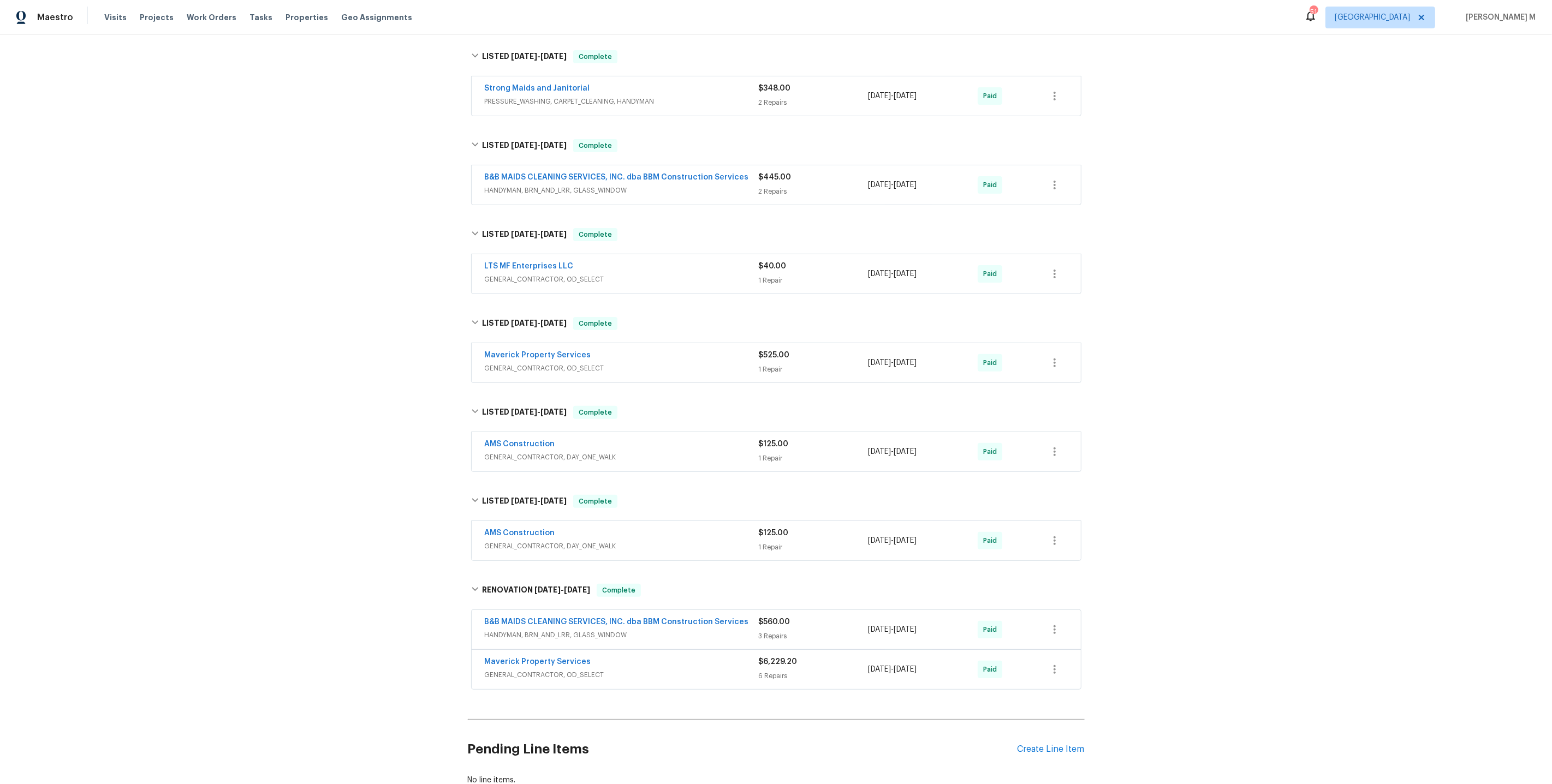
scroll to position [298, 0]
click at [548, 273] on span "GENERAL_CONTRACTOR, OD_SELECT" at bounding box center [622, 278] width 274 height 11
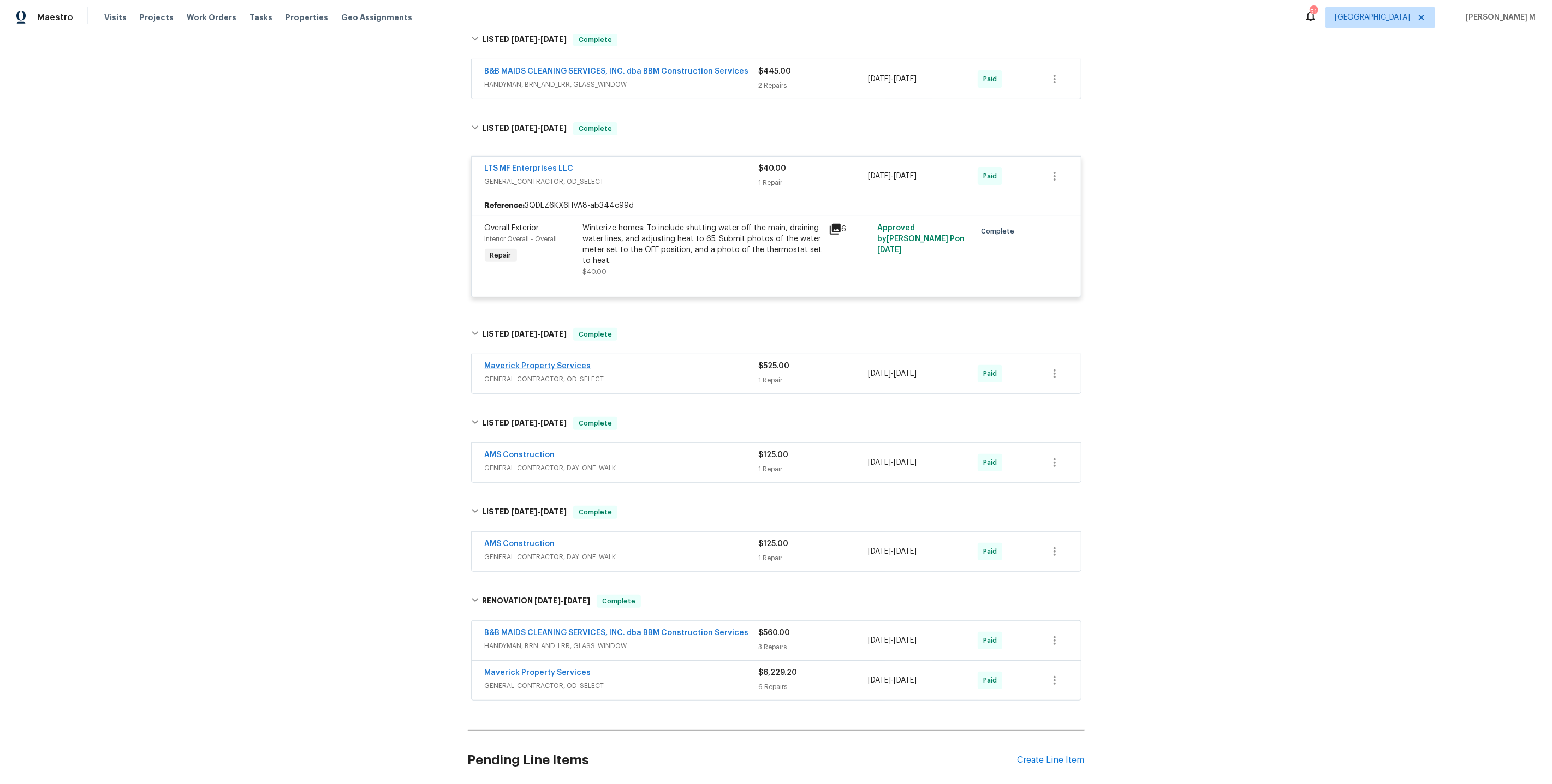
scroll to position [458, 0]
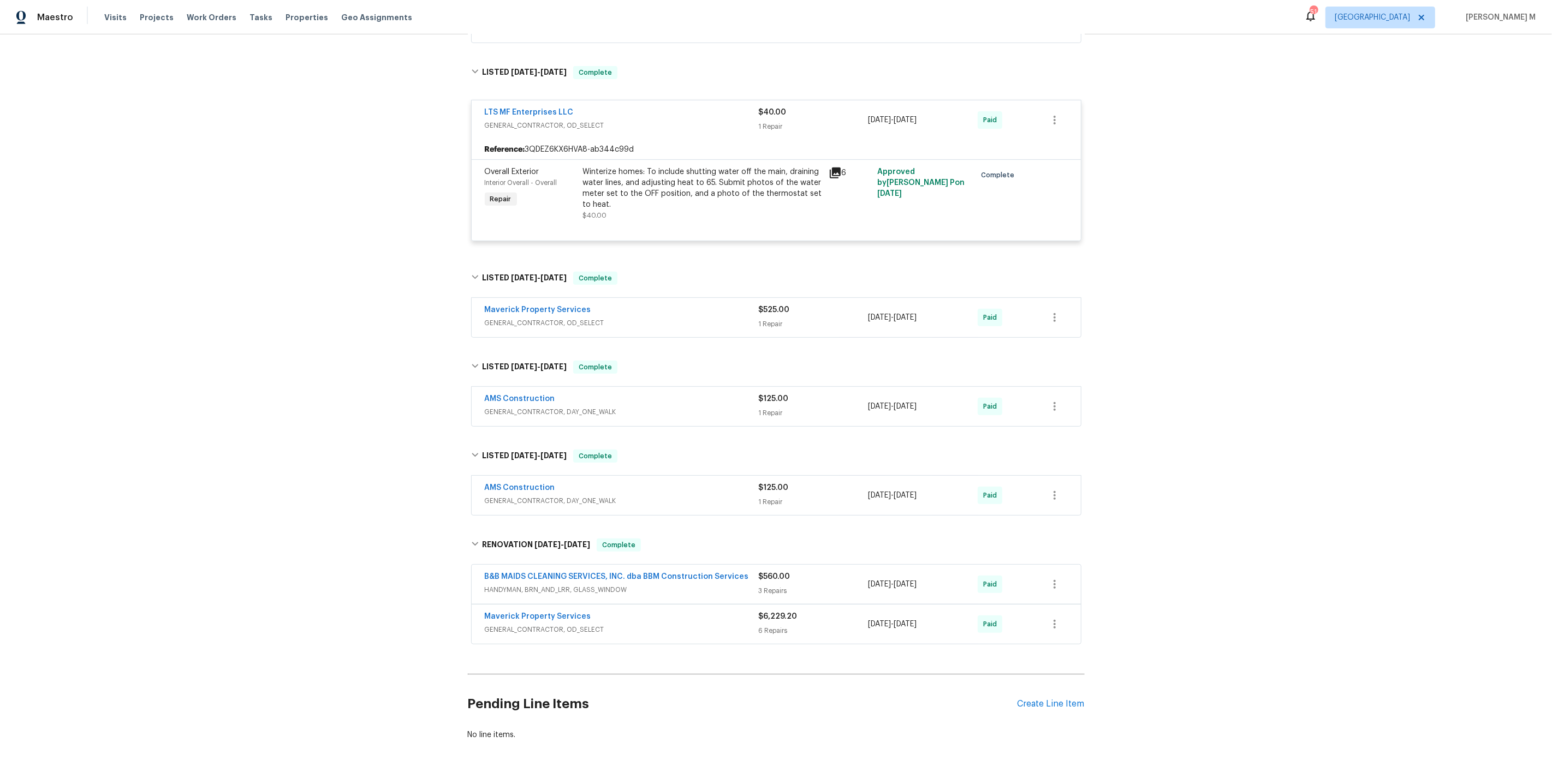
click at [503, 624] on span "GENERAL_CONTRACTOR, OD_SELECT" at bounding box center [622, 629] width 274 height 11
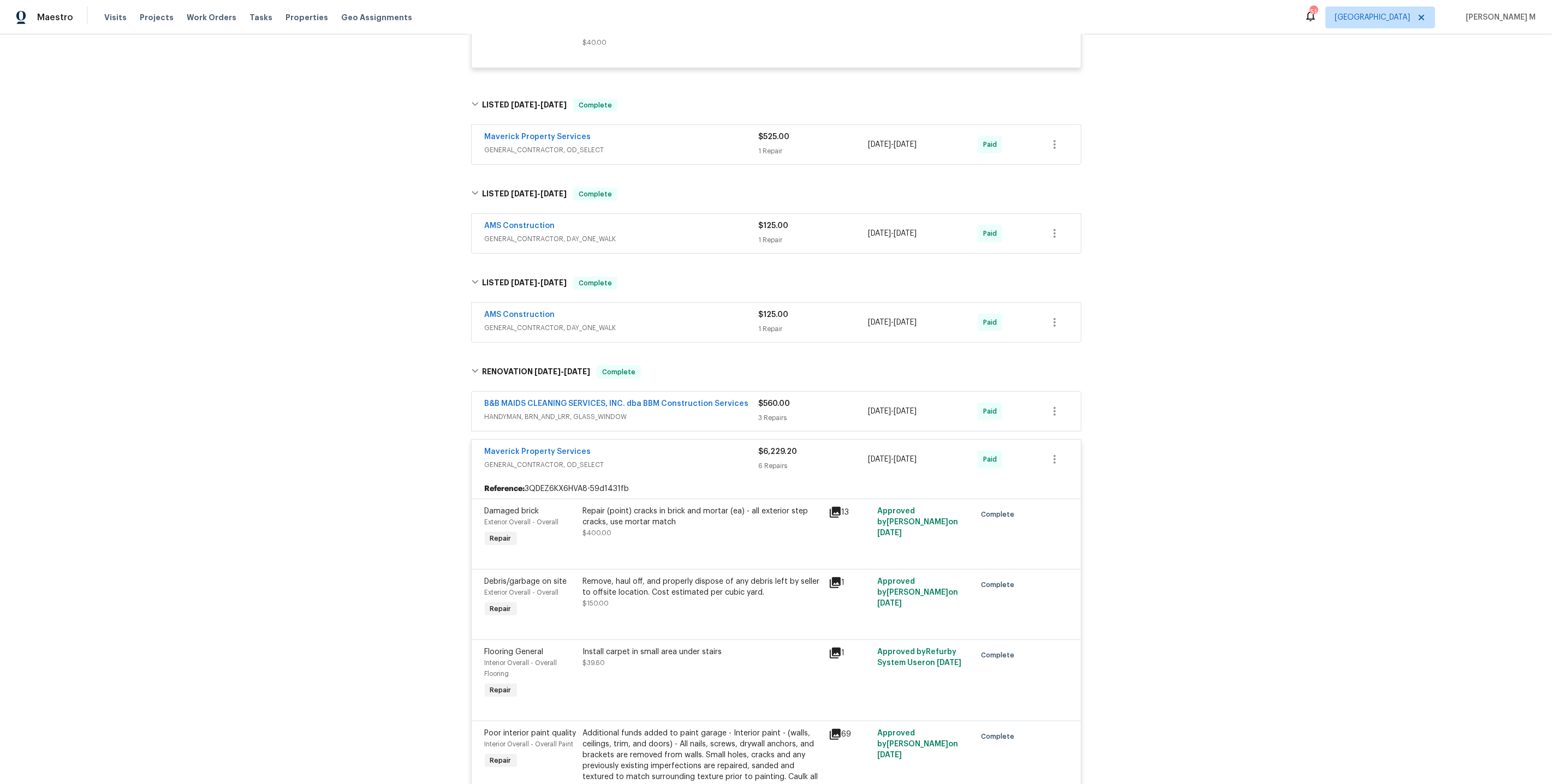
scroll to position [642, 0]
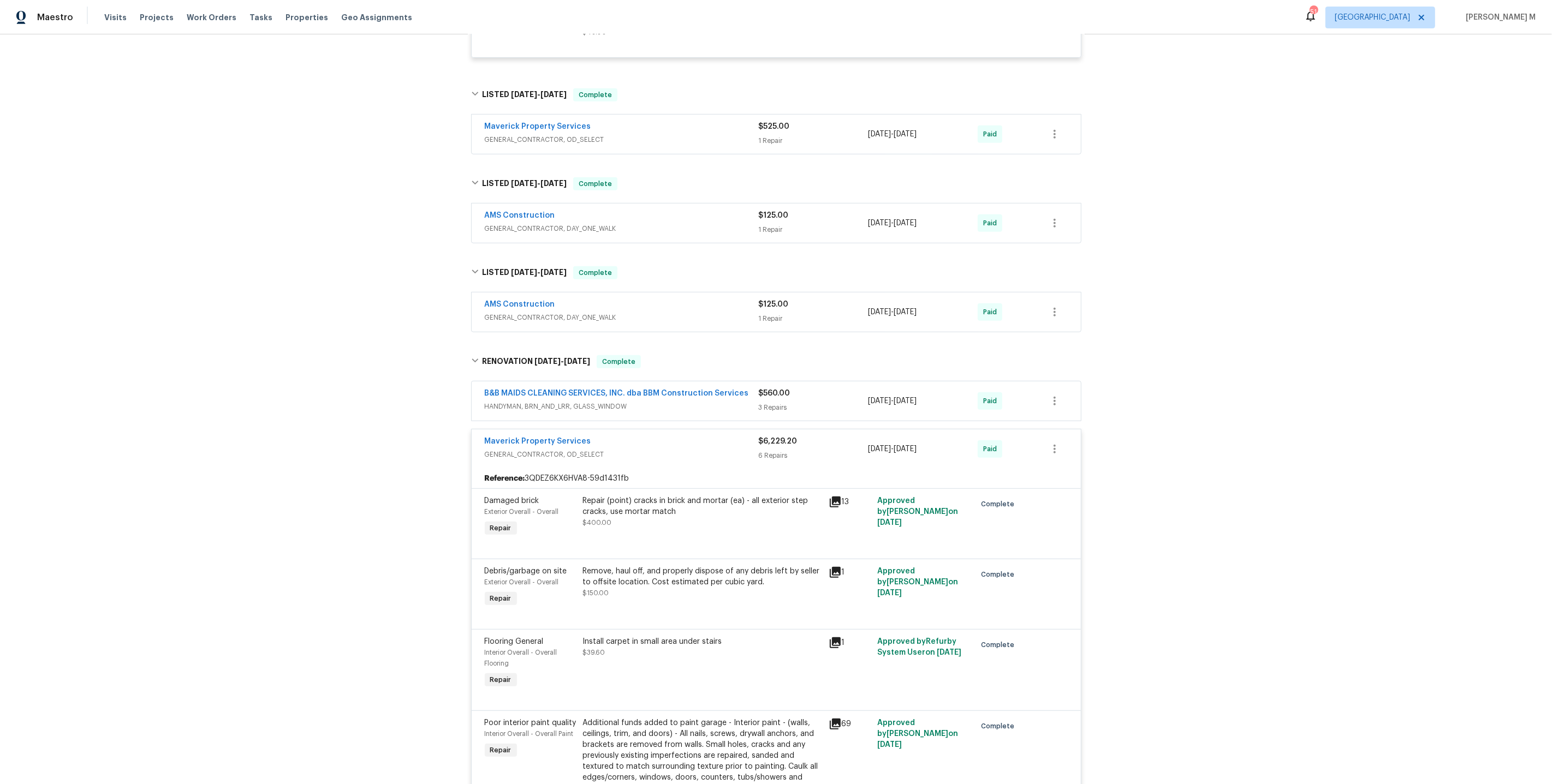
click at [693, 495] on div "Repair (point) cracks in brick and mortar (ea) - all exterior step cracks, use …" at bounding box center [702, 506] width 239 height 22
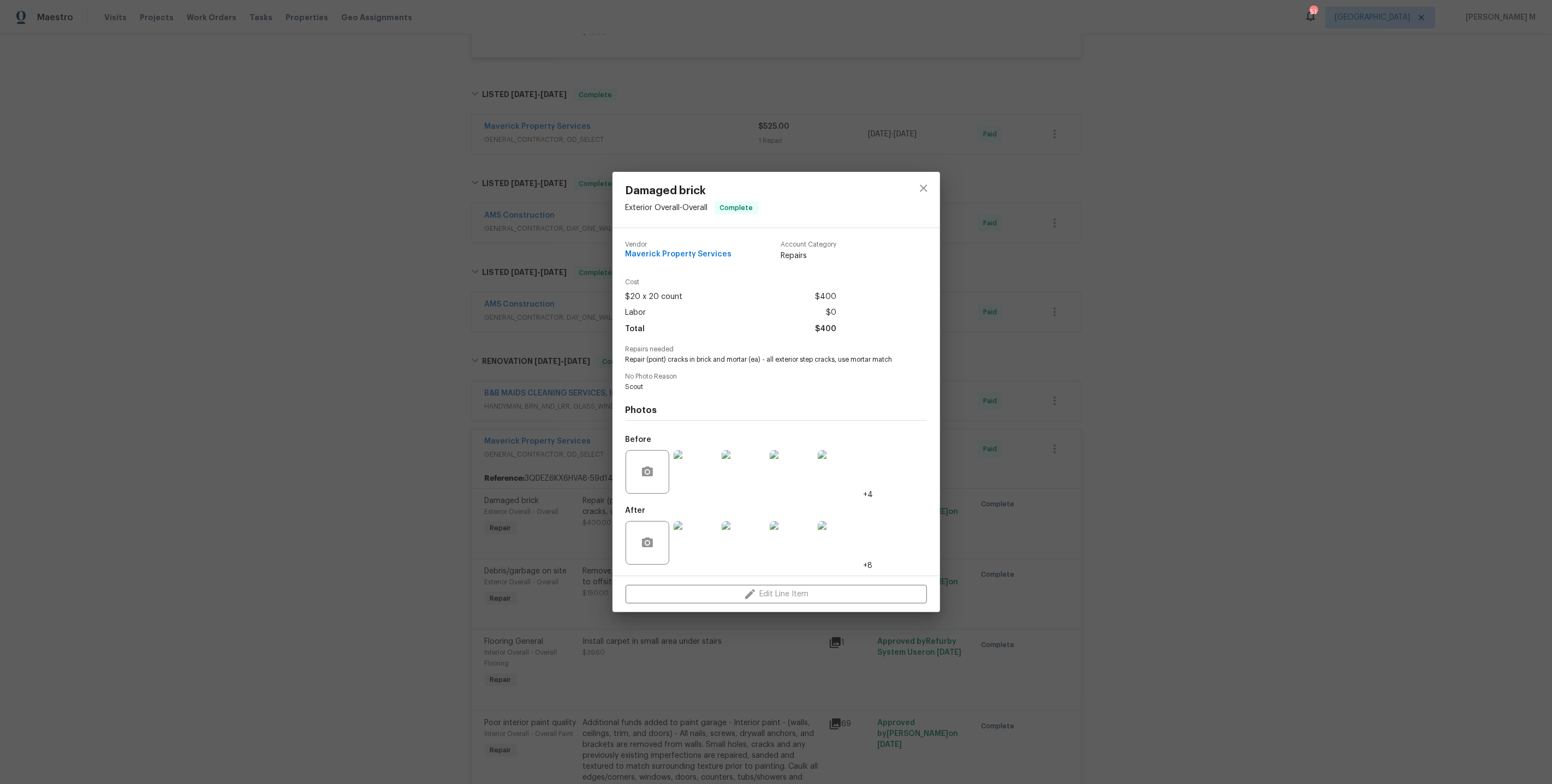
click at [691, 466] on img at bounding box center [694, 471] width 43 height 43
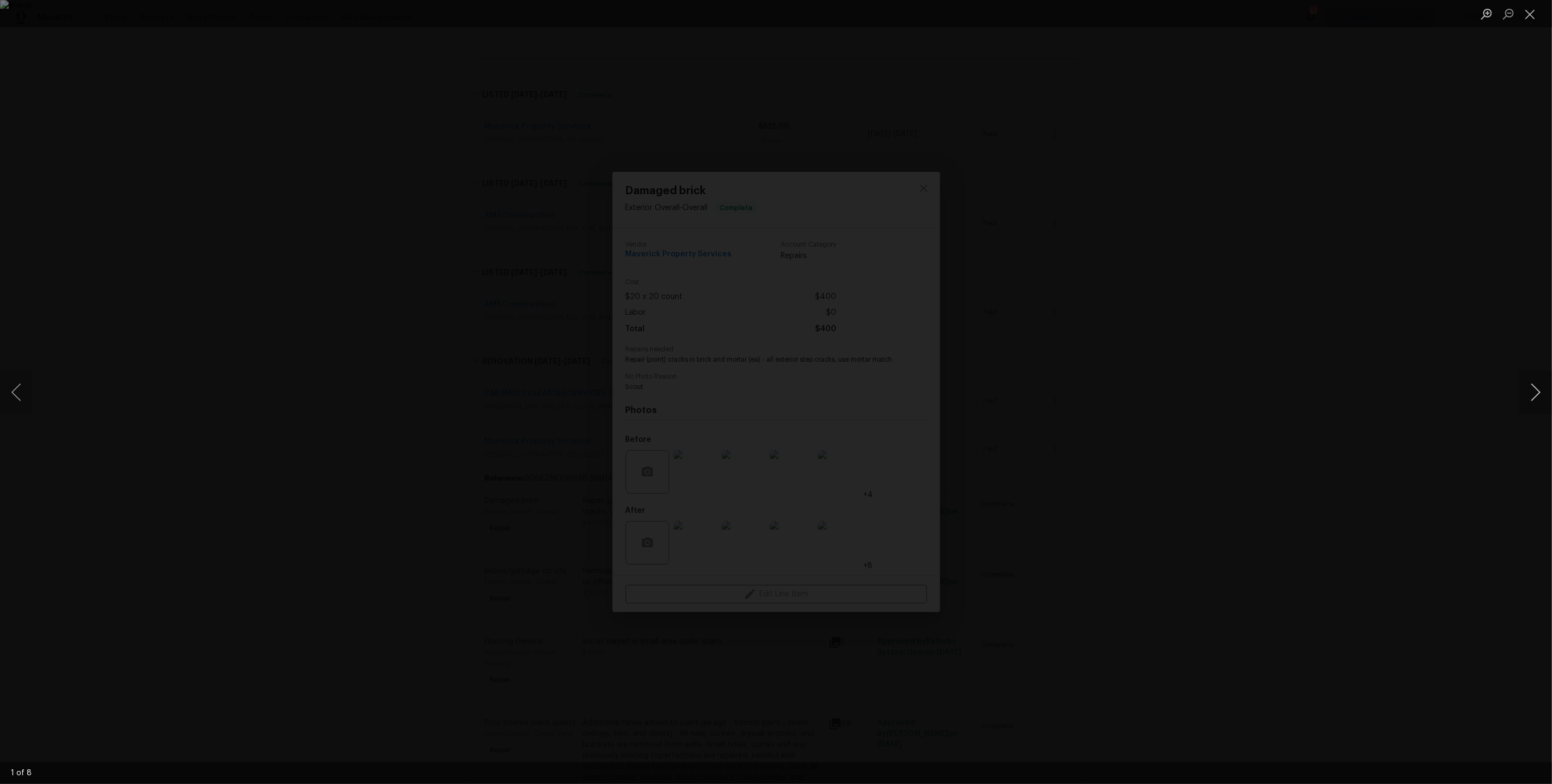
click at [1542, 372] on button "Next image" at bounding box center [1535, 392] width 33 height 43
click at [1538, 383] on button "Next image" at bounding box center [1535, 392] width 33 height 43
click at [1486, 266] on div "Lightbox" at bounding box center [776, 392] width 1552 height 784
click at [1409, 278] on div "Lightbox" at bounding box center [776, 392] width 1552 height 784
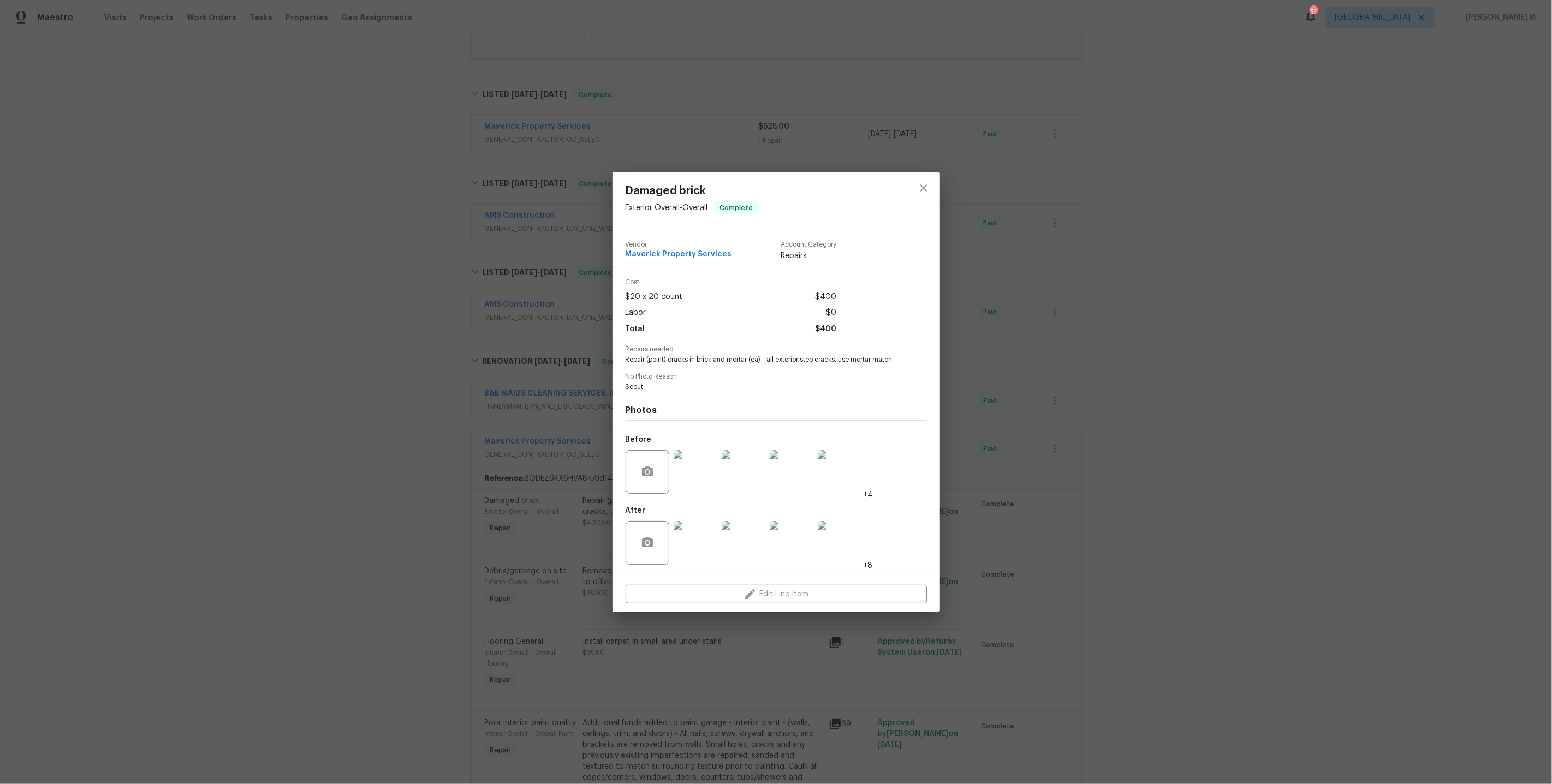
click at [700, 530] on img at bounding box center [694, 542] width 43 height 43
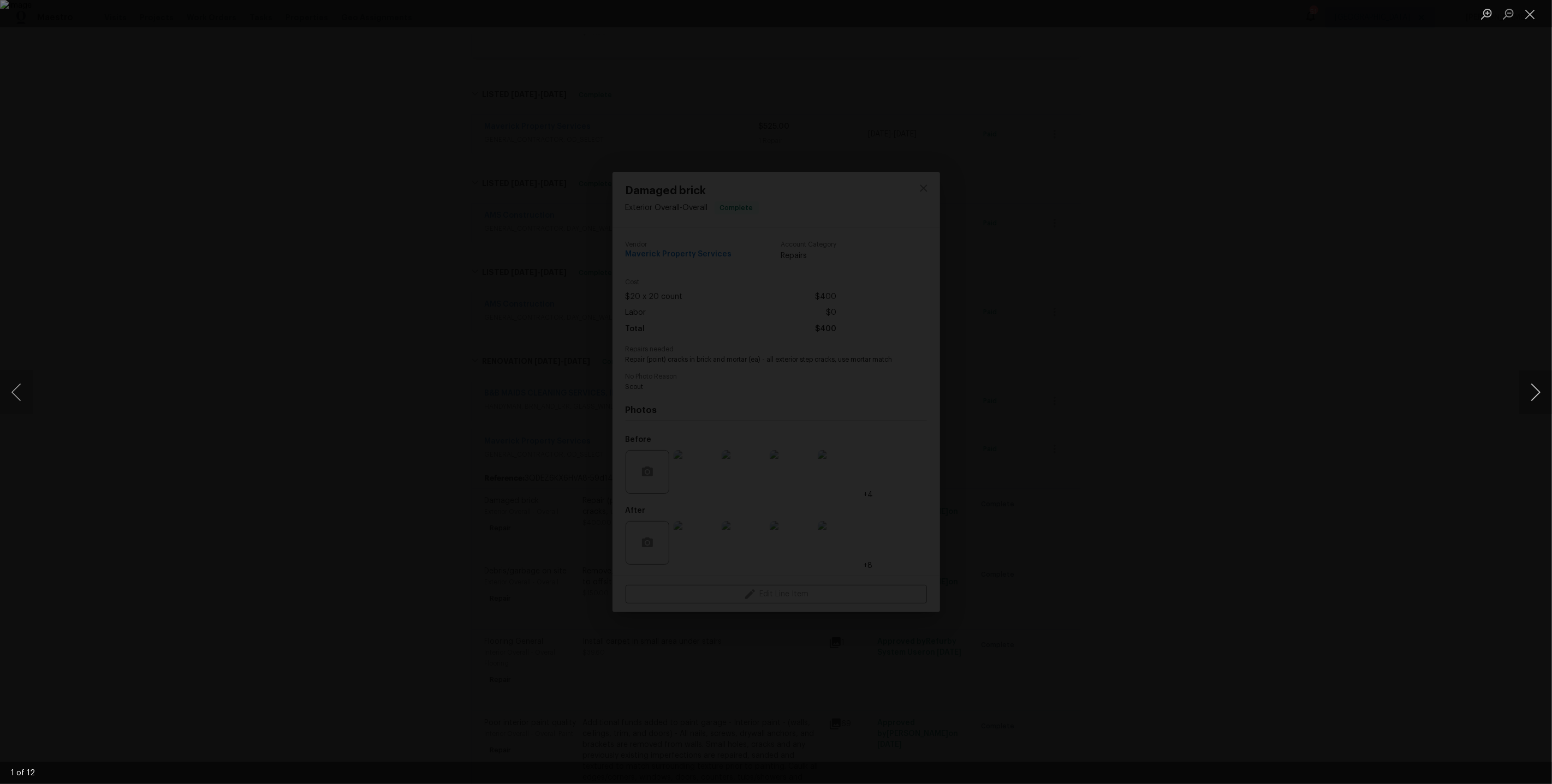
click at [1529, 396] on button "Next image" at bounding box center [1535, 392] width 33 height 43
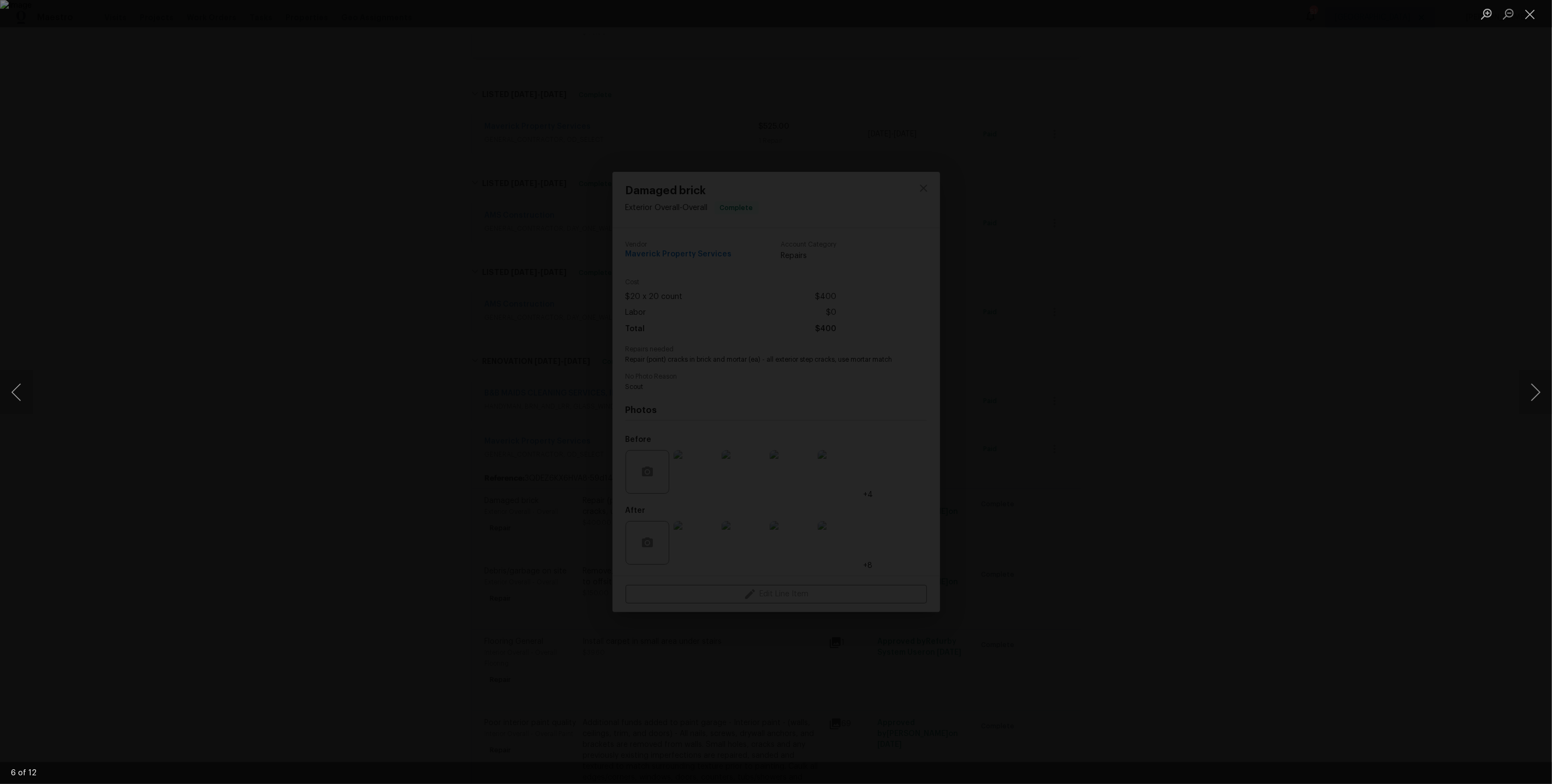
click at [1422, 300] on div "Lightbox" at bounding box center [776, 392] width 1552 height 784
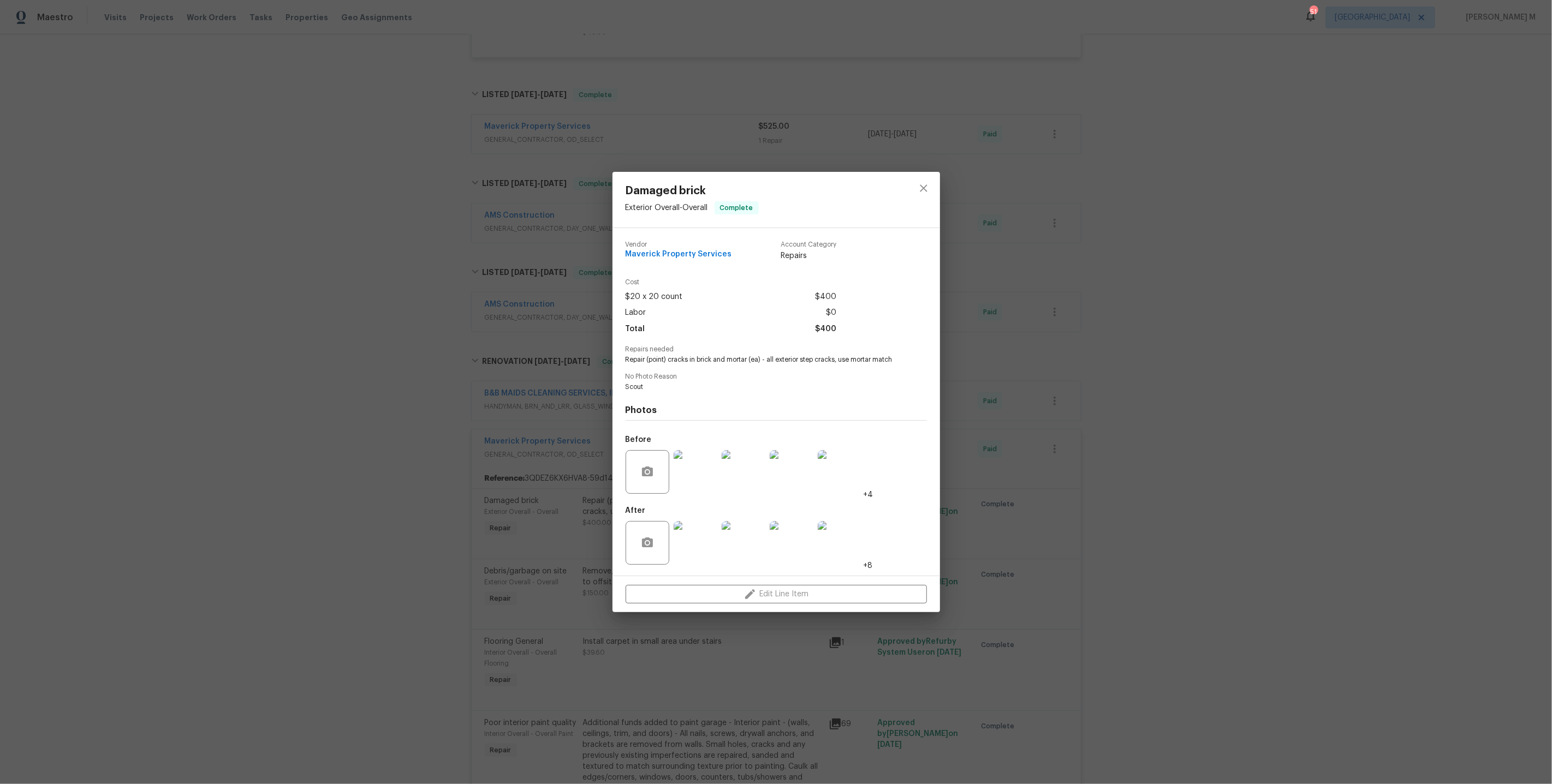
click at [1105, 270] on div "Damaged brick Exterior Overall - Overall Complete Vendor Maverick Property Serv…" at bounding box center [776, 392] width 1552 height 784
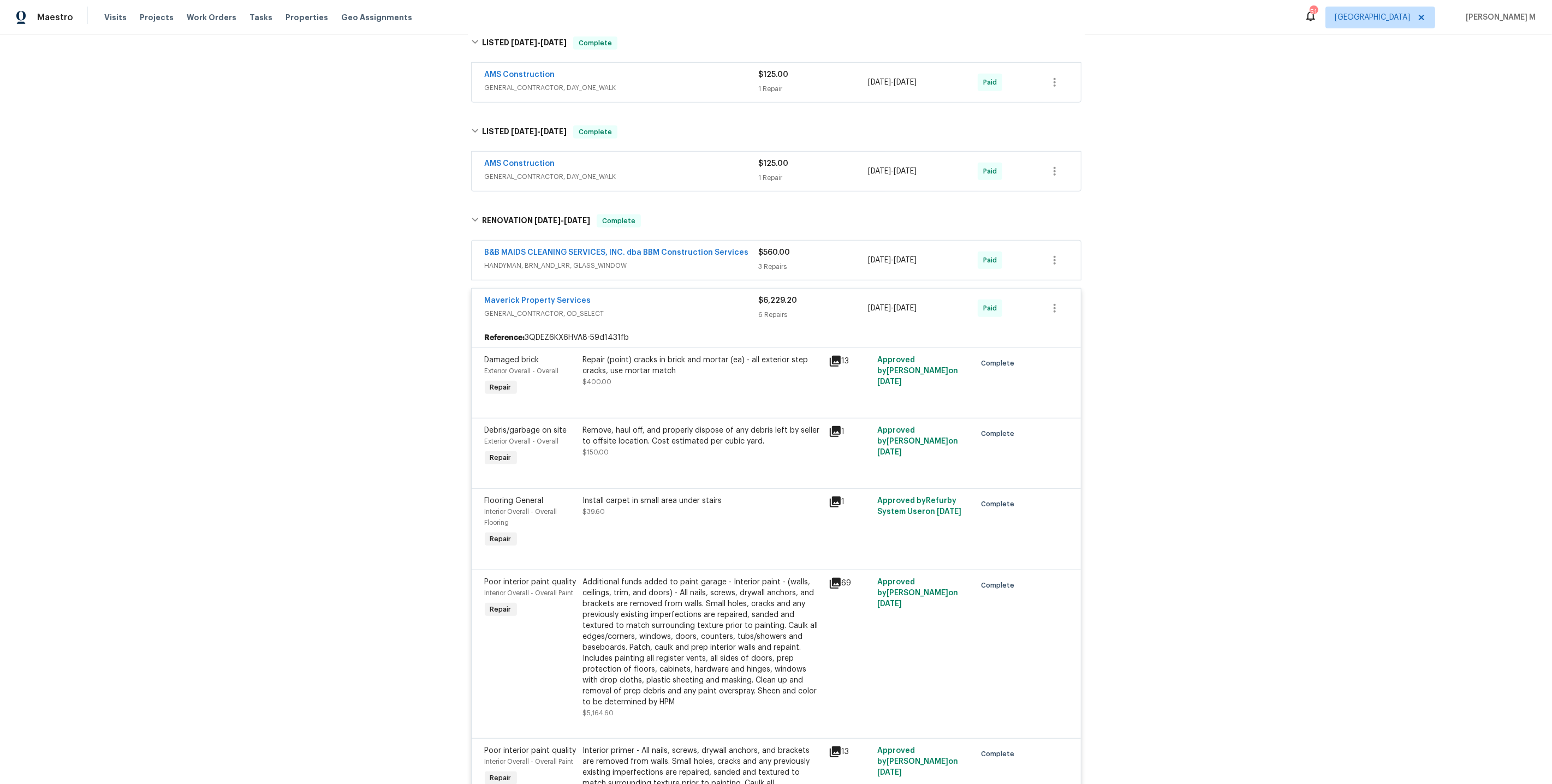
scroll to position [783, 0]
drag, startPoint x: 617, startPoint y: 277, endPoint x: 450, endPoint y: 277, distance: 167.0
click at [450, 277] on div "Back to all projects [STREET_ADDRESS] 5 Beds | 2 1/2 Baths | Total: 2932 ft² | …" at bounding box center [776, 409] width 1552 height 750
copy link "Maverick Property Services"
click at [592, 294] on div "Maverick Property Services" at bounding box center [622, 300] width 274 height 13
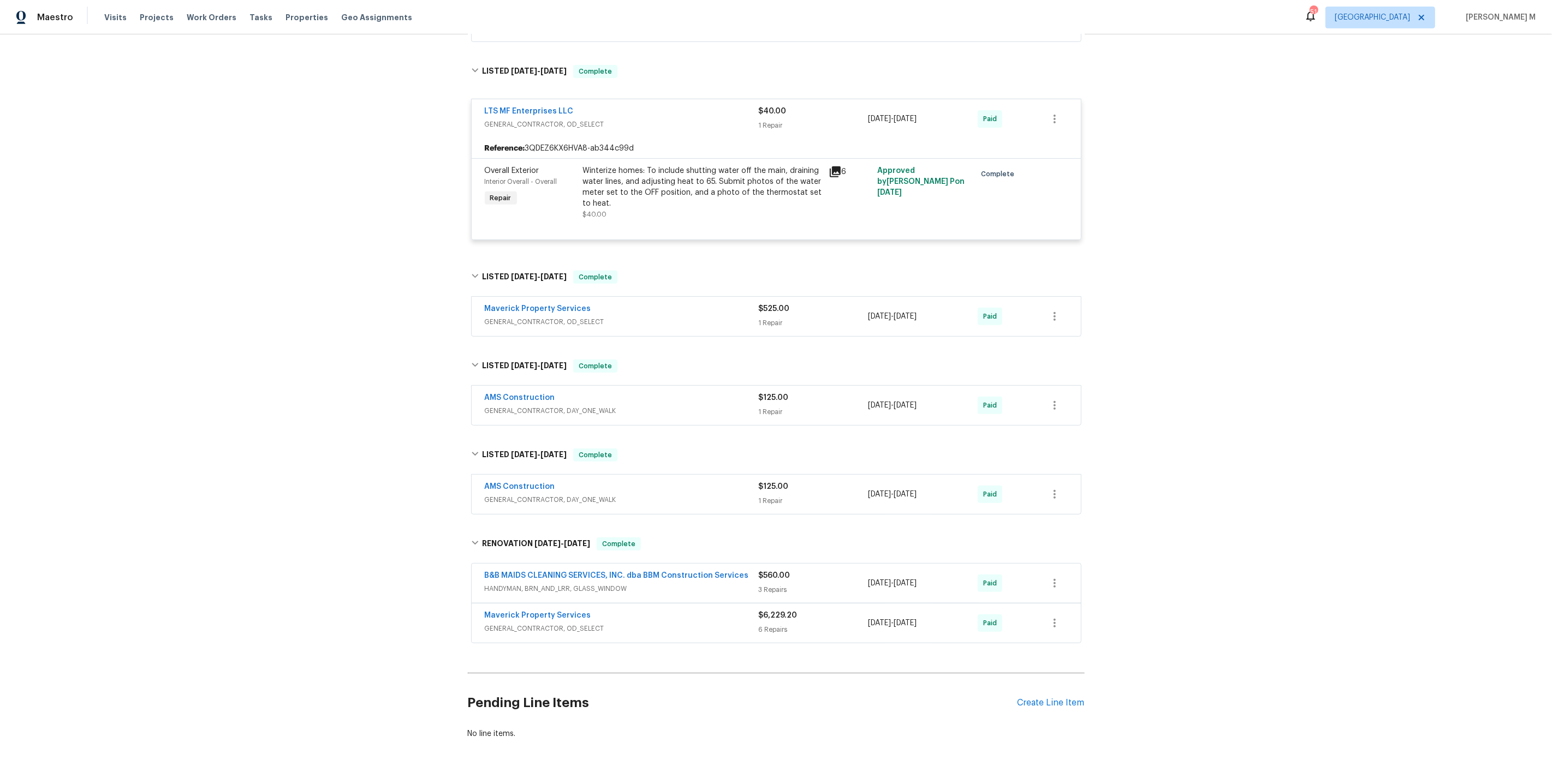
scroll to position [458, 0]
click at [549, 318] on span "GENERAL_CONTRACTOR, OD_SELECT" at bounding box center [622, 323] width 274 height 11
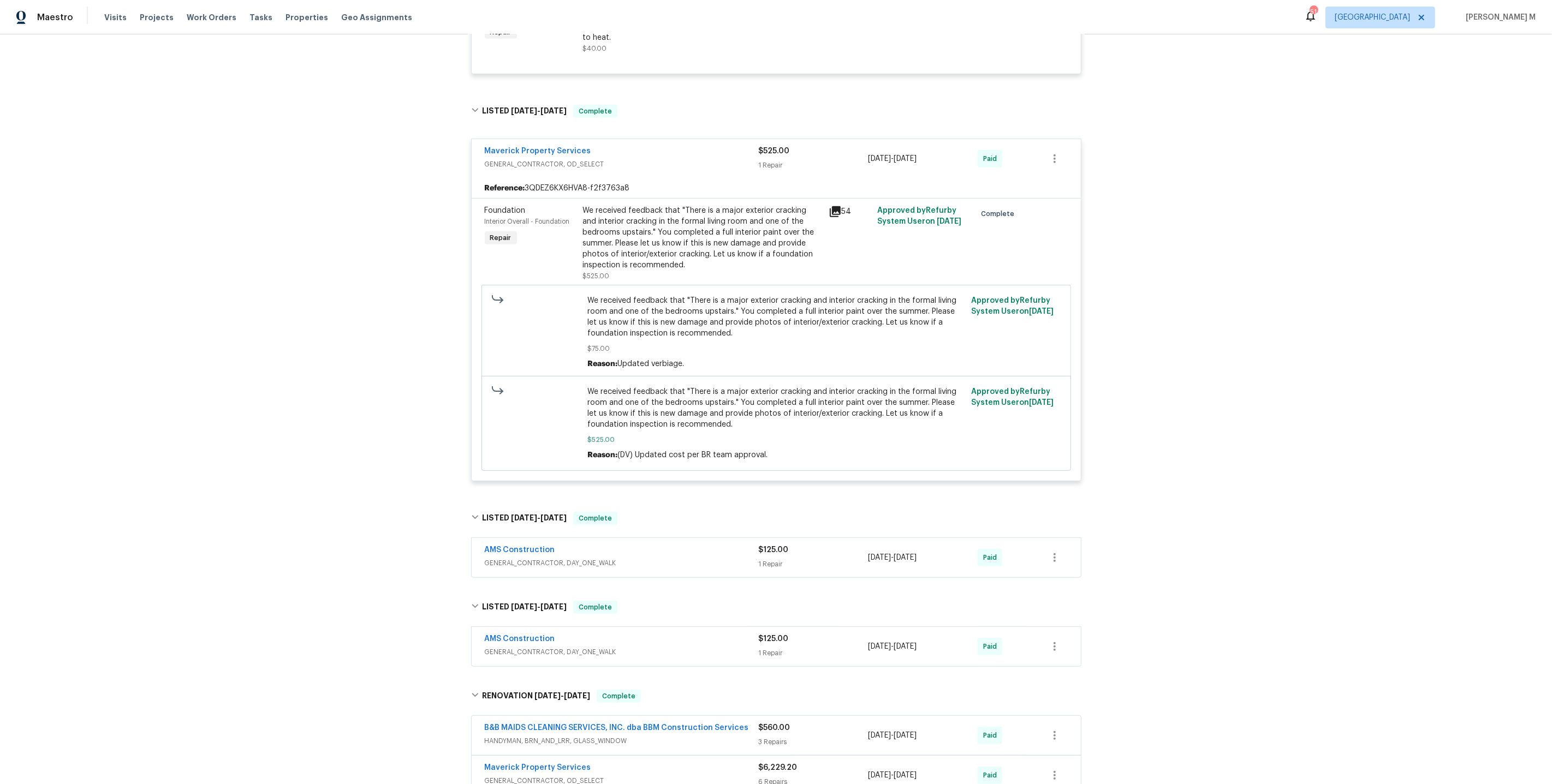
scroll to position [624, 0]
click at [699, 229] on div "We received feedback that "There is a major exterior cracking and interior crac…" at bounding box center [702, 238] width 239 height 65
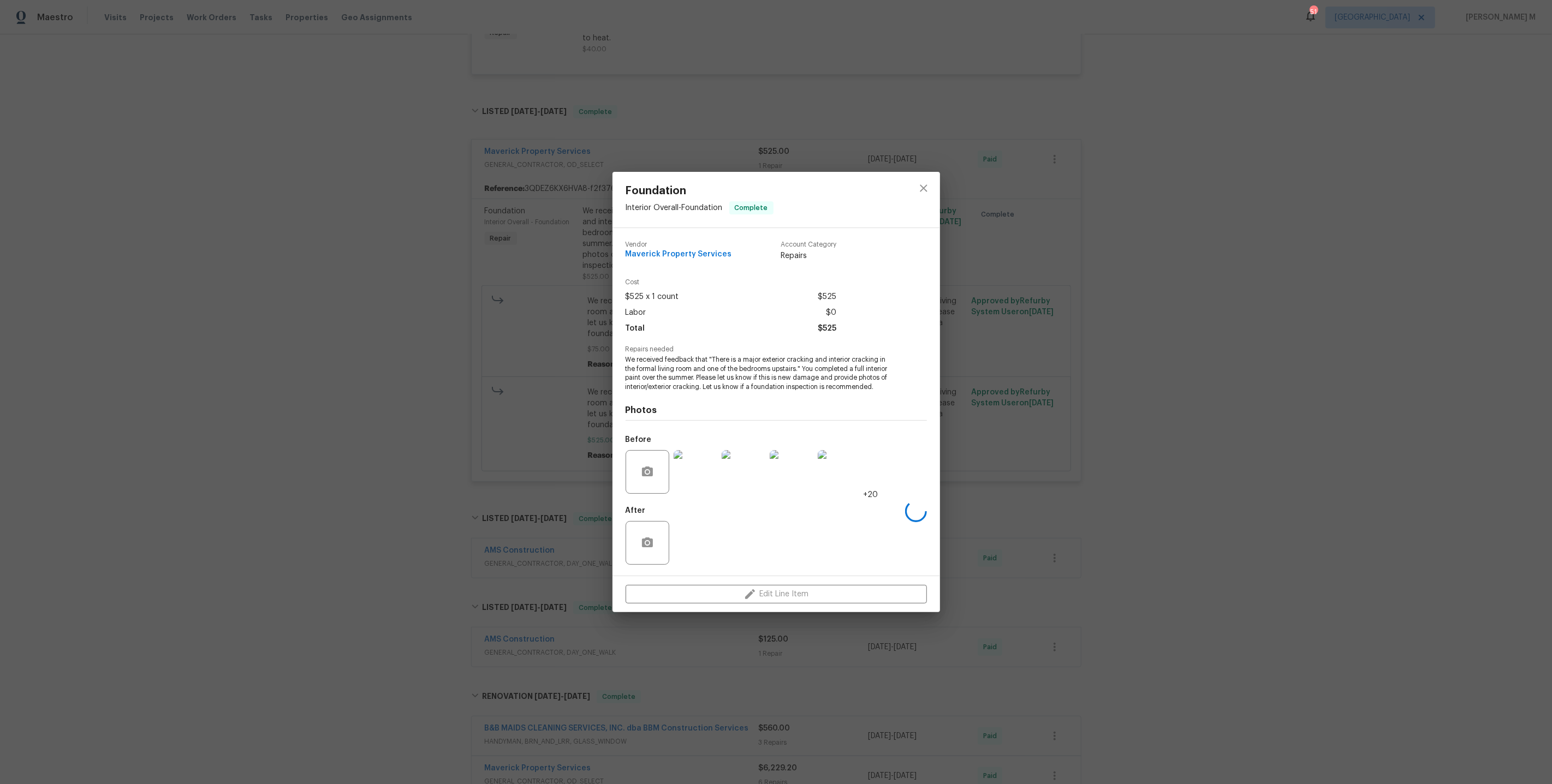
click at [465, 207] on div "Foundation Interior Overall - Foundation Complete Vendor Maverick Property Serv…" at bounding box center [776, 392] width 1552 height 784
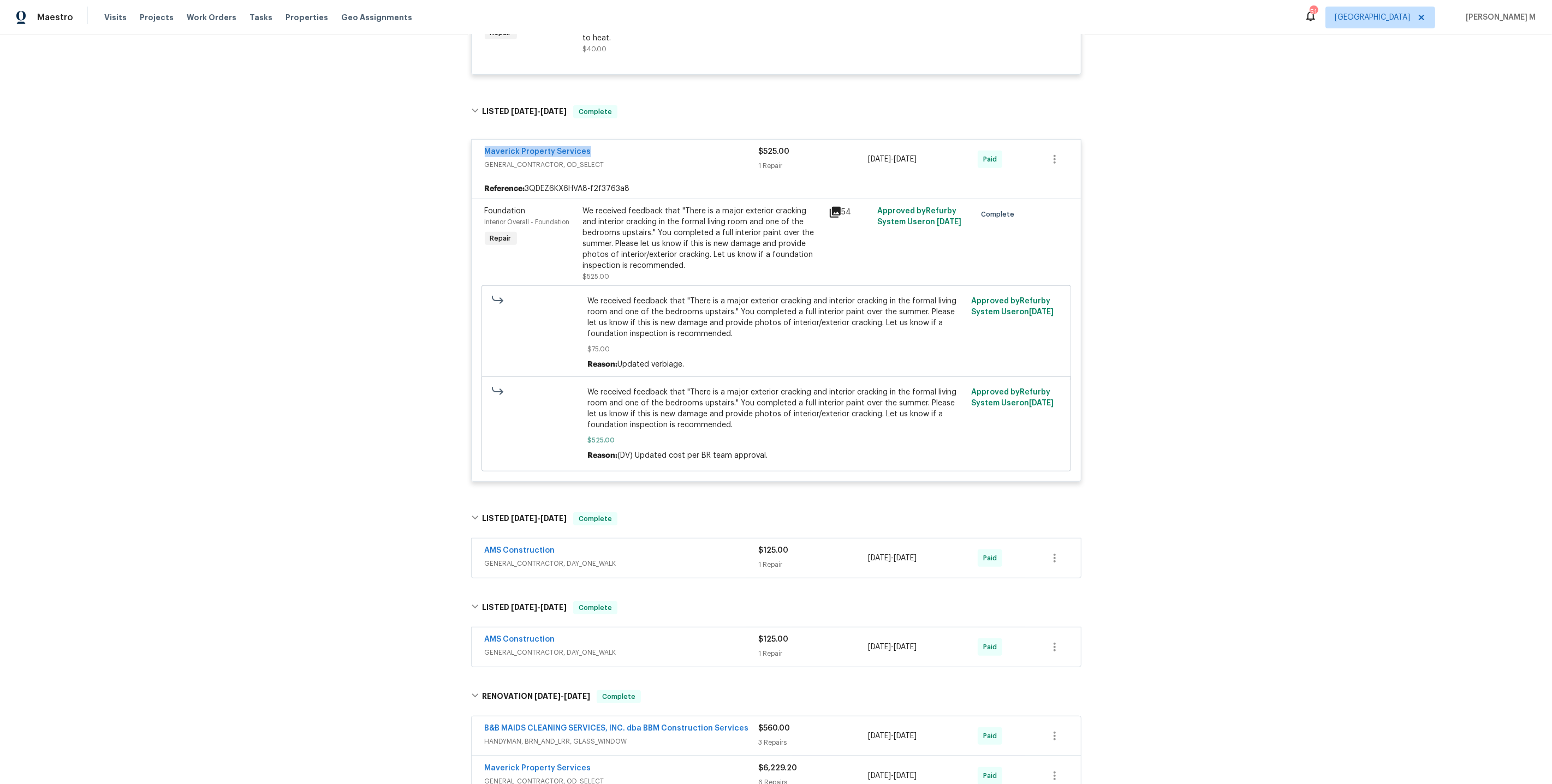
drag, startPoint x: 584, startPoint y: 136, endPoint x: 456, endPoint y: 136, distance: 128.0
click at [456, 136] on div "Back to all projects [STREET_ADDRESS] 5 Beds | 2 1/2 Baths | Total: 2932 ft² | …" at bounding box center [776, 409] width 1552 height 750
click at [709, 232] on div "We received feedback that "There is a major exterior cracking and interior crac…" at bounding box center [702, 238] width 239 height 65
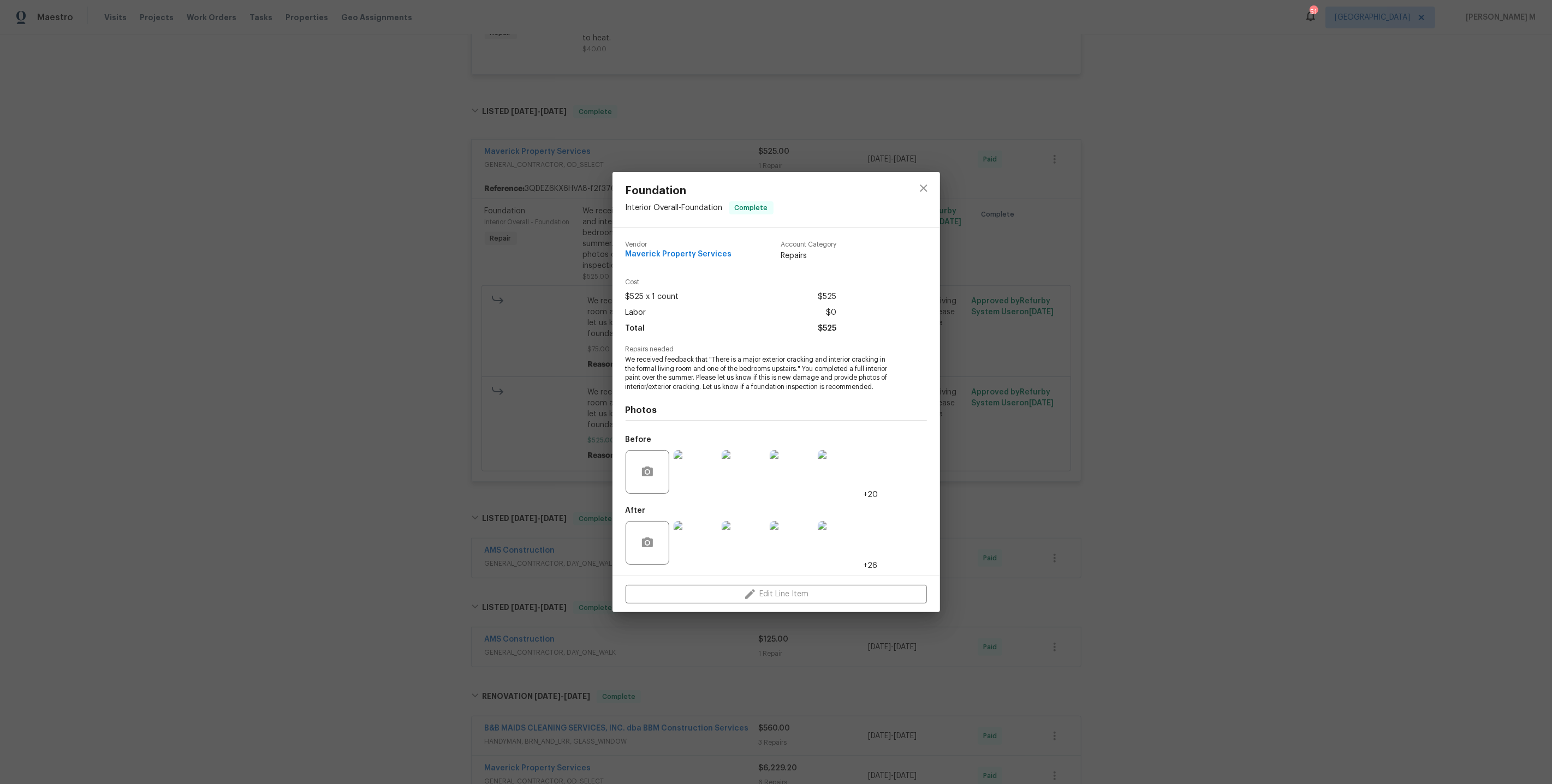
click at [447, 356] on div "Foundation Interior Overall - Foundation Complete Vendor Maverick Property Serv…" at bounding box center [776, 392] width 1552 height 784
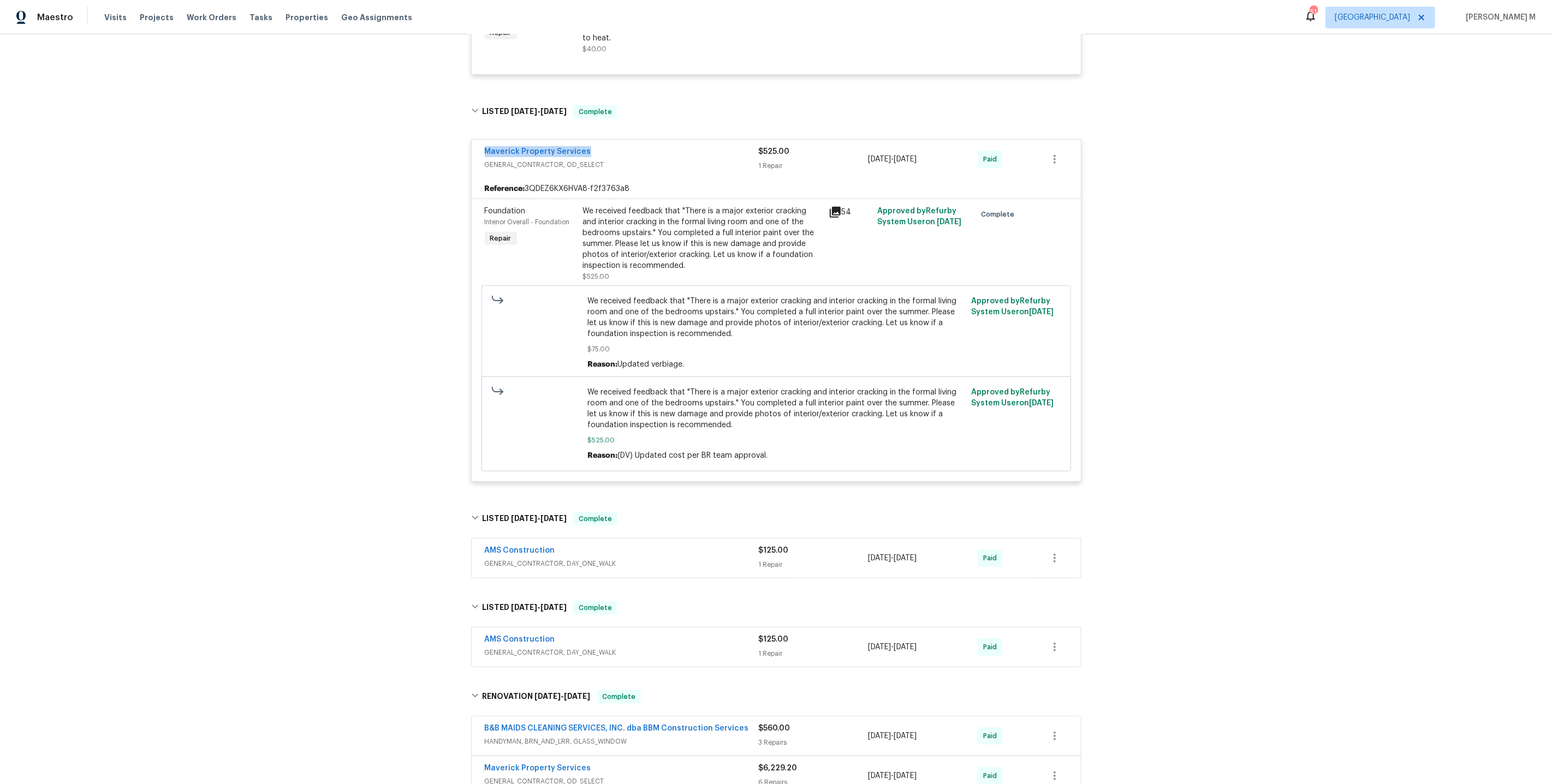
drag, startPoint x: 594, startPoint y: 138, endPoint x: 399, endPoint y: 138, distance: 195.0
click at [399, 138] on div "Back to all projects [STREET_ADDRESS] 5 Beds | 2 1/2 Baths | Total: 2932 ft² | …" at bounding box center [776, 409] width 1552 height 750
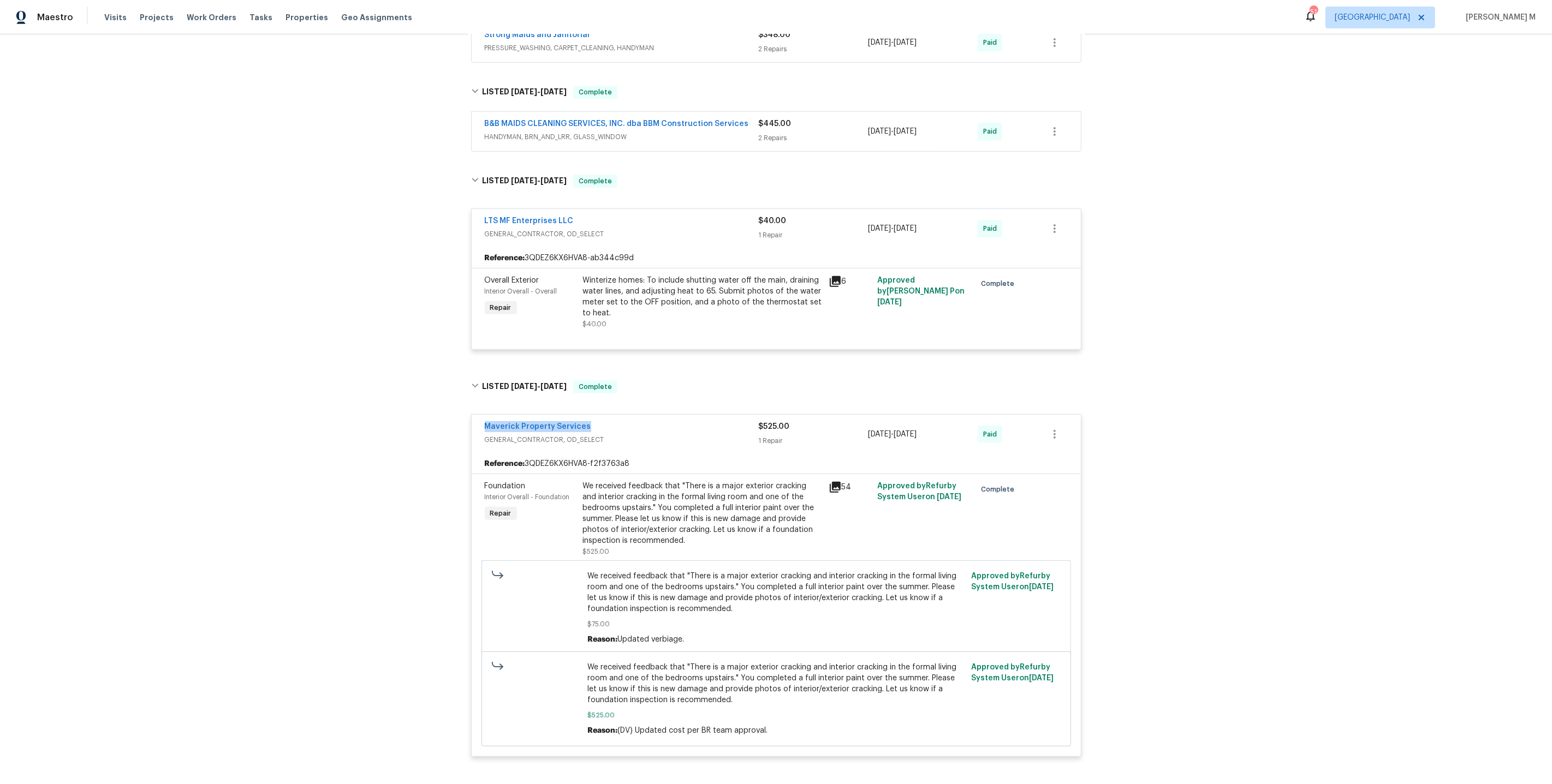
scroll to position [360, 0]
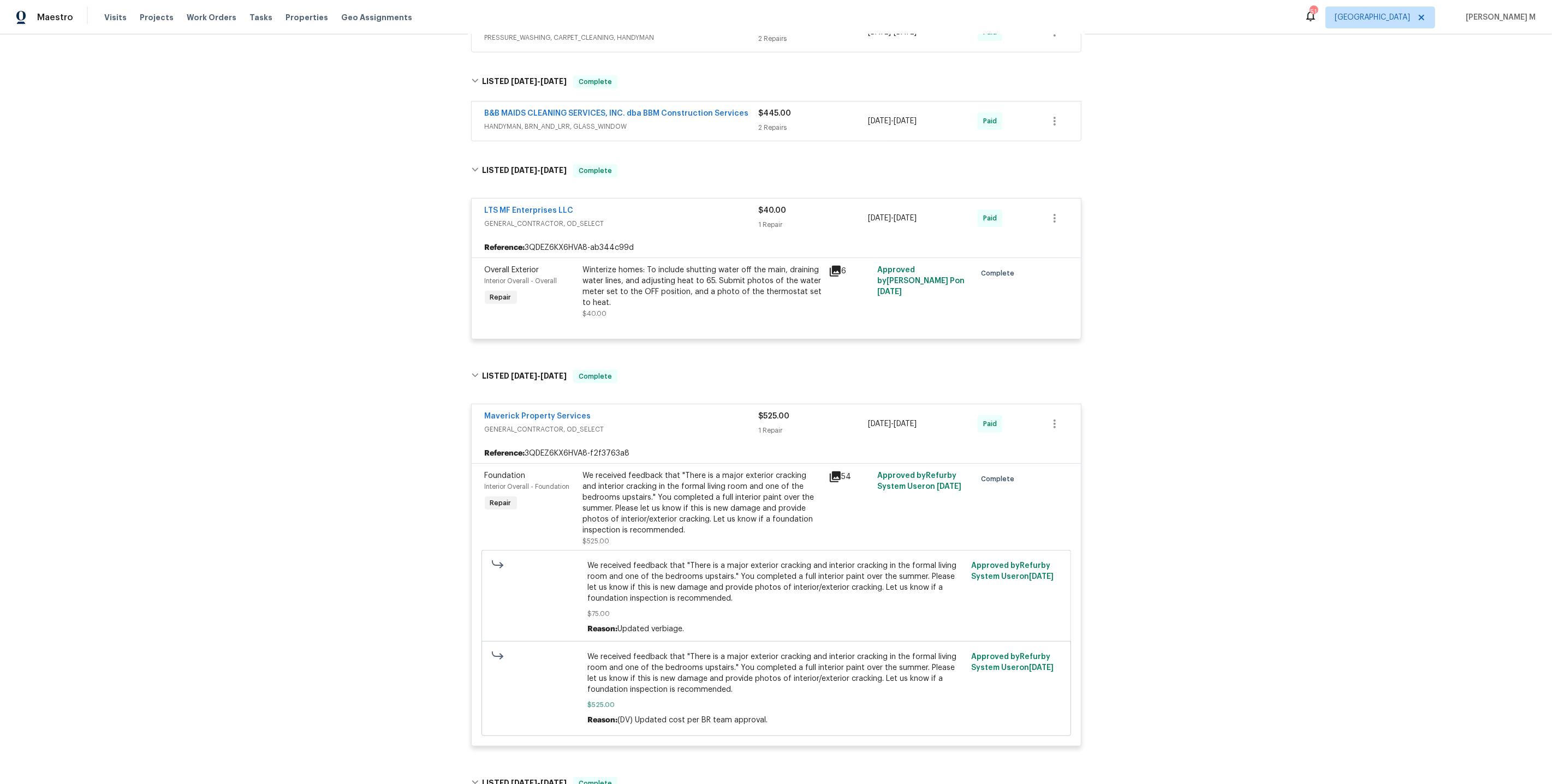
click at [658, 499] on div "We received feedback that "There is a major exterior cracking and interior crac…" at bounding box center [702, 503] width 239 height 65
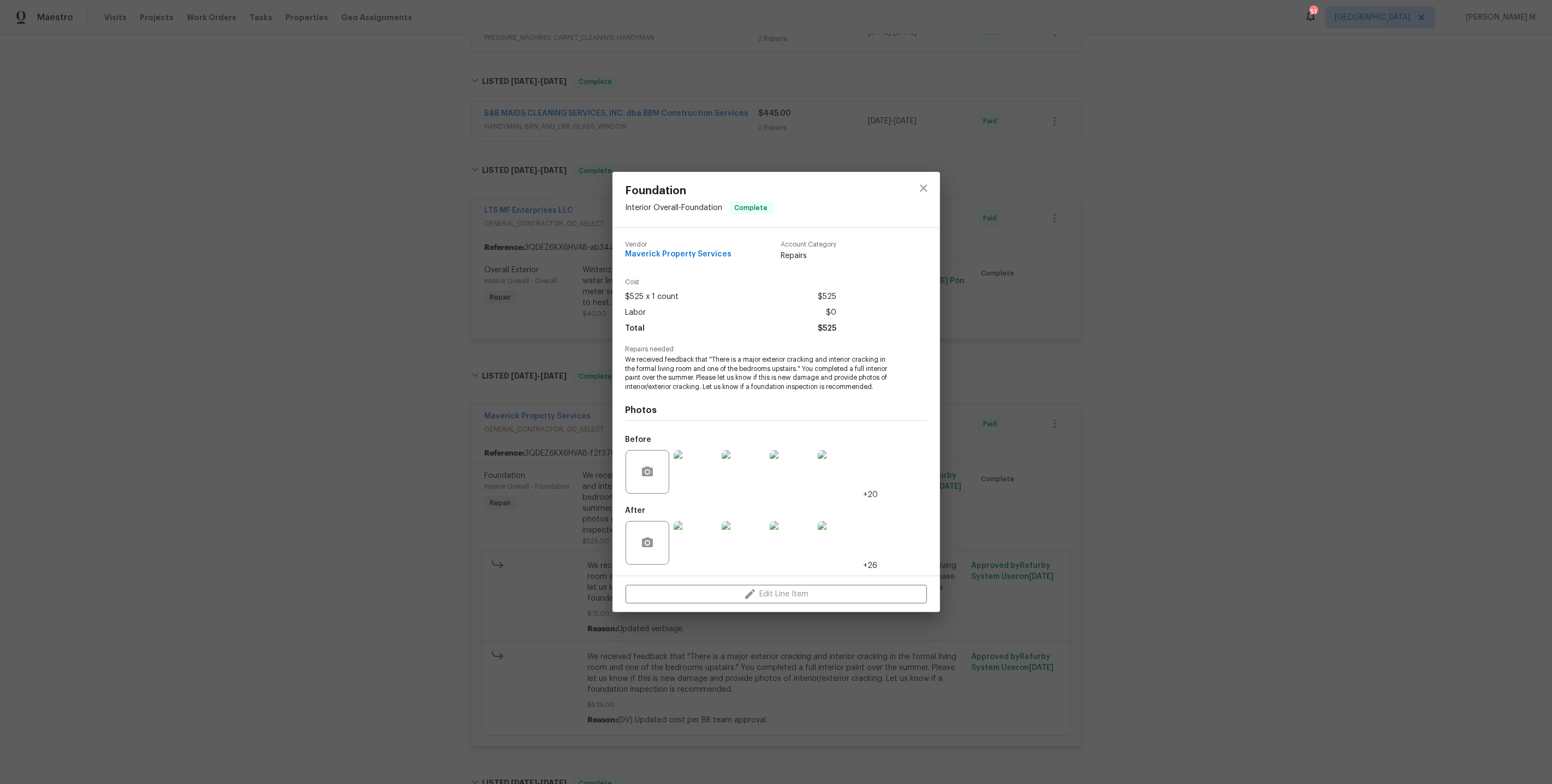
click at [695, 469] on img at bounding box center [694, 471] width 43 height 43
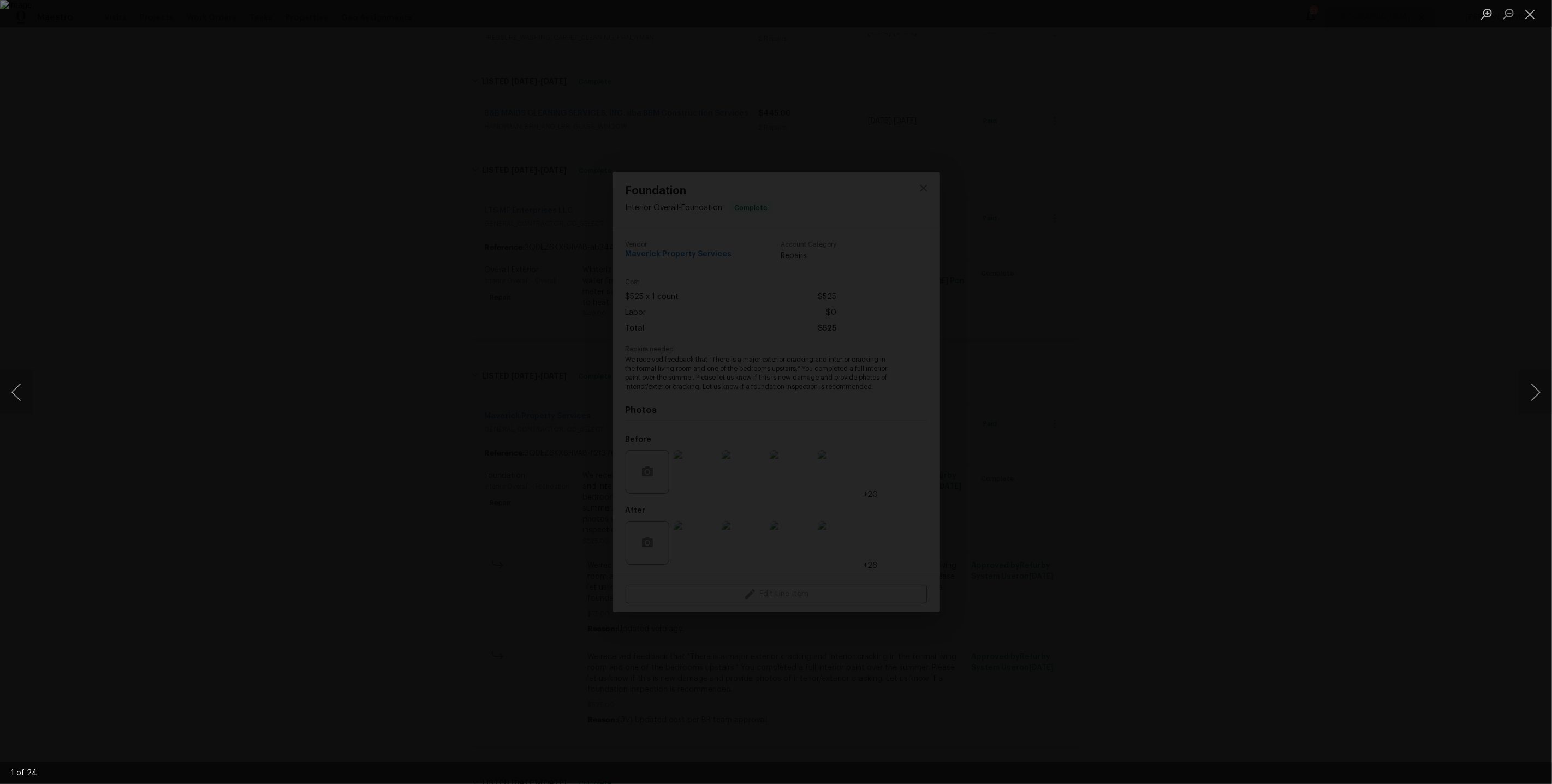
click at [1214, 386] on div "Lightbox" at bounding box center [776, 392] width 1552 height 784
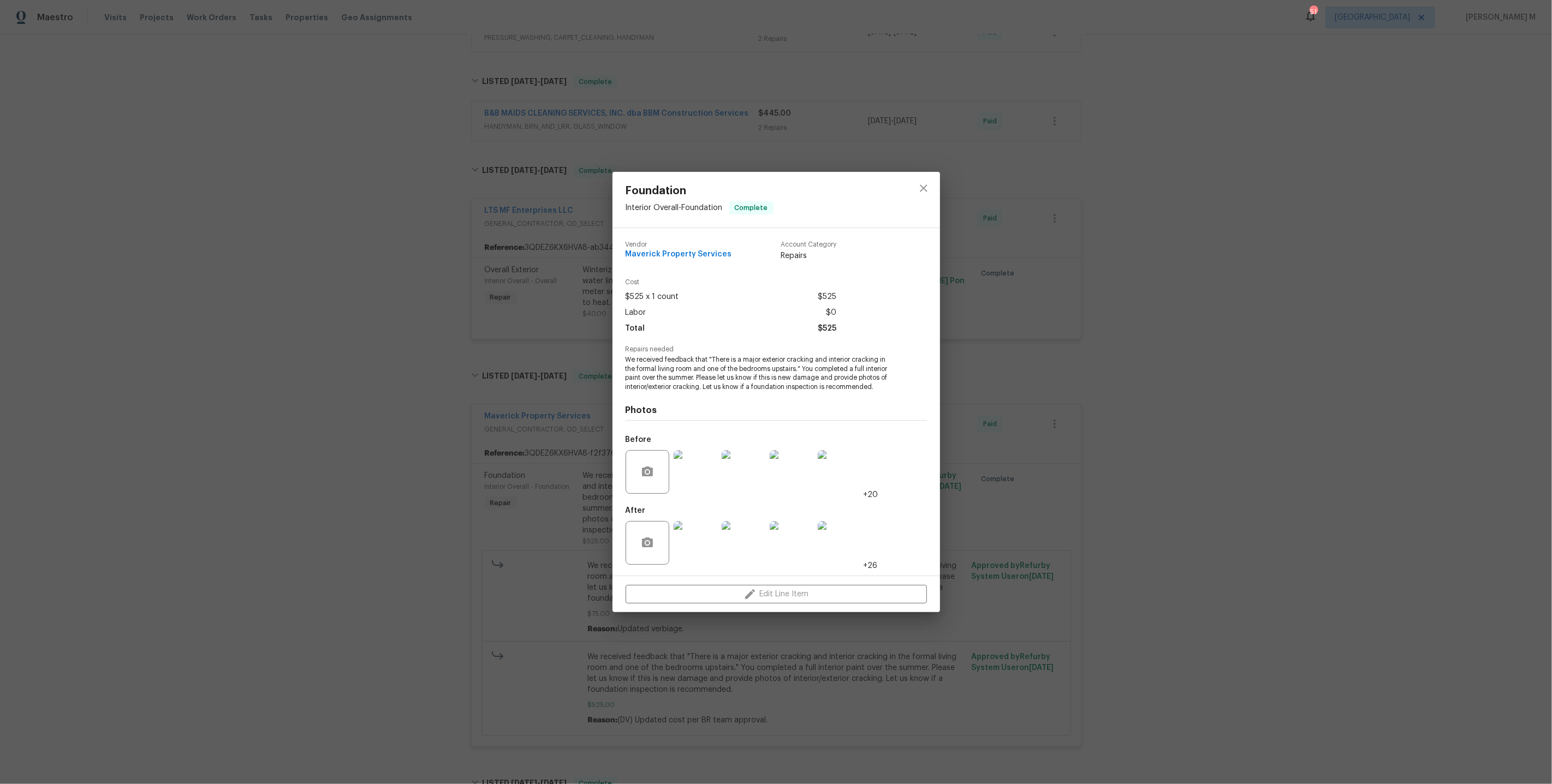
click at [710, 539] on img at bounding box center [694, 542] width 43 height 43
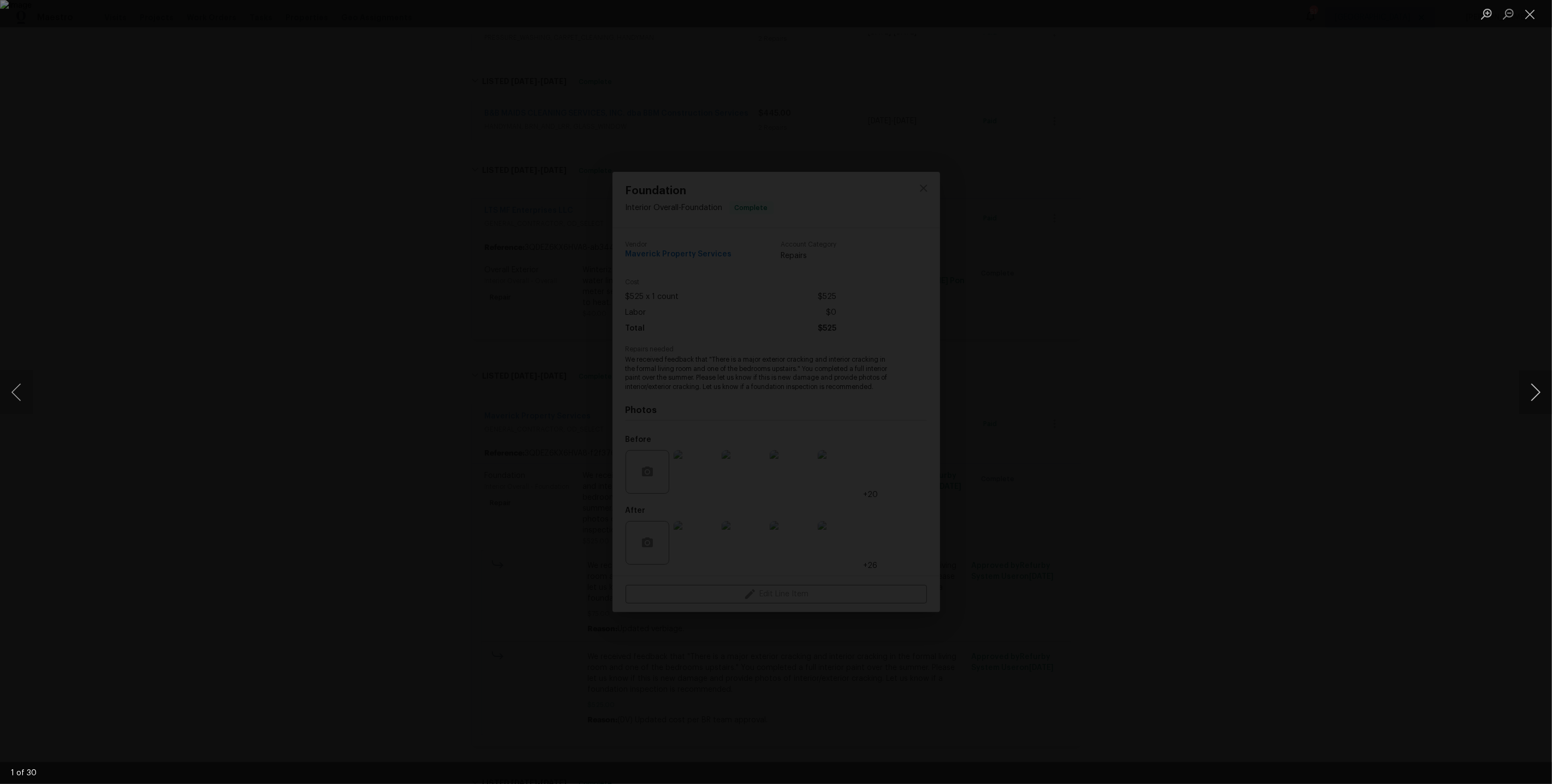
click at [1533, 391] on button "Next image" at bounding box center [1535, 392] width 33 height 43
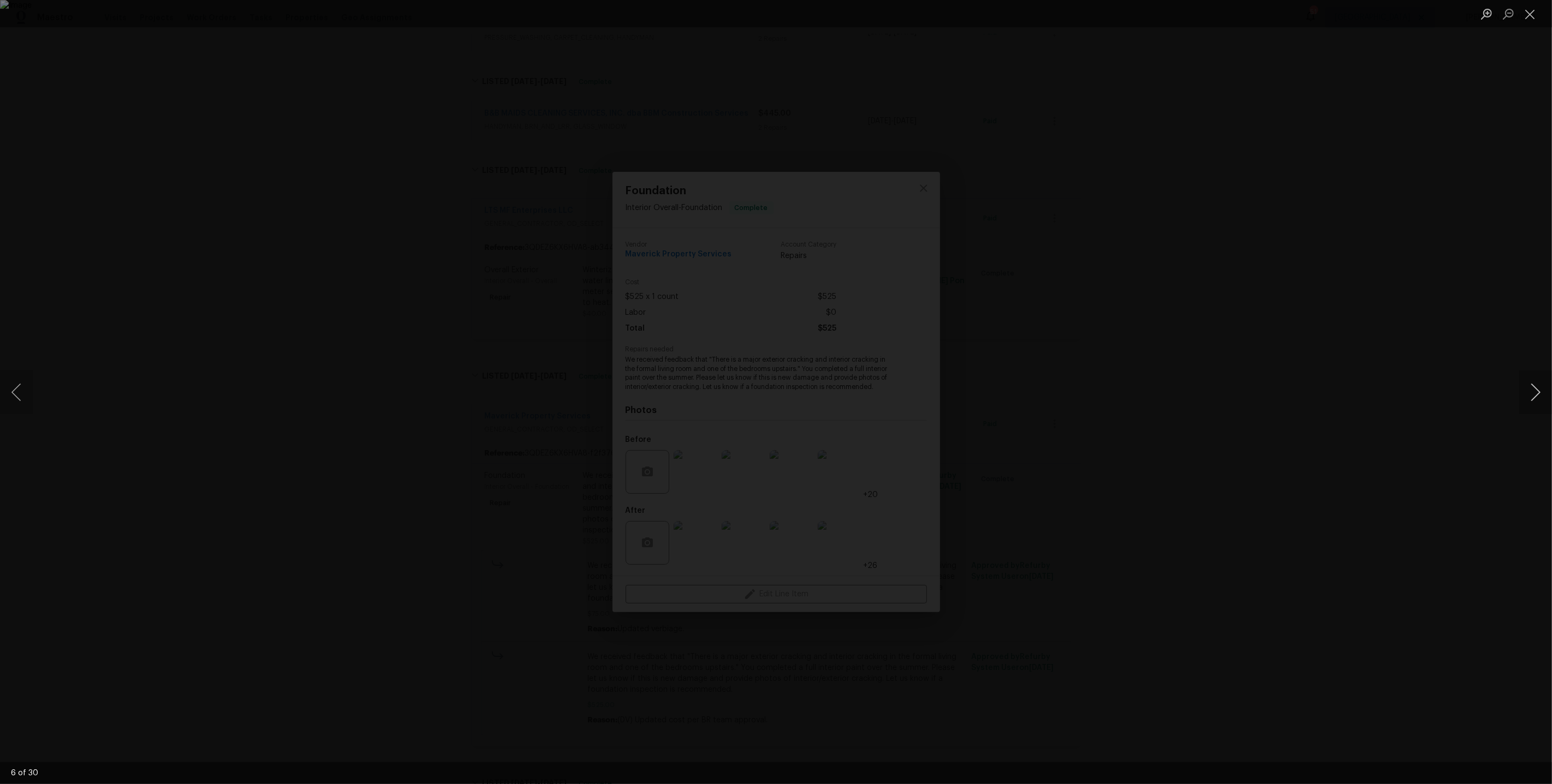
click at [1533, 391] on button "Next image" at bounding box center [1535, 392] width 33 height 43
click at [1392, 326] on div "Lightbox" at bounding box center [776, 392] width 1552 height 784
click at [1282, 246] on div "Lightbox" at bounding box center [776, 392] width 1552 height 784
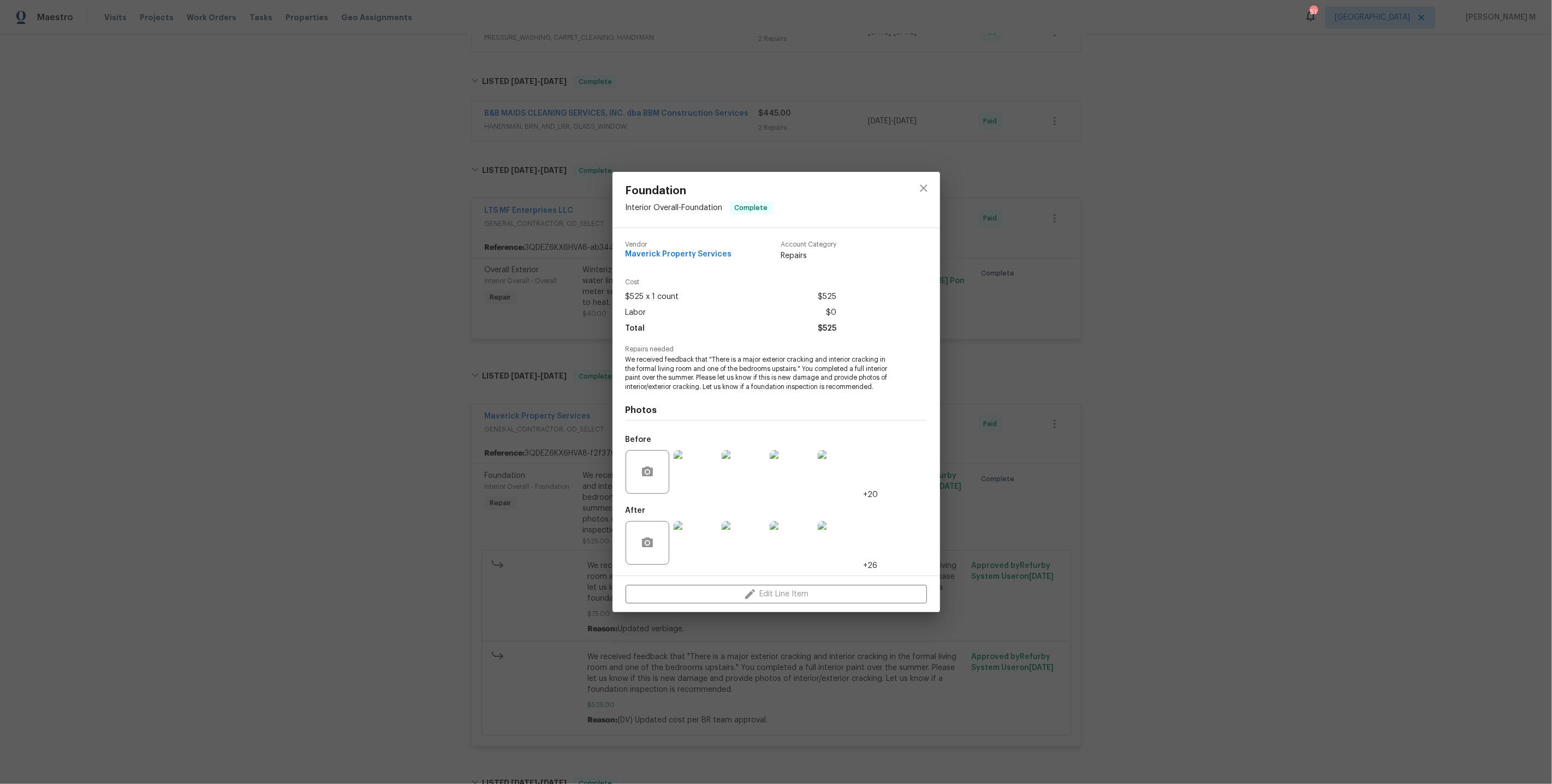
click at [674, 468] on img at bounding box center [694, 471] width 43 height 43
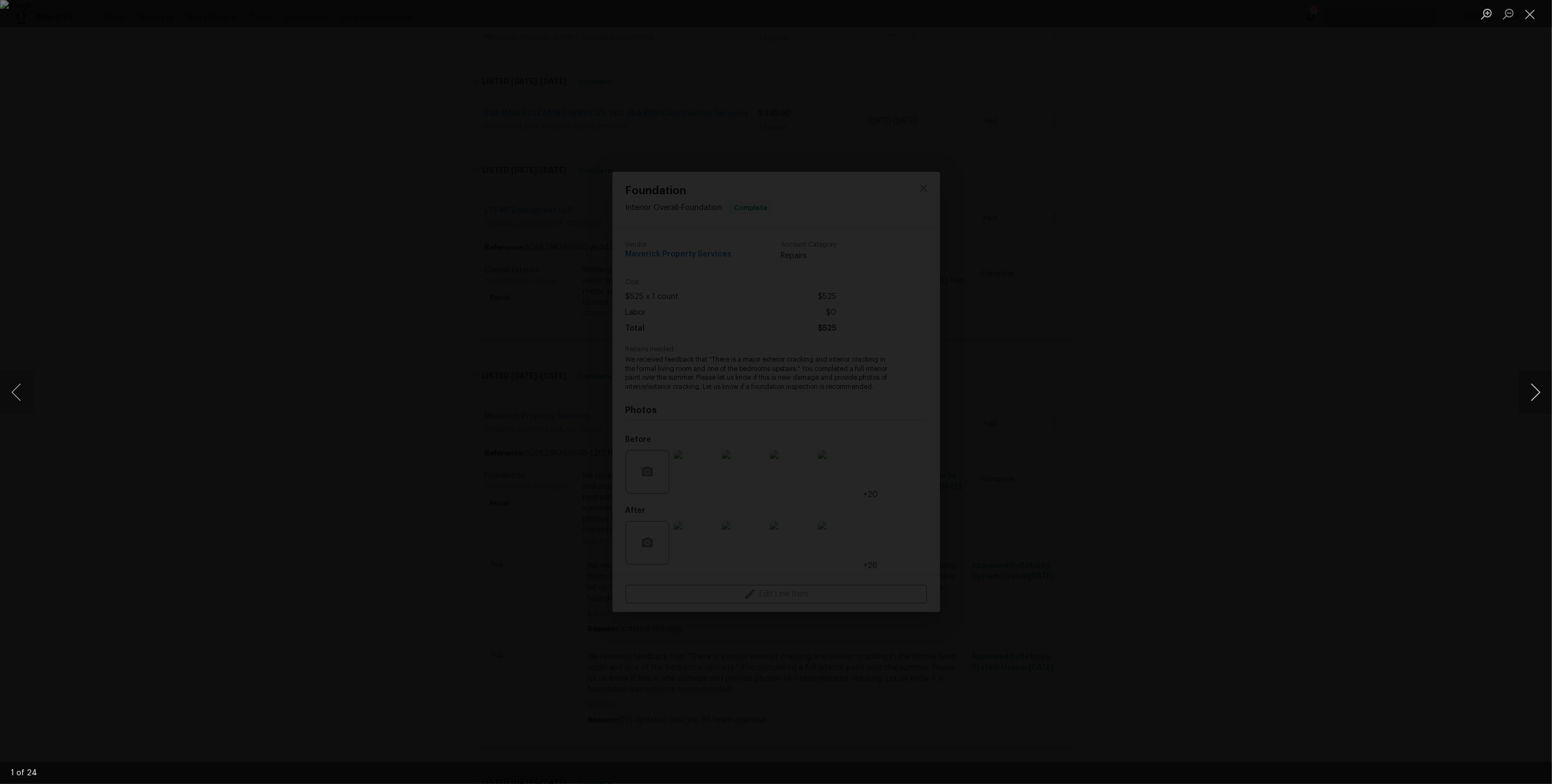
click at [1544, 401] on button "Next image" at bounding box center [1535, 392] width 33 height 43
click at [1530, 393] on button "Next image" at bounding box center [1535, 392] width 33 height 43
click at [1360, 482] on div "Lightbox" at bounding box center [776, 392] width 1552 height 784
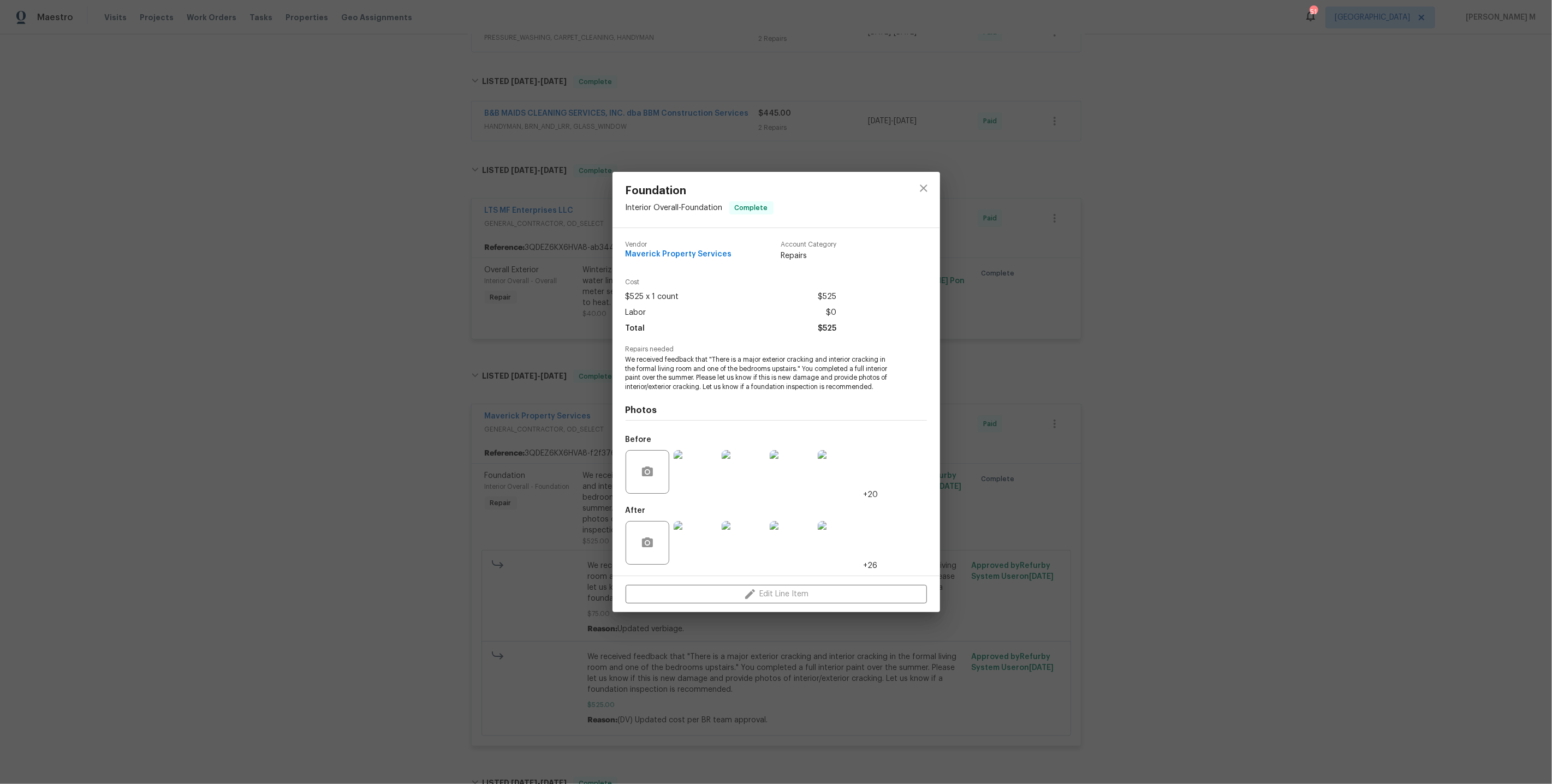
click at [1228, 352] on div "Foundation Interior Overall - Foundation Complete Vendor Maverick Property Serv…" at bounding box center [776, 392] width 1552 height 784
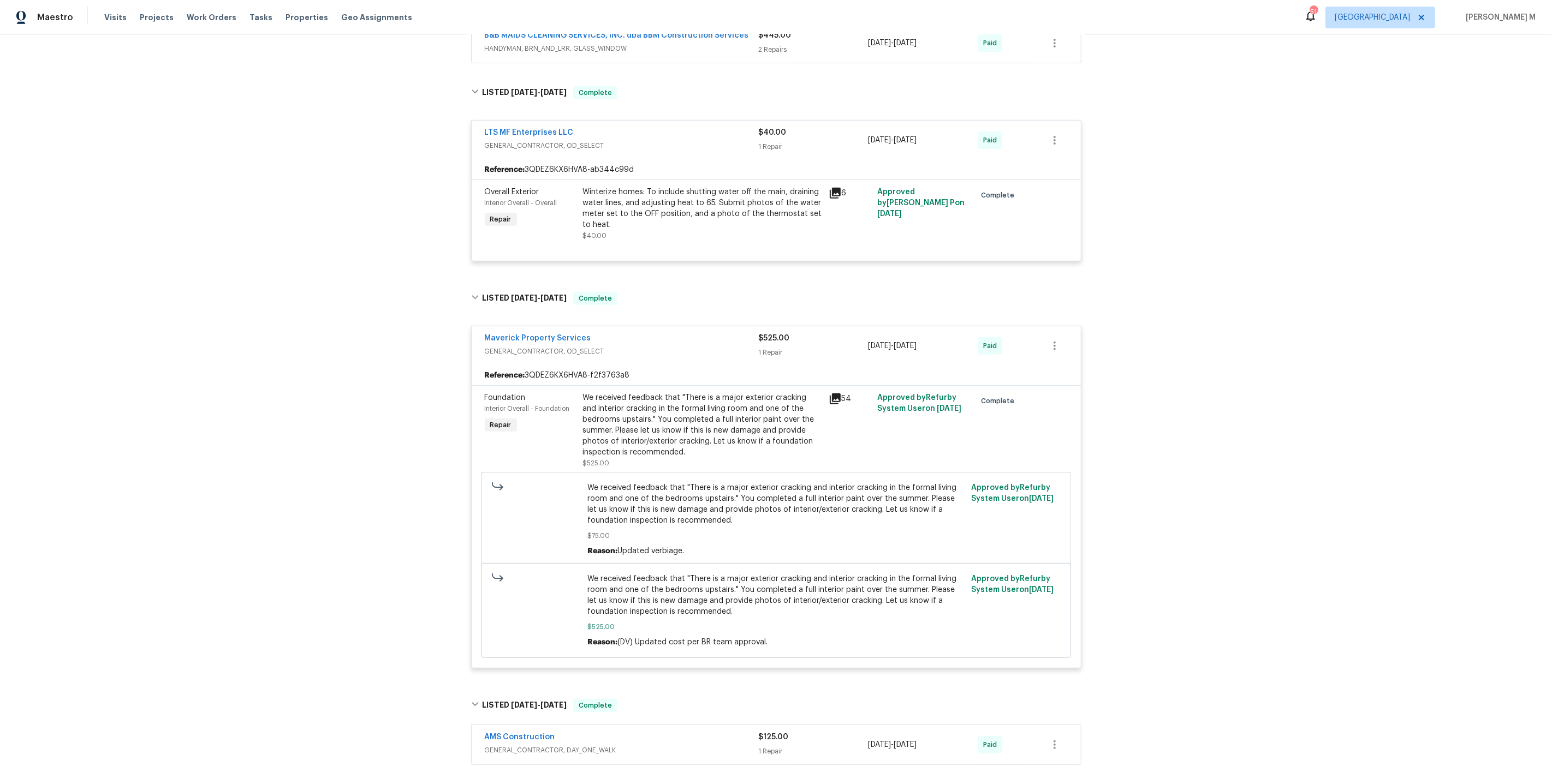
scroll to position [439, 0]
click at [702, 402] on div "We received feedback that "There is a major exterior cracking and interior crac…" at bounding box center [702, 424] width 239 height 65
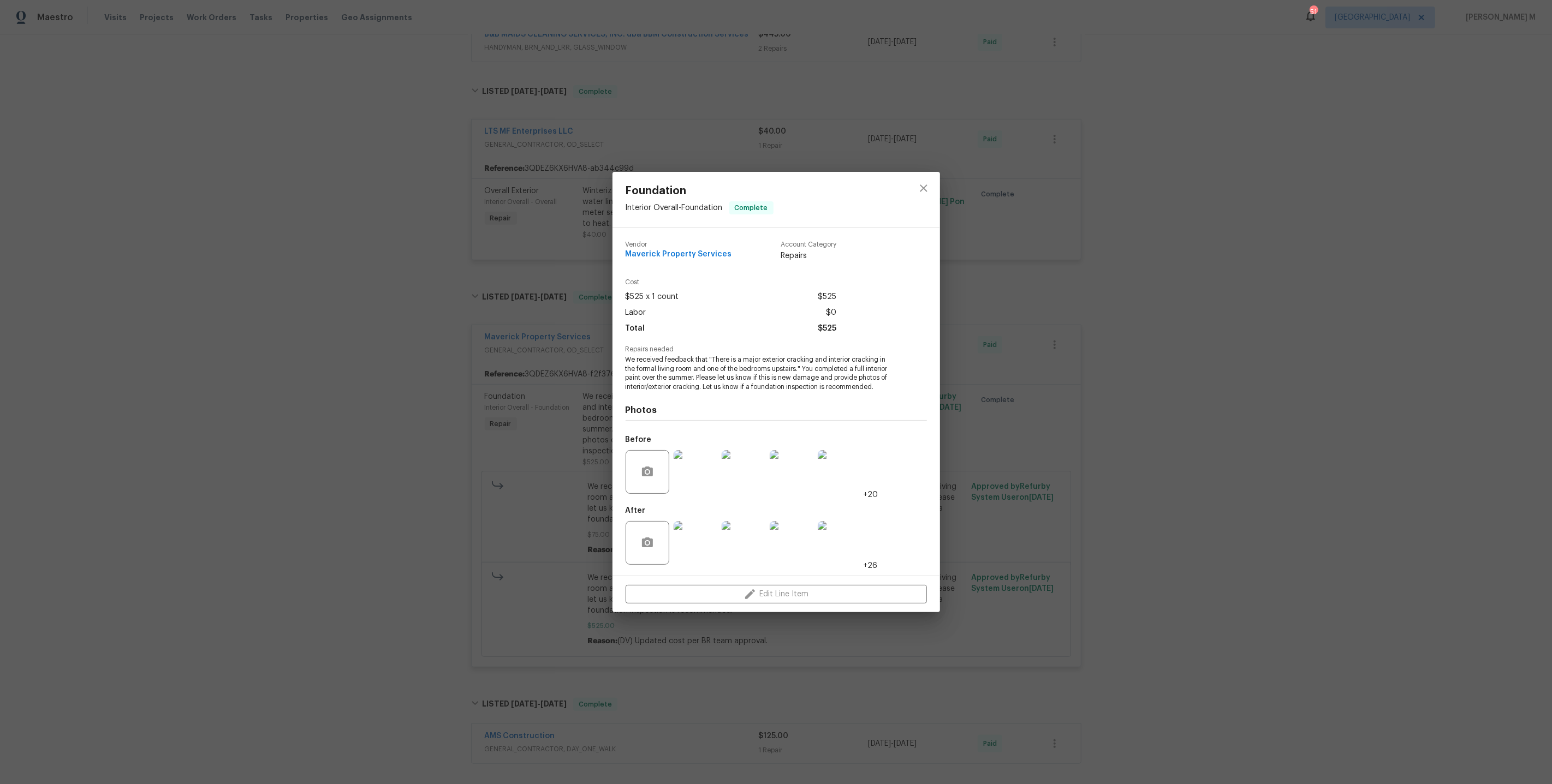
click at [850, 476] on img at bounding box center [839, 471] width 43 height 43
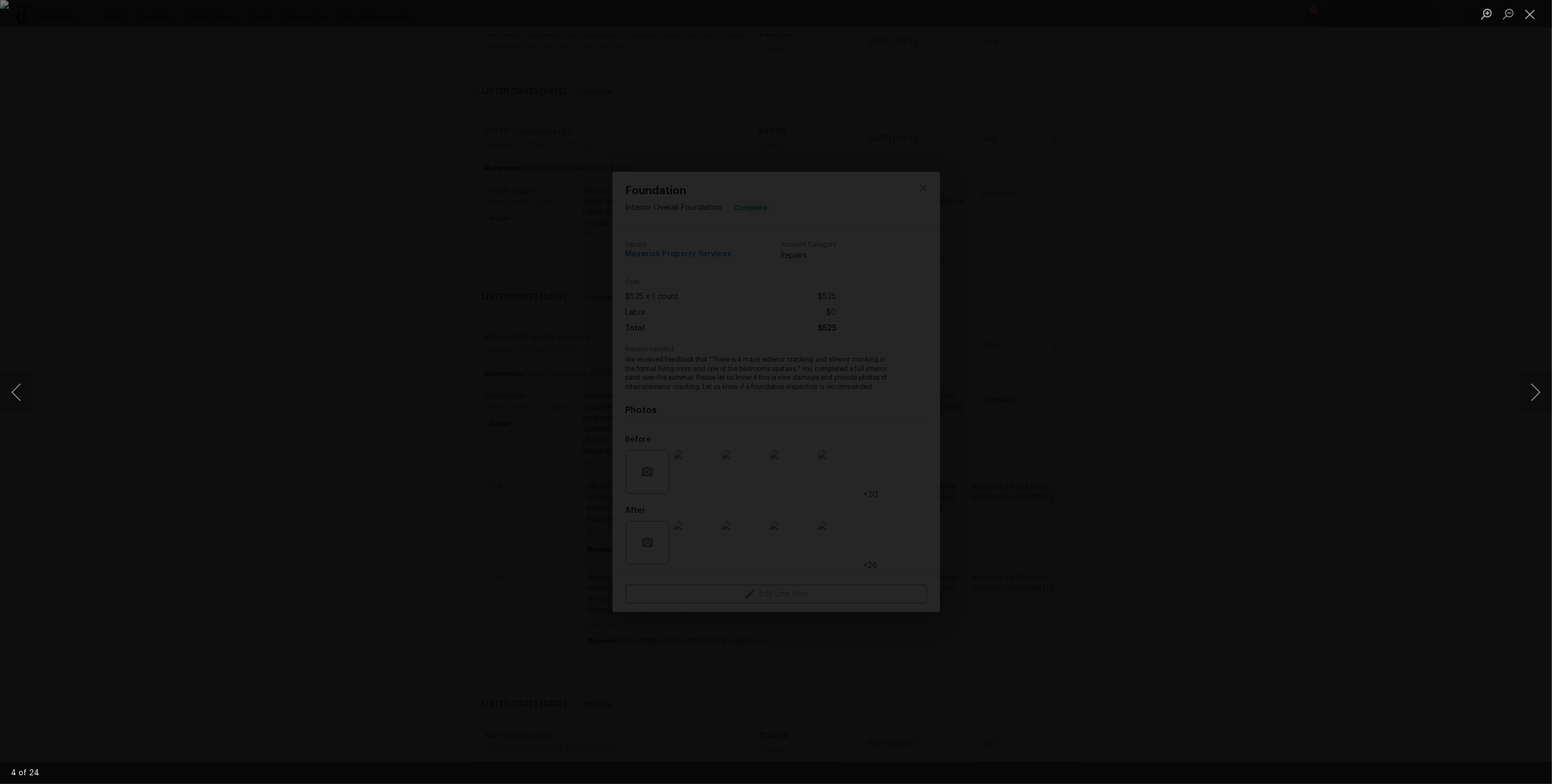
click at [1515, 406] on div "Lightbox" at bounding box center [776, 392] width 1552 height 784
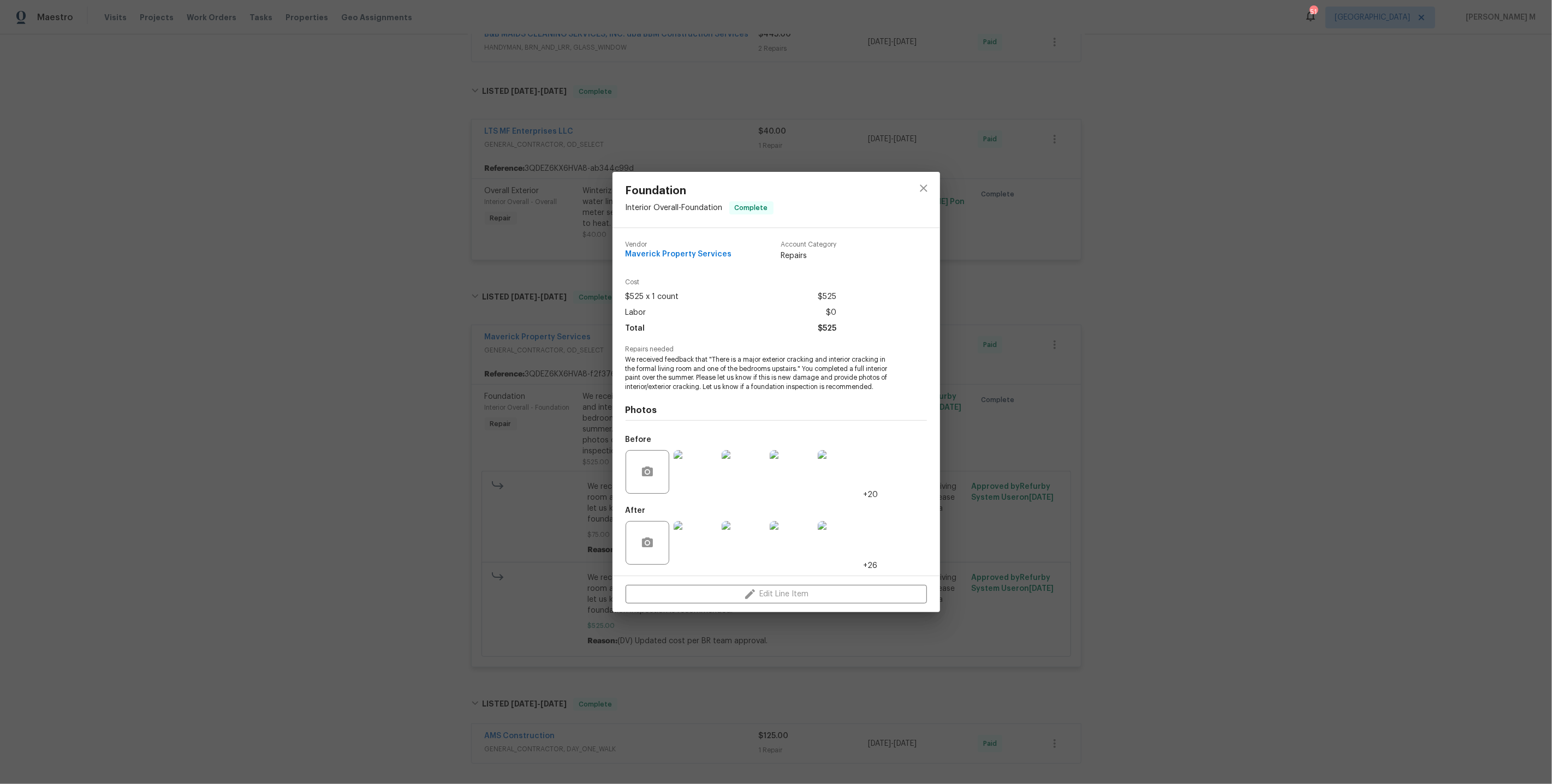
click at [839, 485] on img at bounding box center [839, 471] width 43 height 43
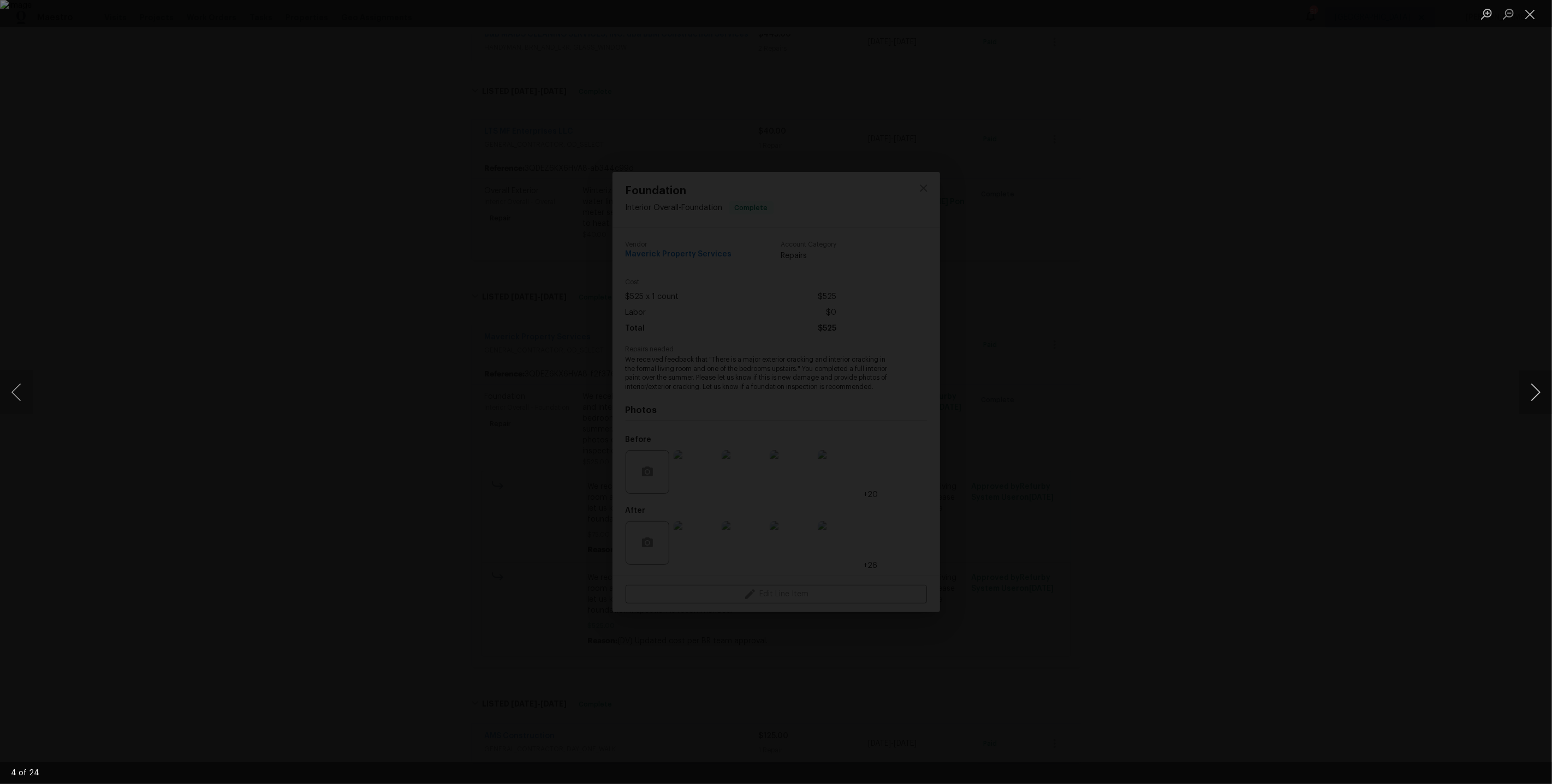
click at [1540, 407] on button "Next image" at bounding box center [1535, 392] width 33 height 43
click at [1537, 398] on button "Next image" at bounding box center [1535, 392] width 33 height 43
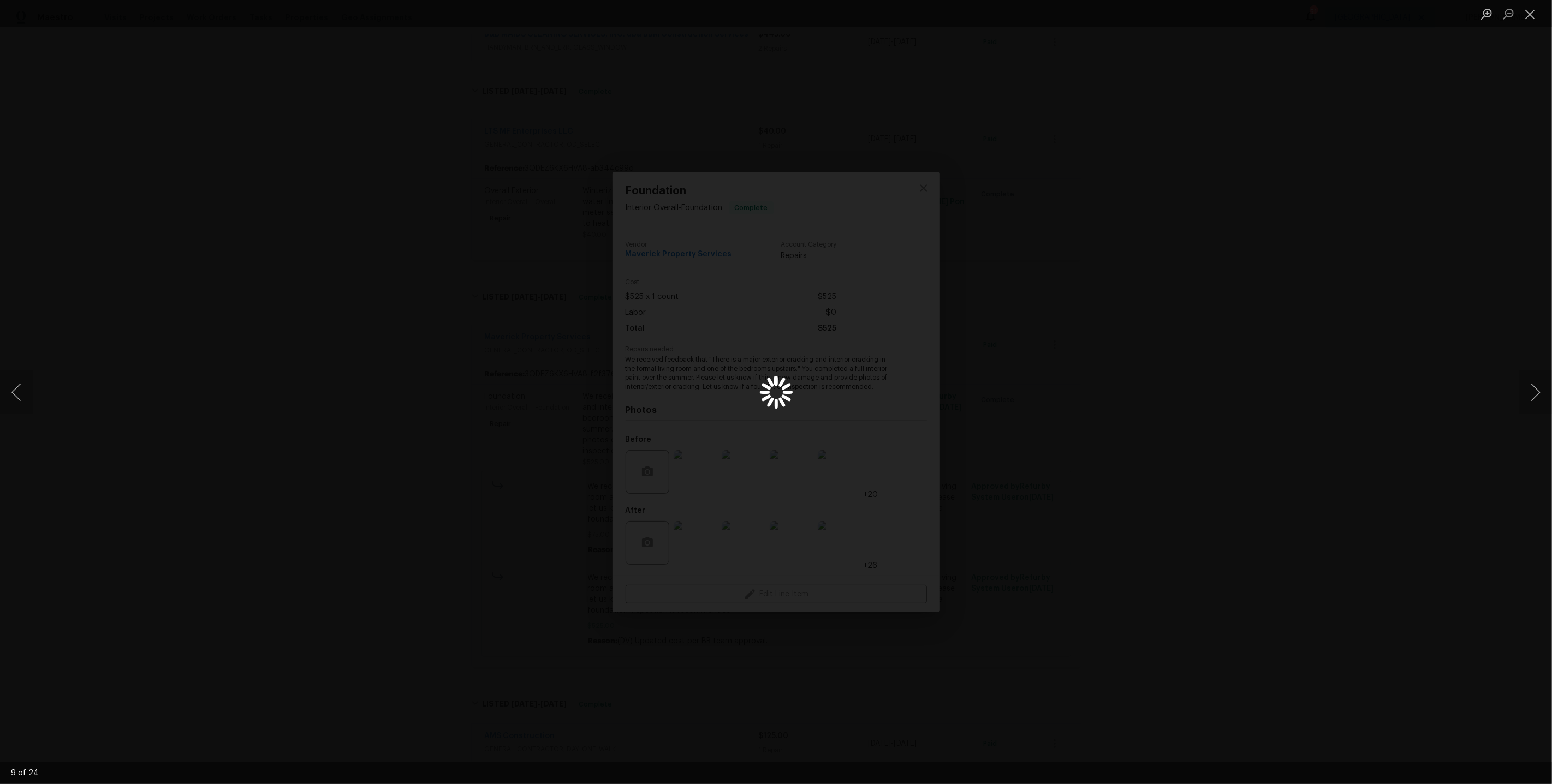
click at [1259, 240] on div "Lightbox" at bounding box center [776, 392] width 1552 height 784
click at [1016, 517] on img "Lightbox" at bounding box center [776, 392] width 1552 height 784
click at [1186, 456] on div "Lightbox" at bounding box center [776, 392] width 1552 height 784
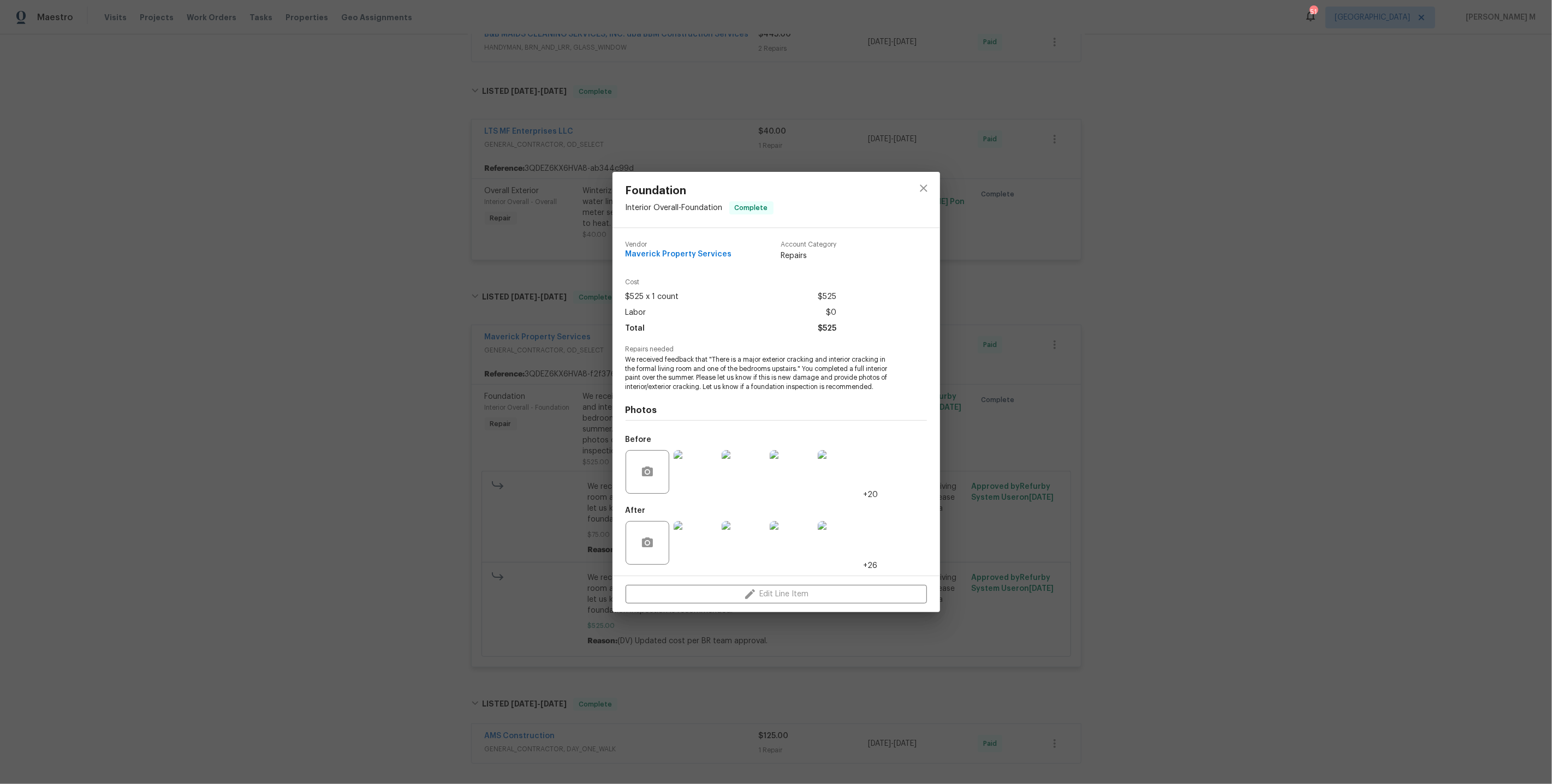
click at [692, 546] on img at bounding box center [694, 542] width 43 height 43
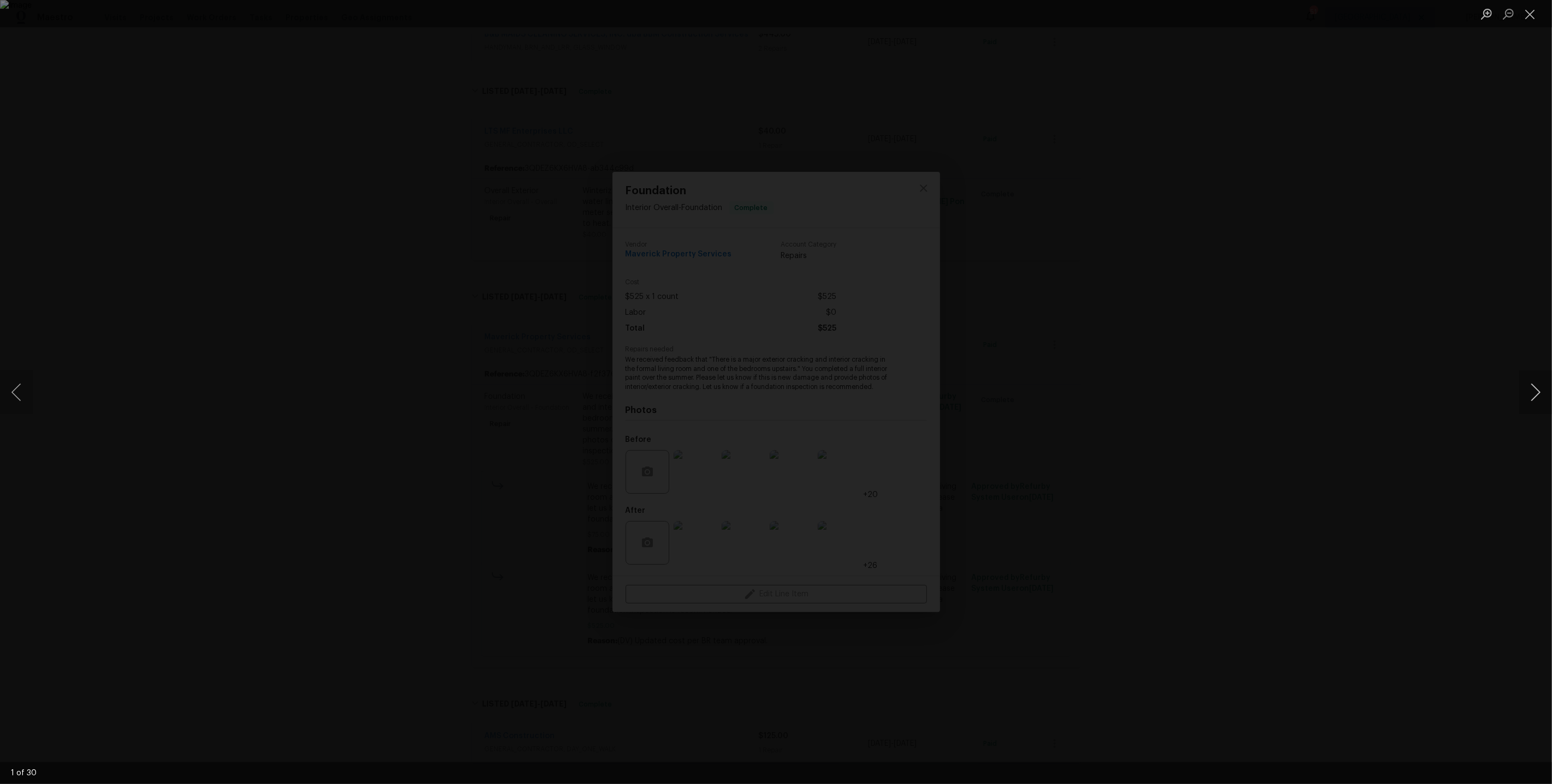
click at [1531, 396] on button "Next image" at bounding box center [1535, 392] width 33 height 43
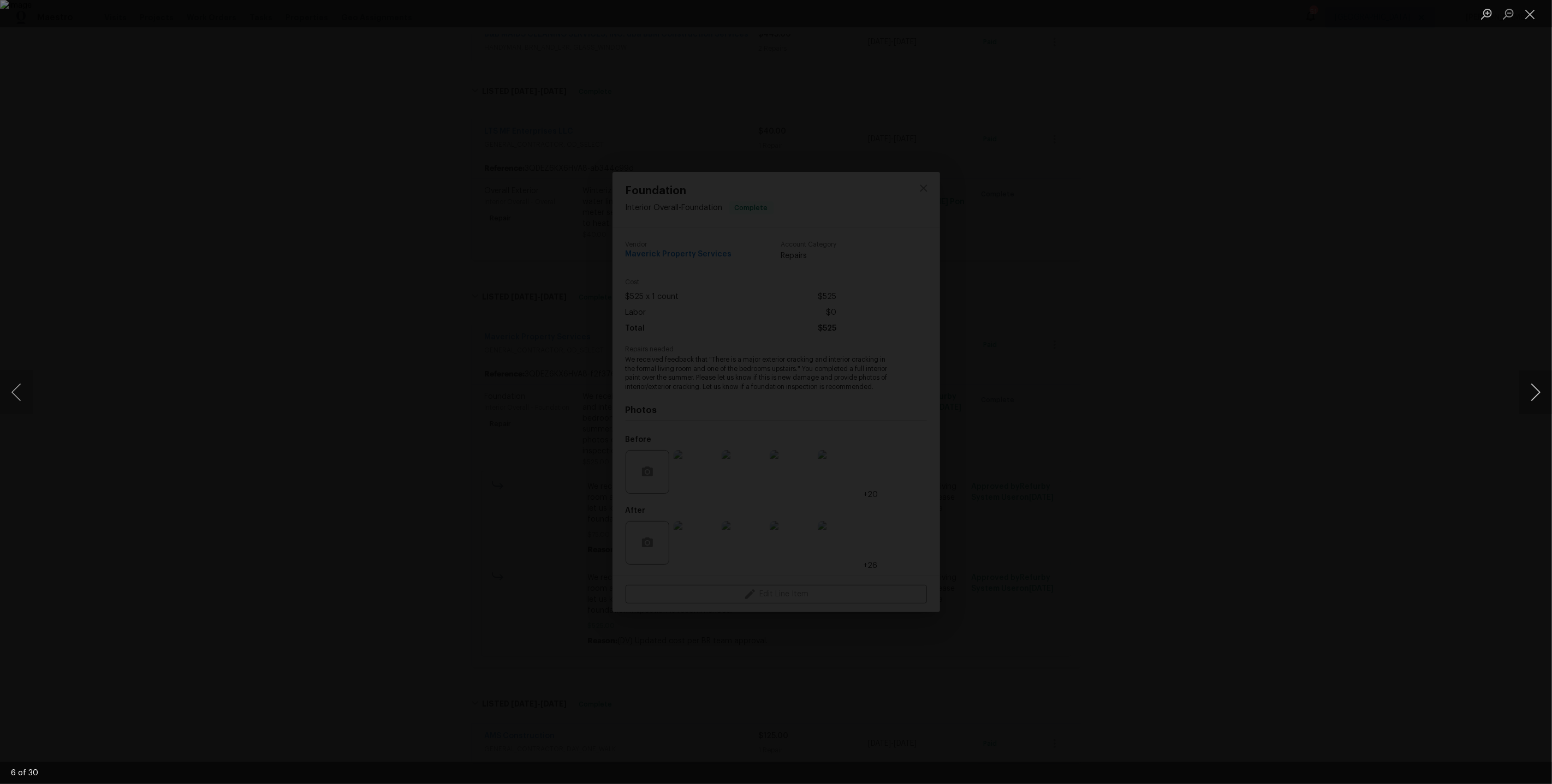
click at [1531, 396] on button "Next image" at bounding box center [1535, 392] width 33 height 43
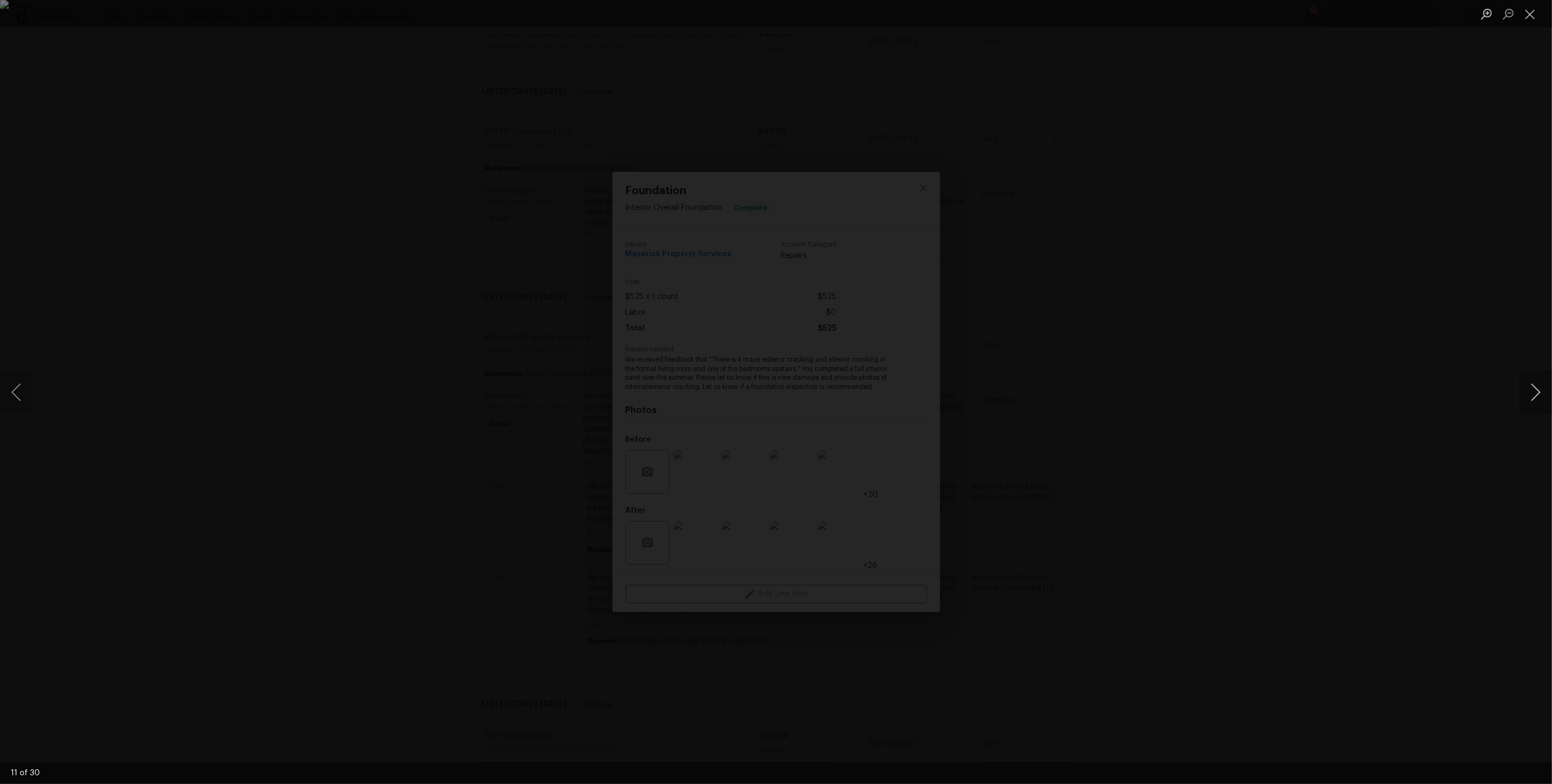
click at [1531, 396] on button "Next image" at bounding box center [1535, 392] width 33 height 43
click at [1342, 271] on div "Lightbox" at bounding box center [776, 392] width 1552 height 784
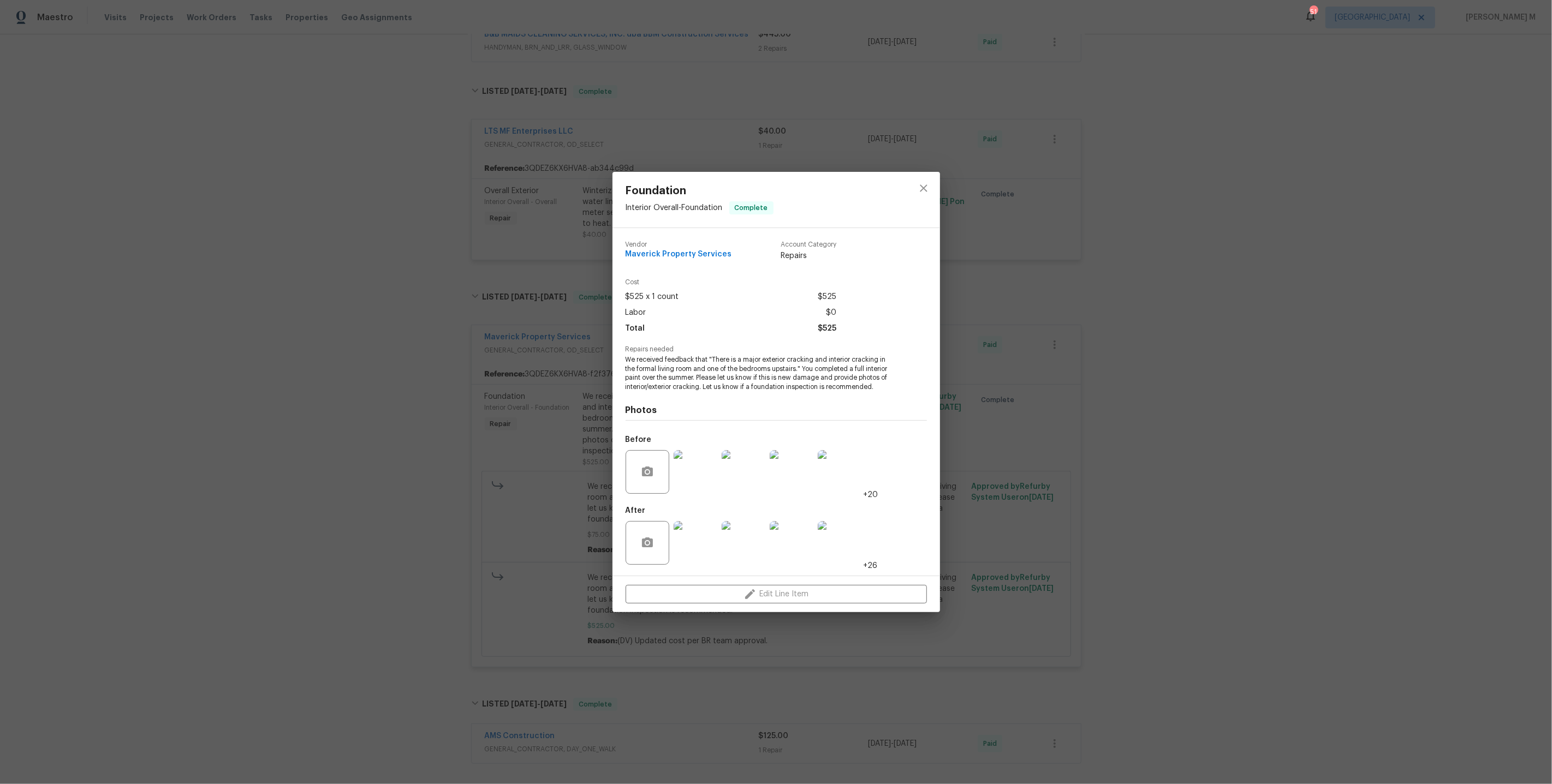
click at [1172, 268] on div "Foundation Interior Overall - Foundation Complete Vendor Maverick Property Serv…" at bounding box center [776, 392] width 1552 height 784
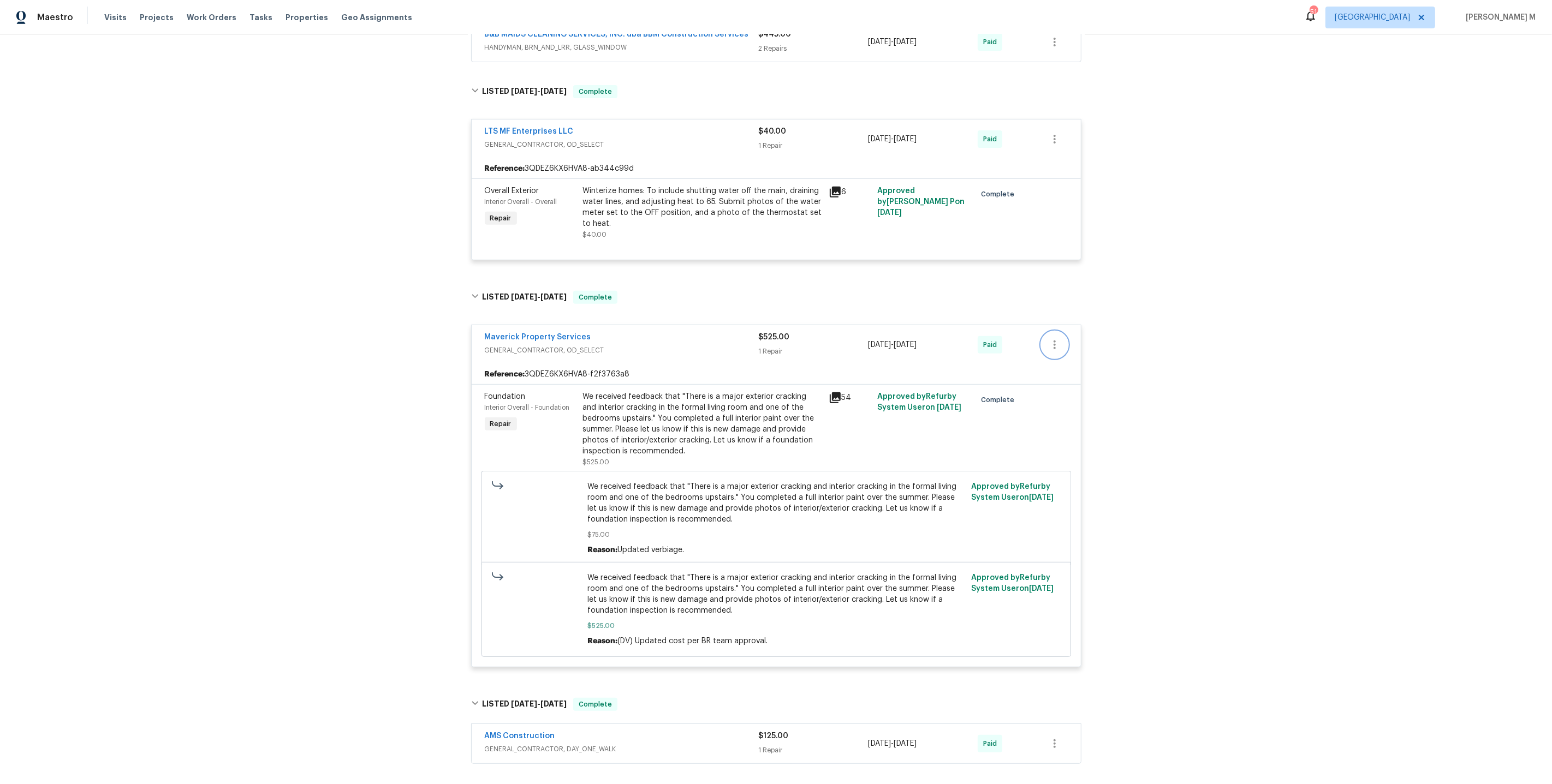
click at [1056, 338] on icon "button" at bounding box center [1054, 344] width 13 height 13
click at [1056, 329] on li "Add Trip Charge" at bounding box center [1102, 328] width 117 height 18
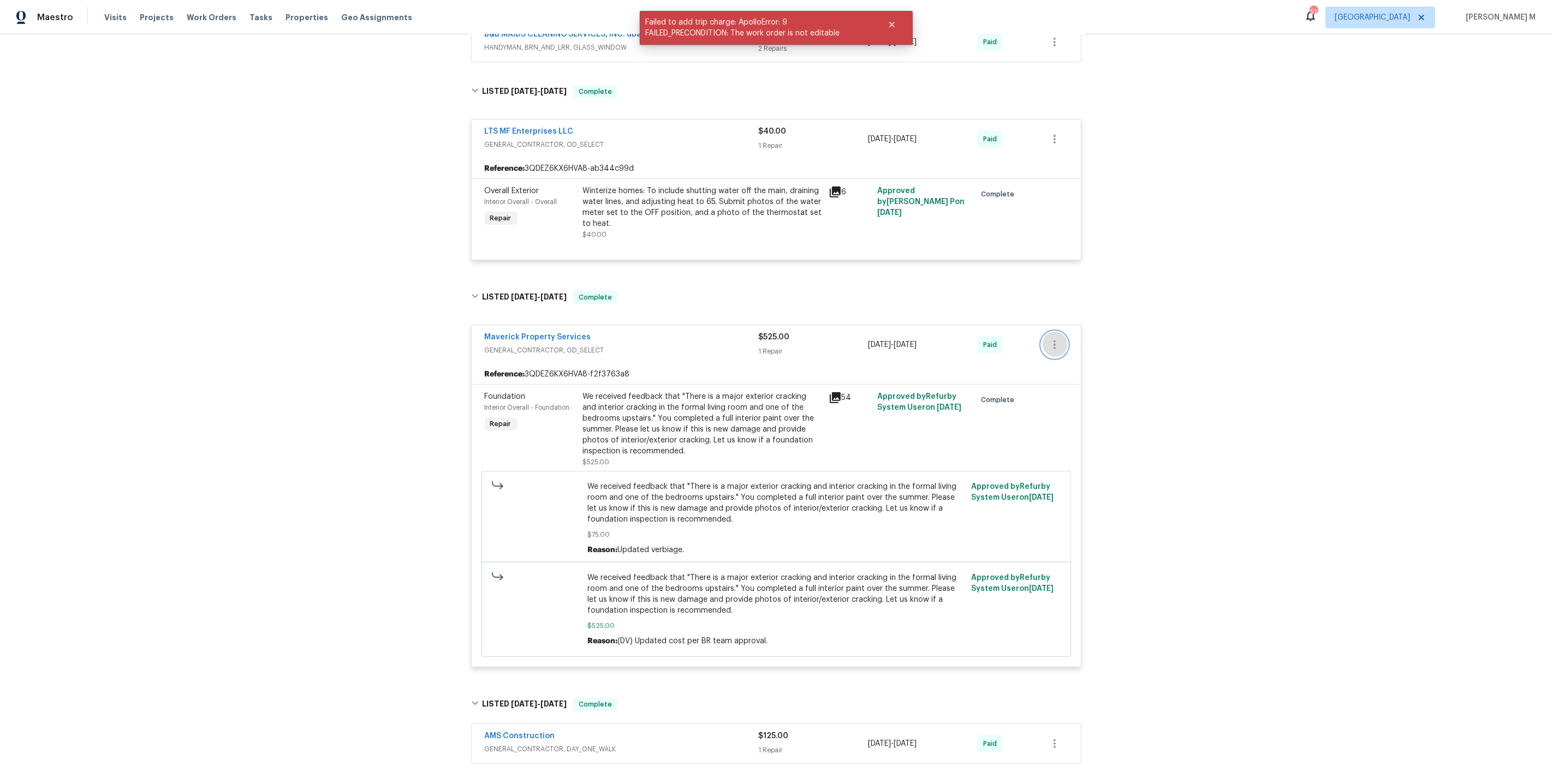
click at [1056, 338] on icon "button" at bounding box center [1054, 344] width 13 height 13
click at [1076, 332] on li "Edit" at bounding box center [1102, 328] width 117 height 18
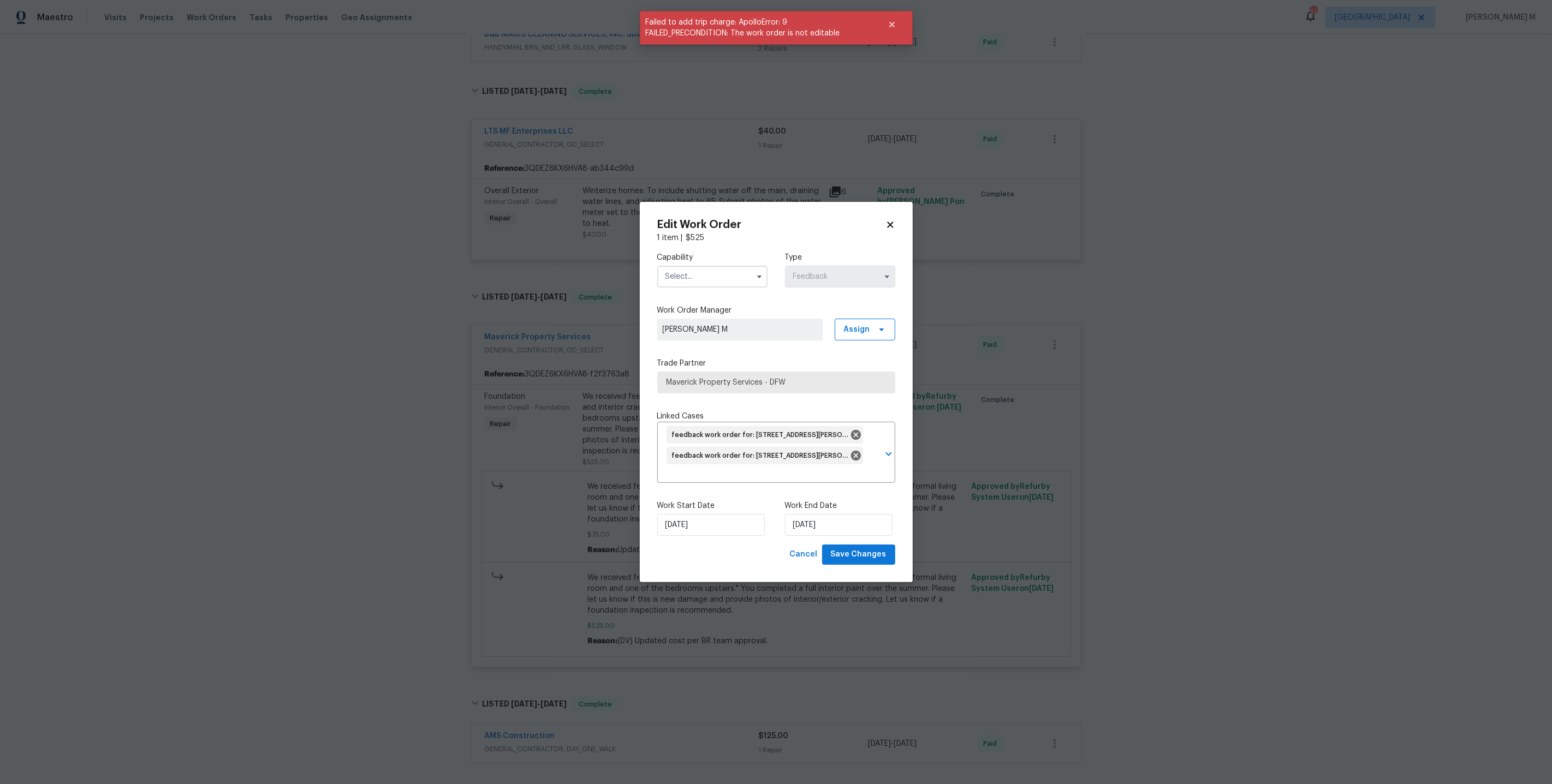
click at [693, 285] on input "text" at bounding box center [712, 276] width 110 height 22
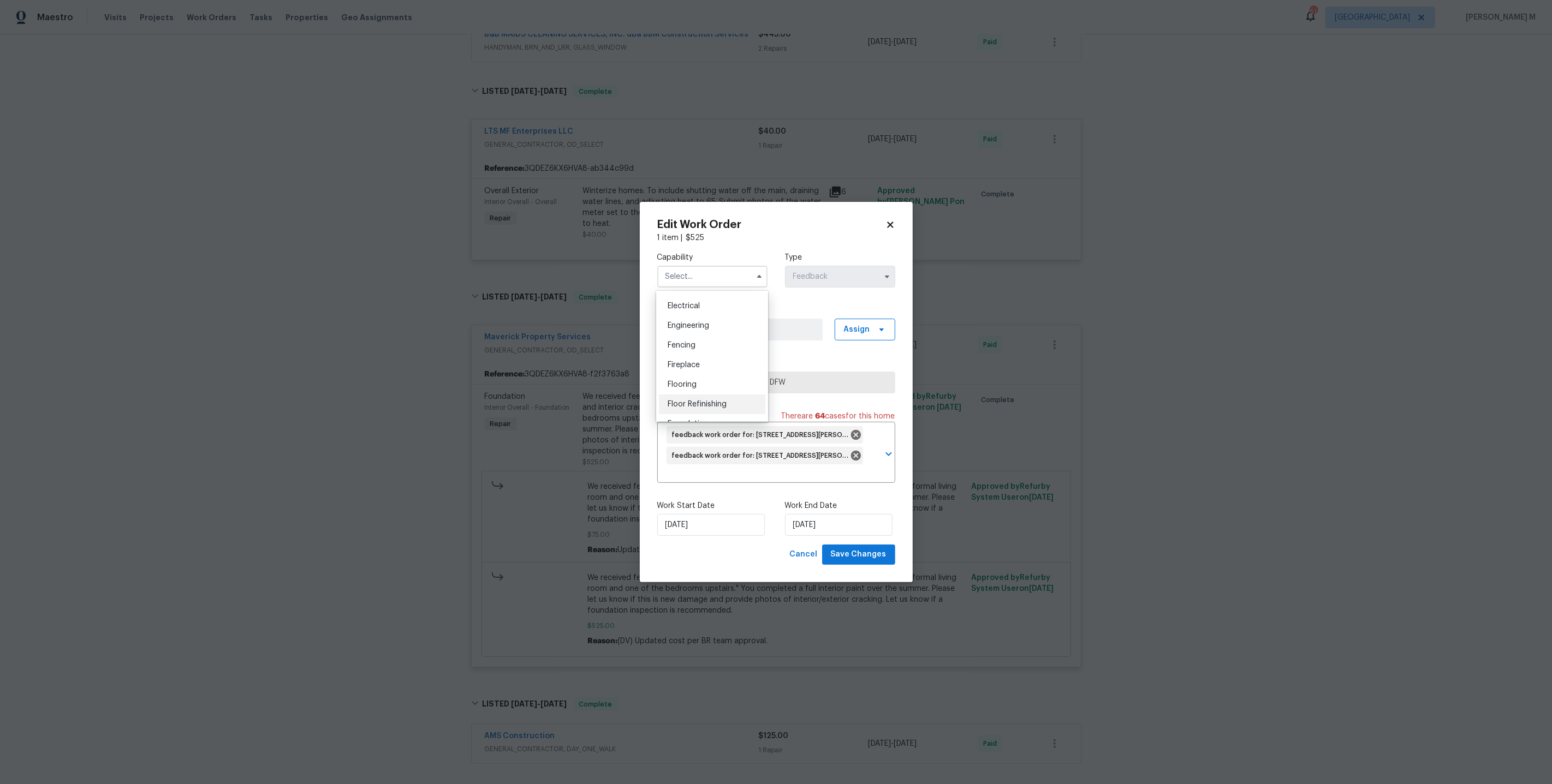
scroll to position [413, 0]
click at [701, 343] on div "Foundation" at bounding box center [712, 352] width 106 height 19
type input "Foundation"
click at [720, 373] on span "Maverick Property Services - DFW" at bounding box center [776, 382] width 238 height 22
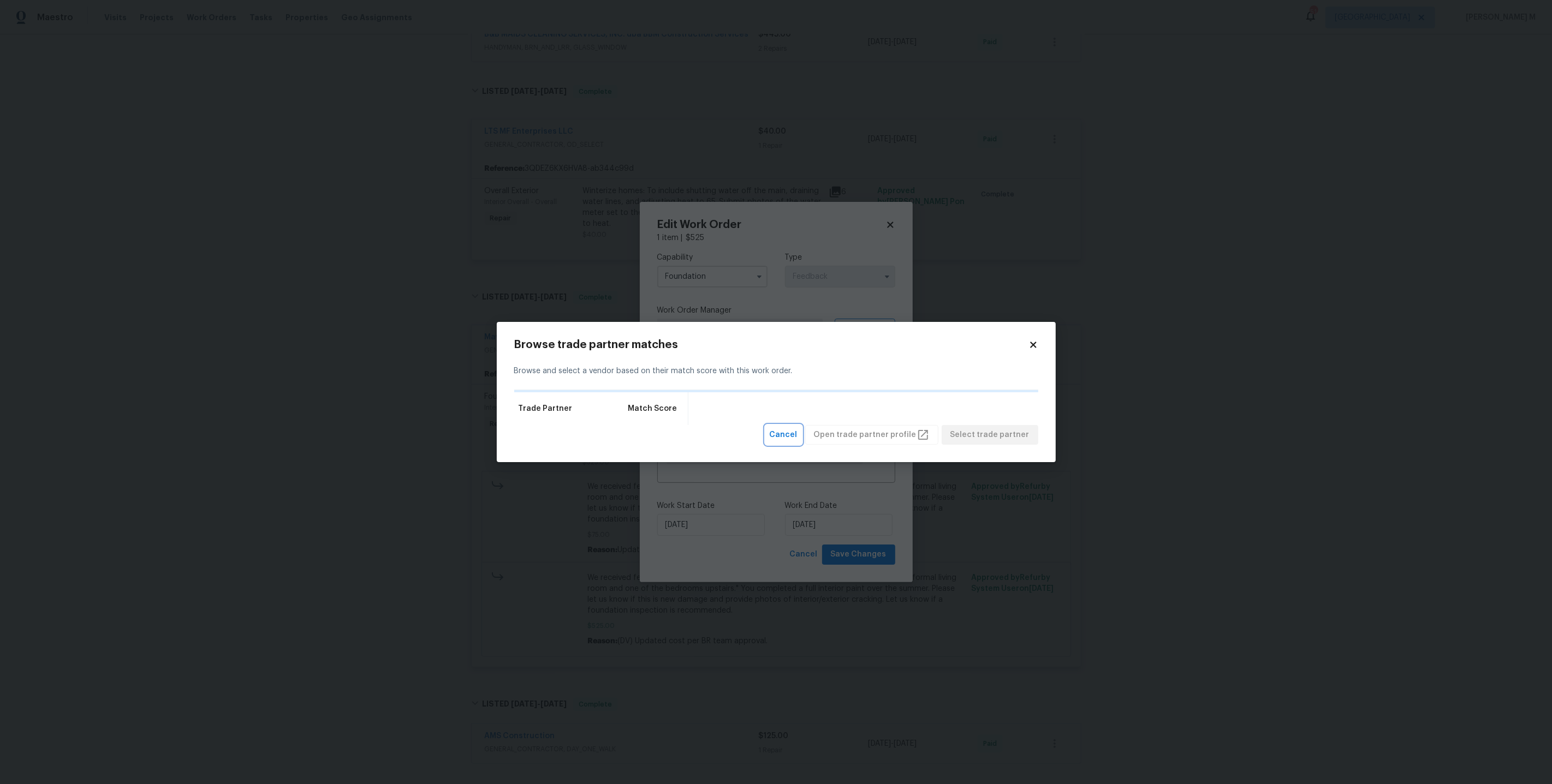
click at [793, 433] on span "Cancel" at bounding box center [784, 434] width 28 height 13
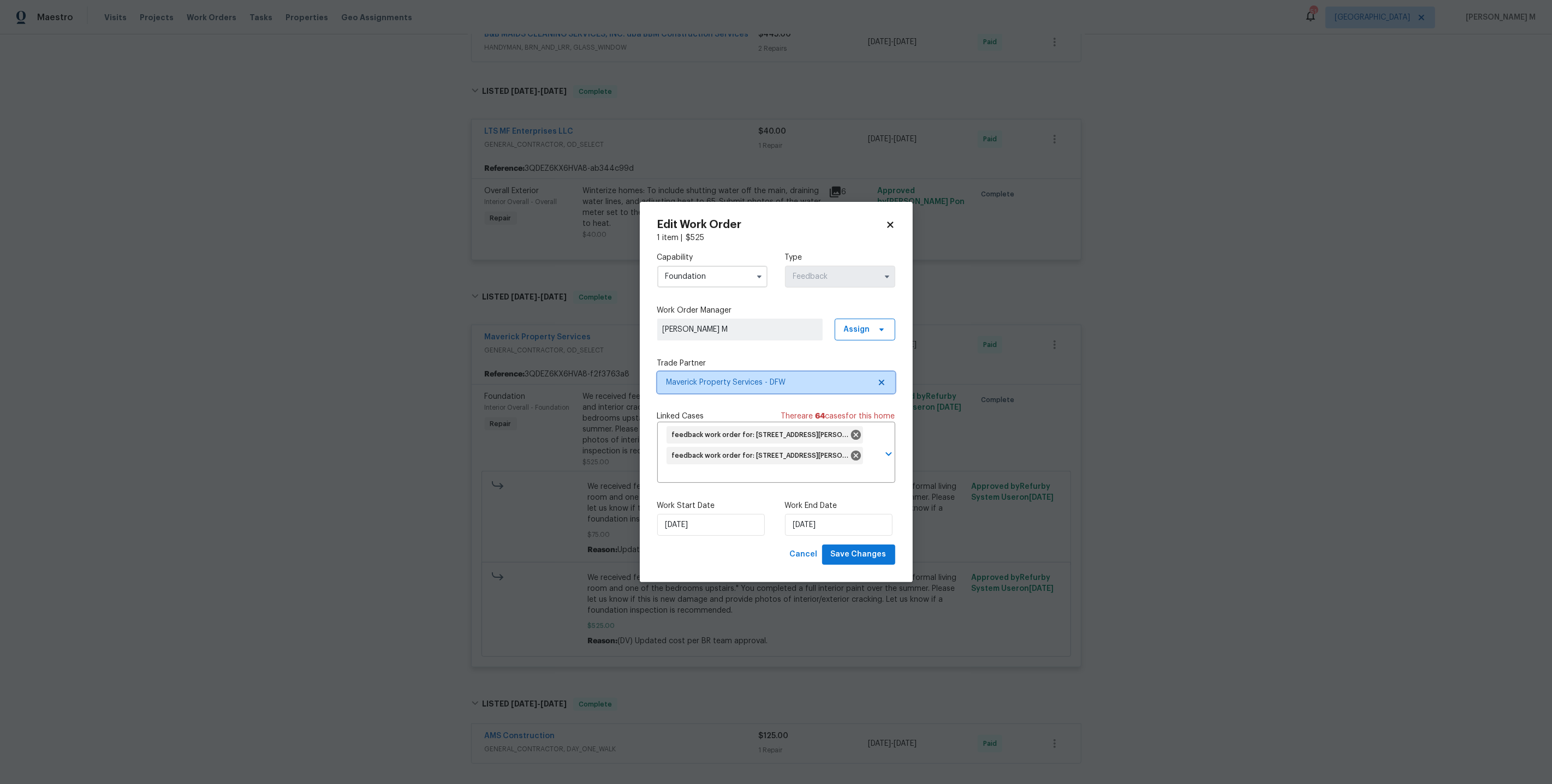
click at [763, 386] on span "Maverick Property Services - DFW" at bounding box center [768, 382] width 203 height 11
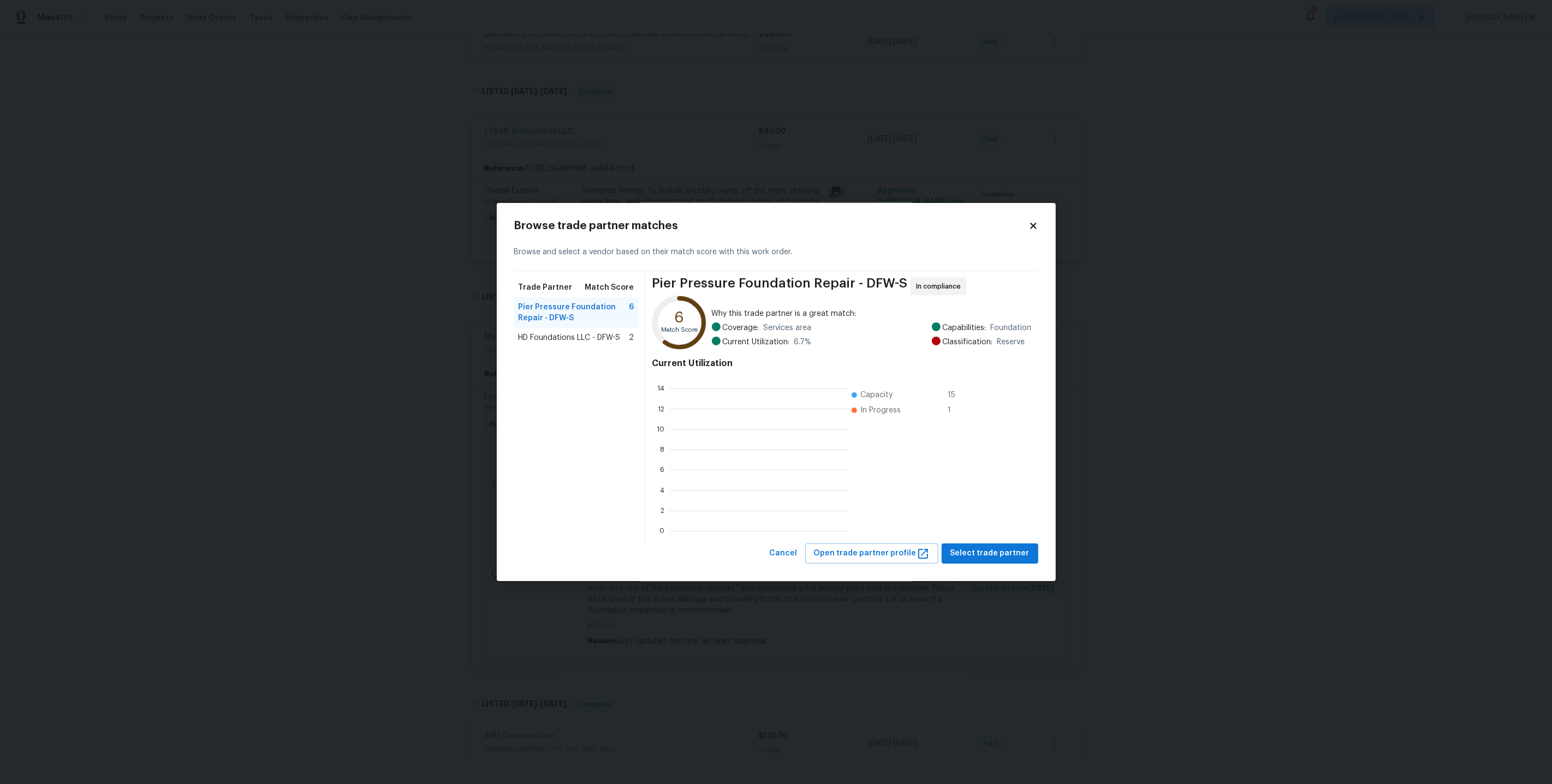
scroll to position [153, 179]
click at [621, 341] on span "HD Foundations LLC - DFW-S" at bounding box center [570, 337] width 102 height 11
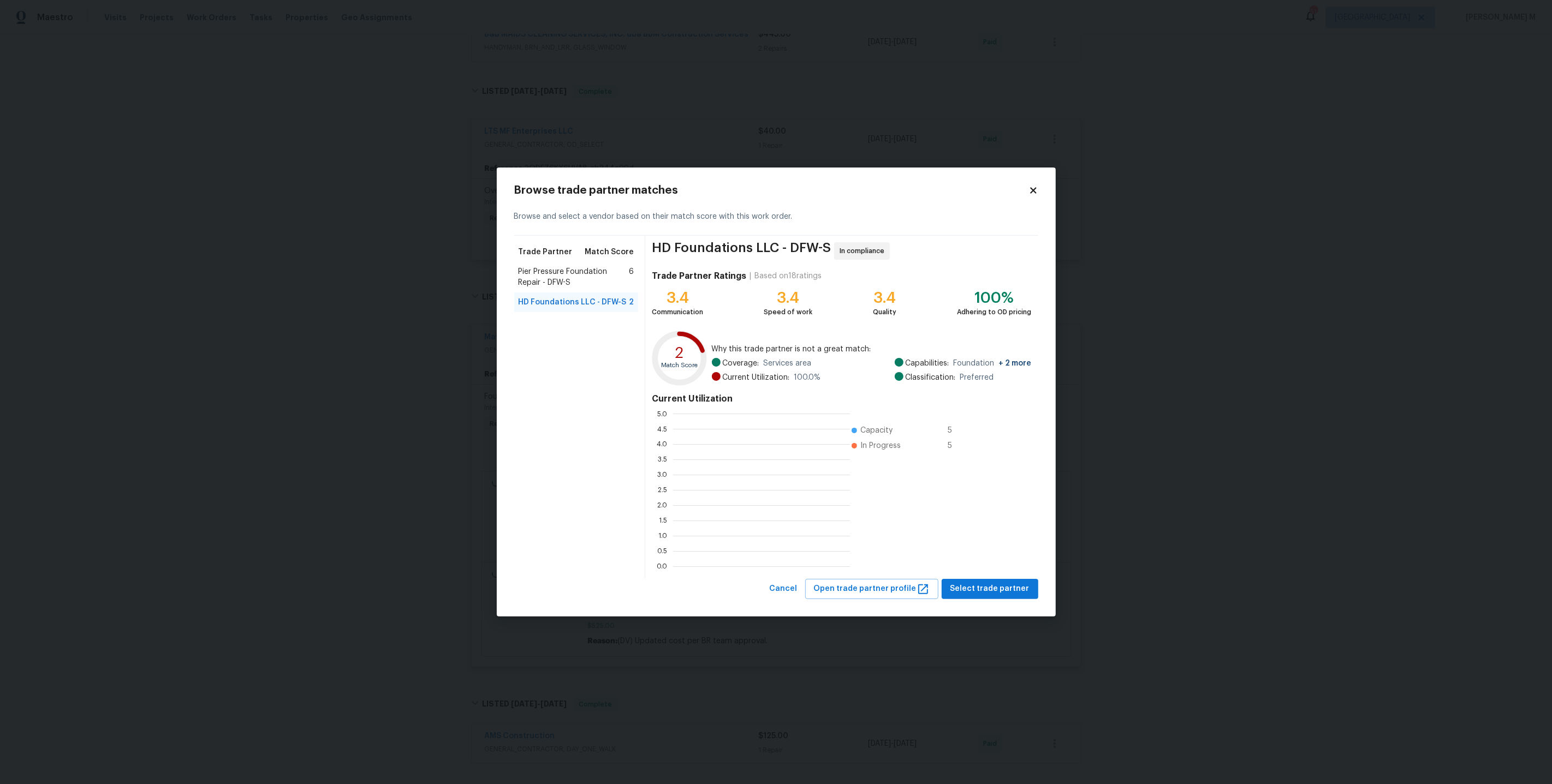
scroll to position [153, 177]
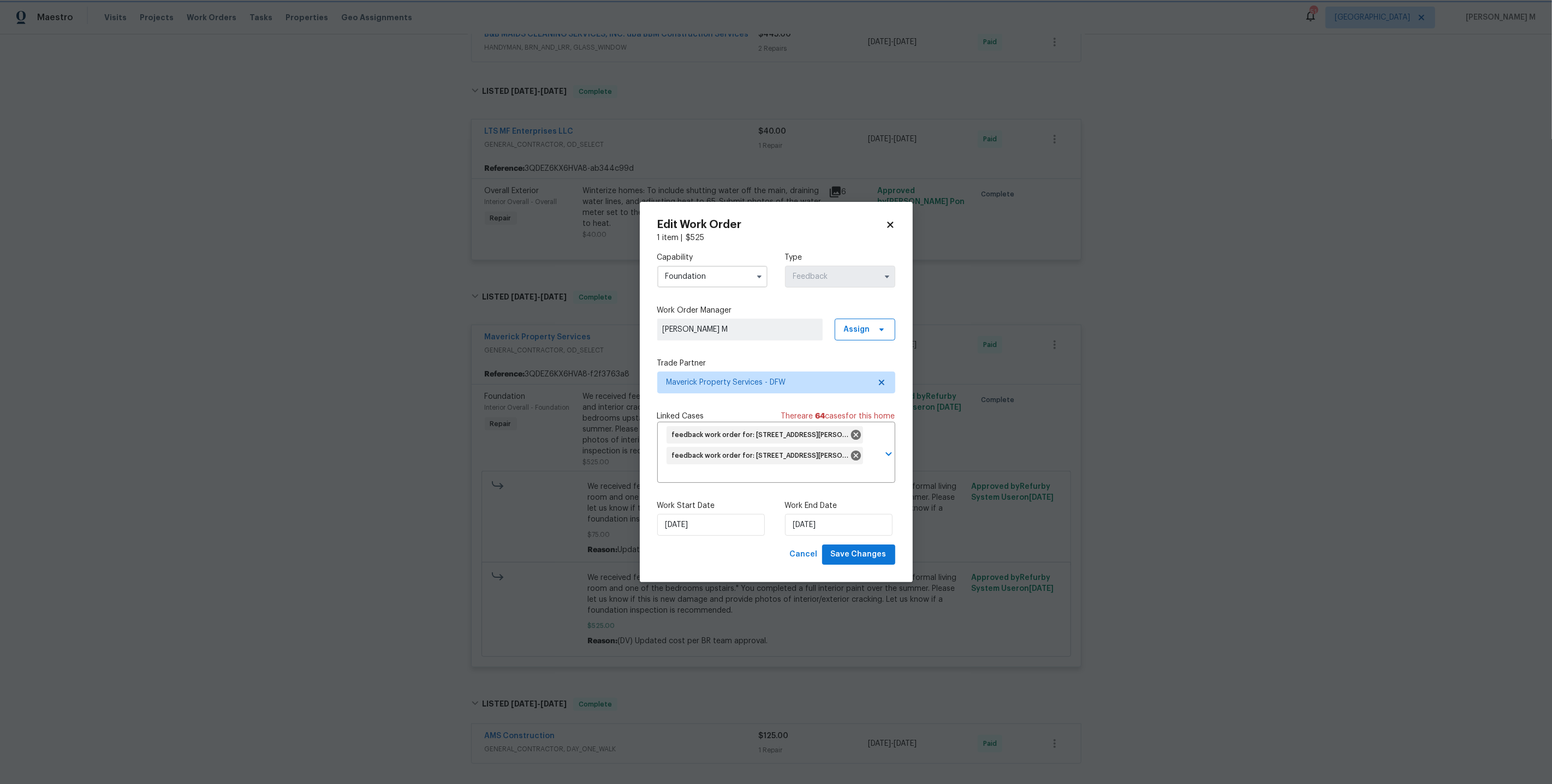
click at [1143, 414] on body "Maestro Visits Projects Work Orders Tasks Properties Geo Assignments 51 [GEOGRA…" at bounding box center [776, 392] width 1552 height 784
